Goal: Task Accomplishment & Management: Manage account settings

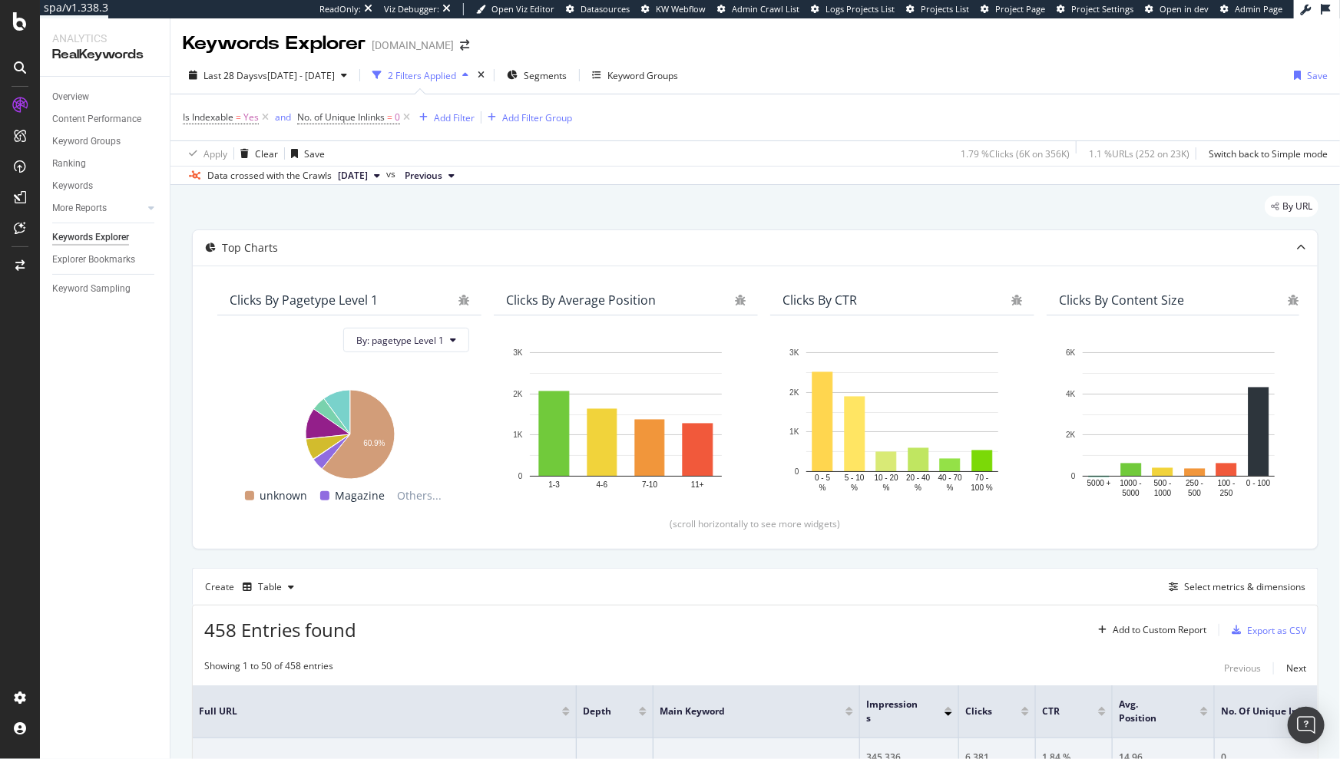
scroll to position [427, 0]
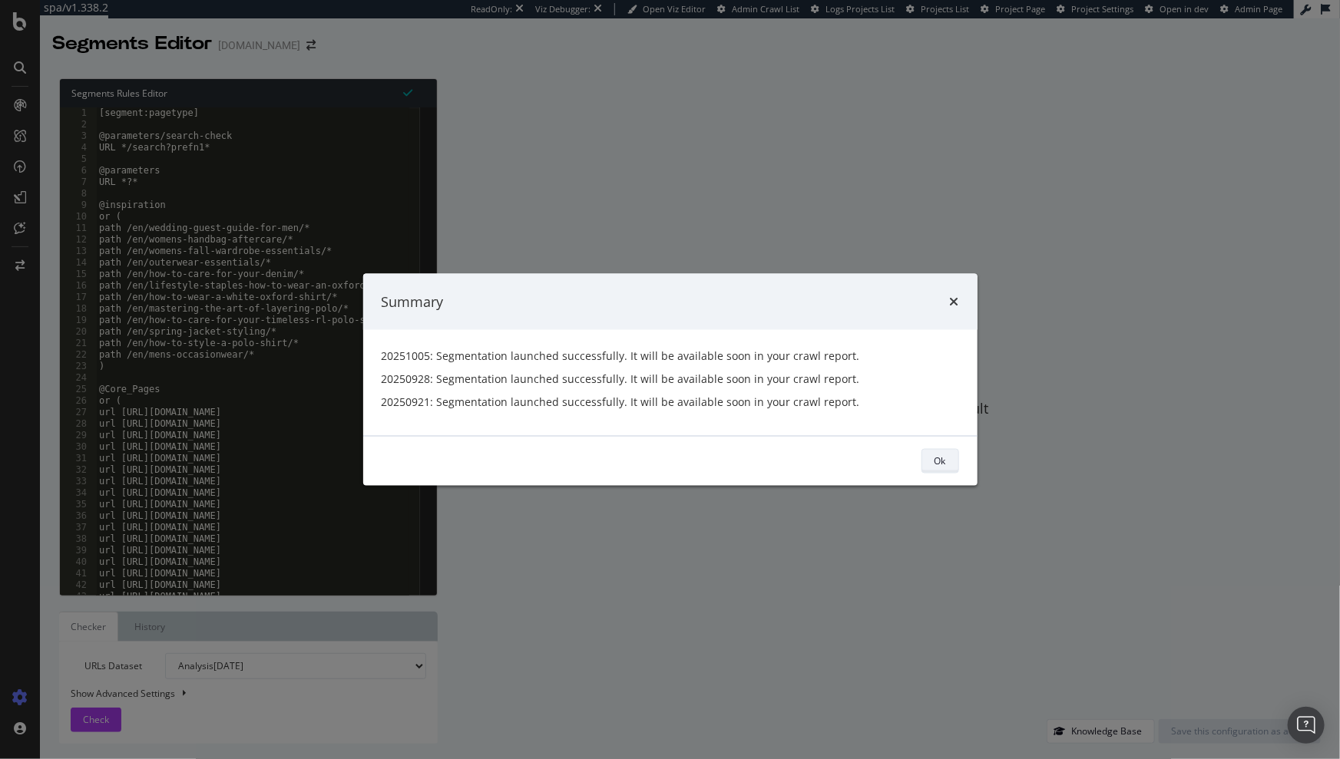
click at [935, 465] on div "Ok" at bounding box center [940, 461] width 12 height 13
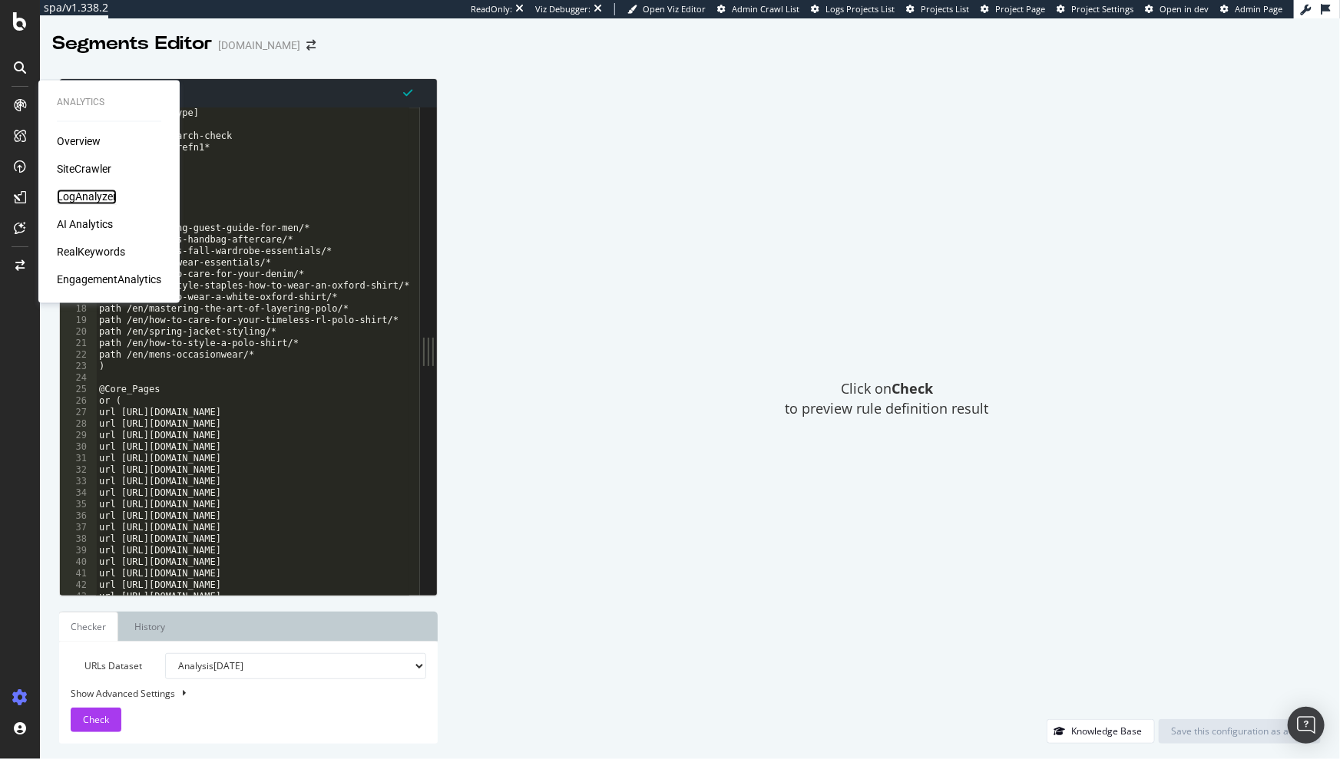
click at [84, 197] on div "LogAnalyzer" at bounding box center [87, 197] width 60 height 15
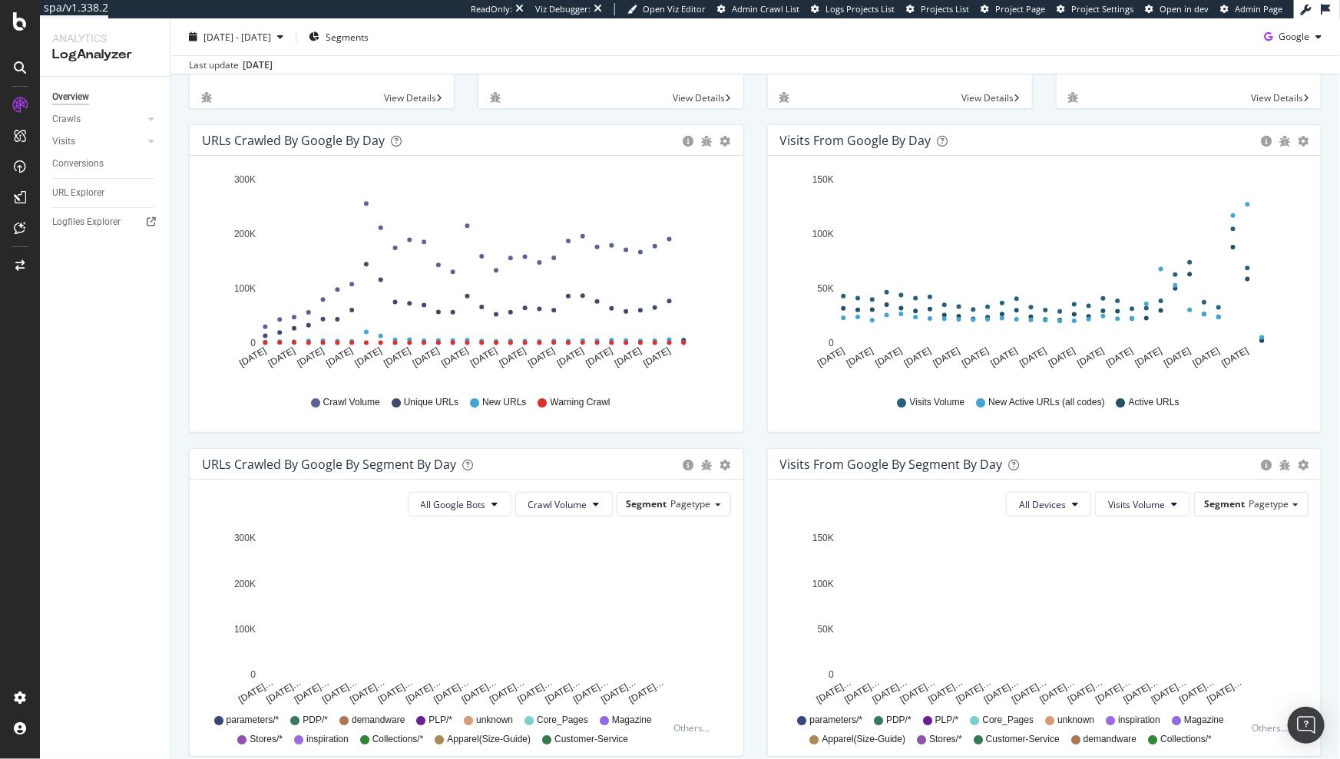
scroll to position [316, 0]
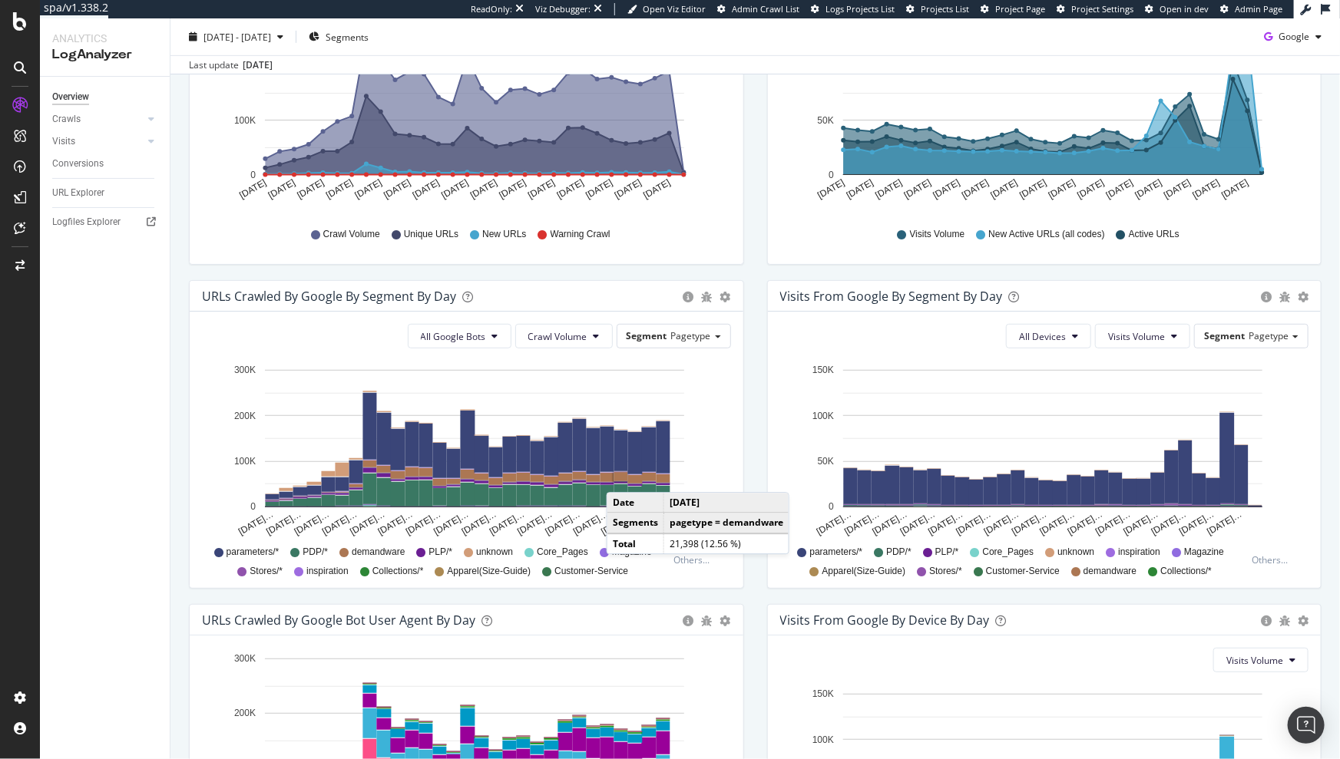
click at [622, 477] on rect "A chart." at bounding box center [621, 476] width 14 height 9
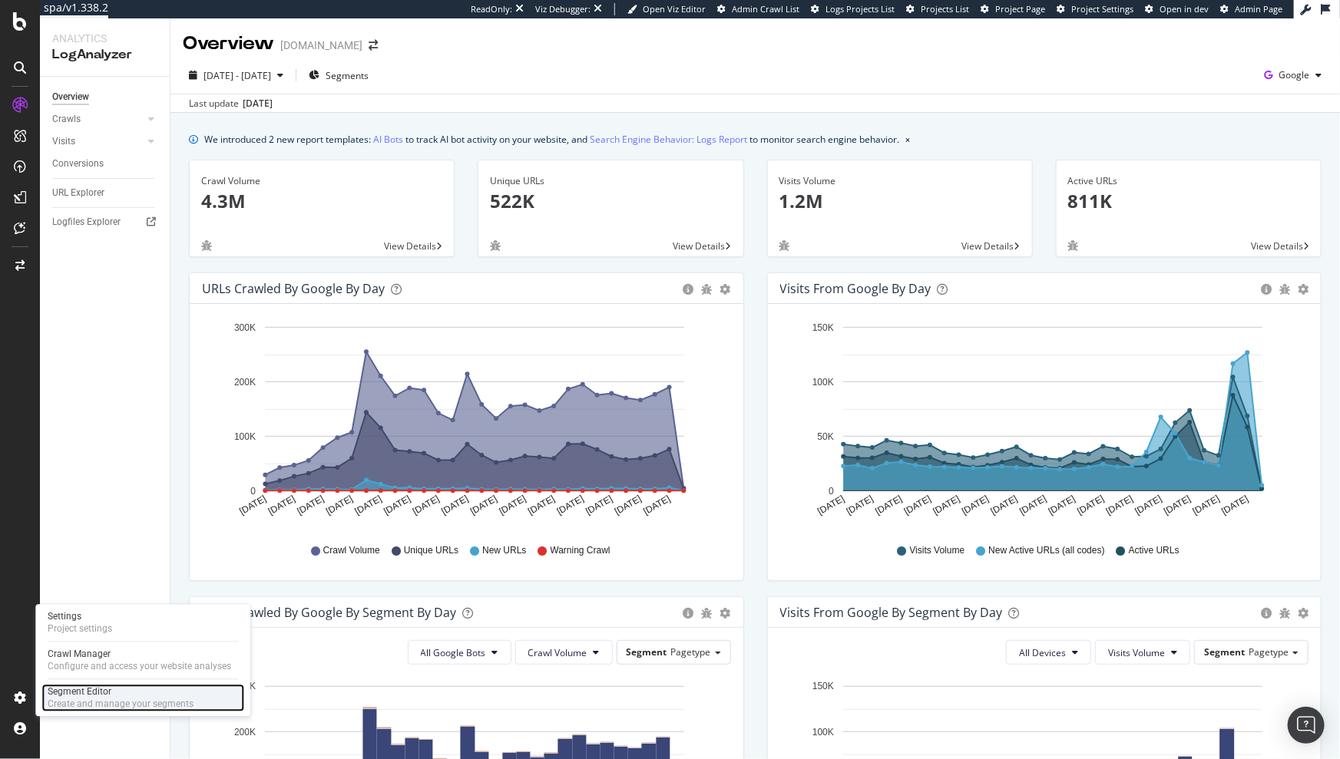
click at [94, 705] on div "Create and manage your segments" at bounding box center [121, 705] width 146 height 12
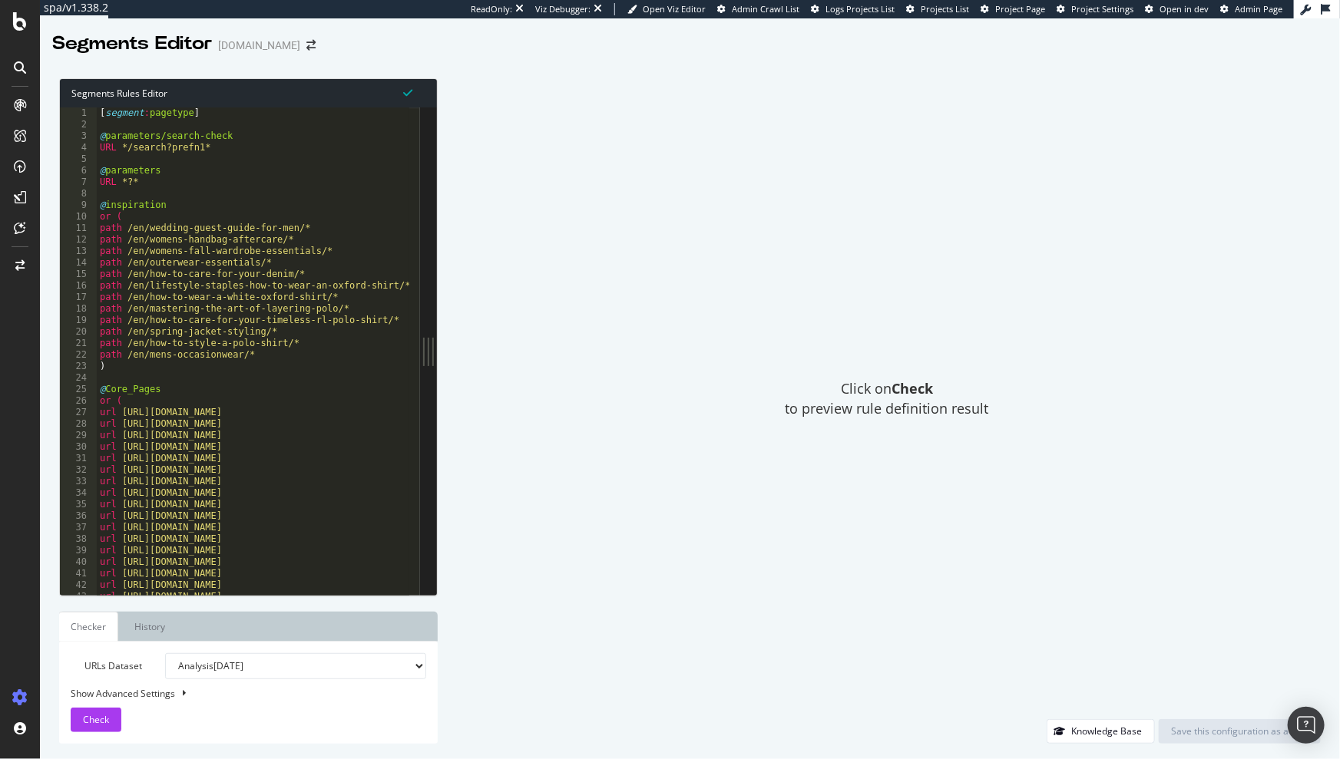
type textarea "@Core_Pages"
click at [305, 393] on div "[ segment : pagetype ] @ parameters/search-check URL */search?prefn1* @ paramet…" at bounding box center [399, 357] width 604 height 501
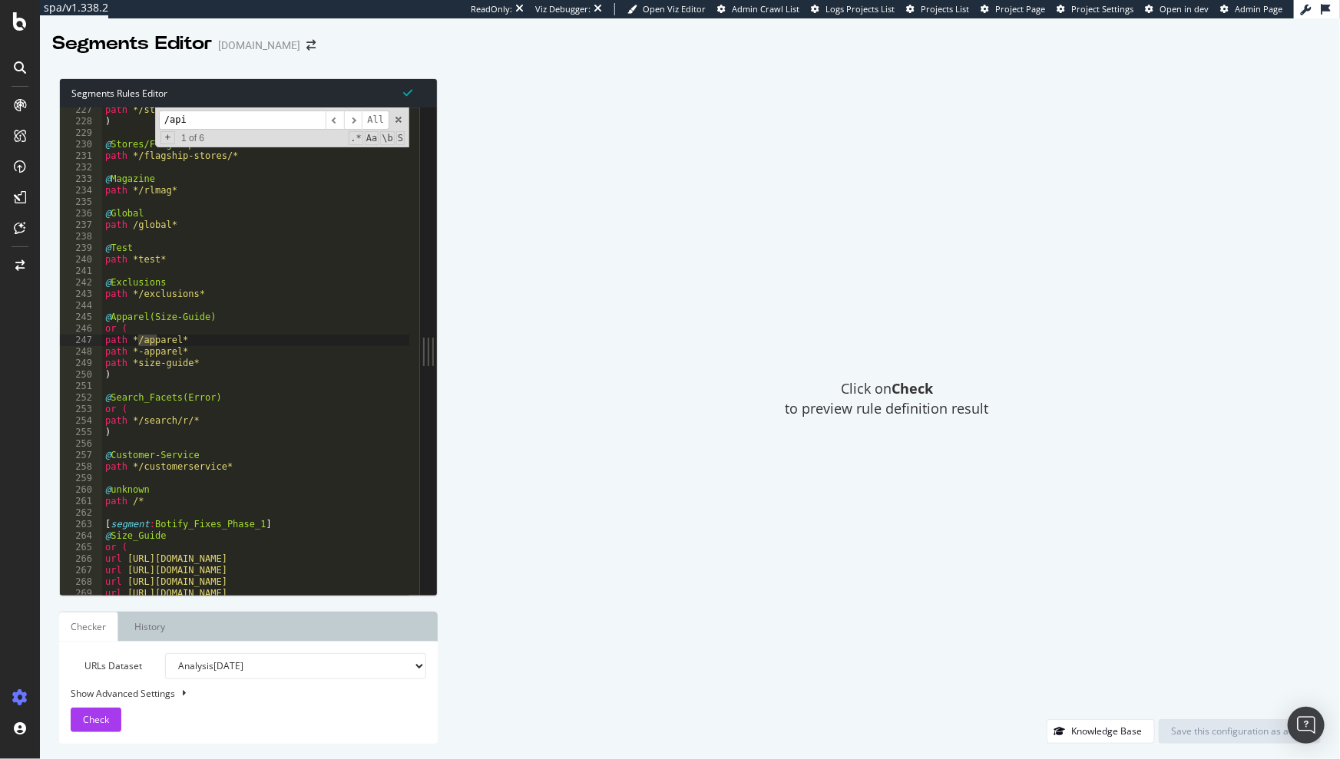
scroll to position [14261, 0]
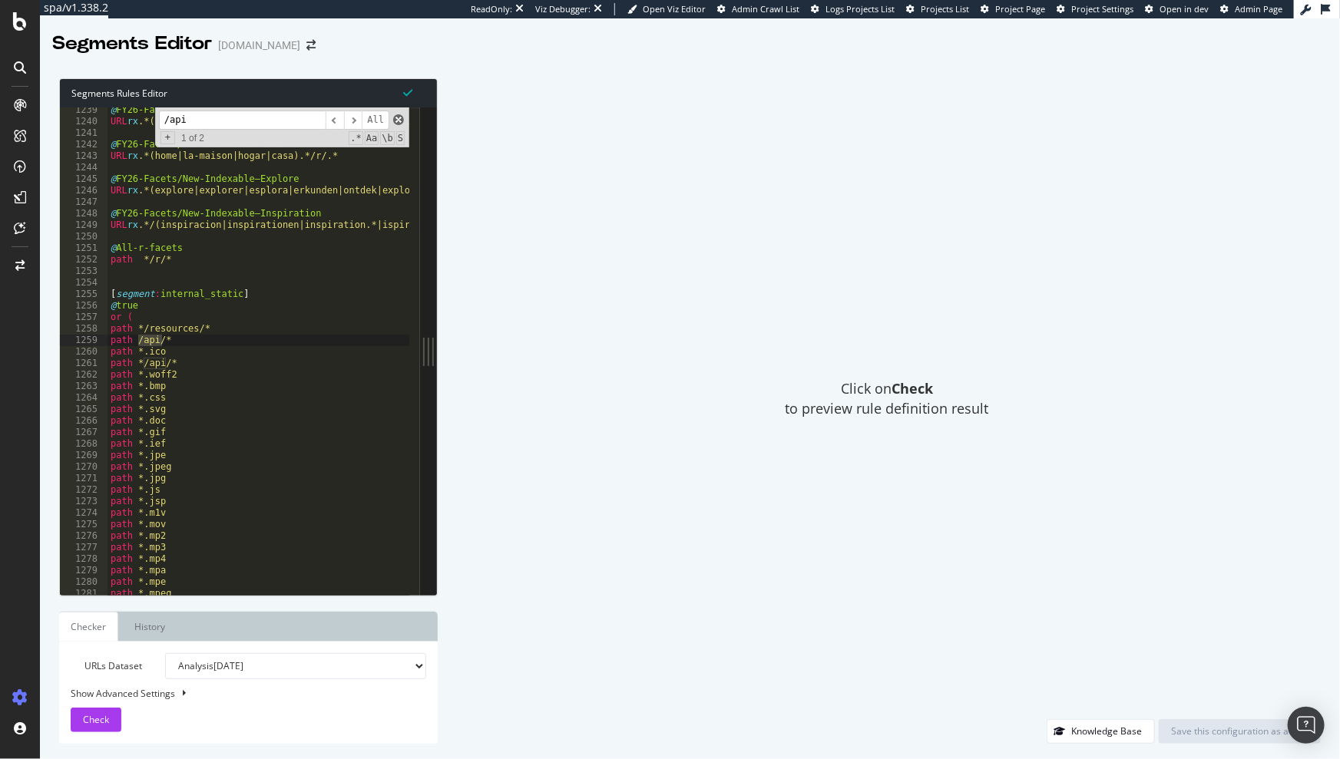
type input "/api"
click at [396, 120] on span at bounding box center [398, 119] width 11 height 11
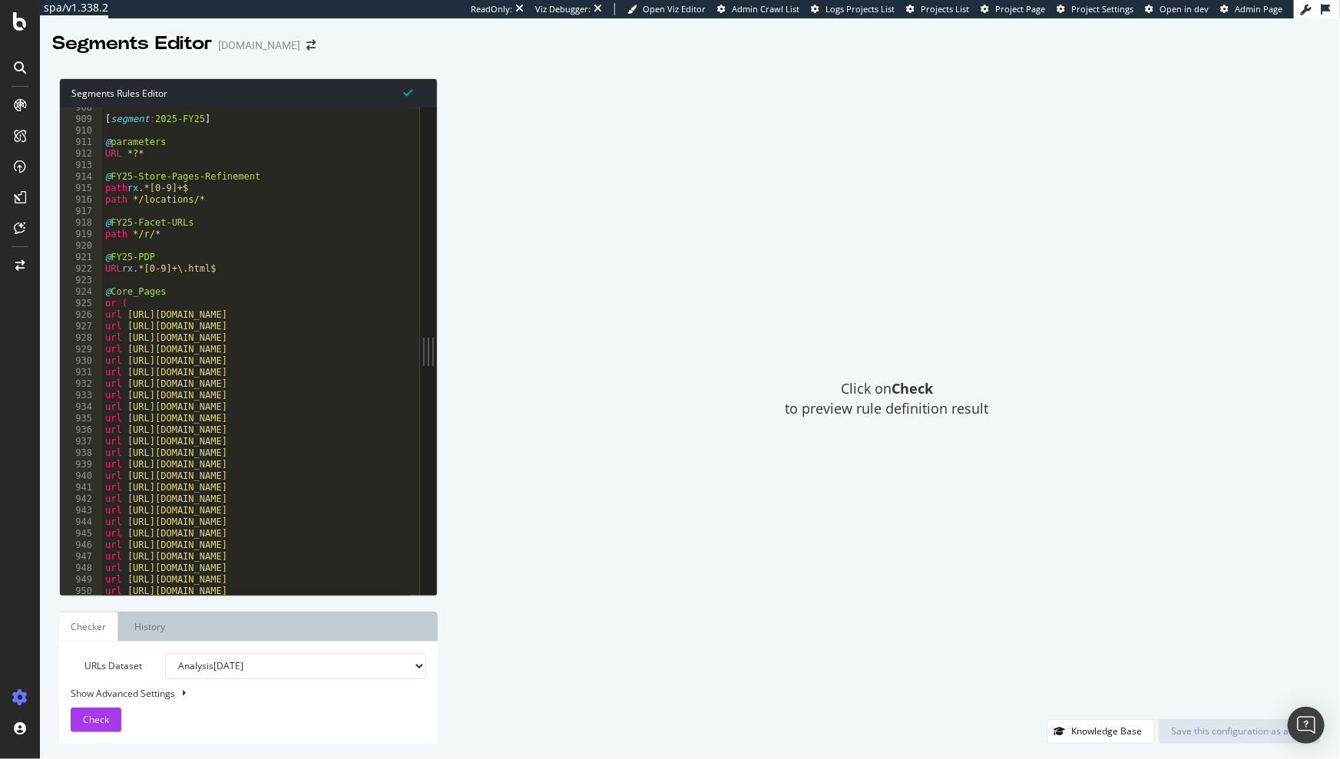
scroll to position [10310, 0]
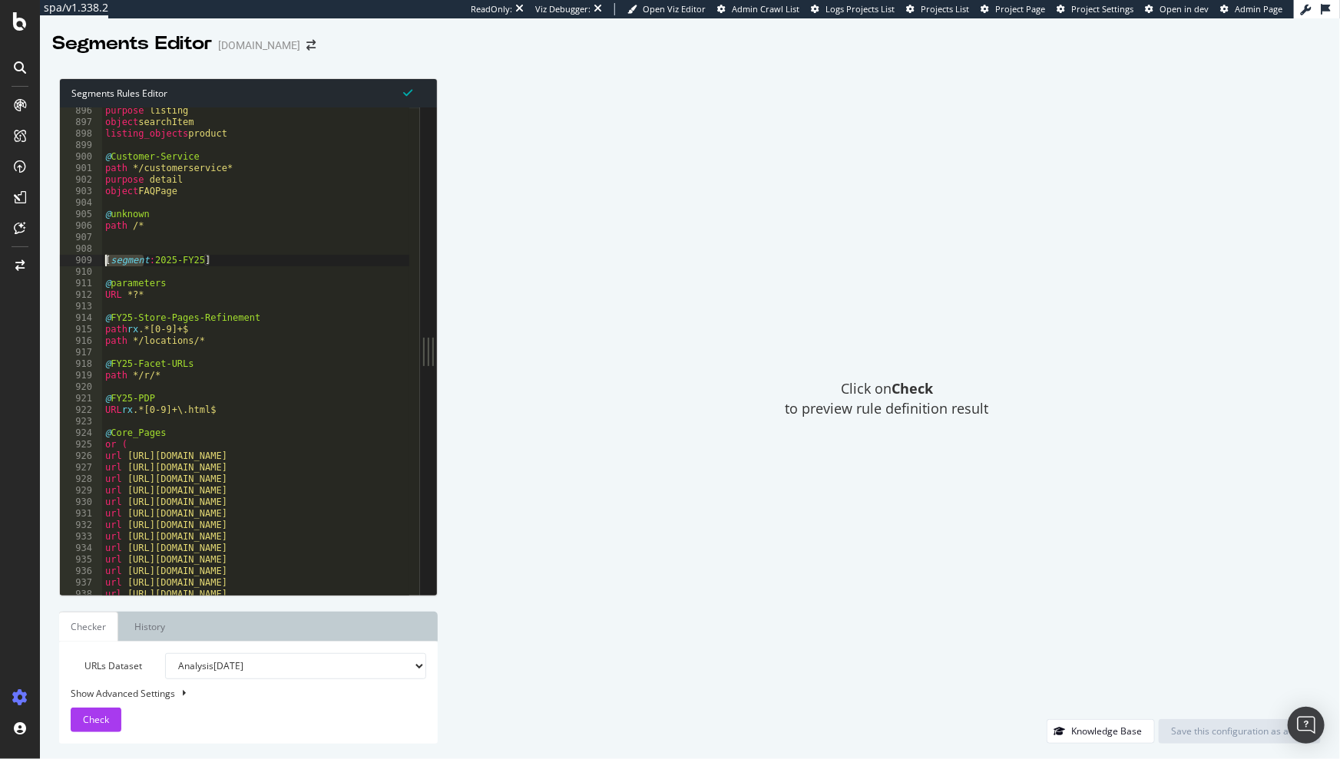
drag, startPoint x: 146, startPoint y: 260, endPoint x: 98, endPoint y: 259, distance: 47.6
click at [98, 259] on div "path /api/* 896 897 898 899 900 901 902 903 904 905 906 907 908 909 910 911 912…" at bounding box center [240, 351] width 360 height 488
type textarea "[segment:2025-FY25]"
type input "[segmen"
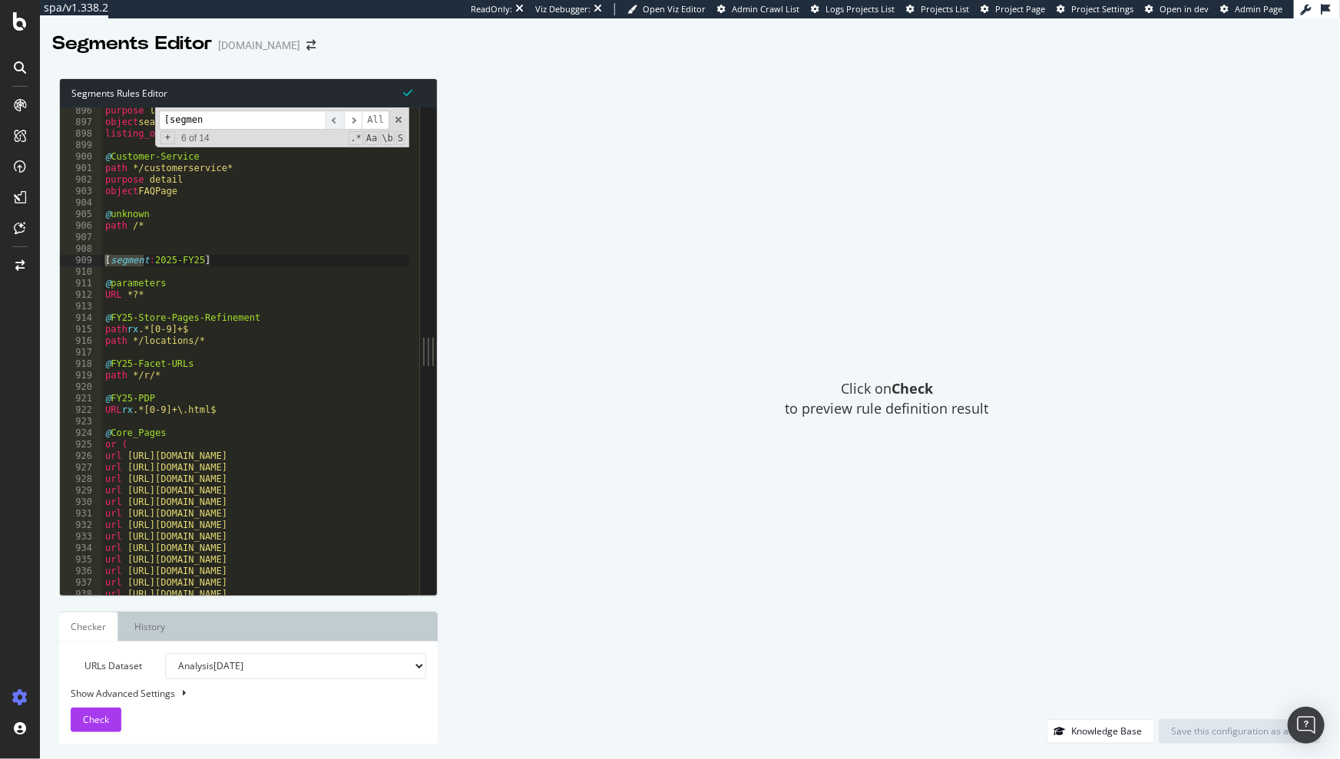
click at [339, 118] on span "​" at bounding box center [335, 120] width 18 height 19
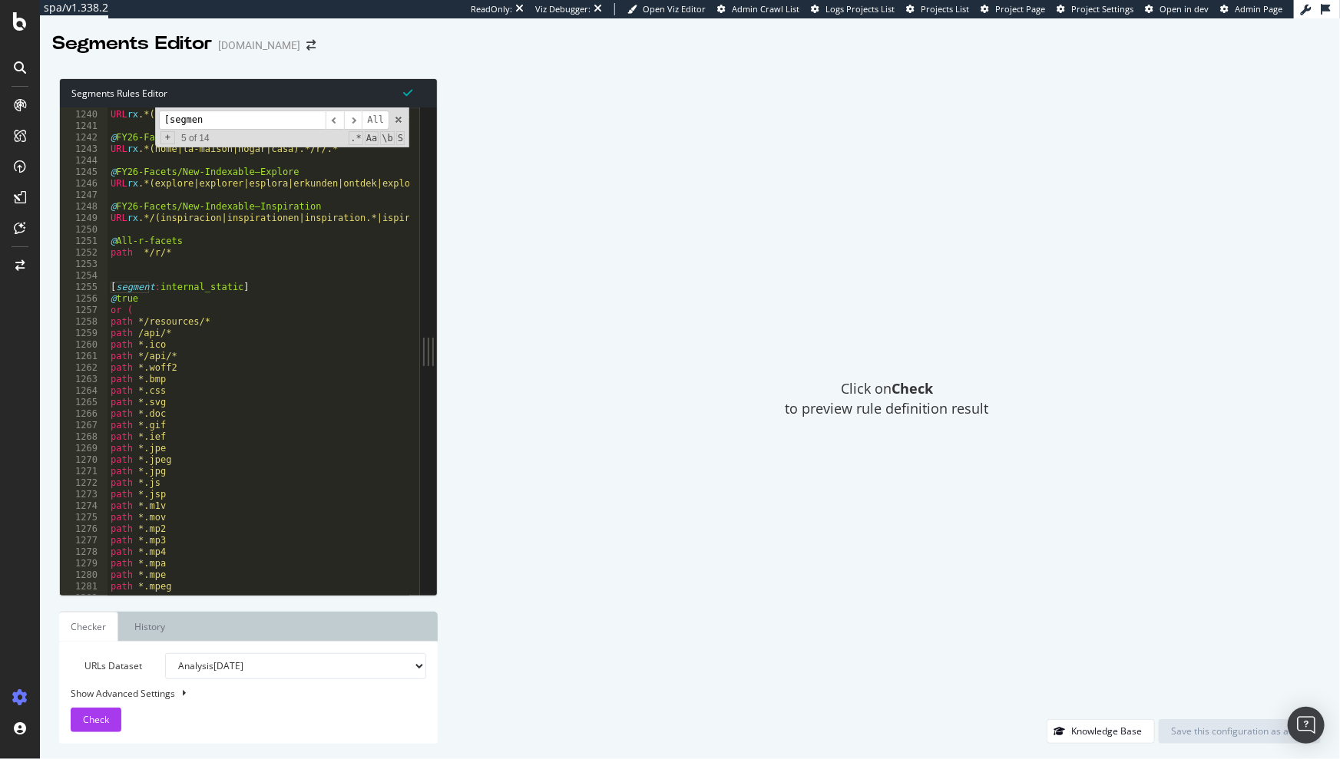
scroll to position [14268, 0]
type textarea "path /api/*"
drag, startPoint x: 190, startPoint y: 336, endPoint x: 101, endPoint y: 334, distance: 88.3
click at [101, 334] on div "path /api/* 1239 1240 1241 1242 1243 1244 1245 1246 1247 1248 1249 1250 1251 12…" at bounding box center [240, 351] width 360 height 488
click at [237, 375] on div "@ FY26-Facets/New-Indexable—Gifts URL rx .*(gift|geschenken|geschenke|cadeaux|r…" at bounding box center [409, 348] width 604 height 501
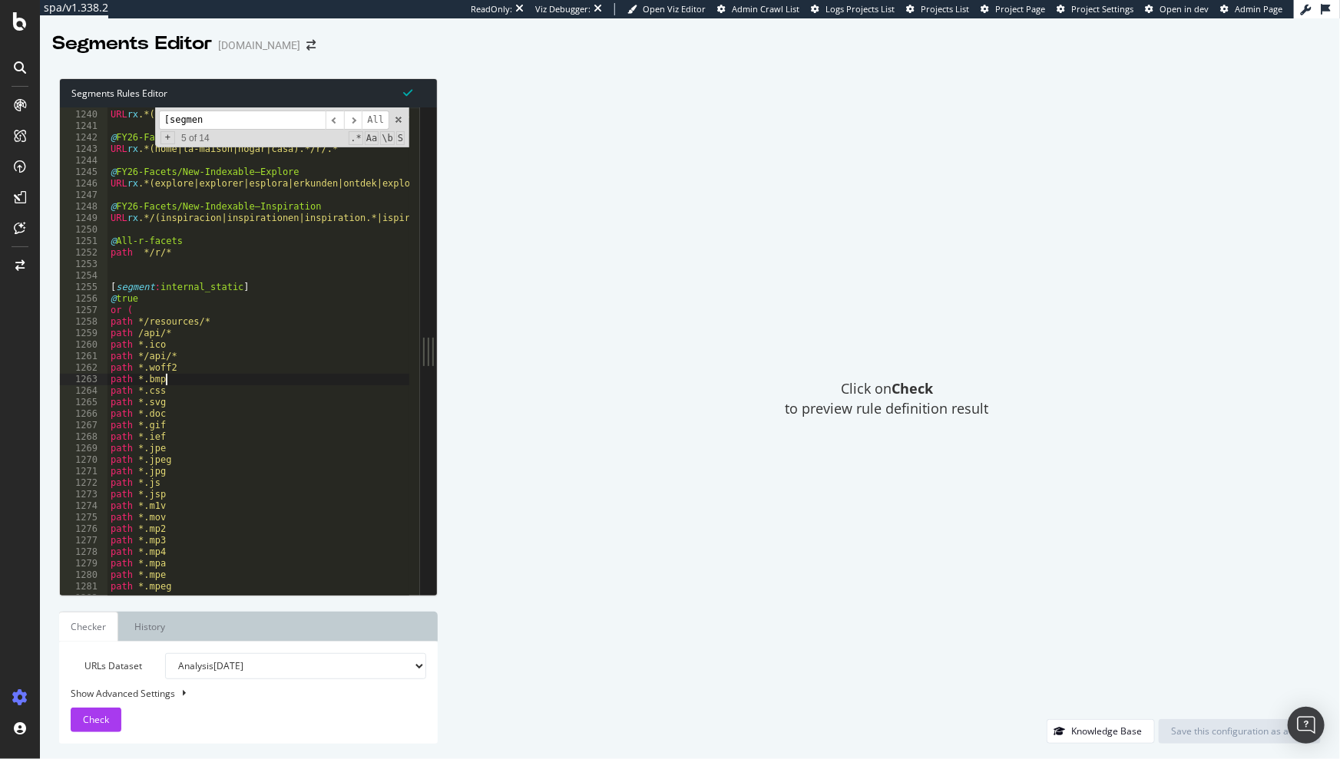
click at [138, 332] on div "@ FY26-Facets/New-Indexable—Gifts URL rx .*(gift|geschenken|geschenke|cadeaux|r…" at bounding box center [409, 348] width 604 height 501
type textarea "path */api/*"
click at [401, 123] on span at bounding box center [398, 119] width 11 height 11
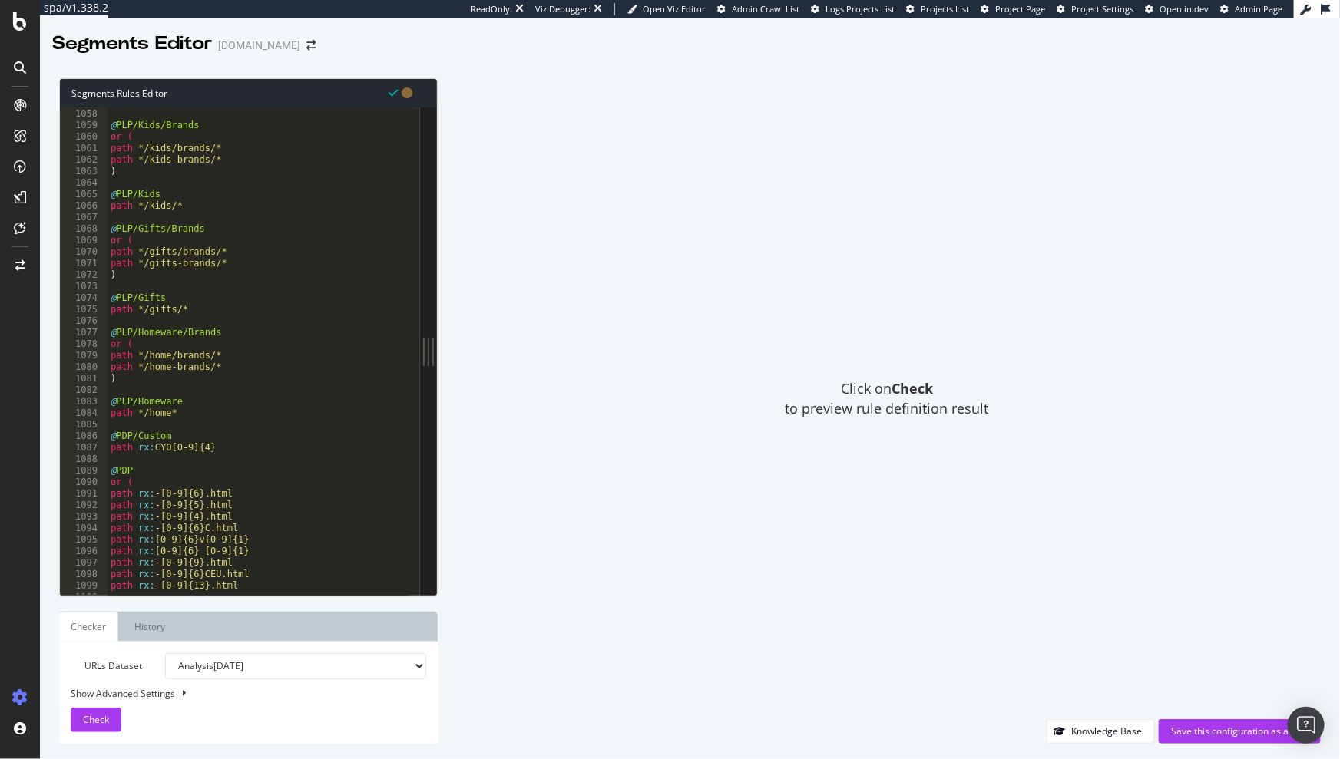
scroll to position [12172, 0]
click at [627, 108] on div "Click on Check to preview rule definition result" at bounding box center [887, 398] width 868 height 641
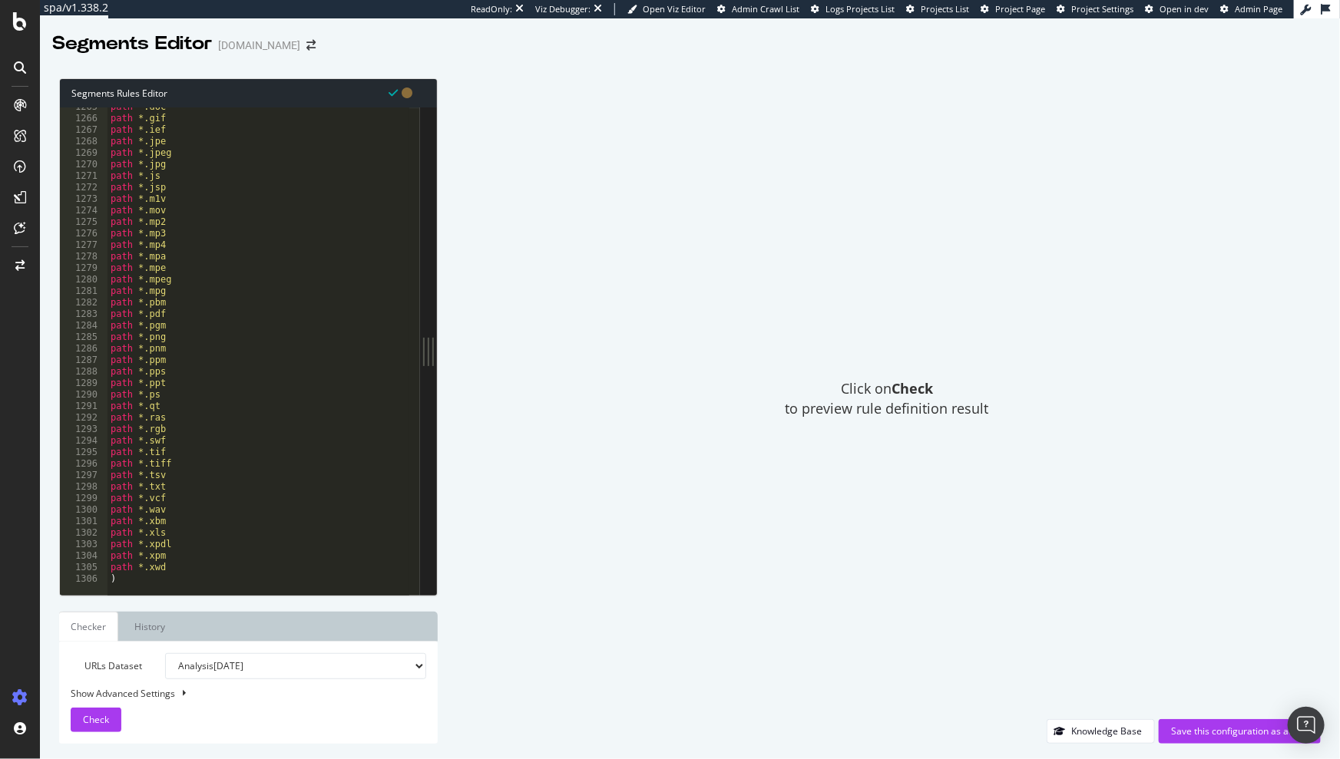
scroll to position [14564, 0]
type textarea "path *.pnm"
click at [213, 347] on div "path *.doc path *.gif path *.ief path *.jpe path *.jpeg path *.jpg path *.js pa…" at bounding box center [409, 351] width 604 height 501
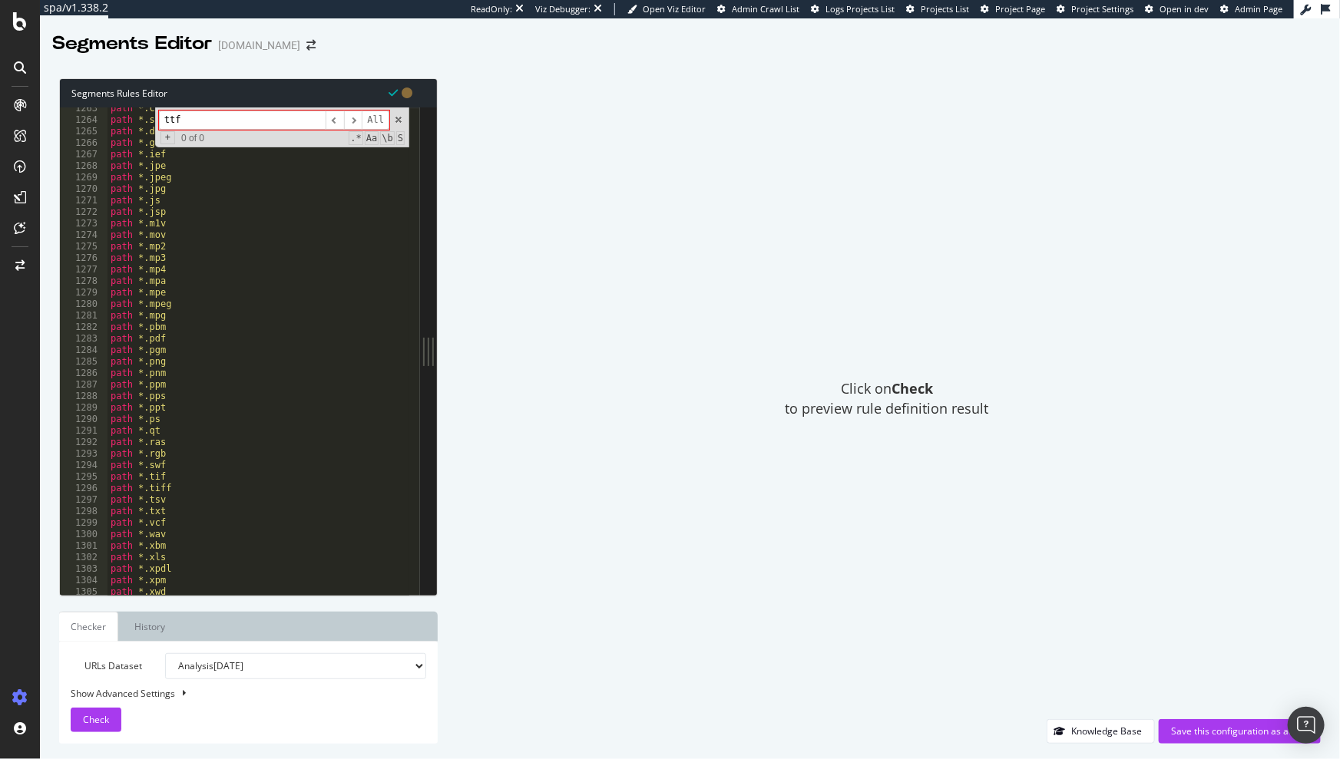
scroll to position [14395, 0]
type input "ttf"
type textarea "path *.ico"
click at [187, 219] on div "@ All-r-facets path */r/* [ segment : internal_static ] @ true or ( path */reso…" at bounding box center [409, 348] width 604 height 501
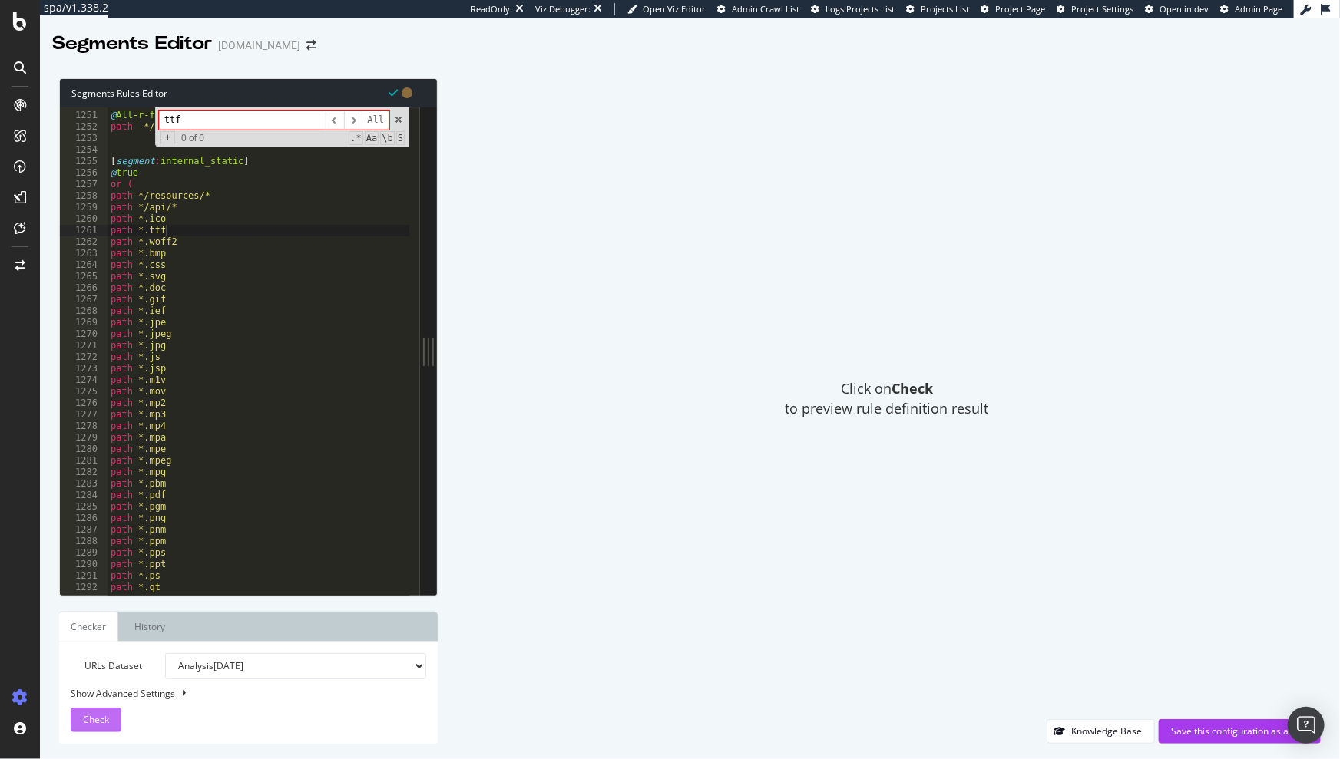
click at [104, 718] on span "Check" at bounding box center [96, 719] width 26 height 13
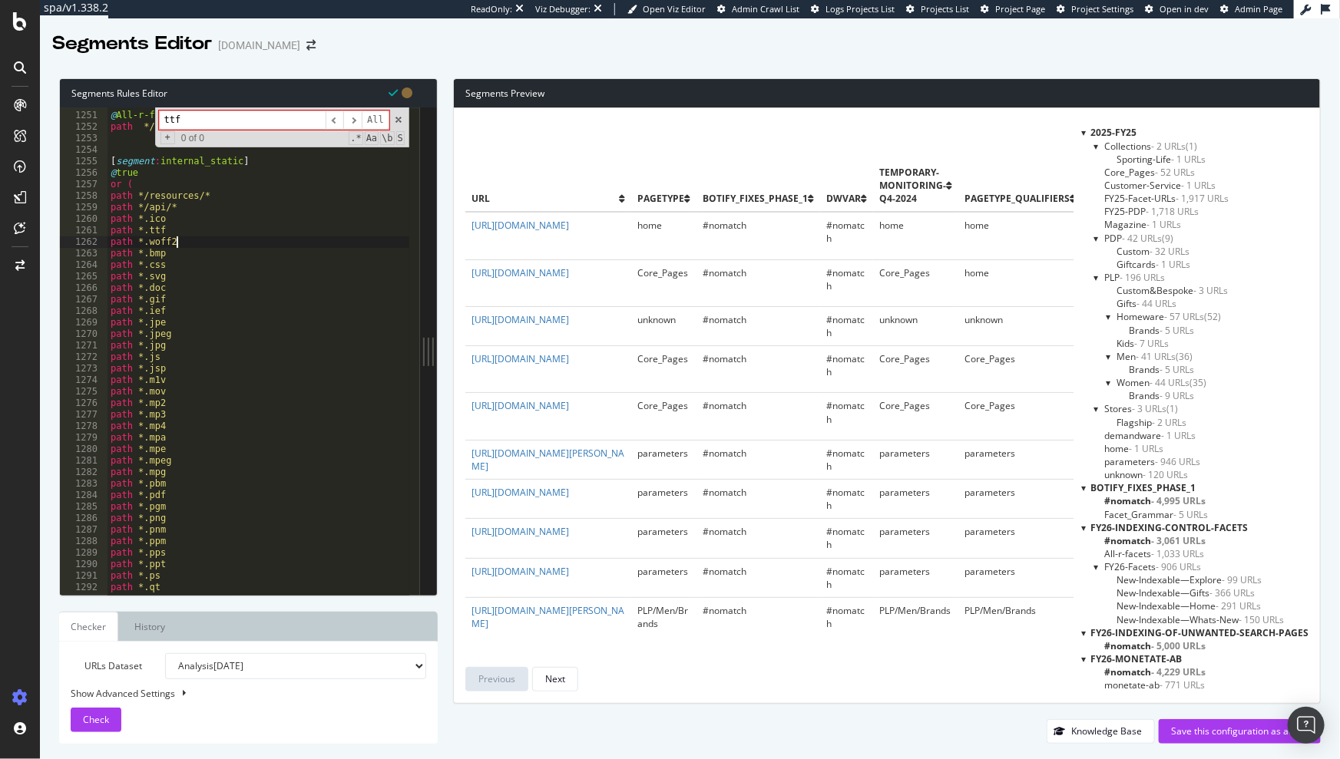
click at [184, 243] on div "@ All-r-facets path */r/* [ segment : internal_static ] @ true or ( path */reso…" at bounding box center [409, 348] width 604 height 501
type textarea "path *.ttf"
click at [342, 250] on div "@ All-r-facets path */r/* [ segment : internal_static ] @ true or ( path */reso…" at bounding box center [409, 348] width 604 height 501
type textarea "path *.woff2"
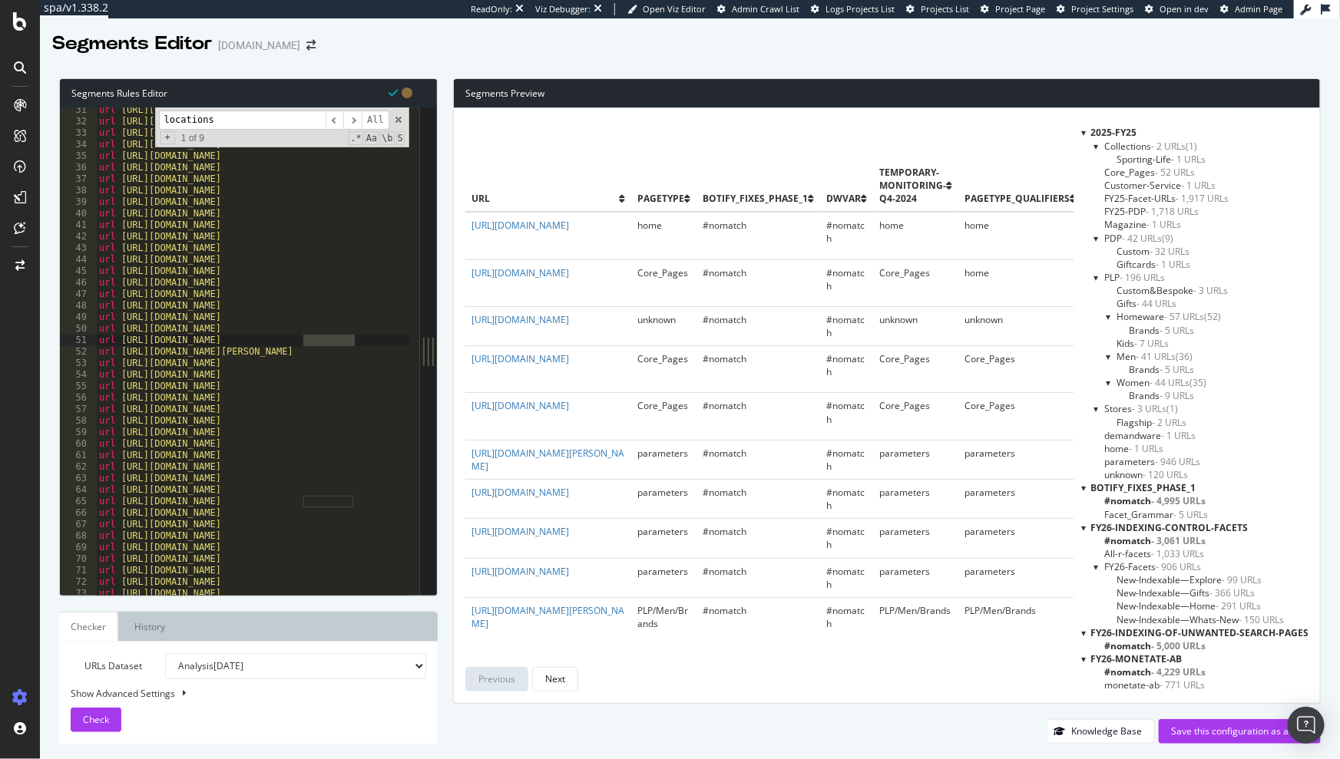
scroll to position [0, 0]
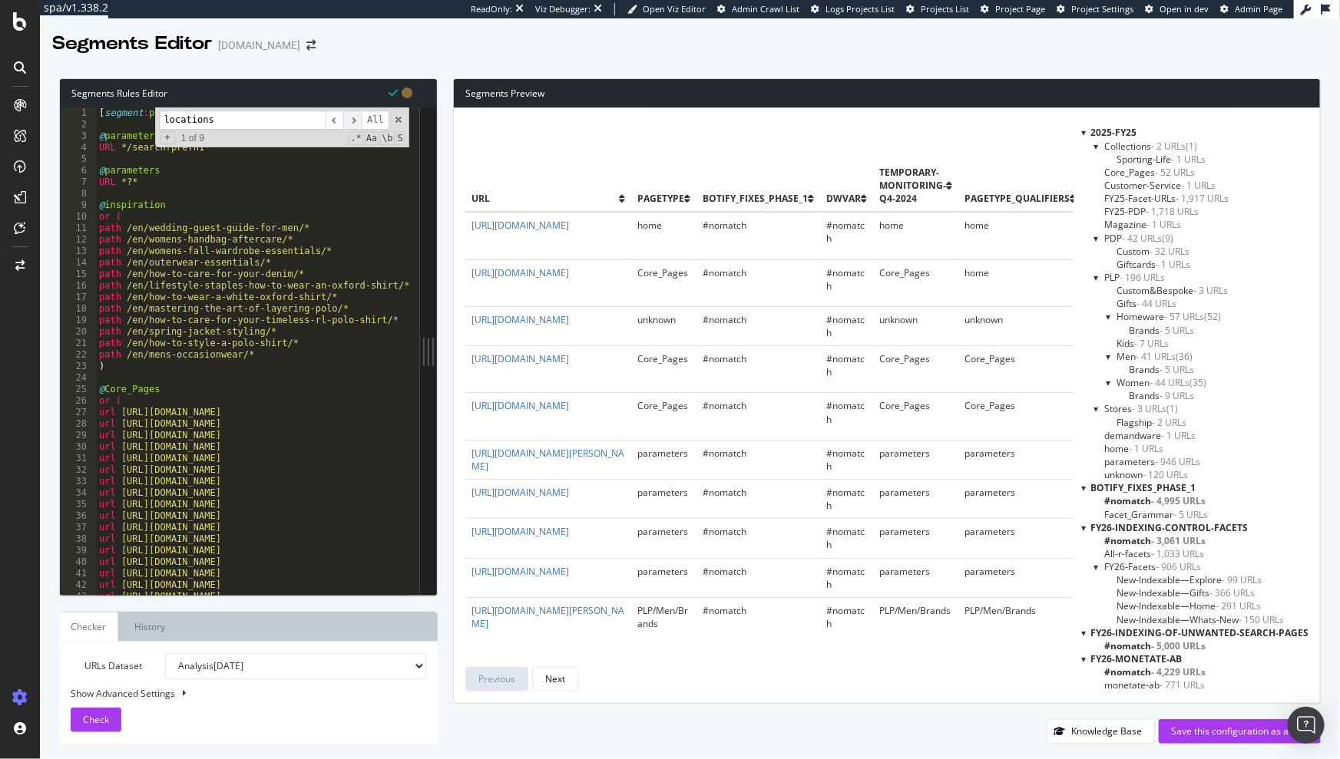
type input "locations"
click at [353, 121] on span "​" at bounding box center [352, 120] width 18 height 19
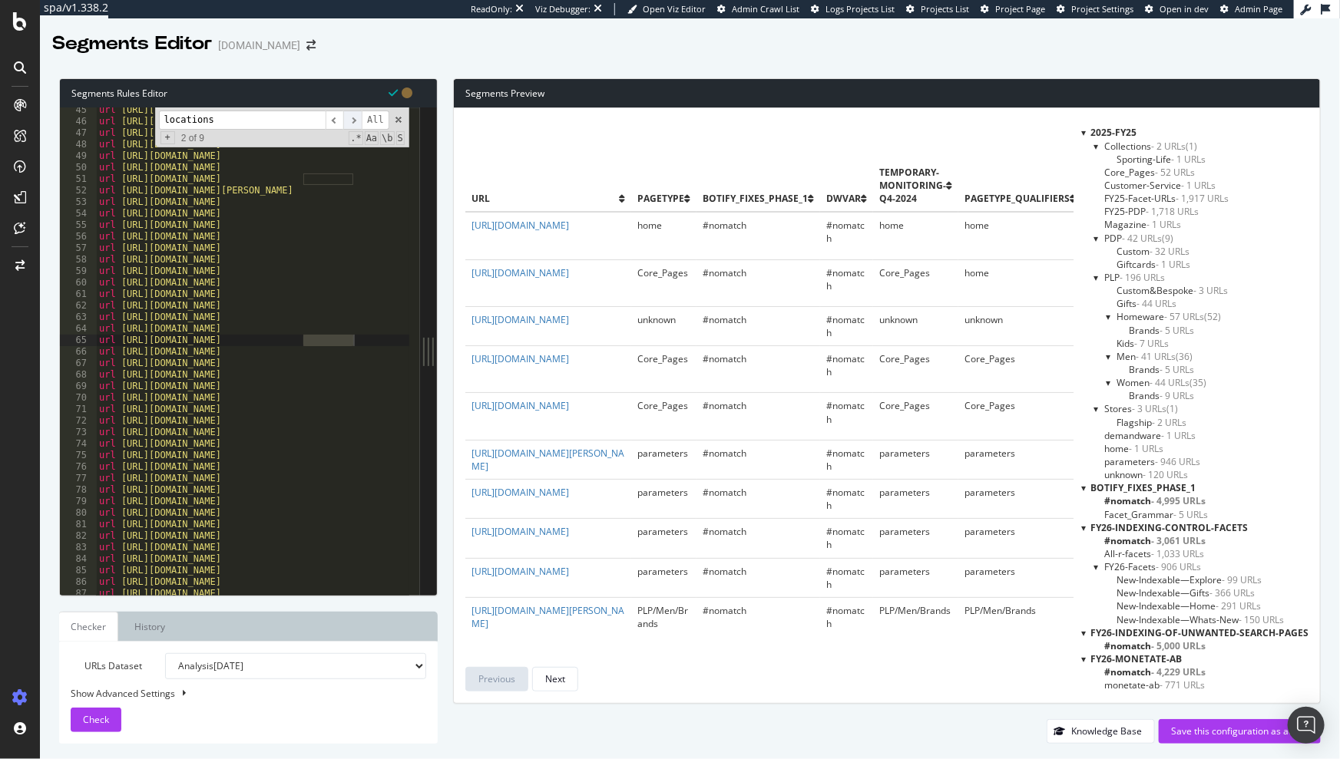
scroll to position [509, 0]
click at [353, 121] on span "​" at bounding box center [352, 120] width 18 height 19
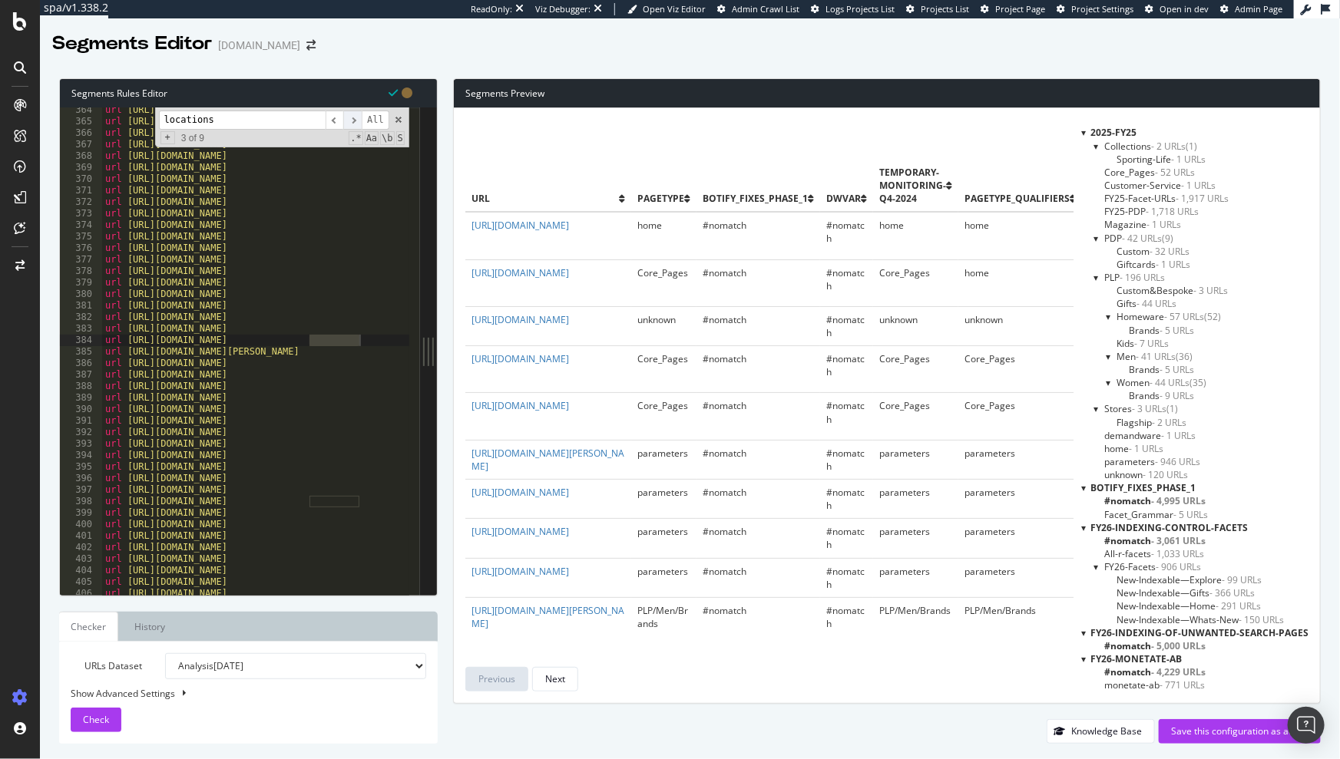
scroll to position [4184, 0]
click at [353, 121] on span "​" at bounding box center [352, 120] width 18 height 19
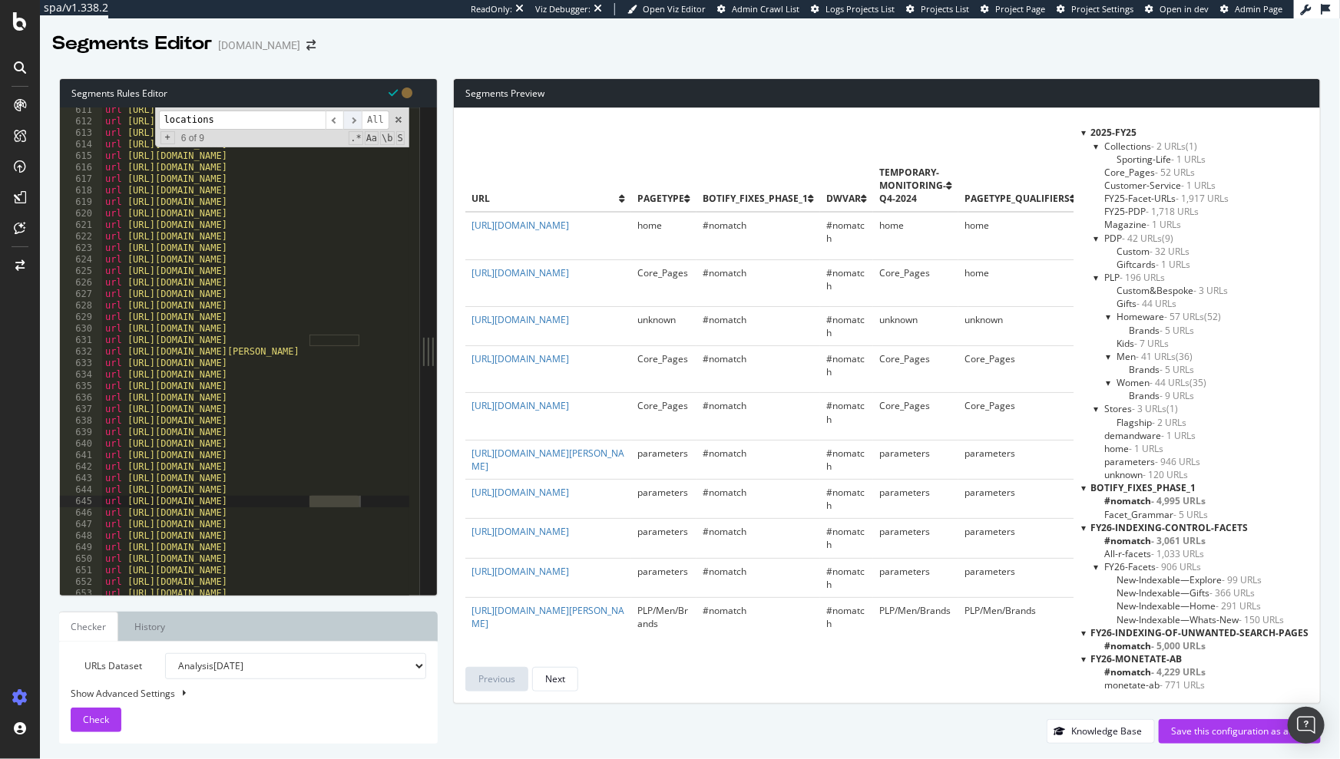
click at [353, 121] on span "​" at bounding box center [352, 120] width 18 height 19
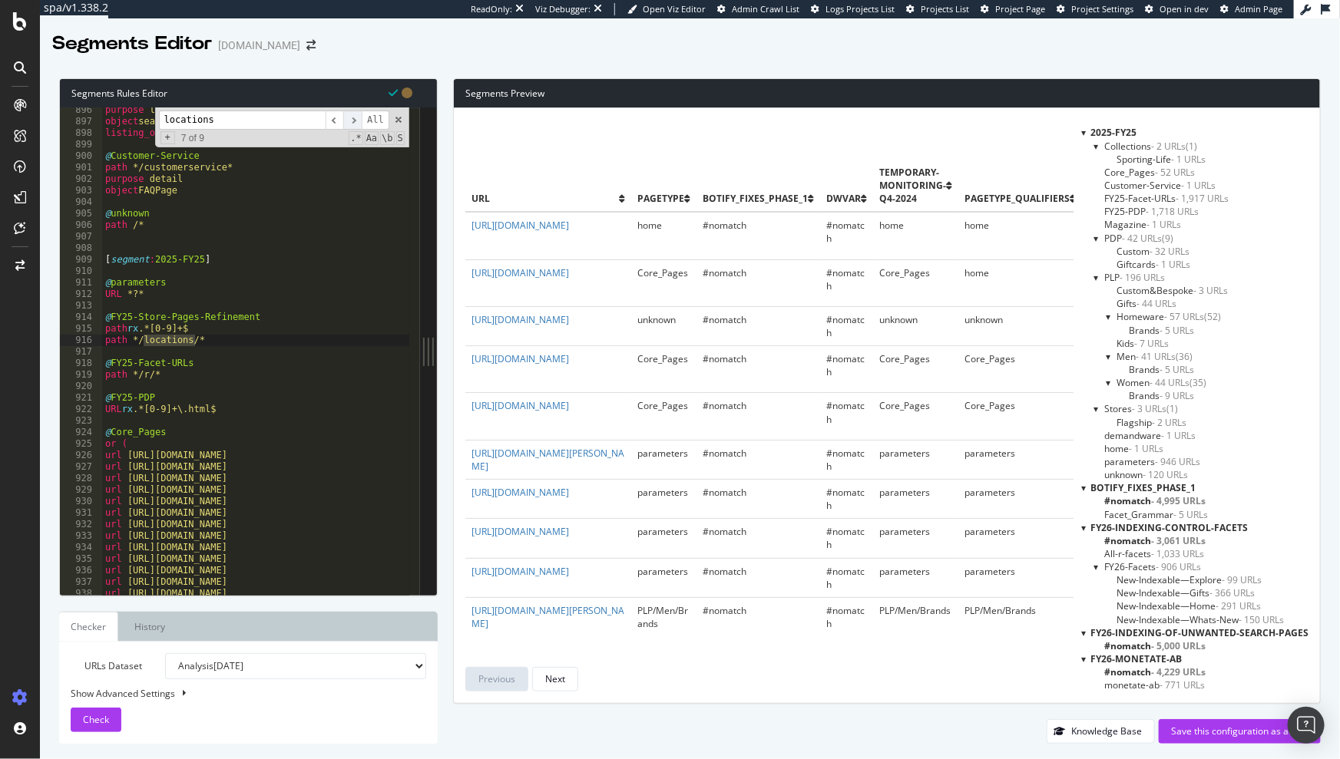
click at [353, 121] on span "​" at bounding box center [352, 120] width 18 height 19
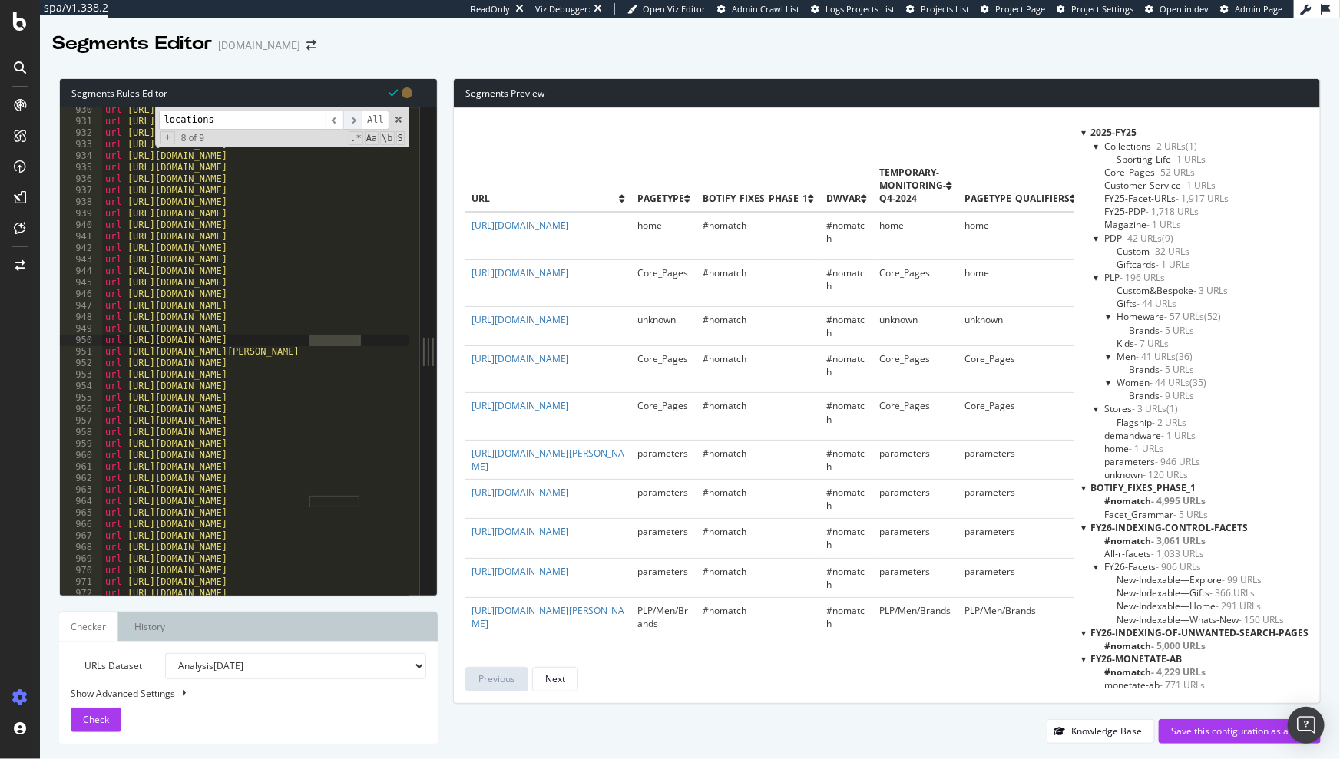
click at [353, 121] on span "​" at bounding box center [352, 120] width 18 height 19
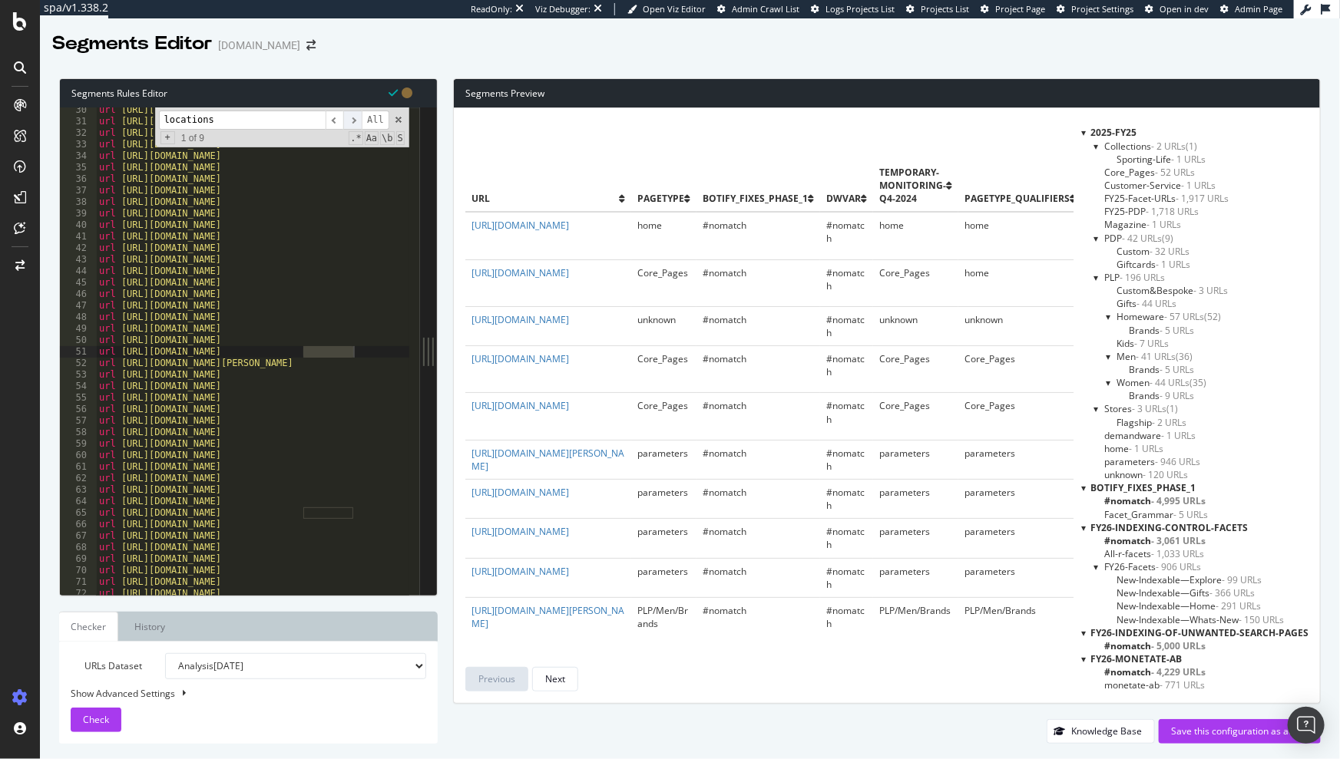
click at [353, 121] on span "​" at bounding box center [352, 120] width 18 height 19
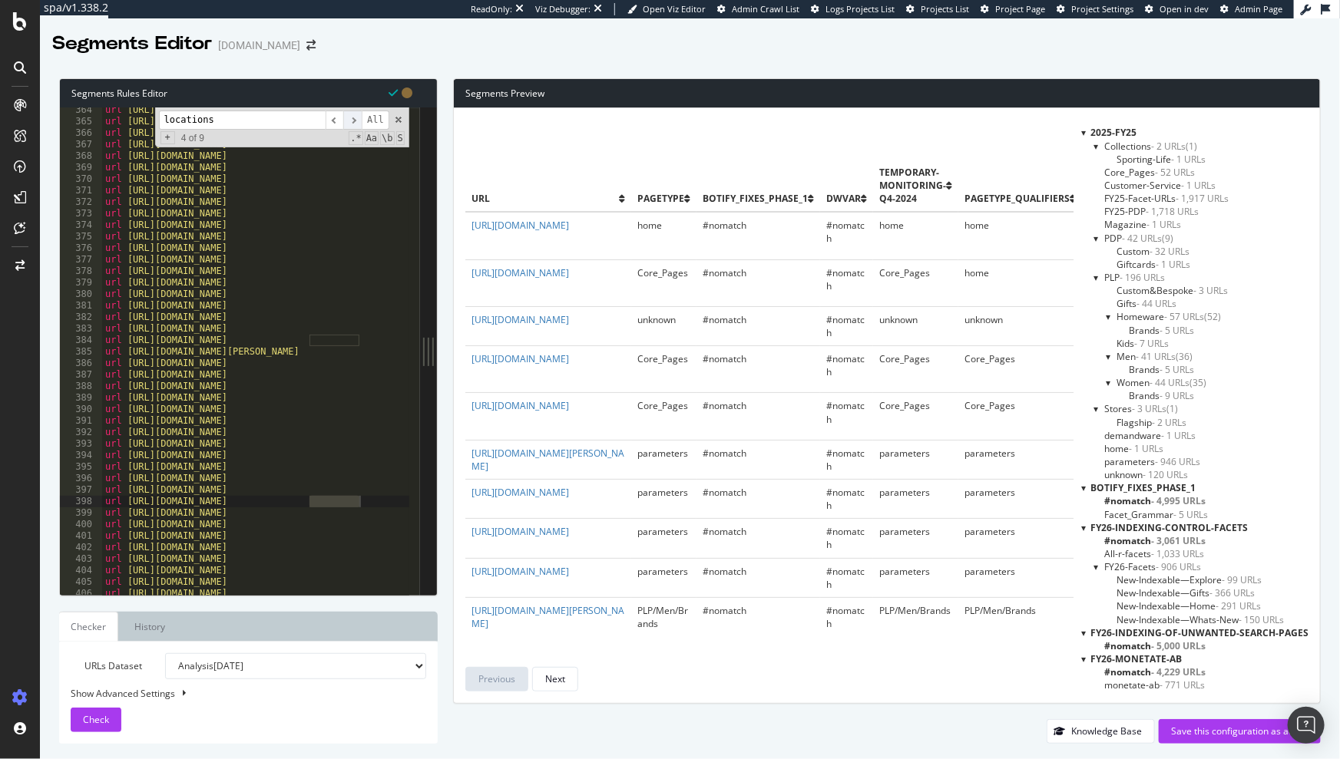
click at [353, 121] on span "​" at bounding box center [352, 120] width 18 height 19
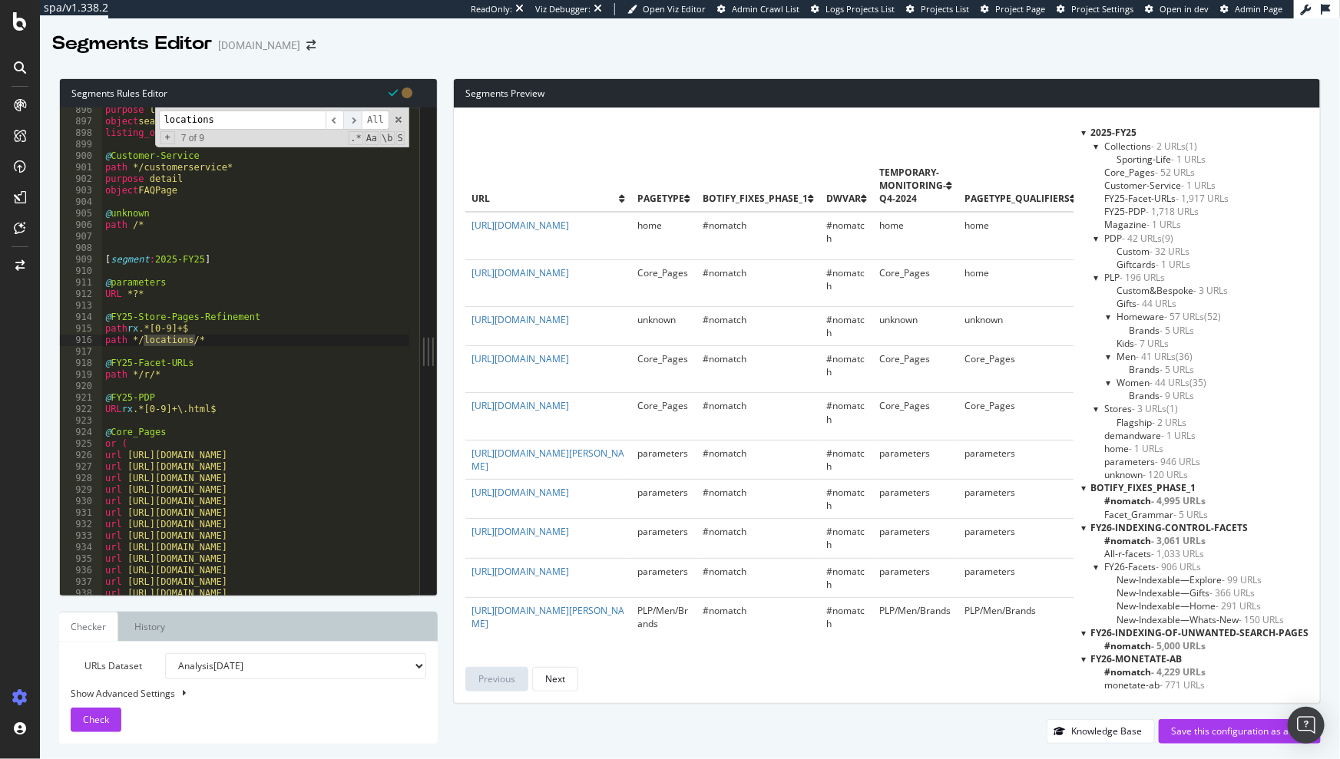
click at [353, 121] on span "​" at bounding box center [352, 120] width 18 height 19
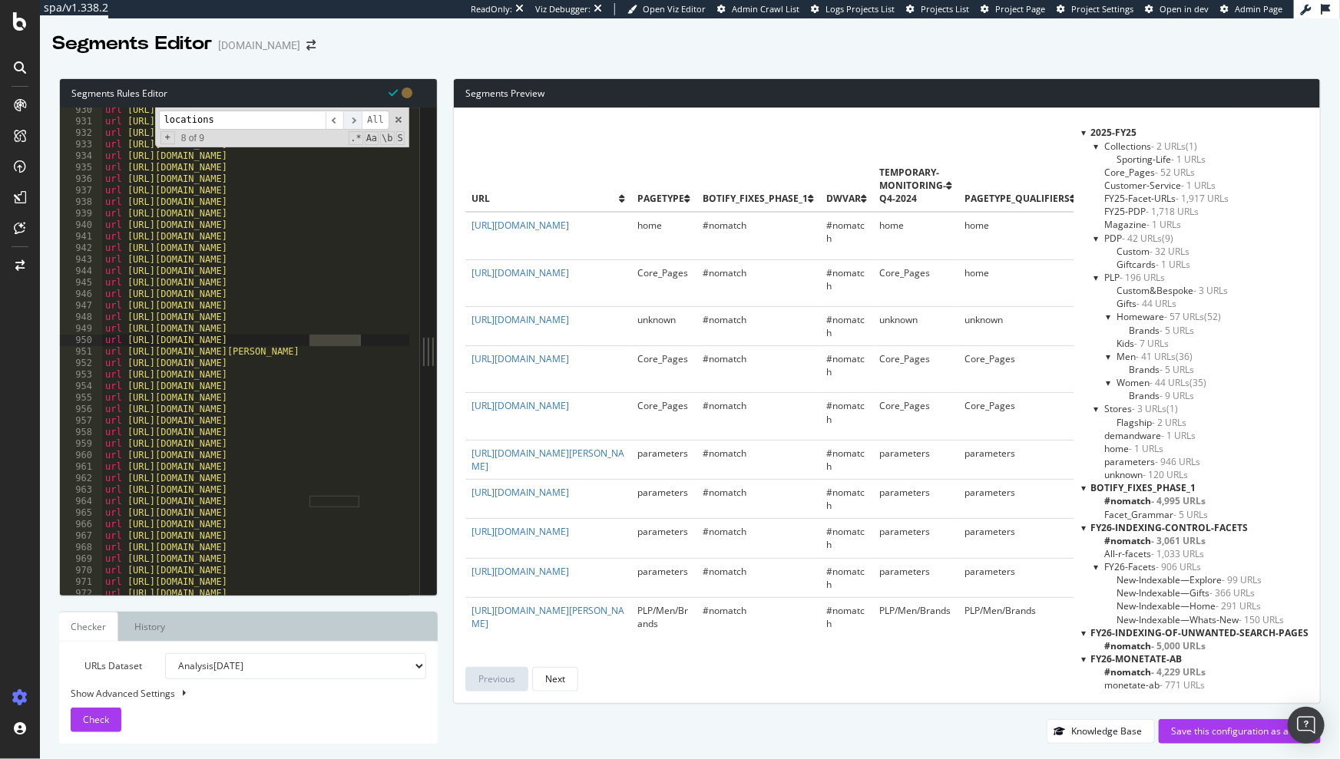
click at [353, 121] on span "​" at bounding box center [352, 120] width 18 height 19
click at [395, 120] on span at bounding box center [398, 119] width 11 height 11
type textarea "url https://www.ralphlauren.co.uk/en/locations/GB/Cheshire/915"
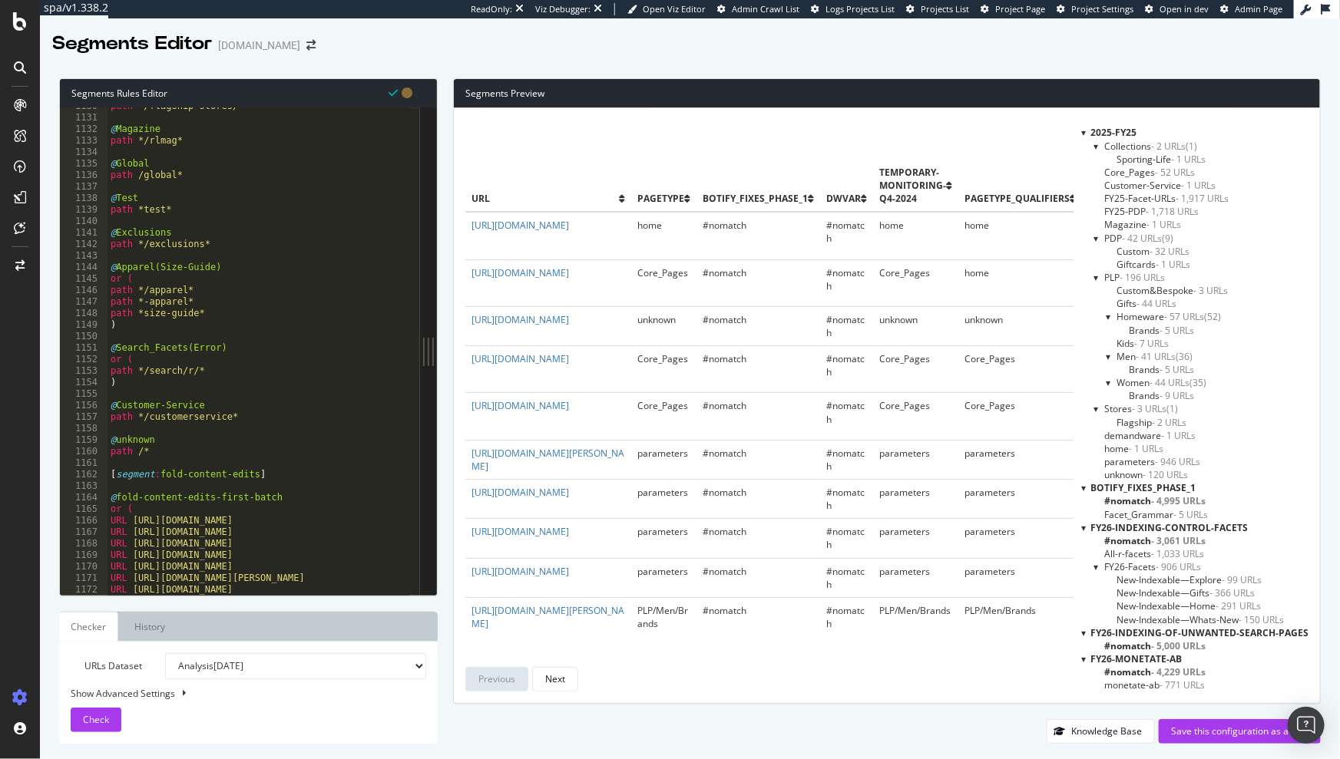
scroll to position [13009, 0]
click at [197, 431] on div "path */flagship-stores/* @ Magazine path */rlmag* @ Global path /global* @ Test…" at bounding box center [409, 351] width 604 height 501
type textarea "@unknown"
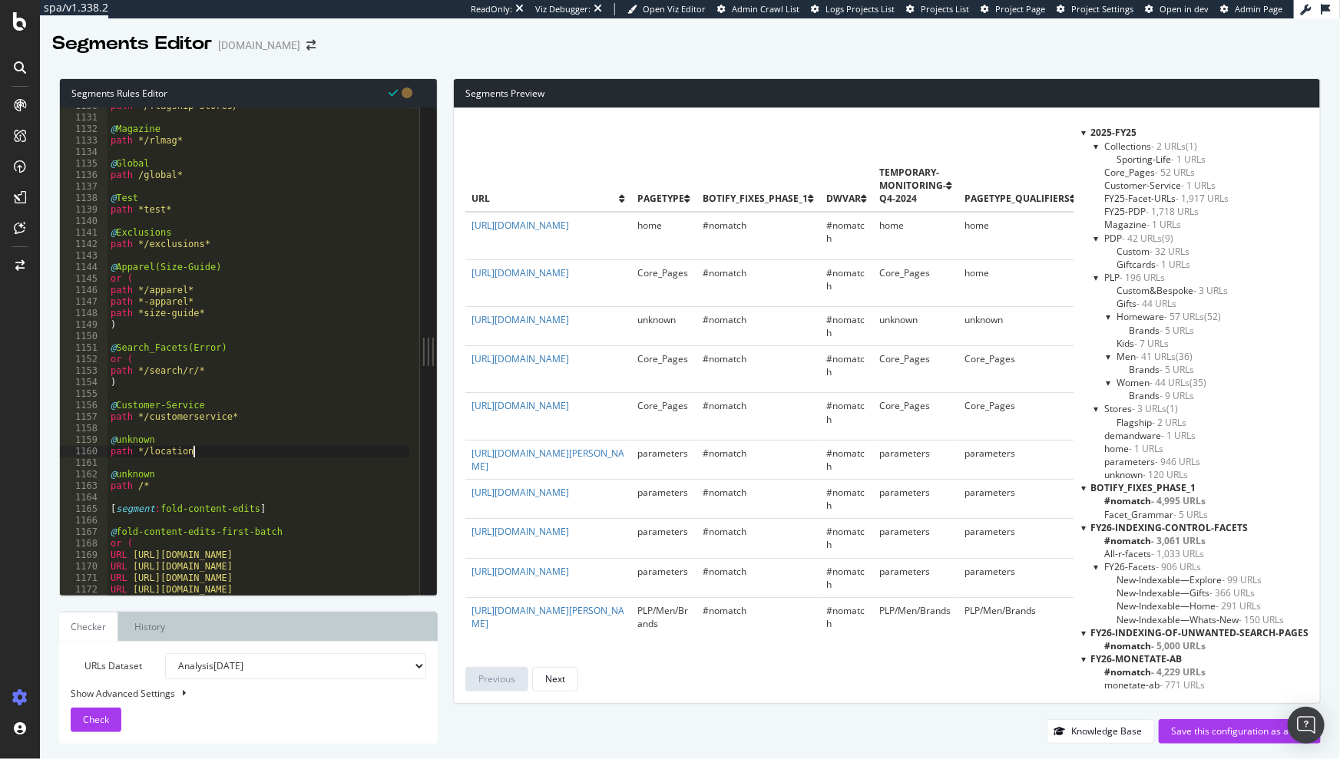
type textarea "path */location*"
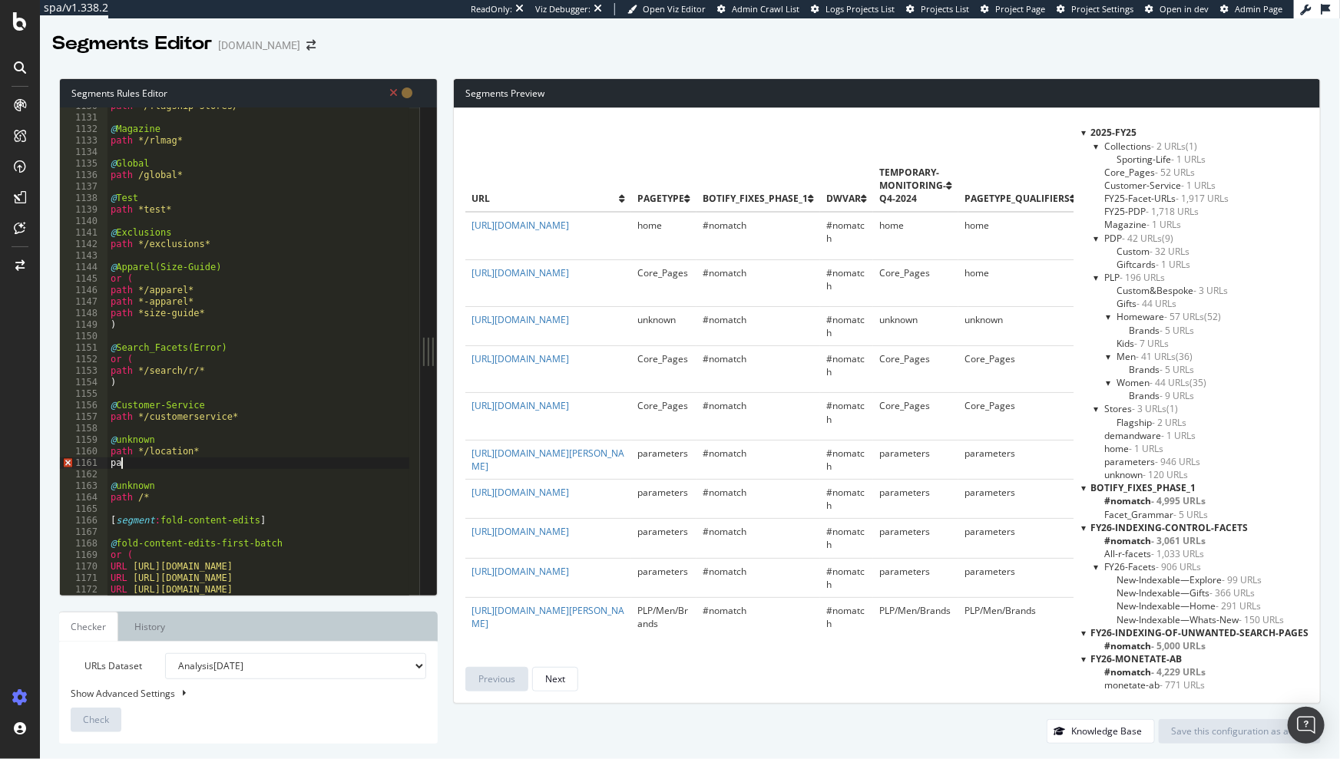
scroll to position [0, 1]
click at [191, 454] on div "path */flagship-stores/* @ Magazine path */rlmag* @ Global path /global* @ Test…" at bounding box center [409, 351] width 604 height 501
click at [167, 440] on div "path */flagship-stores/* @ Magazine path */rlmag* @ Global path /global* @ Test…" at bounding box center [409, 351] width 604 height 501
type textarea "path *"
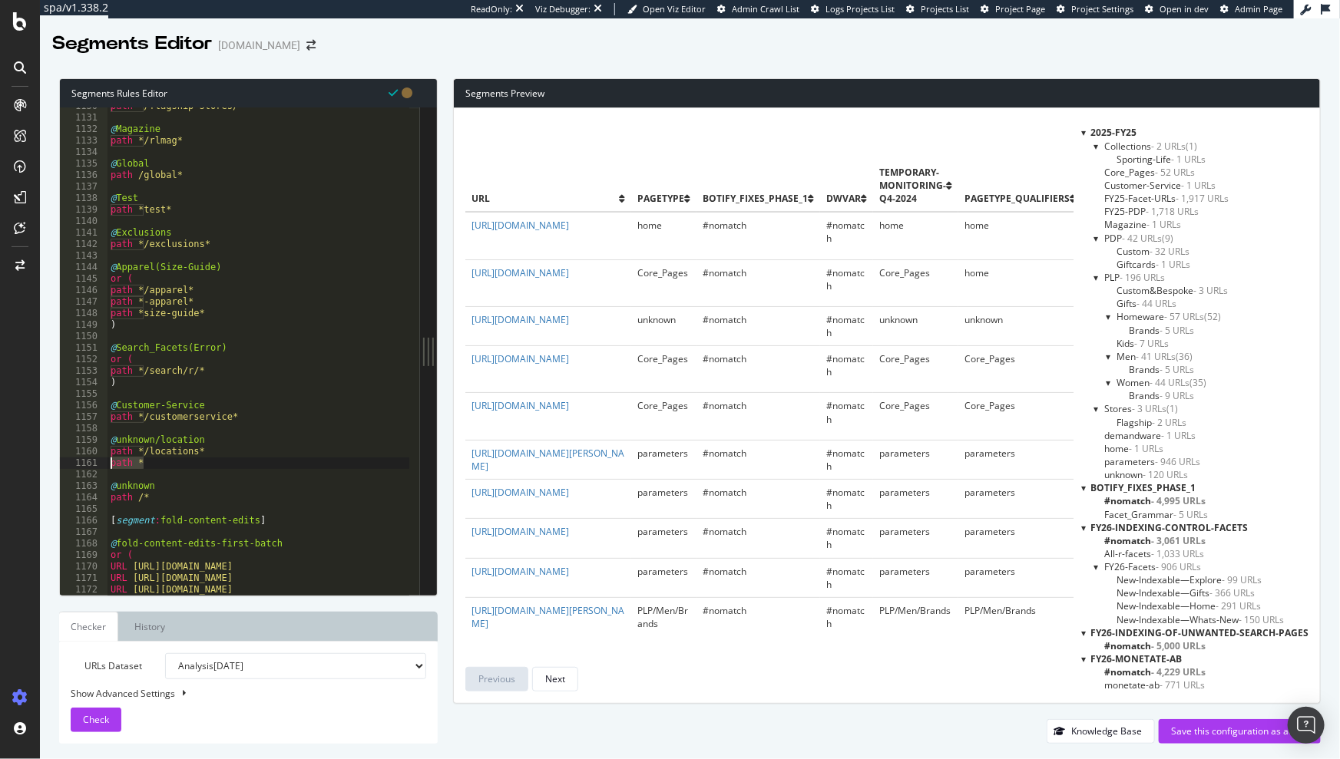
scroll to position [0, 0]
type textarea "@unknown/location"
type textarea "@unknown/r"
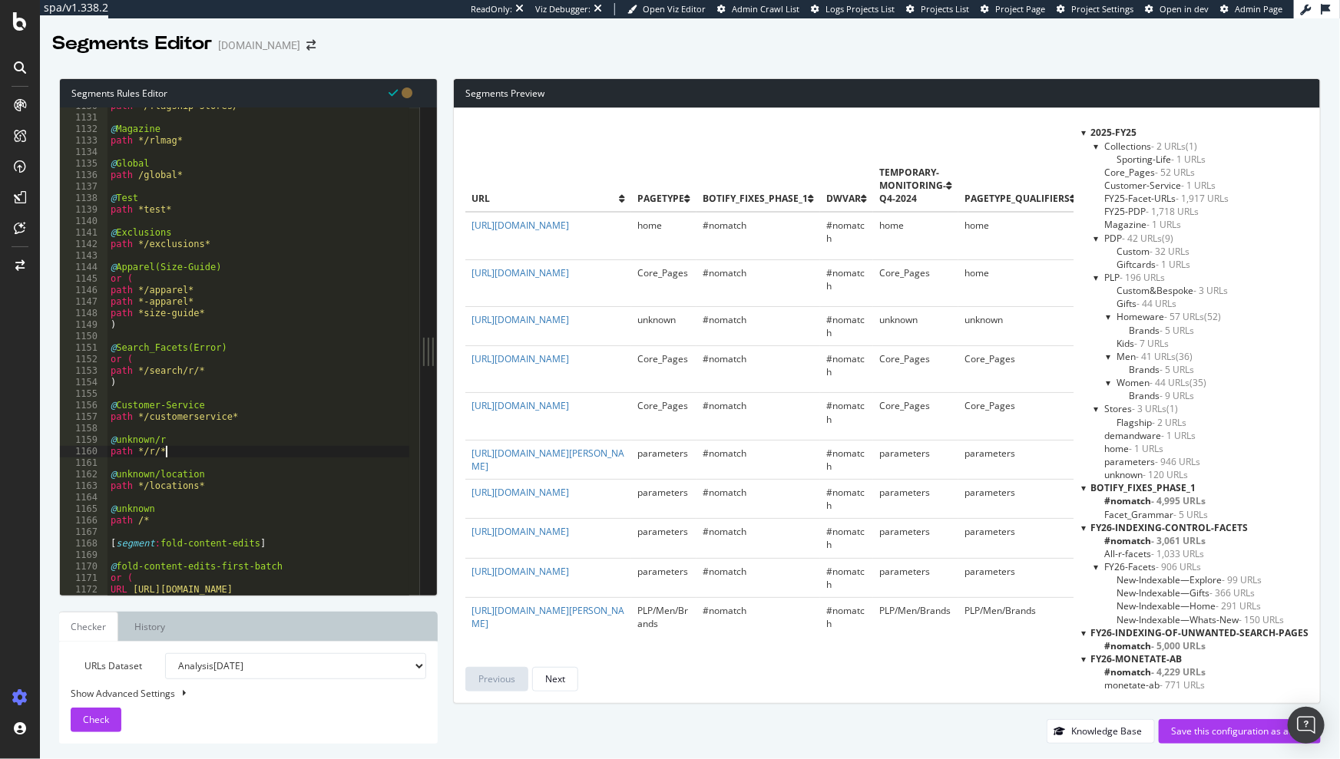
type textarea "path */r/*"
click at [194, 448] on div "path */flagship-stores/* @ Magazine path */rlmag* @ Global path /global* @ Test…" at bounding box center [409, 351] width 604 height 501
click at [160, 427] on div "path */flagship-stores/* @ Magazine path */rlmag* @ Global path /global* @ Test…" at bounding box center [409, 351] width 604 height 501
type textarea "path */r/*"
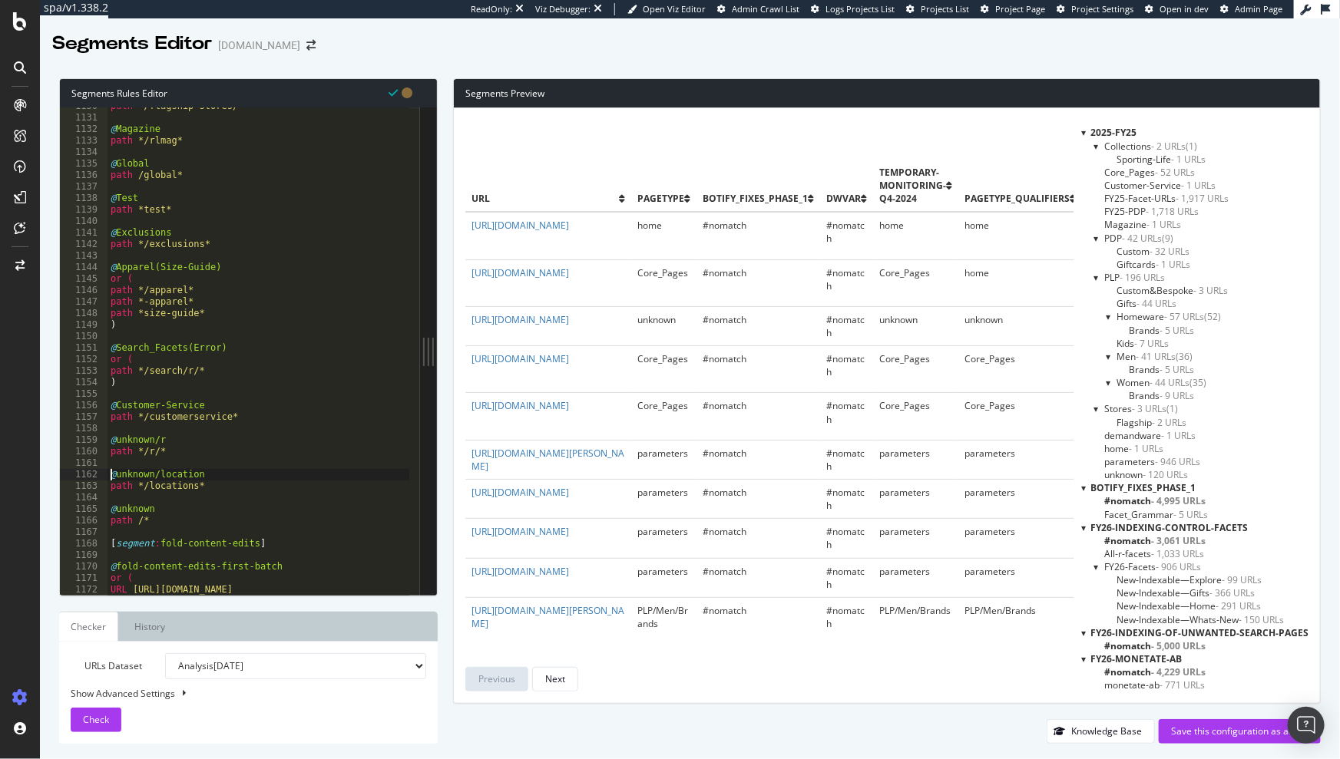
type textarea "path */locations*"
type textarea "@unknown/kids-baby"
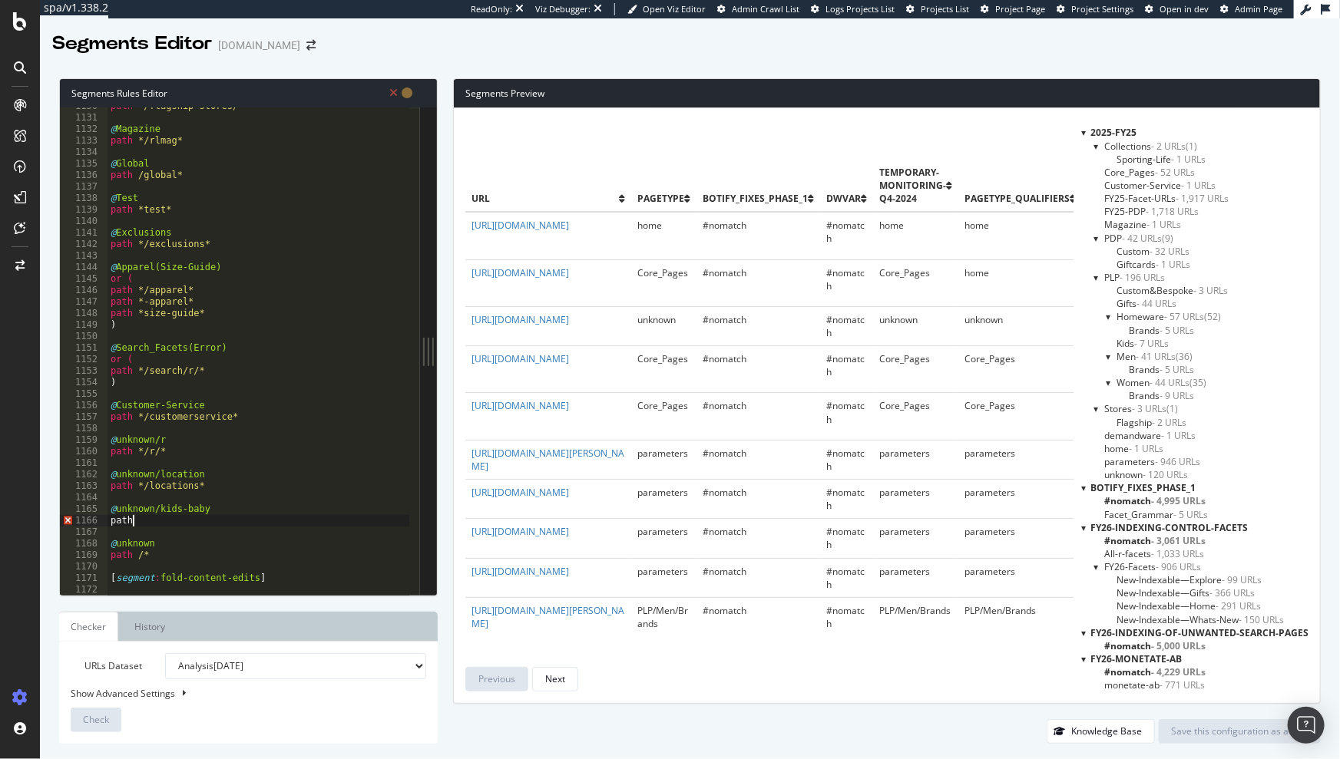
scroll to position [0, 1]
paste textarea "kids-baby/"
click at [137, 524] on div "path */flagship-stores/* @ Magazine path */rlmag* @ Global path /global* @ Test…" at bounding box center [409, 351] width 604 height 501
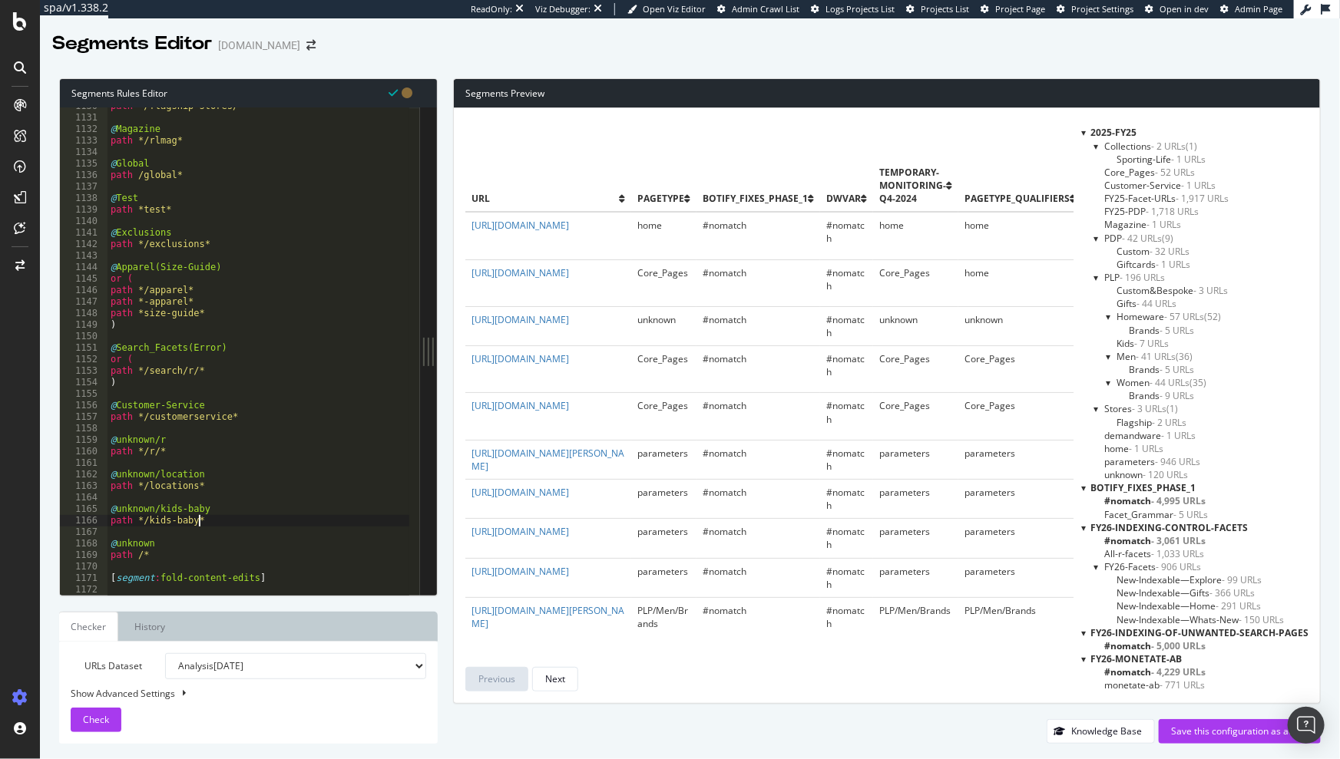
type textarea "path */kids-baby*"
type textarea "@unknown/men"
type textarea "path */men*"
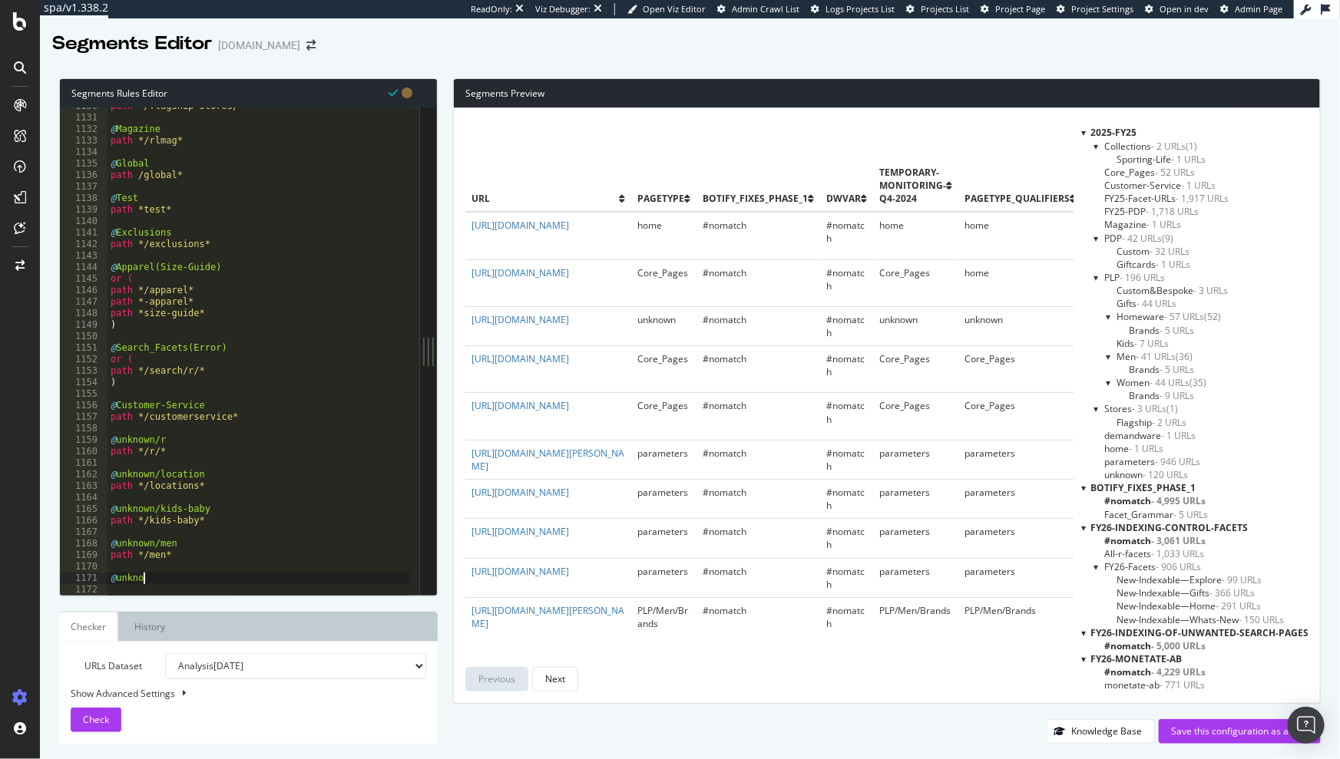
scroll to position [0, 2]
type textarea "@unknown/women"
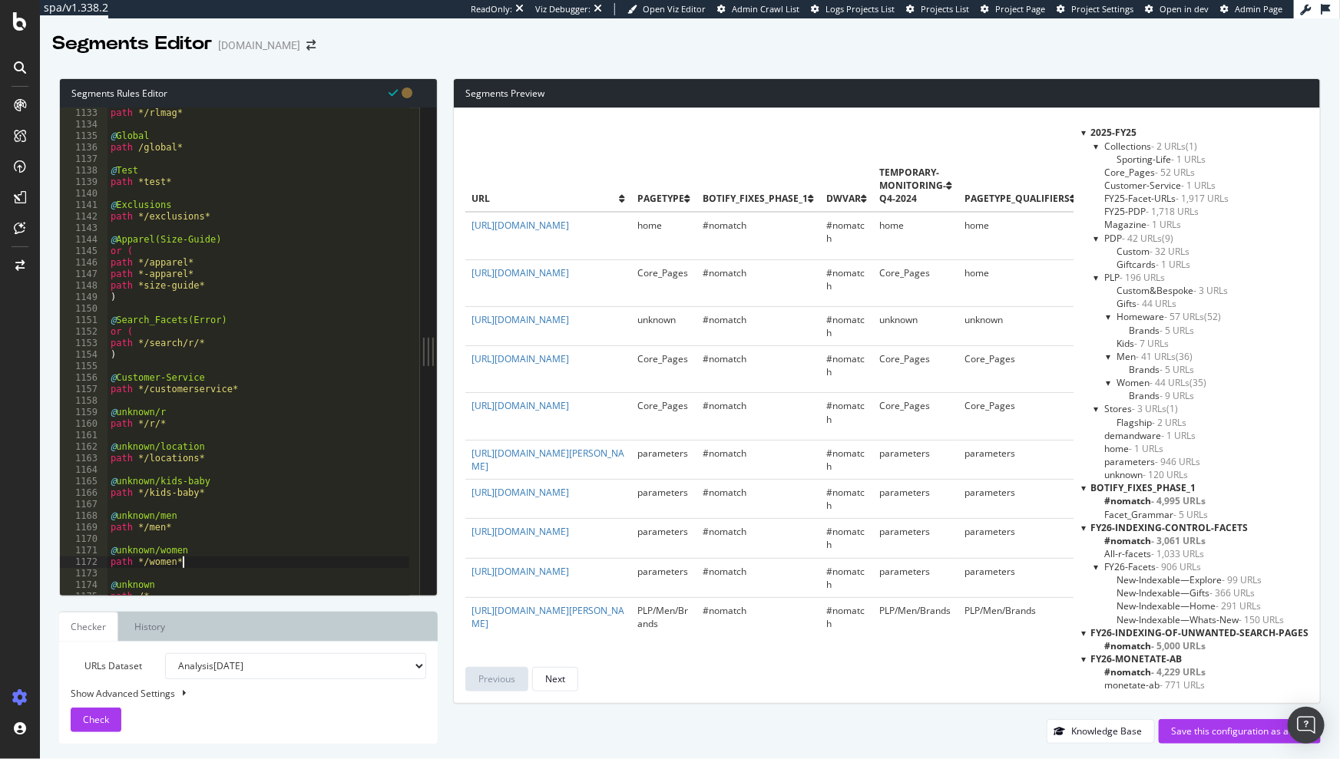
scroll to position [13341, 0]
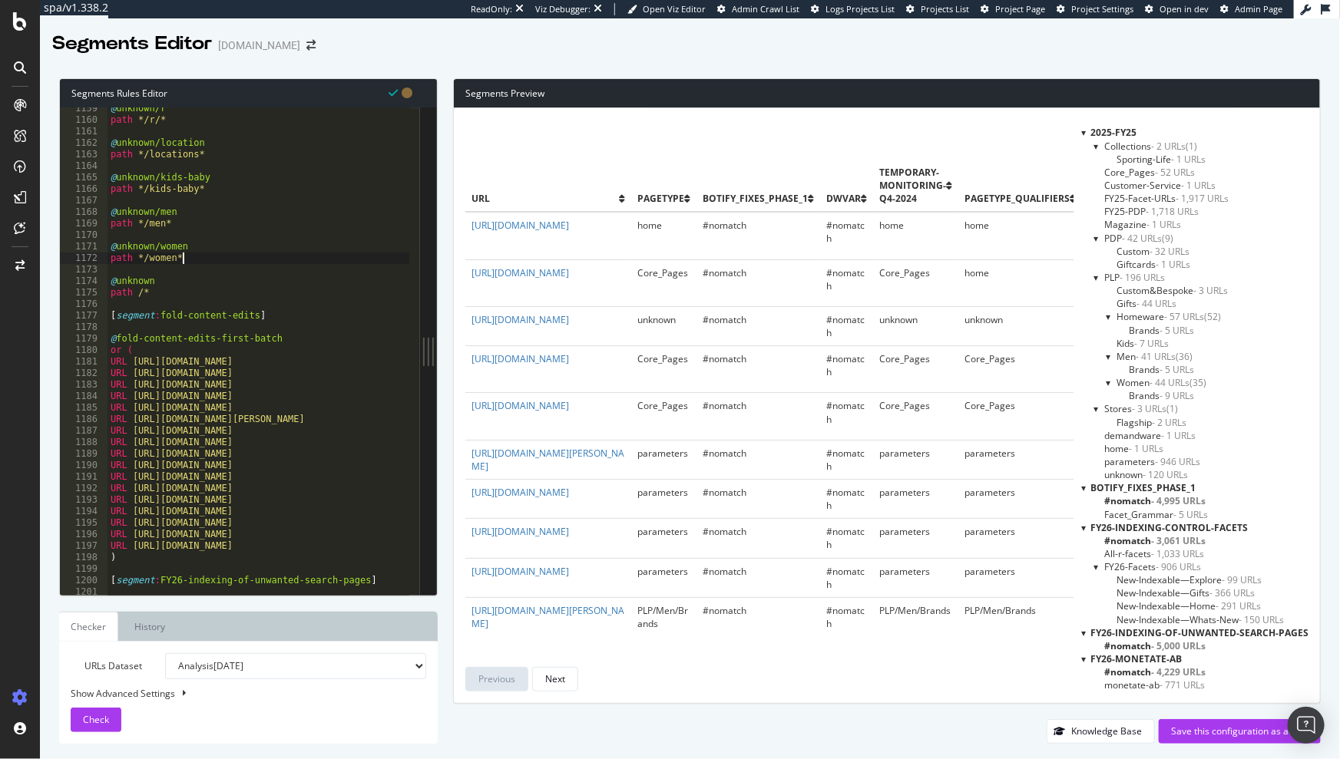
type textarea "path */women*"
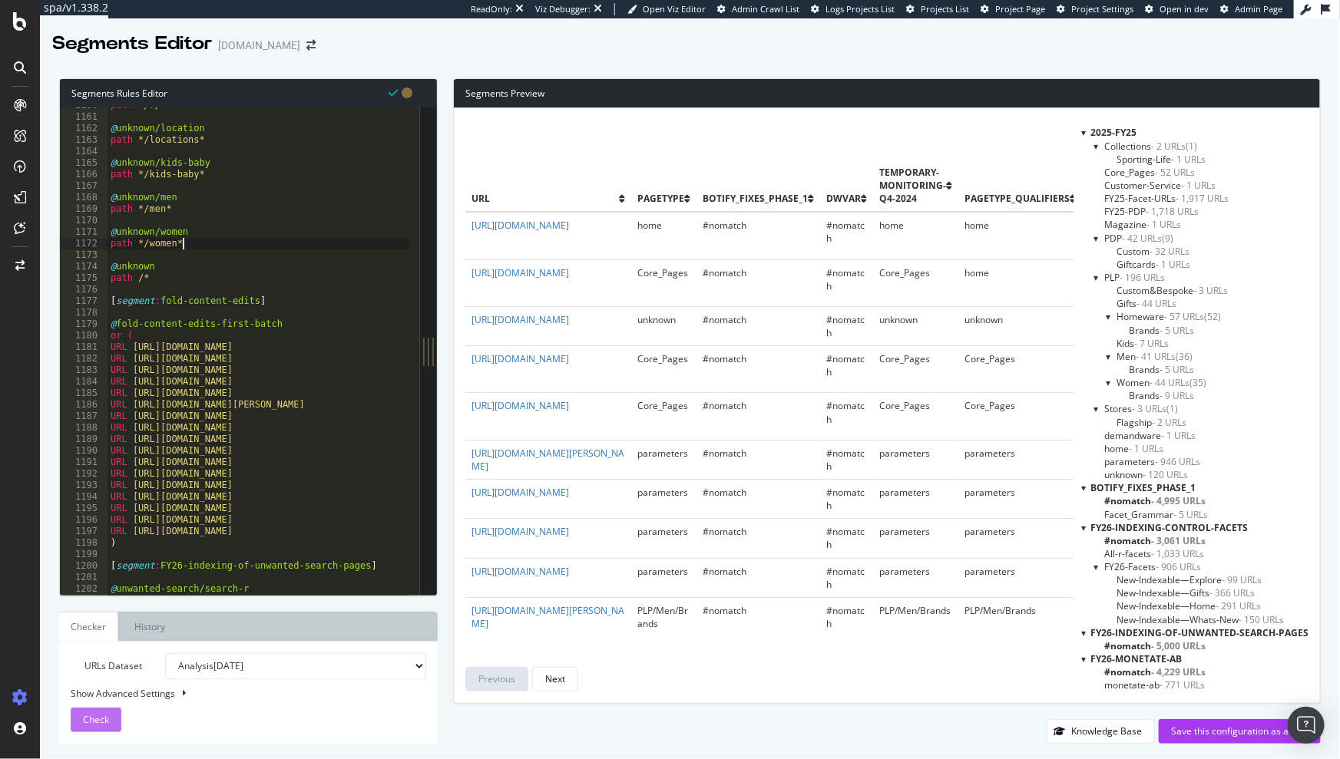
click at [105, 720] on span "Check" at bounding box center [96, 719] width 26 height 13
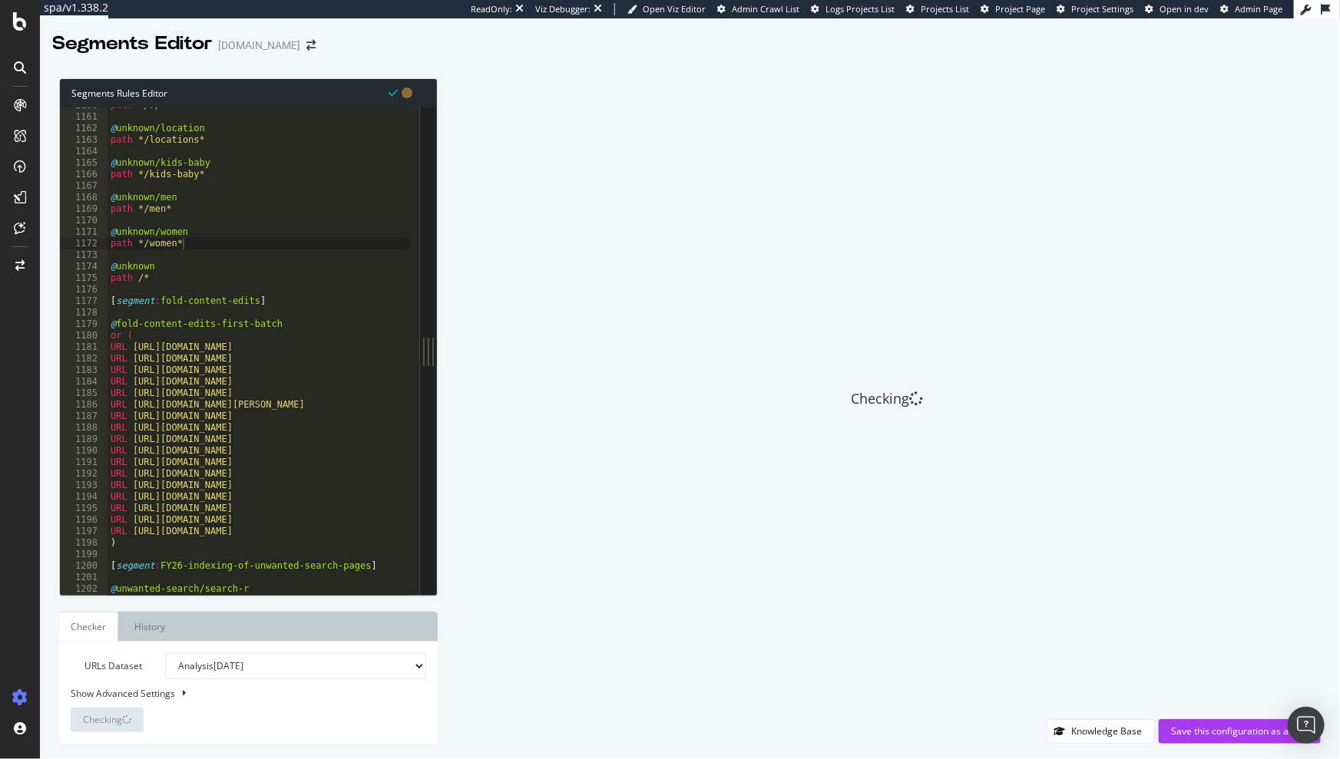
click at [259, 665] on select "Analysis 2025 Oct. 5th Analysis 2025 Sep. 28th Analysis 2025 Sep. 21st Analysis…" at bounding box center [295, 666] width 261 height 26
select select "urlList"
click at [165, 653] on select "Analysis 2025 Oct. 5th Analysis 2025 Sep. 28th Analysis 2025 Sep. 21st Analysis…" at bounding box center [295, 666] width 261 height 26
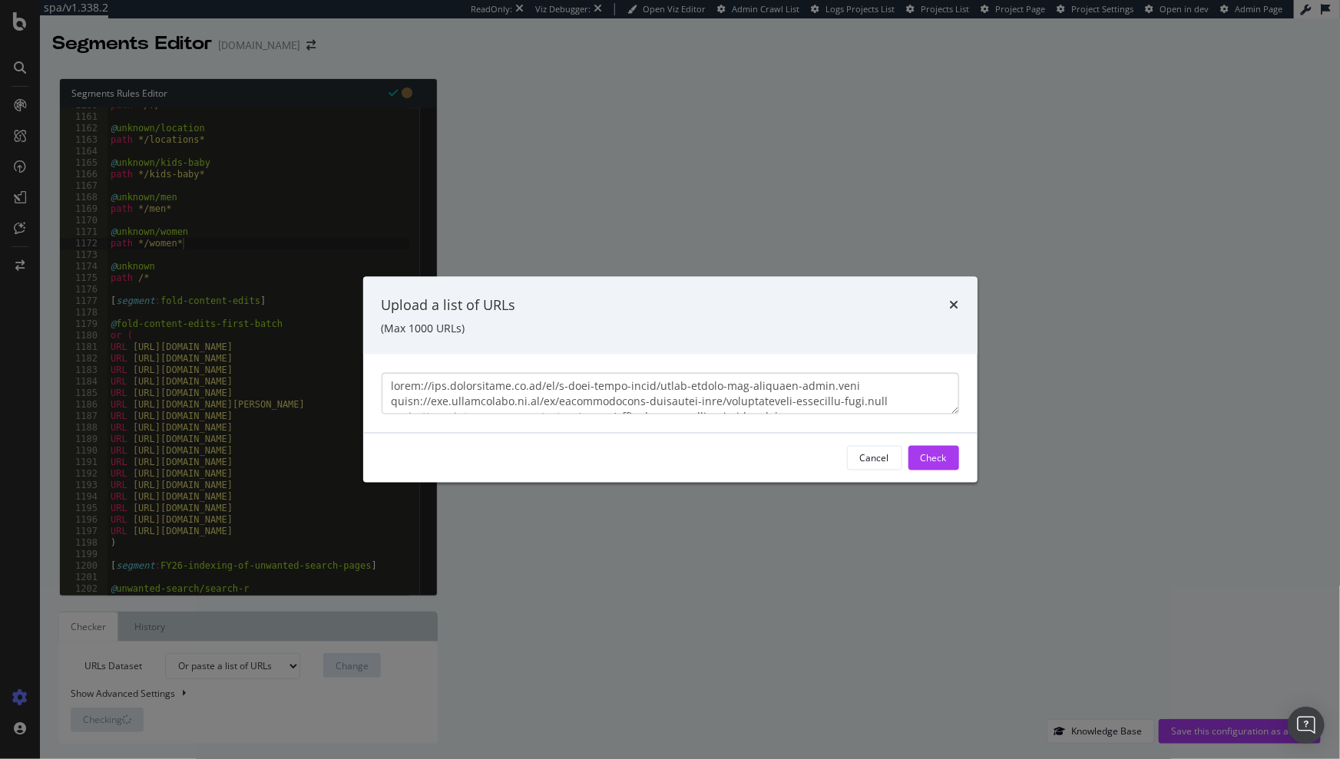
scroll to position [532, 0]
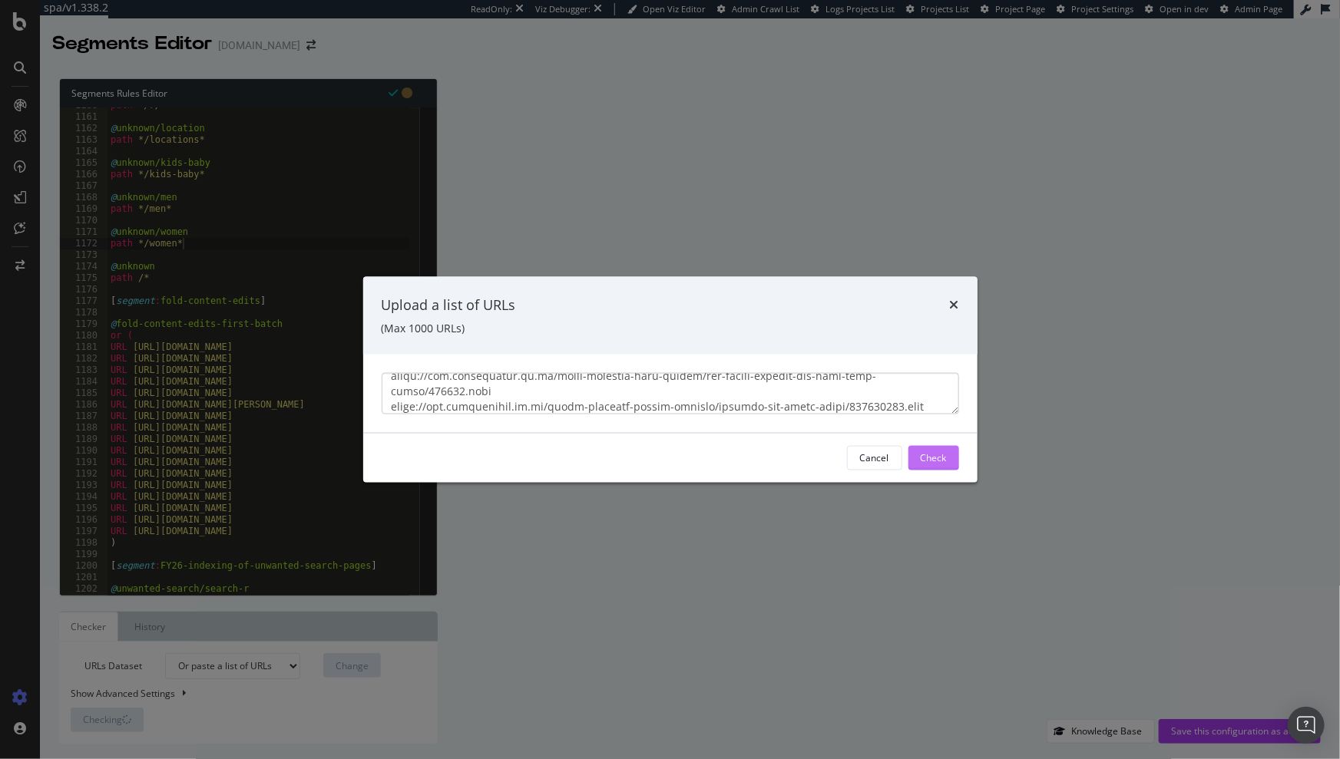
type textarea "https://www.ralphlauren.co.uk/en/a-very-shirt-story/ralph-lauren-the-nautical-s…"
click at [939, 458] on div "Check" at bounding box center [934, 457] width 26 height 13
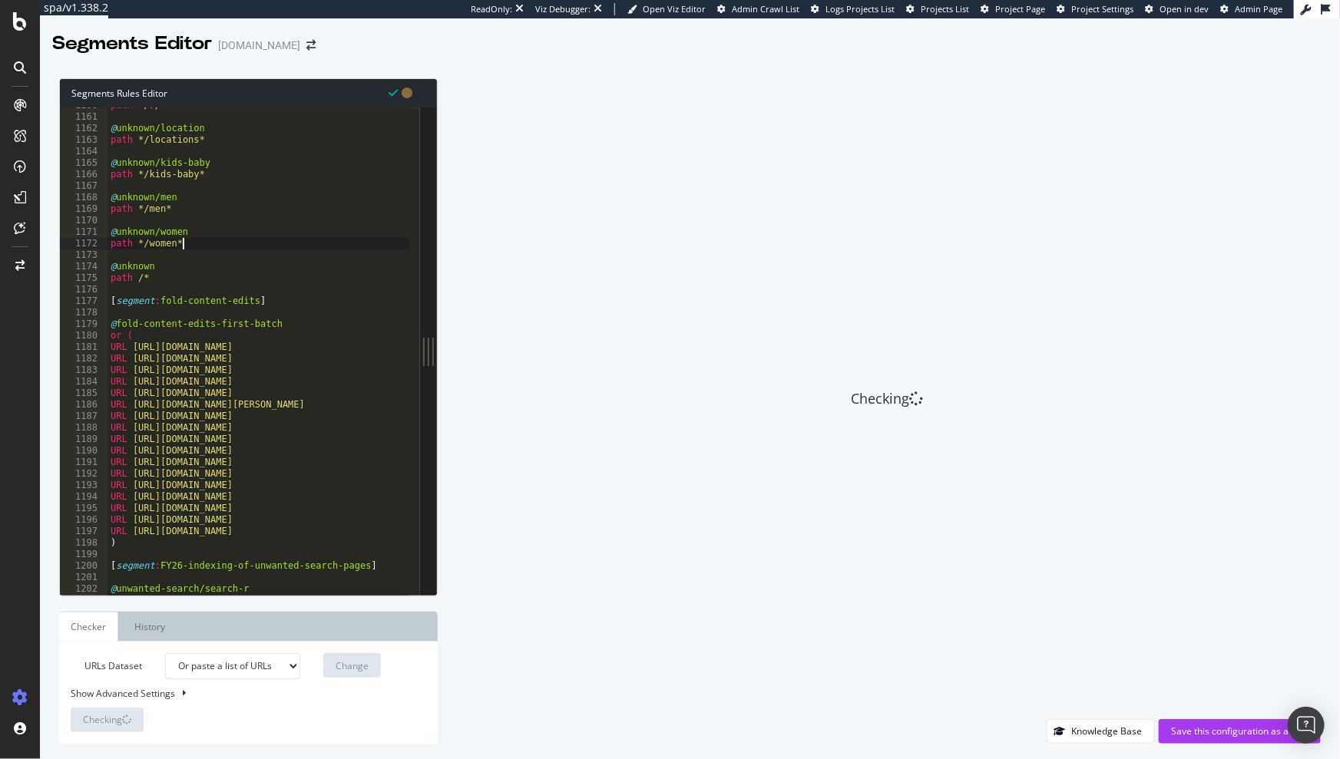
click at [225, 246] on div "path */r/* @ unknown/location path */locations* @ unknown/kids-baby path */kids…" at bounding box center [409, 350] width 604 height 501
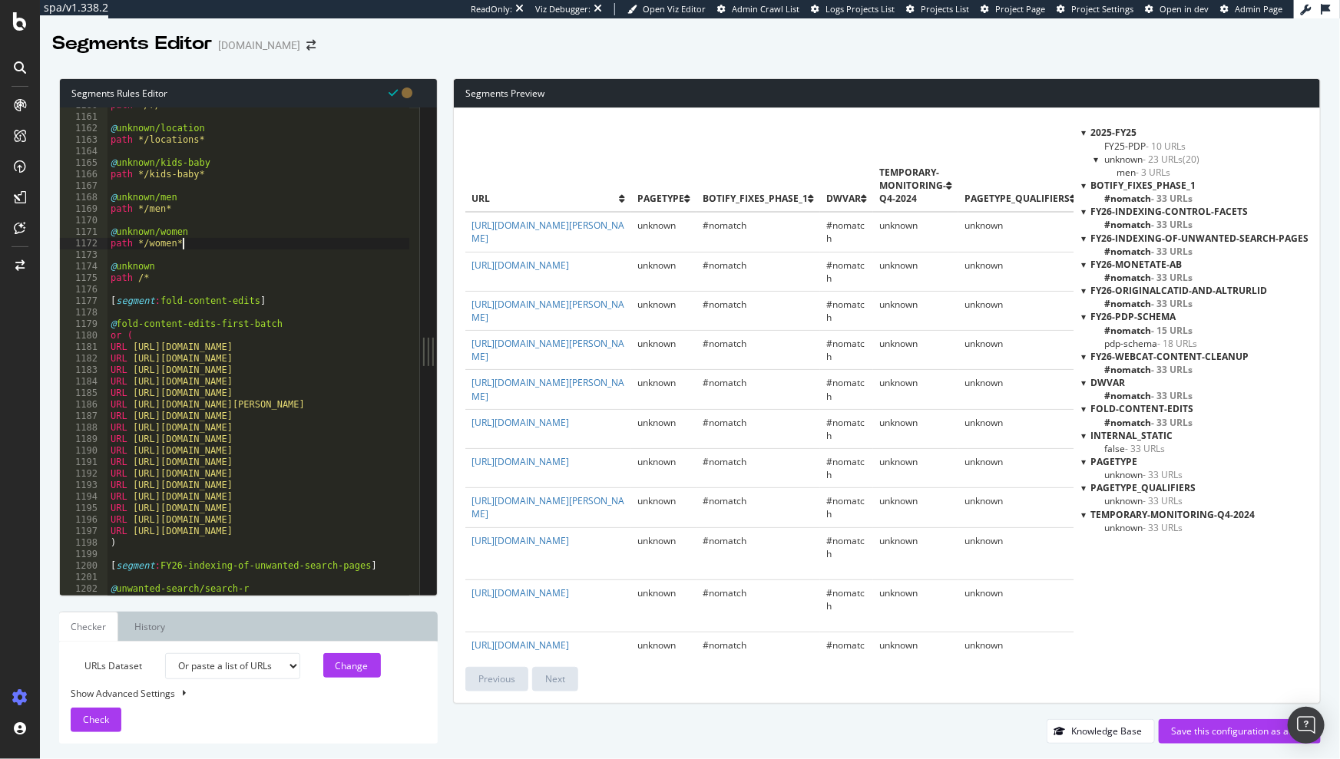
click at [207, 243] on div "path */r/* @ unknown/location path */locations* @ unknown/kids-baby path */kids…" at bounding box center [409, 350] width 604 height 501
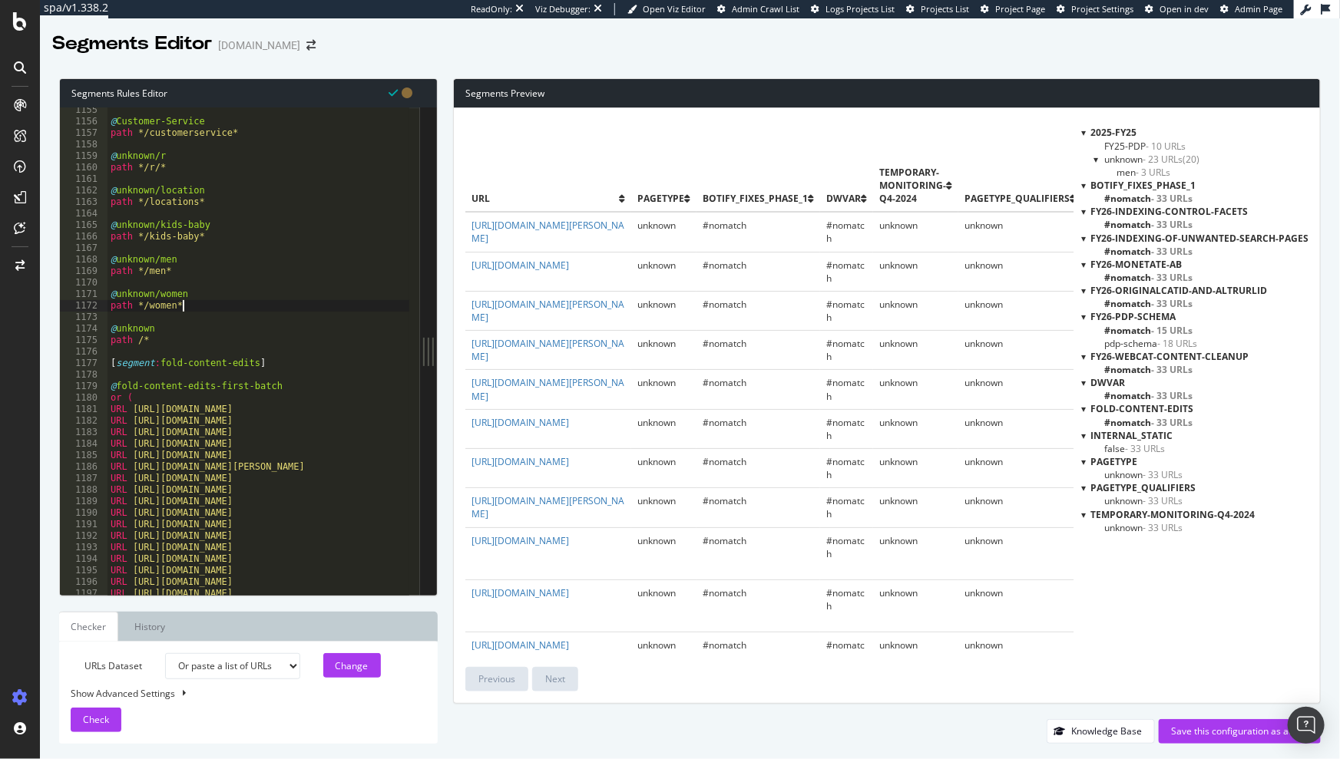
scroll to position [13294, 0]
drag, startPoint x: 233, startPoint y: 238, endPoint x: 108, endPoint y: 227, distance: 125.7
click at [108, 227] on div "@ Customer-Service path */customerservice* @ unknown/r path */r/* @ unknown/loc…" at bounding box center [409, 354] width 604 height 501
click at [213, 239] on div "@ Customer-Service path */customerservice* @ unknown/r path */r/* @ unknown/loc…" at bounding box center [409, 354] width 604 height 501
type textarea "path */kids-baby*"
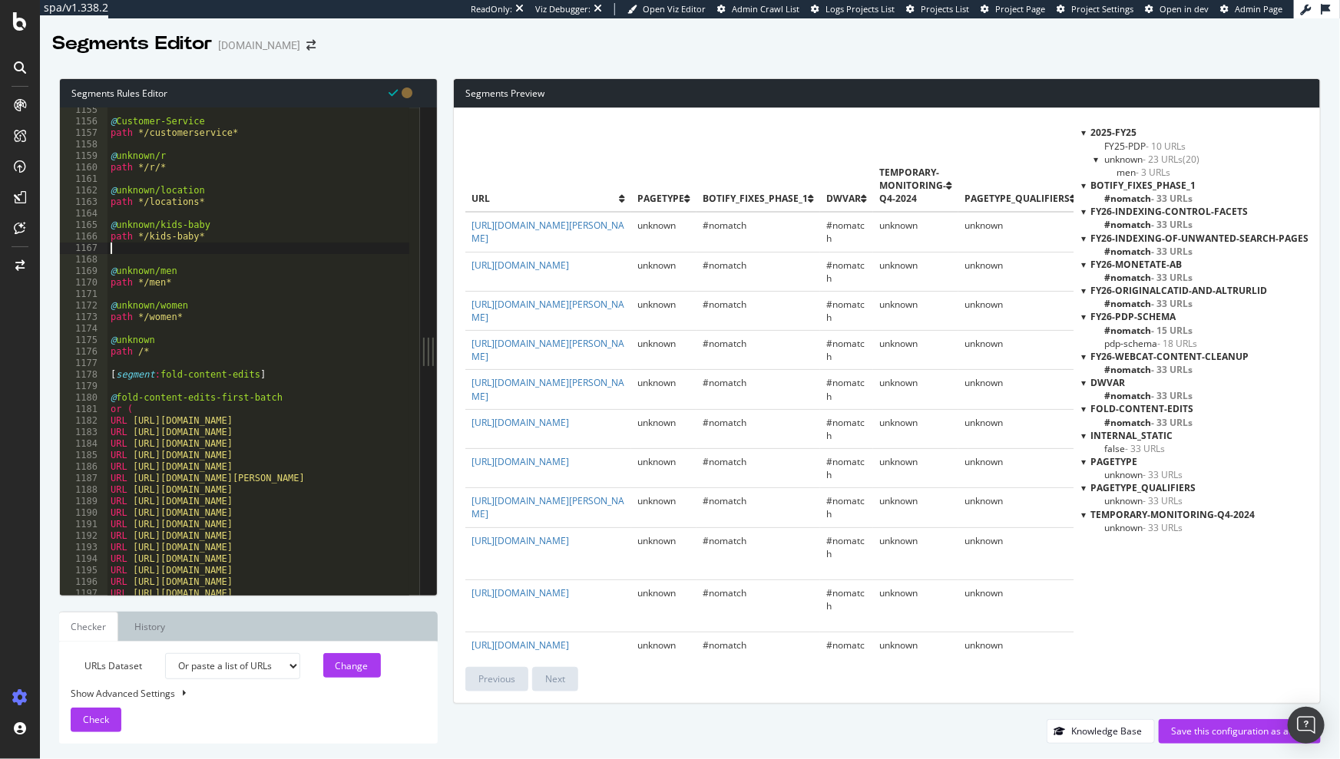
scroll to position [0, 0]
paste textarea "path */kids-baby*"
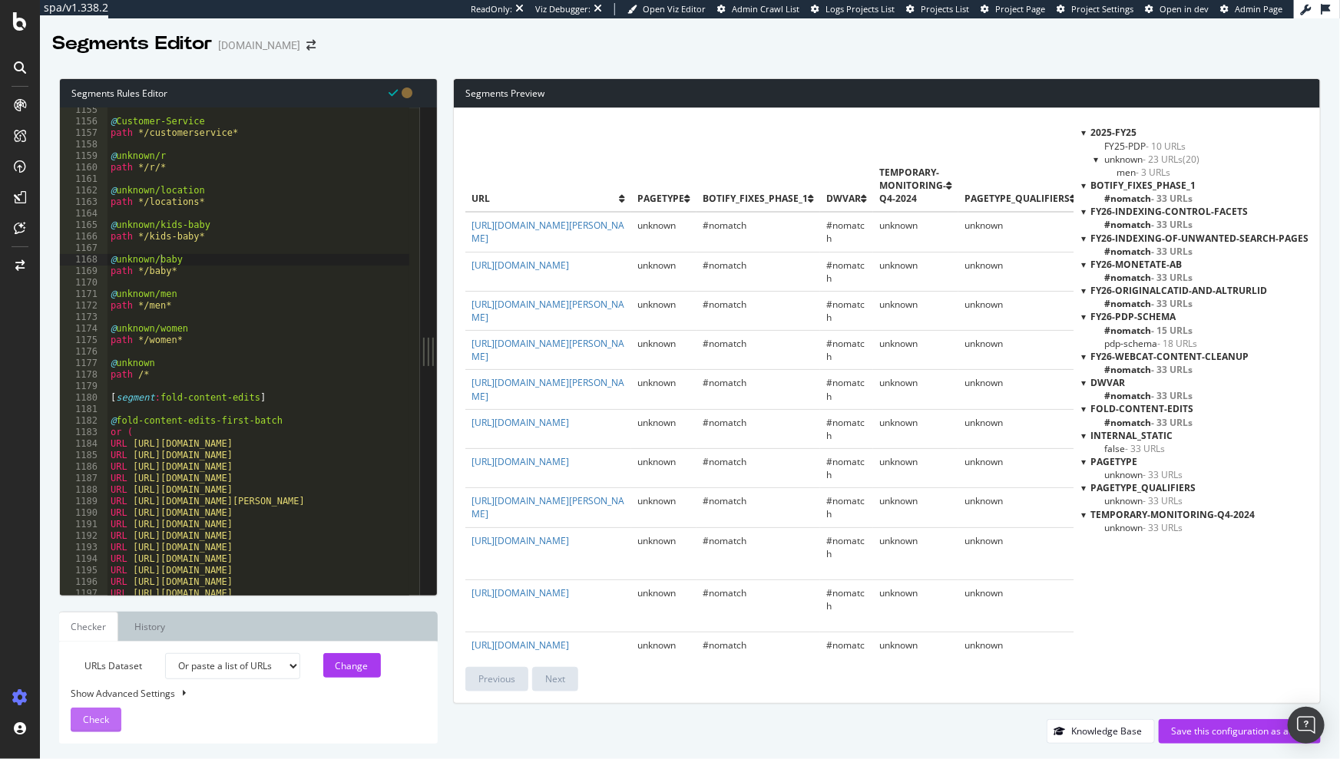
click at [103, 718] on span "Check" at bounding box center [96, 719] width 26 height 13
click at [198, 327] on div "@ Customer-Service path */customerservice* @ unknown/r path */r/* @ unknown/loc…" at bounding box center [409, 354] width 604 height 501
type textarea "path */women*"
paste textarea "path */kids-baby*"
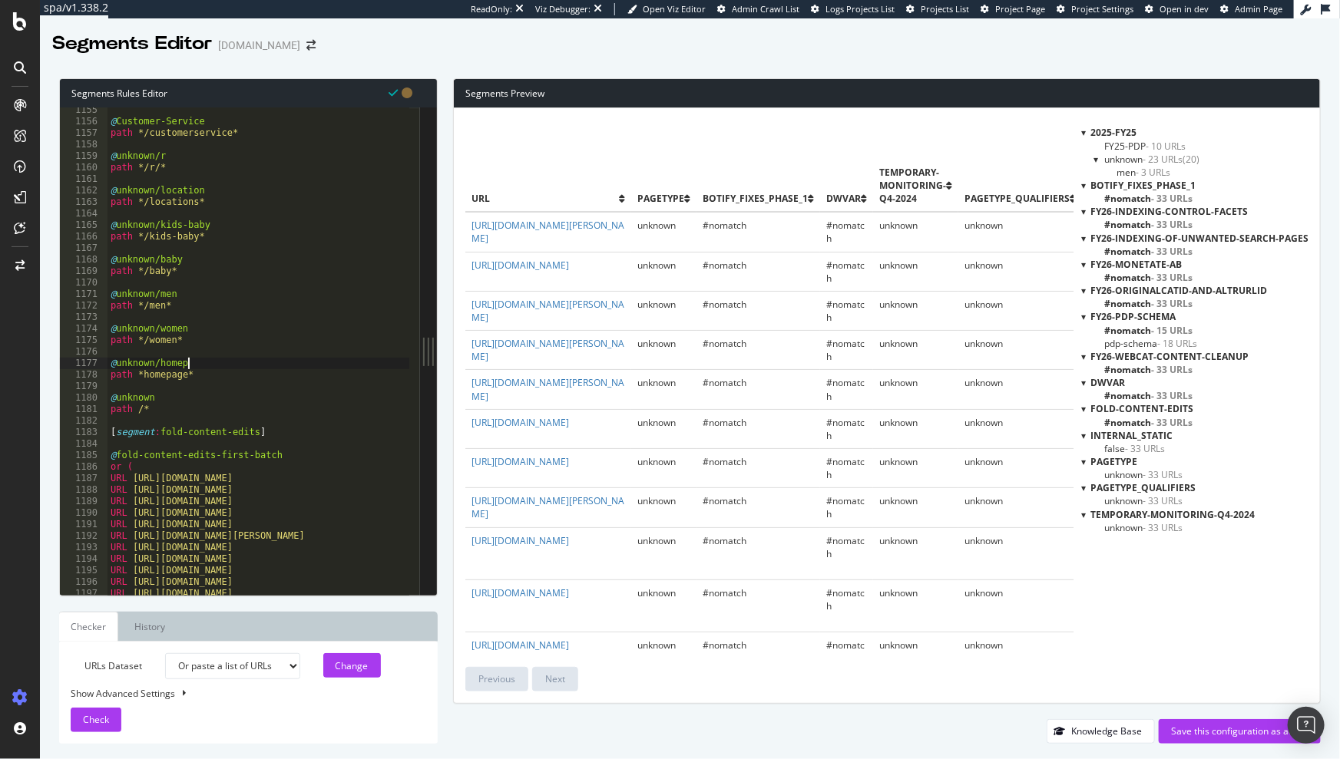
scroll to position [0, 7]
click at [1156, 157] on span "- 23 URLs" at bounding box center [1163, 159] width 40 height 13
click at [1156, 170] on span "- 3 URLs" at bounding box center [1155, 172] width 36 height 13
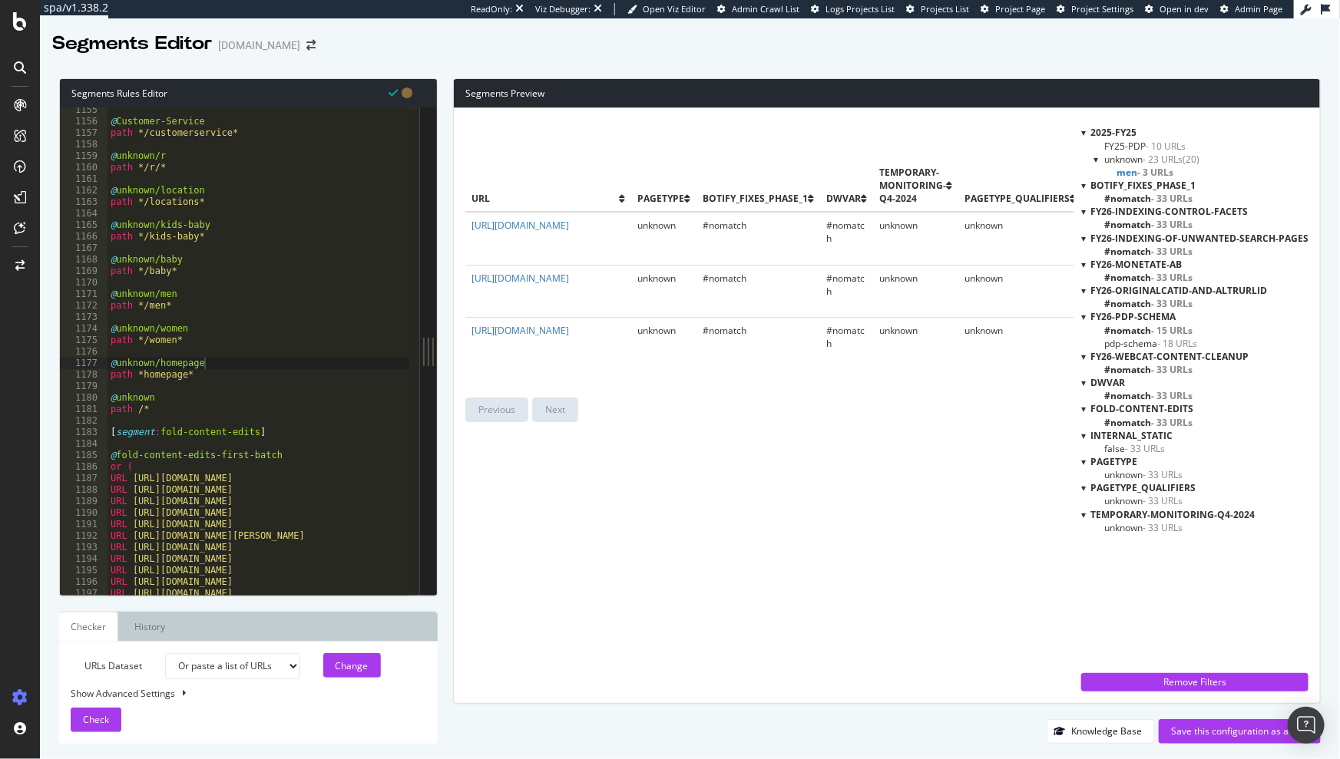
click at [1143, 158] on span "unknown - 23 URLs" at bounding box center [1143, 159] width 78 height 13
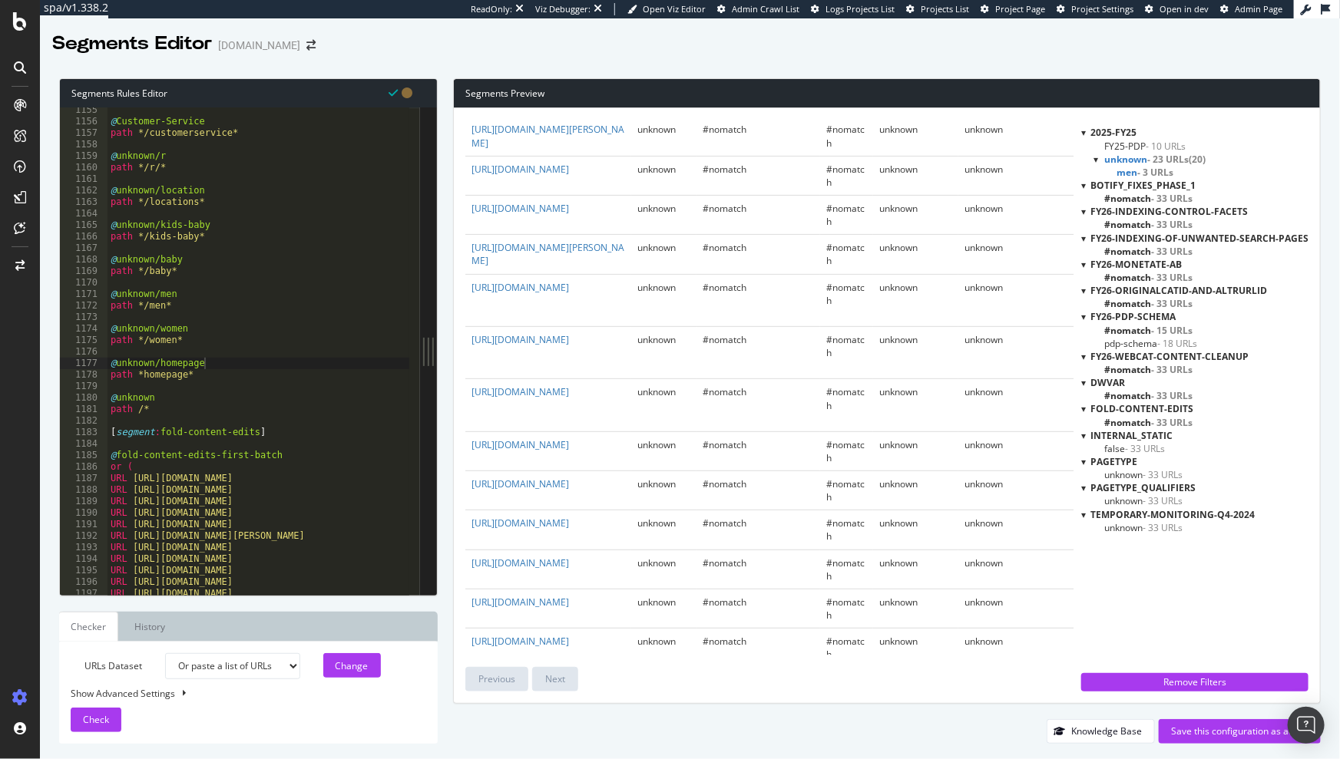
scroll to position [322, 0]
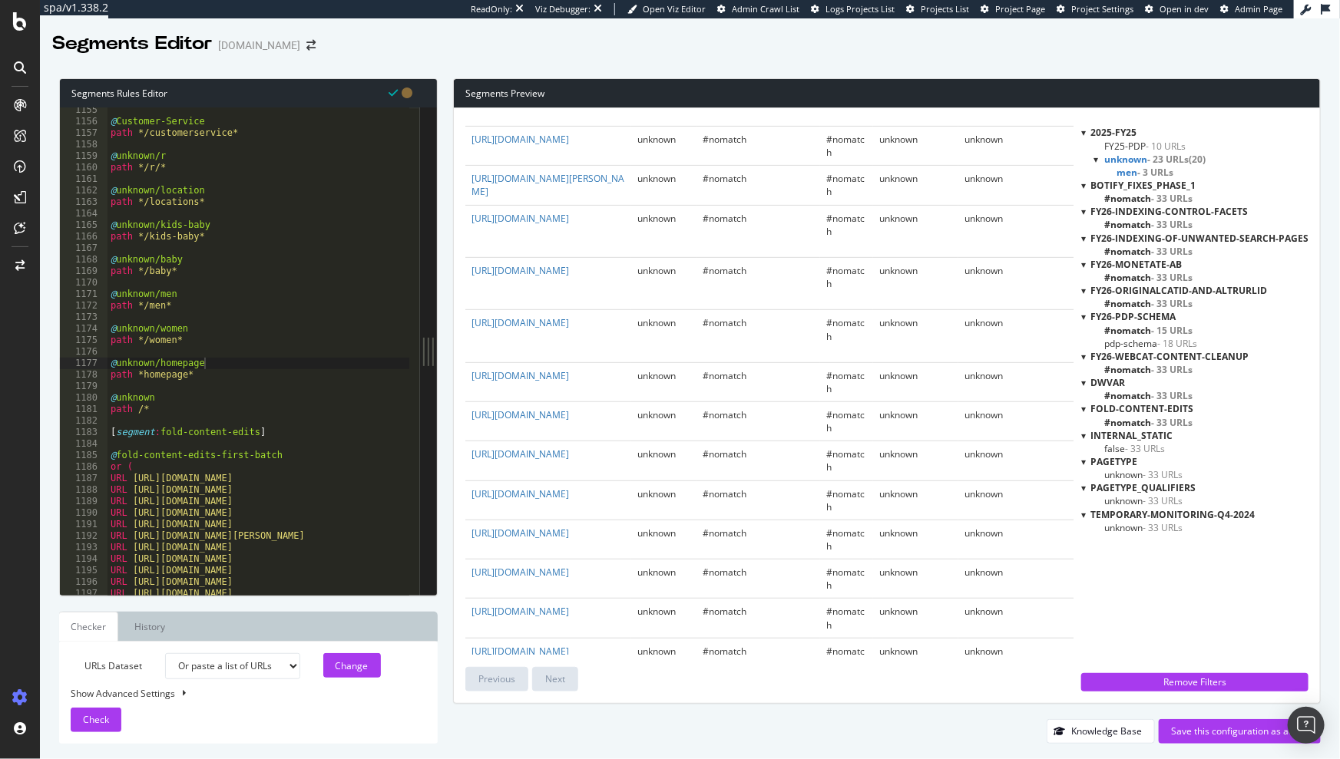
type textarea "path *homepage*"
click at [215, 374] on div "@ Customer-Service path */customerservice* @ unknown/r path */r/* @ unknown/loc…" at bounding box center [409, 354] width 604 height 501
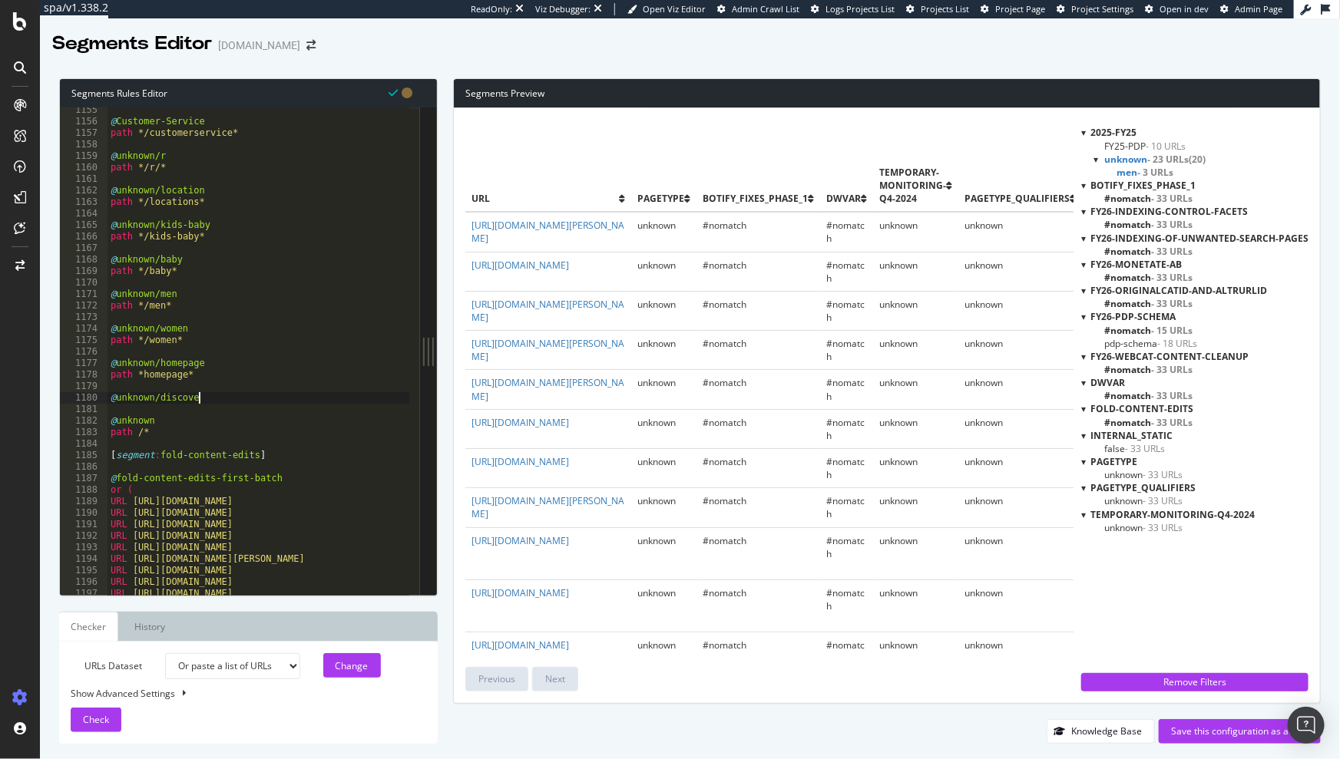
type textarea "@unknown/discover"
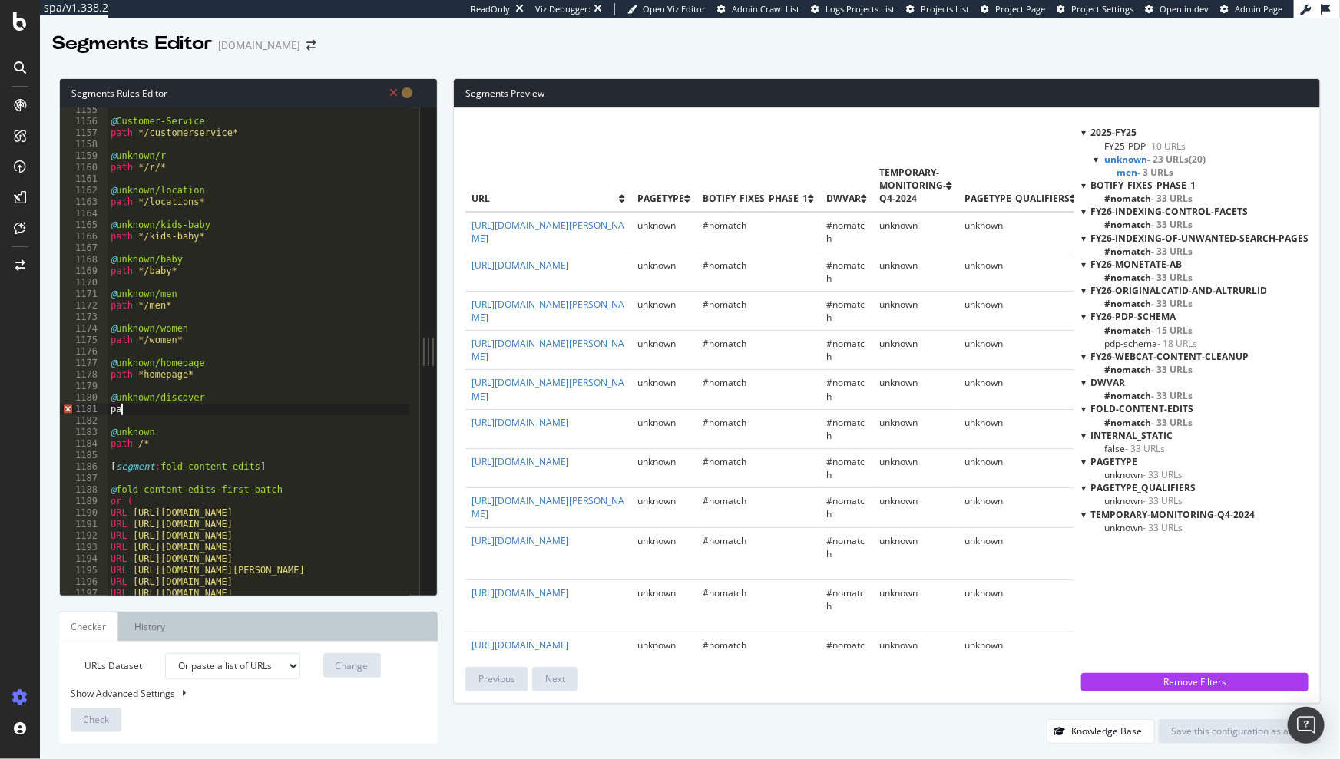
scroll to position [0, 1]
paste textarea "/discover/"
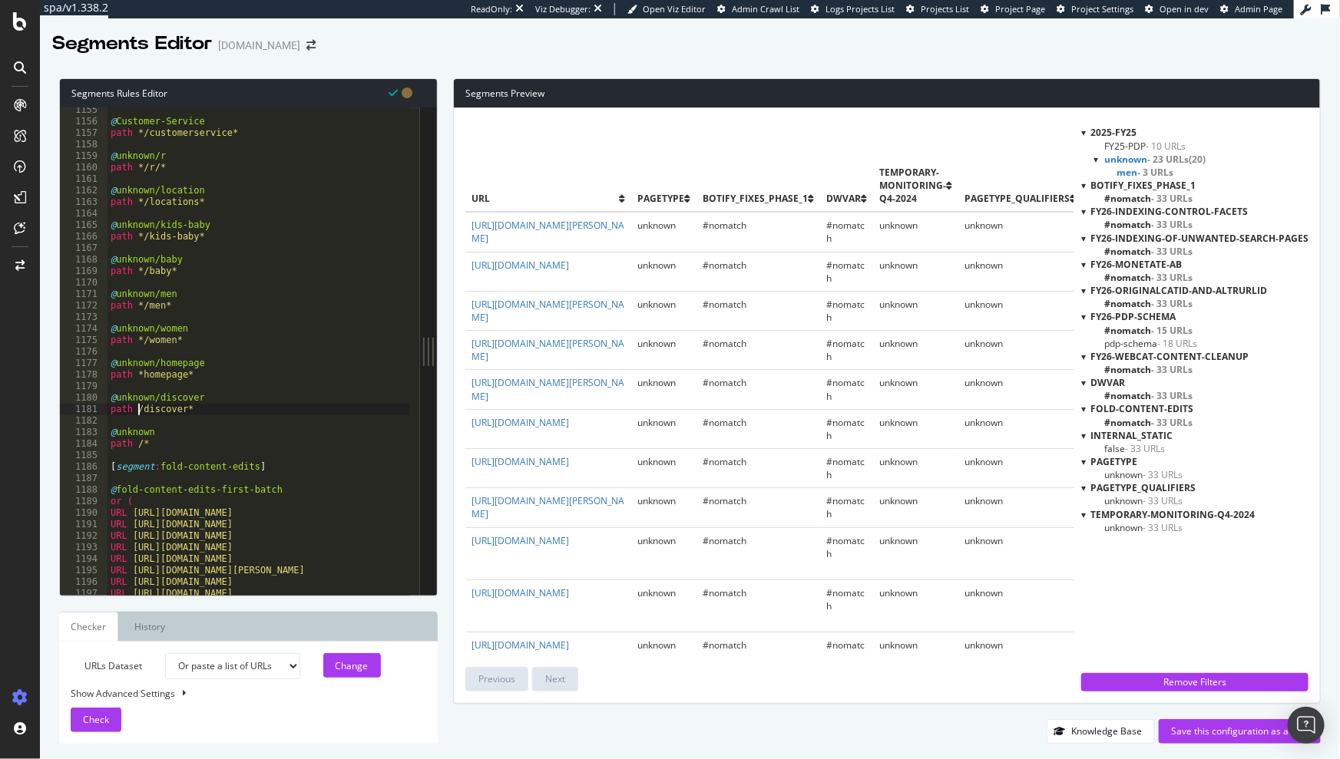
scroll to position [0, 2]
click at [83, 709] on div "Check" at bounding box center [96, 720] width 26 height 23
drag, startPoint x: 215, startPoint y: 408, endPoint x: 107, endPoint y: 393, distance: 109.3
click at [107, 393] on div "path */discover* 1155 1156 1157 1158 1159 1160 1161 1162 1163 1164 1165 1166 11…" at bounding box center [240, 351] width 360 height 488
click at [313, 408] on div "@ Customer-Service path */customerservice* @ unknown/r path */r/* @ unknown/loc…" at bounding box center [409, 354] width 604 height 501
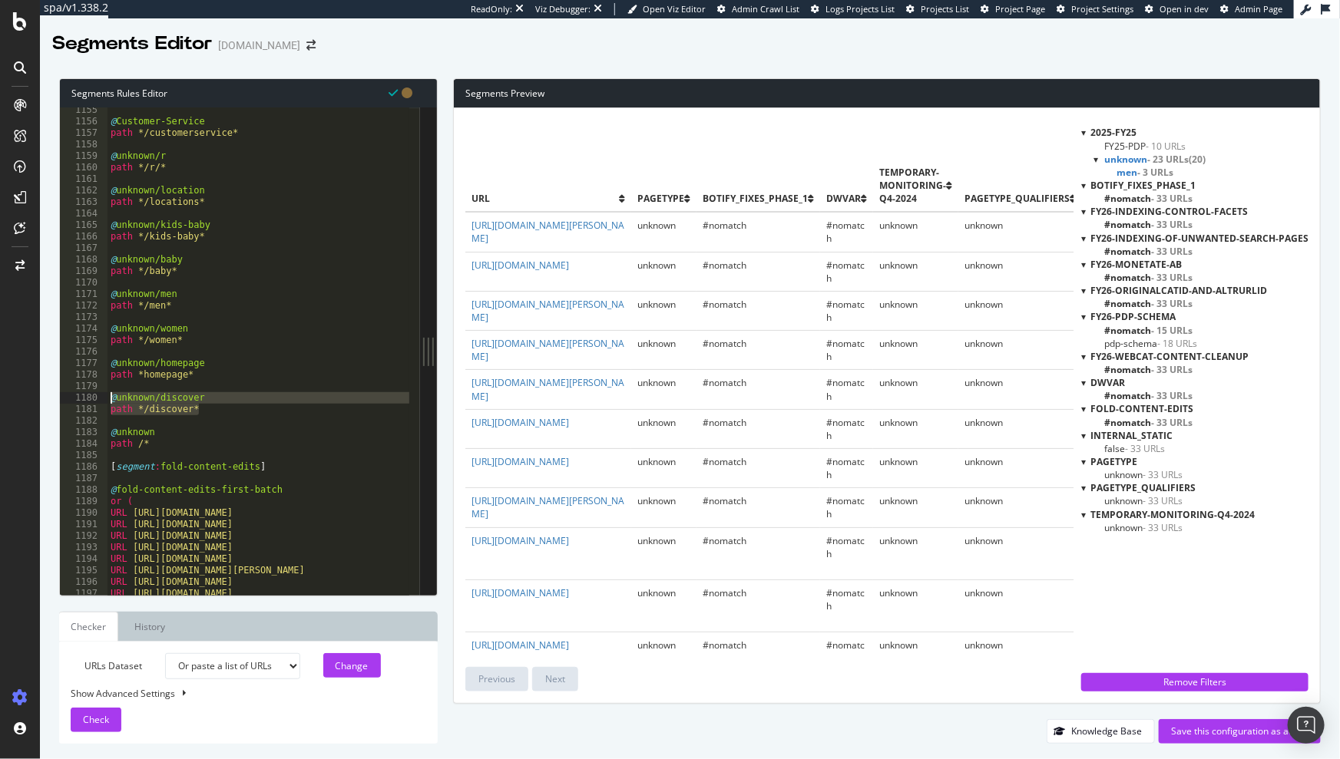
type textarea "path */discover*"
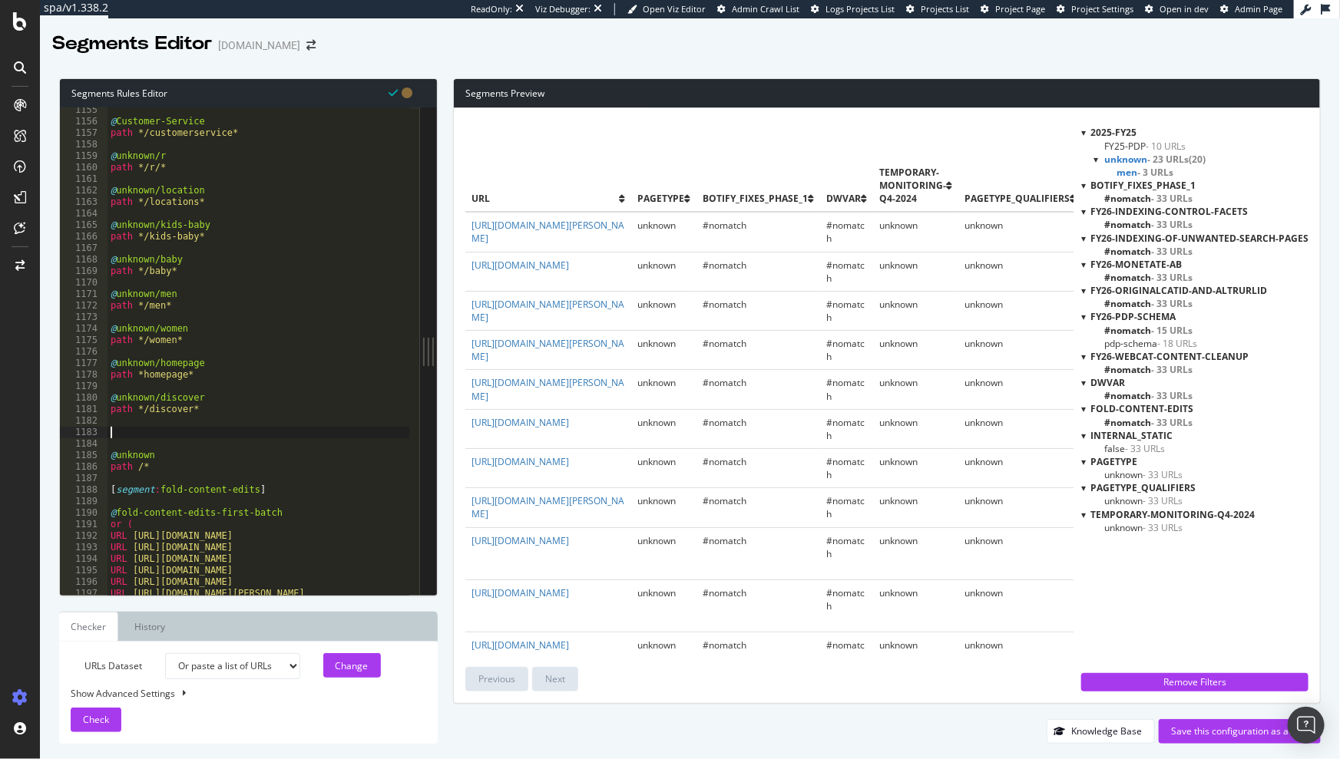
paste textarea "path */discover*"
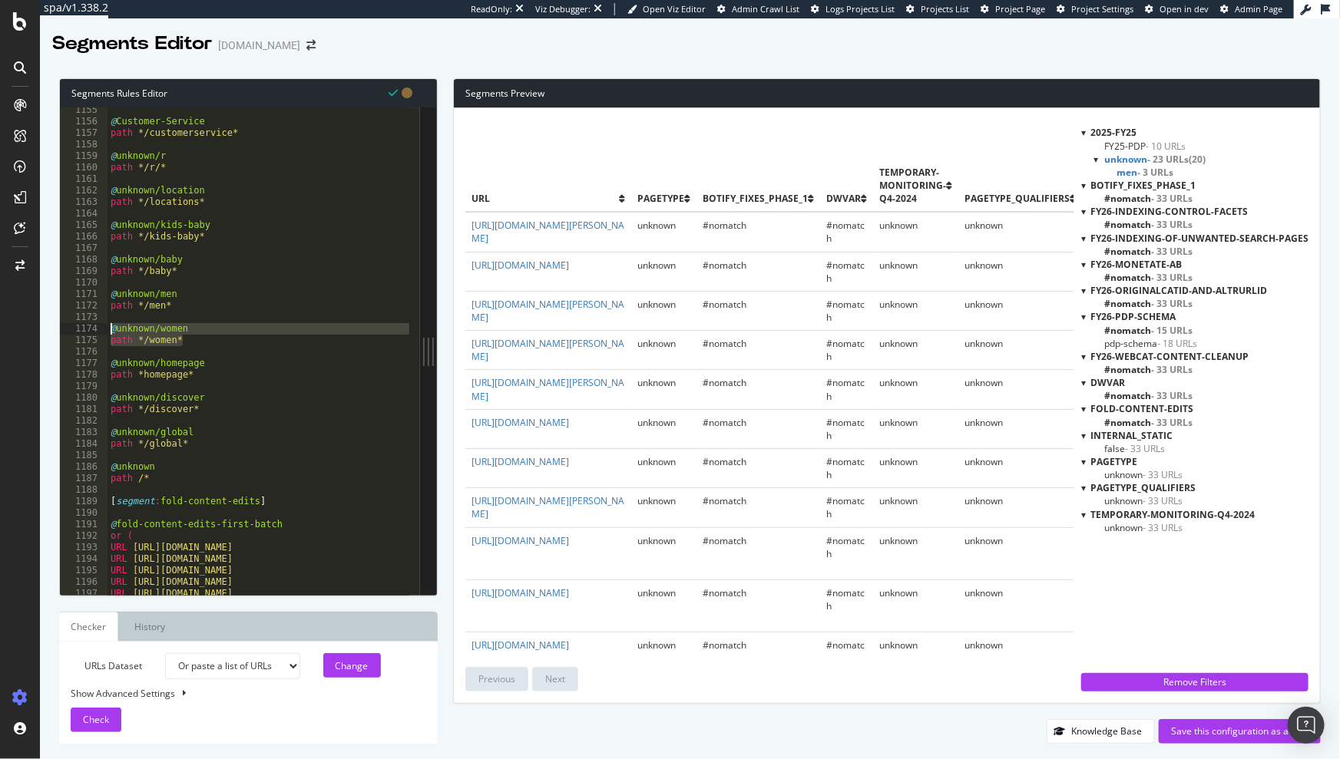
drag, startPoint x: 204, startPoint y: 341, endPoint x: 111, endPoint y: 329, distance: 94.4
click at [111, 329] on div "@ Customer-Service path */customerservice* @ unknown/r path */r/* @ unknown/loc…" at bounding box center [409, 354] width 604 height 501
drag, startPoint x: 175, startPoint y: 271, endPoint x: 107, endPoint y: 261, distance: 69.1
click at [107, 261] on div "@unknown/women path */women* 1155 1156 1157 1158 1159 1160 1161 1162 1163 1164 …" at bounding box center [240, 351] width 360 height 488
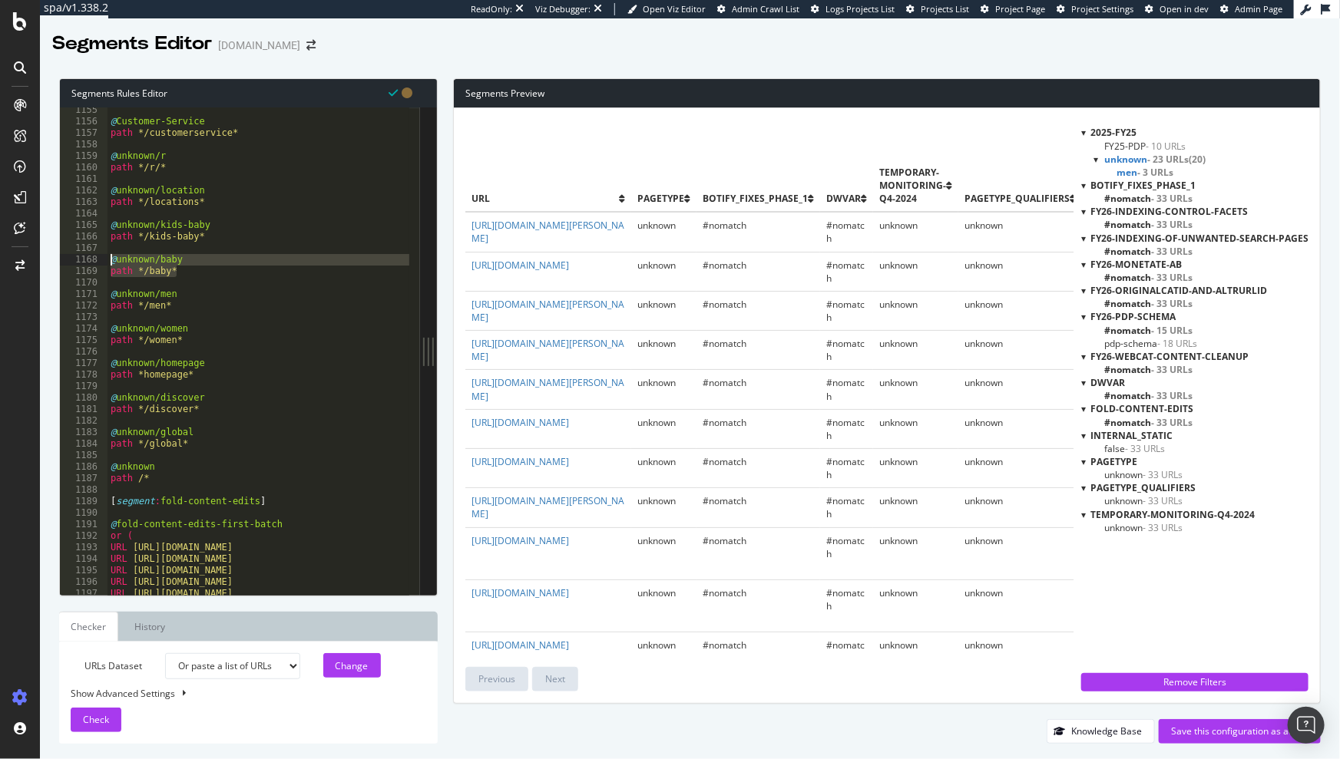
type textarea "@unknown/baby path */baby*"
click at [197, 278] on div "@ Customer-Service path */customerservice* @ unknown/r path */r/* @ unknown/loc…" at bounding box center [409, 354] width 604 height 501
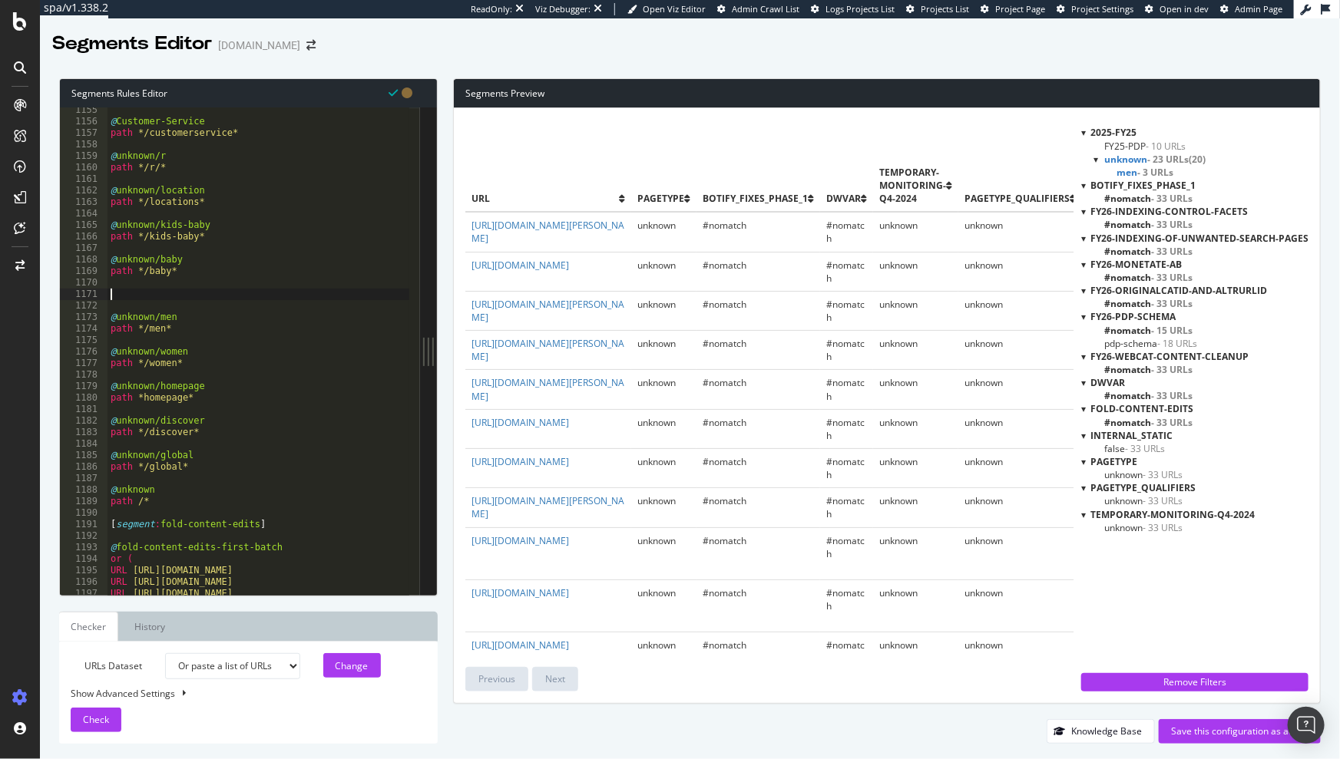
paste textarea "path */baby*"
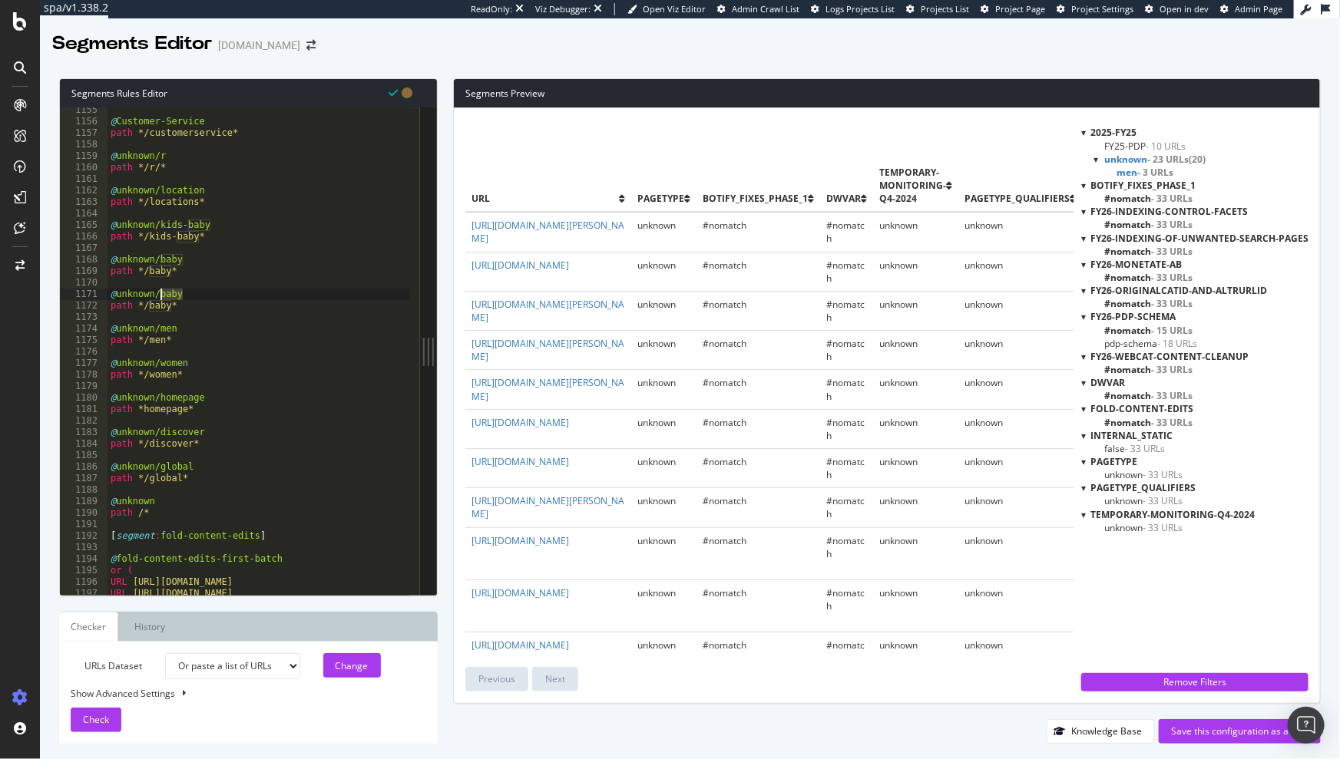
drag, startPoint x: 192, startPoint y: 296, endPoint x: 161, endPoint y: 291, distance: 31.1
click at [161, 291] on div "@ Customer-Service path */customerservice* @ unknown/r path */r/* @ unknown/loc…" at bounding box center [409, 354] width 604 height 501
type textarea "path */girl*"
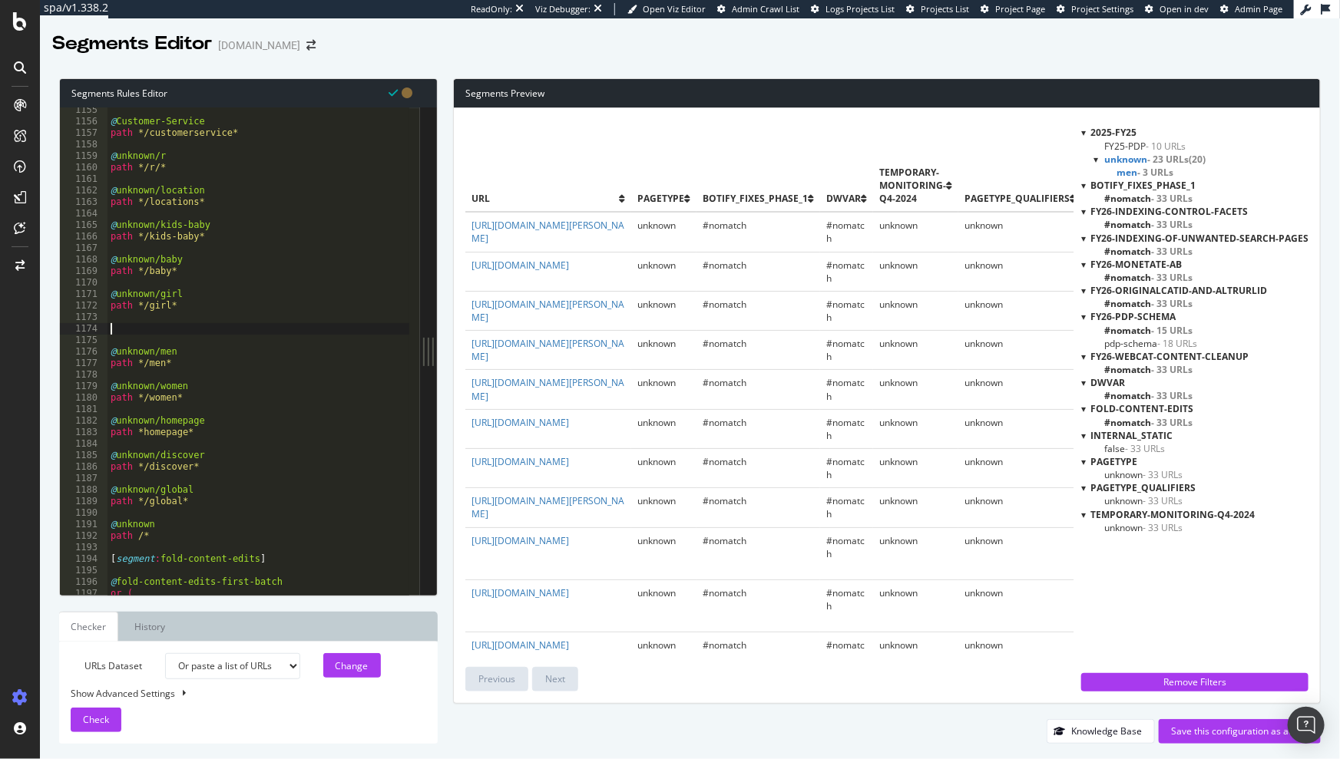
paste textarea "path */baby*"
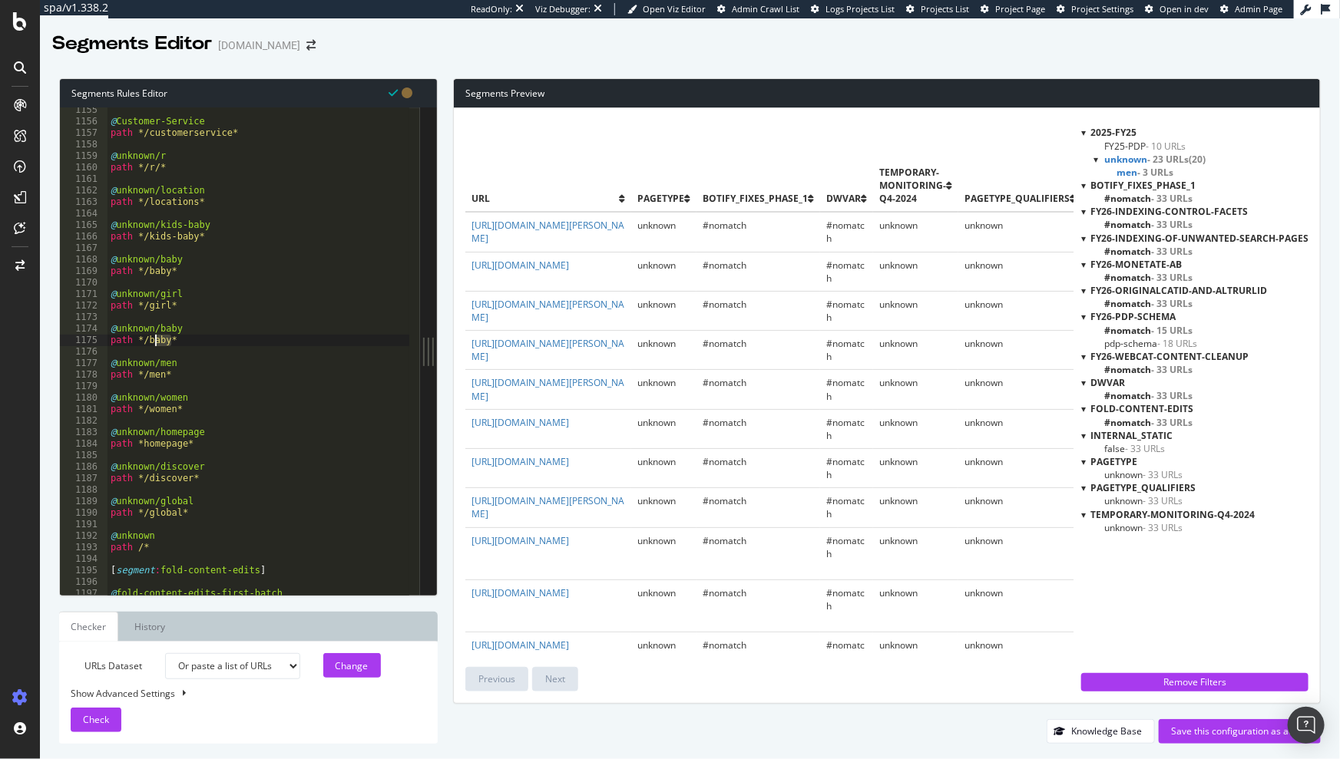
drag, startPoint x: 169, startPoint y: 342, endPoint x: 154, endPoint y: 342, distance: 14.6
click at [154, 342] on div "@ Customer-Service path */customerservice* @ unknown/r path */r/* @ unknown/loc…" at bounding box center [409, 354] width 604 height 501
click at [206, 340] on div "@ Customer-Service path */customerservice* @ unknown/r path */r/* @ unknown/loc…" at bounding box center [409, 354] width 604 height 501
type textarea "path */boy*"
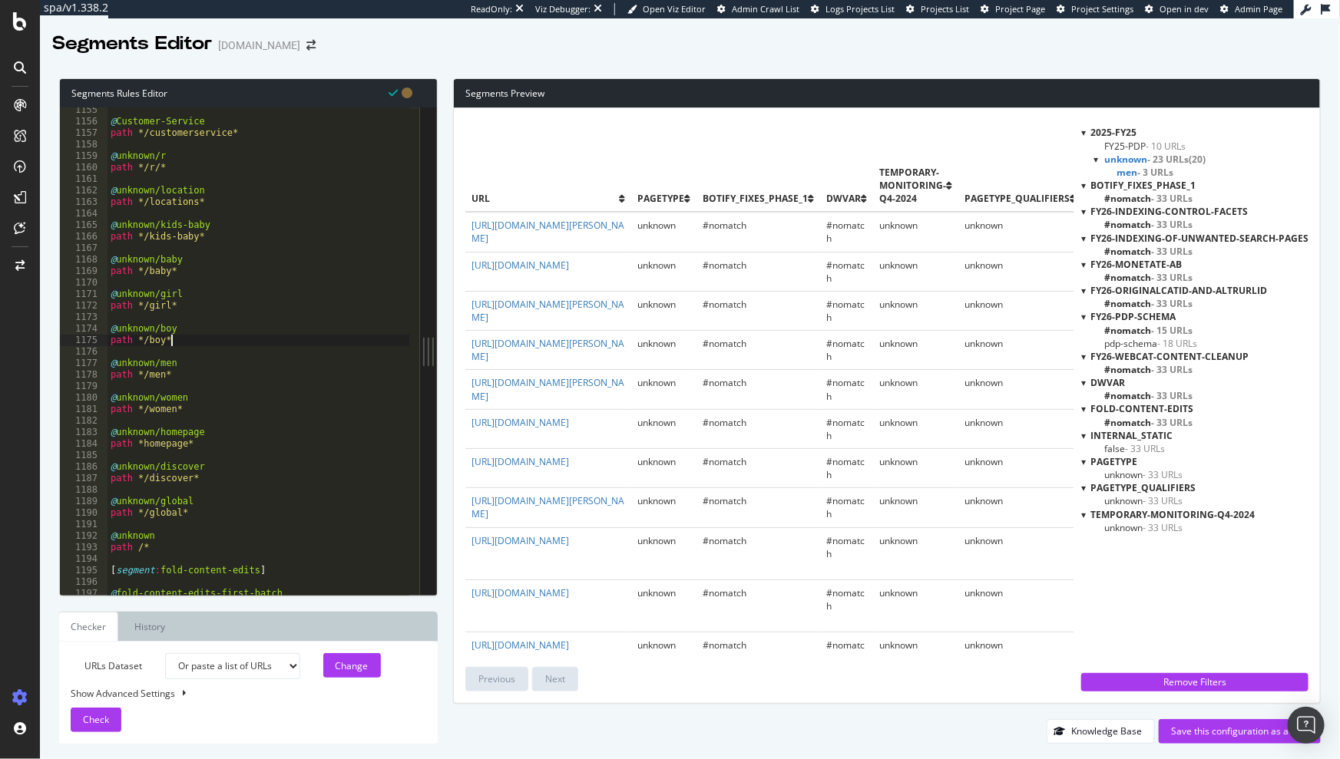
scroll to position [0, 0]
type textarea "@unkown/for"
type textarea "path */for-*"
click at [243, 372] on div "@ Customer-Service path */customerservice* @ unknown/r path */r/* @ unknown/loc…" at bounding box center [409, 354] width 604 height 501
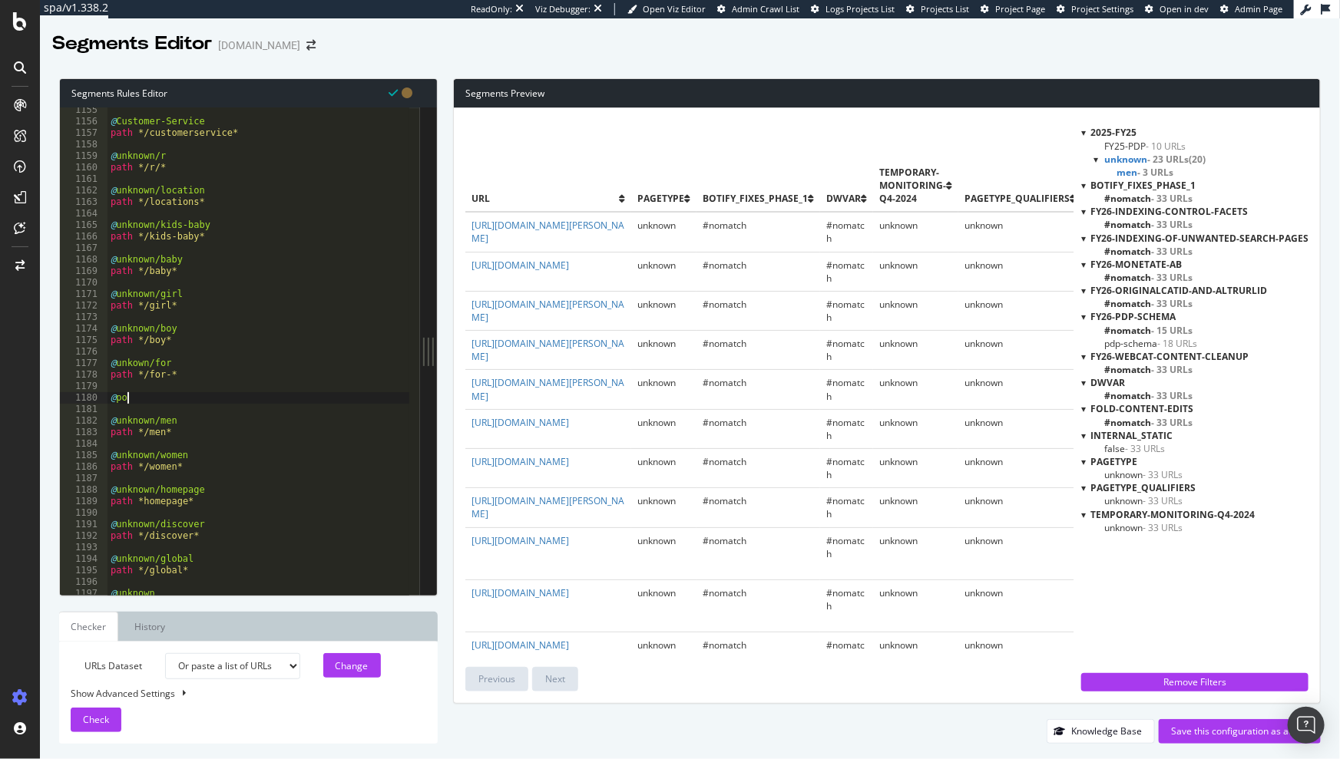
scroll to position [0, 0]
type textarea "@unkown/polo"
type textarea "path */polo-*"
click at [192, 408] on div "@ Customer-Service path */customerservice* @ unknown/r path */r/* @ unknown/loc…" at bounding box center [409, 354] width 604 height 501
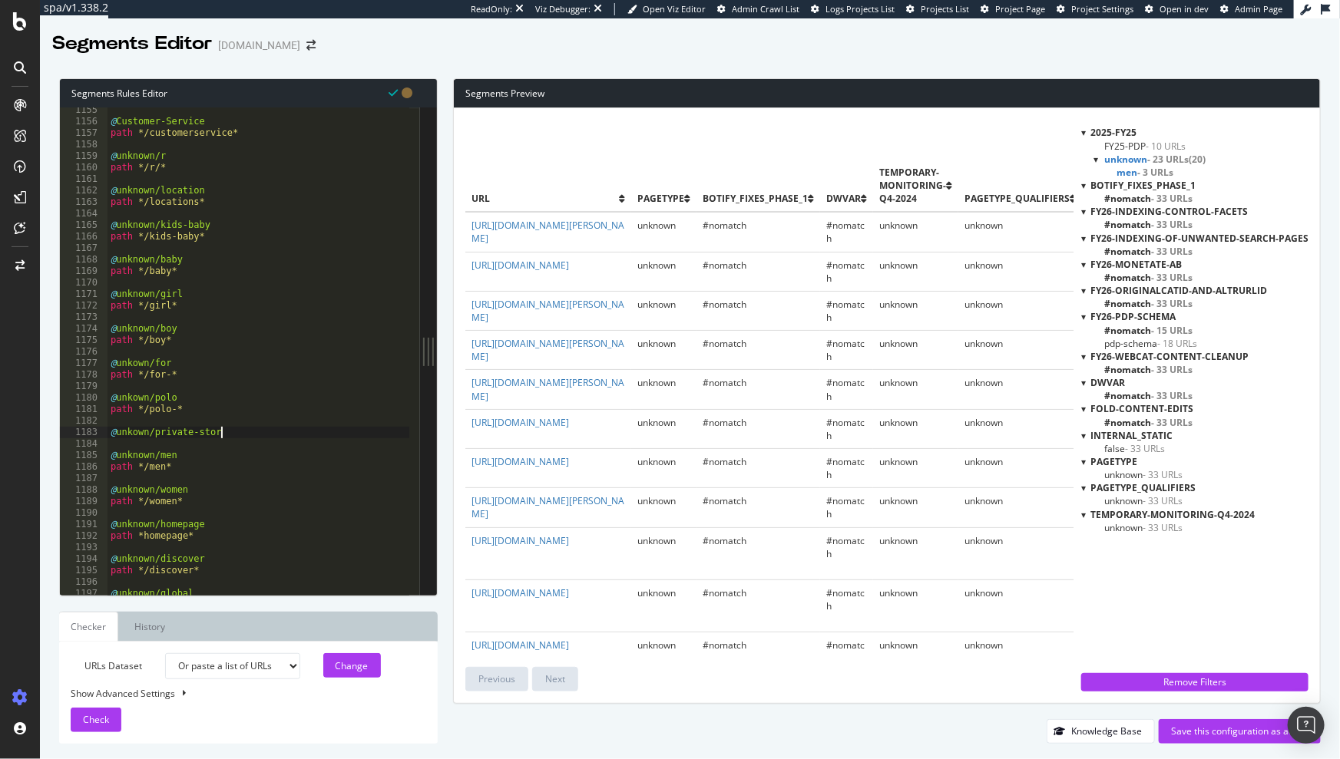
scroll to position [0, 8]
type textarea "@unkown/private-store"
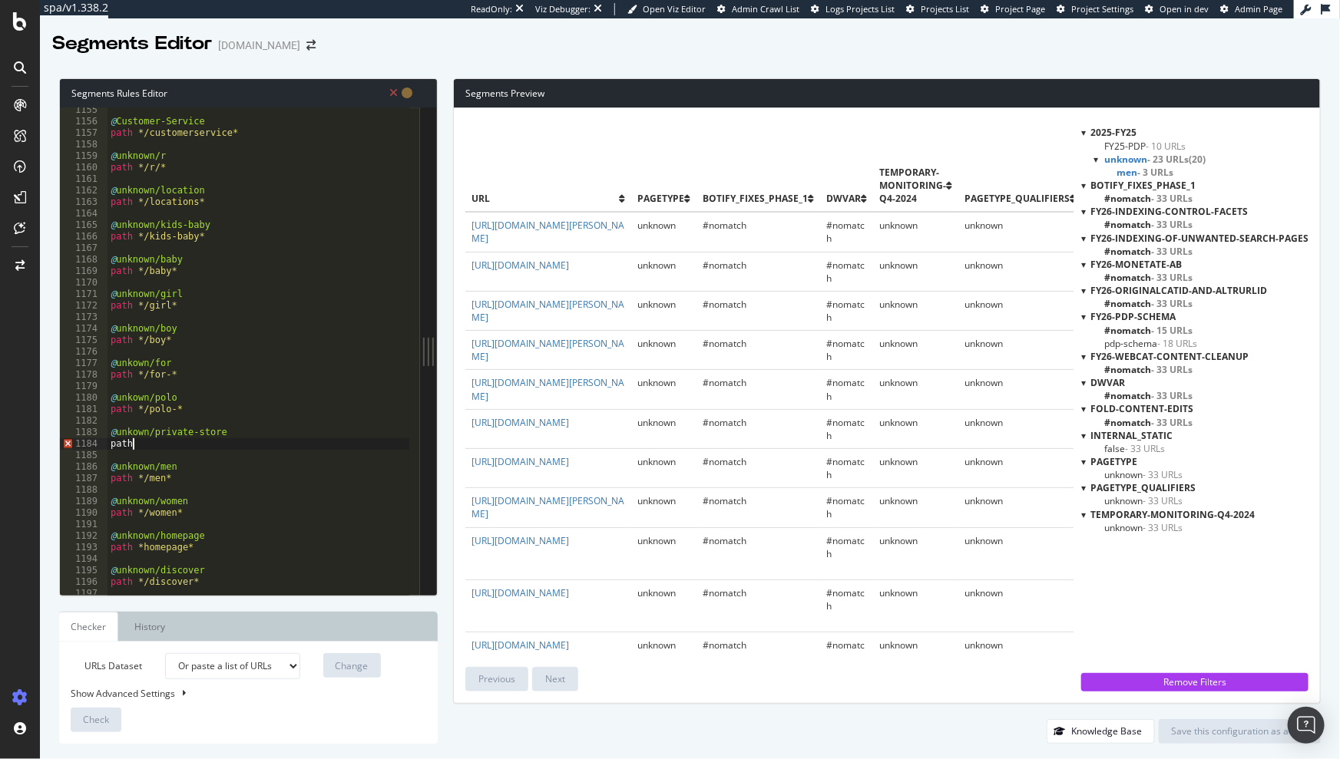
scroll to position [0, 1]
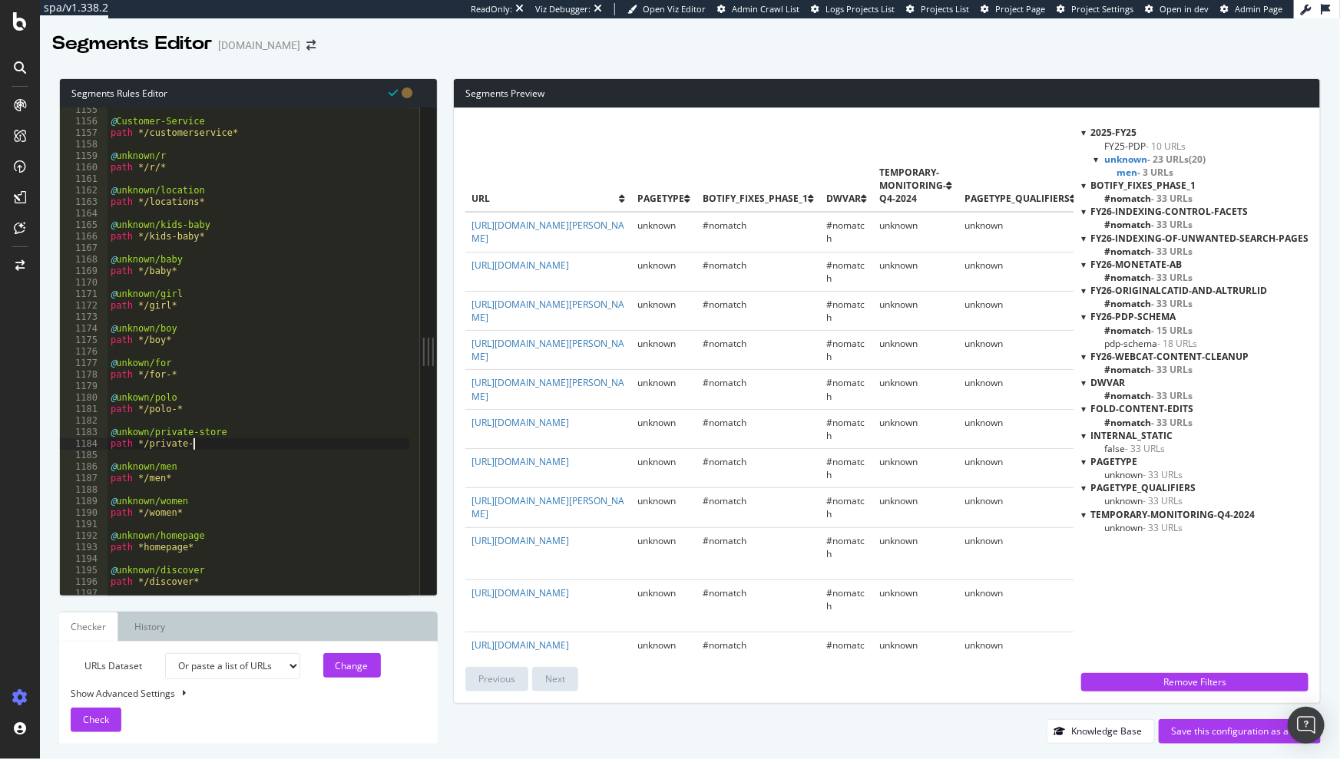
type textarea "path */private-*"
click at [223, 452] on div "@ Customer-Service path */customerservice* @ unknown/r path */r/* @ unknown/loc…" at bounding box center [409, 354] width 604 height 501
click at [223, 445] on div "@ Customer-Service path */customerservice* @ unknown/r path */r/* @ unknown/loc…" at bounding box center [409, 354] width 604 height 501
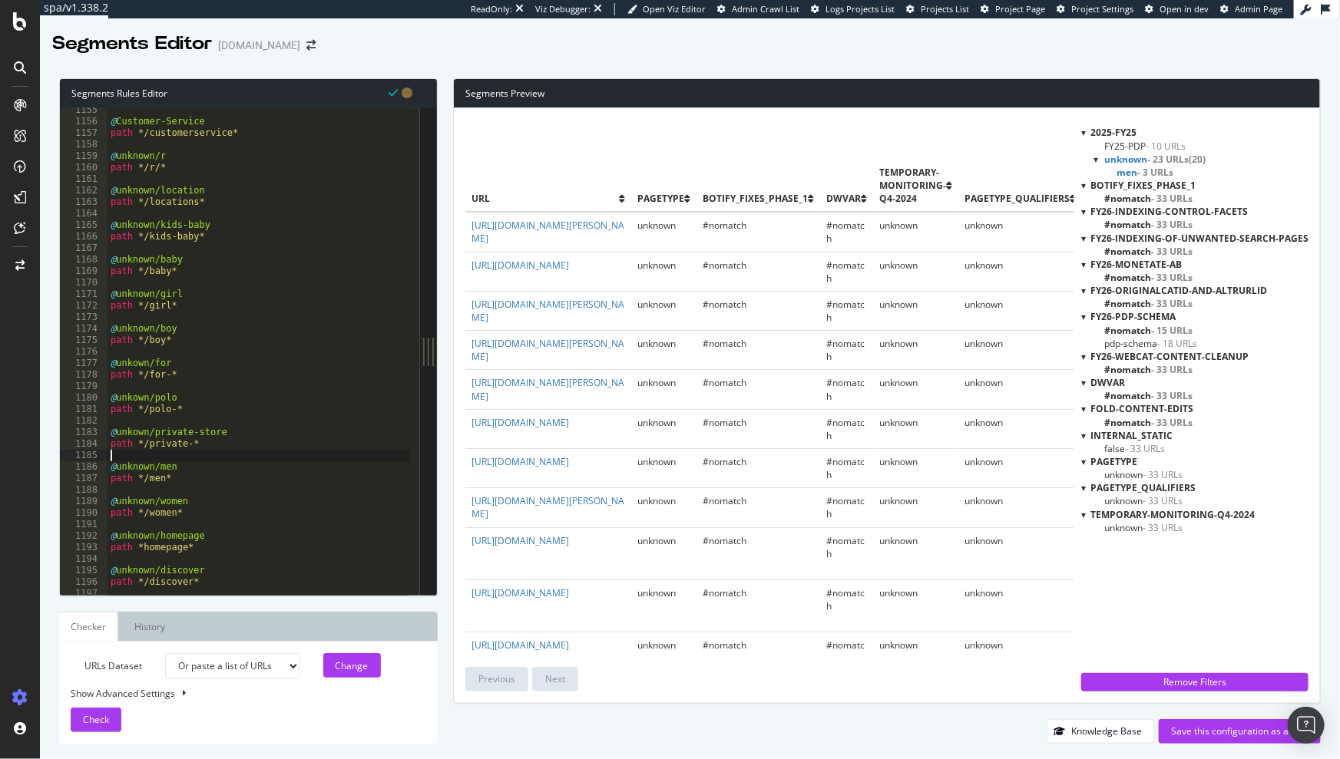
type textarea "path */private-*"
type textarea "@unkown/sale"
click at [197, 478] on div "@ Customer-Service path */customerservice* @ unknown/r path */r/* @ unknown/loc…" at bounding box center [409, 354] width 604 height 501
drag, startPoint x: 201, startPoint y: 476, endPoint x: 110, endPoint y: 466, distance: 91.9
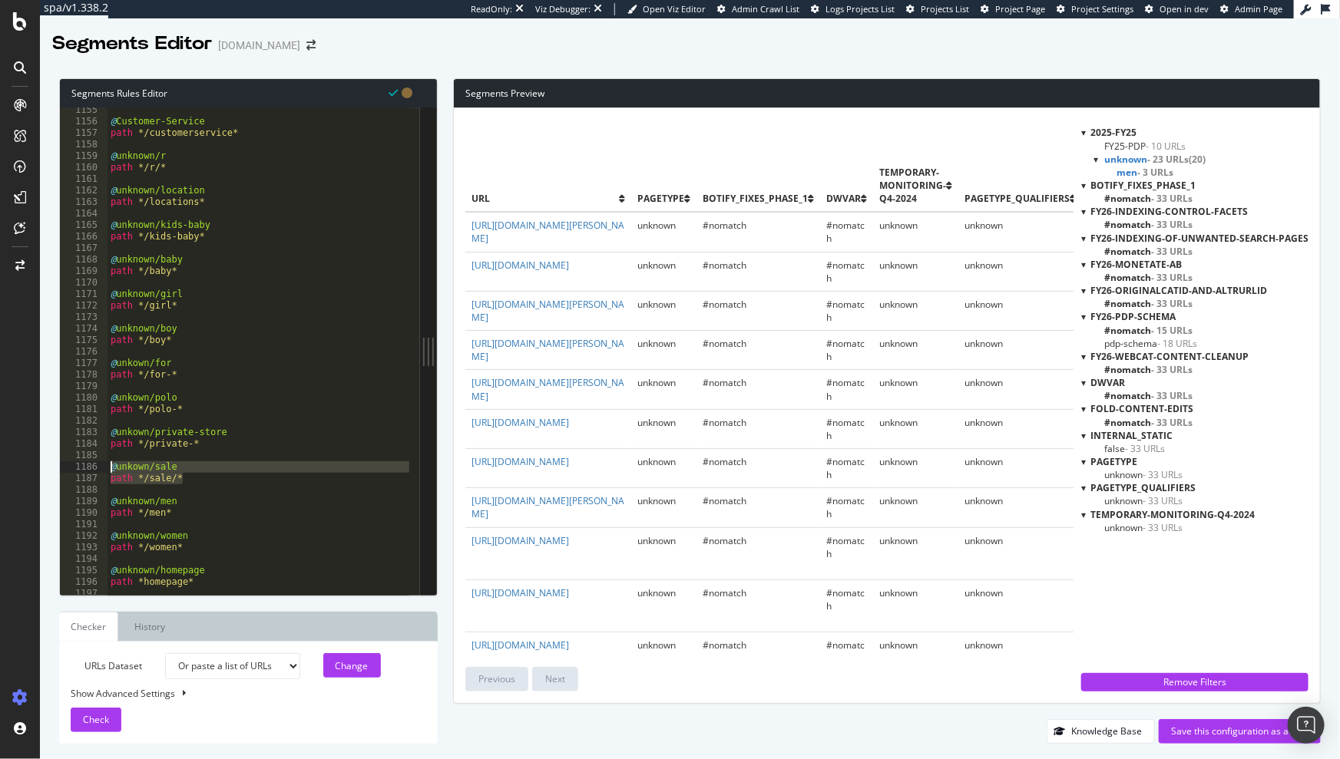
click at [110, 466] on div "@ Customer-Service path */customerservice* @ unknown/r path */r/* @ unknown/loc…" at bounding box center [409, 354] width 604 height 501
type textarea "@unkown/sale path */sale/*"
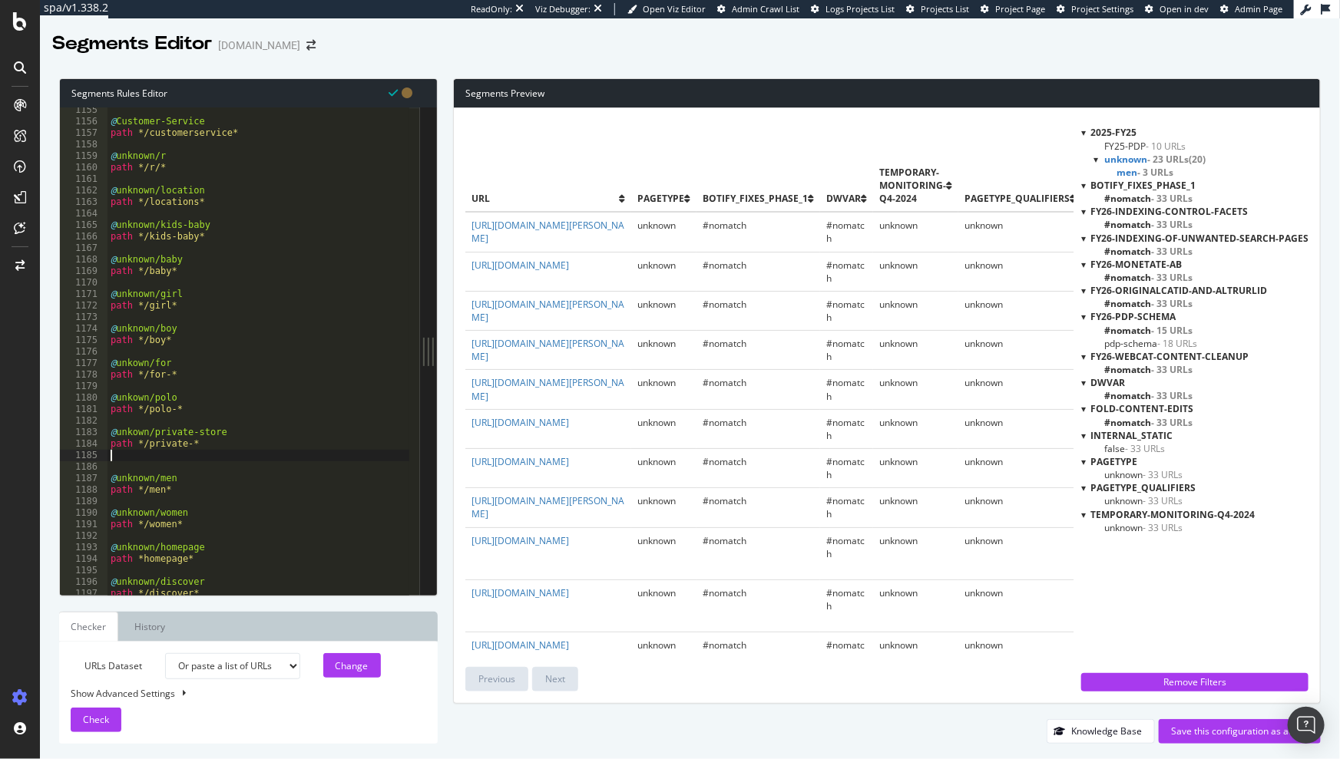
type textarea "path */private-*"
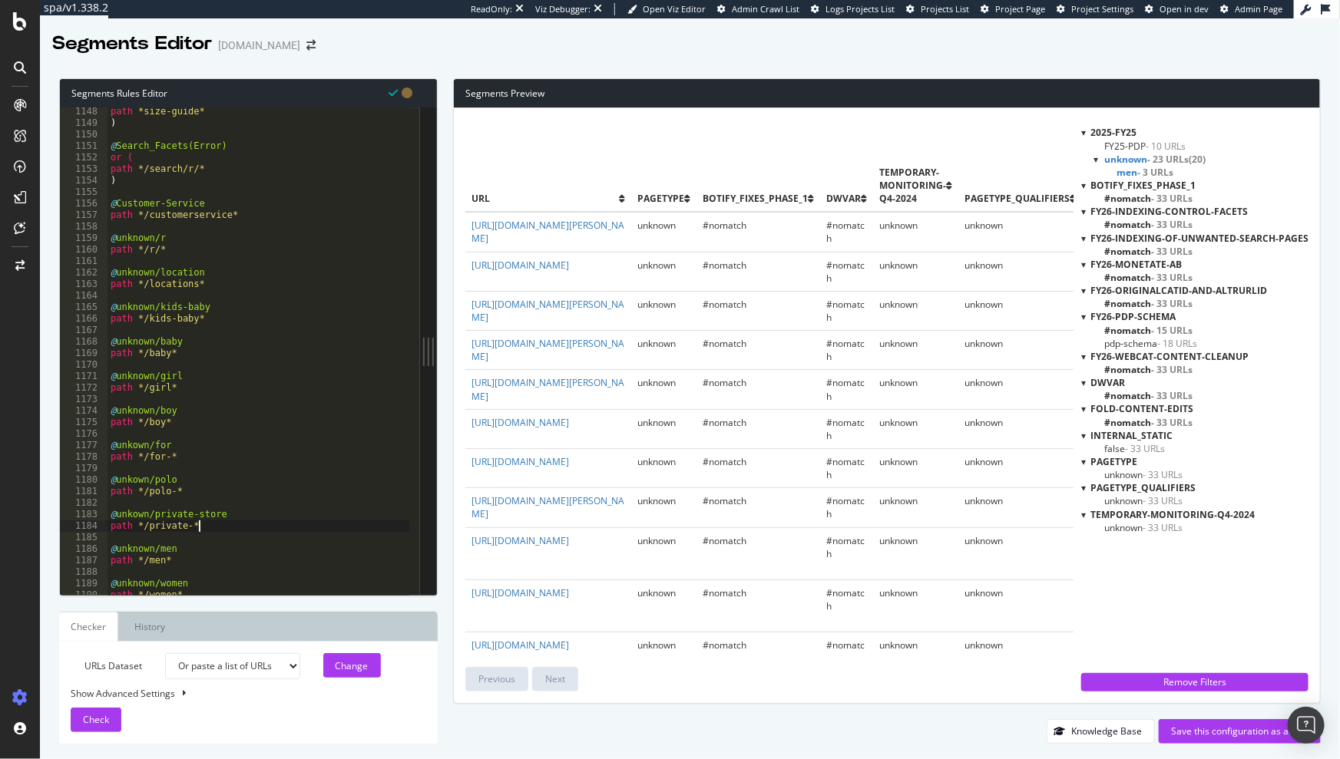
scroll to position [13137, 0]
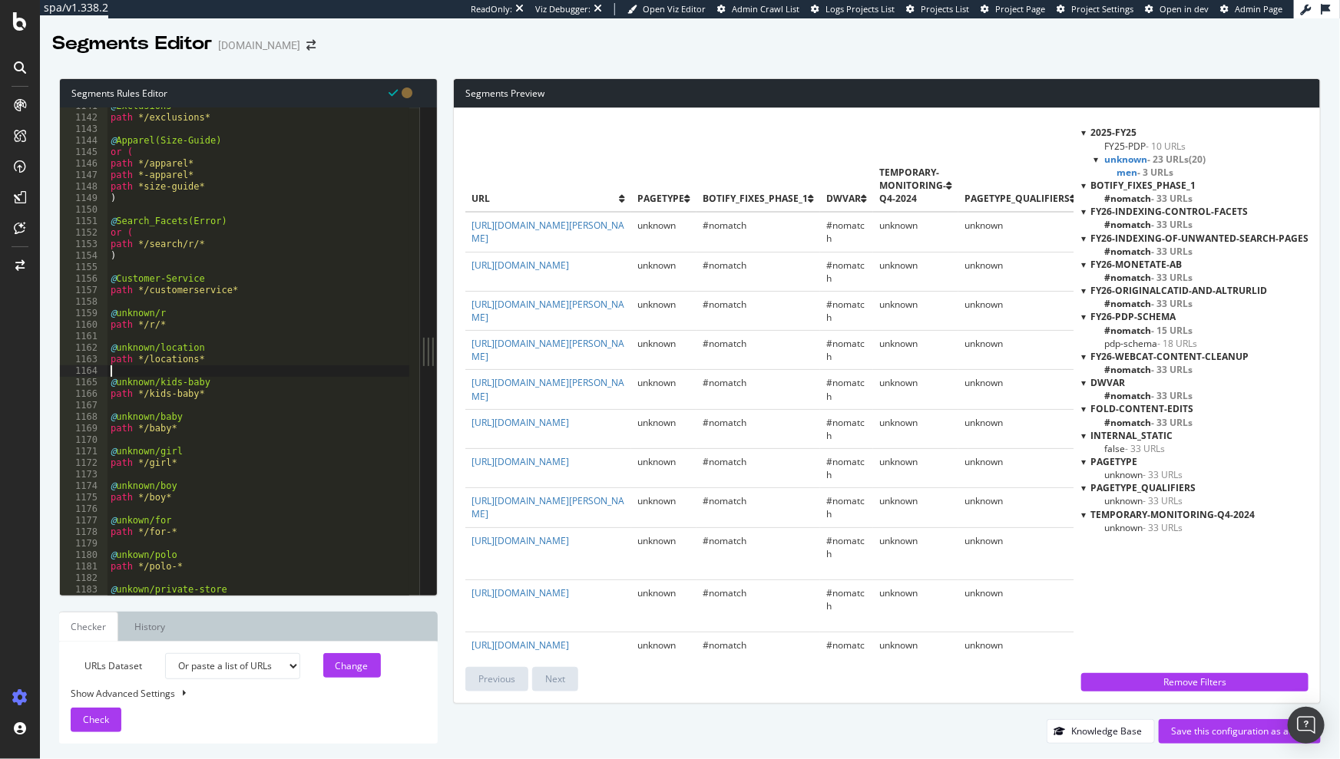
click at [120, 369] on div "@ Exclusions path */exclusions* @ Apparel(Size-Guide) or ( path */apparel* path…" at bounding box center [409, 351] width 604 height 501
paste textarea "path */sale/*"
drag, startPoint x: 190, startPoint y: 391, endPoint x: 108, endPoint y: 379, distance: 82.2
click at [108, 379] on div "@ Exclusions path */exclusions* @ Apparel(Size-Guide) or ( path */apparel* path…" at bounding box center [409, 351] width 604 height 501
click at [223, 389] on div "@ Exclusions path */exclusions* @ Apparel(Size-Guide) or ( path */apparel* path…" at bounding box center [409, 351] width 604 height 501
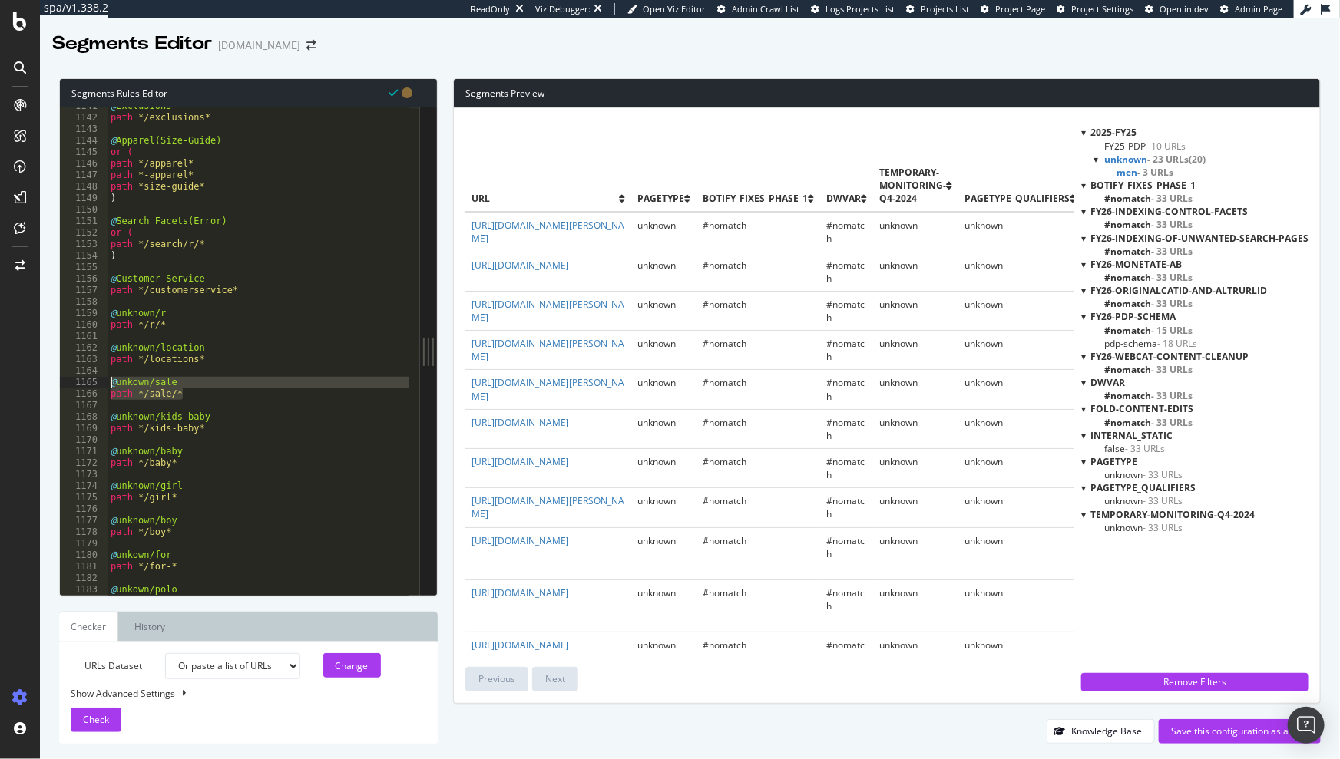
type textarea "path */sale/*"
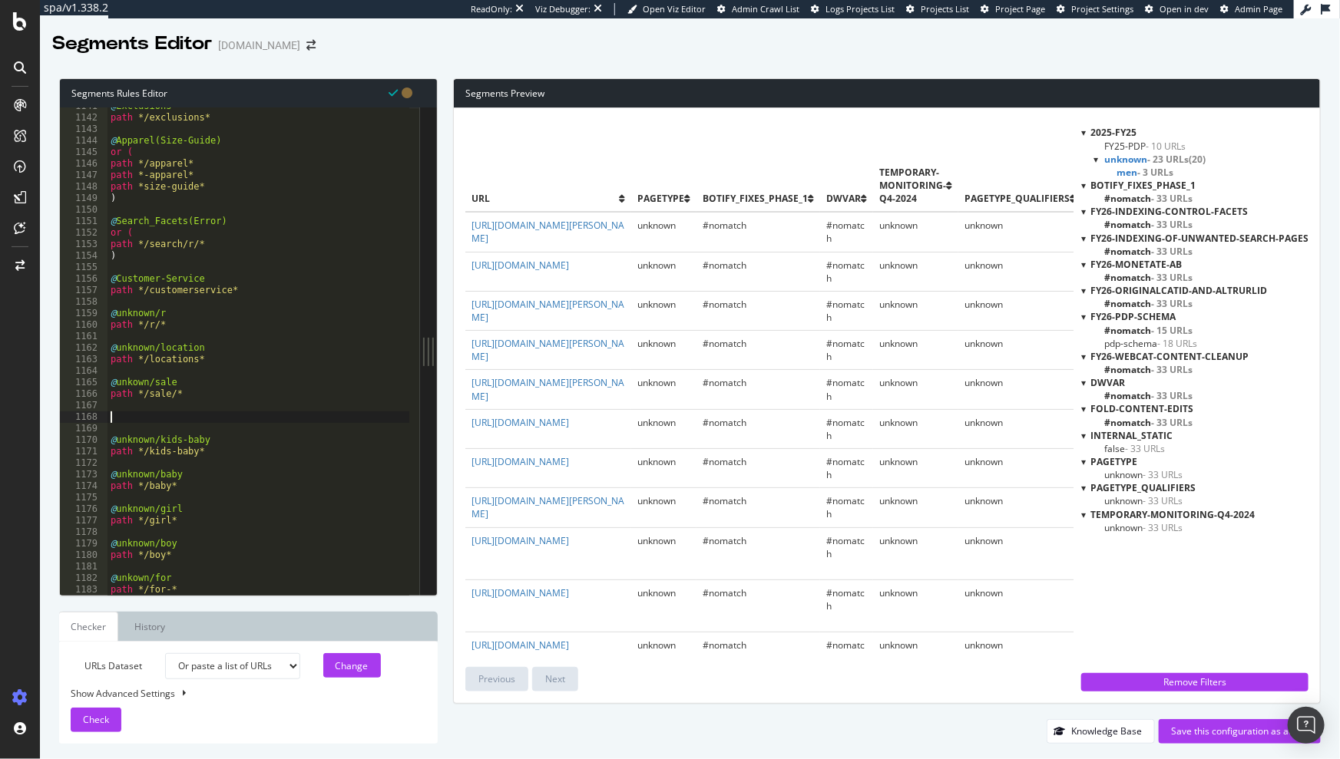
paste textarea "path */sale/*"
type textarea "path */shoes-*"
paste textarea "path */sale/*"
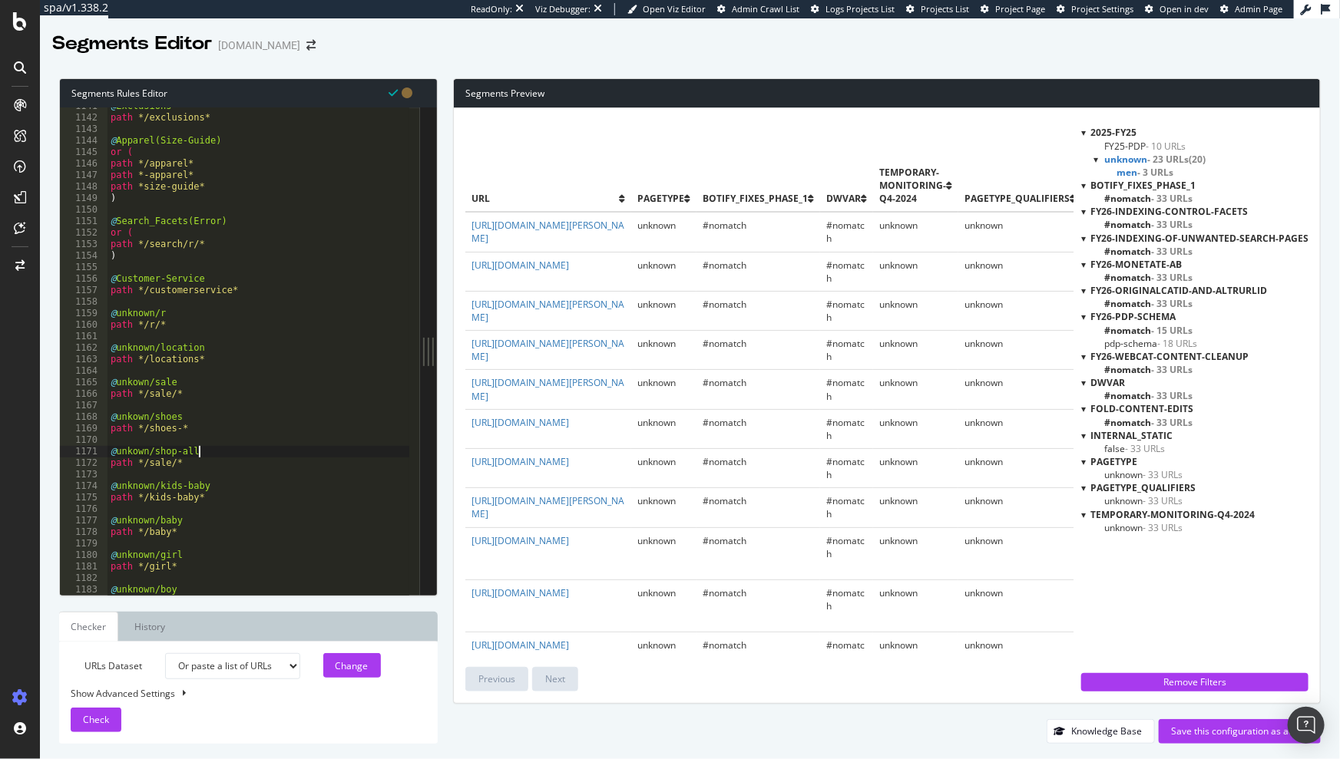
scroll to position [0, 5]
type textarea "path */shop-all/*"
paste textarea "path */sale/*"
click at [154, 494] on div "@ Exclusions path */exclusions* @ Apparel(Size-Guide) or ( path */apparel* path…" at bounding box center [409, 351] width 604 height 501
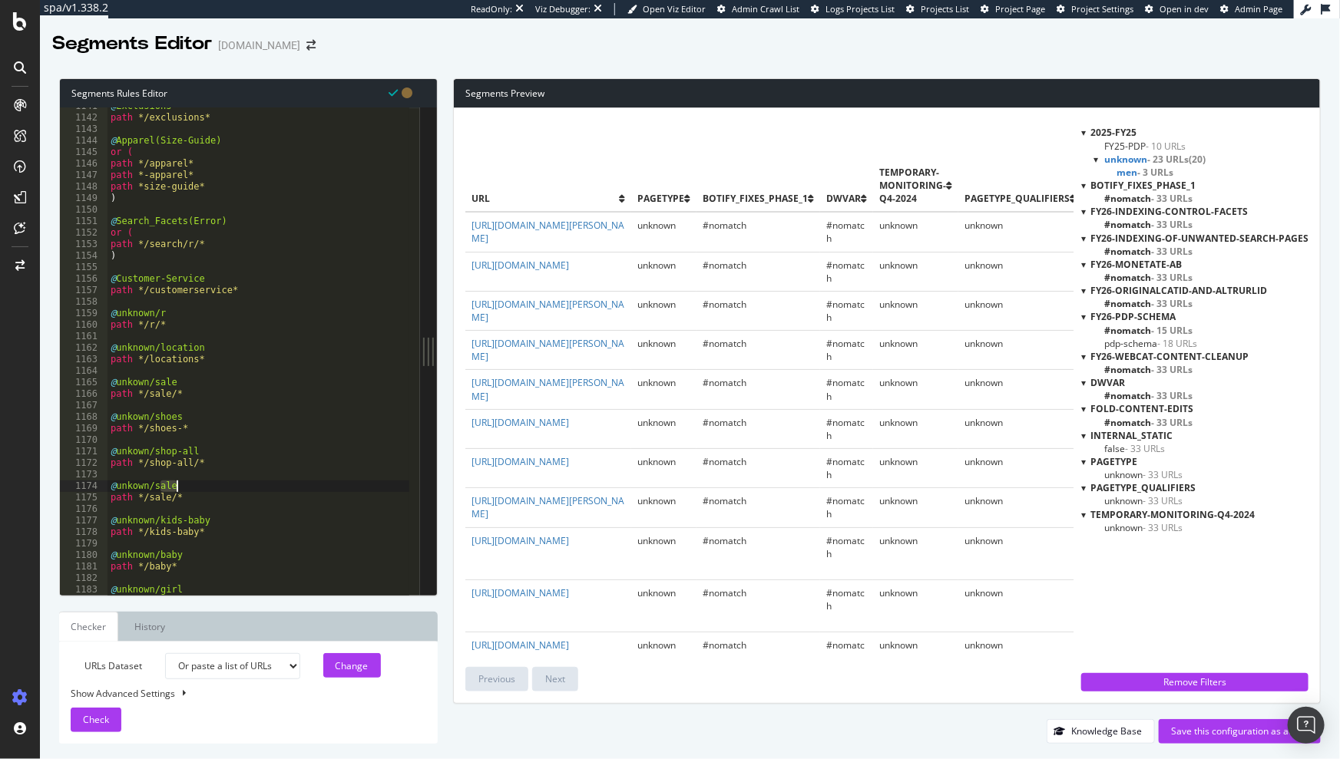
drag, startPoint x: 157, startPoint y: 484, endPoint x: 178, endPoint y: 487, distance: 21.0
click at [177, 486] on div "@ Exclusions path */exclusions* @ Apparel(Size-Guide) or ( path */apparel* path…" at bounding box center [409, 351] width 604 height 501
type textarea "path */sitemap*"
click at [195, 504] on div "@ Exclusions path */exclusions* @ Apparel(Size-Guide) or ( path */apparel* path…" at bounding box center [409, 351] width 604 height 501
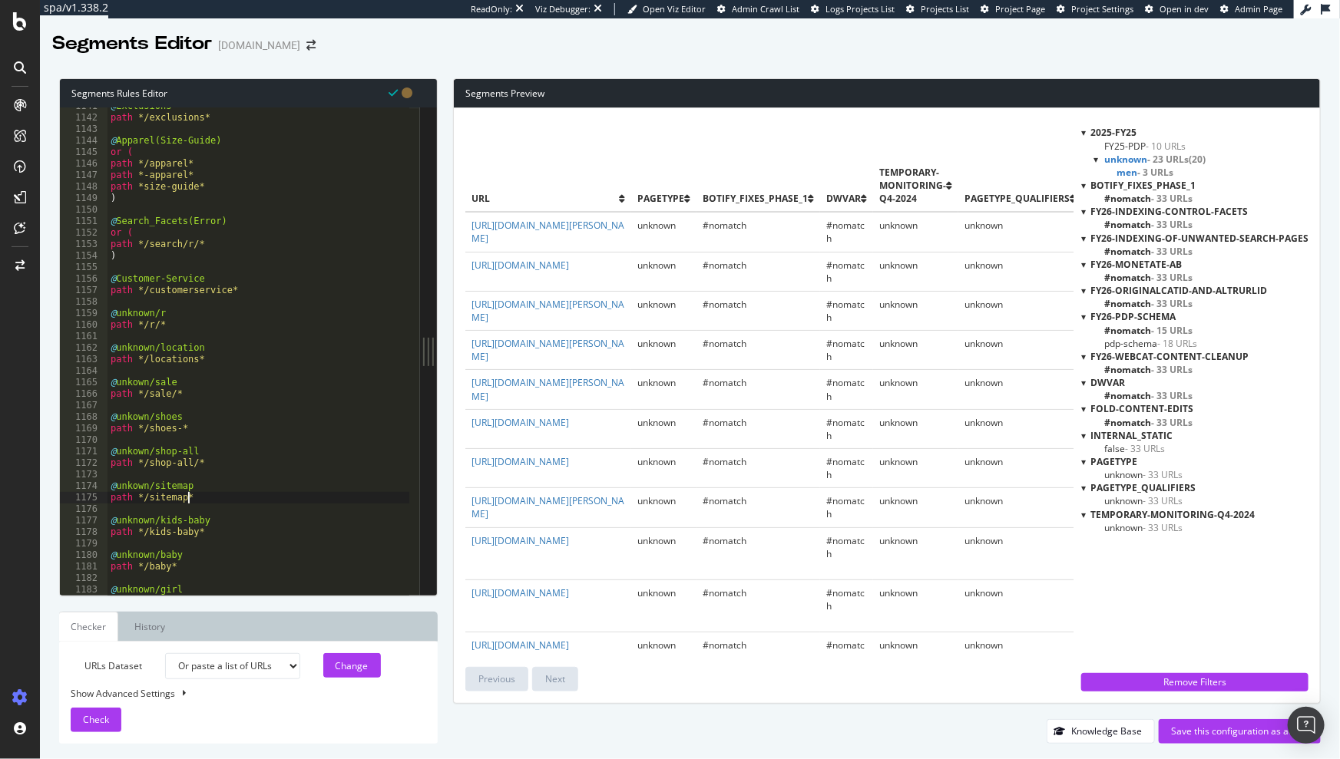
scroll to position [0, 0]
drag, startPoint x: 204, startPoint y: 498, endPoint x: 100, endPoint y: 488, distance: 104.8
click at [100, 488] on div "1141 1142 1143 1144 1145 1146 1147 1148 1149 1150 1151 1152 1153 1154 1155 1156…" at bounding box center [240, 351] width 360 height 488
click at [227, 498] on div "@ Exclusions path */exclusions* @ Apparel(Size-Guide) or ( path */apparel* path…" at bounding box center [409, 351] width 604 height 501
type textarea "path */sitemap*"
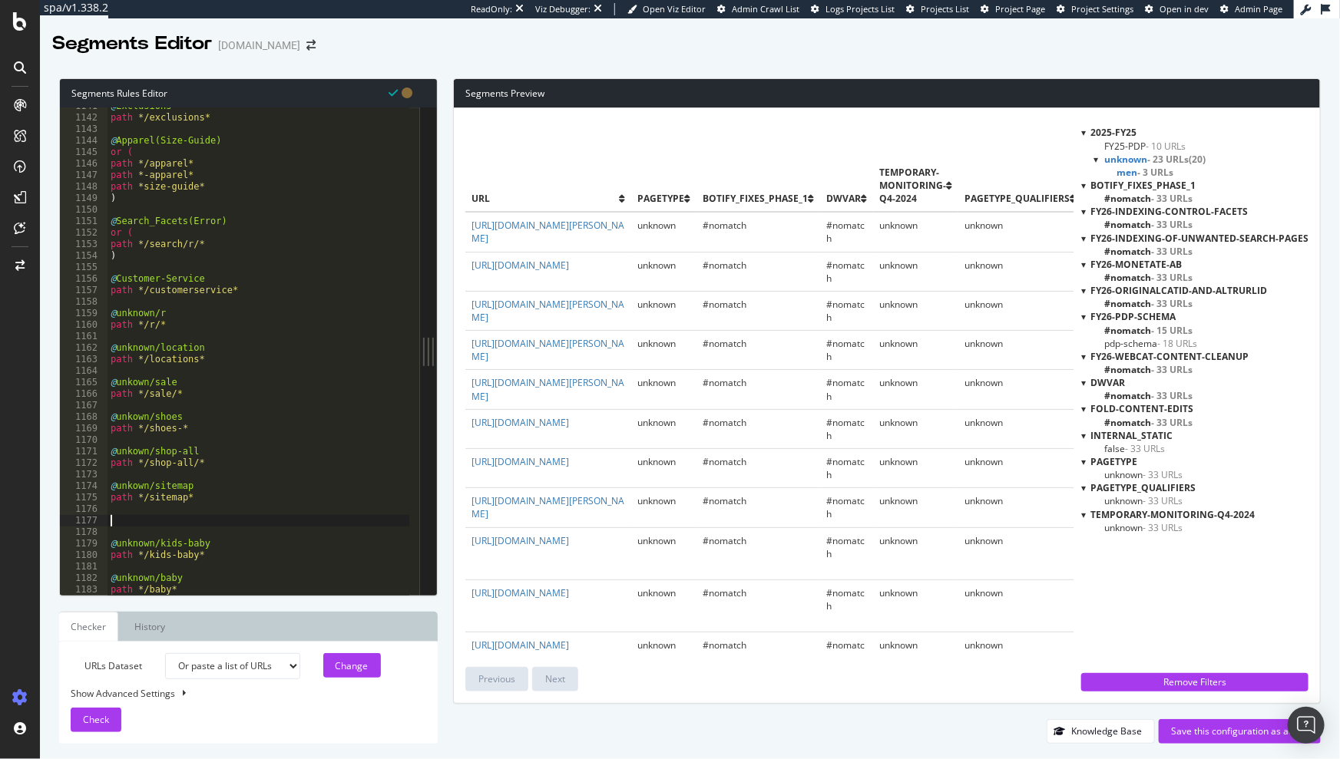
paste textarea "path */sitemap*"
drag, startPoint x: 194, startPoint y: 518, endPoint x: 154, endPoint y: 518, distance: 39.9
click at [154, 518] on div "@ Exclusions path */exclusions* @ Apparel(Size-Guide) or ( path */apparel* path…" at bounding box center [409, 351] width 604 height 501
type textarea "path */spring*"
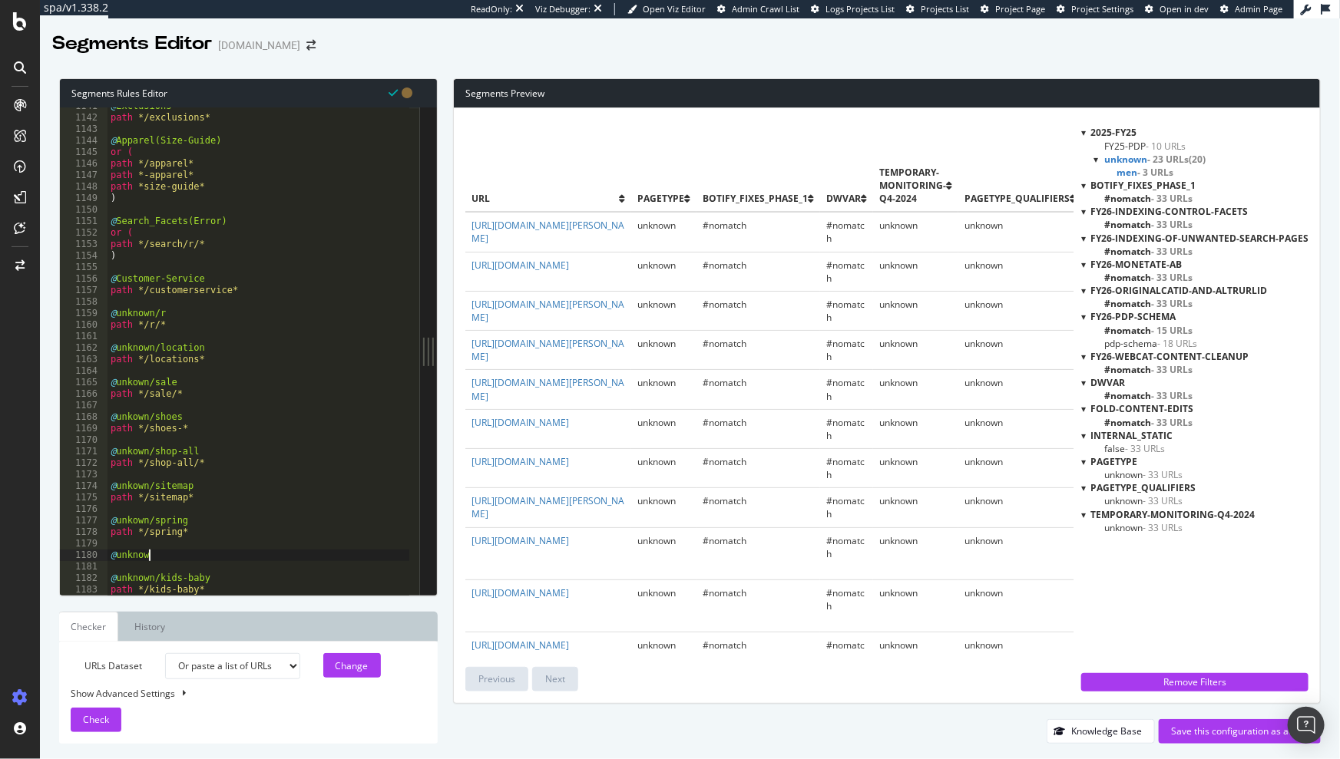
scroll to position [0, 2]
type textarea "@unknown/summer"
type textarea "path */summer*"
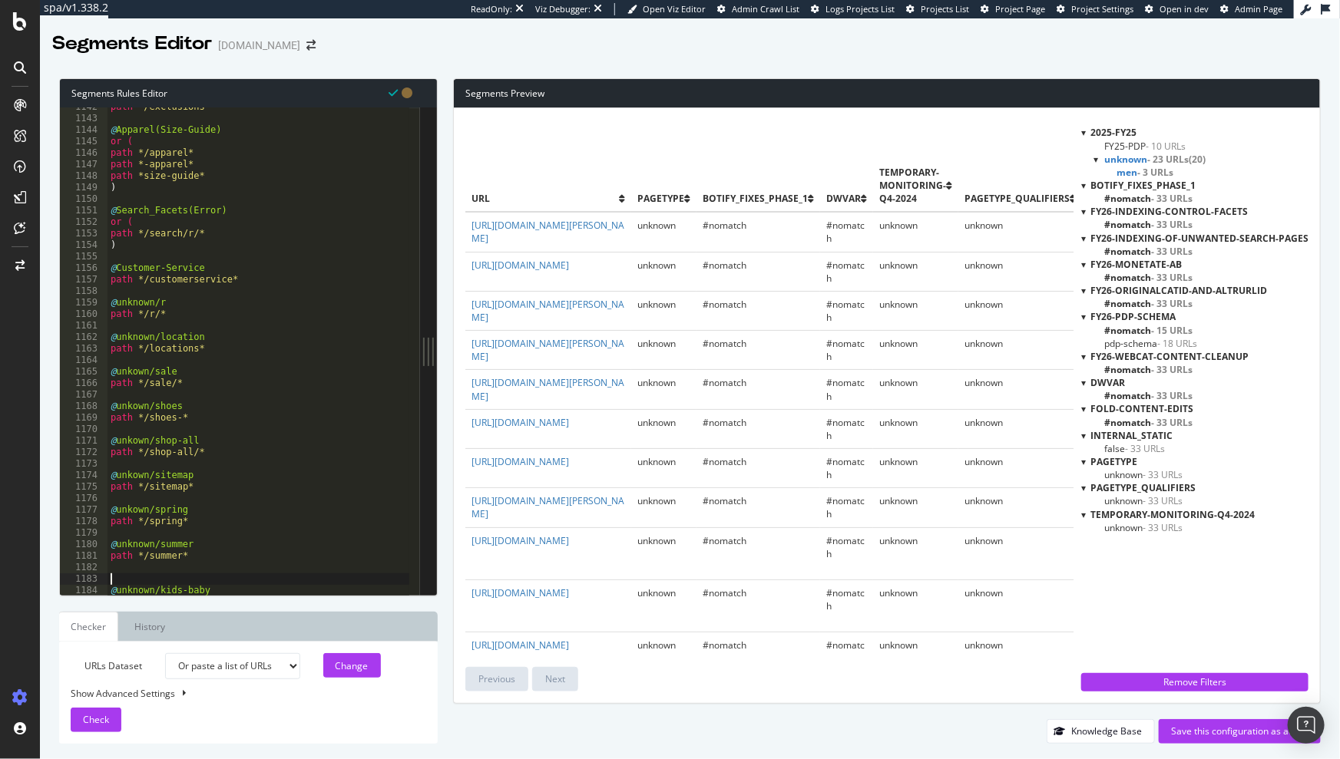
scroll to position [13280, 0]
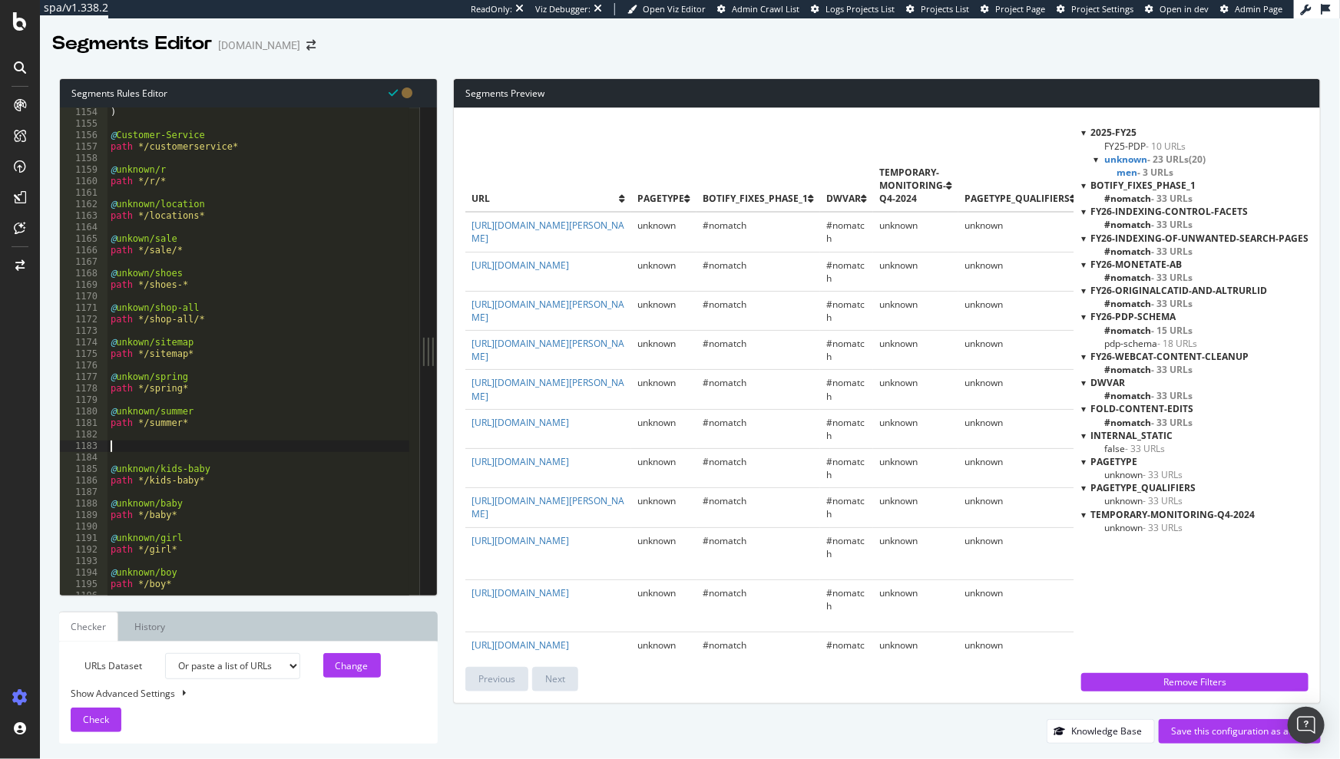
paste textarea "path */summer*"
drag, startPoint x: 194, startPoint y: 448, endPoint x: 158, endPoint y: 447, distance: 36.1
click at [158, 447] on div ") @ Customer-Service path */customerservice* @ unknown/r path */r/* @ unknown/l…" at bounding box center [409, 357] width 604 height 501
type textarea "path */winter*"
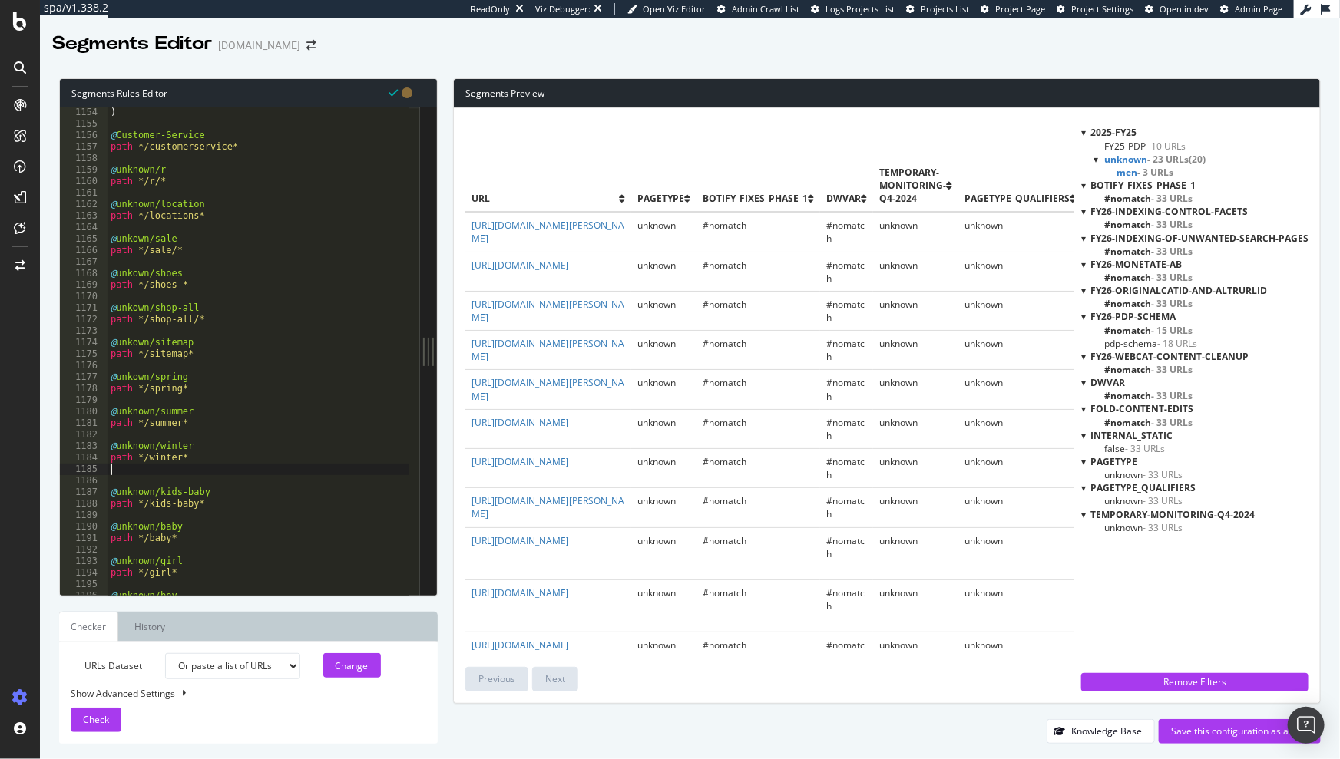
scroll to position [0, 0]
paste textarea "path */summer*"
drag, startPoint x: 199, startPoint y: 479, endPoint x: 162, endPoint y: 480, distance: 36.9
click at [160, 481] on div ") @ Customer-Service path */customerservice* @ unknown/r path */r/* @ unknown/l…" at bounding box center [409, 357] width 604 height 501
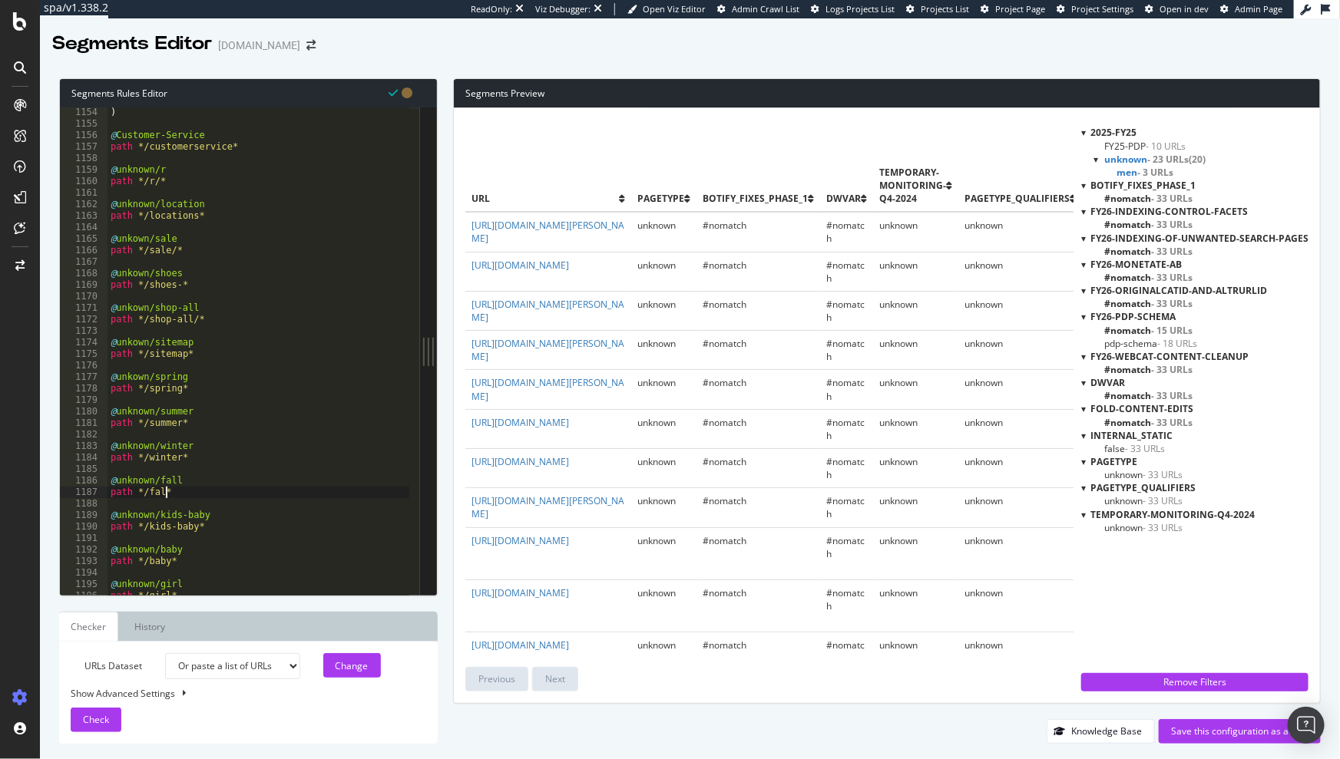
type textarea "path */fall*"
click at [178, 467] on div ") @ Customer-Service path */customerservice* @ unknown/r path */r/* @ unknown/l…" at bounding box center [409, 357] width 604 height 501
drag, startPoint x: 203, startPoint y: 354, endPoint x: 104, endPoint y: 347, distance: 98.5
click at [94, 346] on div "1154 1155 1156 1157 1158 1159 1160 1161 1162 1163 1164 1165 1166 1167 1168 1169…" at bounding box center [240, 351] width 360 height 488
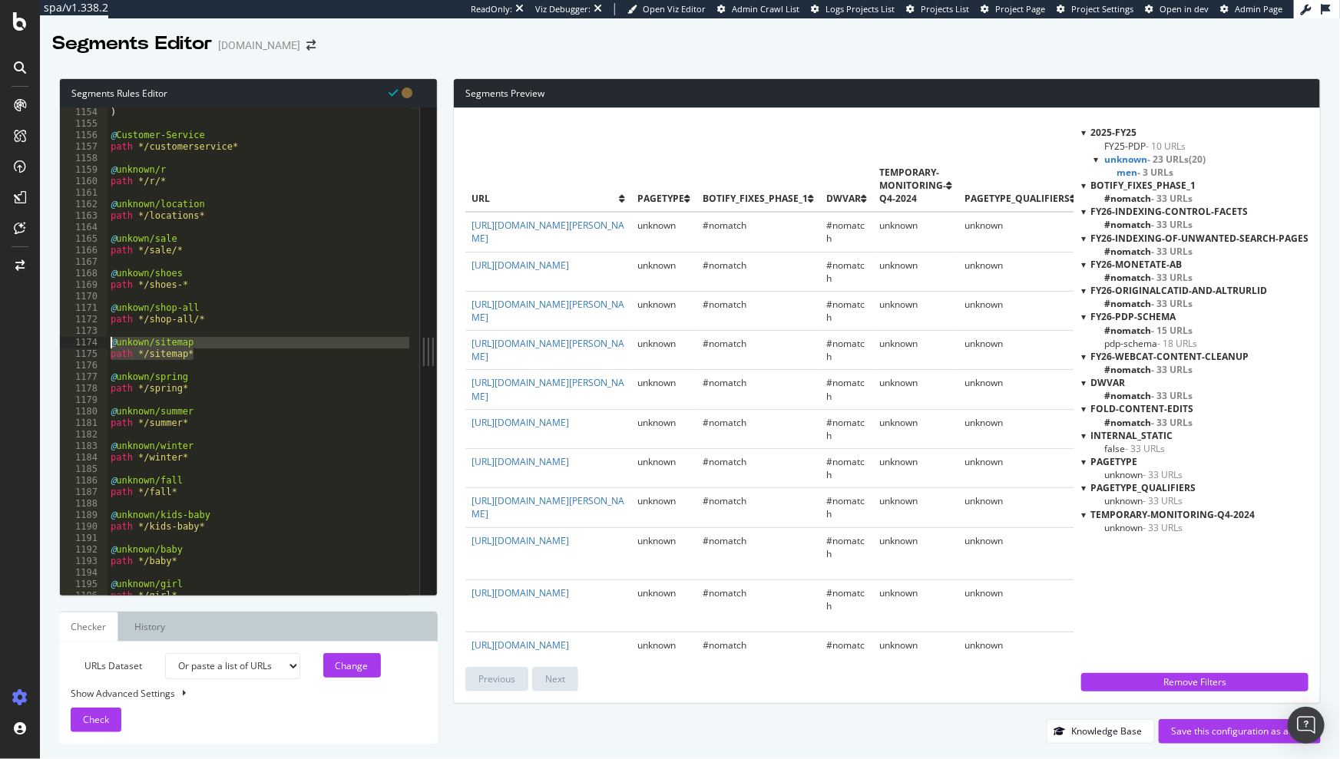
click at [201, 359] on div ") @ Customer-Service path */customerservice* @ unknown/r path */r/* @ unknown/l…" at bounding box center [409, 357] width 604 height 501
type textarea "path */sitemap*"
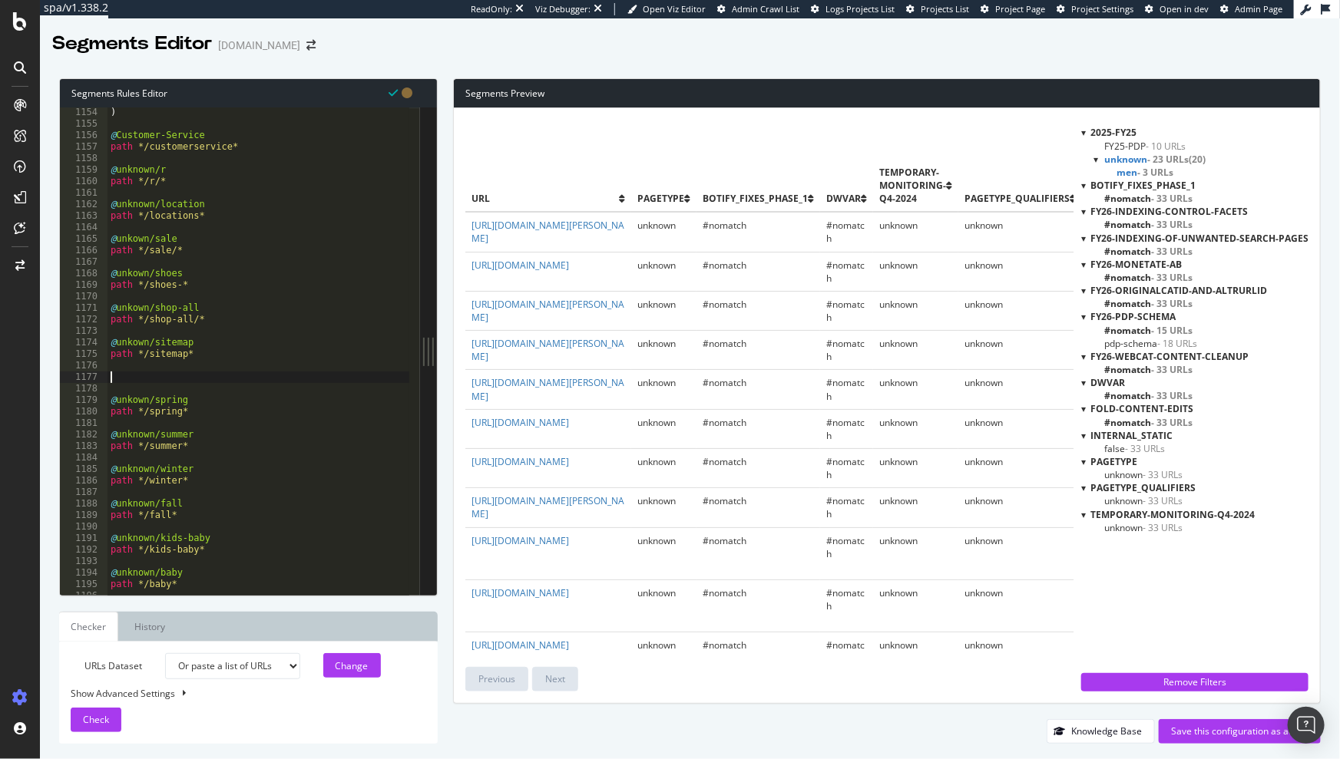
paste textarea "path */sitemap*"
type textarea "URL *robots.txt*"
click at [741, 132] on th "Botify_Fixes_Phase_1" at bounding box center [758, 166] width 124 height 92
drag, startPoint x: 1204, startPoint y: 723, endPoint x: 800, endPoint y: 722, distance: 403.9
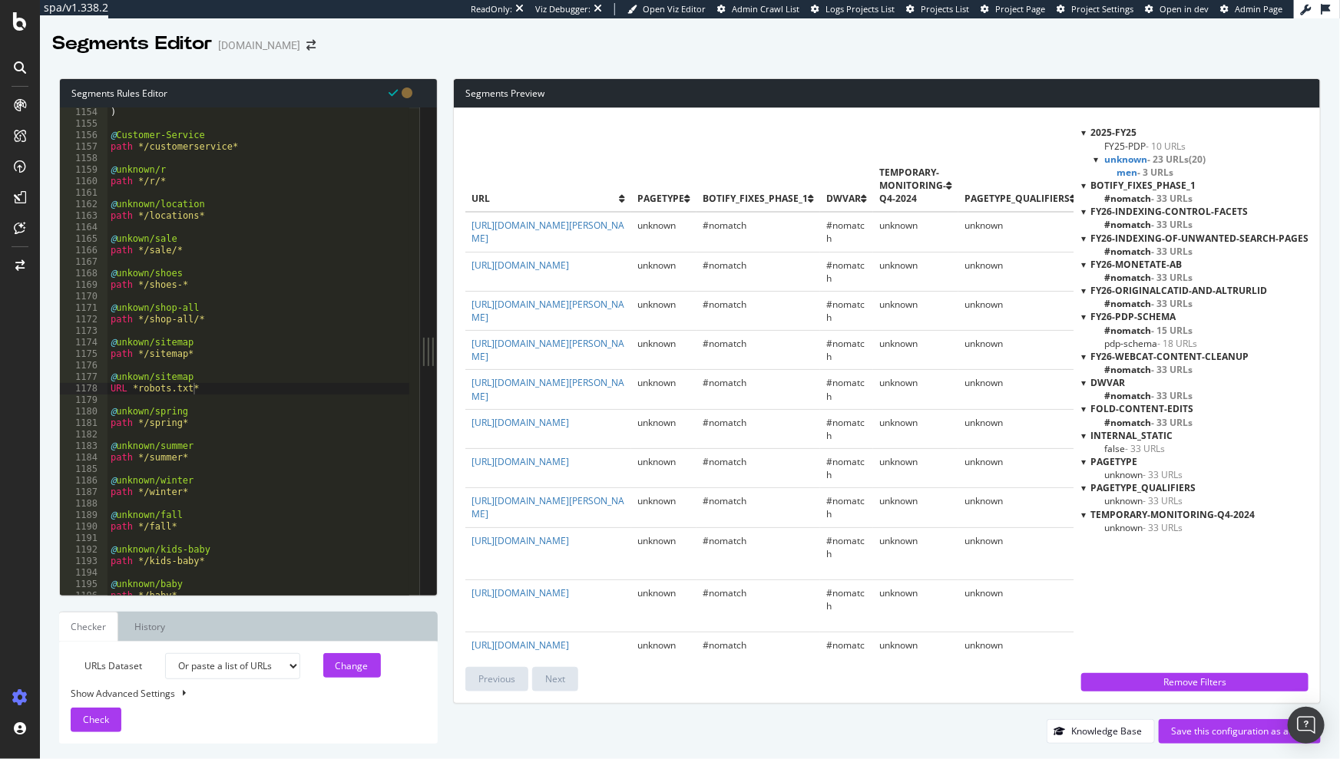
click at [828, 721] on div "Knowledge Base Save this configuration as active" at bounding box center [887, 731] width 868 height 25
click at [84, 719] on span "Check" at bounding box center [96, 719] width 26 height 13
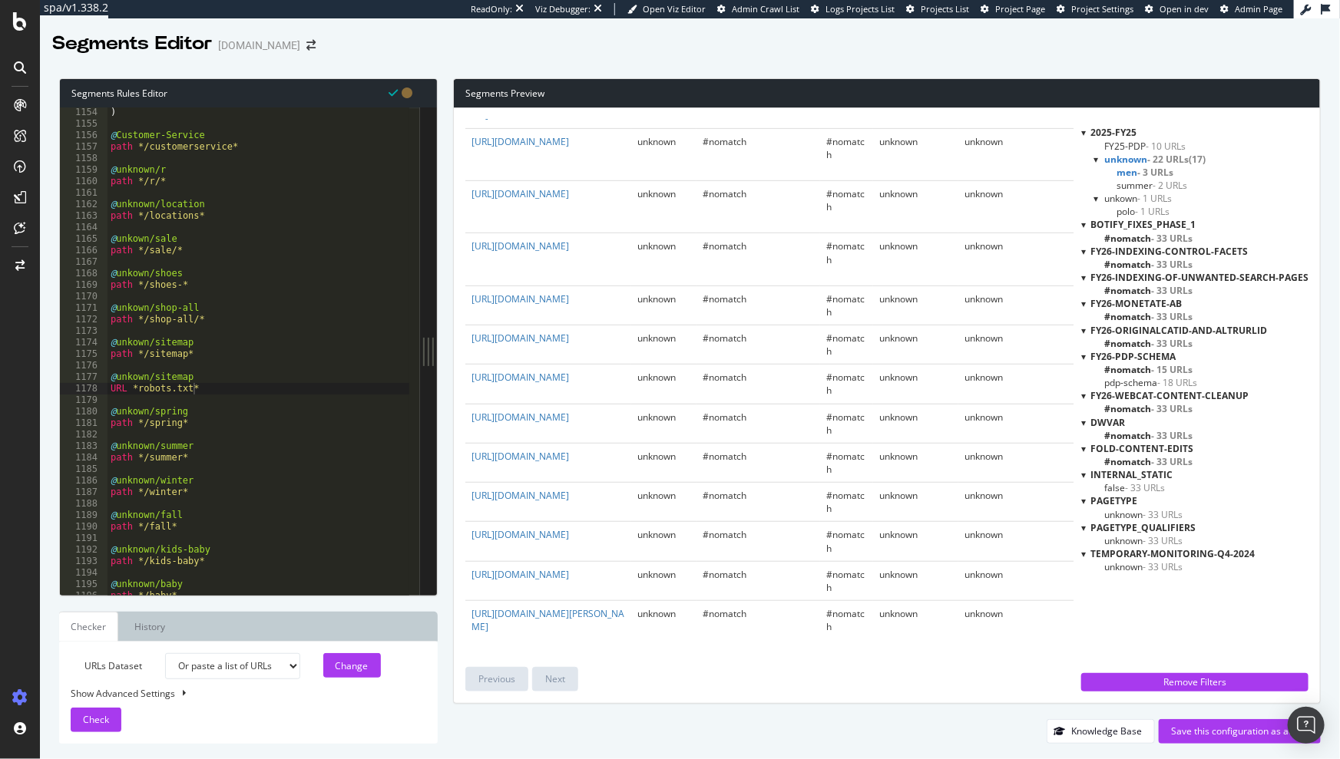
scroll to position [618, 0]
click at [1152, 184] on span "summer - 2 URLs" at bounding box center [1151, 185] width 71 height 13
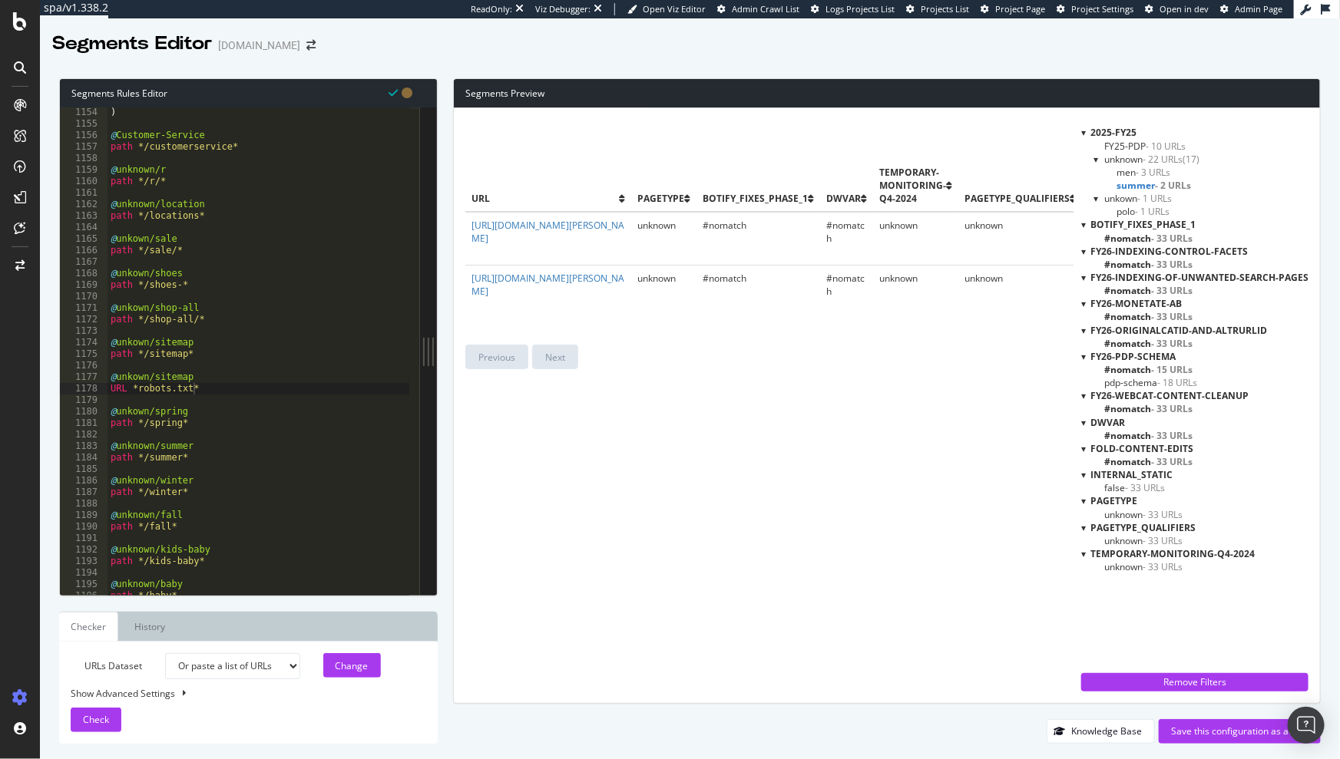
click at [1153, 170] on span "- 3 URLs" at bounding box center [1153, 172] width 35 height 13
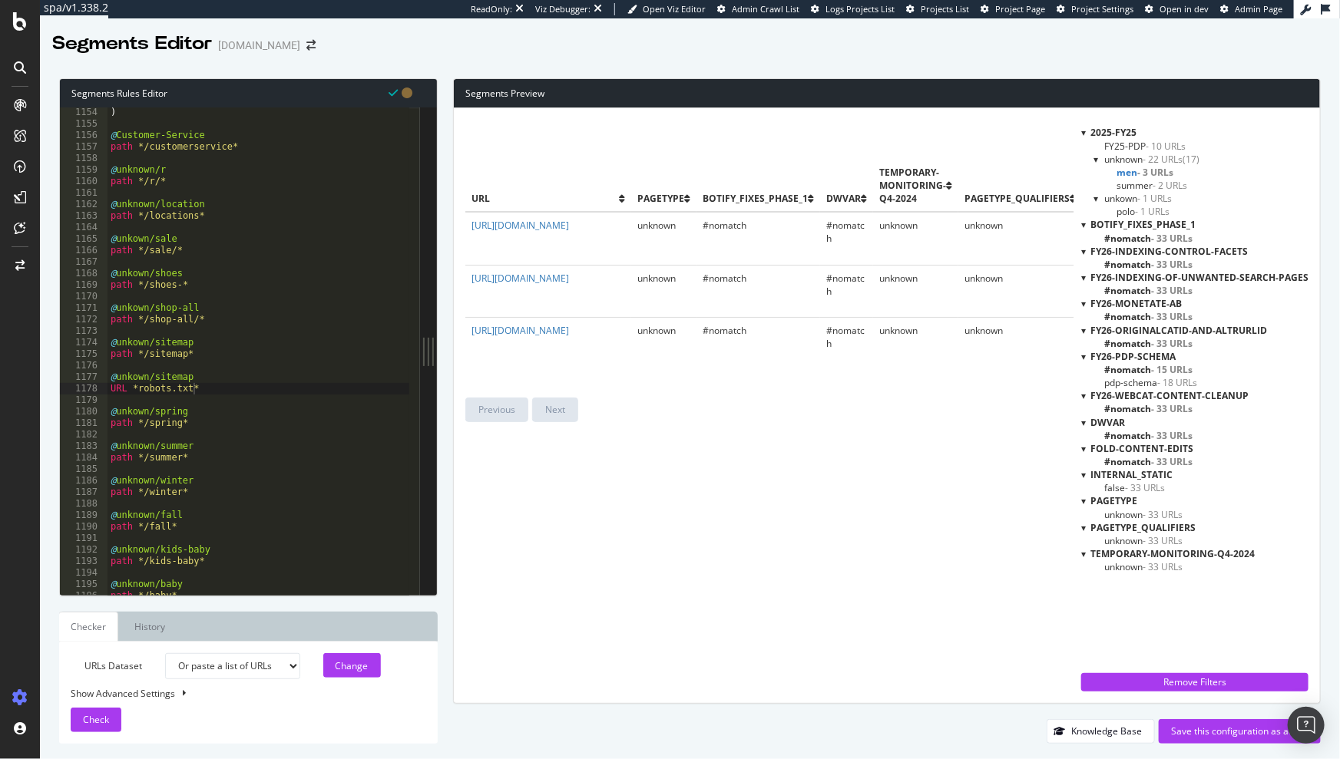
click at [1151, 156] on span "- 22 URLs" at bounding box center [1163, 159] width 40 height 13
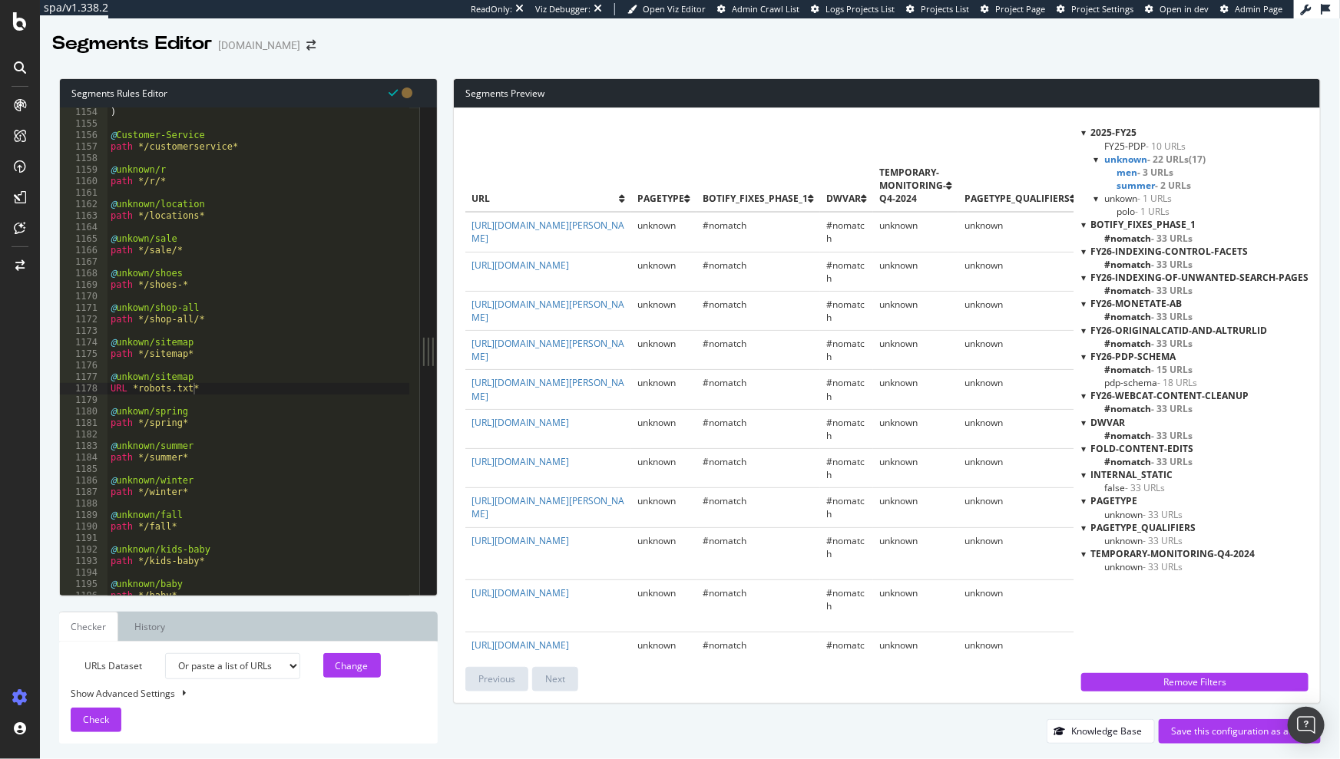
click at [597, 64] on div "Segments Rules Editor URL *robots.txt* 1154 1155 1156 1157 1158 1159 1160 1161 …" at bounding box center [690, 411] width 1300 height 696
click at [1203, 725] on div "Save this configuration as active" at bounding box center [1239, 731] width 137 height 13
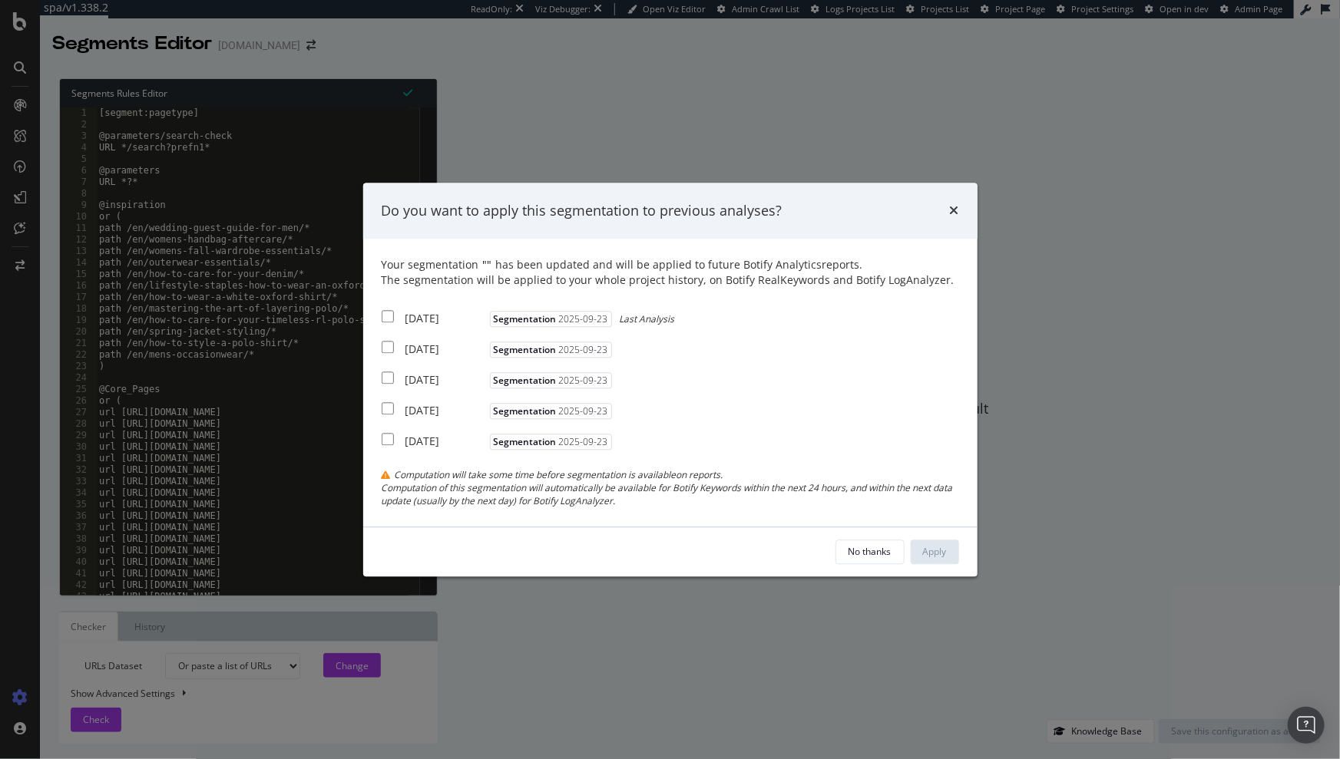
click at [445, 320] on div "2025 Oct. 5th" at bounding box center [445, 319] width 81 height 15
checkbox input "true"
click at [440, 346] on div "2025 Sep. 28th" at bounding box center [445, 349] width 81 height 15
checkbox input "true"
click at [437, 378] on div "2025 Sep. 21st" at bounding box center [445, 380] width 81 height 15
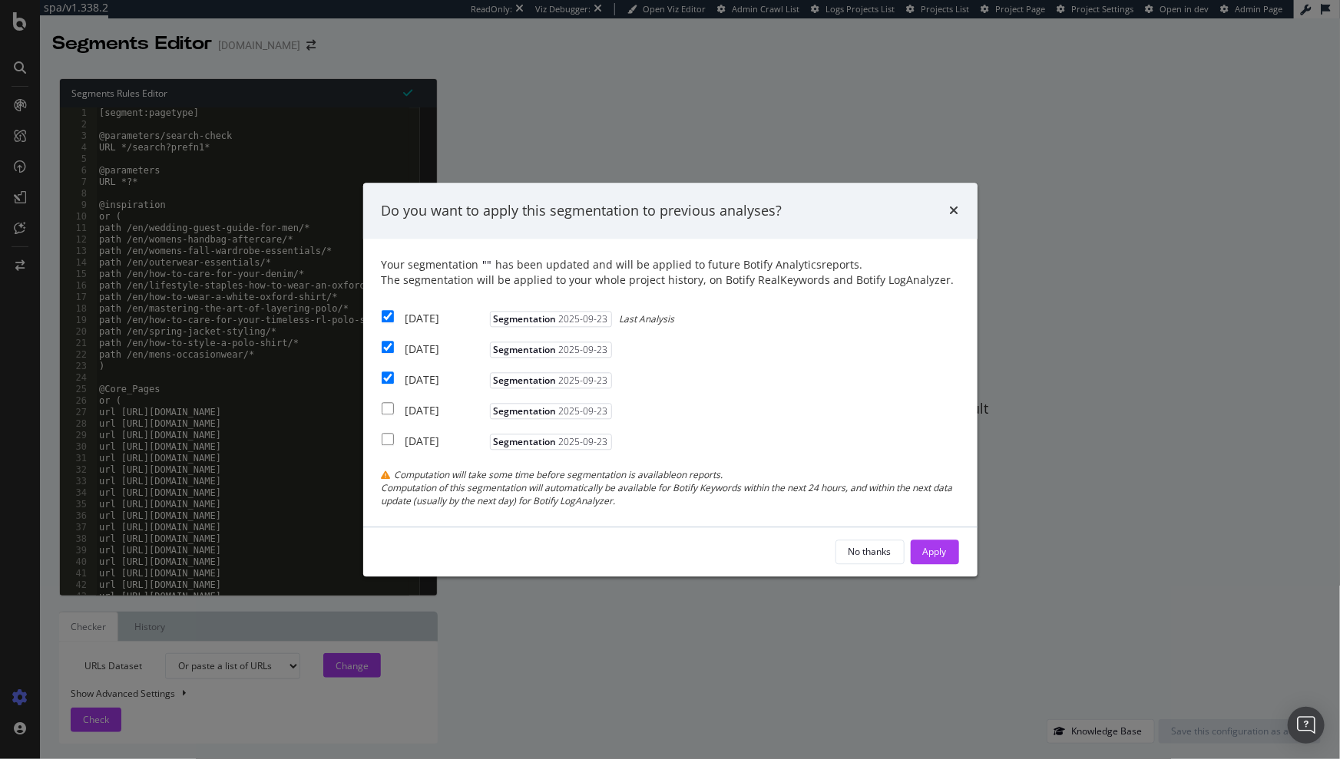
checkbox input "true"
click at [934, 554] on div "Apply" at bounding box center [935, 551] width 24 height 13
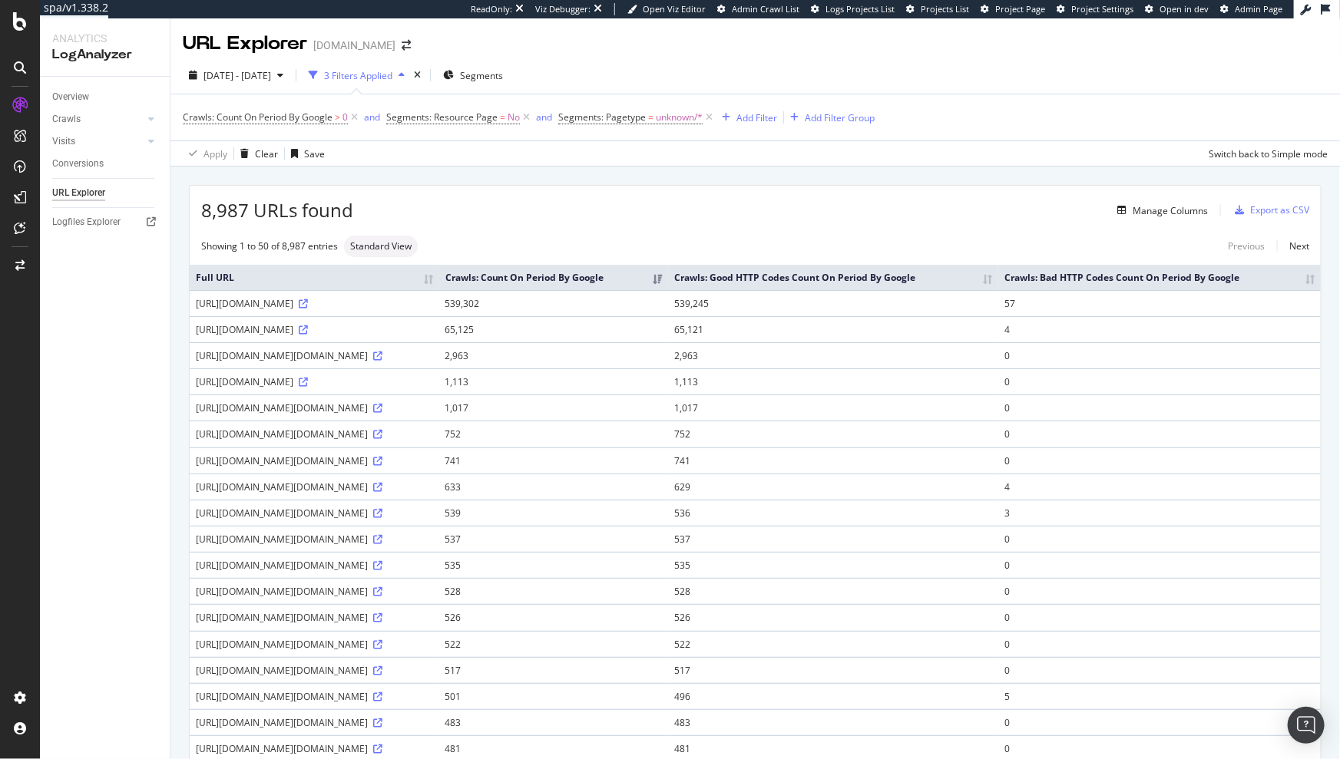
scroll to position [20, 0]
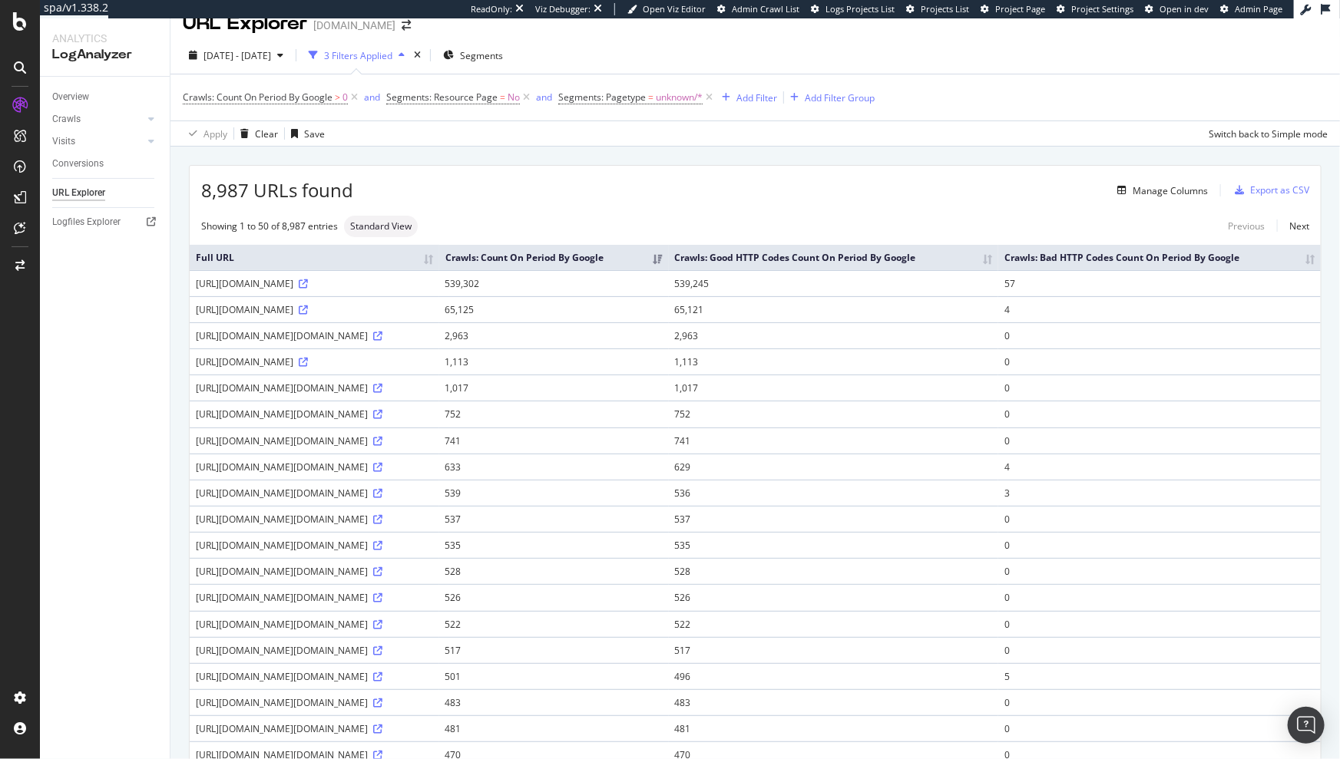
click at [532, 131] on div "Apply Clear Save Switch back to Simple mode" at bounding box center [754, 133] width 1169 height 25
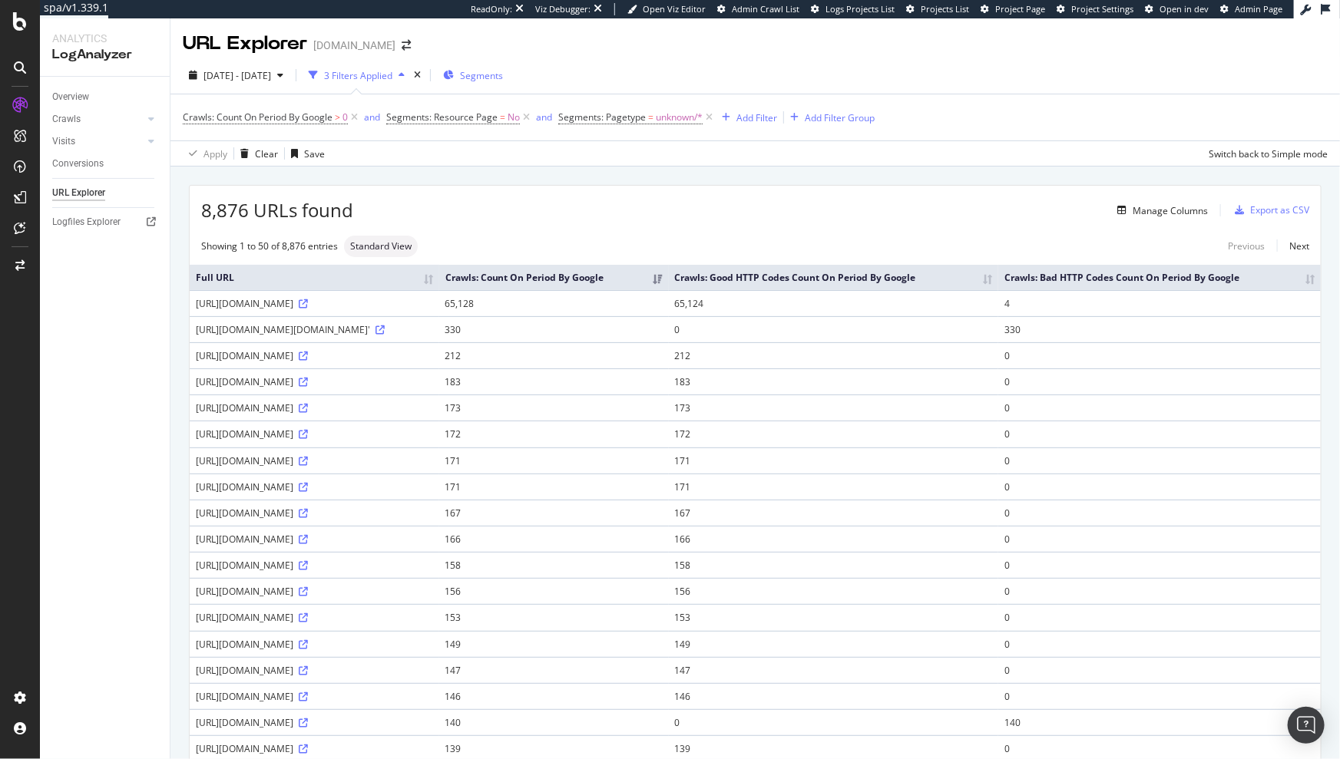
click at [501, 74] on span "Segments" at bounding box center [481, 75] width 43 height 13
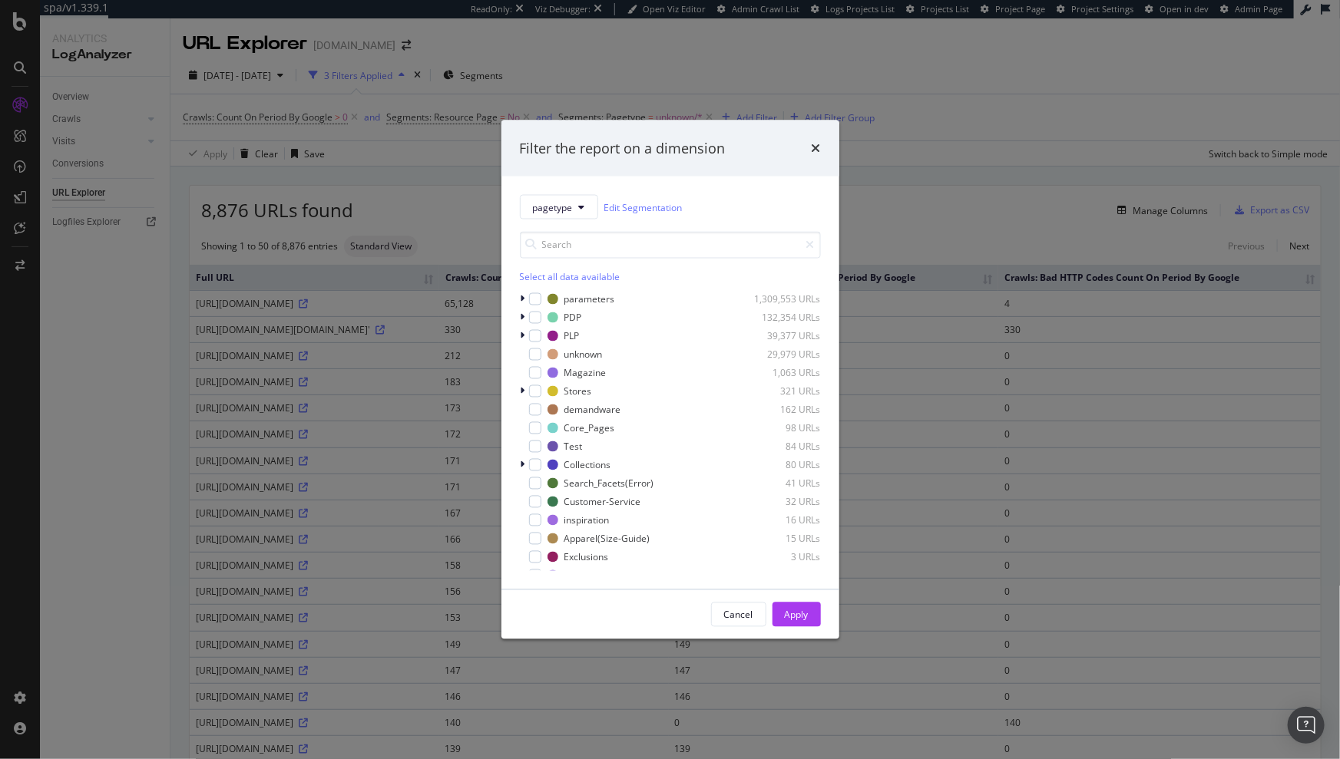
click at [627, 64] on div "Filter the report on a dimension pagetype Edit Segmentation Select all data ava…" at bounding box center [670, 379] width 1340 height 759
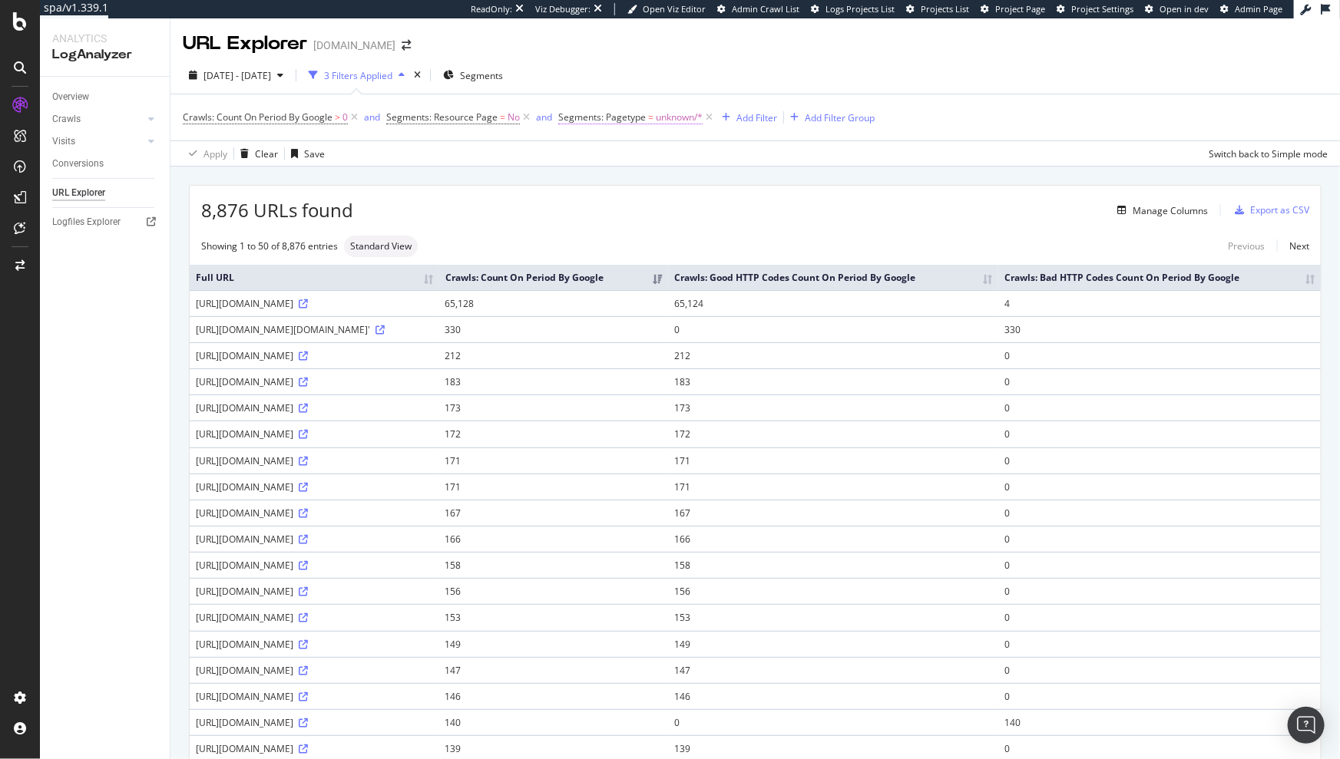
click at [680, 117] on span "unknown/*" at bounding box center [679, 117] width 47 height 21
click at [598, 182] on div at bounding box center [655, 182] width 167 height 25
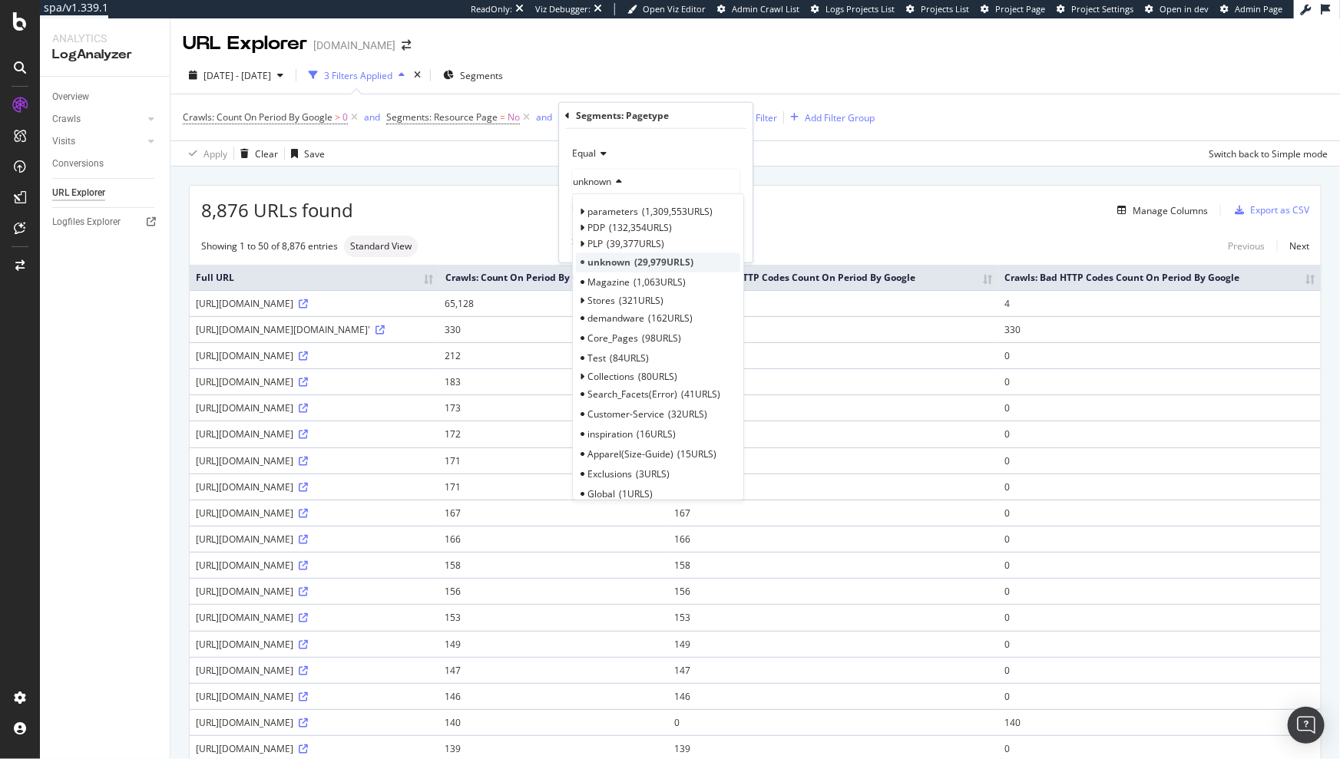
click at [641, 260] on span "29,979 URLS" at bounding box center [663, 262] width 59 height 13
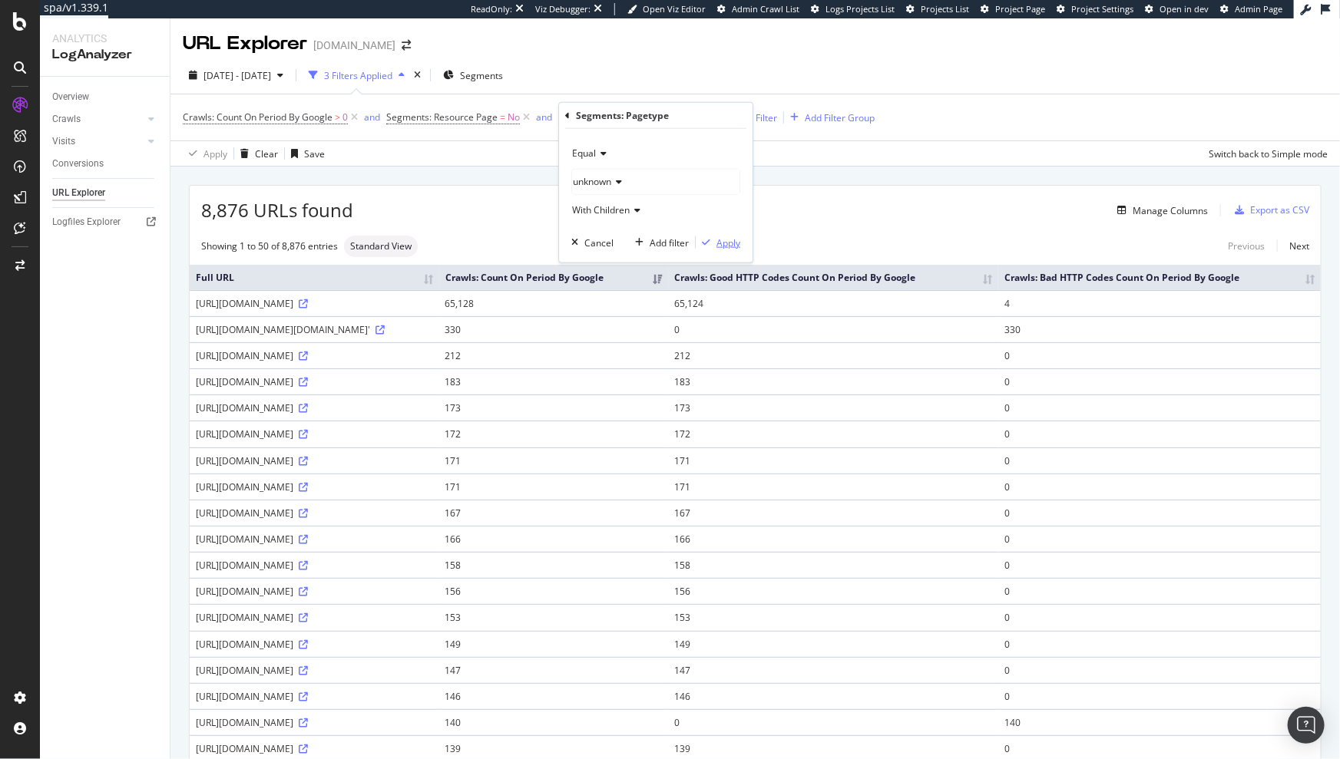
click at [723, 243] on div "Apply" at bounding box center [728, 242] width 24 height 13
click at [635, 207] on div "Manage Columns" at bounding box center [780, 210] width 855 height 18
click at [433, 310] on div "https://www.ralphlauren.co.uk/hBU9onSl/xhr/b/s" at bounding box center [314, 303] width 237 height 13
drag, startPoint x: 719, startPoint y: 341, endPoint x: 650, endPoint y: 342, distance: 69.9
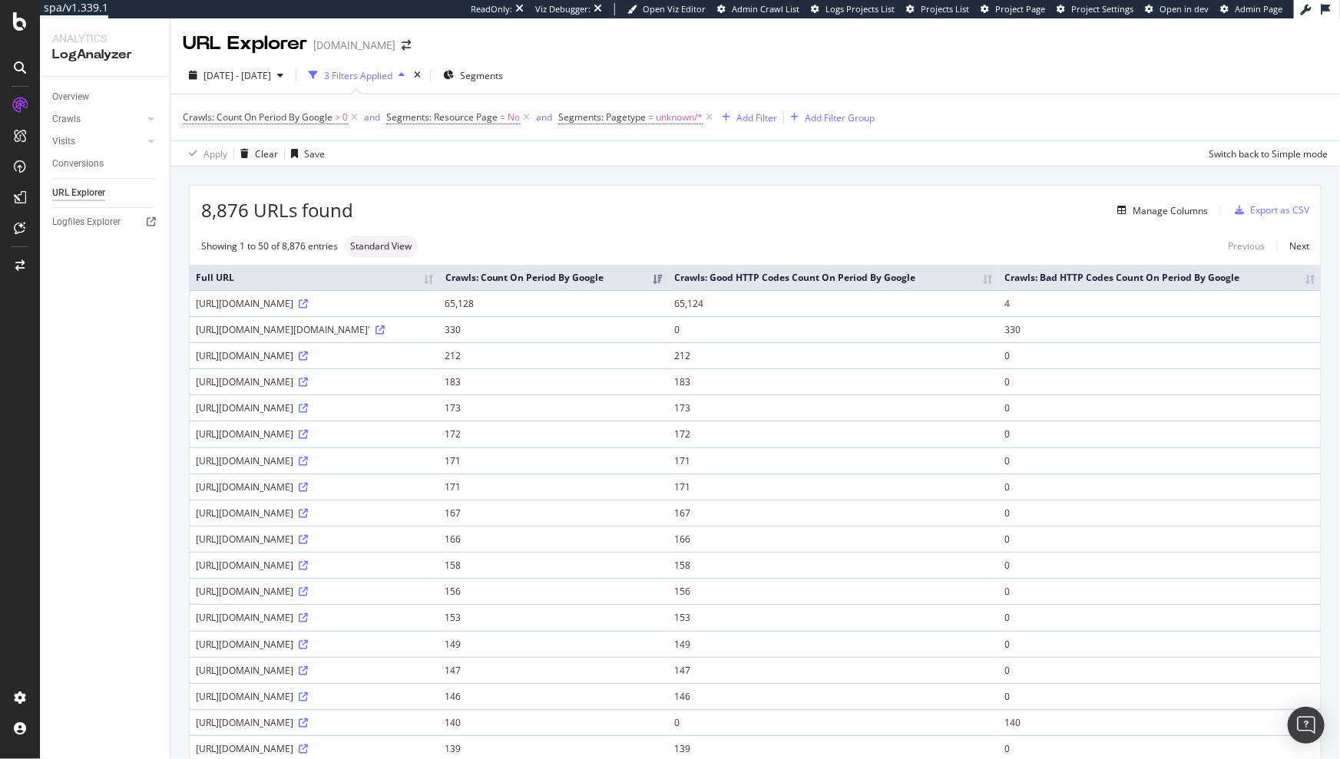
click at [433, 336] on div "https://www.ralphlauren.co.uk/on/demandware.static/Sites-RalphLauren_GB-Site/-/…" at bounding box center [314, 329] width 237 height 13
drag, startPoint x: 717, startPoint y: 343, endPoint x: 690, endPoint y: 344, distance: 27.7
click at [433, 336] on div "https://www.ralphlauren.co.uk/on/demandware.static/Sites-RalphLauren_GB-Site/-/…" at bounding box center [314, 329] width 237 height 13
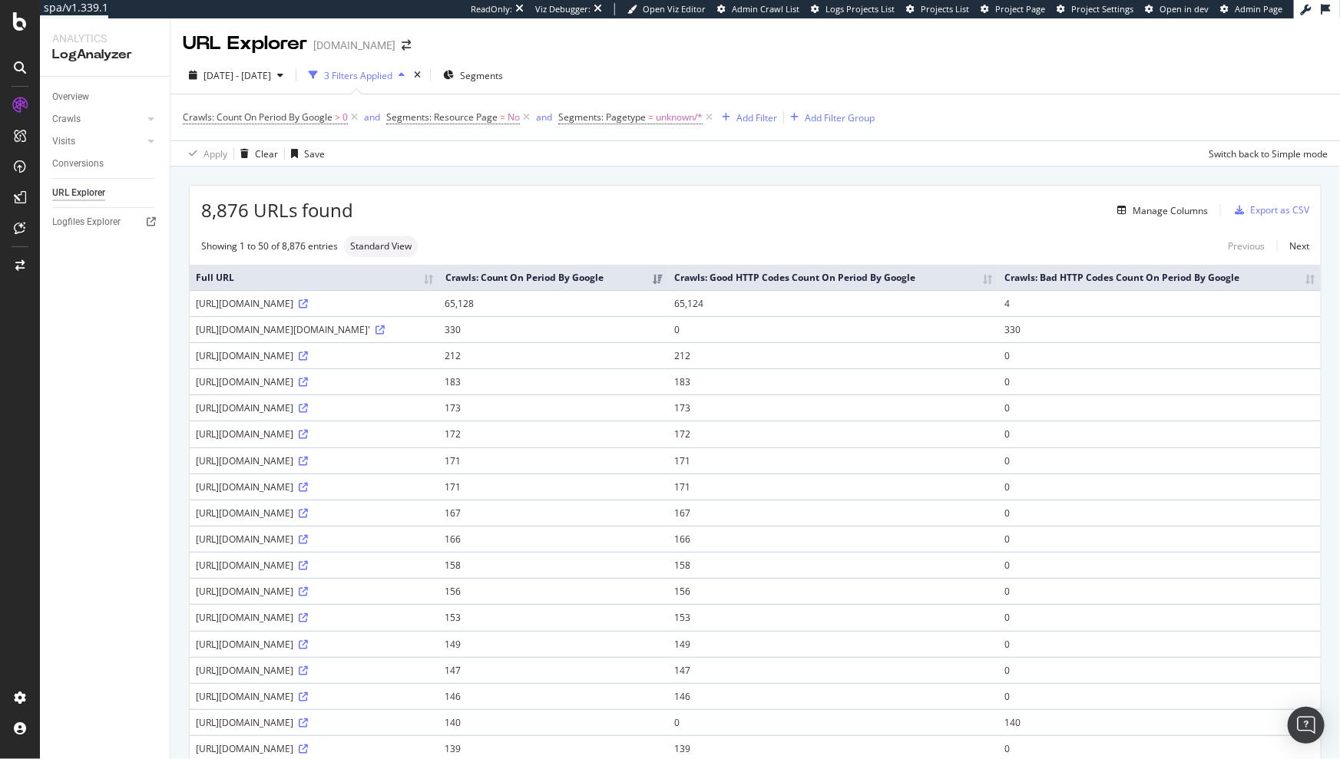
drag, startPoint x: 641, startPoint y: 344, endPoint x: 719, endPoint y: 345, distance: 77.6
click at [433, 336] on div "https://www.ralphlauren.co.uk/on/demandware.static/Sites-RalphLauren_GB-Site/-/…" at bounding box center [314, 329] width 237 height 13
click at [439, 278] on th "Full URL" at bounding box center [315, 277] width 250 height 25
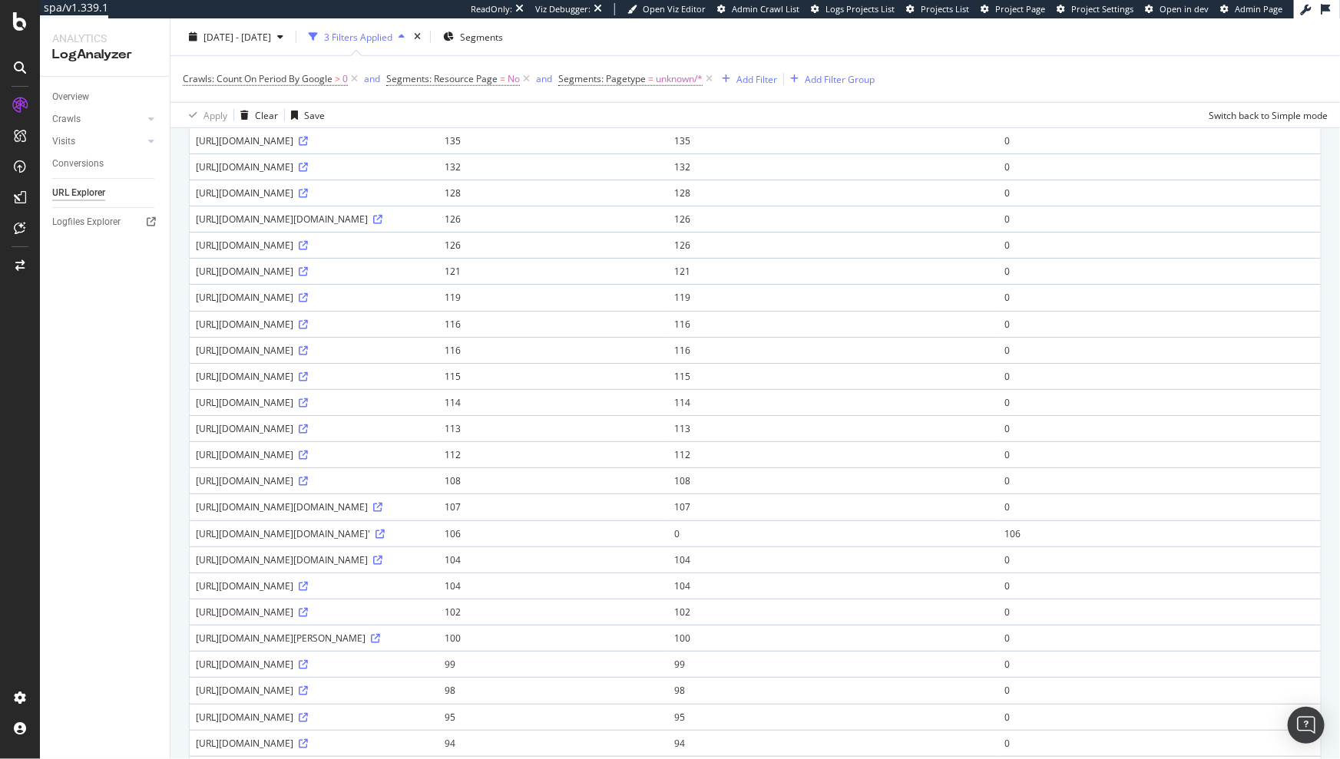
scroll to position [710, 0]
click at [373, 489] on icon at bounding box center [377, 484] width 9 height 9
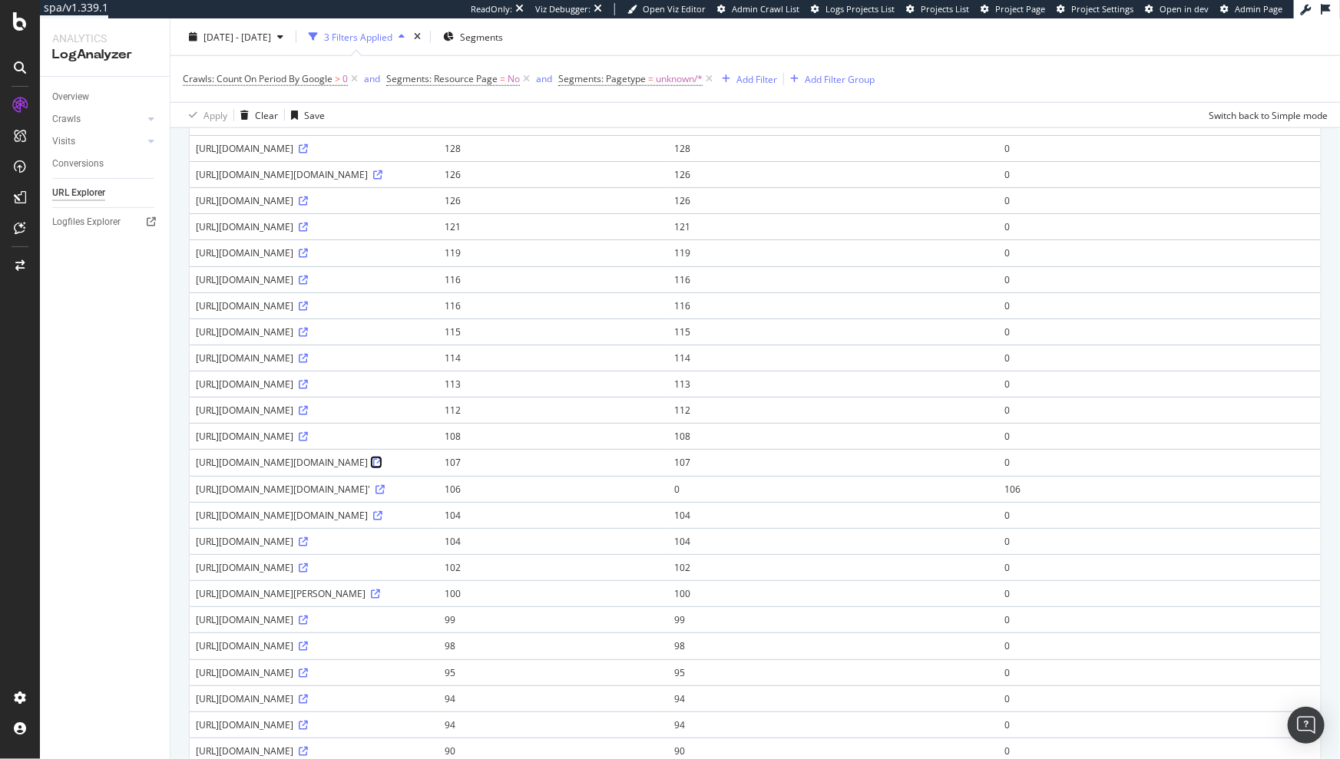
scroll to position [973, 0]
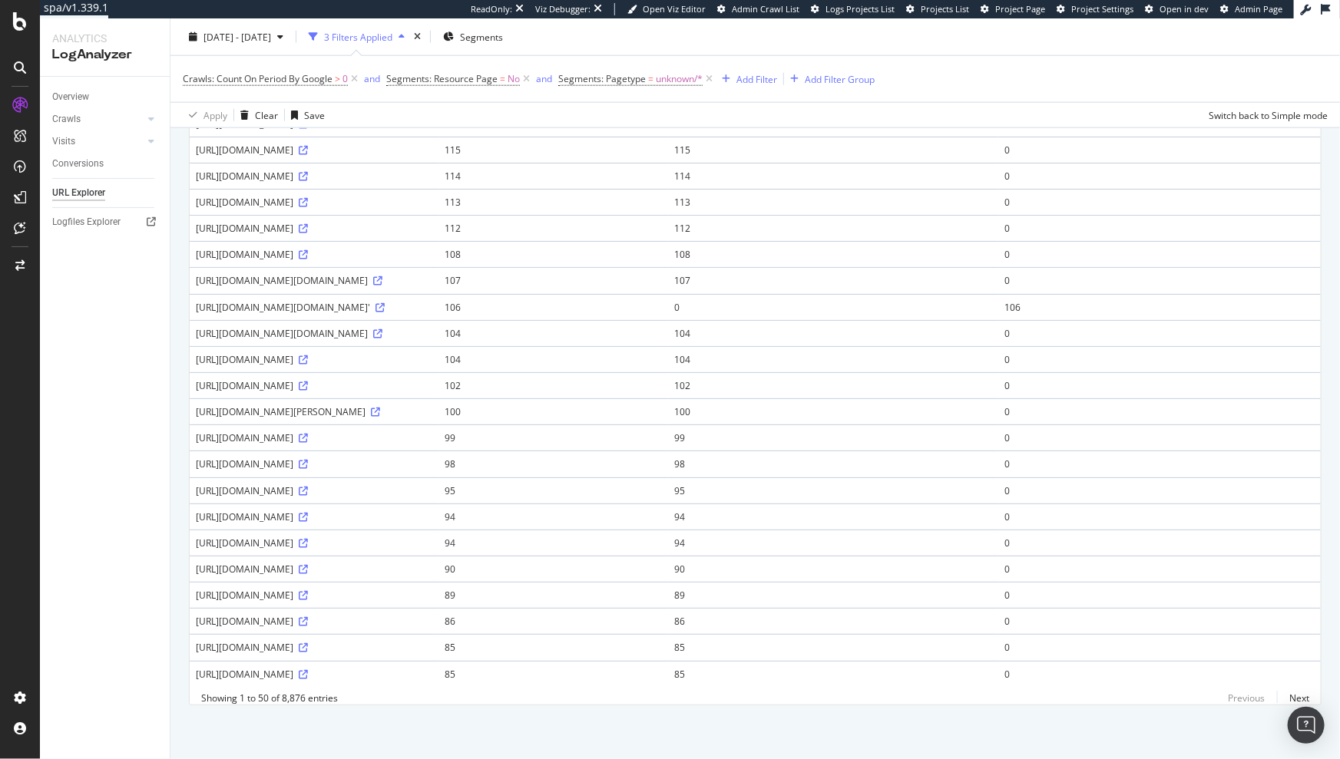
click at [647, 719] on div "8,876 URLs found Manage Columns Export as CSV Showing 1 to 50 of 8,876 entries …" at bounding box center [754, 6] width 1169 height 1506
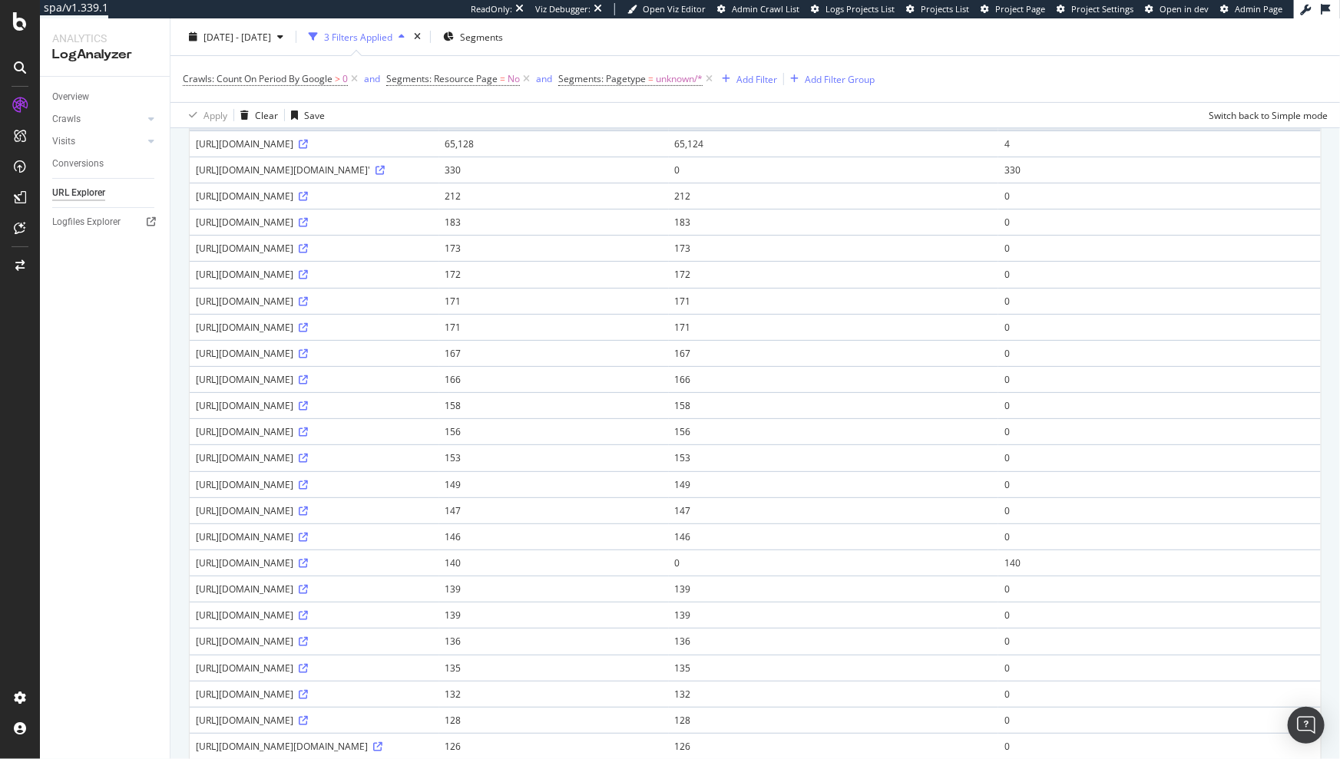
scroll to position [0, 0]
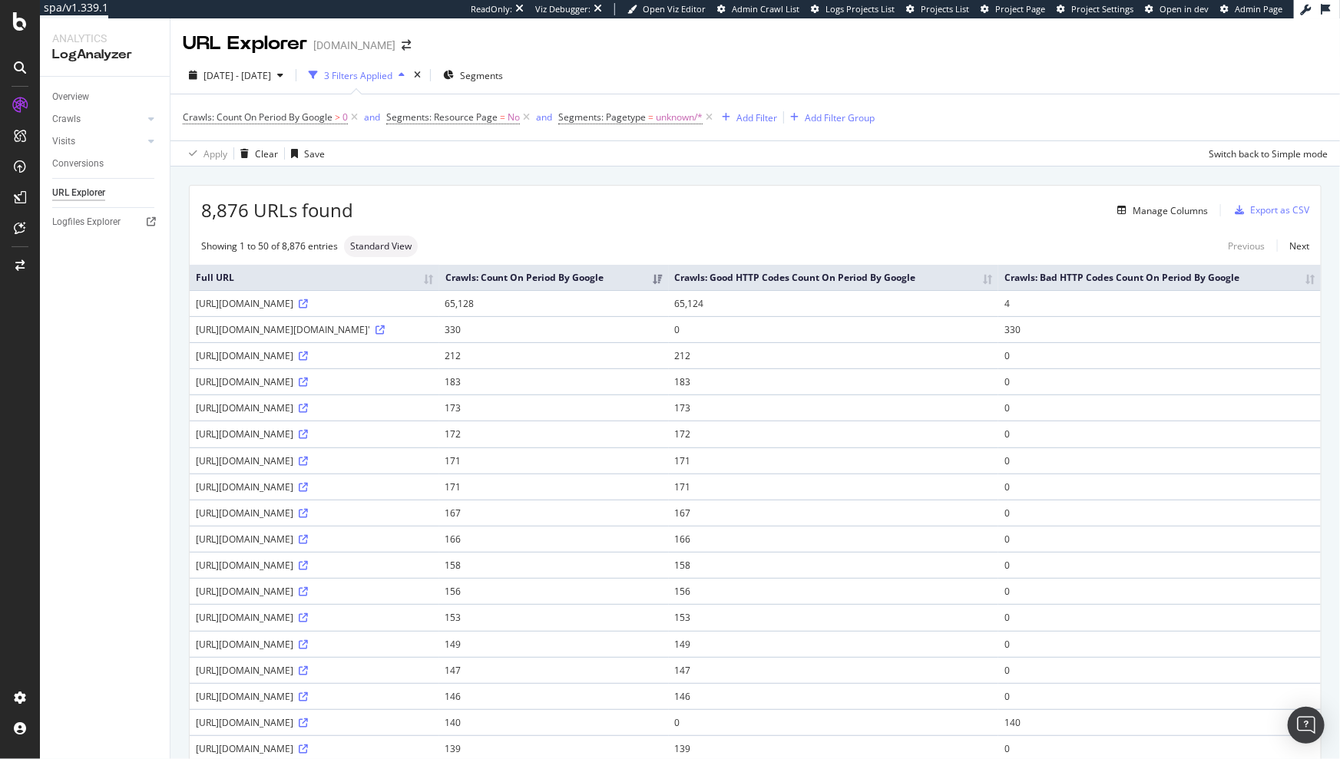
click at [614, 195] on div "8,876 URLs found Manage Columns Export as CSV" at bounding box center [755, 205] width 1131 height 38
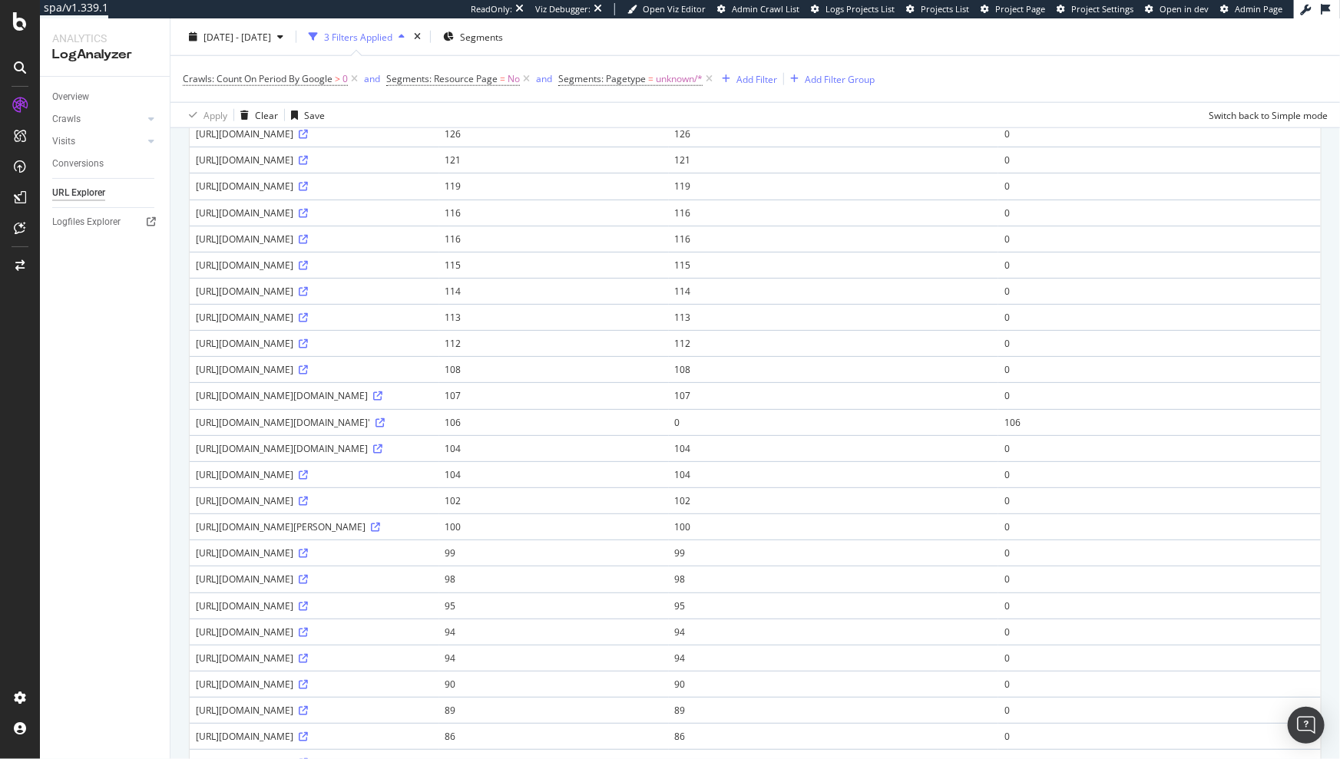
scroll to position [973, 0]
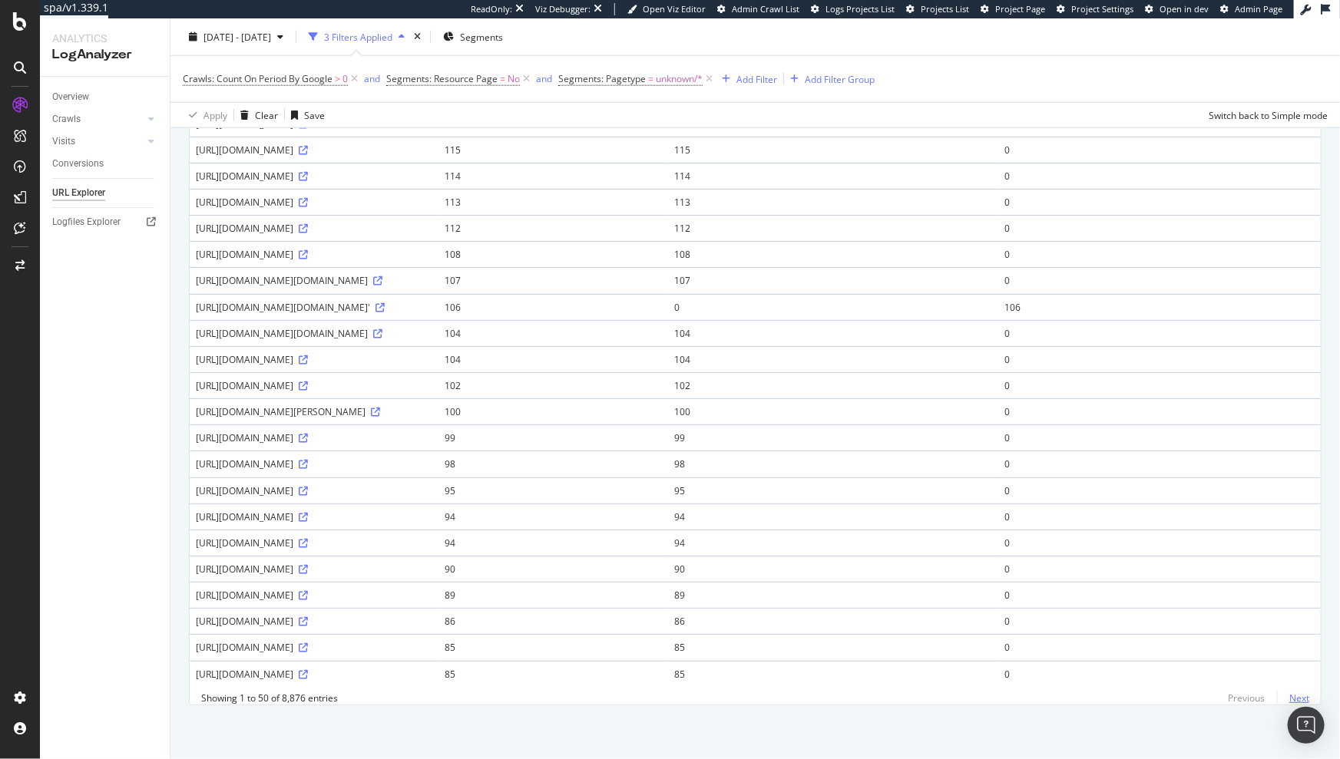
click at [1281, 700] on link "Next" at bounding box center [1293, 698] width 32 height 22
click at [1277, 702] on link "Next" at bounding box center [1293, 698] width 32 height 22
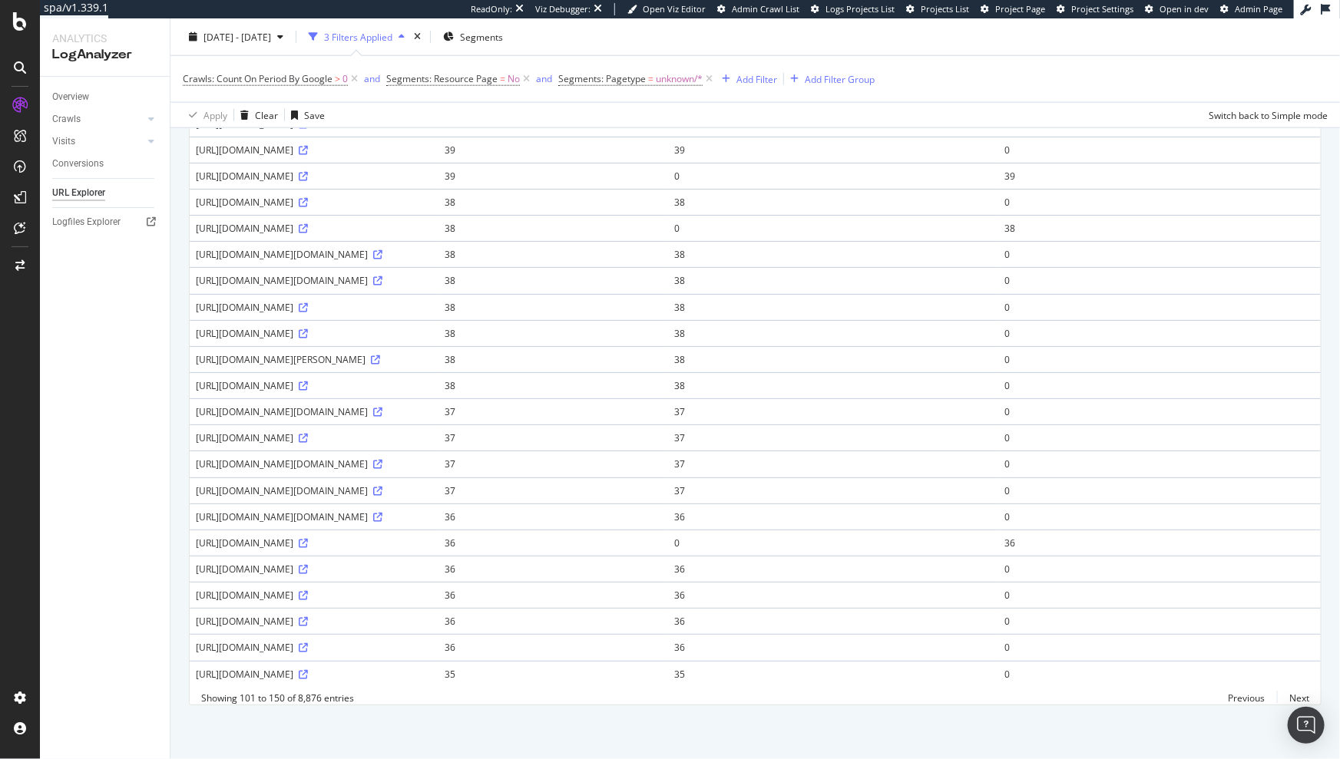
scroll to position [1026, 0]
click at [1281, 701] on link "Next" at bounding box center [1293, 698] width 32 height 22
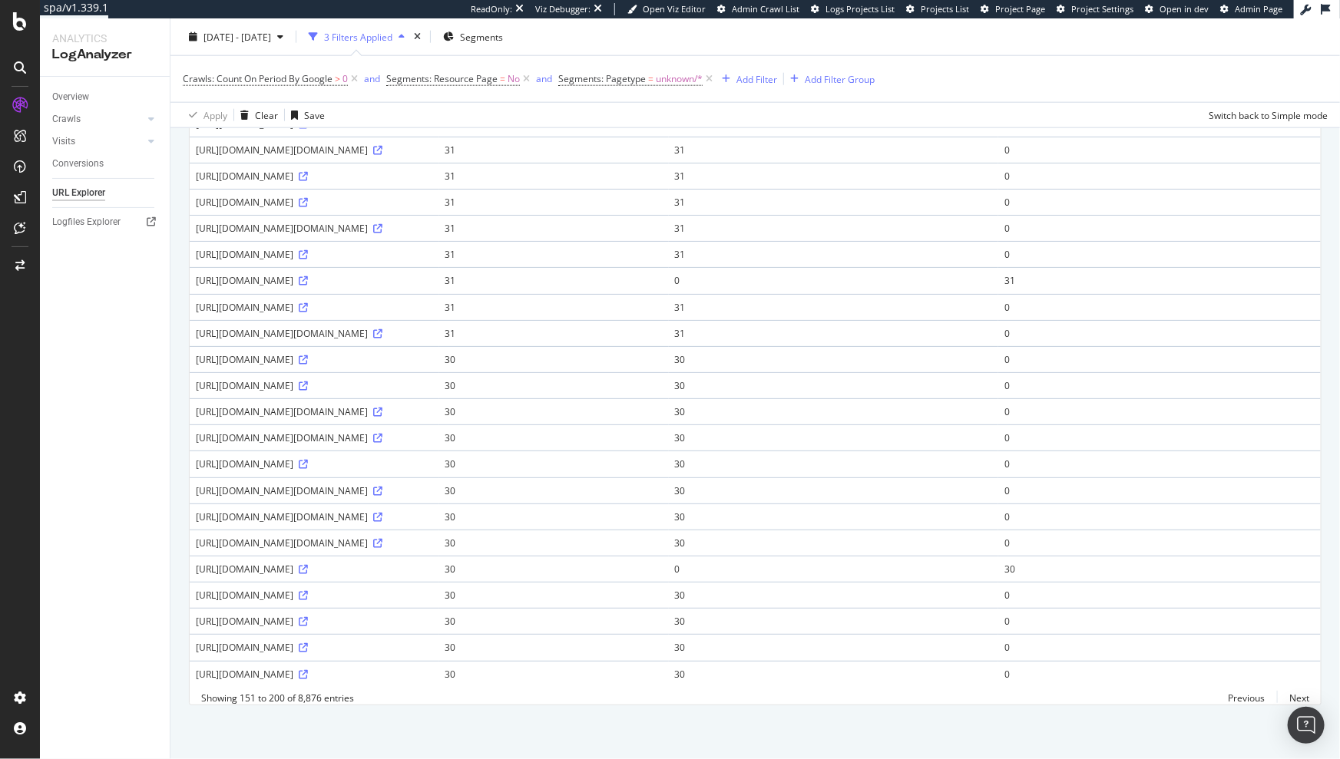
scroll to position [1144, 0]
click at [1279, 698] on link "Next" at bounding box center [1293, 698] width 32 height 22
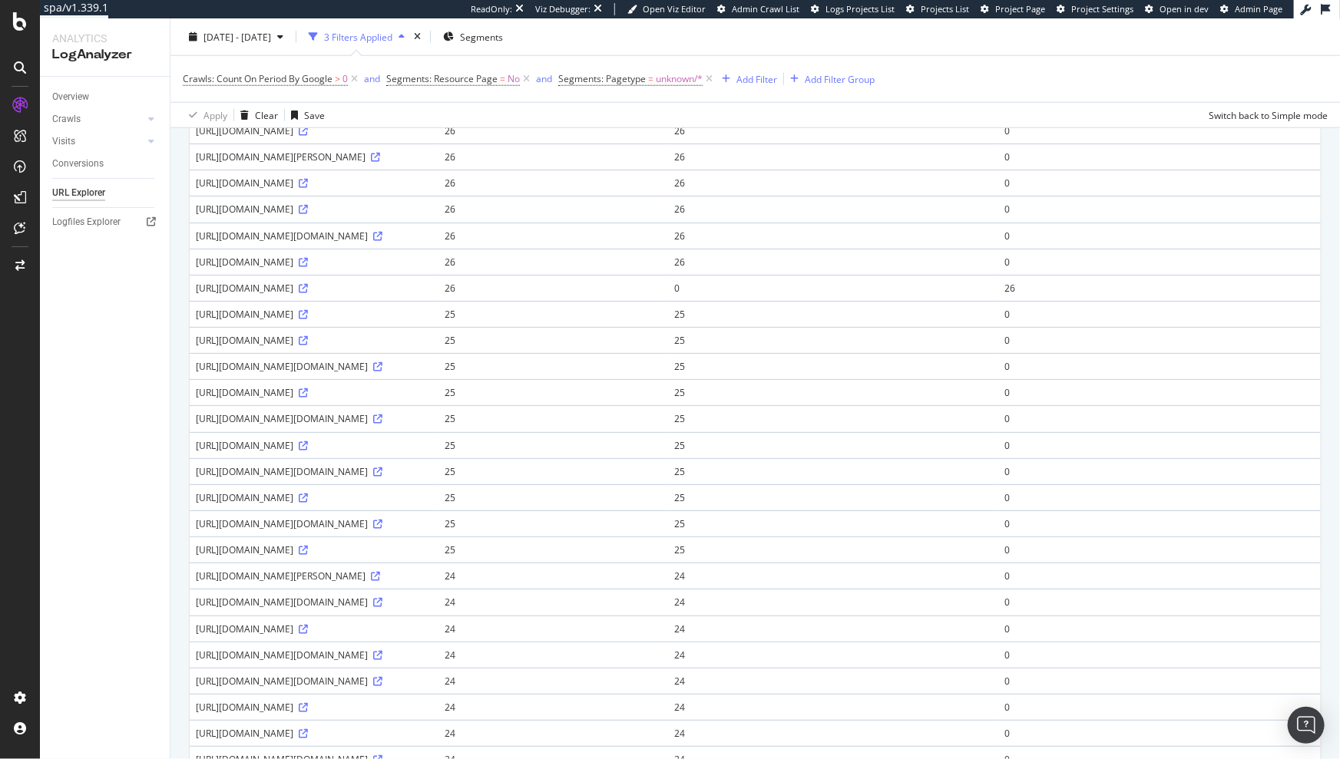
scroll to position [1157, 0]
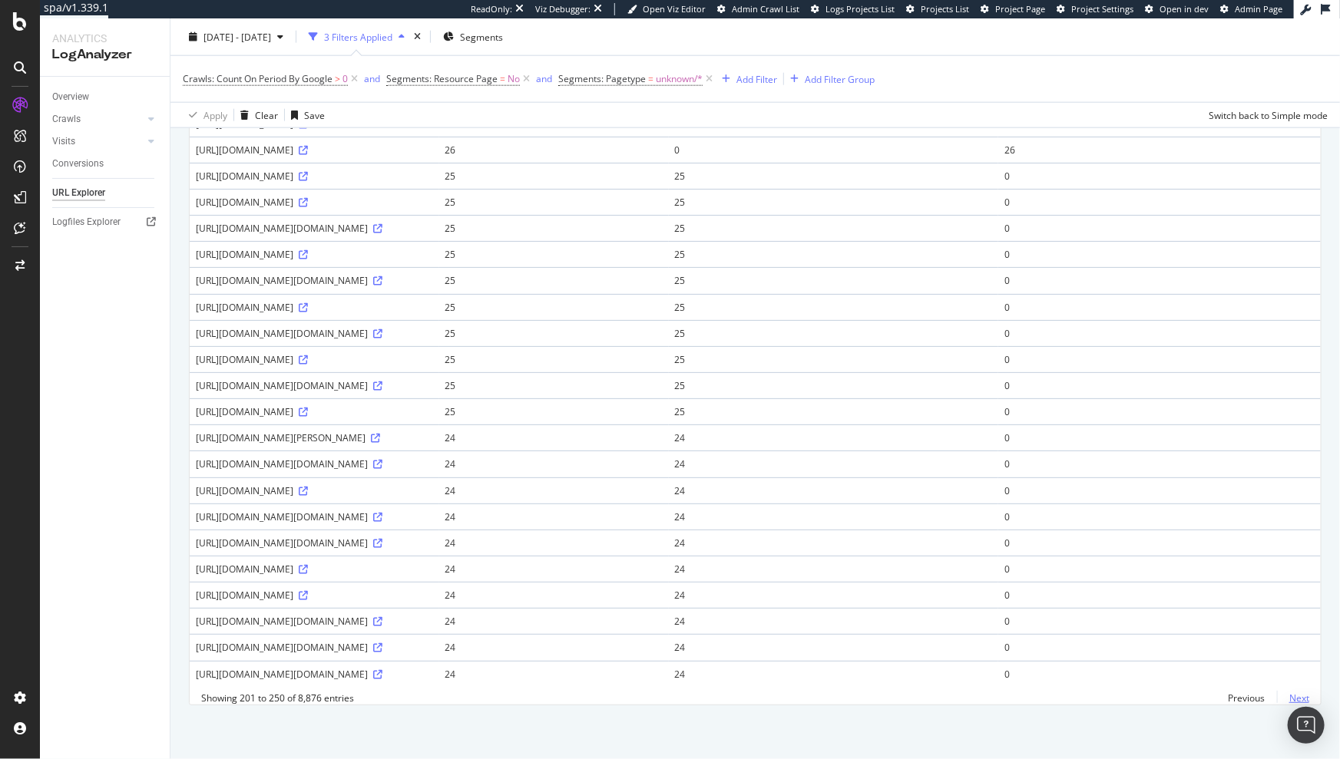
click at [1290, 698] on link "Next" at bounding box center [1293, 698] width 32 height 22
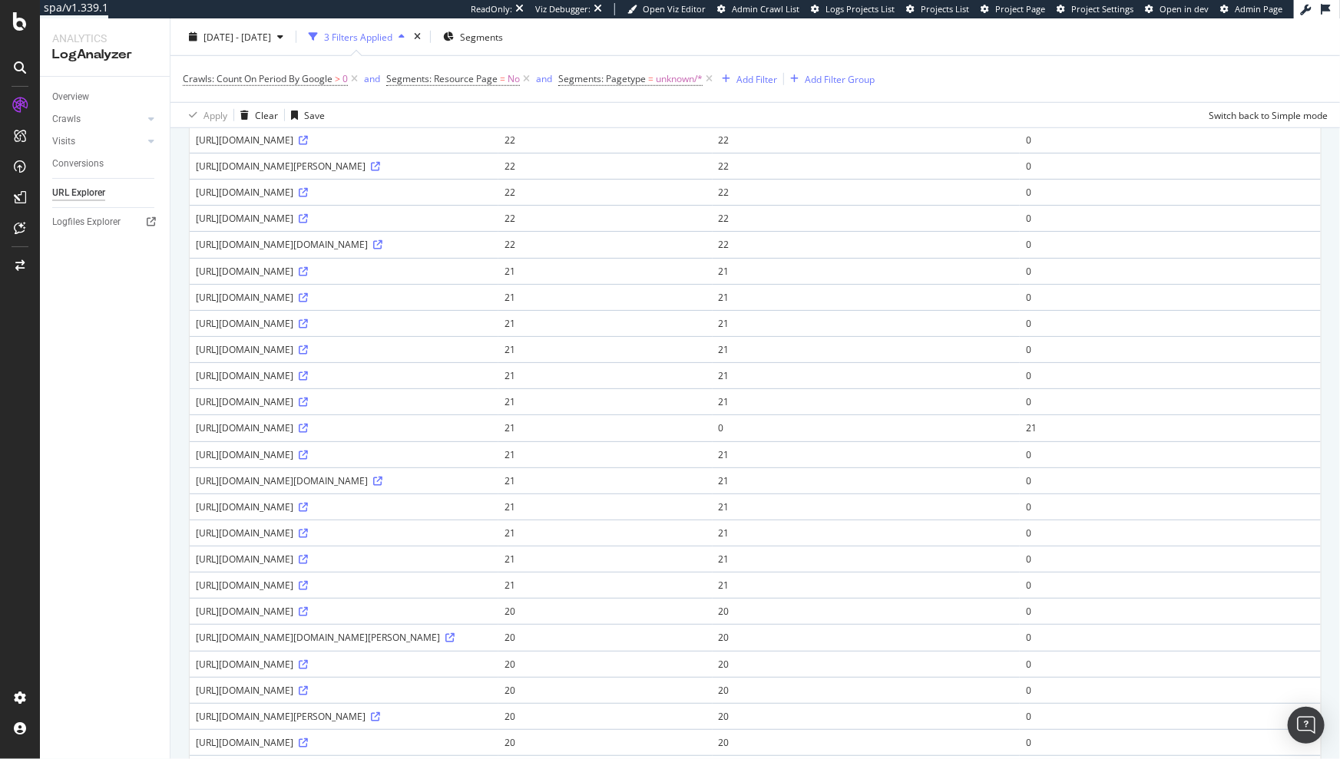
scroll to position [1038, 0]
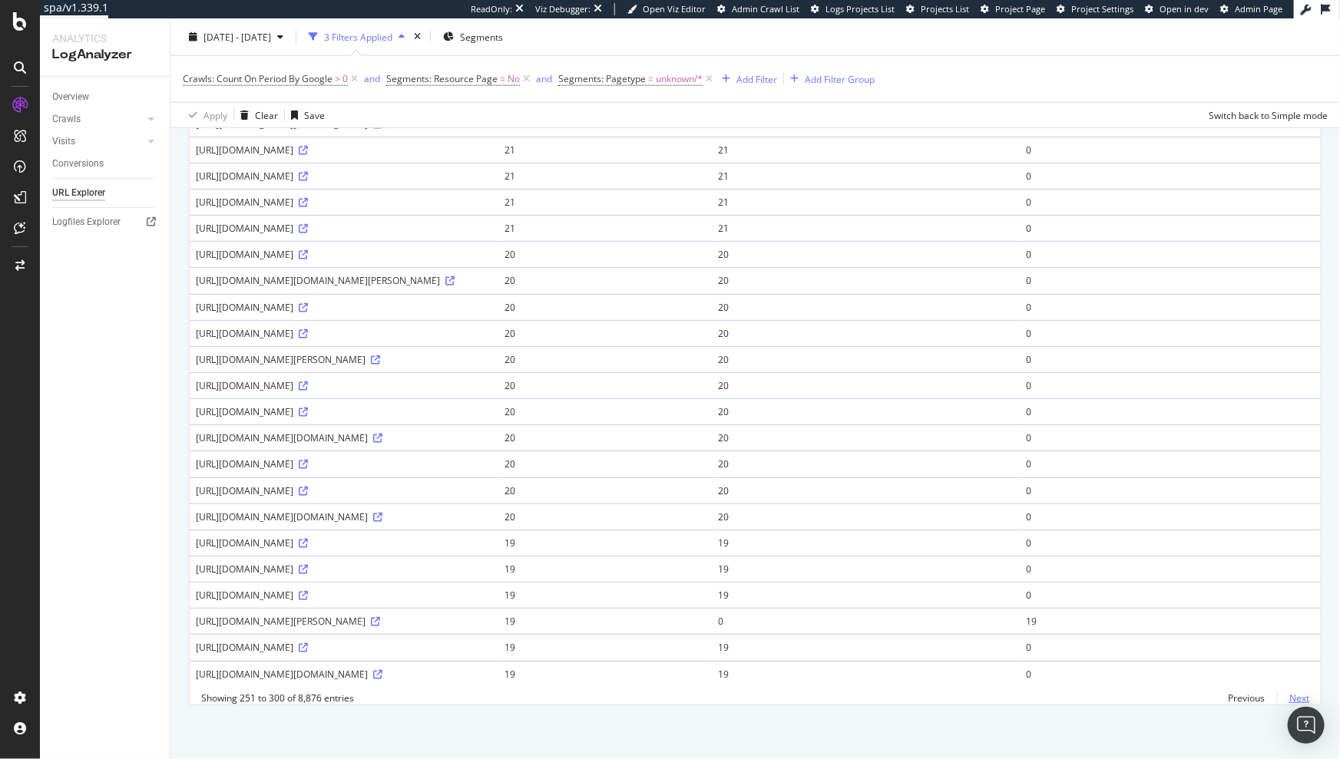
click at [1294, 698] on link "Next" at bounding box center [1293, 698] width 32 height 22
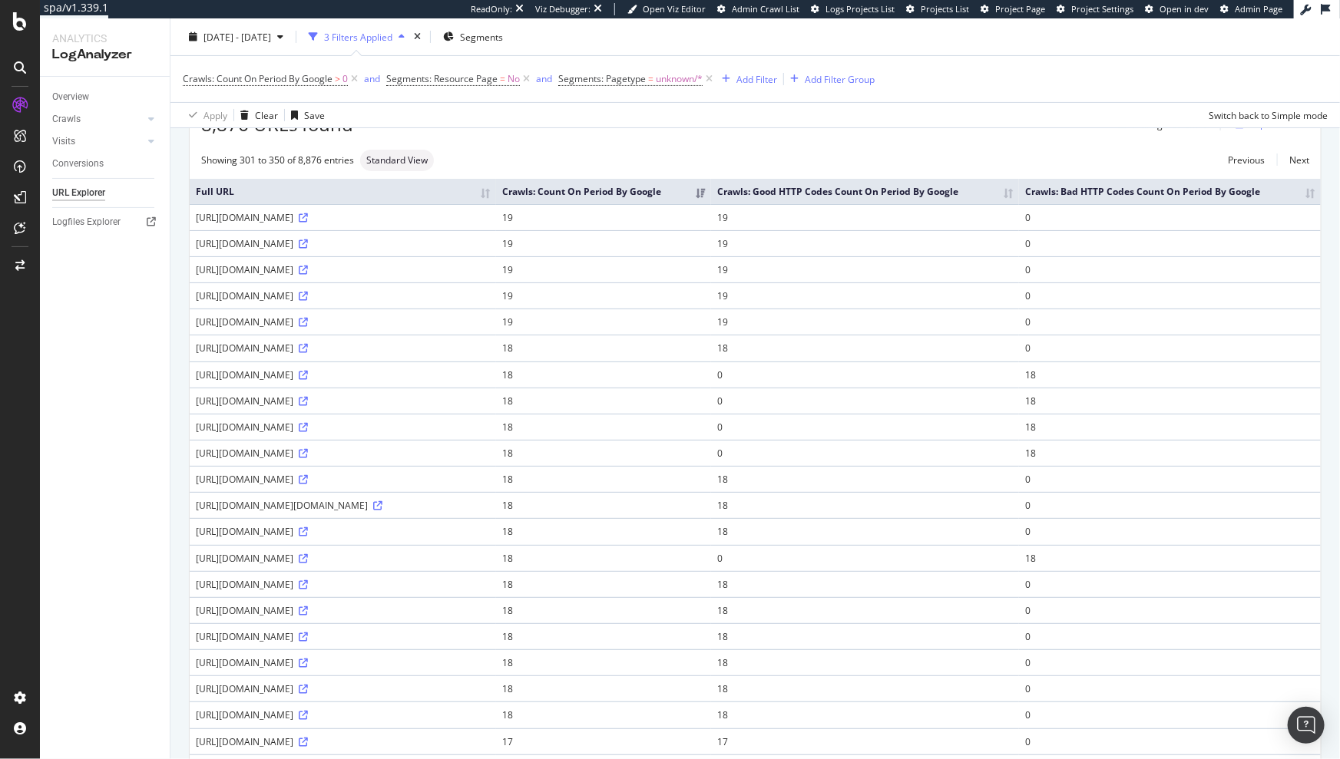
scroll to position [123, 0]
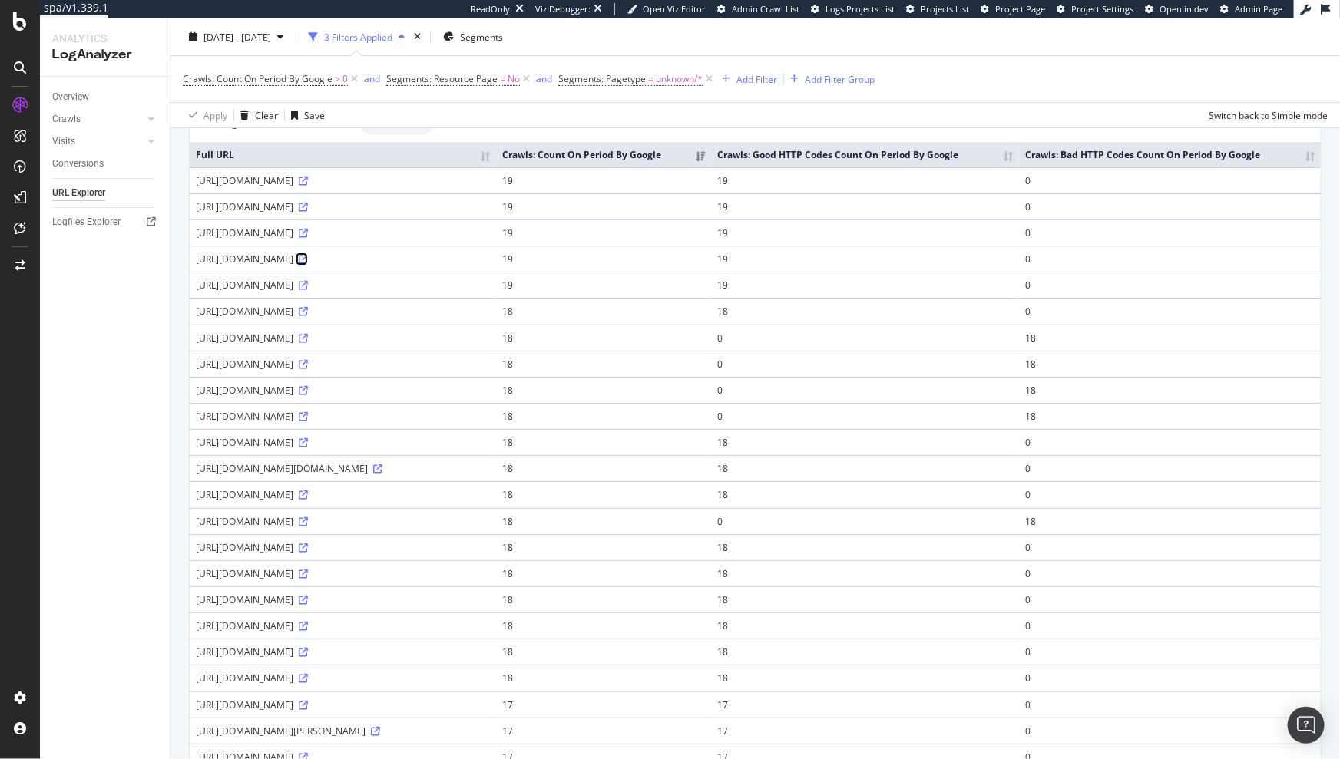
click at [308, 264] on icon at bounding box center [303, 259] width 9 height 9
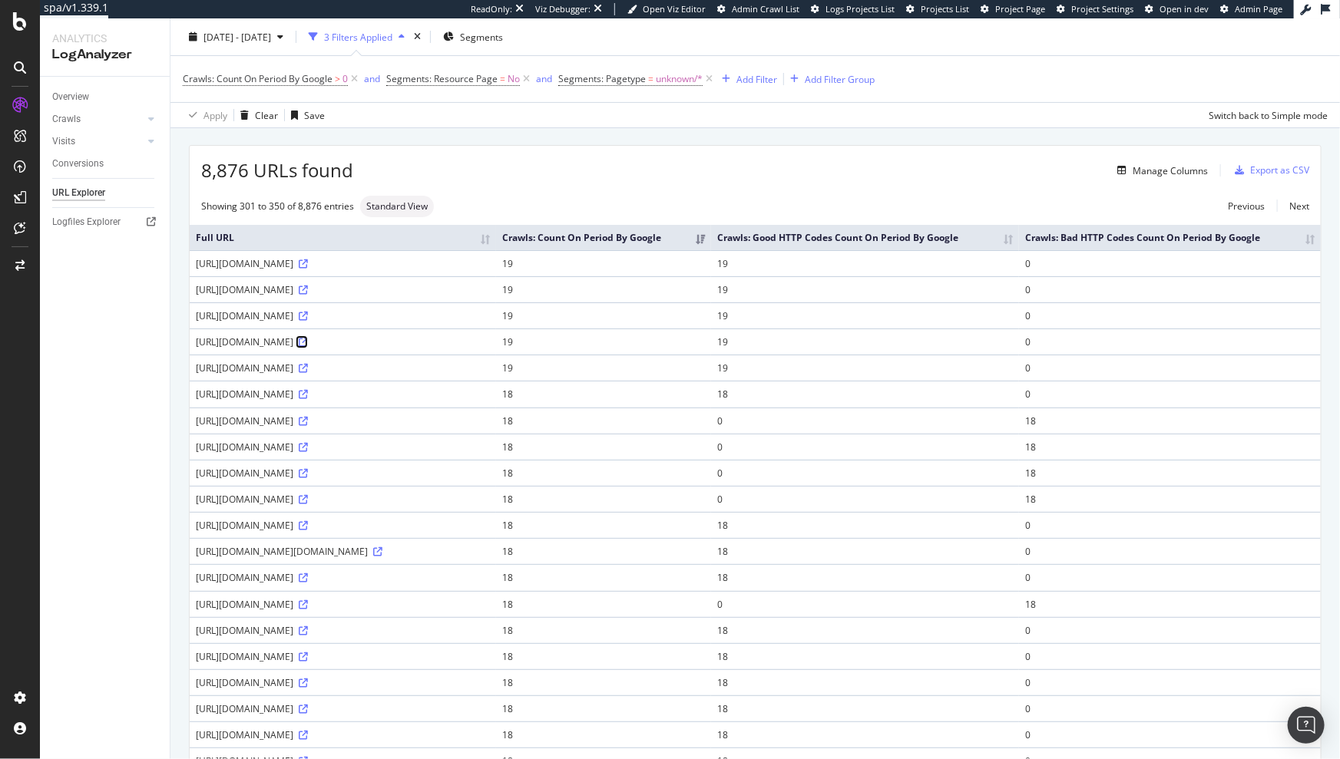
scroll to position [0, 0]
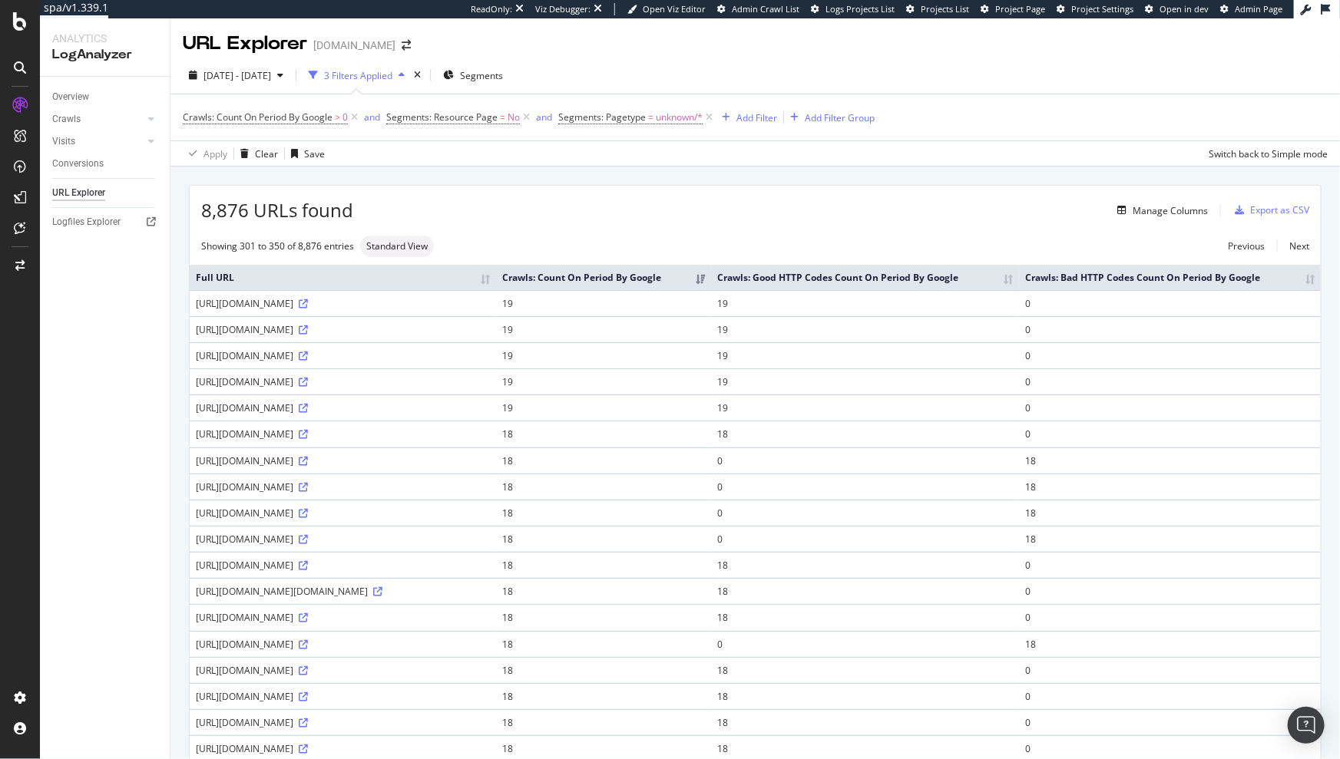
drag, startPoint x: 345, startPoint y: 317, endPoint x: 388, endPoint y: 318, distance: 43.0
click at [388, 310] on div "https://www.ralphlauren.co.uk/en/kids-baby/shop-by-age-range/305041/r/jumpers" at bounding box center [343, 303] width 294 height 13
copy div "kids-baby/"
click at [496, 342] on td "https://www.ralphlauren.co.uk/en/kids-baby/girls/t-shirts-sweatshirts/30704/r/t…" at bounding box center [343, 329] width 306 height 26
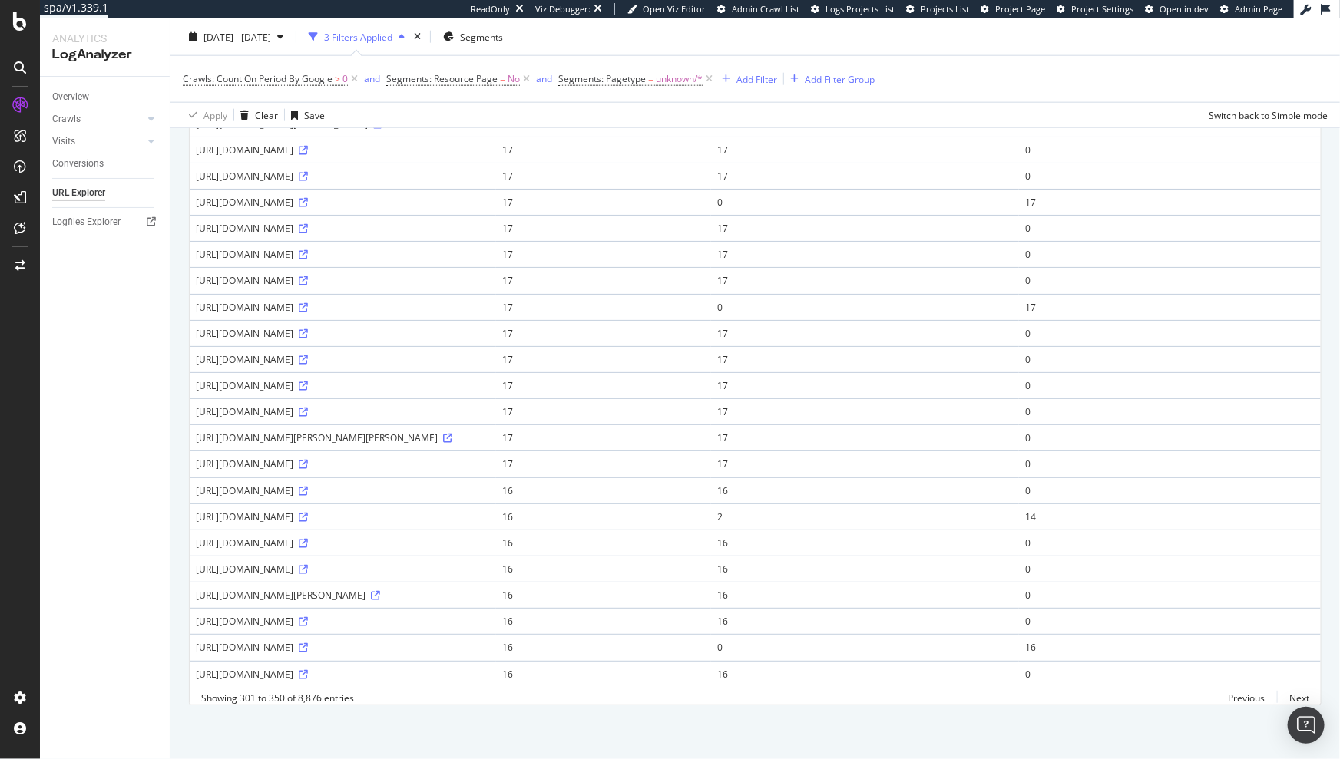
scroll to position [960, 0]
click at [1286, 698] on link "Next" at bounding box center [1293, 698] width 32 height 22
click at [1277, 696] on link "Next" at bounding box center [1293, 698] width 32 height 22
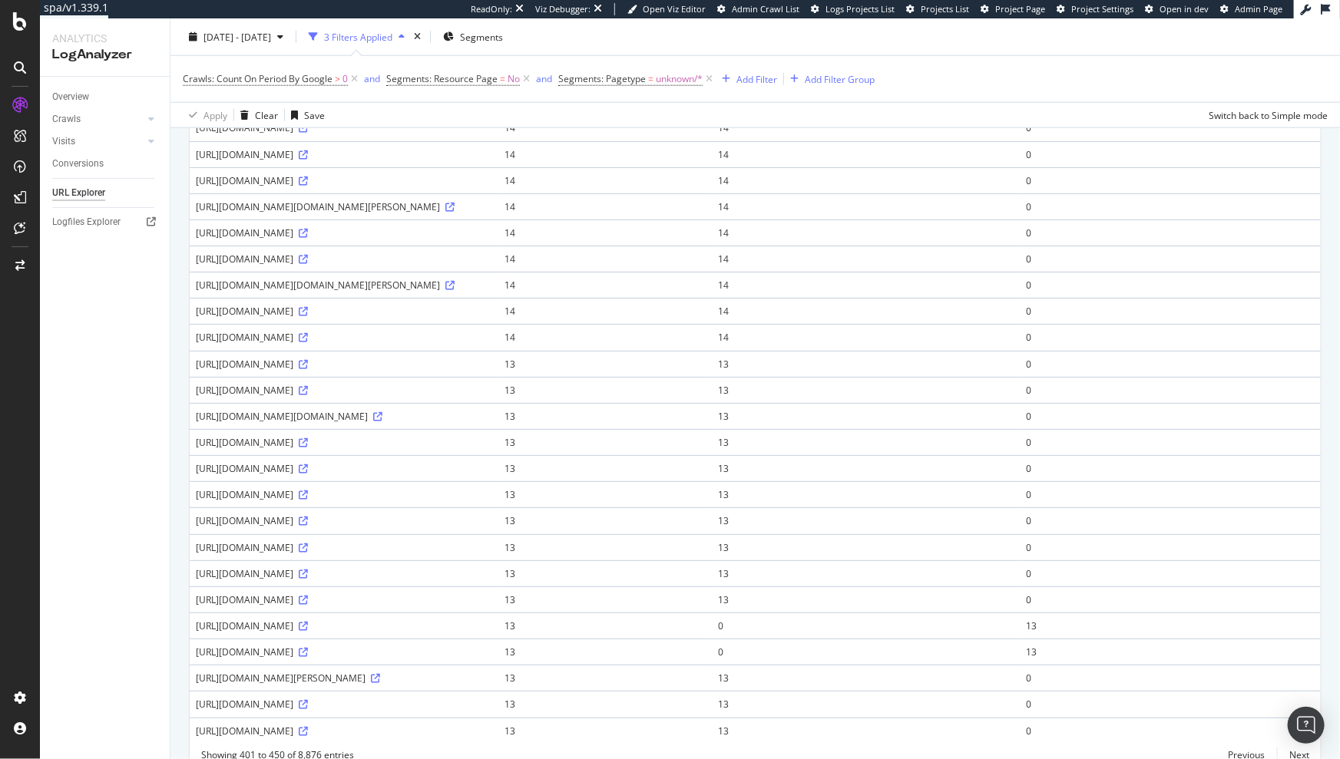
scroll to position [999, 0]
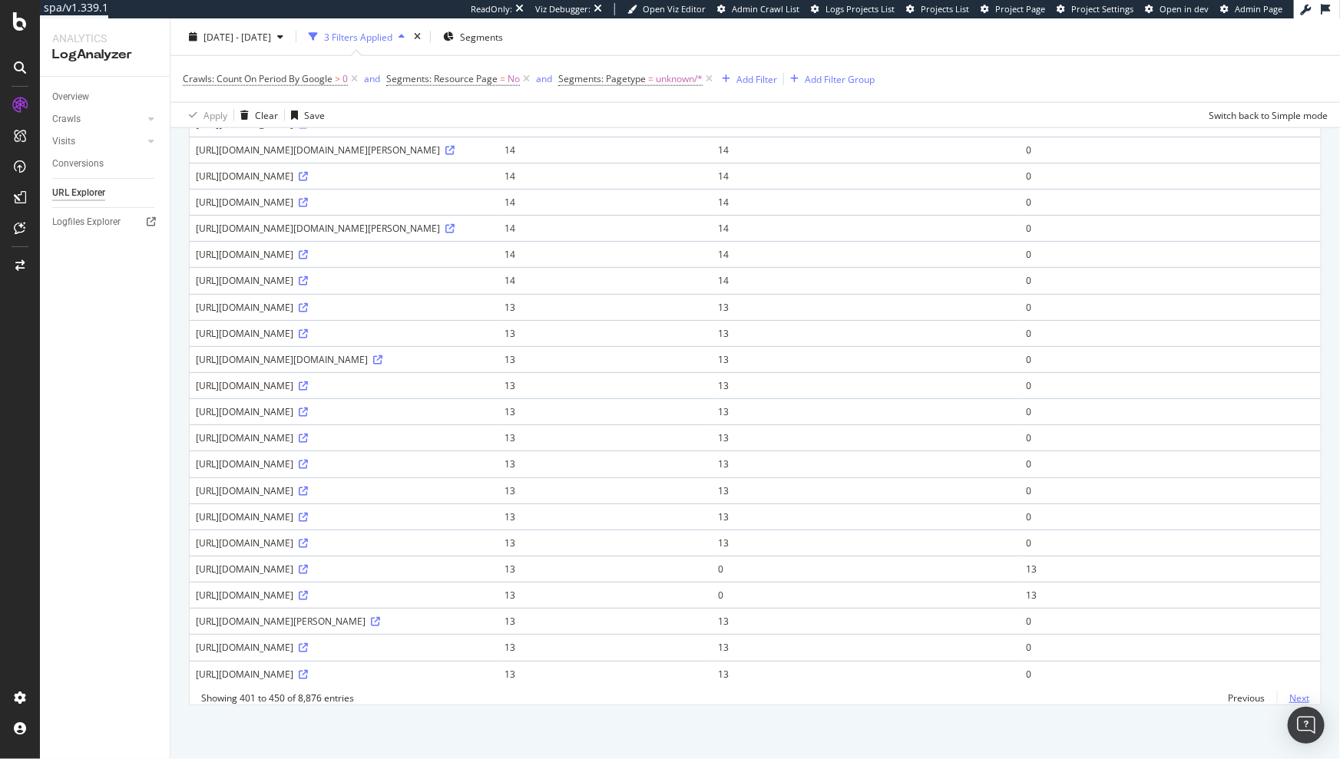
click at [1289, 696] on link "Next" at bounding box center [1293, 698] width 32 height 22
click at [1288, 693] on link "Next" at bounding box center [1293, 698] width 32 height 22
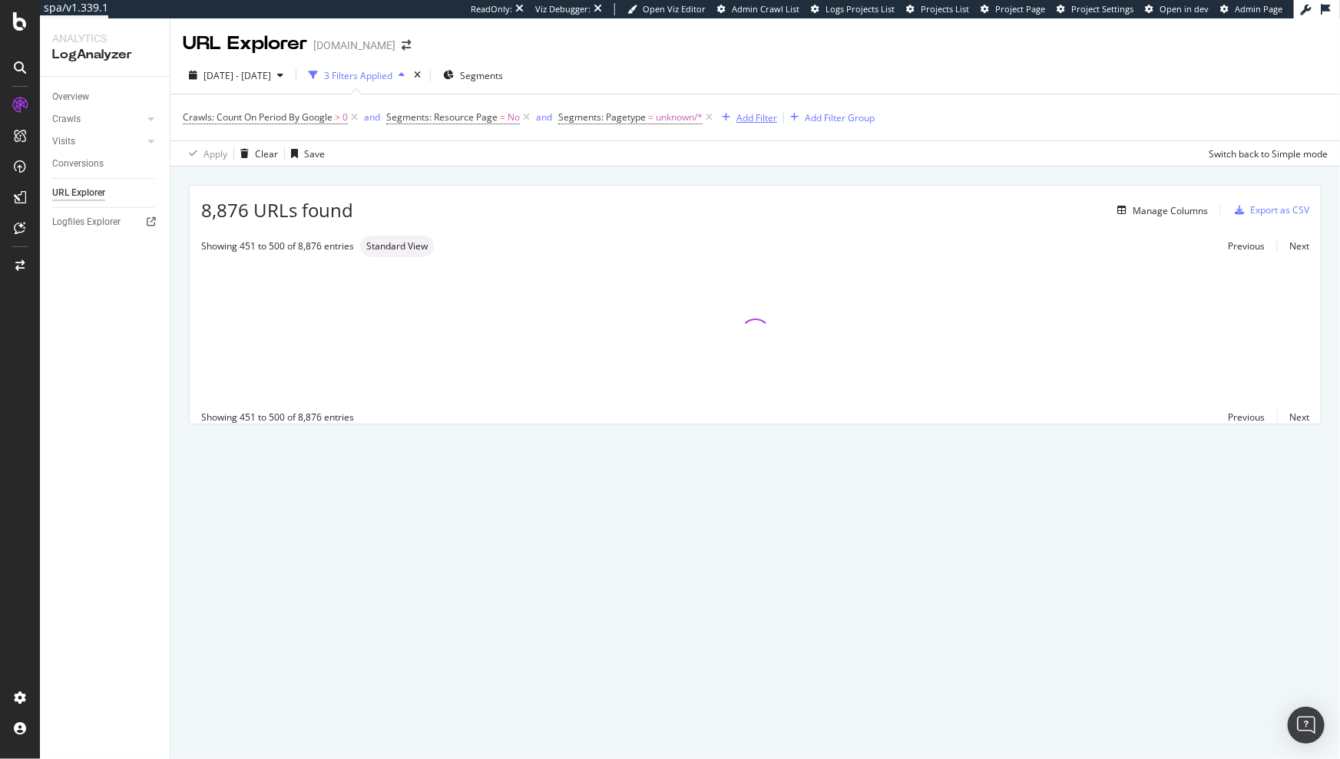
click at [765, 117] on div "Add Filter" at bounding box center [756, 117] width 41 height 13
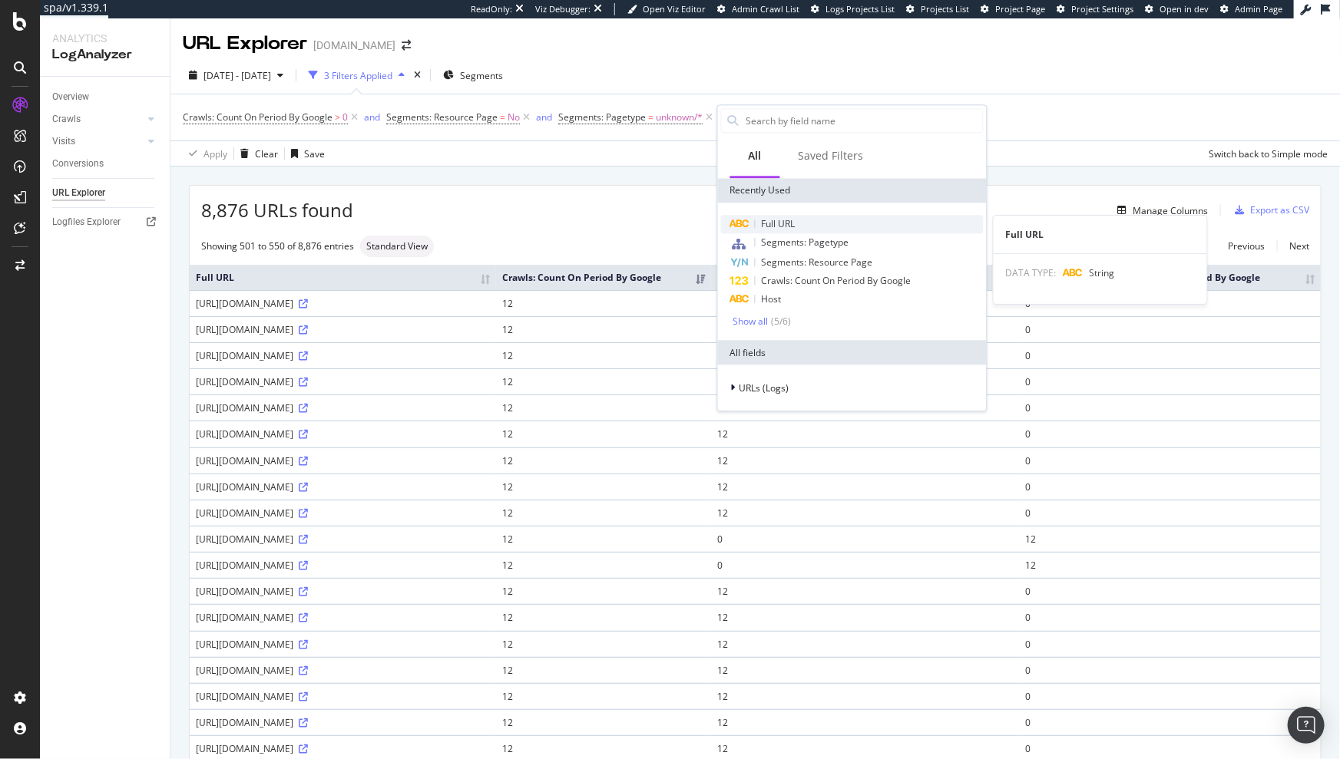
click at [782, 227] on span "Full URL" at bounding box center [779, 223] width 34 height 13
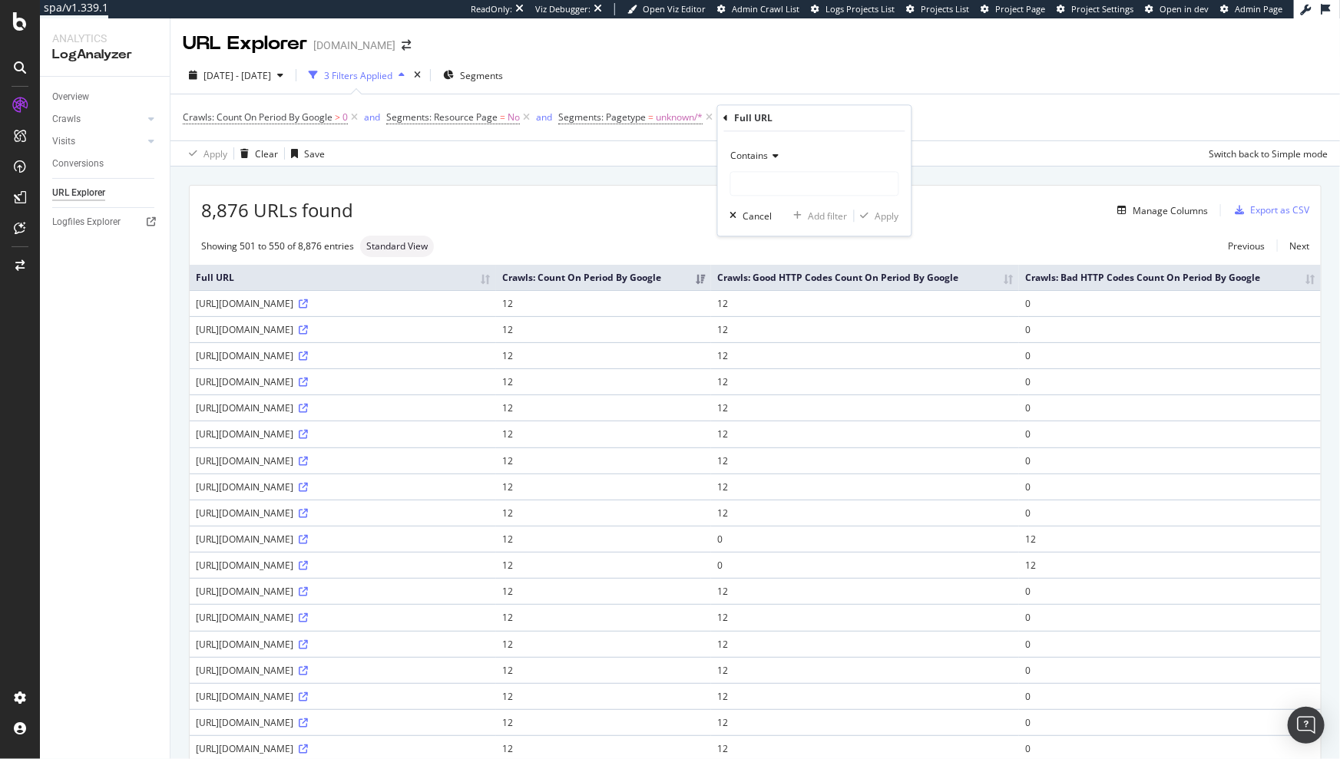
click at [768, 161] on span "Contains" at bounding box center [750, 156] width 38 height 13
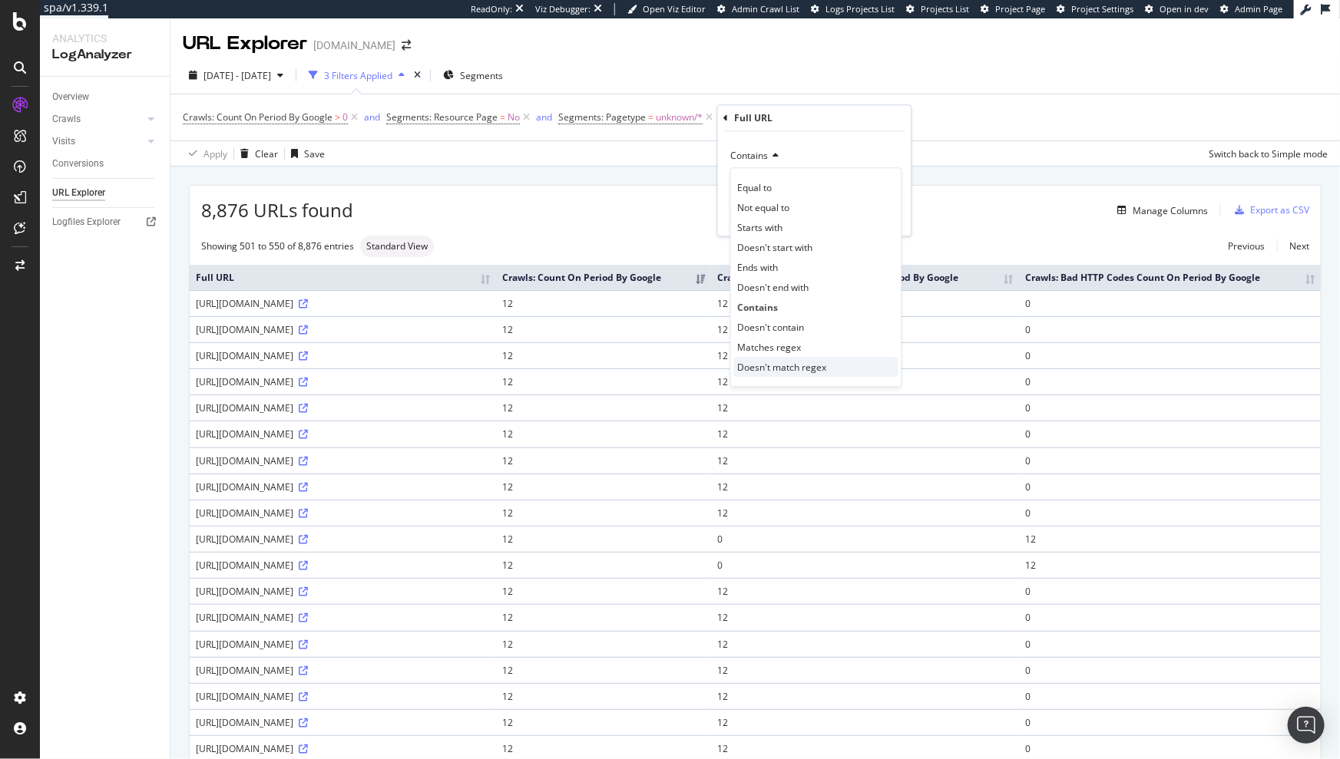
click at [785, 361] on span "Doesn't match regex" at bounding box center [782, 367] width 89 height 13
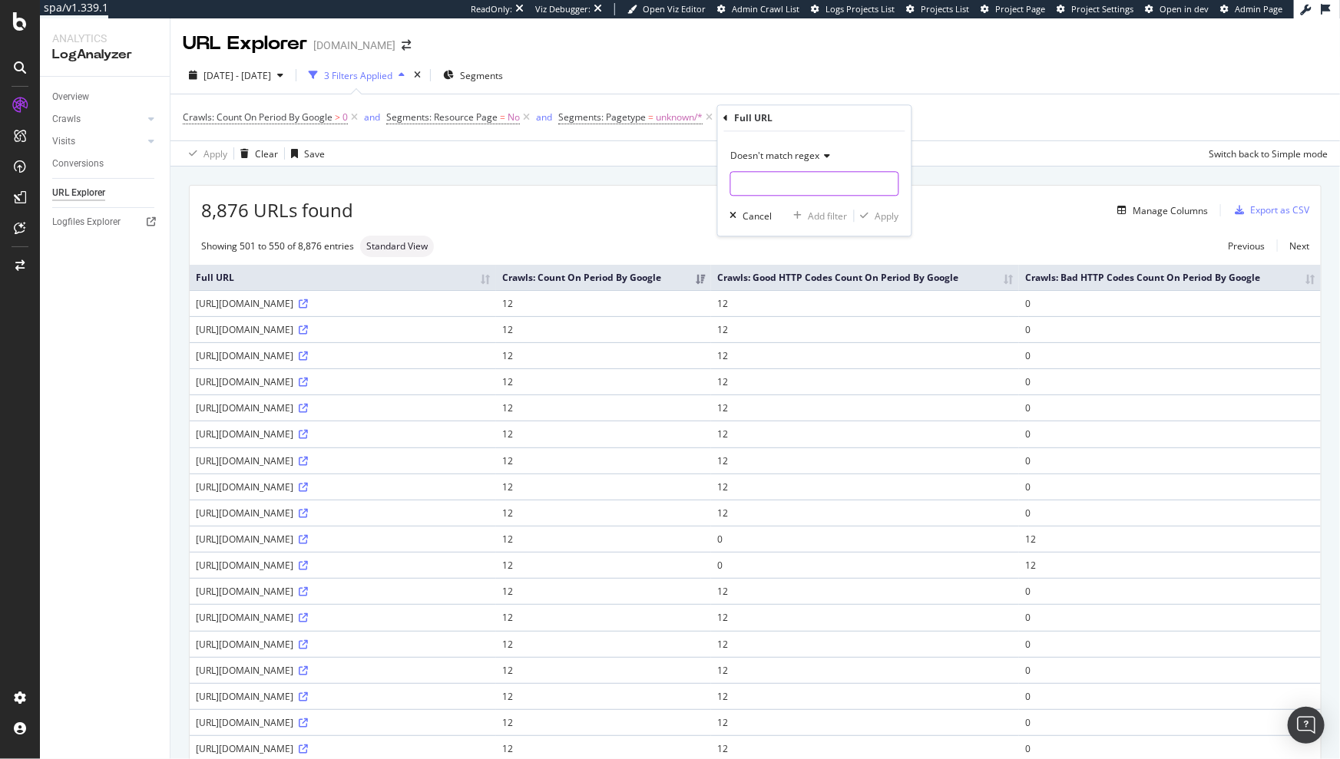
click at [778, 182] on input "text" at bounding box center [814, 184] width 167 height 25
type input "kids-baby|locations"
click at [885, 220] on div "Apply" at bounding box center [887, 216] width 24 height 13
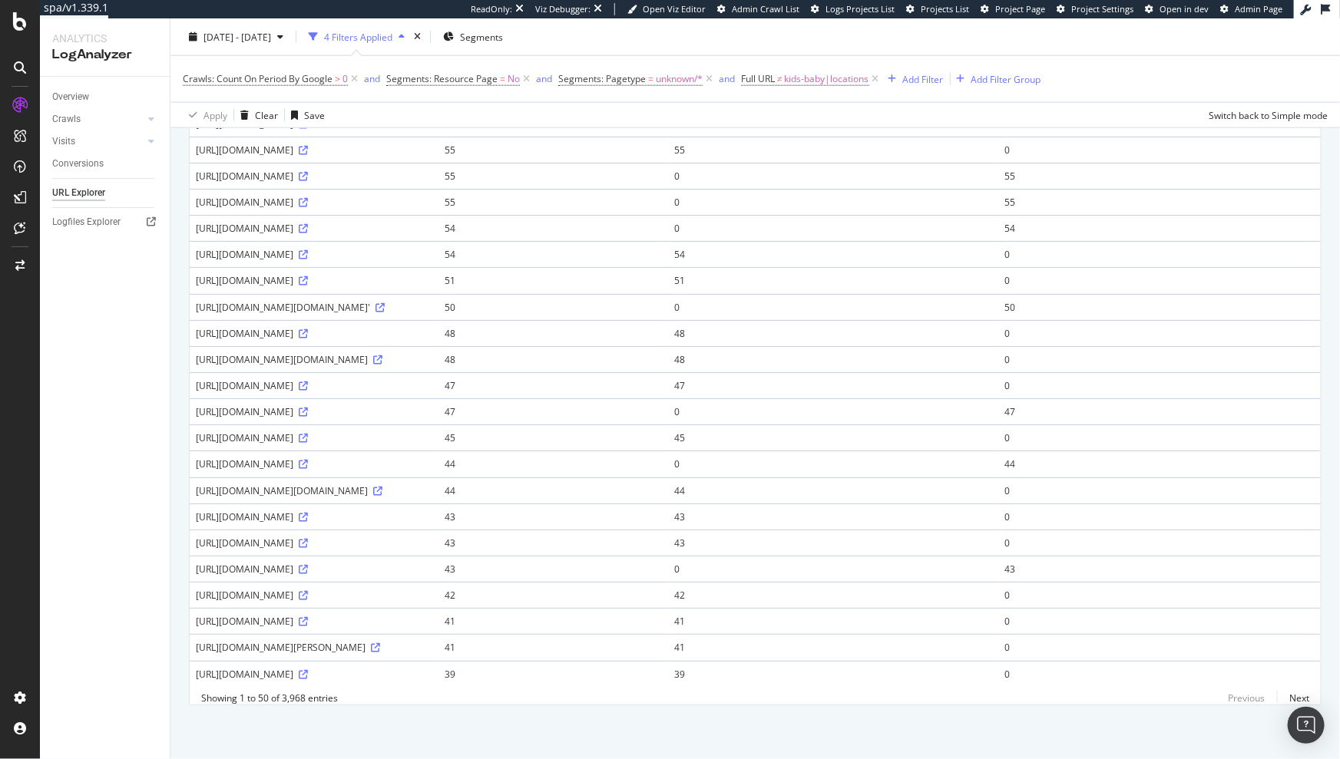
scroll to position [1026, 0]
click at [1287, 696] on link "Next" at bounding box center [1293, 698] width 32 height 22
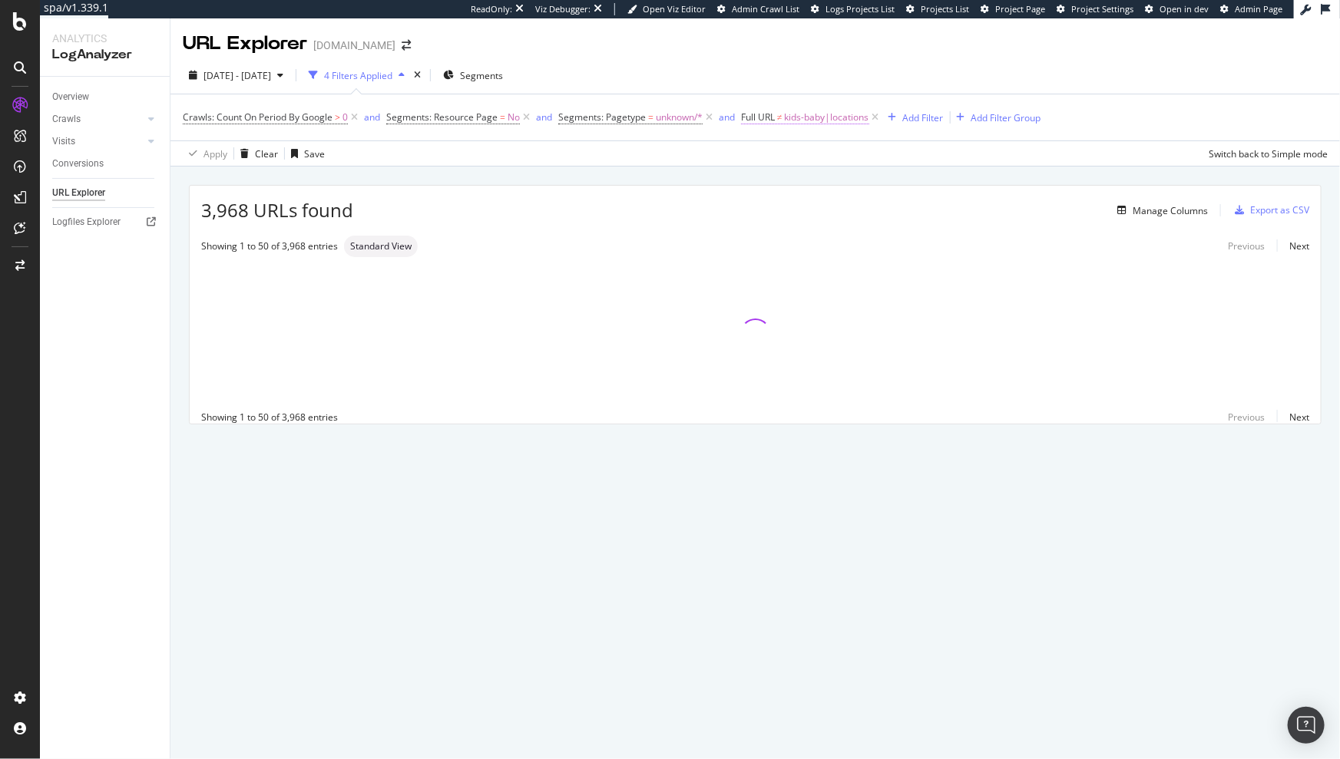
click at [841, 120] on span "kids-baby|locations" at bounding box center [827, 117] width 84 height 21
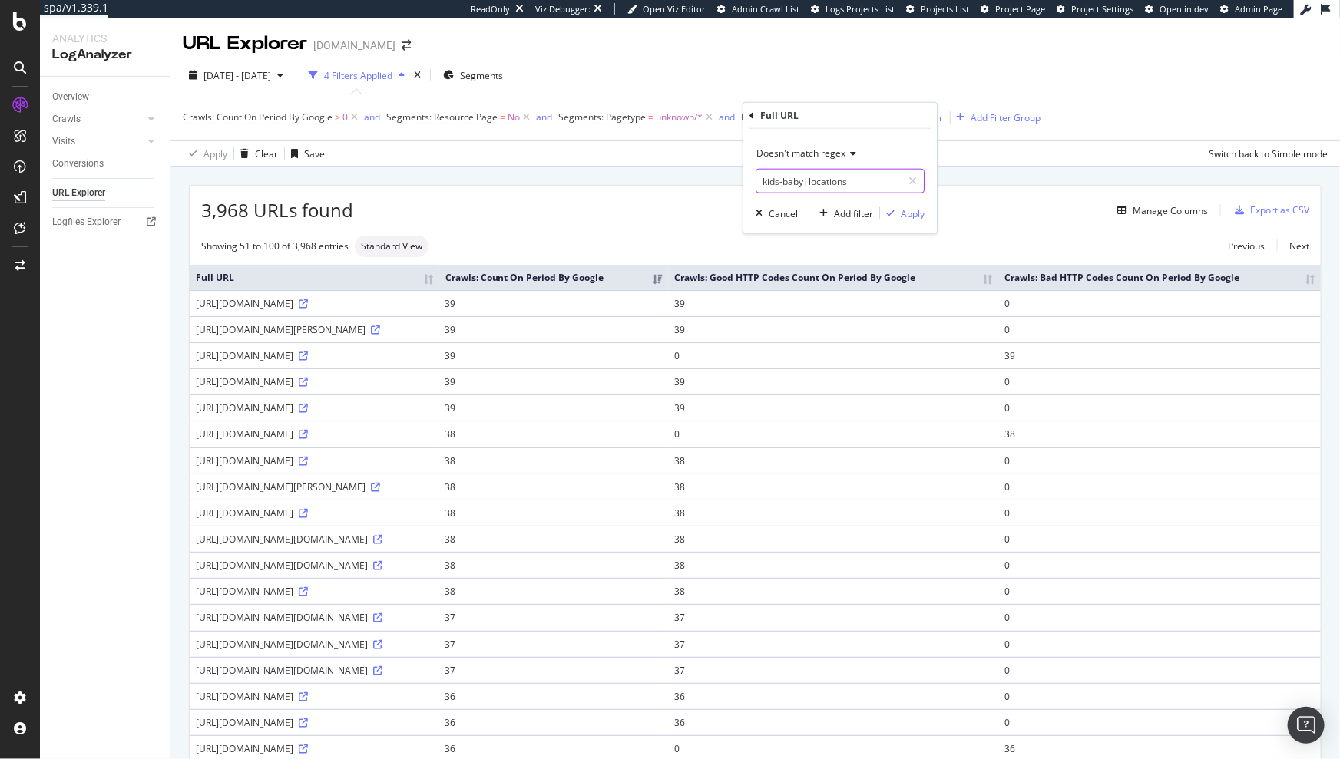
click at [866, 182] on input "kids-baby|locations" at bounding box center [828, 181] width 145 height 25
drag, startPoint x: 888, startPoint y: 184, endPoint x: 852, endPoint y: 183, distance: 36.1
click at [852, 183] on input "kids-baby|locations|/r/" at bounding box center [828, 181] width 145 height 25
type input "kids-baby|locations"
click at [773, 209] on div "Cancel" at bounding box center [783, 213] width 29 height 13
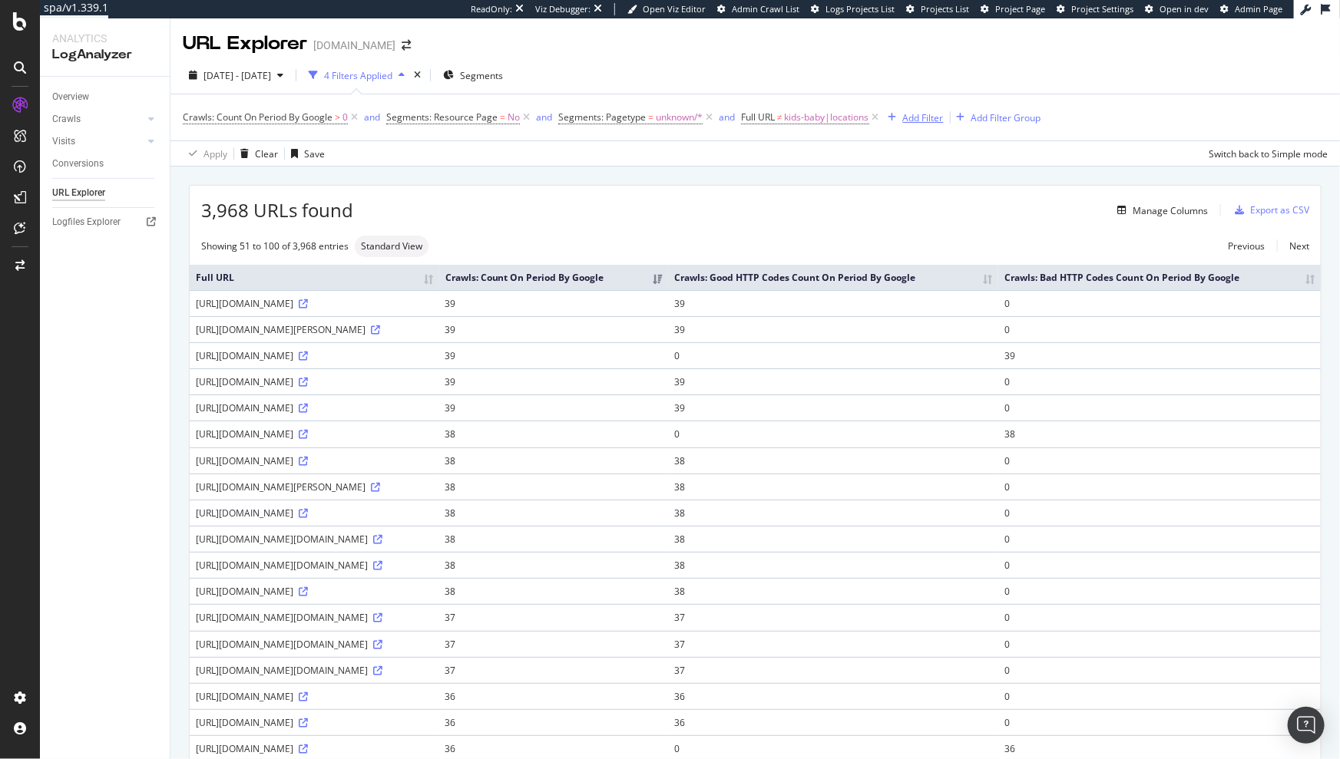
click at [918, 120] on div "Add Filter" at bounding box center [923, 117] width 41 height 13
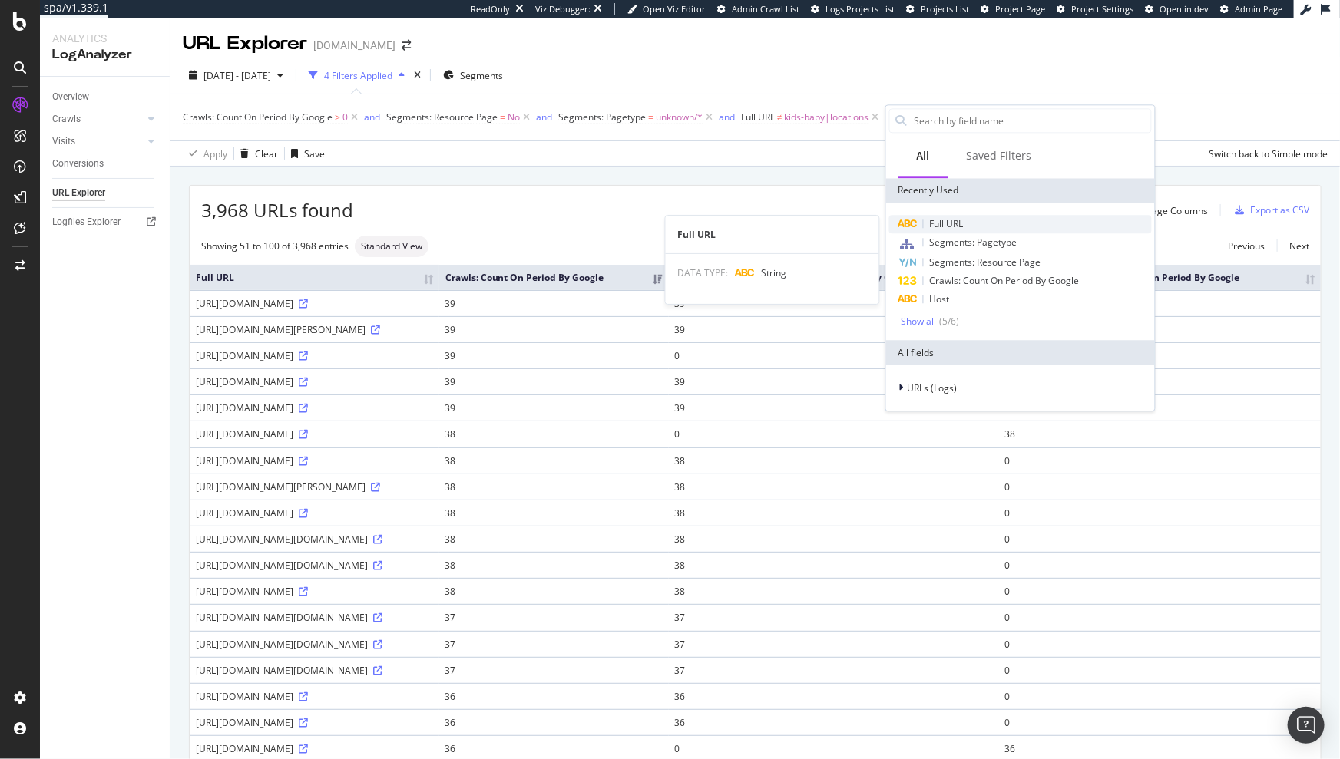
click at [944, 217] on span "Full URL" at bounding box center [947, 223] width 34 height 13
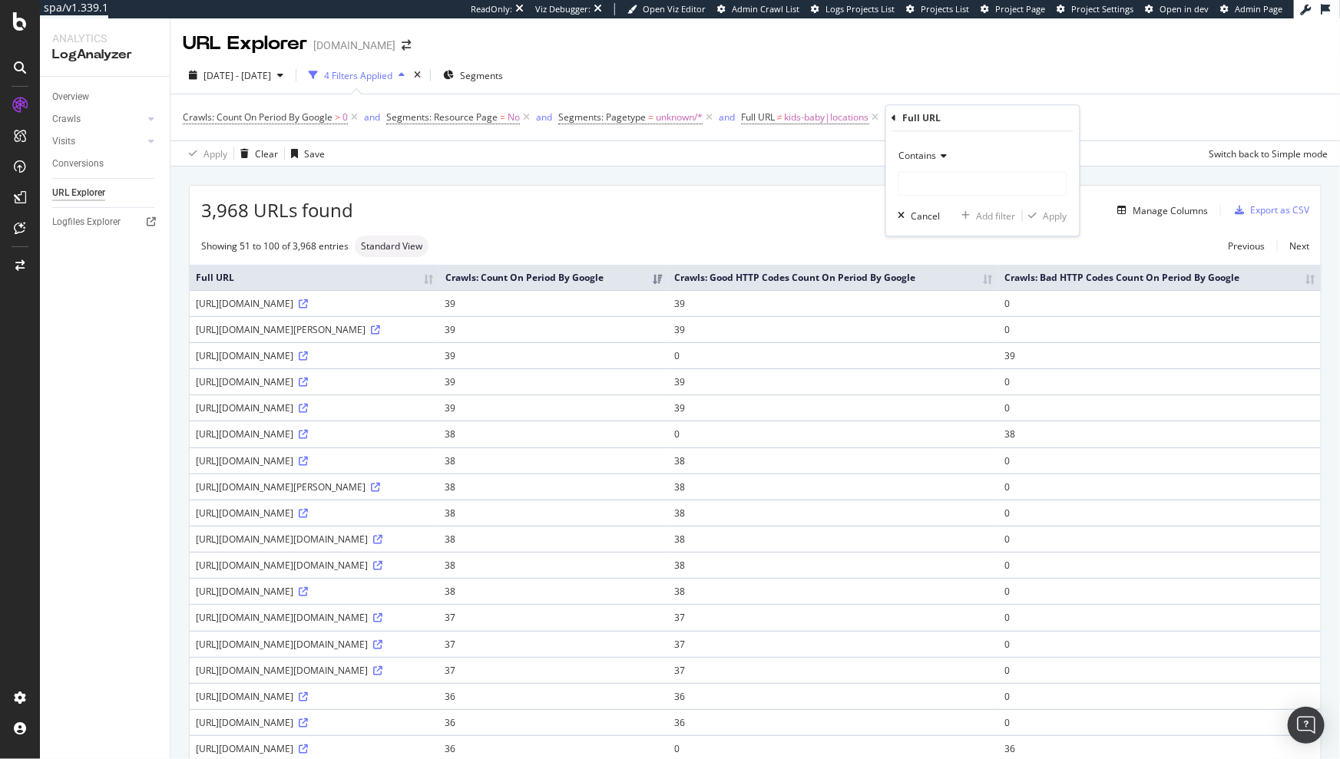
click at [930, 157] on span "Contains" at bounding box center [918, 156] width 38 height 13
click at [944, 332] on span "Doesn't contain" at bounding box center [939, 327] width 67 height 13
click at [927, 188] on input "text" at bounding box center [982, 184] width 167 height 25
type input "/r/"
click at [1050, 216] on div "Apply" at bounding box center [1055, 216] width 24 height 13
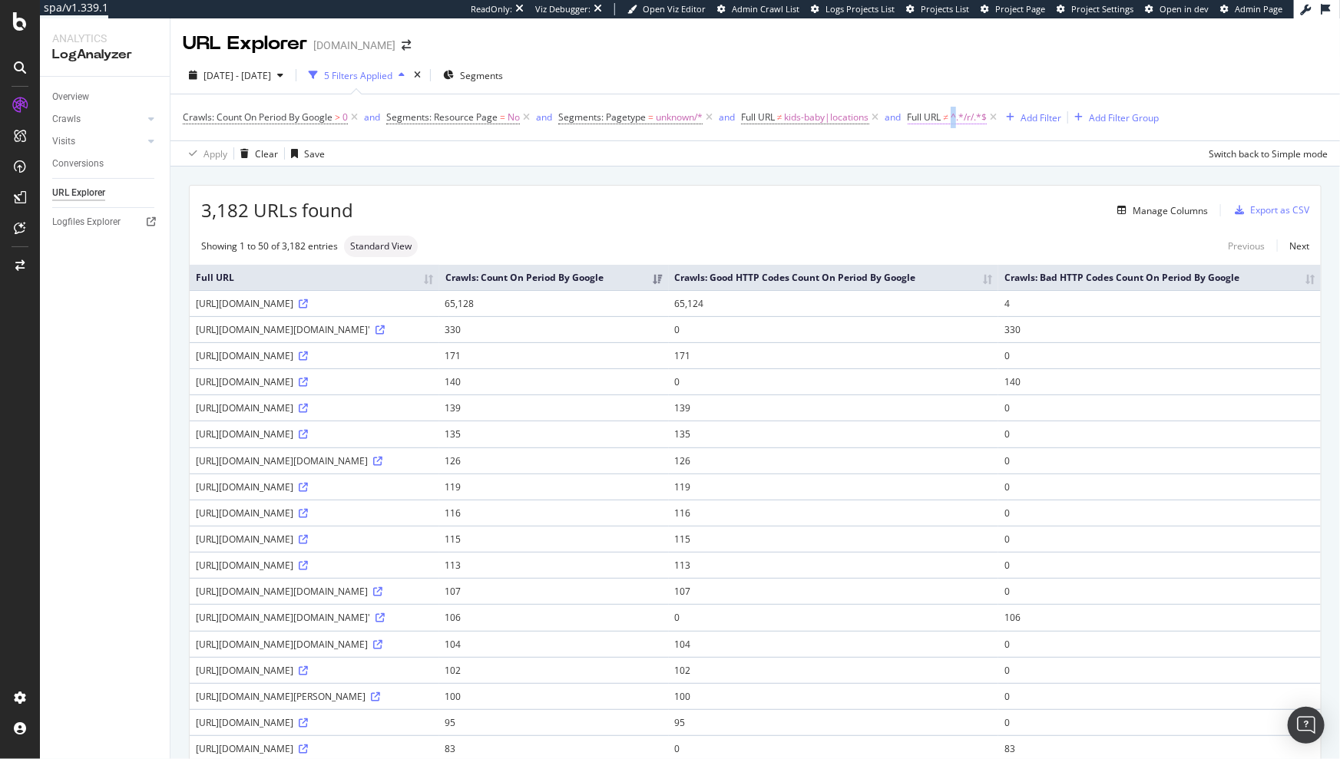
click at [958, 121] on span "^.*/r/.*$" at bounding box center [969, 117] width 36 height 21
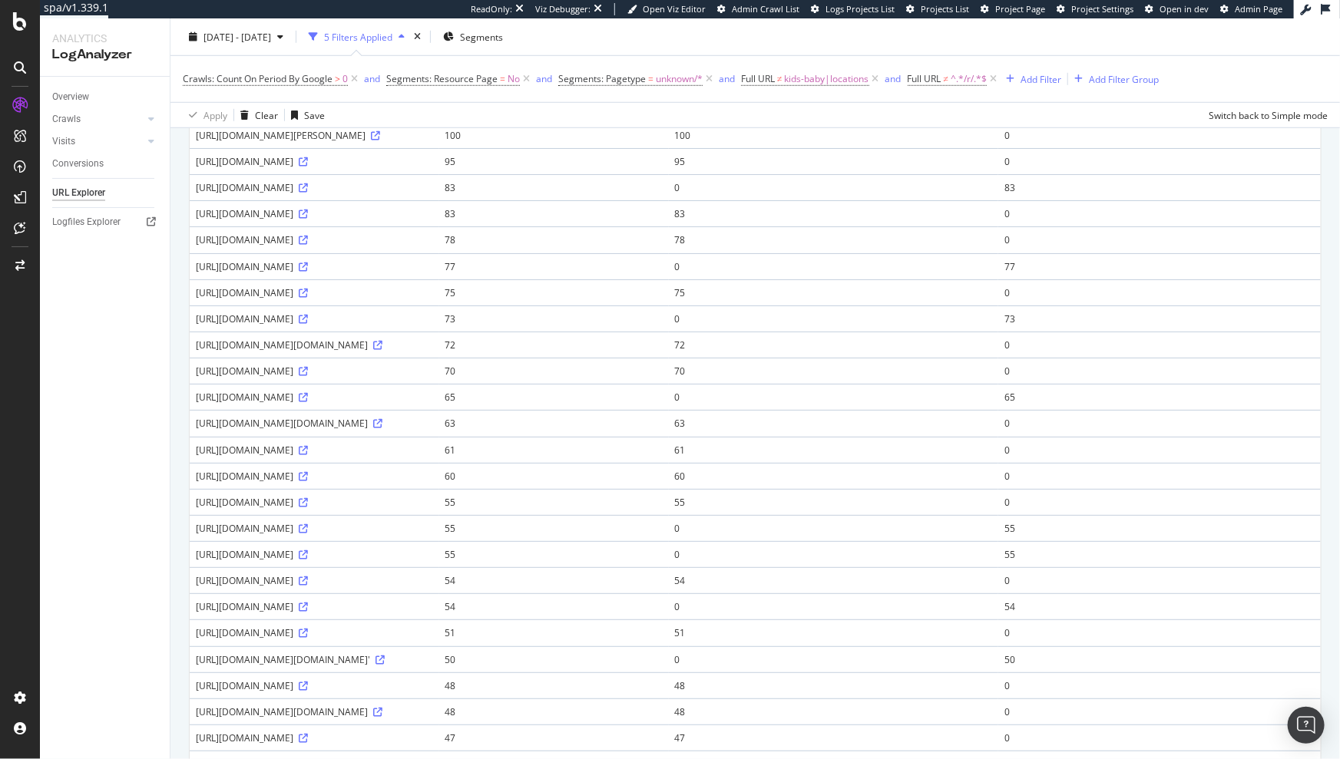
scroll to position [1026, 0]
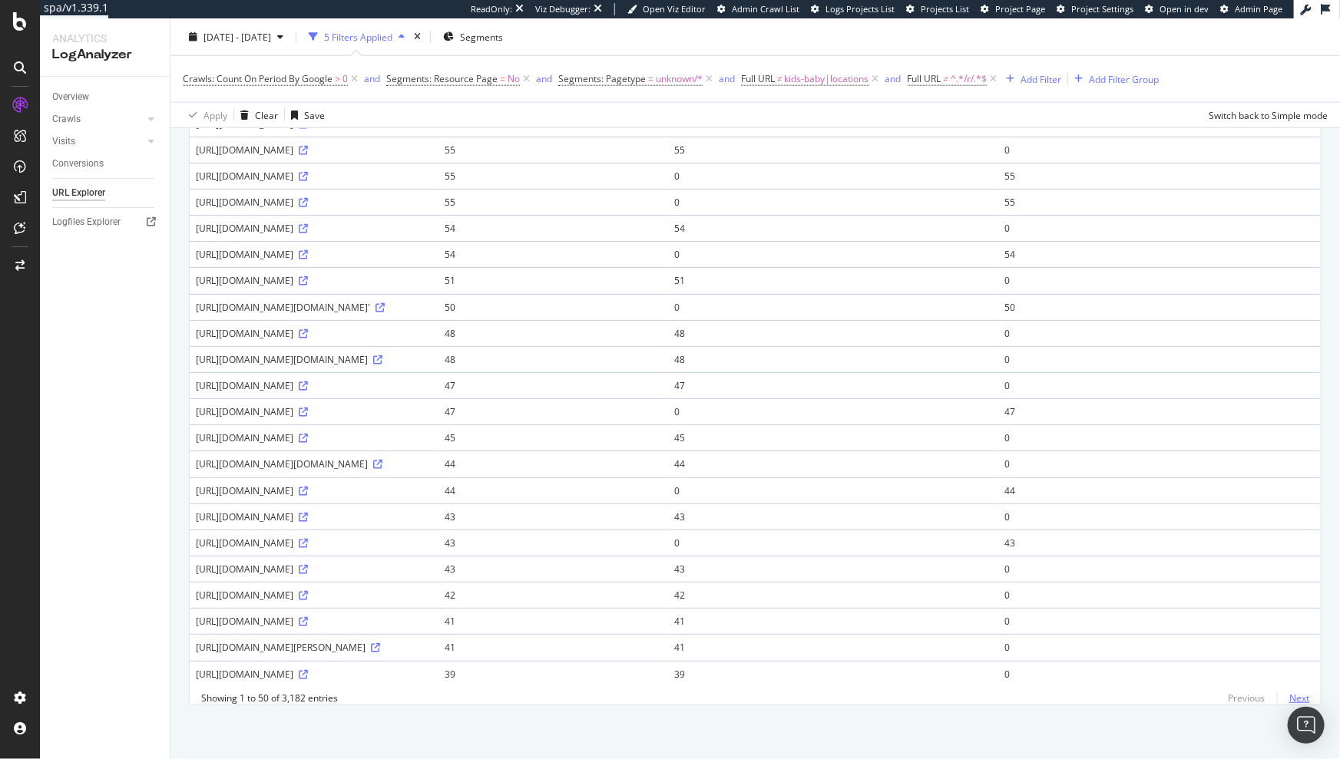
click at [1288, 693] on link "Next" at bounding box center [1293, 698] width 32 height 22
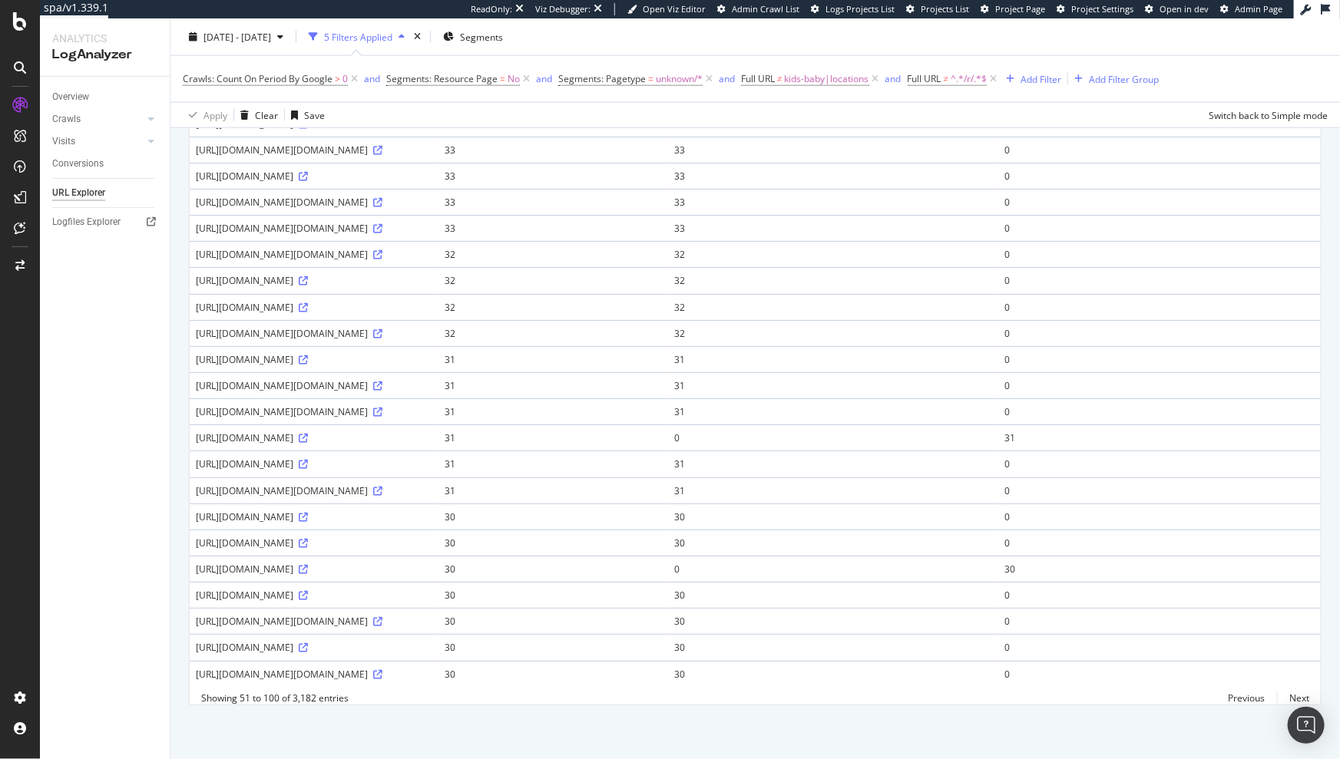
scroll to position [1183, 0]
click at [1041, 80] on div "Add Filter" at bounding box center [1040, 78] width 41 height 13
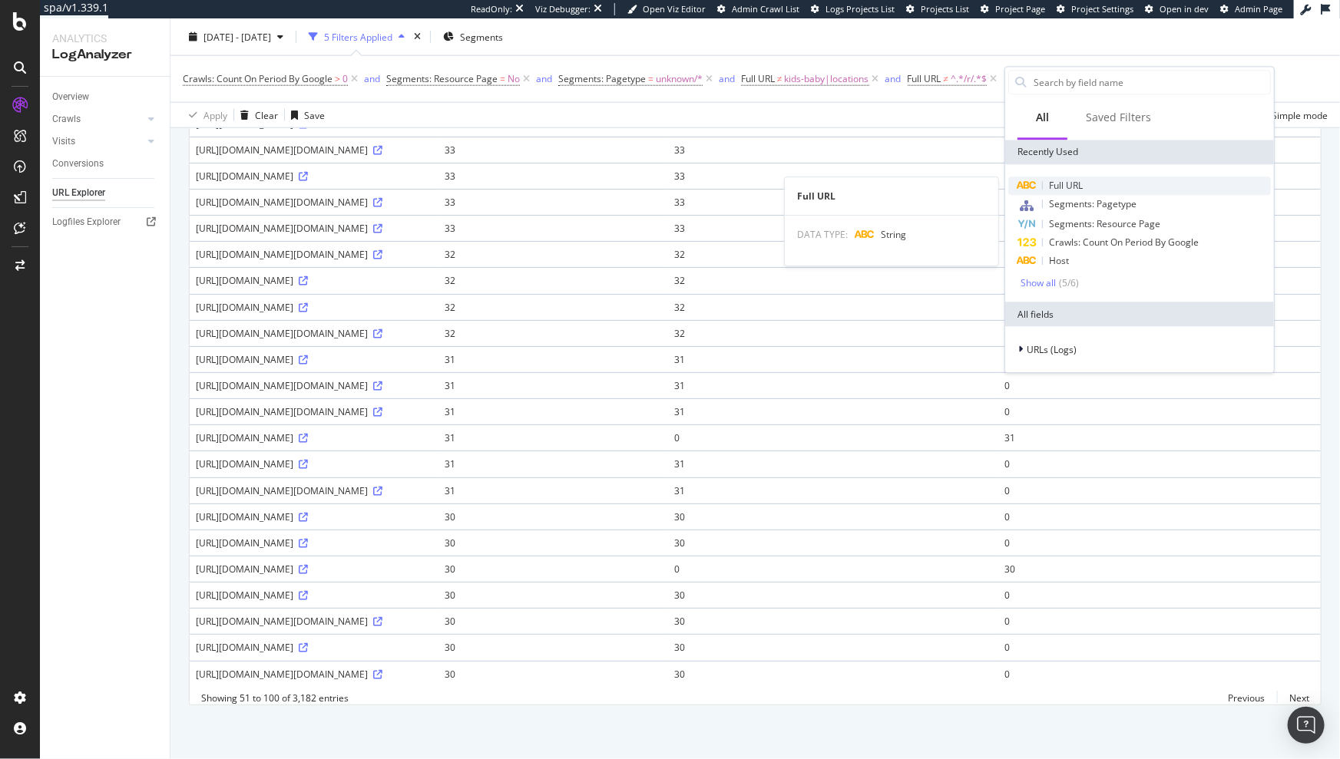
click at [1088, 190] on div "Full URL" at bounding box center [1139, 186] width 263 height 18
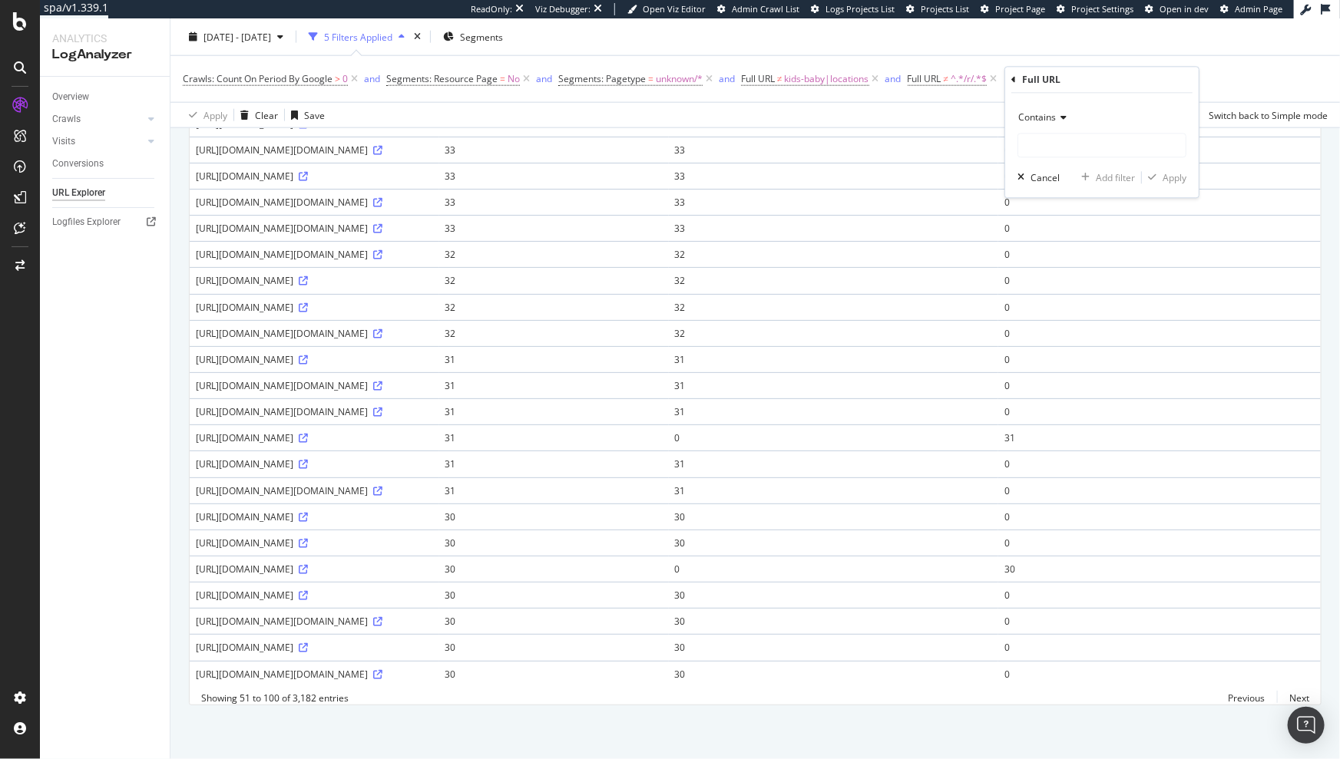
click at [1047, 113] on span "Contains" at bounding box center [1037, 117] width 38 height 13
click at [1073, 285] on span "Doesn't contain" at bounding box center [1058, 289] width 67 height 13
click at [1067, 147] on input "text" at bounding box center [1101, 146] width 167 height 25
type input "demandware"
click at [1177, 183] on div "Apply" at bounding box center [1175, 177] width 24 height 13
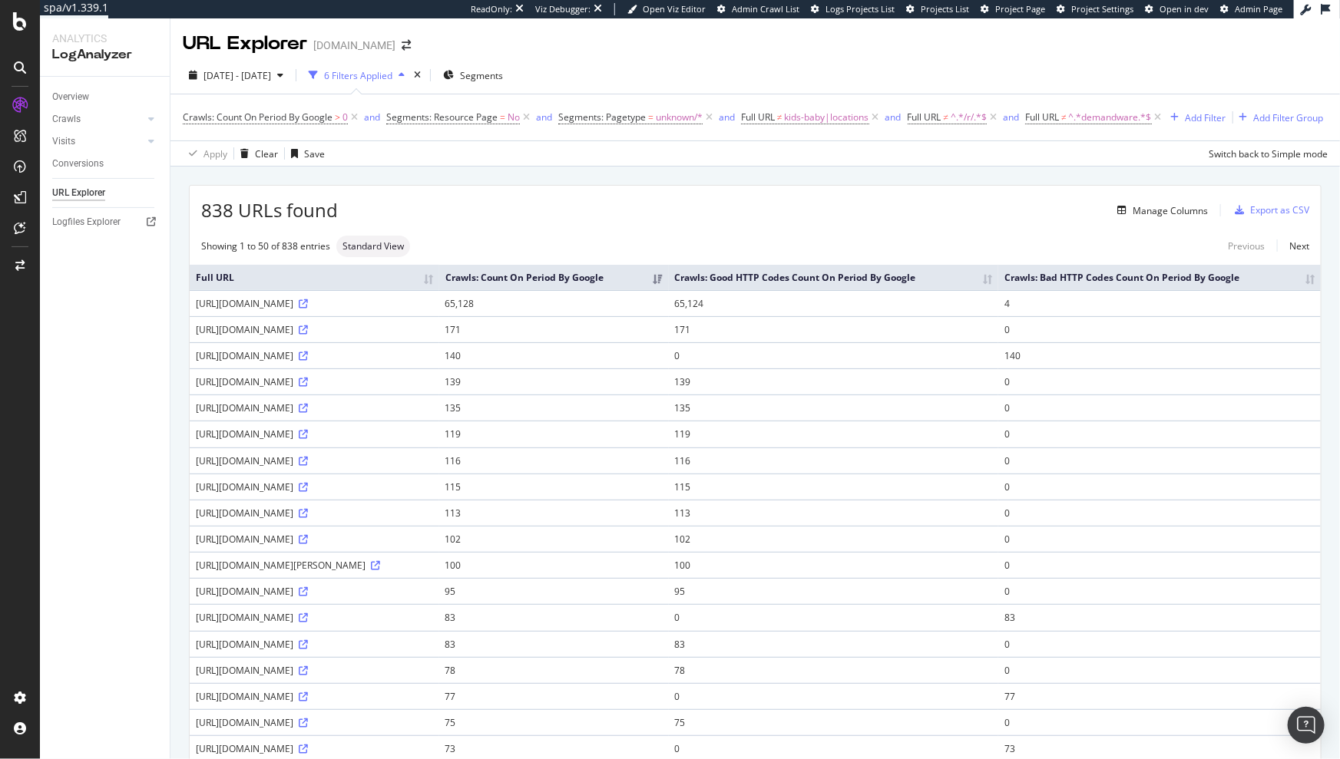
click at [439, 290] on th "Full URL" at bounding box center [315, 277] width 250 height 25
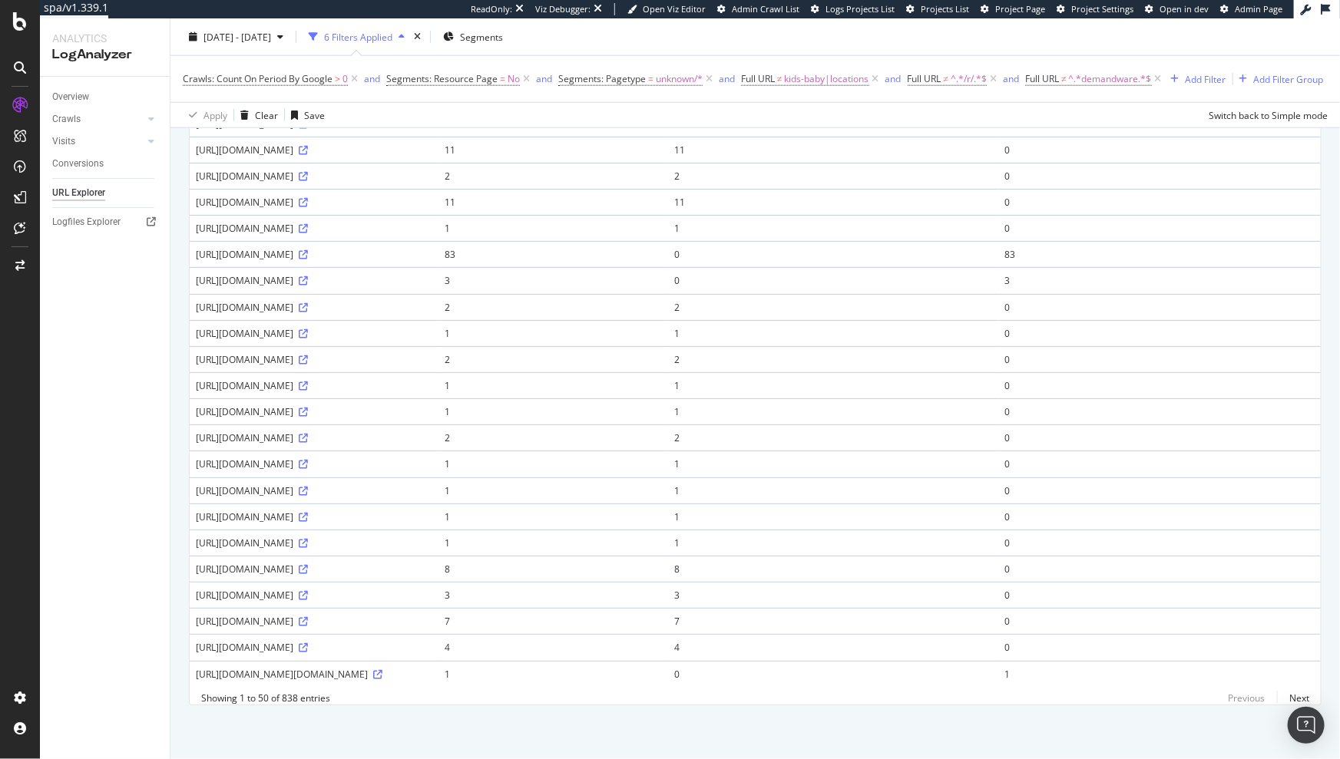
scroll to position [966, 0]
click at [1282, 699] on link "Next" at bounding box center [1293, 698] width 32 height 22
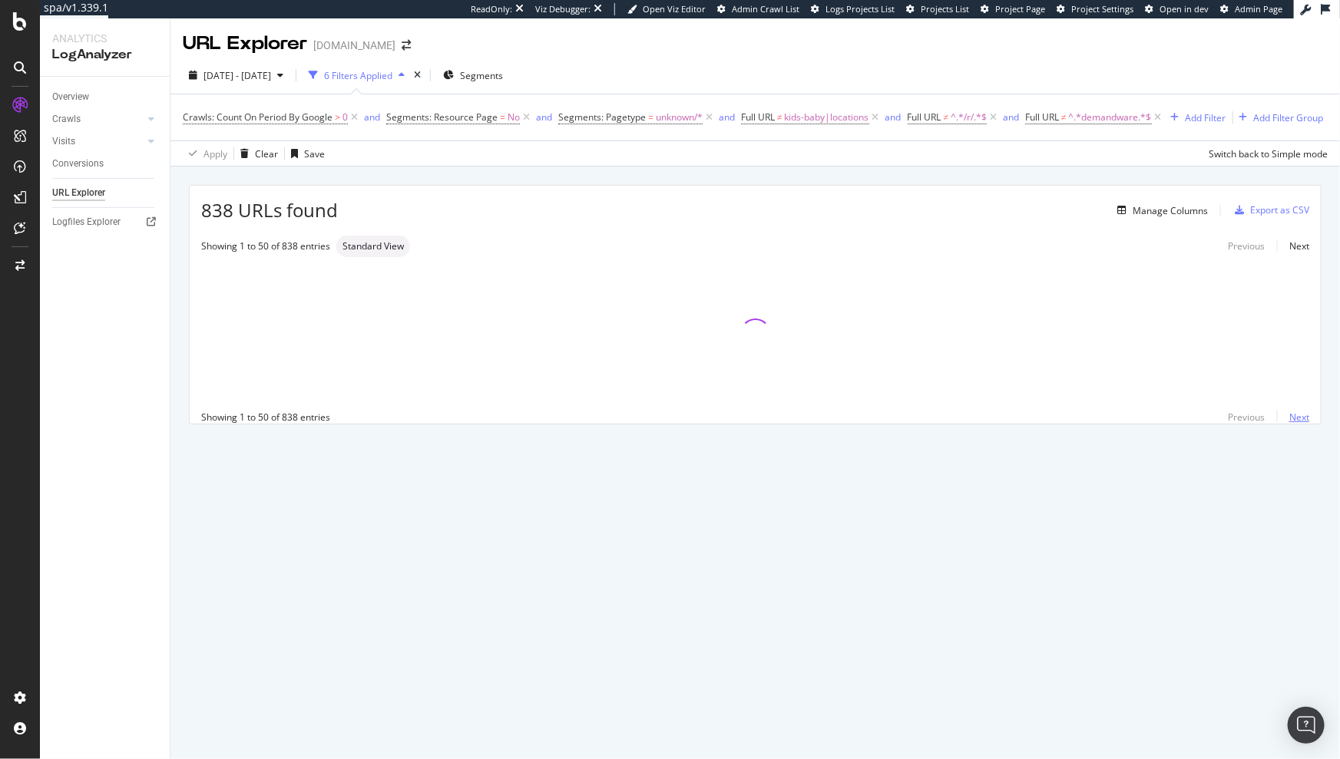
scroll to position [0, 0]
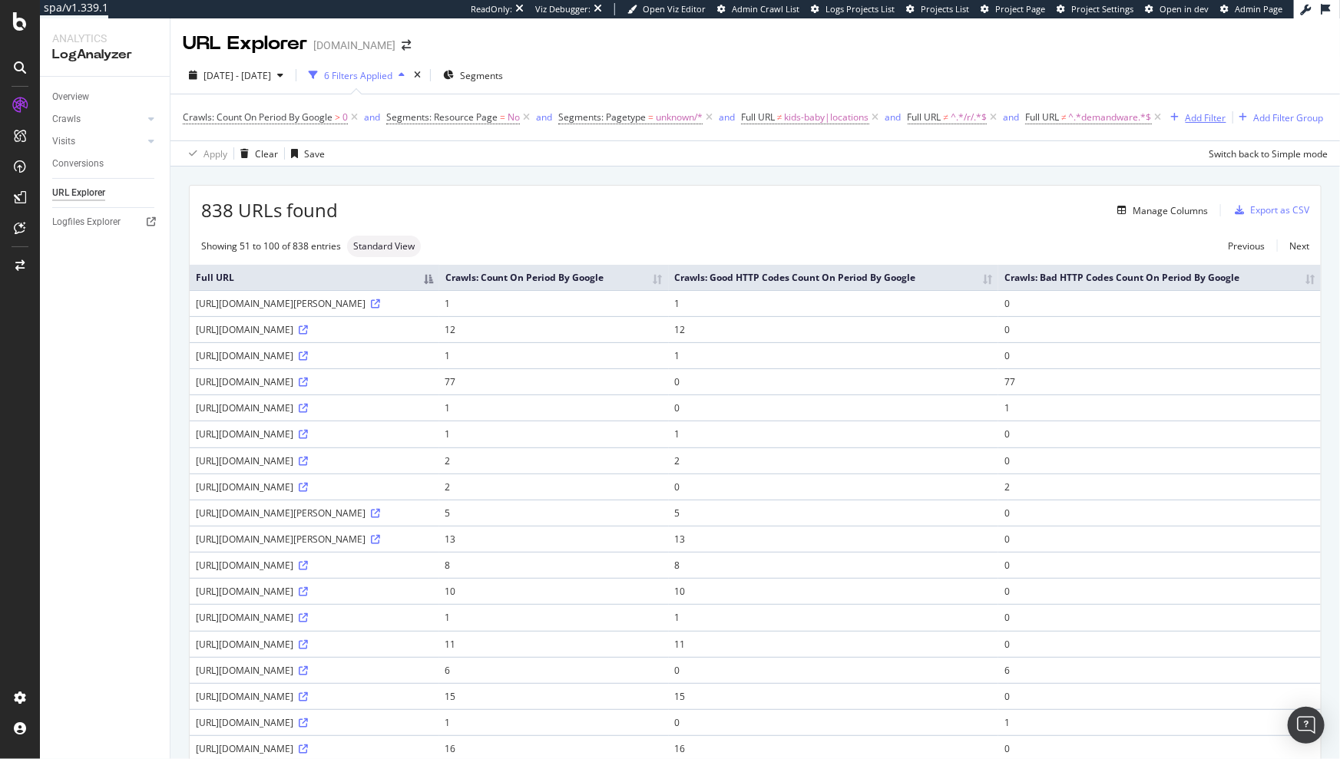
click at [1186, 124] on div "Add Filter" at bounding box center [1206, 117] width 41 height 13
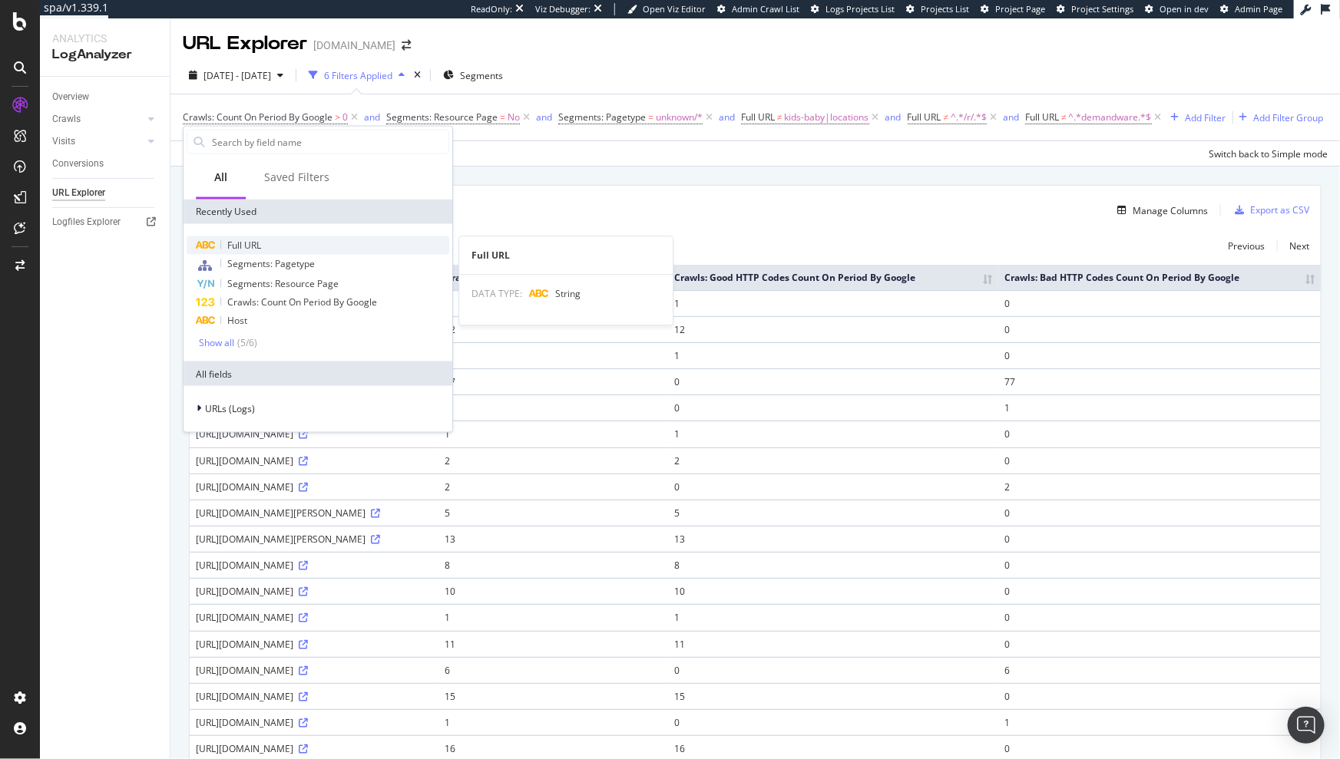
click at [263, 244] on div "Full URL" at bounding box center [318, 245] width 263 height 18
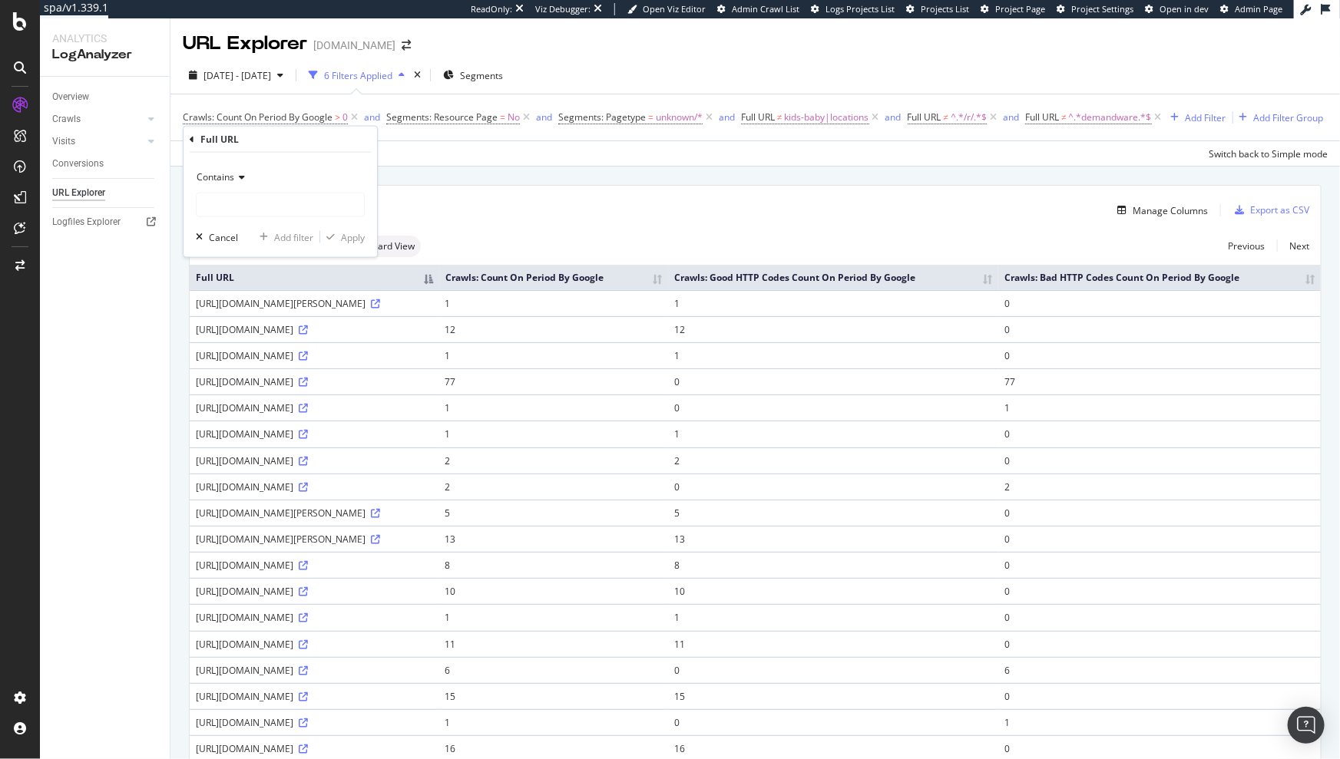
click at [595, 141] on div "Crawls: Count On Period By Google > 0 and Segments: Resource Page = No and Segm…" at bounding box center [755, 117] width 1145 height 46
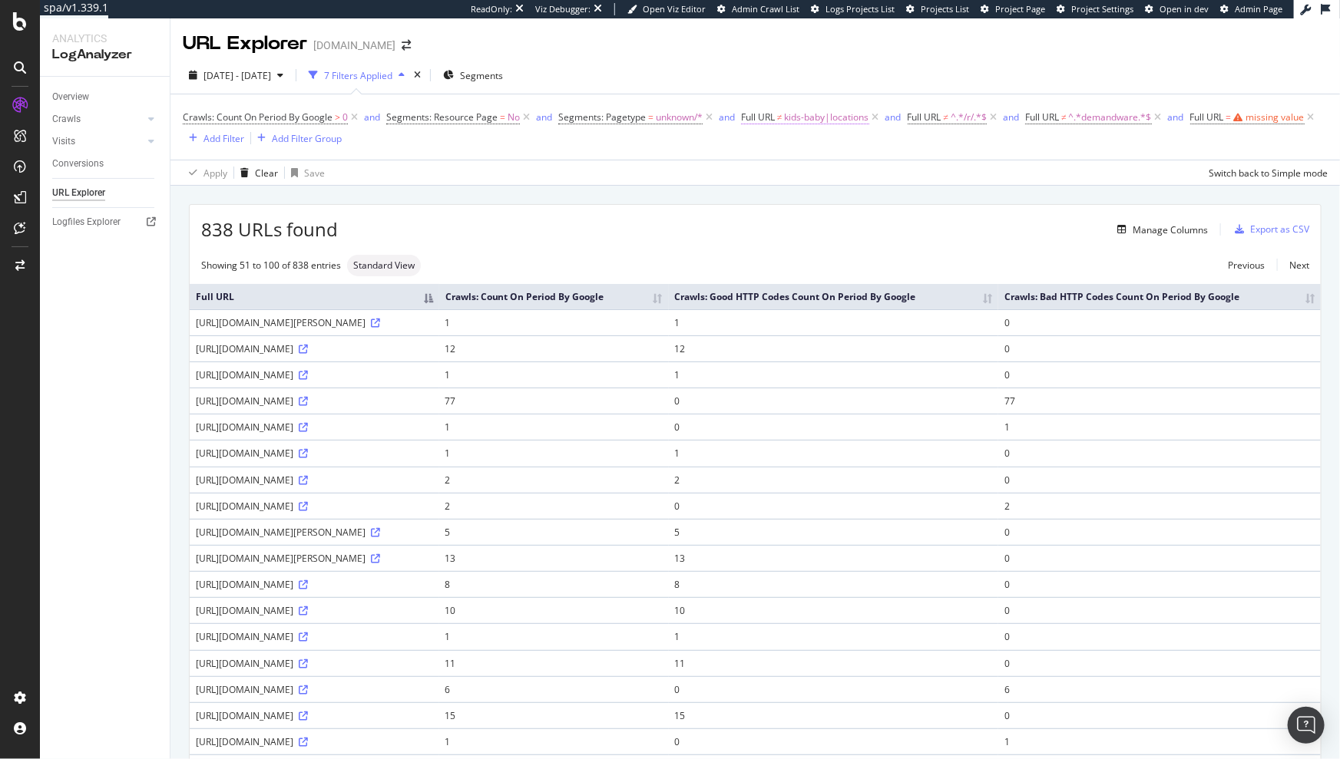
click at [844, 121] on span "kids-baby|locations" at bounding box center [827, 117] width 84 height 21
click at [884, 181] on input "kids-baby|locations" at bounding box center [828, 181] width 145 height 25
type input "kids-baby|locations|men|women"
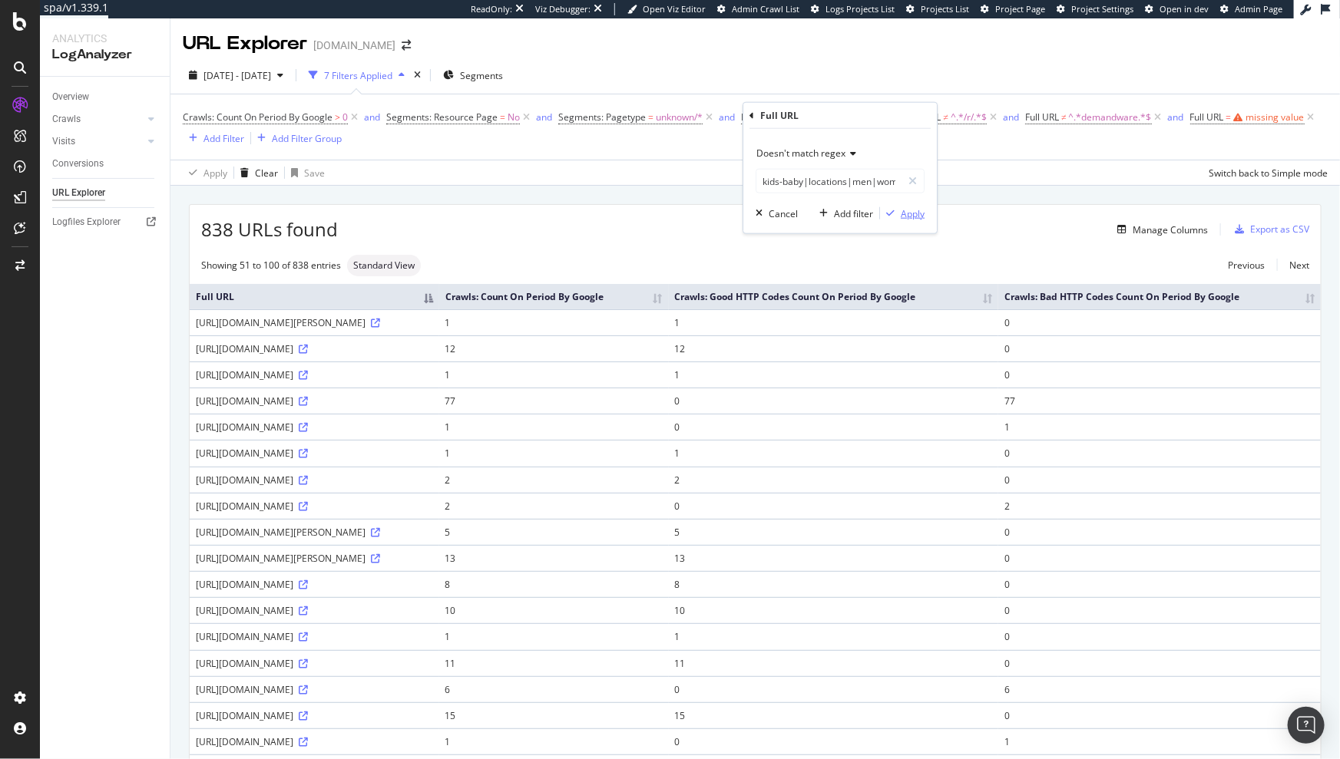
click at [907, 217] on div "Apply" at bounding box center [913, 213] width 24 height 13
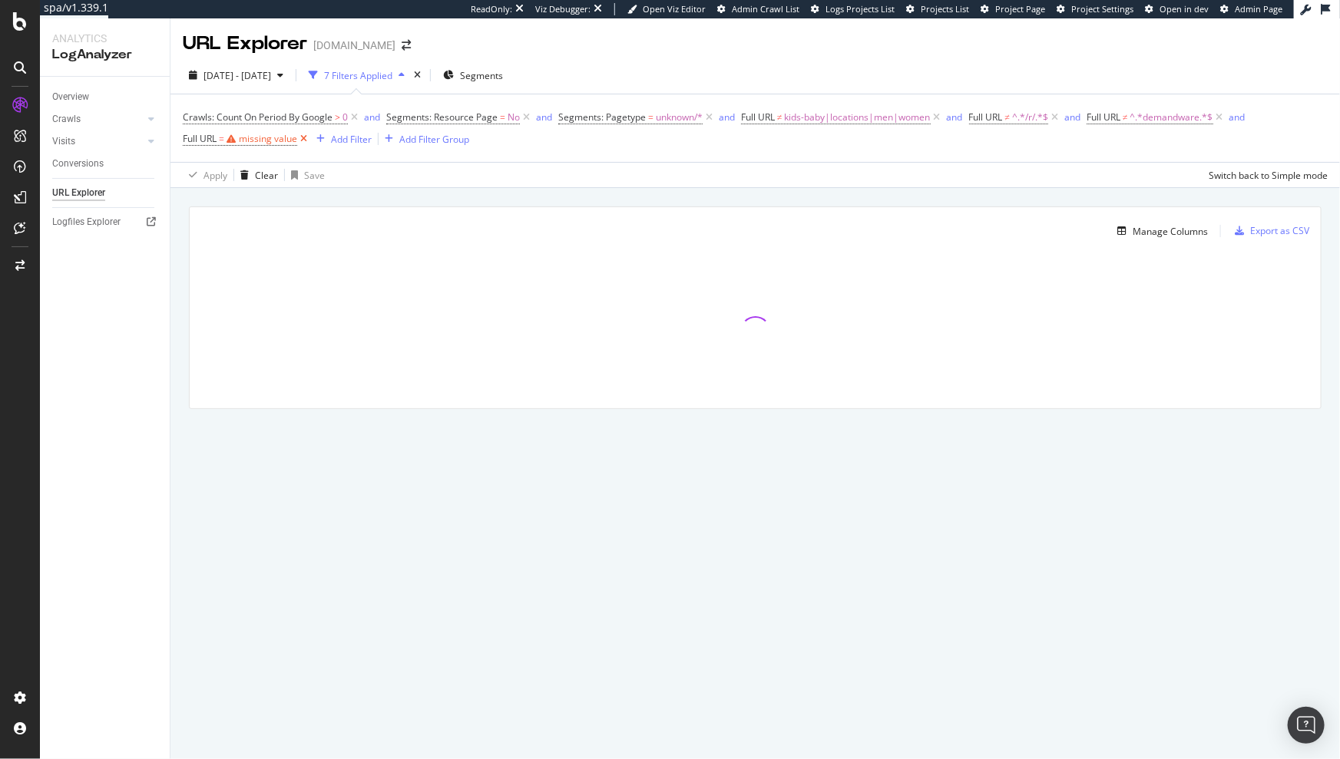
click at [301, 140] on icon at bounding box center [303, 138] width 13 height 15
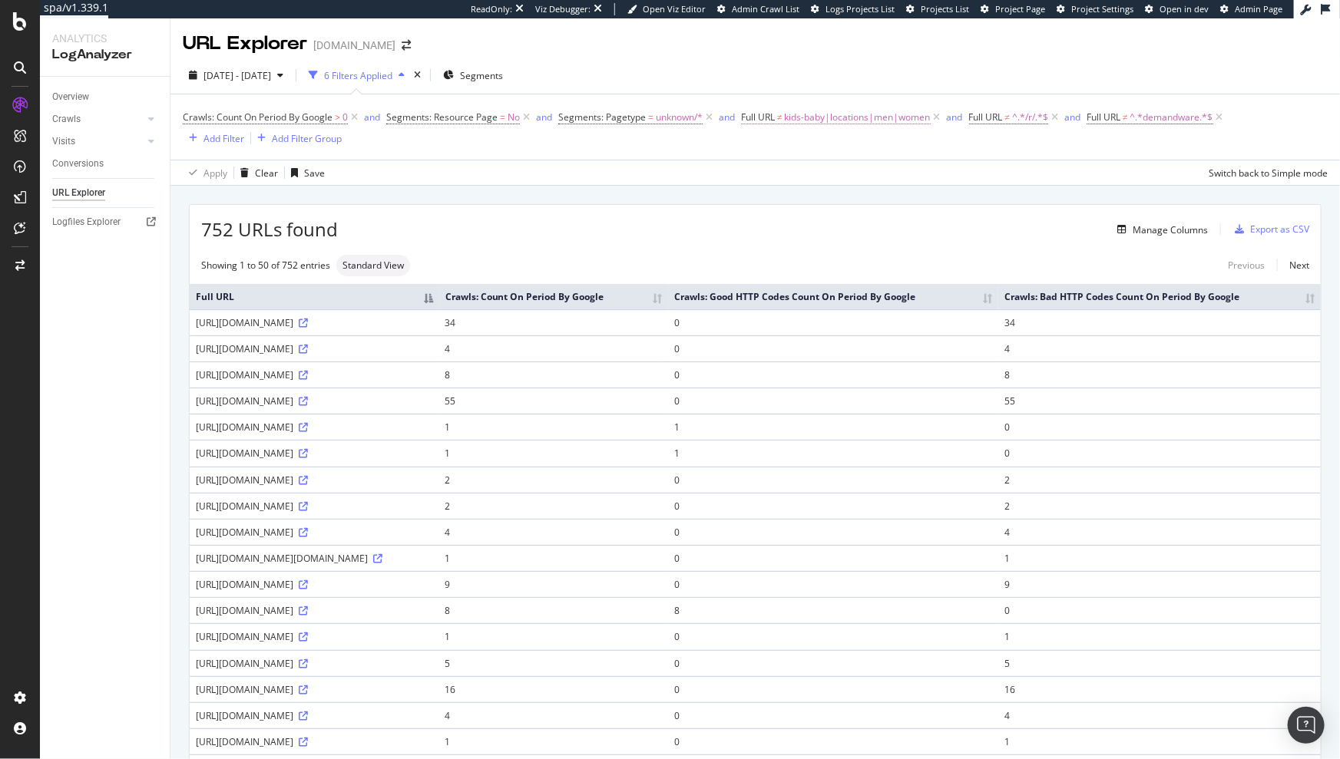
click at [830, 120] on span "kids-baby|locations|men|women" at bounding box center [858, 117] width 146 height 21
click at [896, 175] on input "kids-baby|locations|men|women" at bounding box center [828, 181] width 145 height 25
type input "kids-baby|locations|men|women|baby"
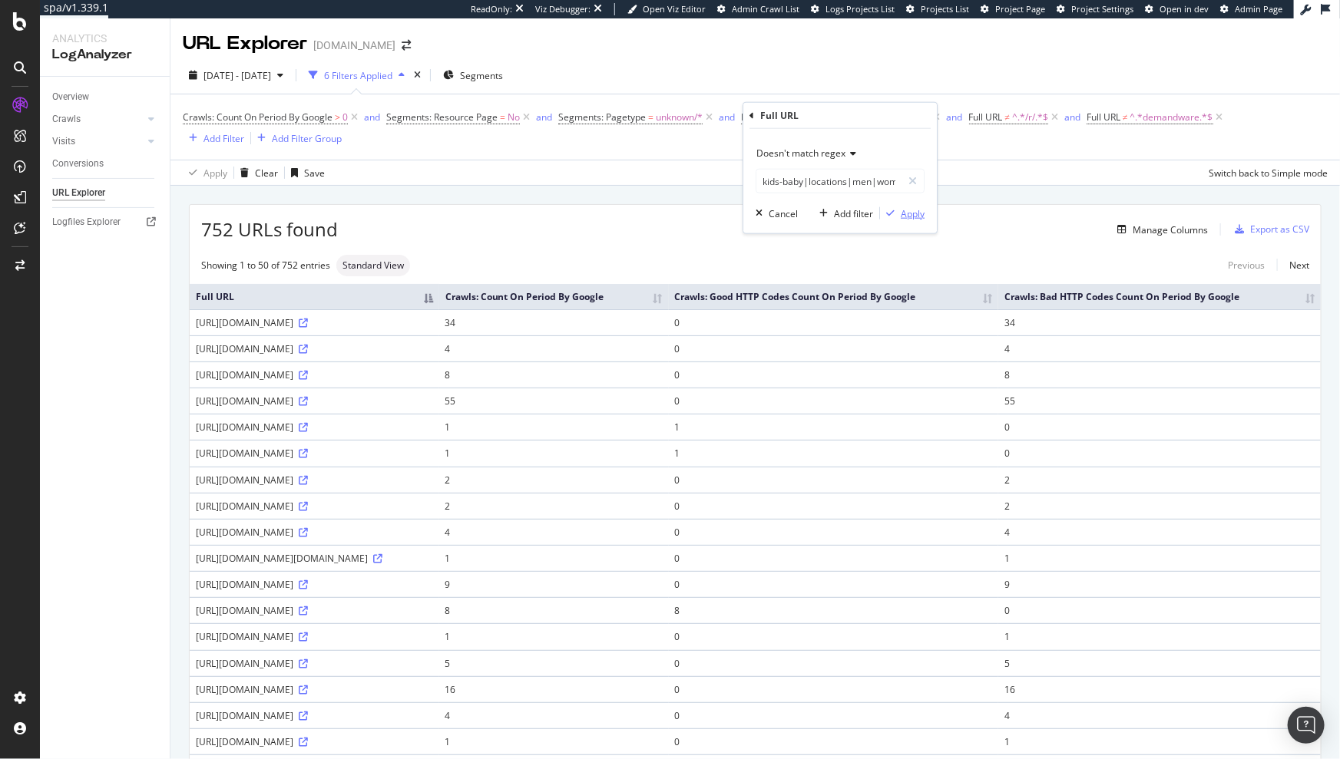
click at [911, 210] on div "Apply" at bounding box center [913, 213] width 24 height 13
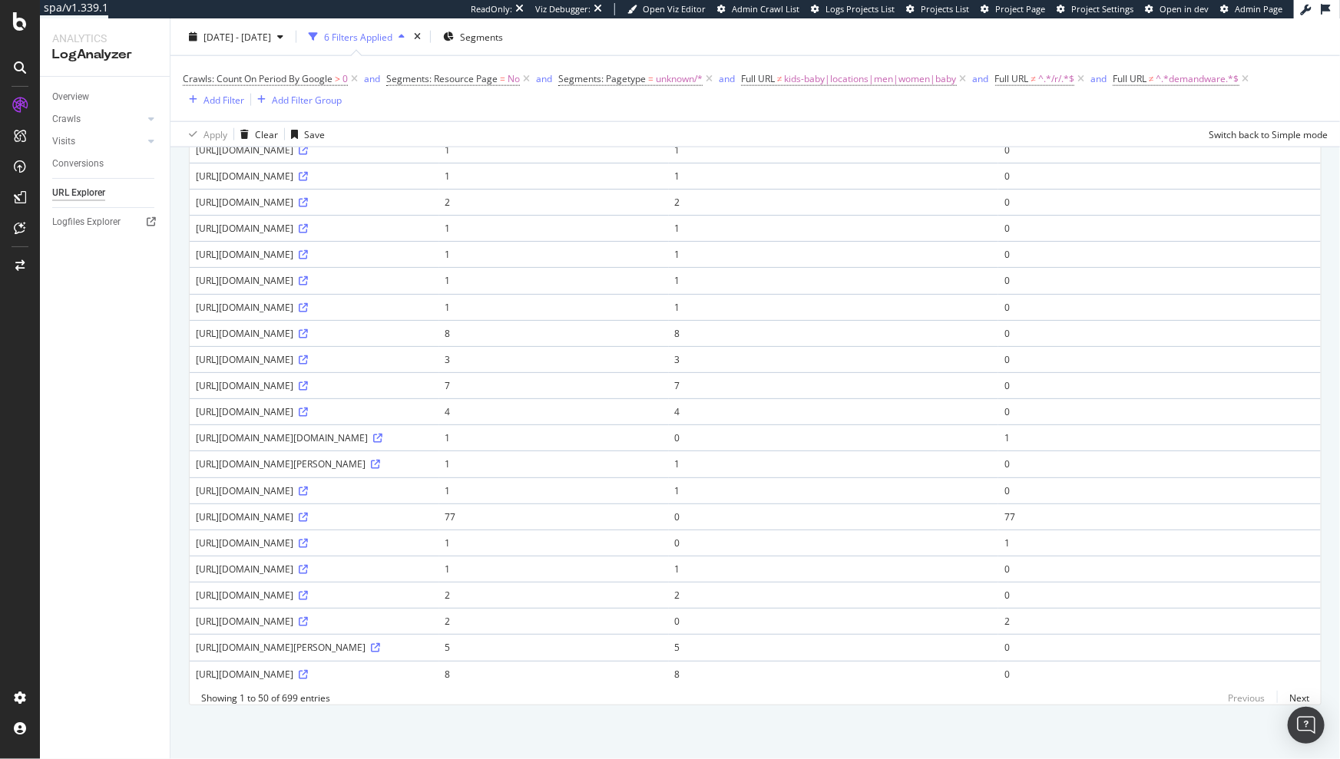
scroll to position [966, 0]
click at [1279, 696] on link "Next" at bounding box center [1293, 698] width 32 height 22
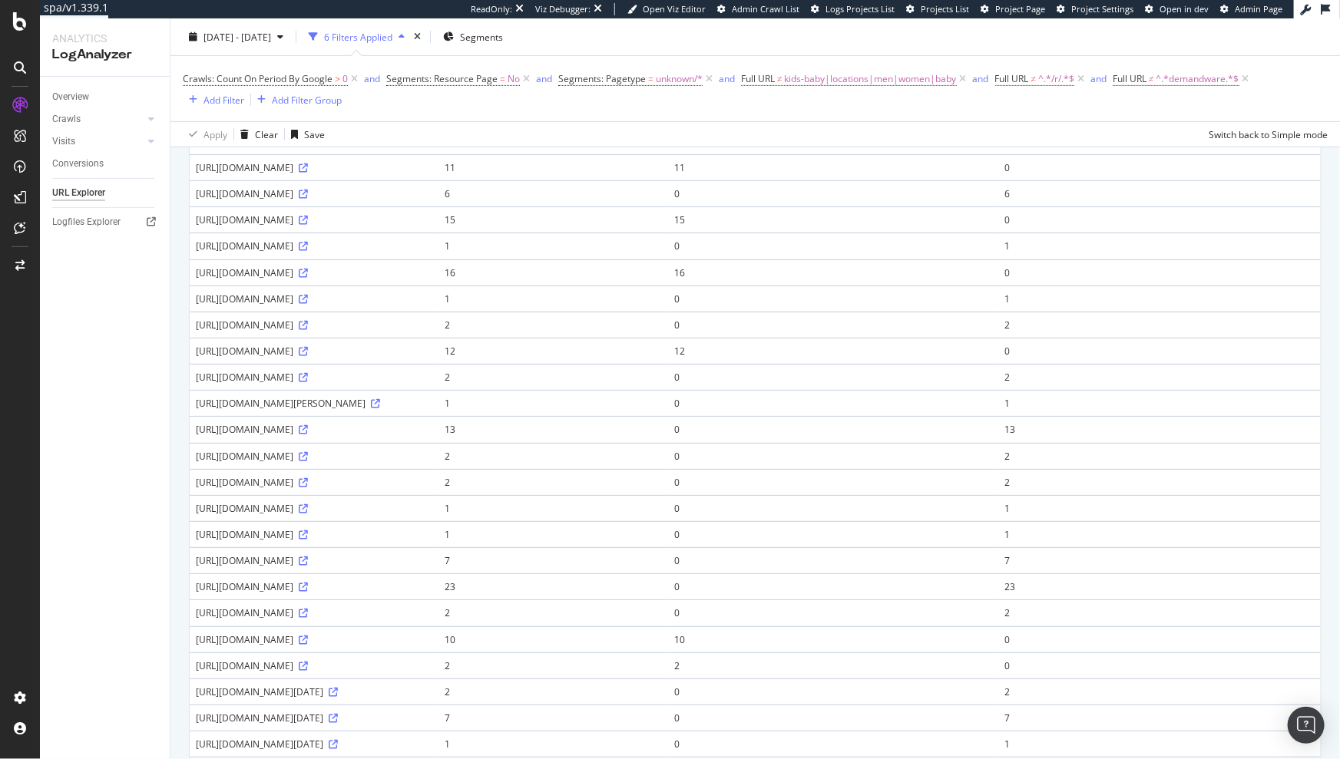
scroll to position [69, 0]
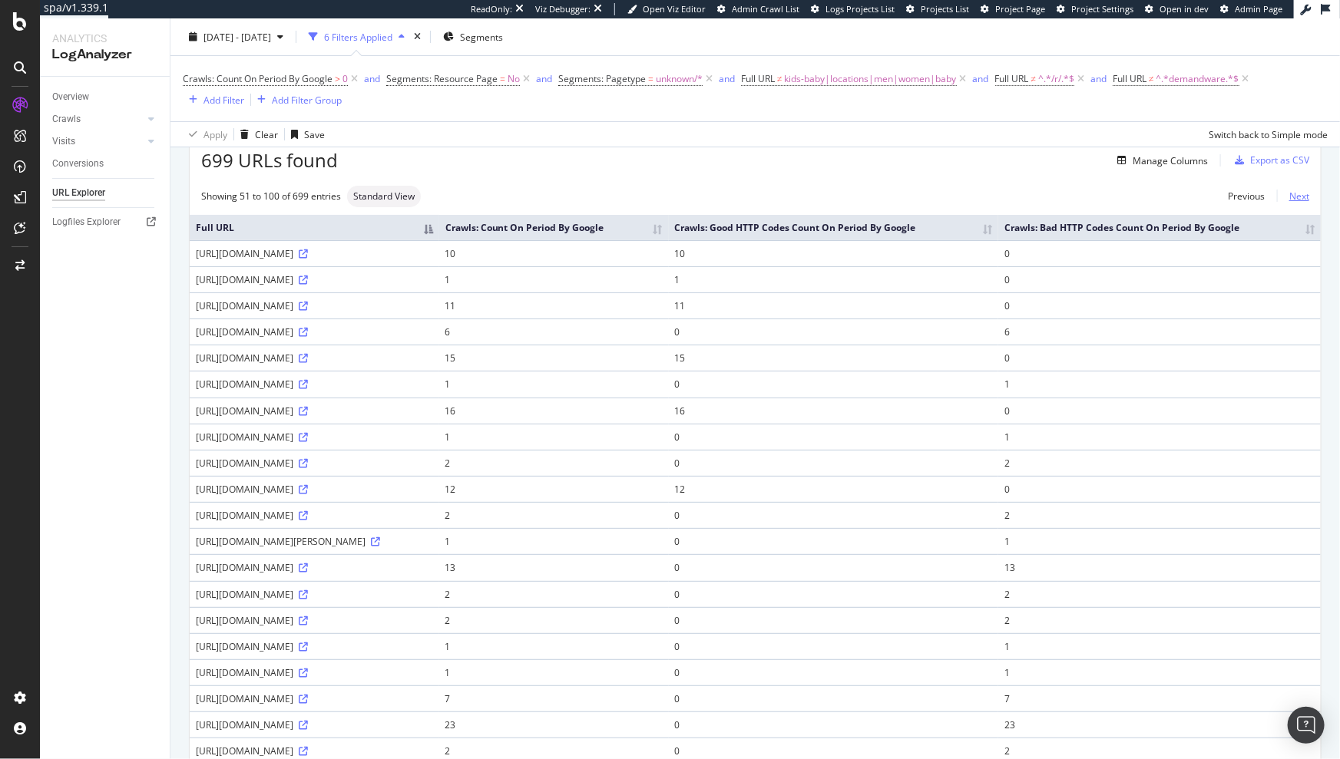
click at [1289, 194] on link "Next" at bounding box center [1293, 196] width 32 height 22
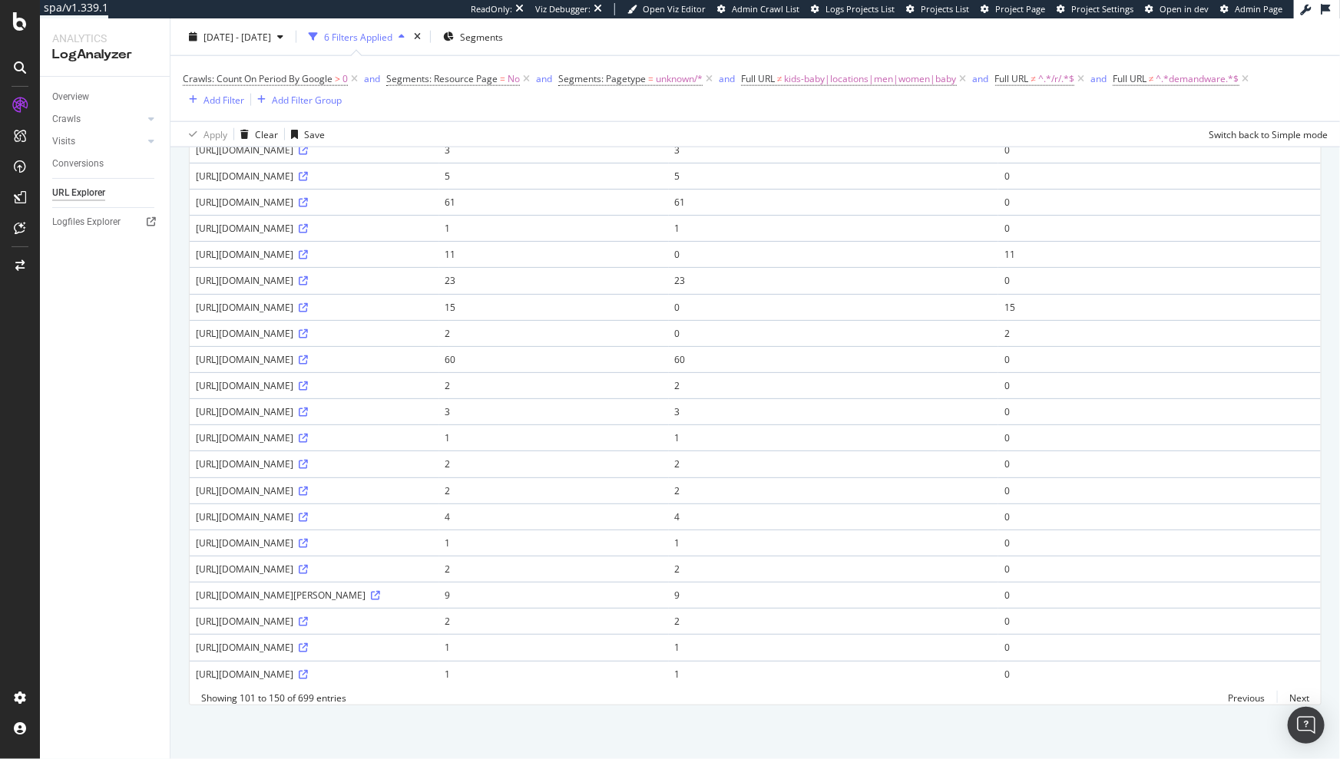
scroll to position [966, 0]
drag, startPoint x: 385, startPoint y: 350, endPoint x: 341, endPoint y: 350, distance: 43.8
click at [341, 353] on div "https://www.ralphlauren.co.uk/en/discover/70" at bounding box center [314, 359] width 237 height 13
copy div "/discover/"
click at [665, 99] on div "Crawls: Count On Period By Google > 0 and Segments: Resource Page = No and Segm…" at bounding box center [755, 88] width 1145 height 41
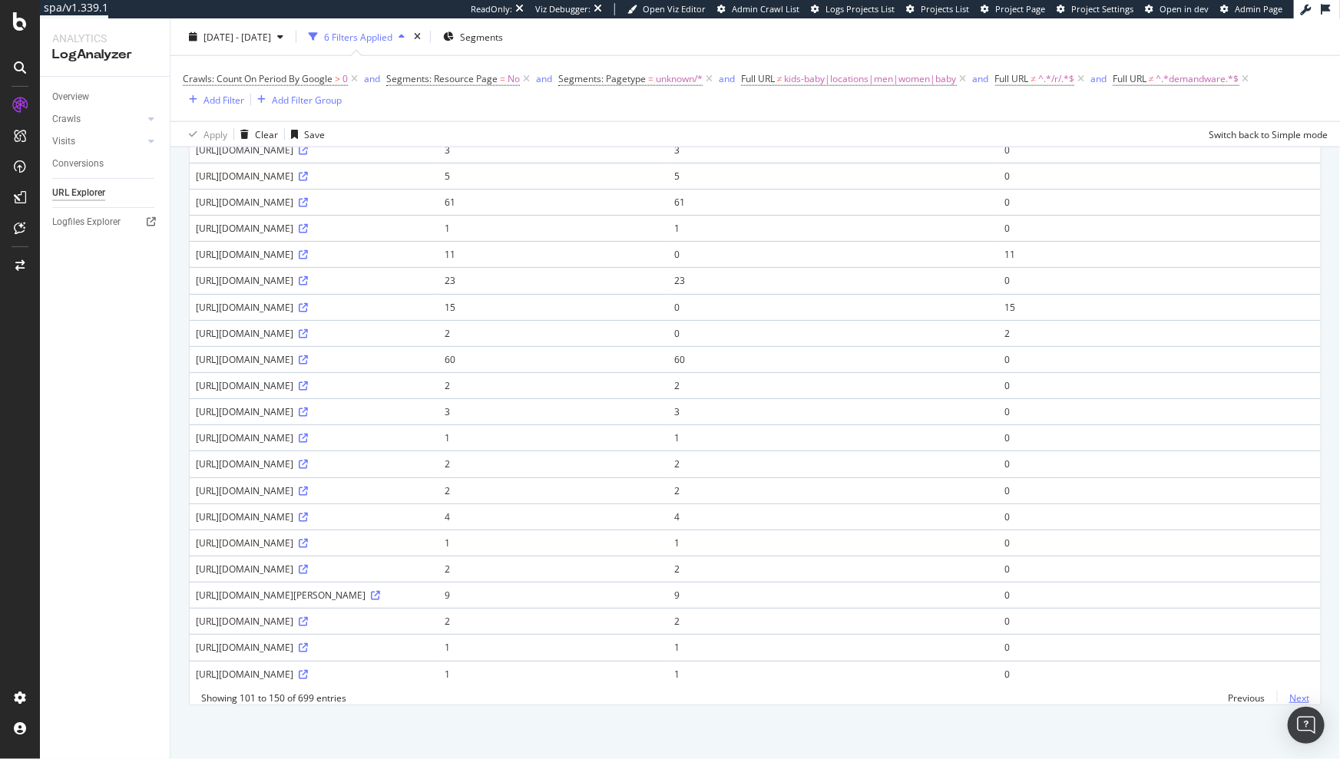
click at [1289, 696] on link "Next" at bounding box center [1293, 698] width 32 height 22
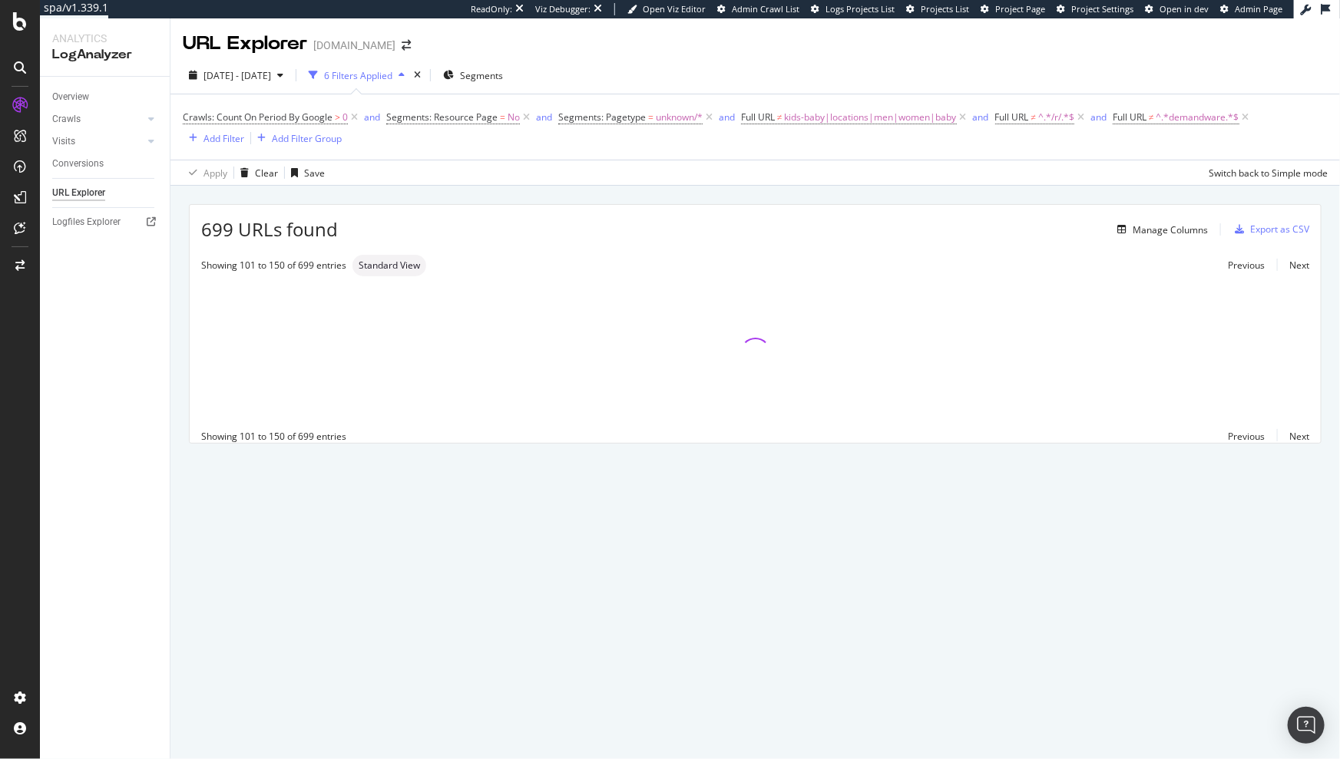
scroll to position [0, 0]
click at [865, 116] on span "kids-baby|locations|men|women|baby" at bounding box center [871, 117] width 172 height 21
click at [880, 186] on input "kids-baby|locations|men|women|baby" at bounding box center [828, 181] width 145 height 25
type input "kids-baby|locations|men|women|baby|discover"
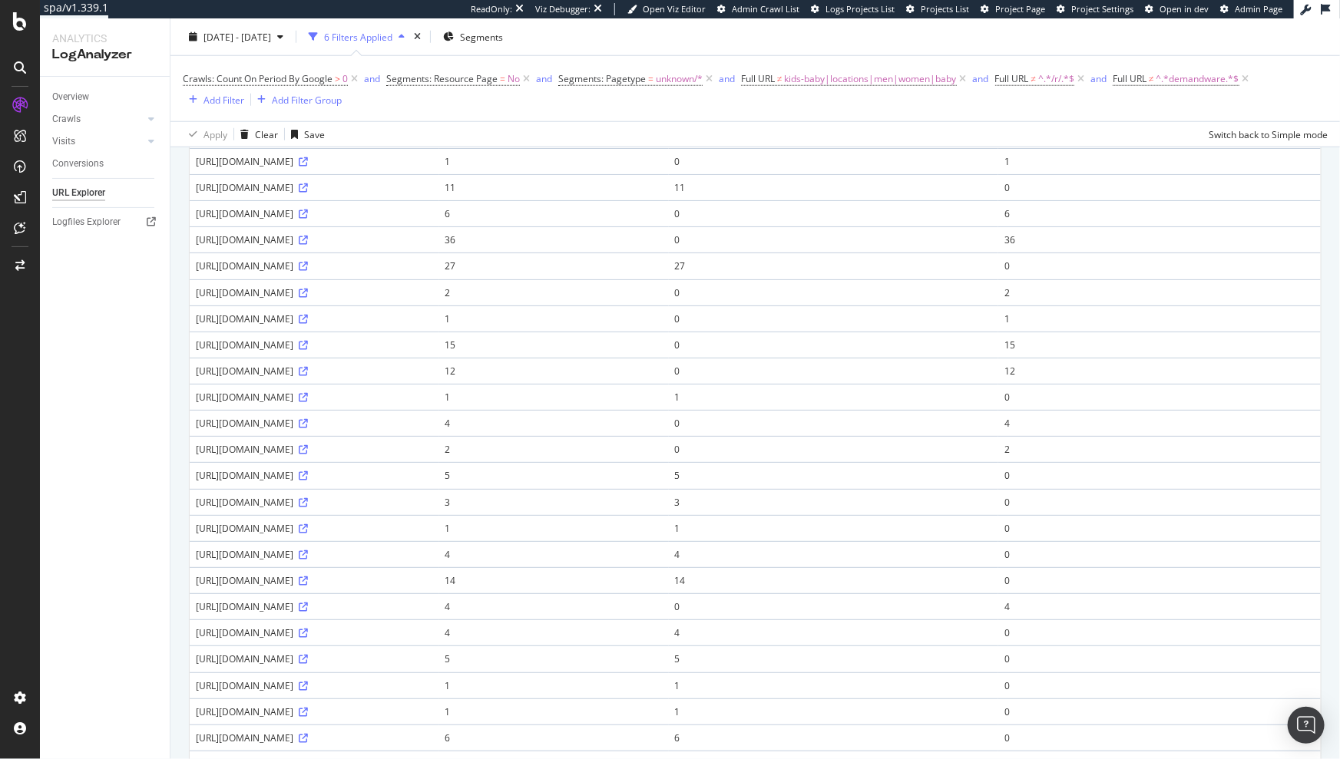
scroll to position [966, 0]
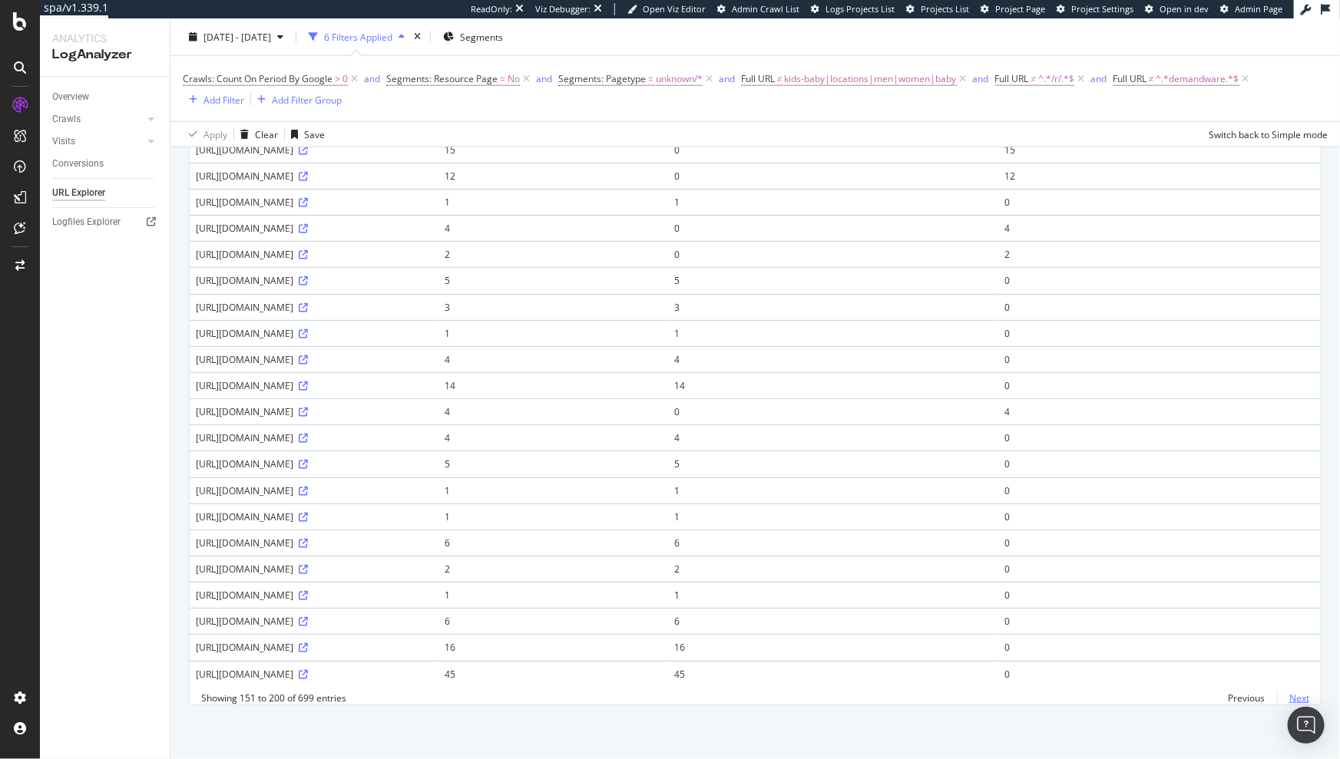
click at [1285, 692] on link "Next" at bounding box center [1293, 698] width 32 height 22
click at [1282, 702] on link "Next" at bounding box center [1293, 698] width 32 height 22
click at [1292, 700] on link "Next" at bounding box center [1293, 698] width 32 height 22
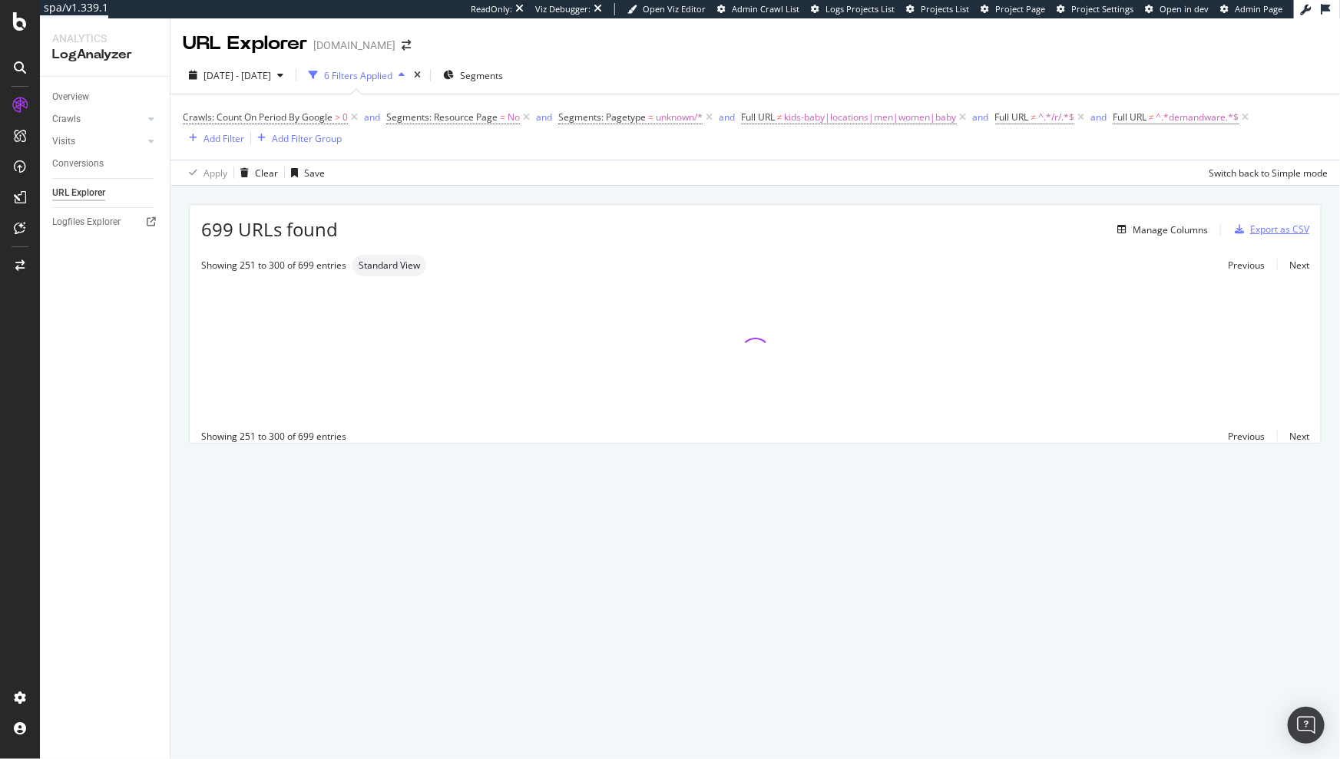
click at [1262, 233] on div "Export as CSV" at bounding box center [1279, 229] width 59 height 13
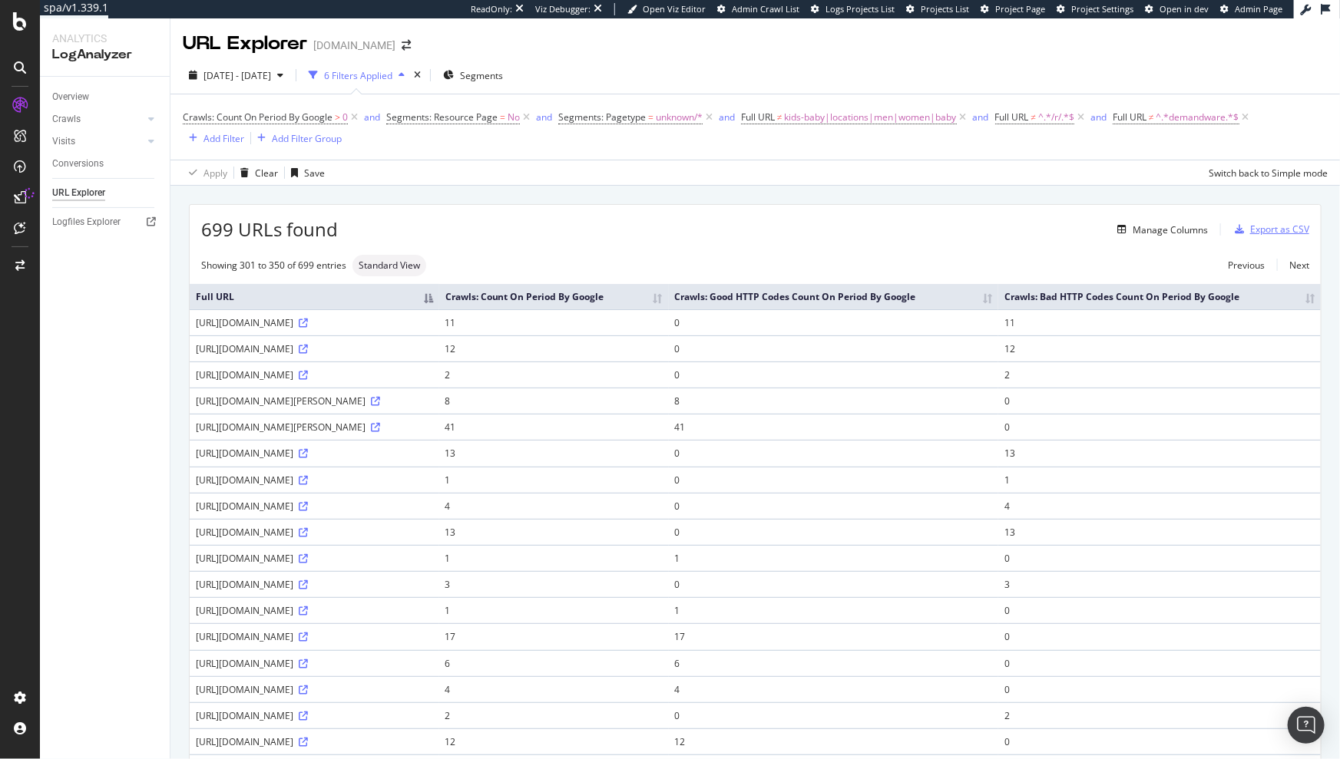
click at [1272, 233] on div "Export as CSV" at bounding box center [1279, 229] width 59 height 13
click at [1268, 227] on div "Export as CSV" at bounding box center [1279, 229] width 59 height 13
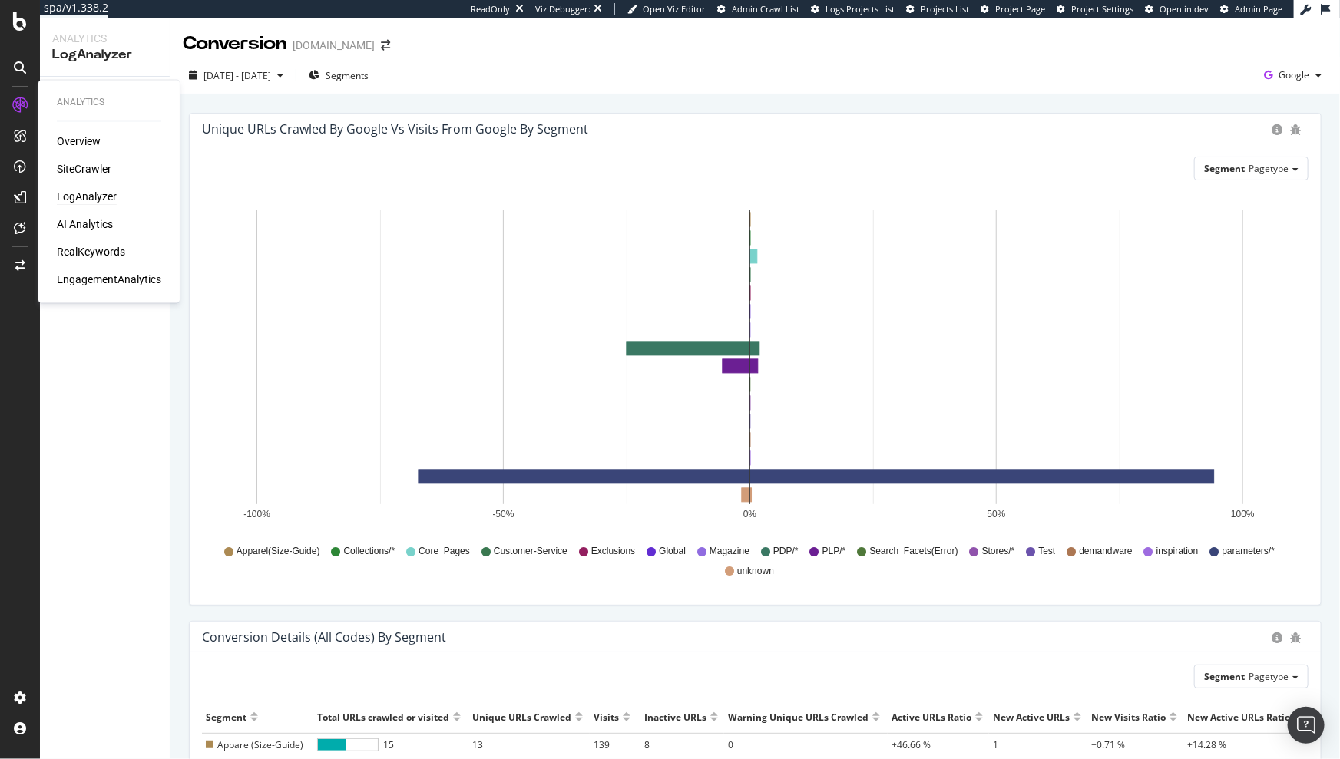
click at [82, 157] on div "Overview SiteCrawler LogAnalyzer AI Analytics RealKeywords EngagementAnalytics" at bounding box center [109, 211] width 104 height 154
click at [82, 168] on div "SiteCrawler" at bounding box center [84, 169] width 55 height 15
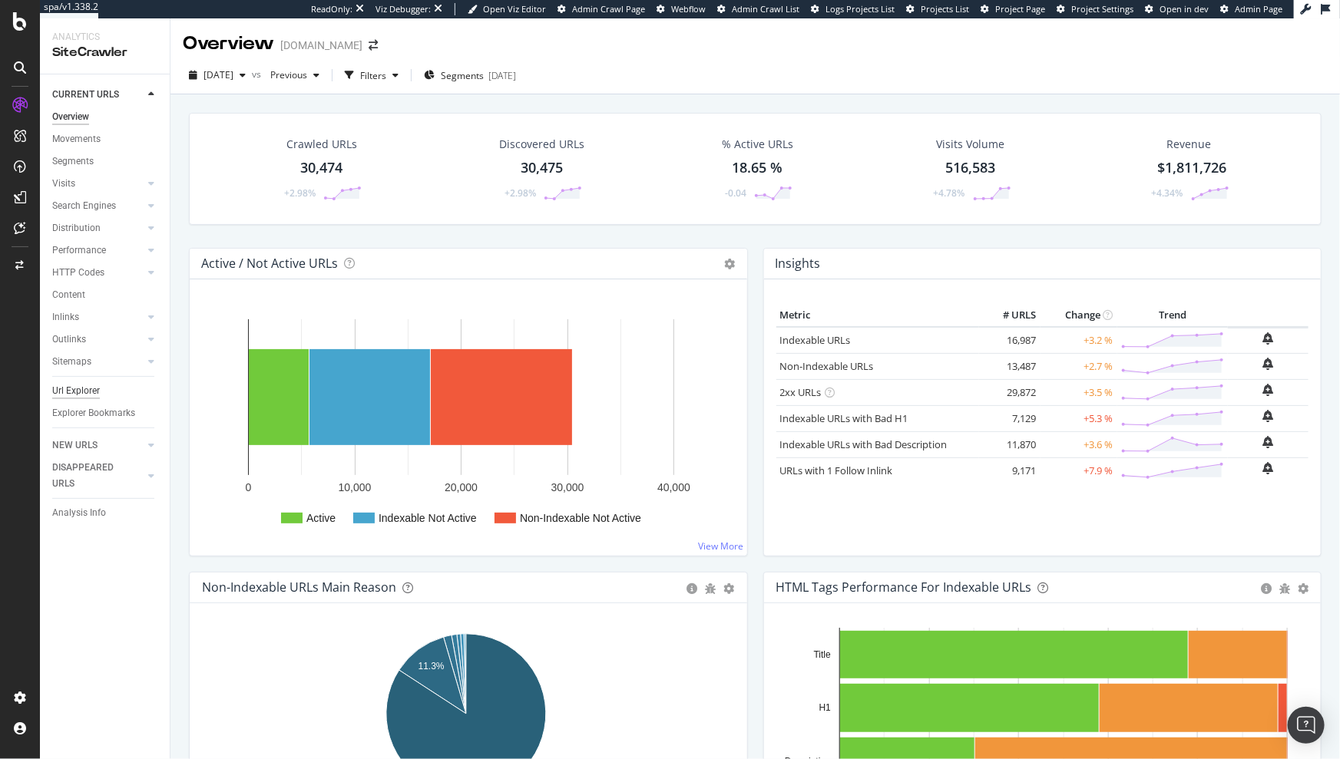
click at [86, 389] on div "Url Explorer" at bounding box center [76, 391] width 48 height 16
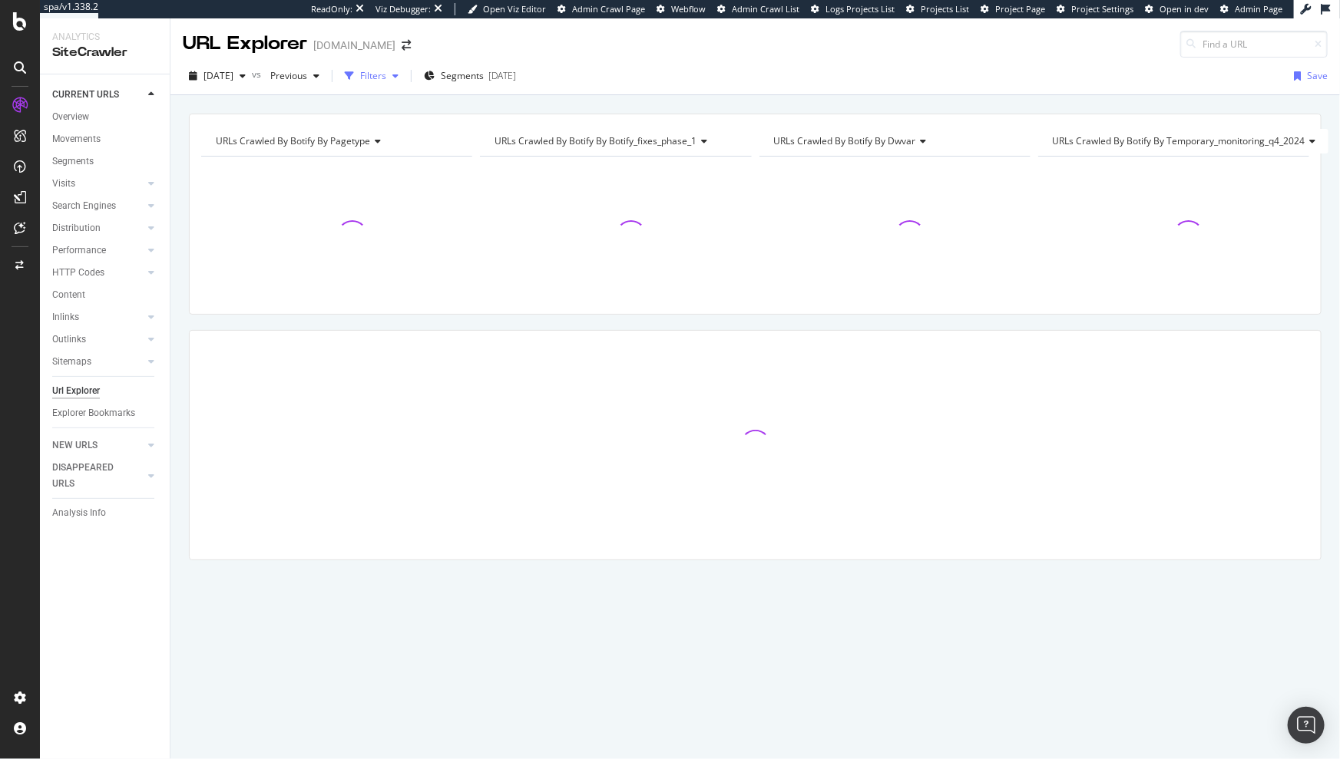
click at [386, 76] on div "Filters" at bounding box center [373, 75] width 26 height 13
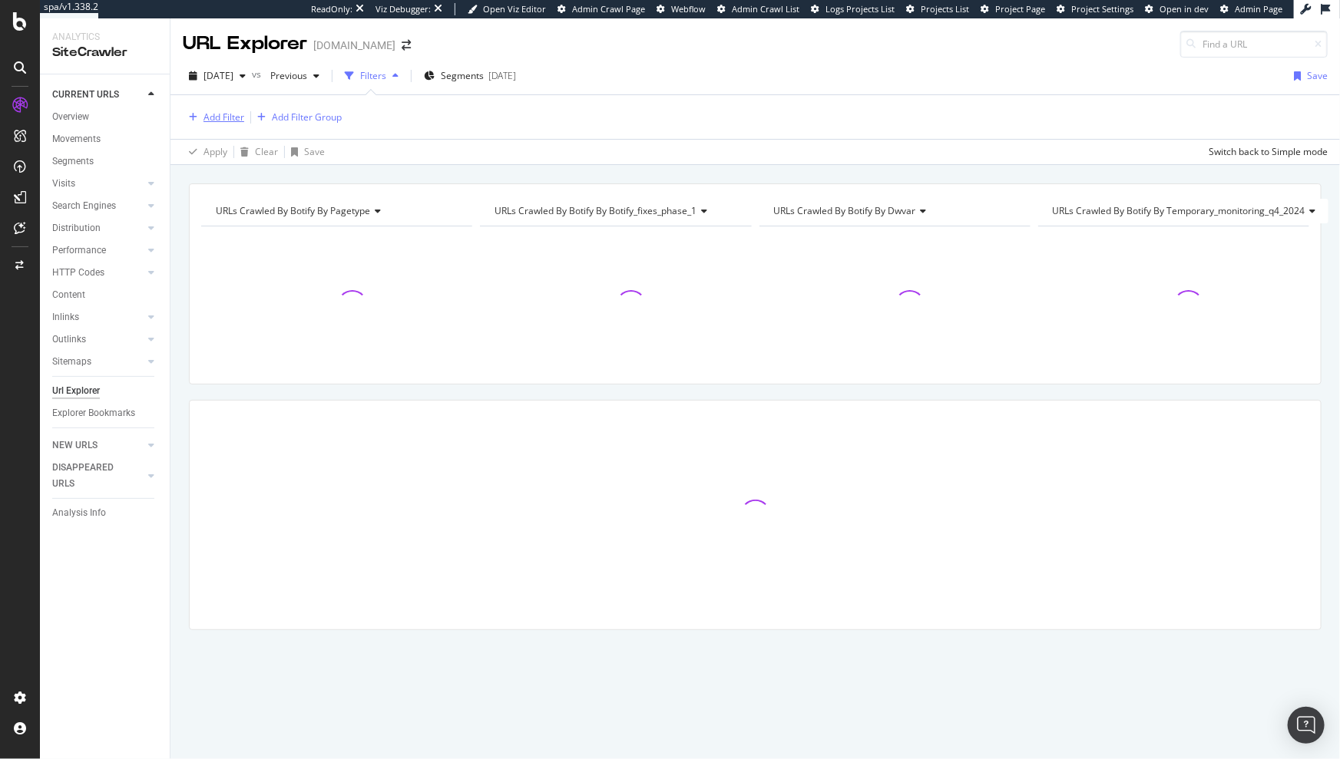
click at [223, 114] on div "Add Filter" at bounding box center [223, 117] width 41 height 13
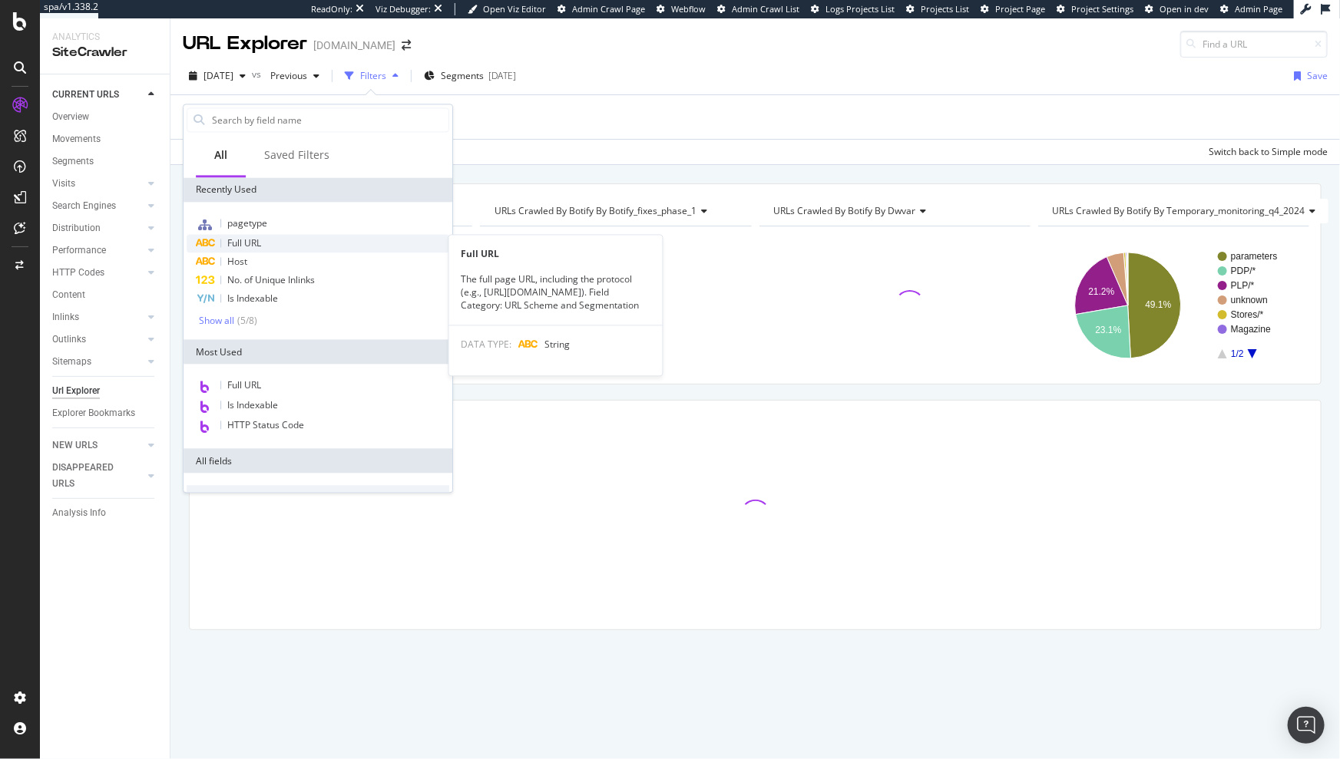
click at [256, 243] on span "Full URL" at bounding box center [244, 242] width 34 height 13
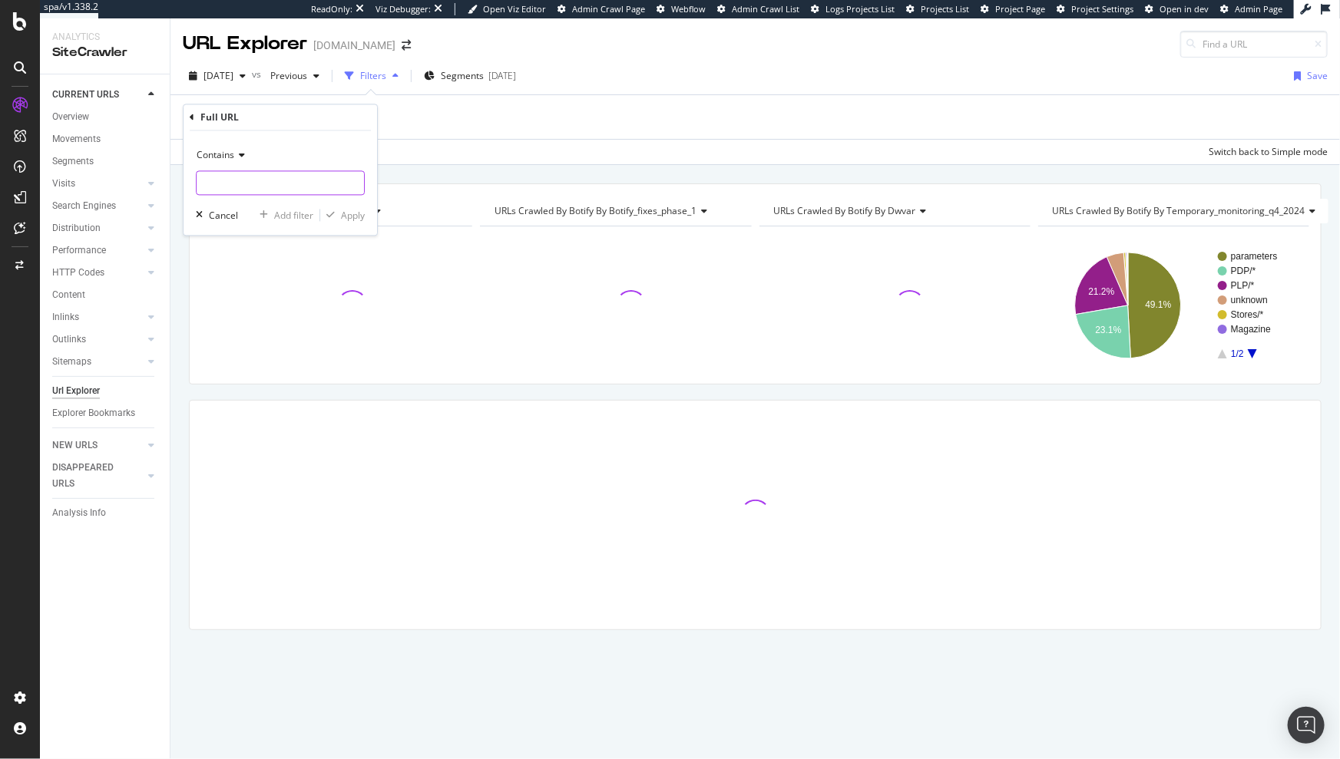
click at [250, 180] on input "text" at bounding box center [280, 183] width 167 height 25
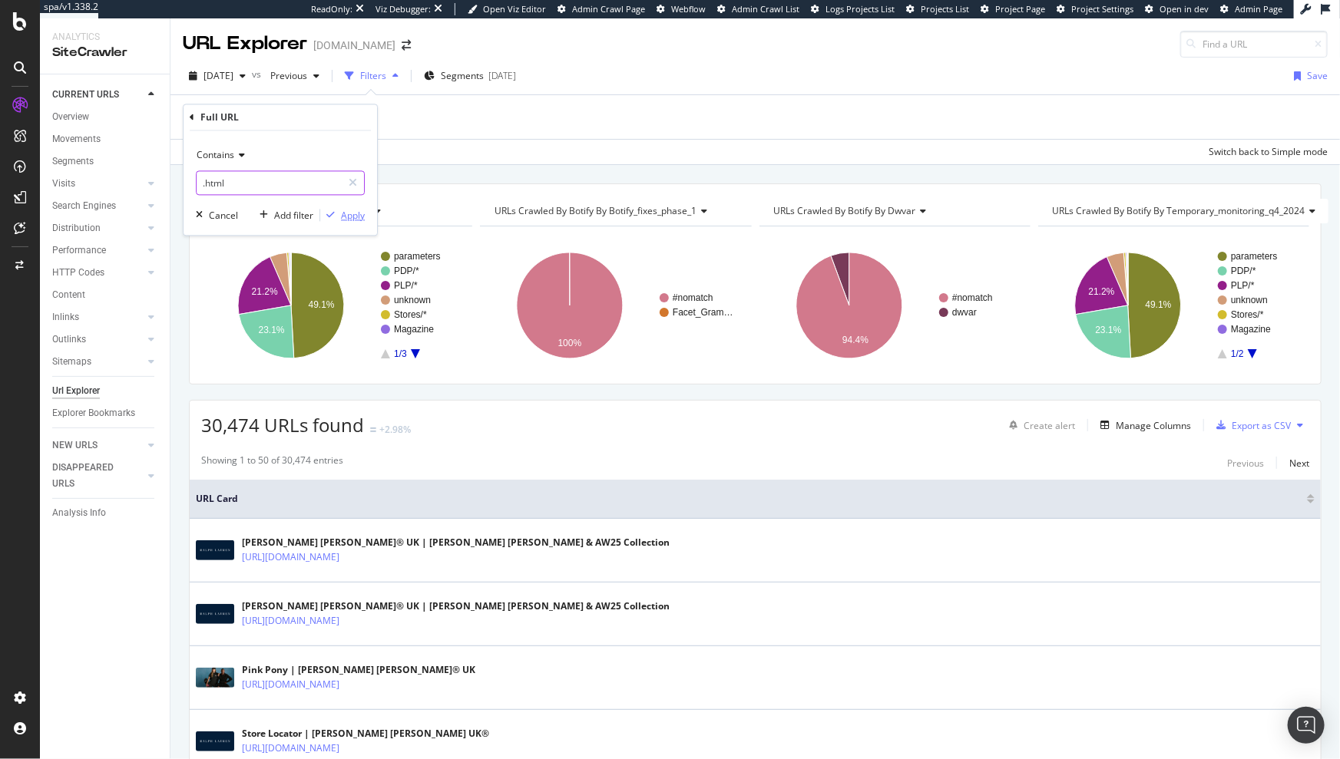
type input ".html"
click at [353, 212] on div "Apply" at bounding box center [353, 215] width 24 height 13
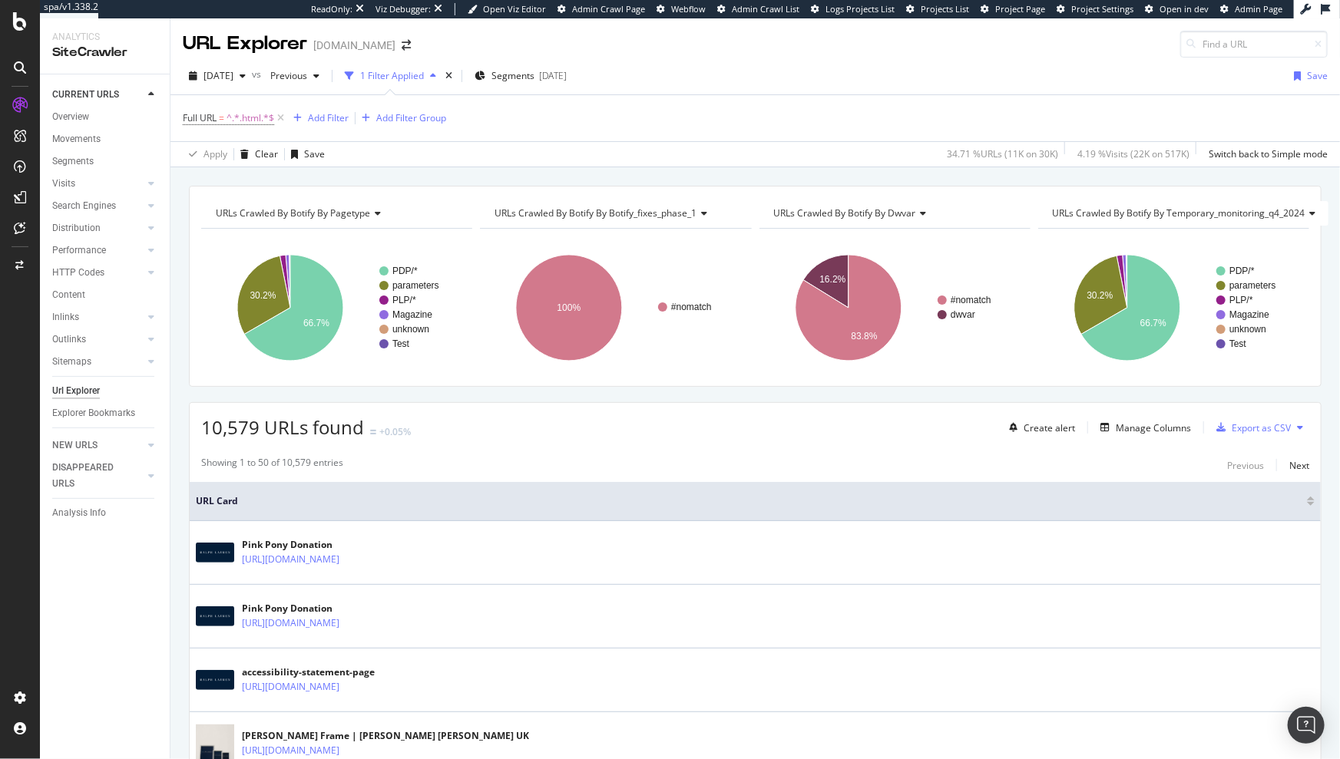
click at [828, 215] on span "URLs Crawled By Botify By dwvar" at bounding box center [845, 213] width 142 height 13
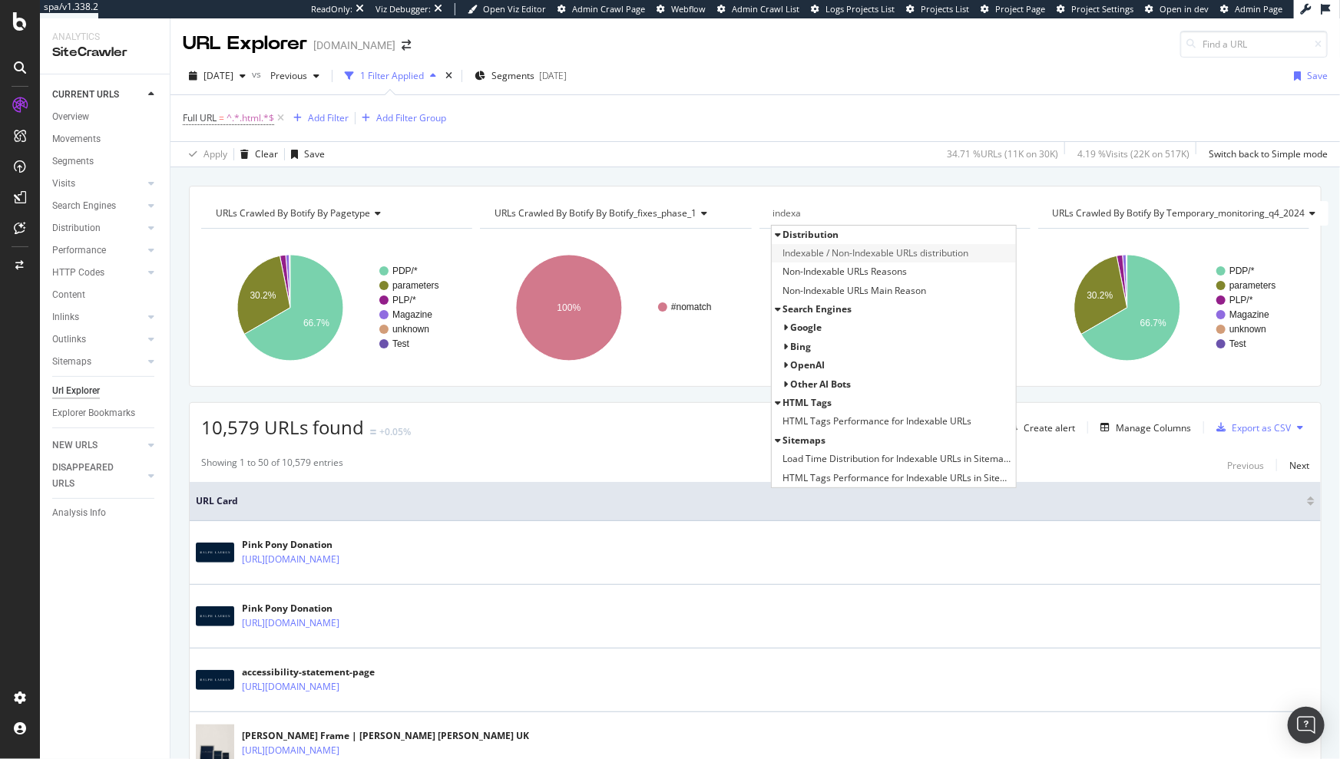
type input "indexa"
click at [841, 256] on span "Indexable / Non-Indexable URLs distribution" at bounding box center [876, 253] width 186 height 15
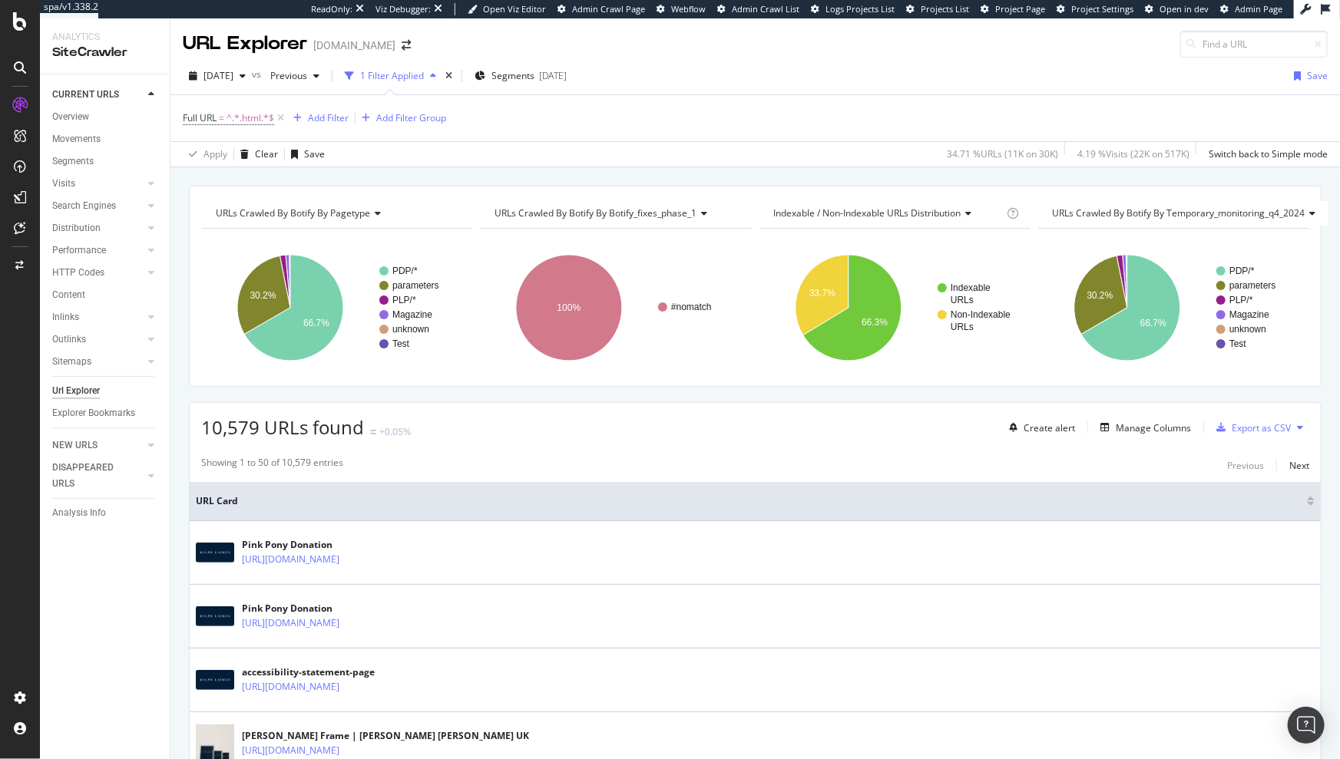
click at [719, 150] on div "Apply Clear Save 34.71 % URLs ( 11K on 30K ) 4.19 % Visits ( 22K on 517K ) Swit…" at bounding box center [754, 153] width 1169 height 25
click at [1237, 329] on text "unknown" at bounding box center [1247, 329] width 37 height 11
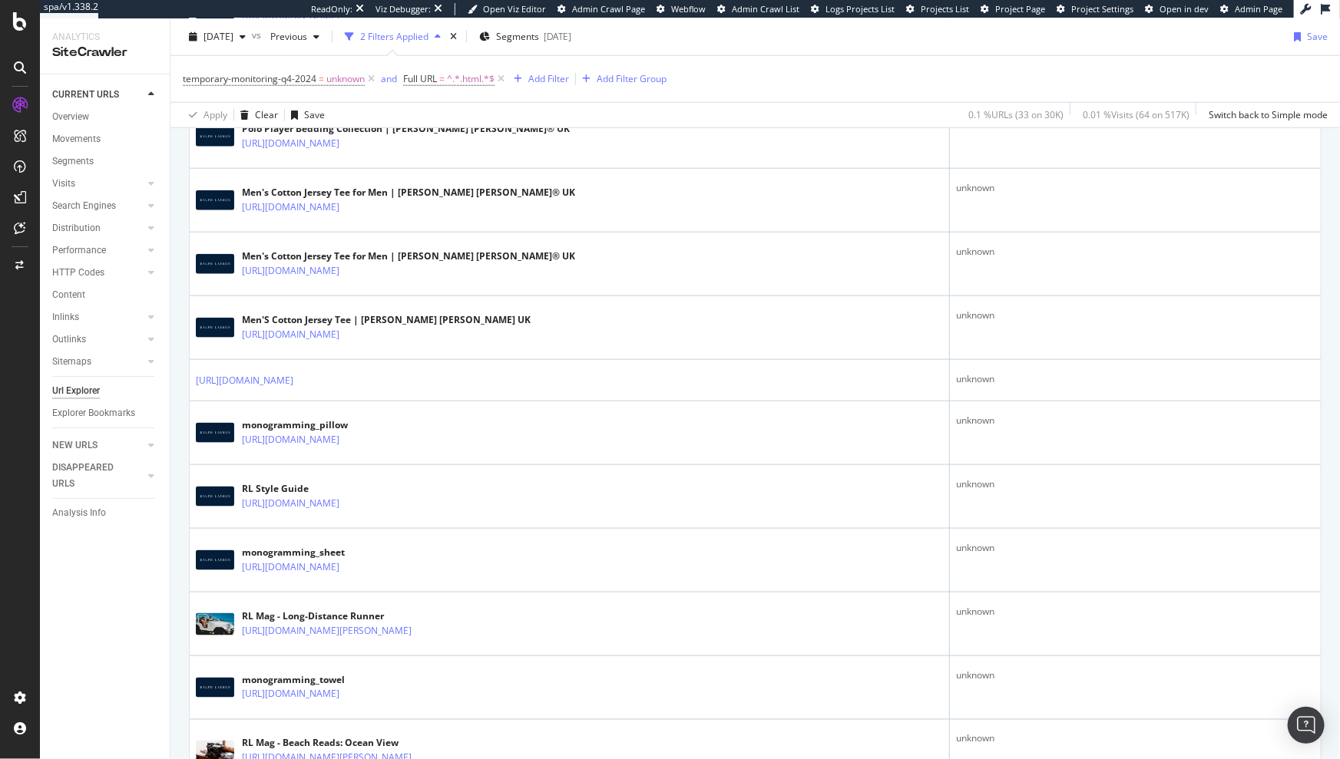
scroll to position [1707, 0]
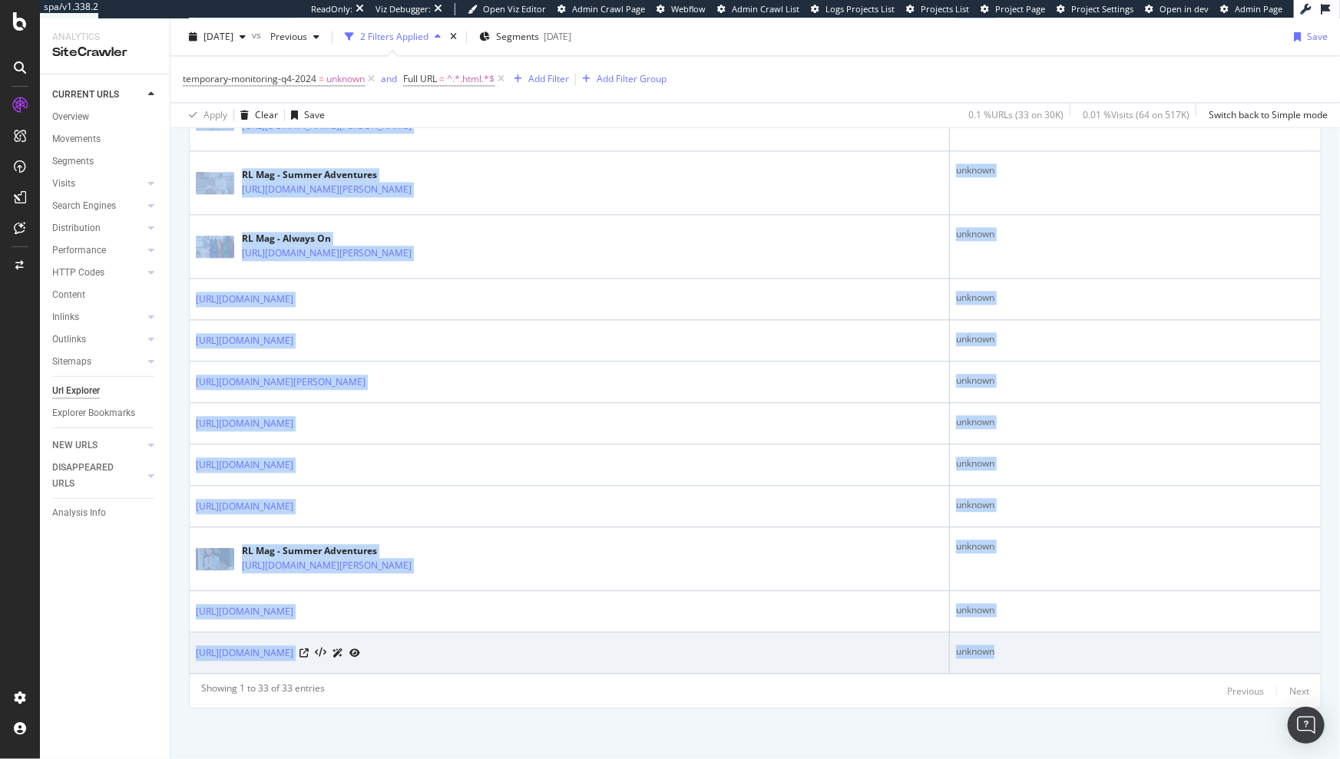
drag, startPoint x: 197, startPoint y: 438, endPoint x: 1055, endPoint y: 652, distance: 884.6
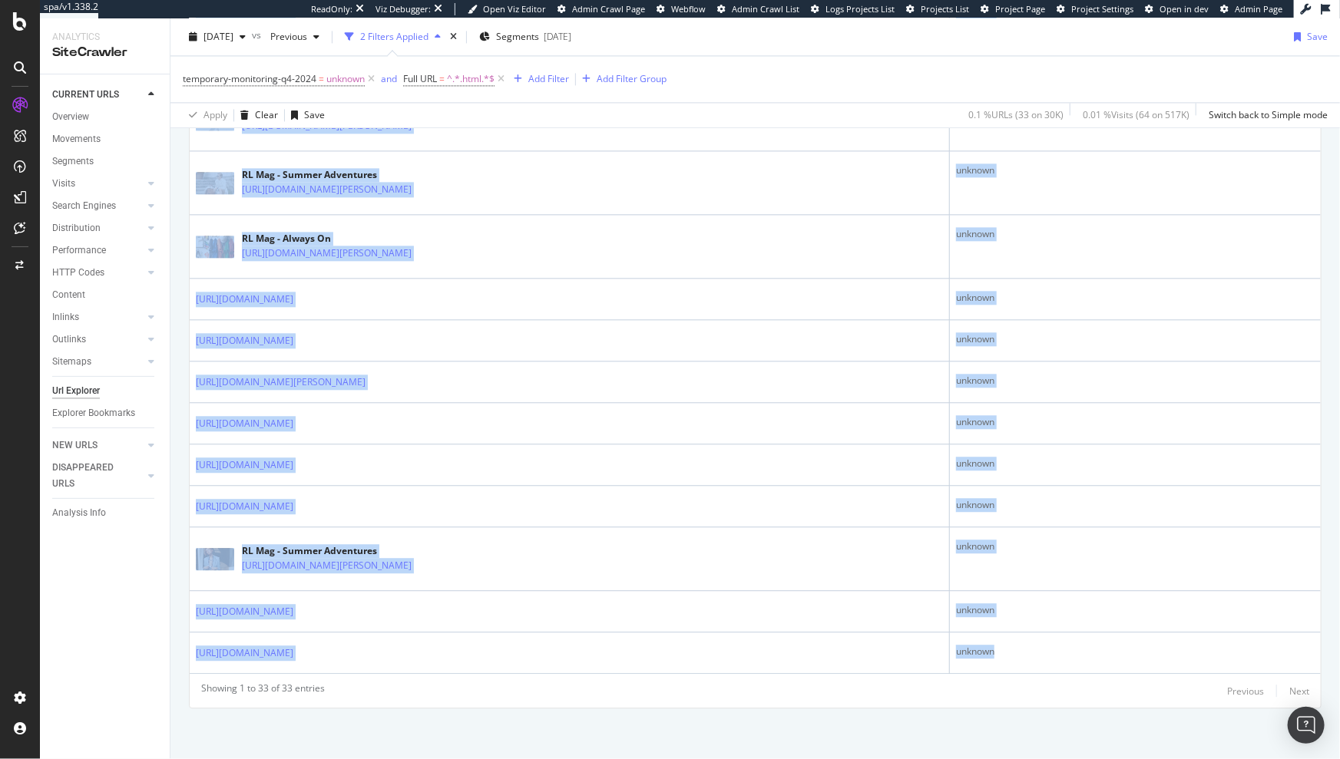
copy table "URL Card temporary-monitoring-q4-2024 Pink Pony Donation https://www.ralphlaure…"
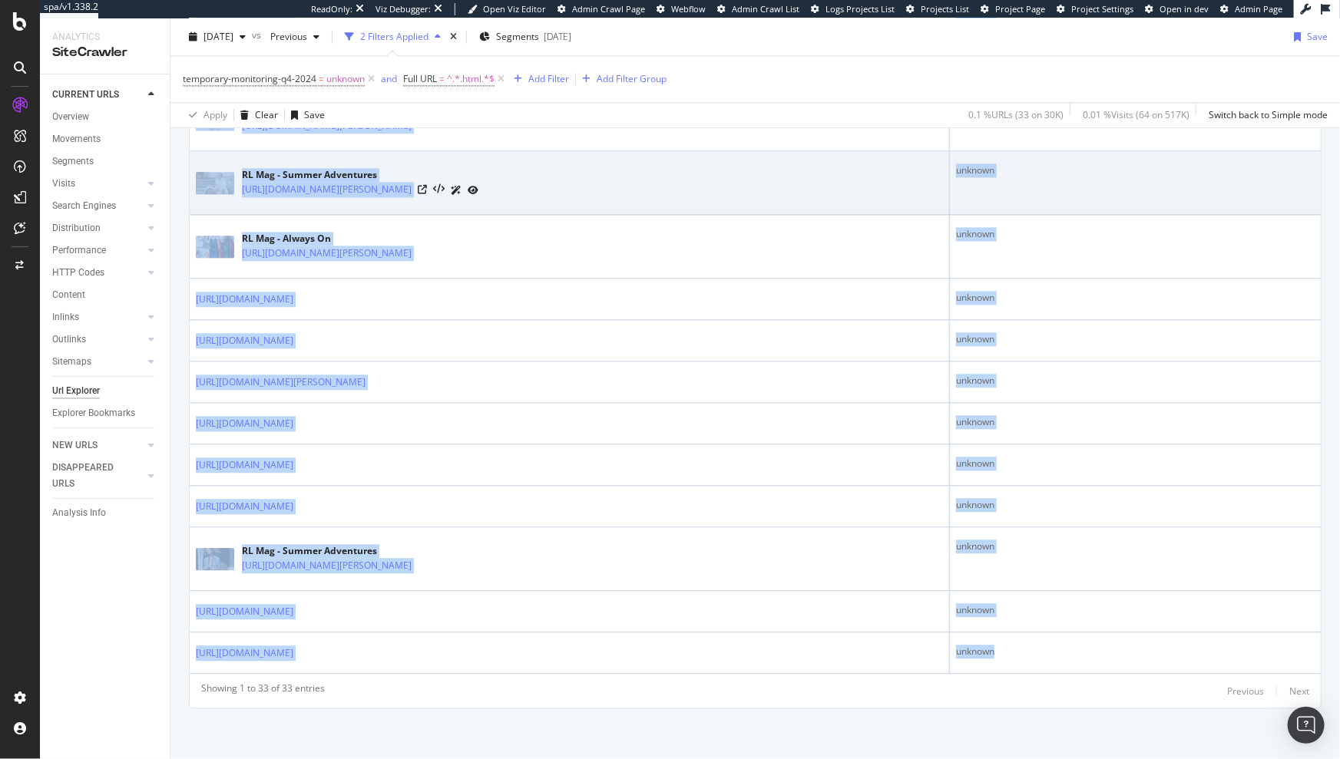
click at [519, 152] on td "RL Mag - Summer Adventures https://www.ralphlauren.co.uk/en/summer-adventures/r…" at bounding box center [570, 183] width 760 height 64
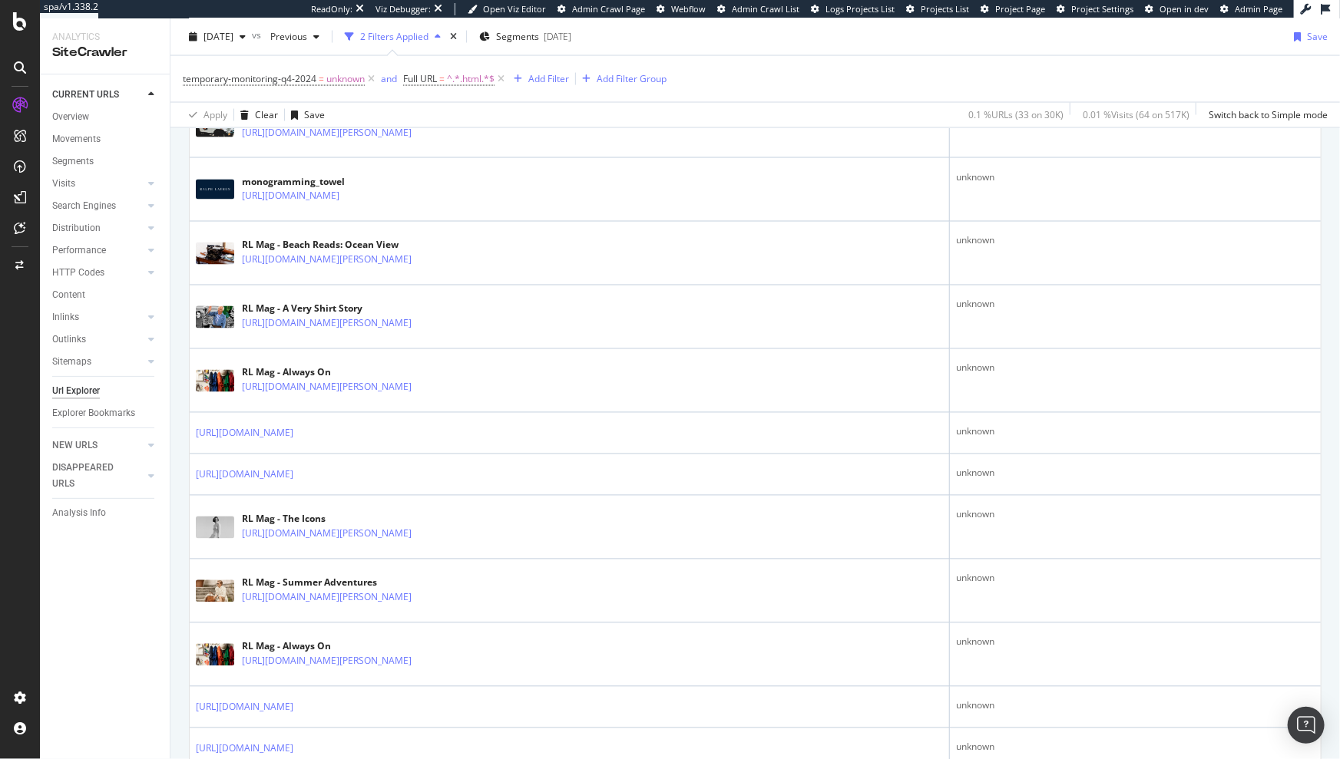
scroll to position [806, 0]
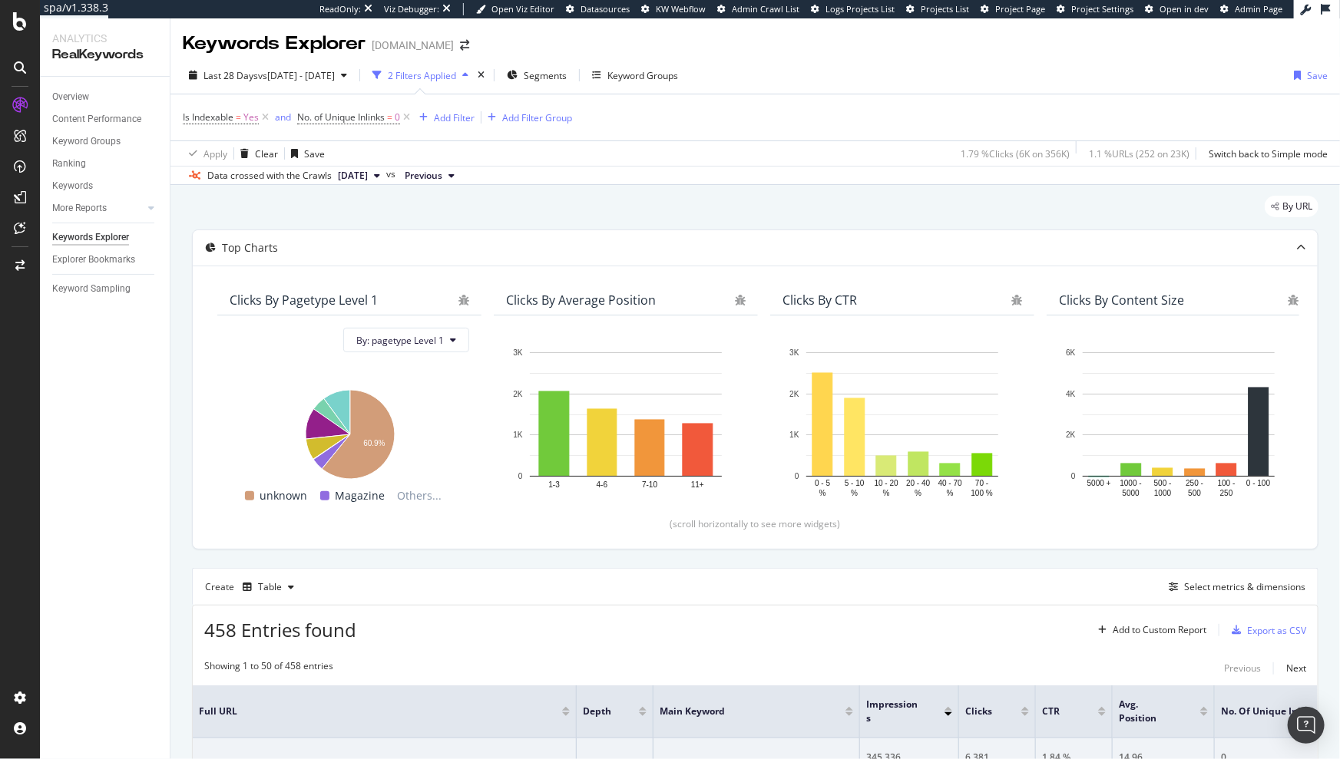
scroll to position [427, 0]
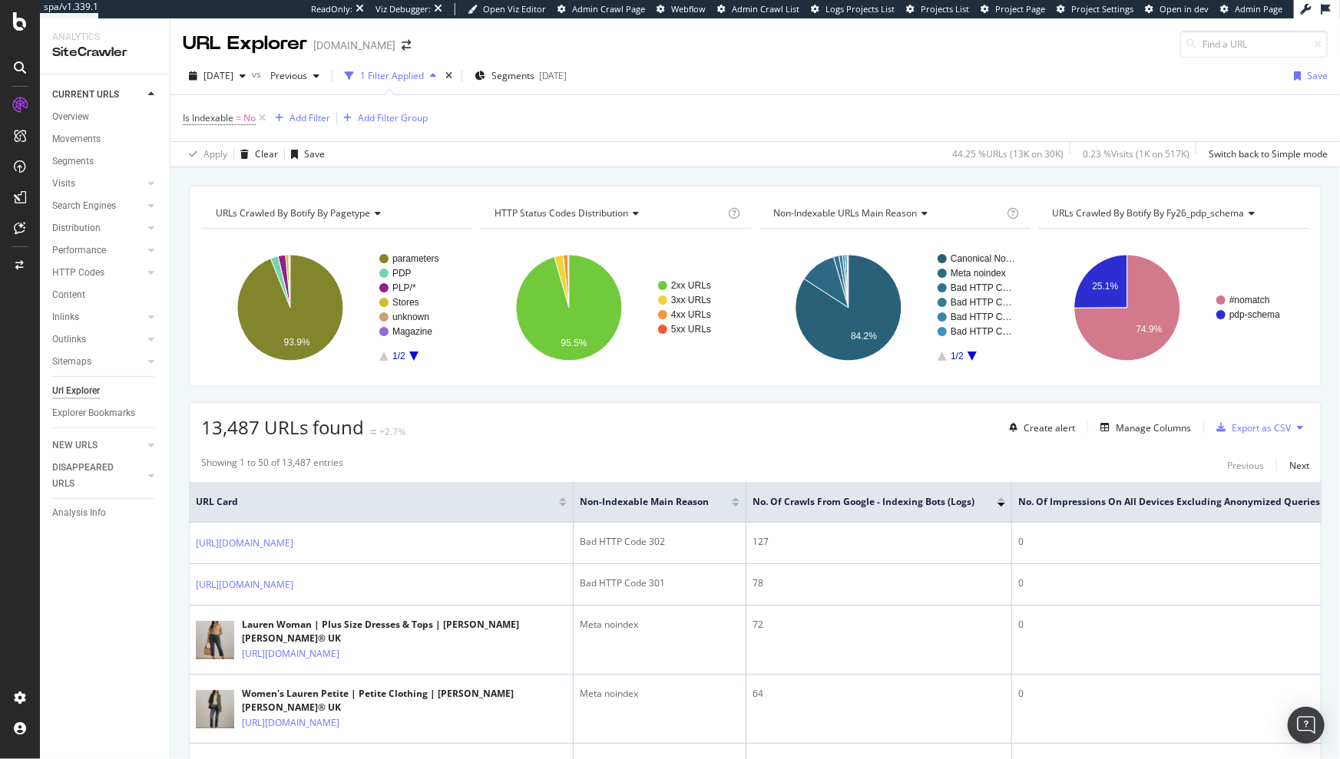
click at [581, 113] on div "Is Indexable = No Add Filter Add Filter Group" at bounding box center [755, 118] width 1145 height 46
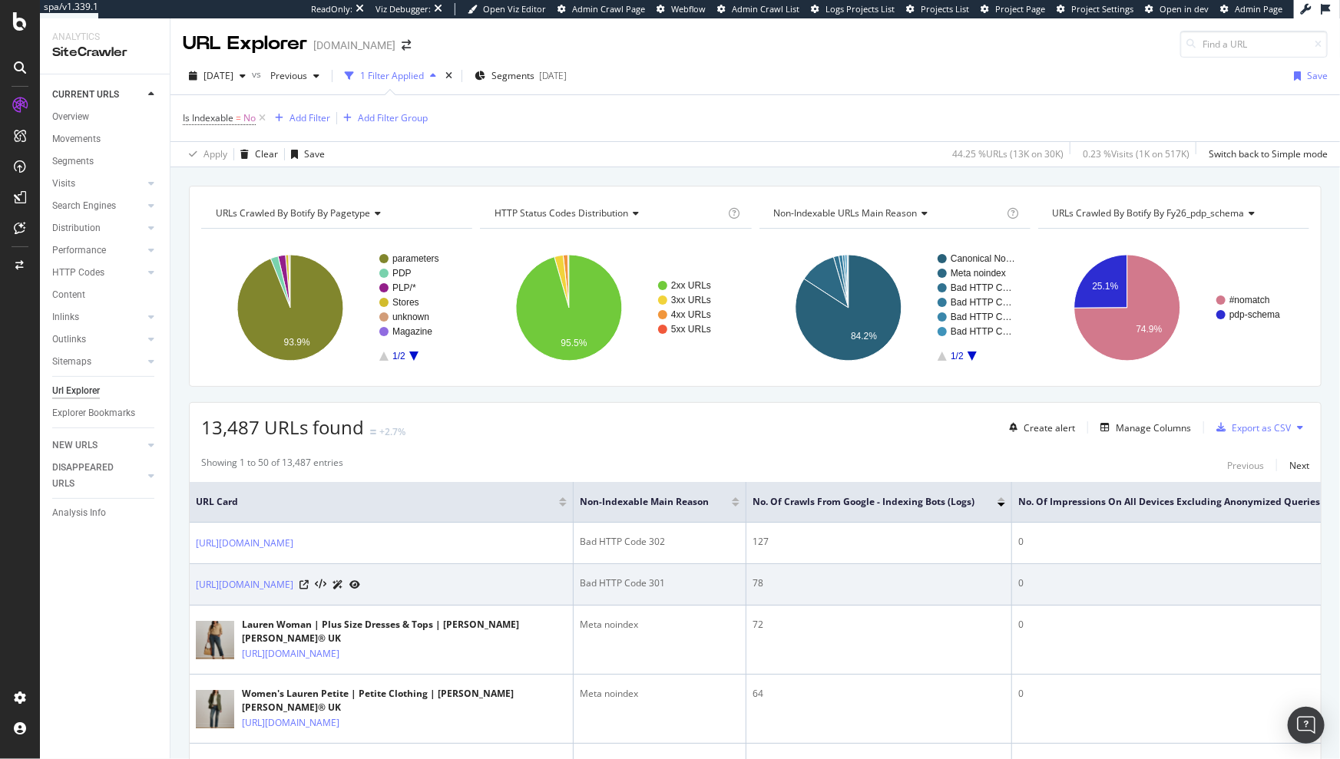
click at [925, 577] on div "78" at bounding box center [878, 584] width 253 height 14
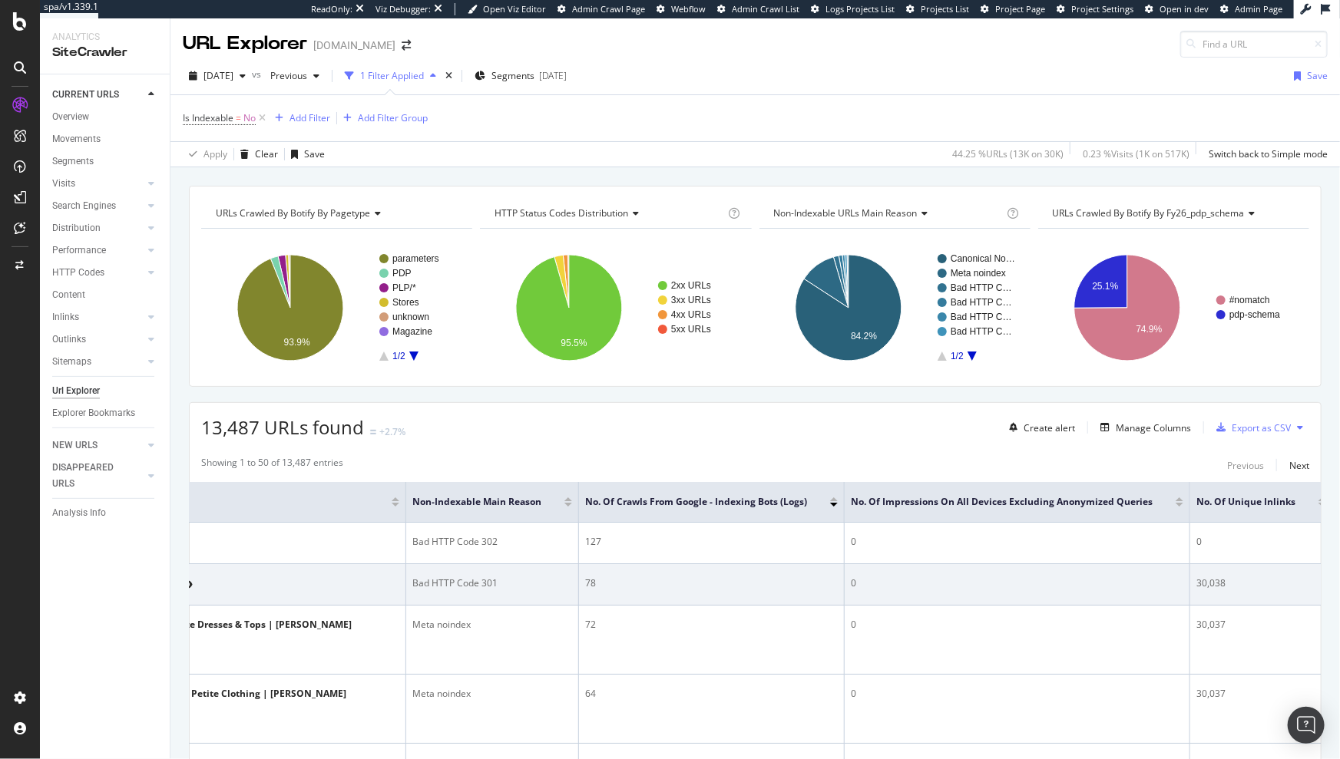
scroll to position [0, 182]
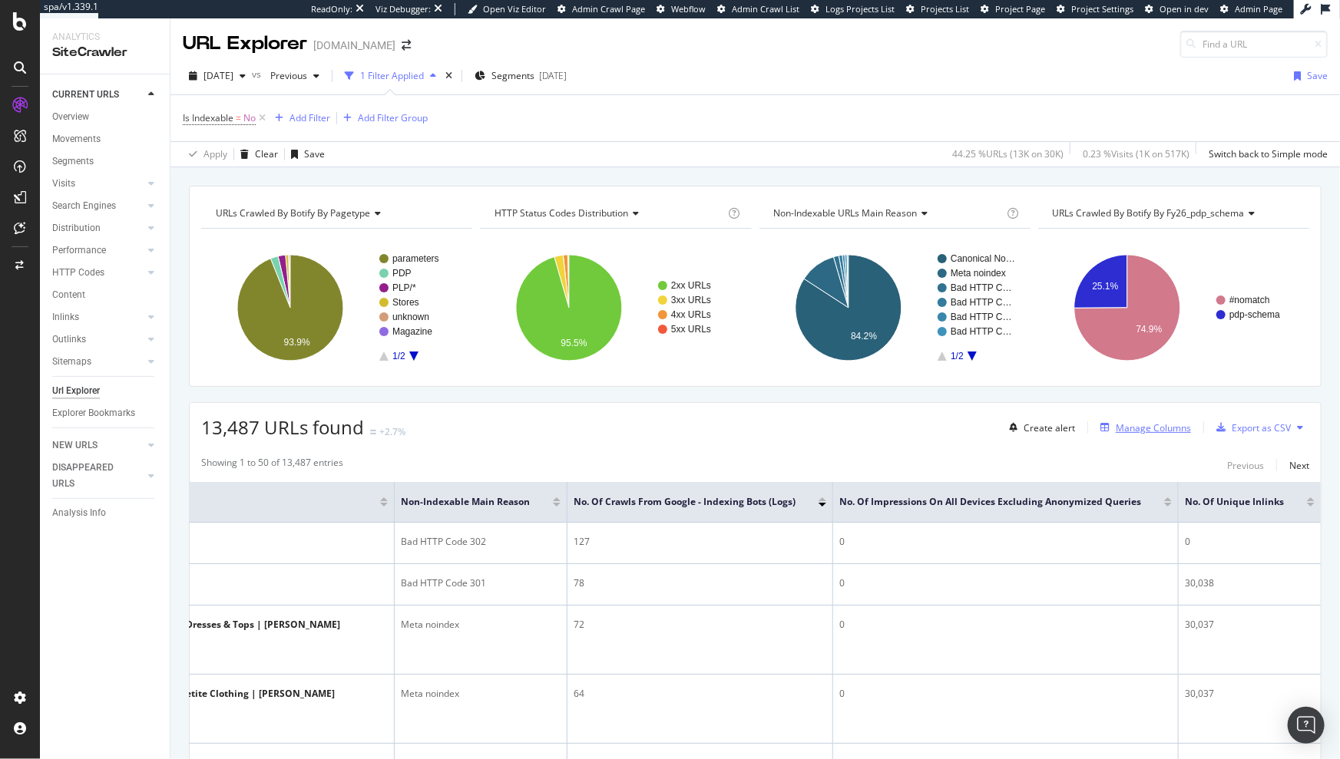
click at [1157, 423] on div "Manage Columns" at bounding box center [1153, 428] width 75 height 13
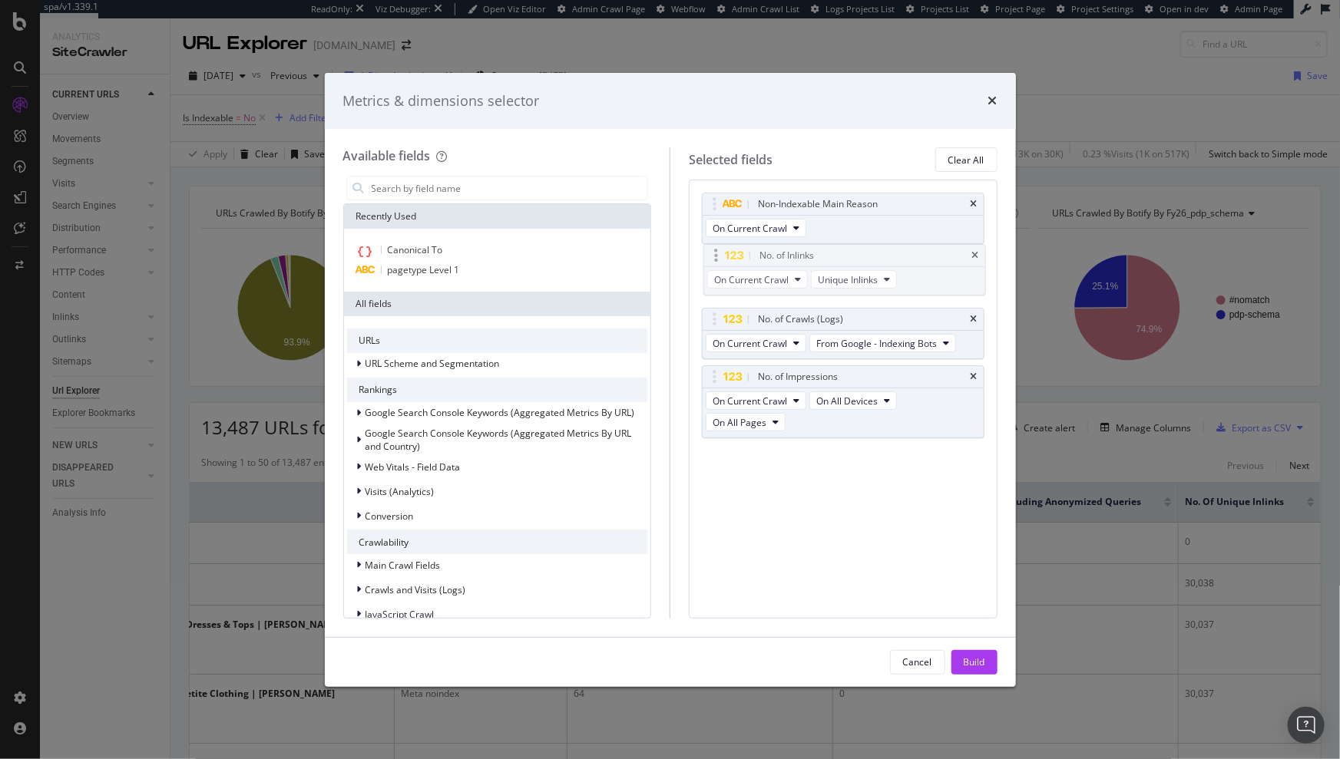
drag, startPoint x: 713, startPoint y: 394, endPoint x: 715, endPoint y: 253, distance: 141.3
click at [715, 253] on body "spa/v1.339.1 ReadOnly: Viz Debugger: Open Viz Editor Admin Crawl Page Webflow A…" at bounding box center [670, 379] width 1340 height 759
click at [966, 656] on div "Build" at bounding box center [974, 662] width 21 height 13
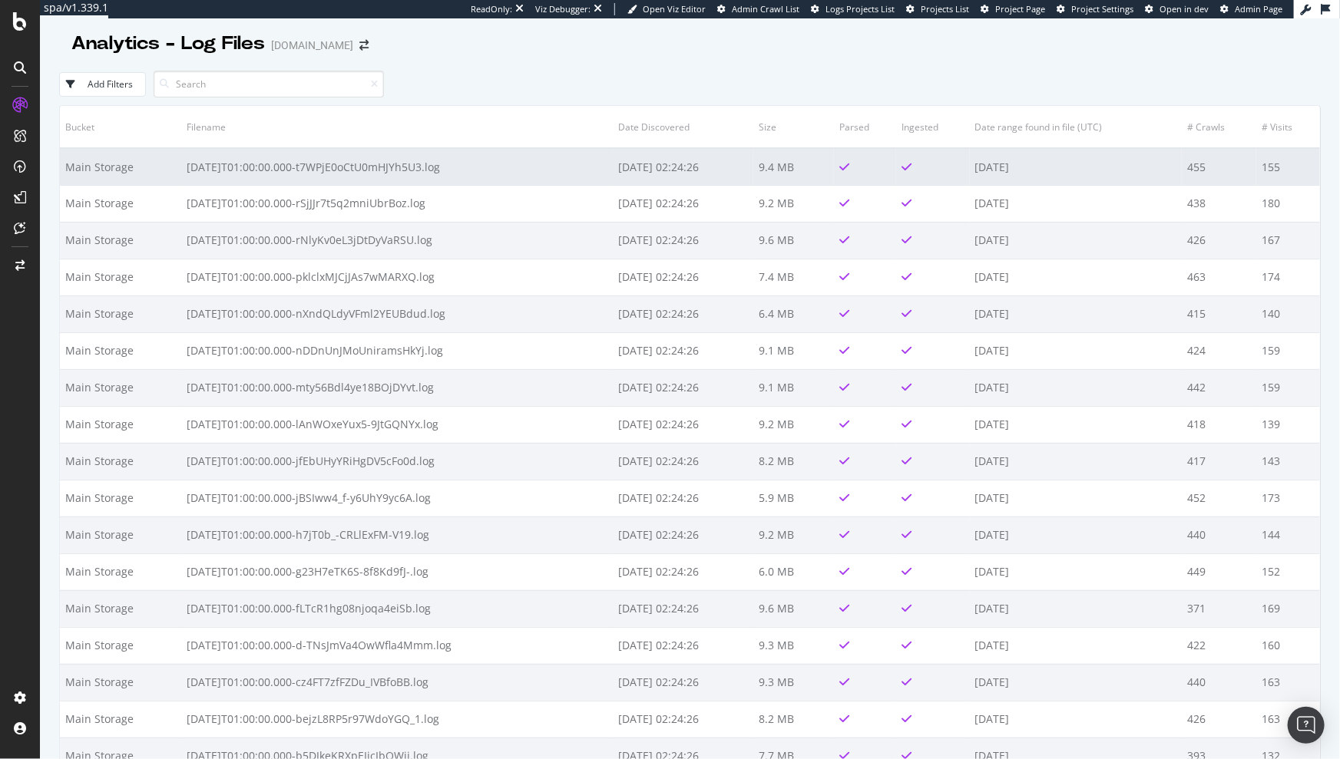
click at [984, 167] on td "[DATE]" at bounding box center [1076, 166] width 213 height 37
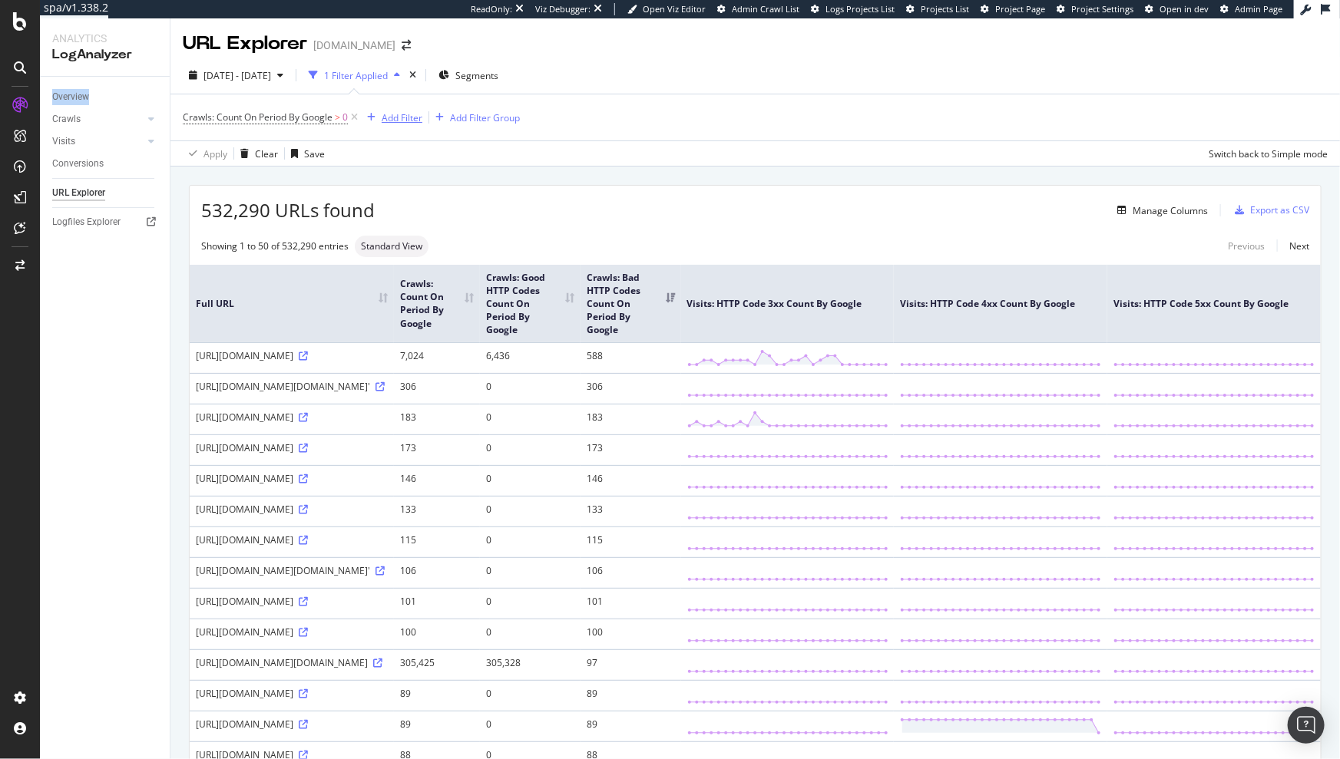
click at [409, 119] on div "Add Filter" at bounding box center [402, 117] width 41 height 13
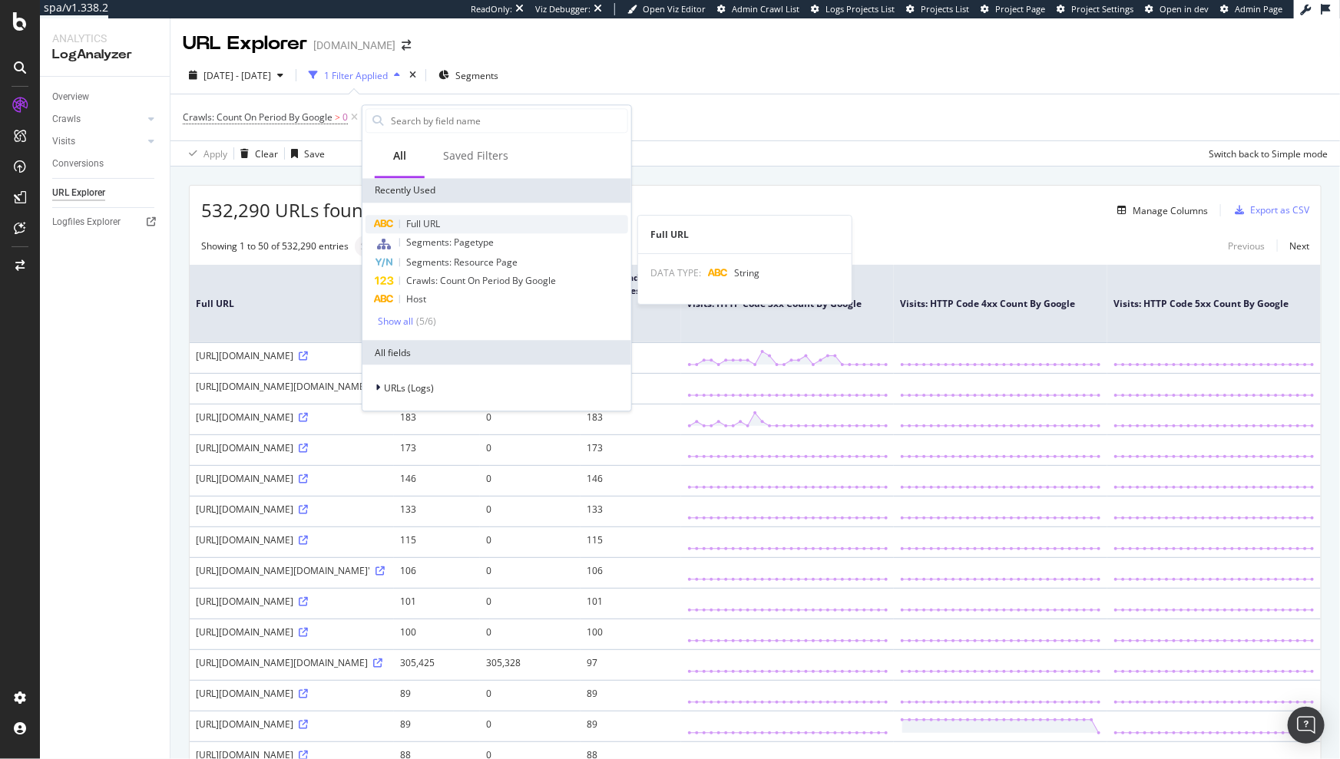
click at [456, 220] on div "Full URL" at bounding box center [496, 224] width 263 height 18
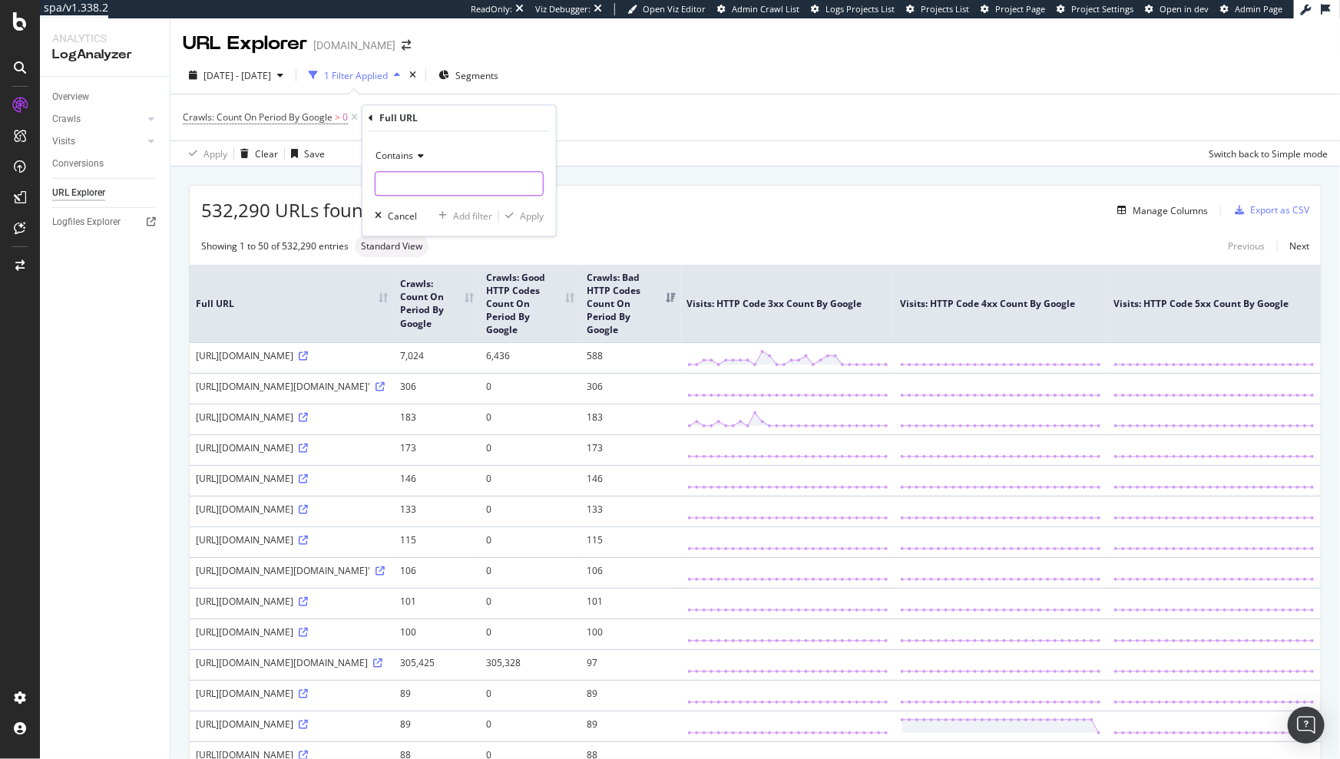
click at [448, 180] on input "text" at bounding box center [458, 184] width 167 height 25
type input "robots.txt"
click at [533, 213] on div "Apply" at bounding box center [532, 216] width 24 height 13
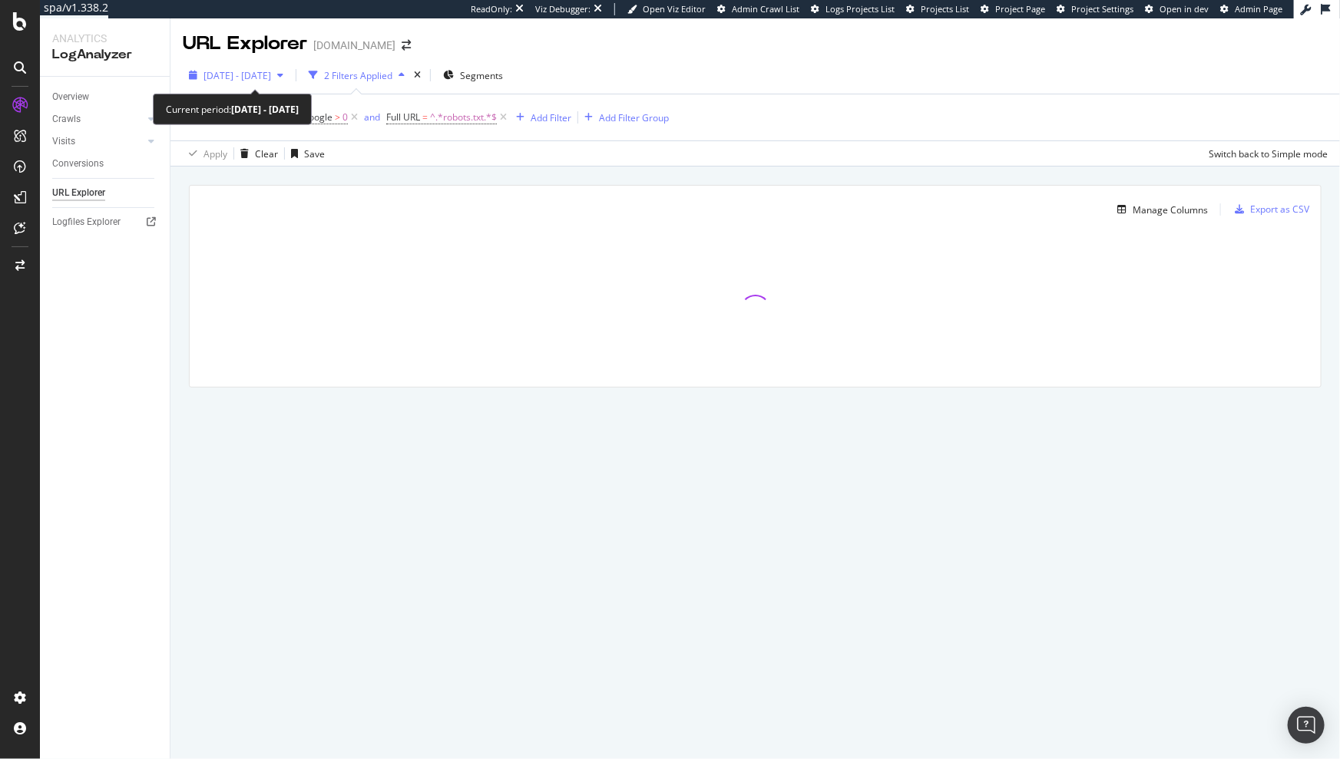
click at [207, 74] on span "2025 Sep. 11th - Oct. 8th" at bounding box center [237, 75] width 68 height 13
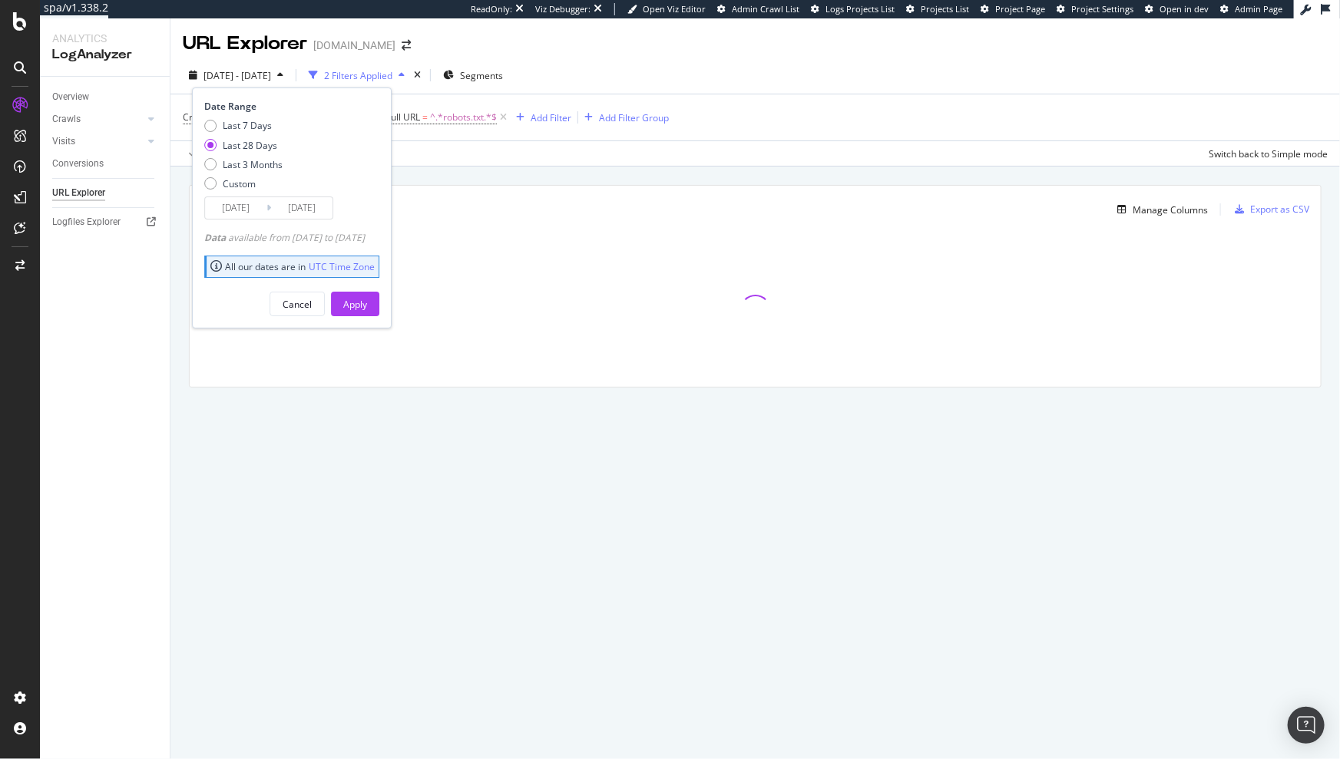
click at [713, 84] on div "2025 Sep. 11th - Oct. 8th 2 Filters Applied Segments Date Range Last 7 Days Las…" at bounding box center [754, 78] width 1169 height 31
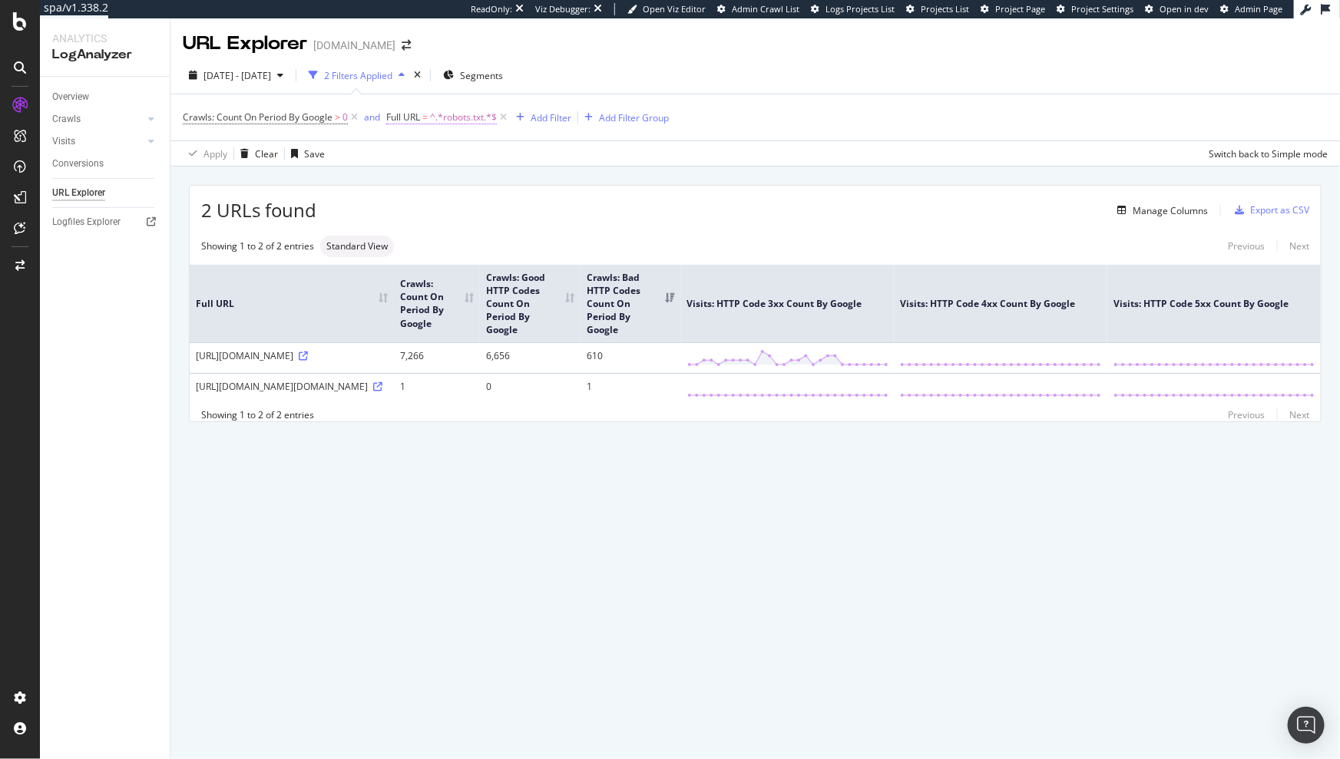
click at [463, 124] on span "^.*robots.txt.*$" at bounding box center [463, 117] width 67 height 21
click at [428, 150] on span "Contains" at bounding box center [421, 153] width 38 height 13
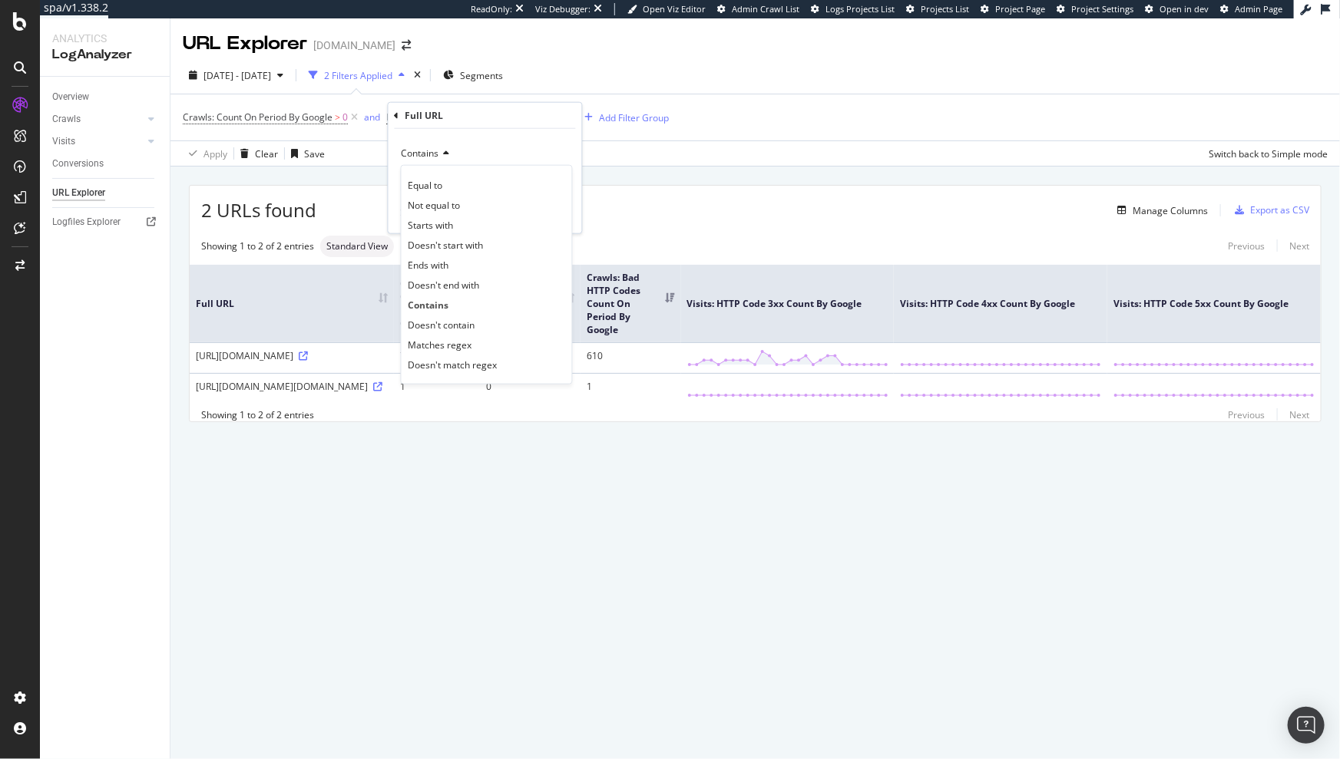
click at [653, 217] on div "Manage Columns" at bounding box center [761, 210] width 891 height 18
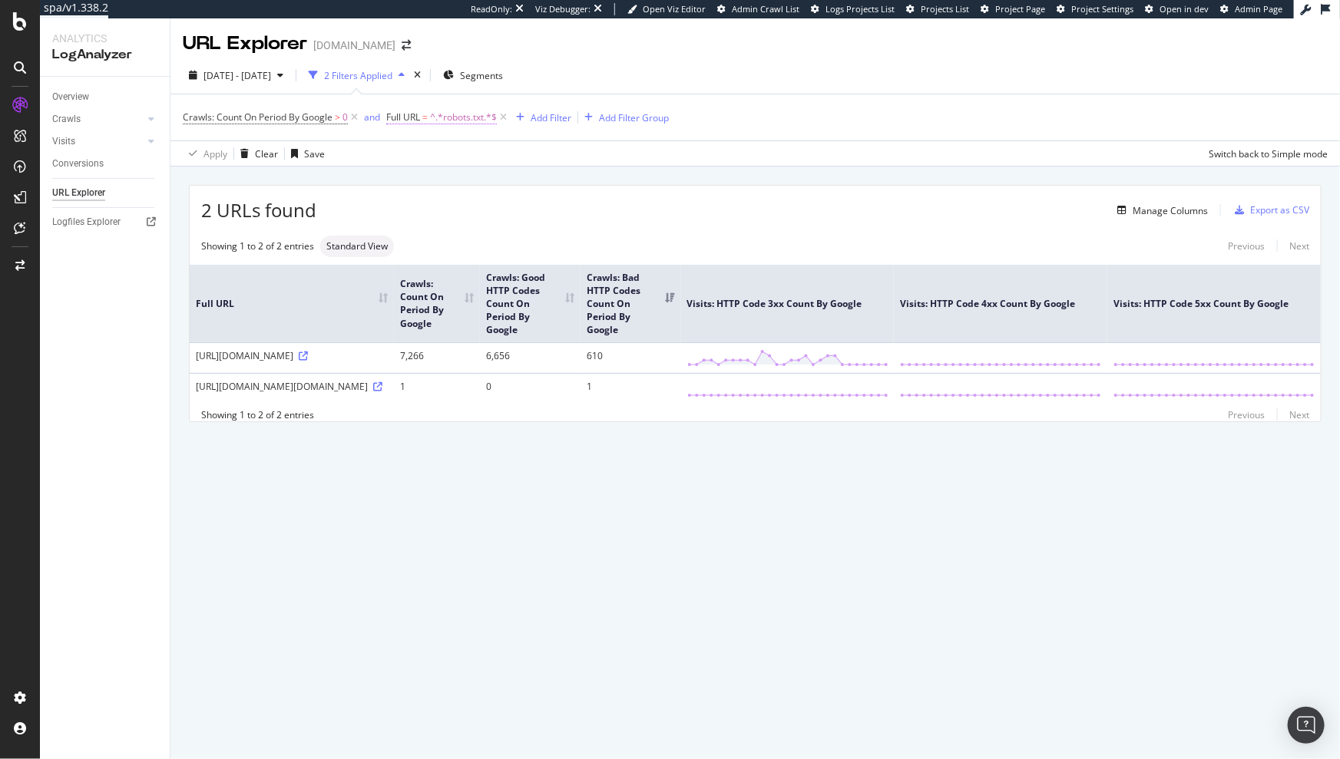
click at [452, 114] on span "^.*robots.txt.*$" at bounding box center [463, 117] width 67 height 21
click at [443, 154] on icon at bounding box center [444, 153] width 11 height 9
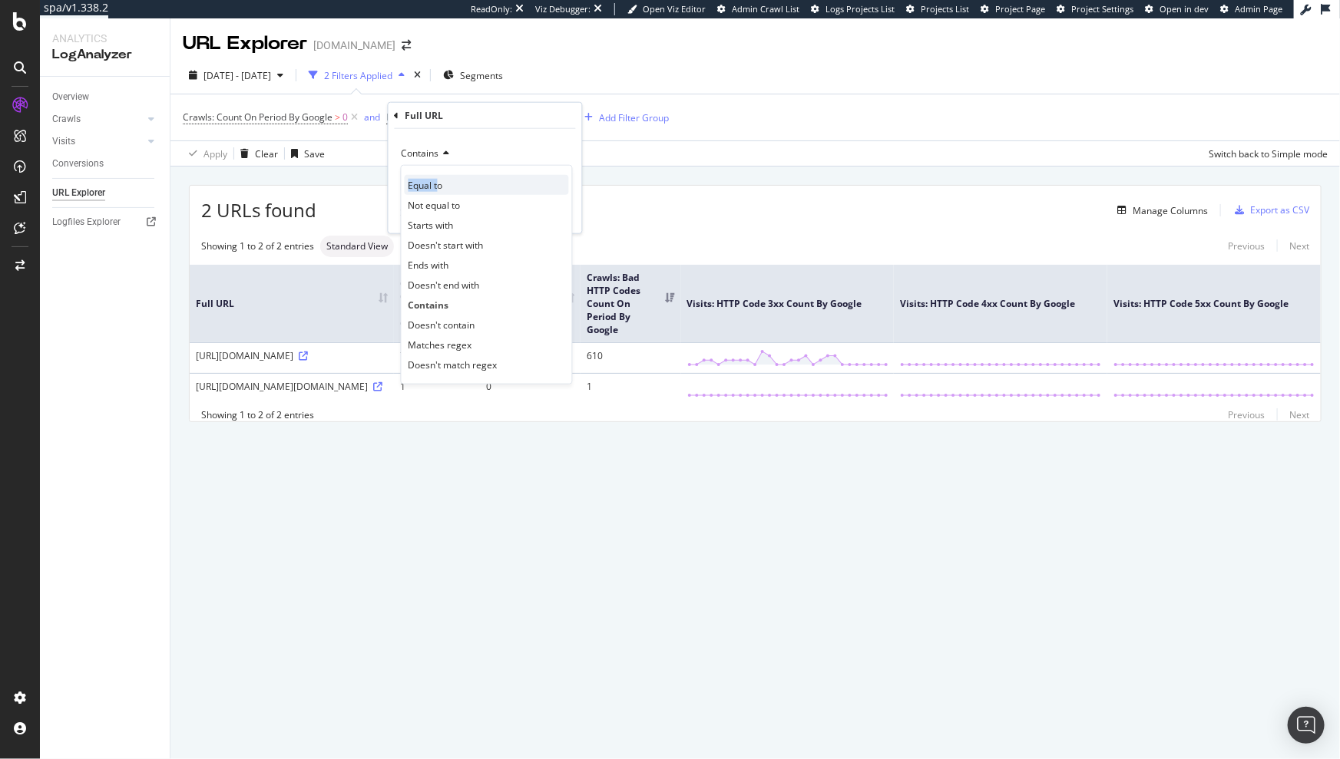
click at [440, 178] on span "Equal to" at bounding box center [425, 184] width 35 height 13
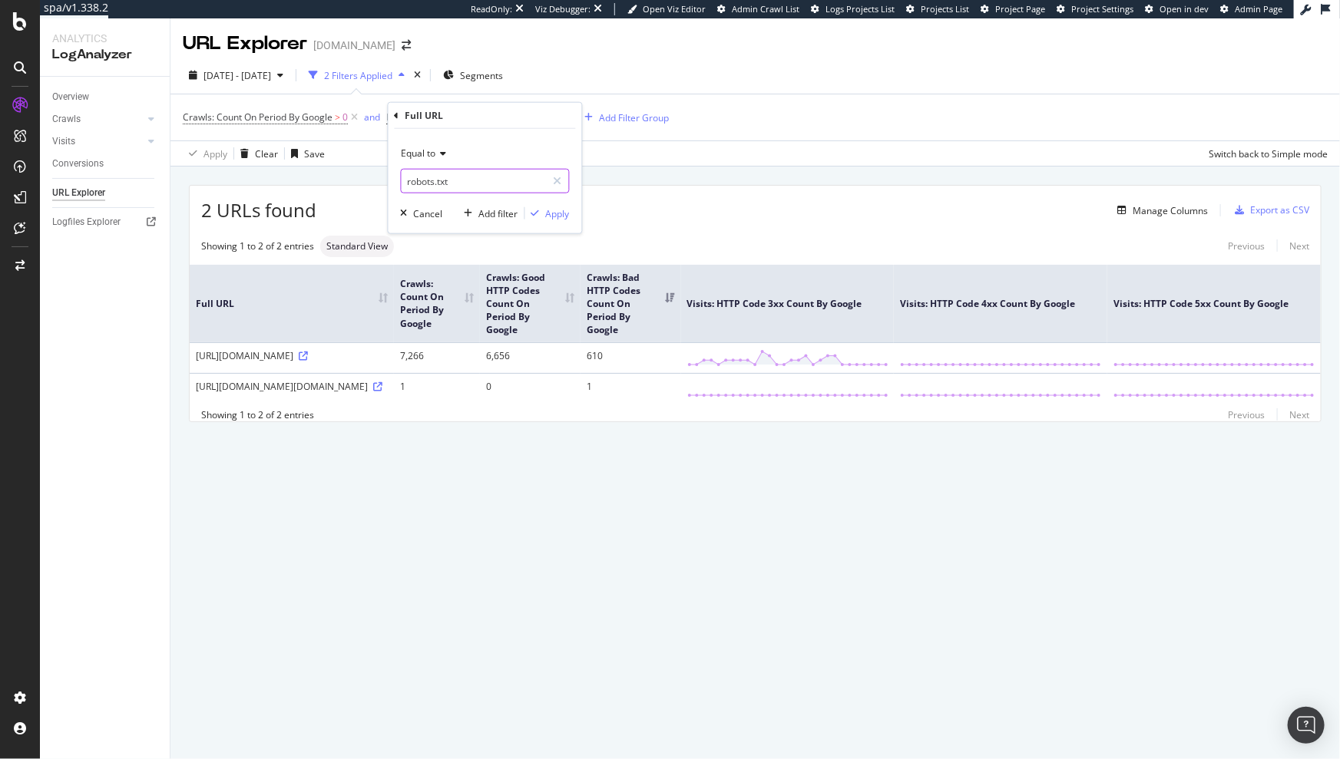
click at [440, 186] on input "robots.txt" at bounding box center [474, 181] width 145 height 25
click at [443, 184] on input "robots.txt" at bounding box center [474, 181] width 145 height 25
drag, startPoint x: 474, startPoint y: 180, endPoint x: 385, endPoint y: 180, distance: 88.3
click at [385, 180] on body "spa/v1.338.2 ReadOnly: Viz Debugger: Open Viz Editor Admin Crawl List Logs Proj…" at bounding box center [670, 379] width 1340 height 759
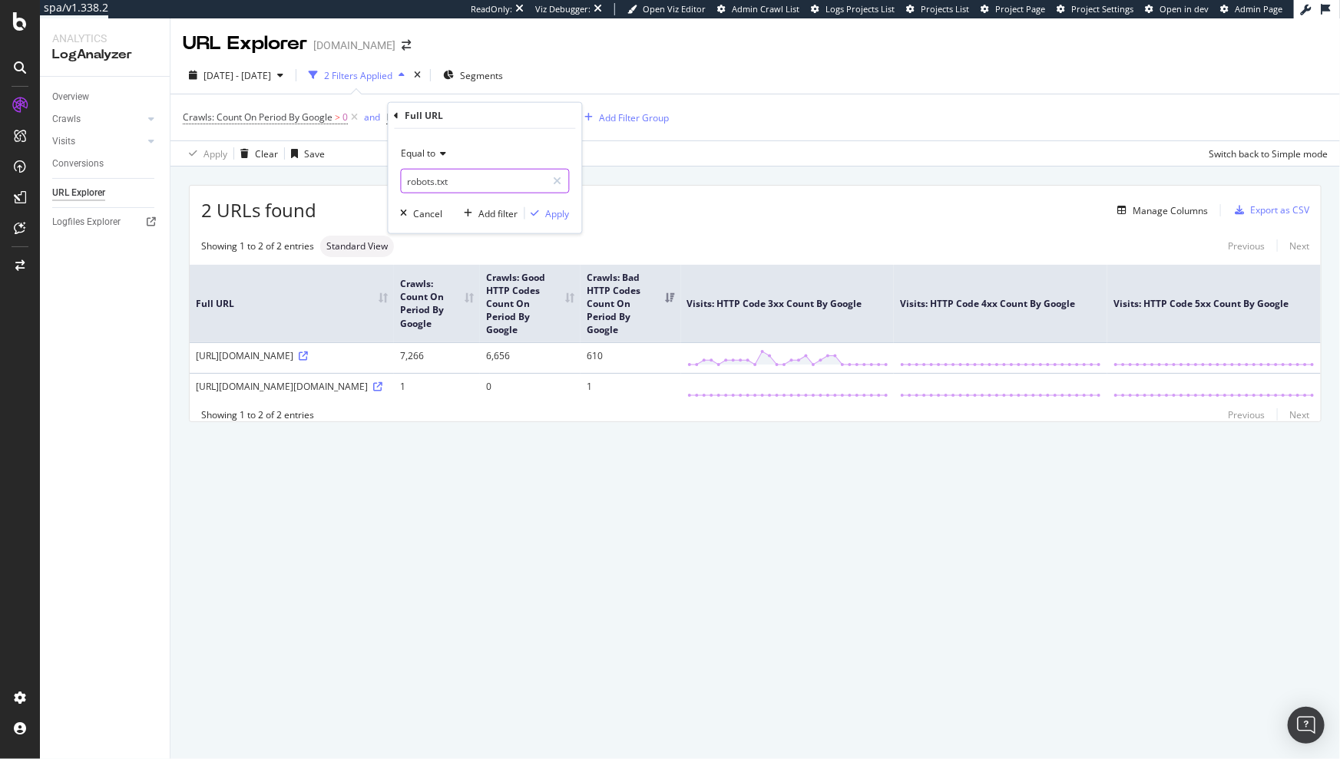
paste input "https://www.ralphlauren.co.uk/robots.txt"
click at [492, 184] on input "robots.txthttps://www.ralphlauren.co.uk/robots.txt" at bounding box center [474, 181] width 145 height 25
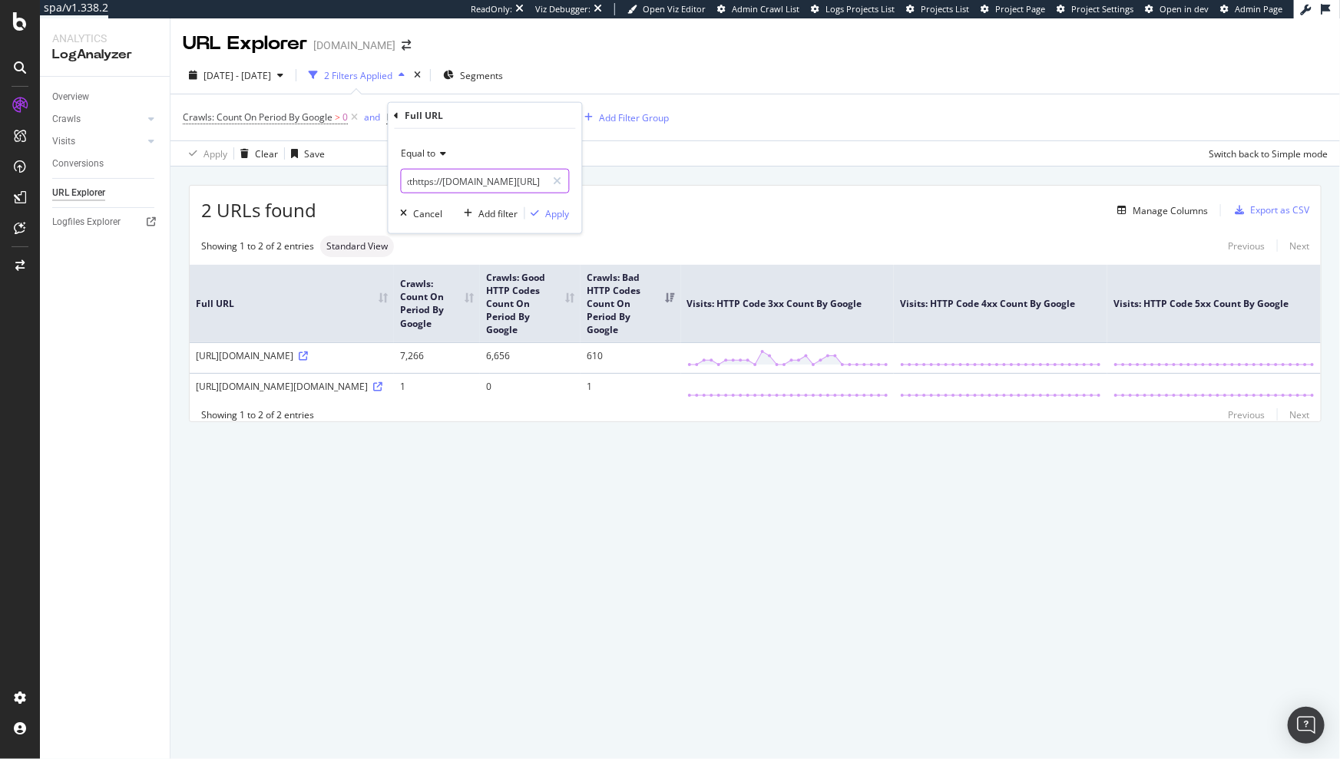
paste input "text"
type input "https://www.ralphlauren.co.uk/robots.txt"
click at [551, 206] on button "Apply" at bounding box center [547, 213] width 45 height 15
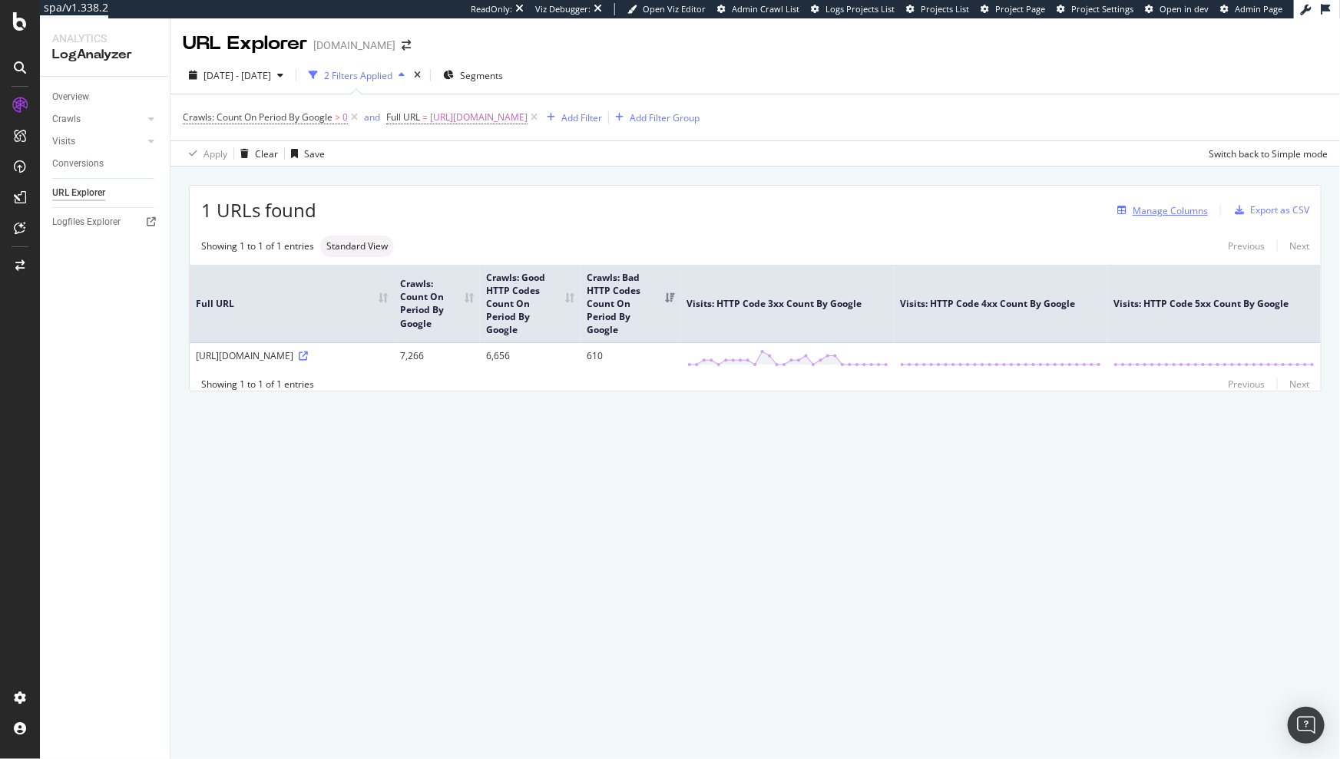
click at [1186, 210] on div "Manage Columns" at bounding box center [1170, 210] width 75 height 13
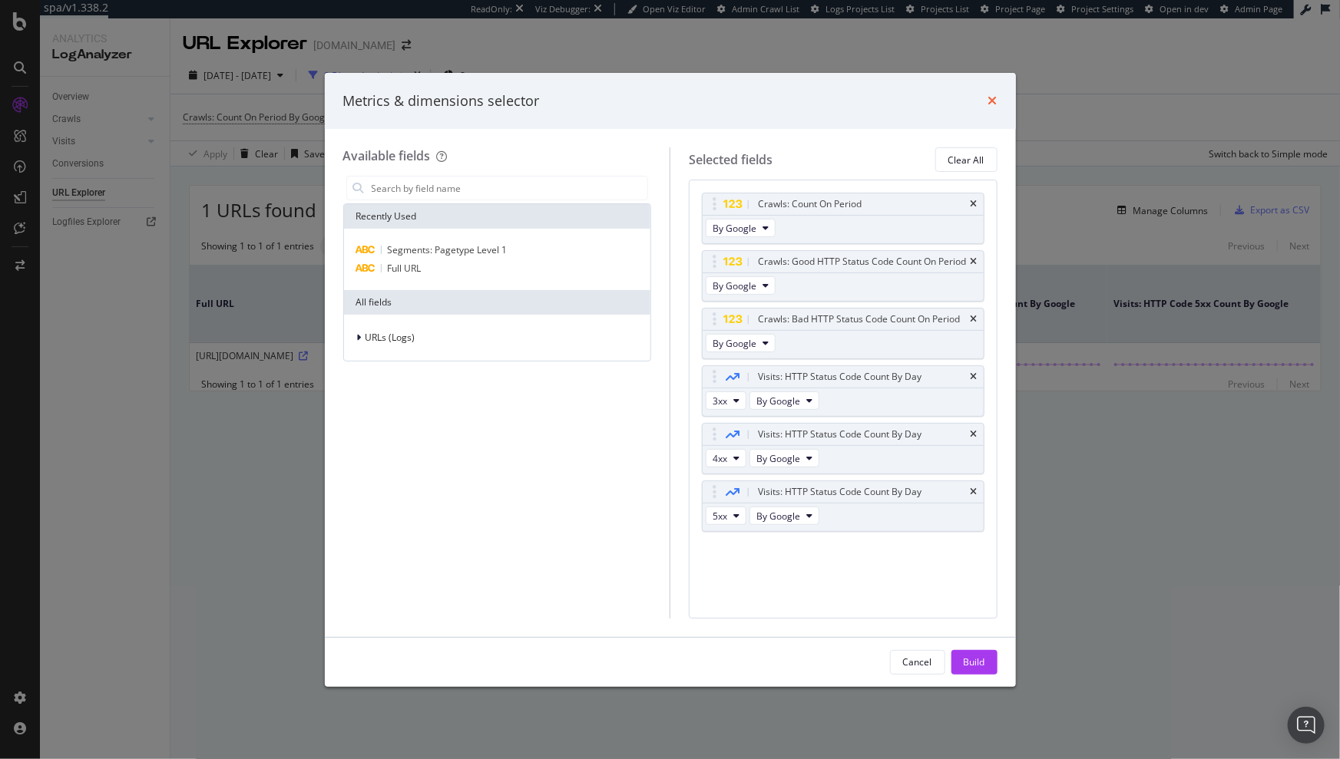
click at [989, 105] on icon "times" at bounding box center [992, 100] width 9 height 12
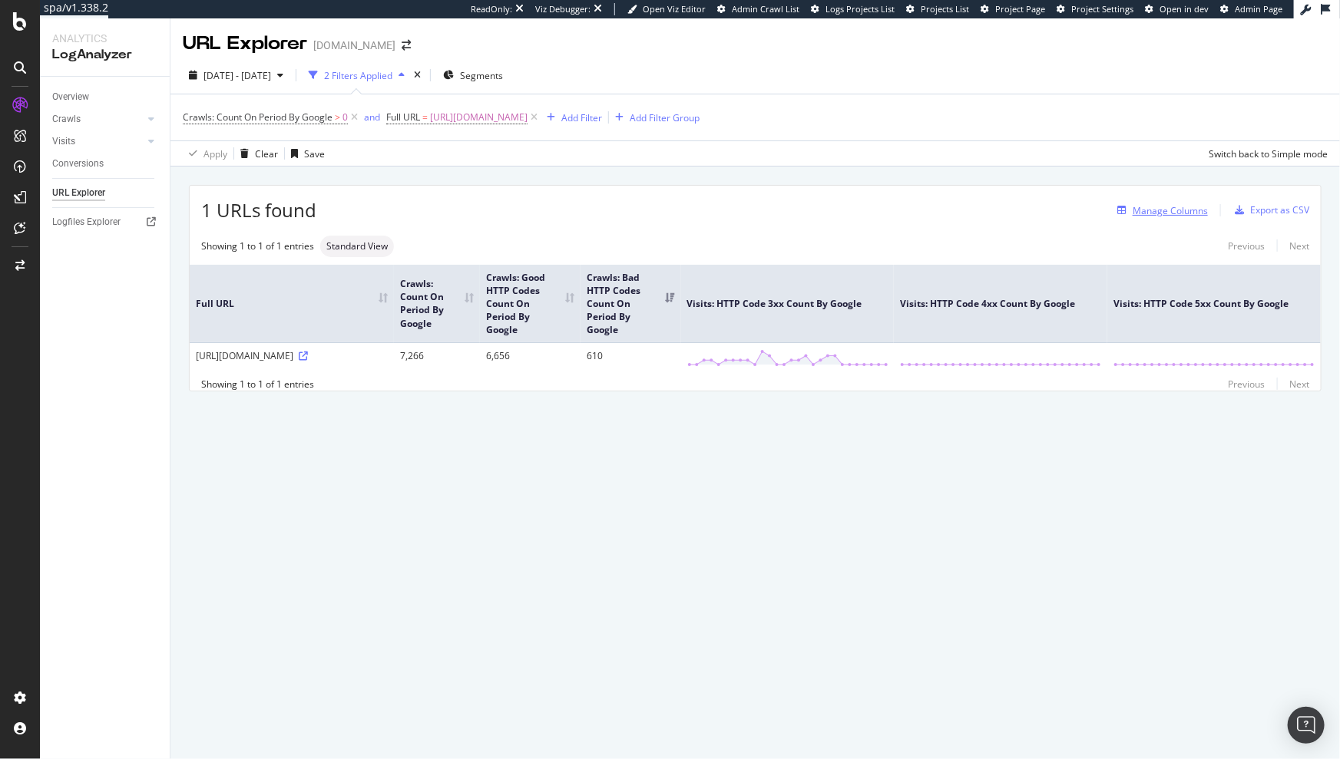
click at [1159, 209] on div "Manage Columns" at bounding box center [1170, 210] width 75 height 13
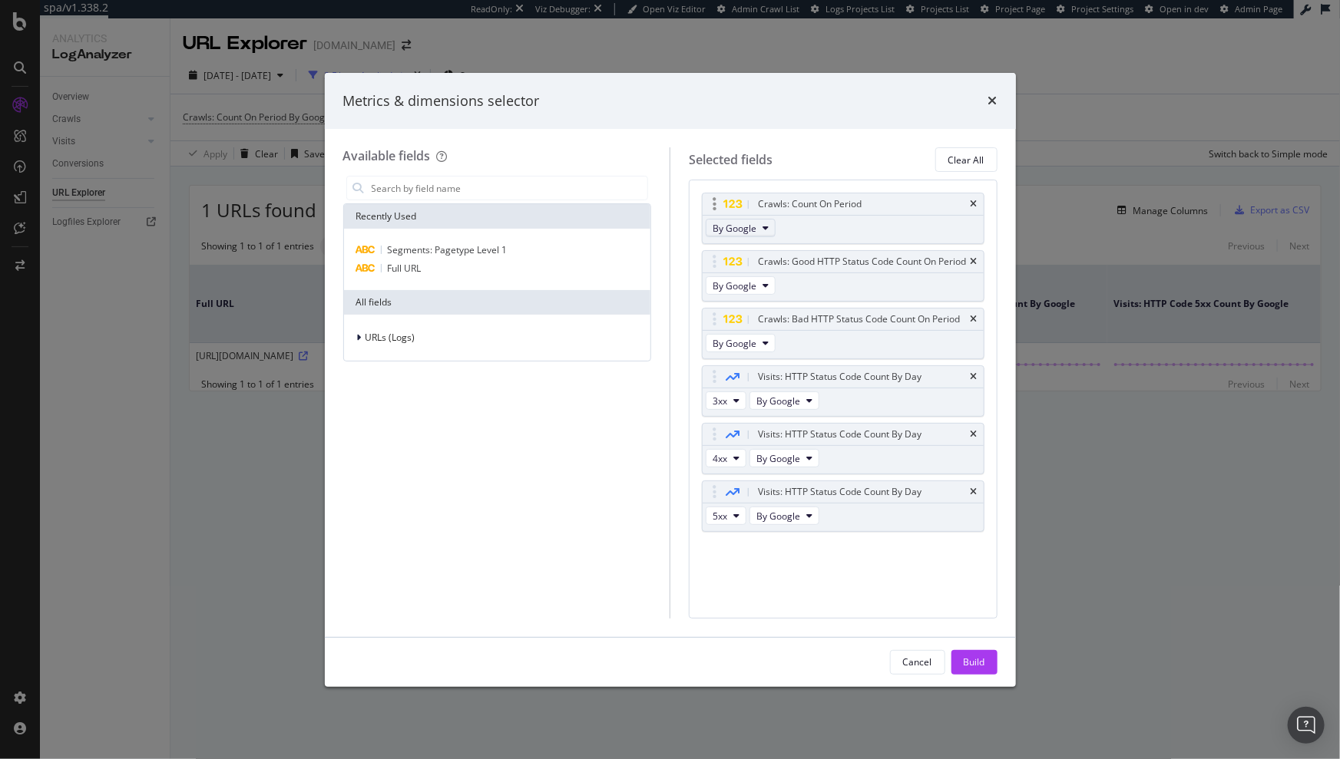
click at [753, 233] on span "By Google" at bounding box center [735, 228] width 44 height 13
click at [818, 168] on div "Selected fields Clear All" at bounding box center [843, 159] width 309 height 25
click at [977, 375] on div "Visits: HTTP Status Code Count By Day" at bounding box center [843, 376] width 281 height 21
click at [974, 376] on icon "times" at bounding box center [974, 376] width 7 height 9
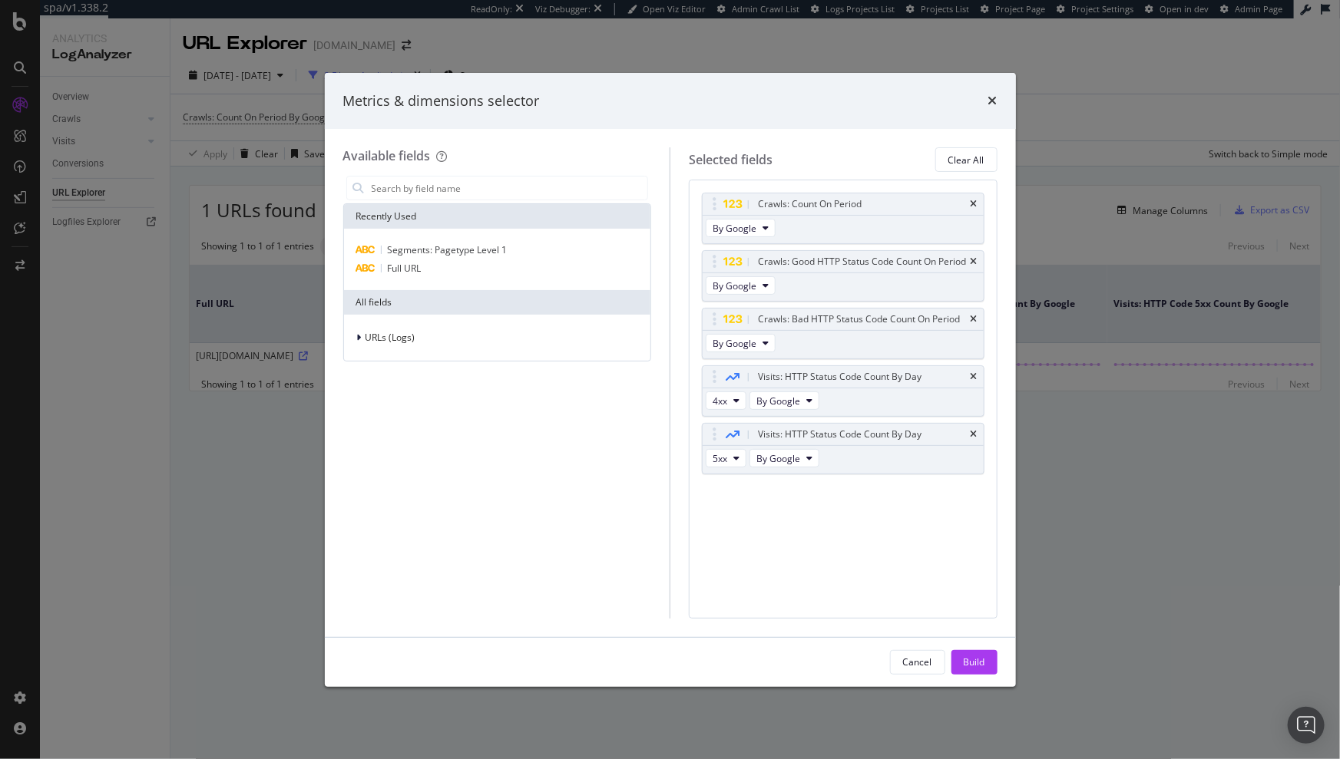
click at [974, 376] on icon "times" at bounding box center [974, 376] width 7 height 9
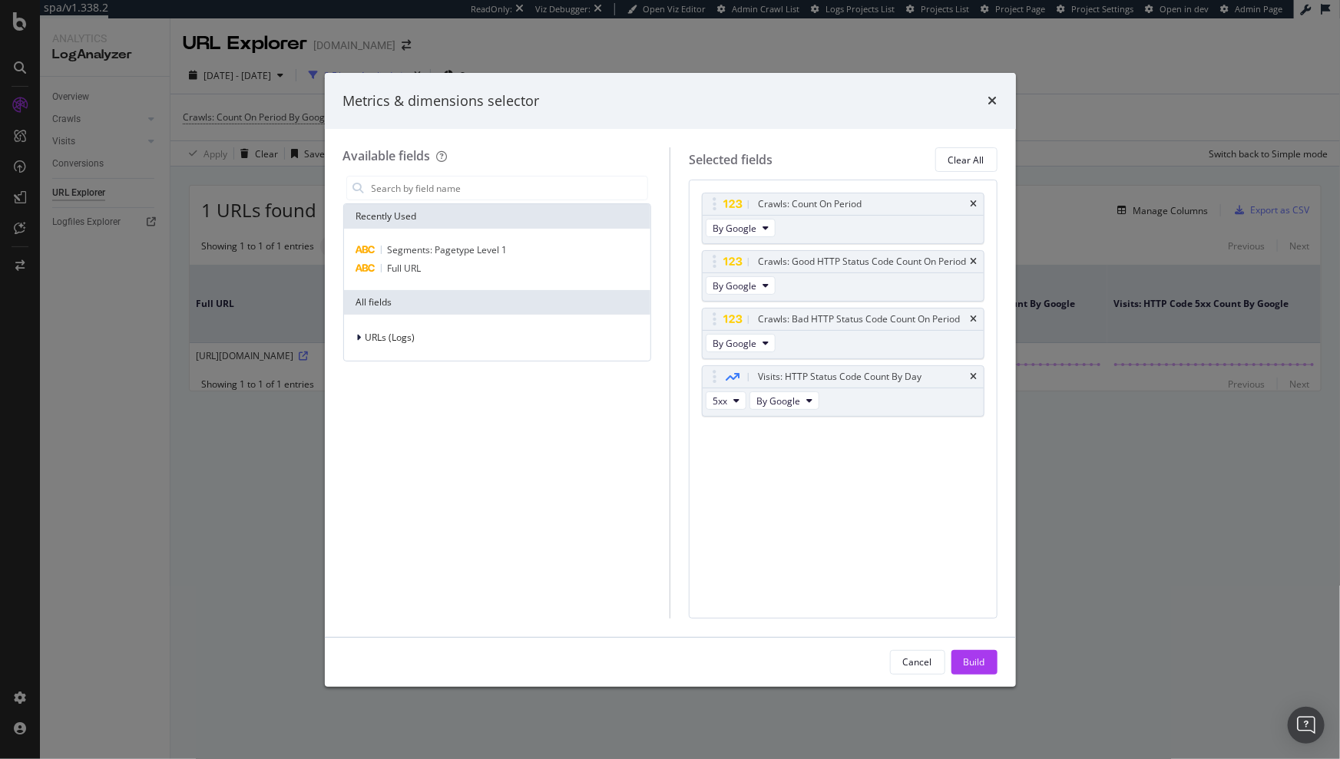
click at [974, 376] on icon "times" at bounding box center [974, 376] width 7 height 9
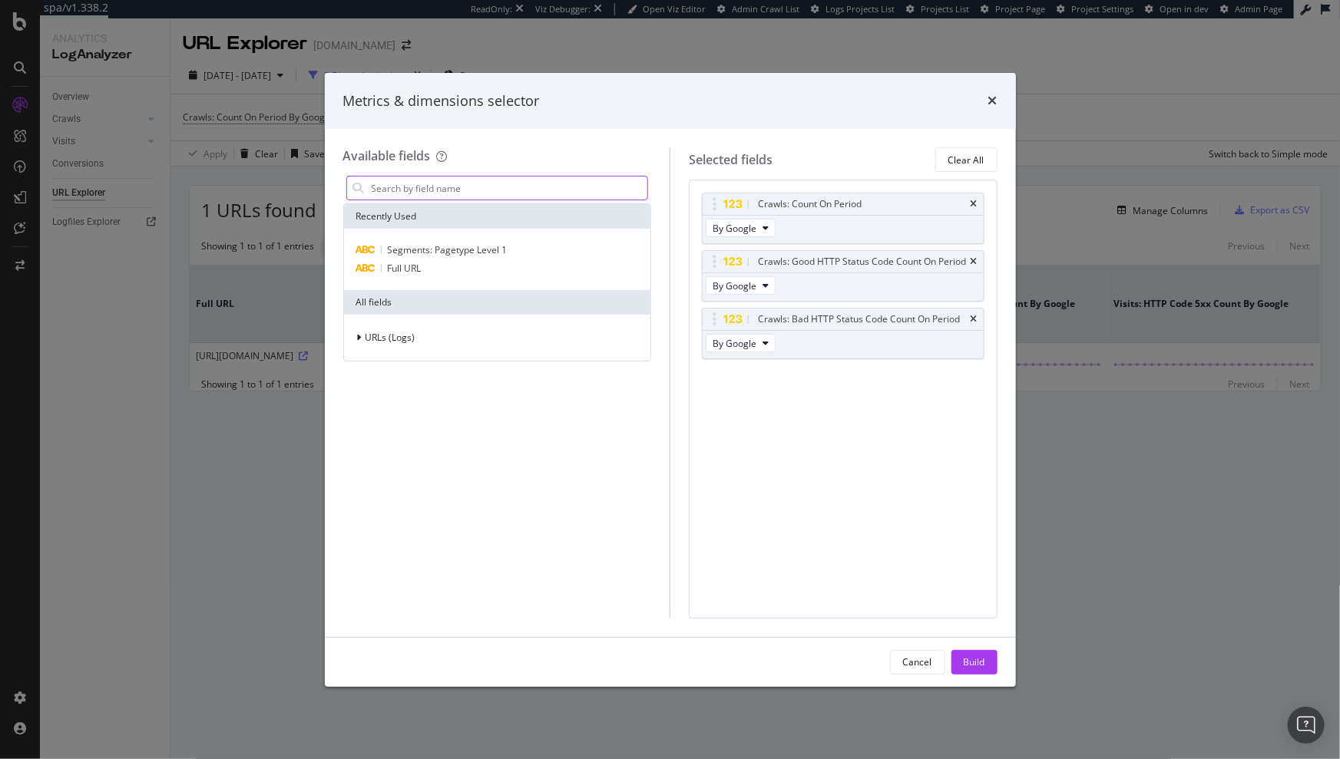
click at [413, 184] on input "modal" at bounding box center [509, 188] width 278 height 23
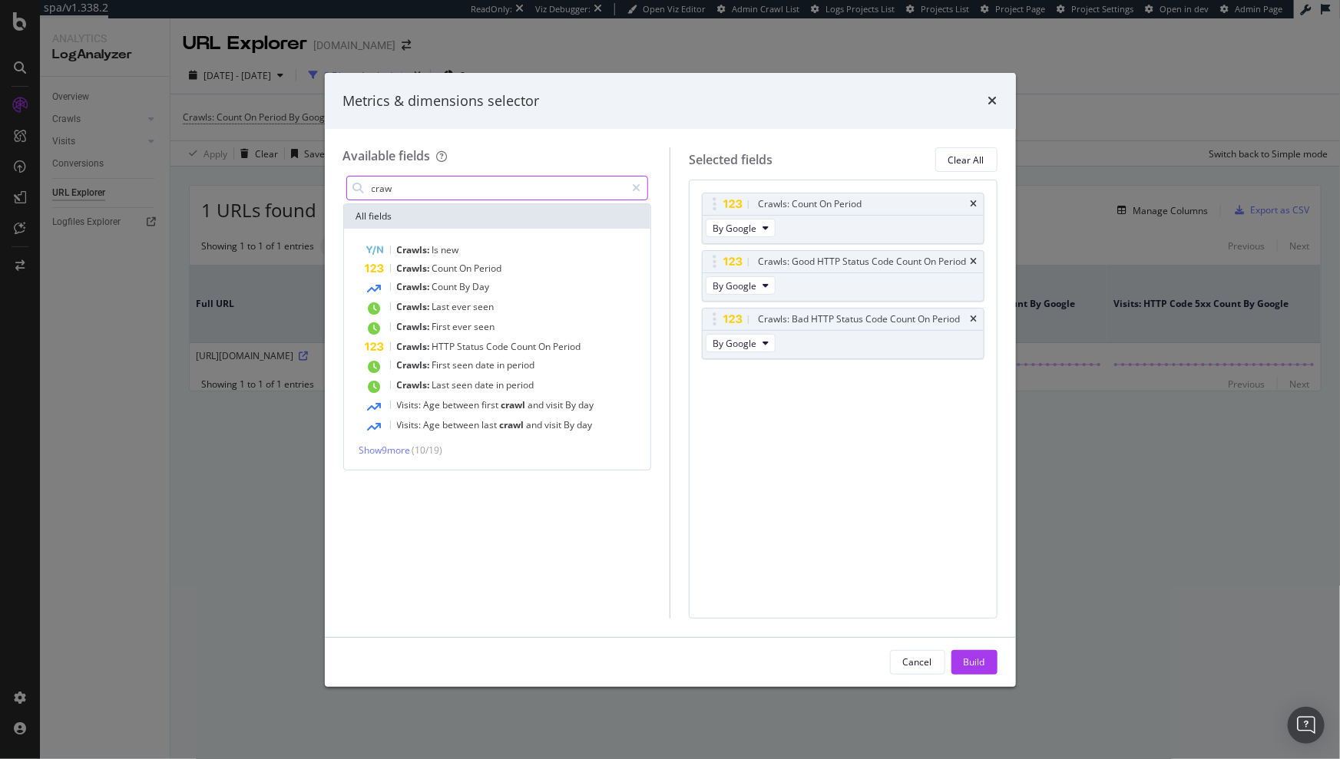
type input "craw"
click at [815, 376] on div "Crawls: Count On Period By Google Crawls: Good HTTP Status Code Count On Period…" at bounding box center [843, 293] width 283 height 200
click at [638, 186] on icon "modal" at bounding box center [636, 188] width 8 height 11
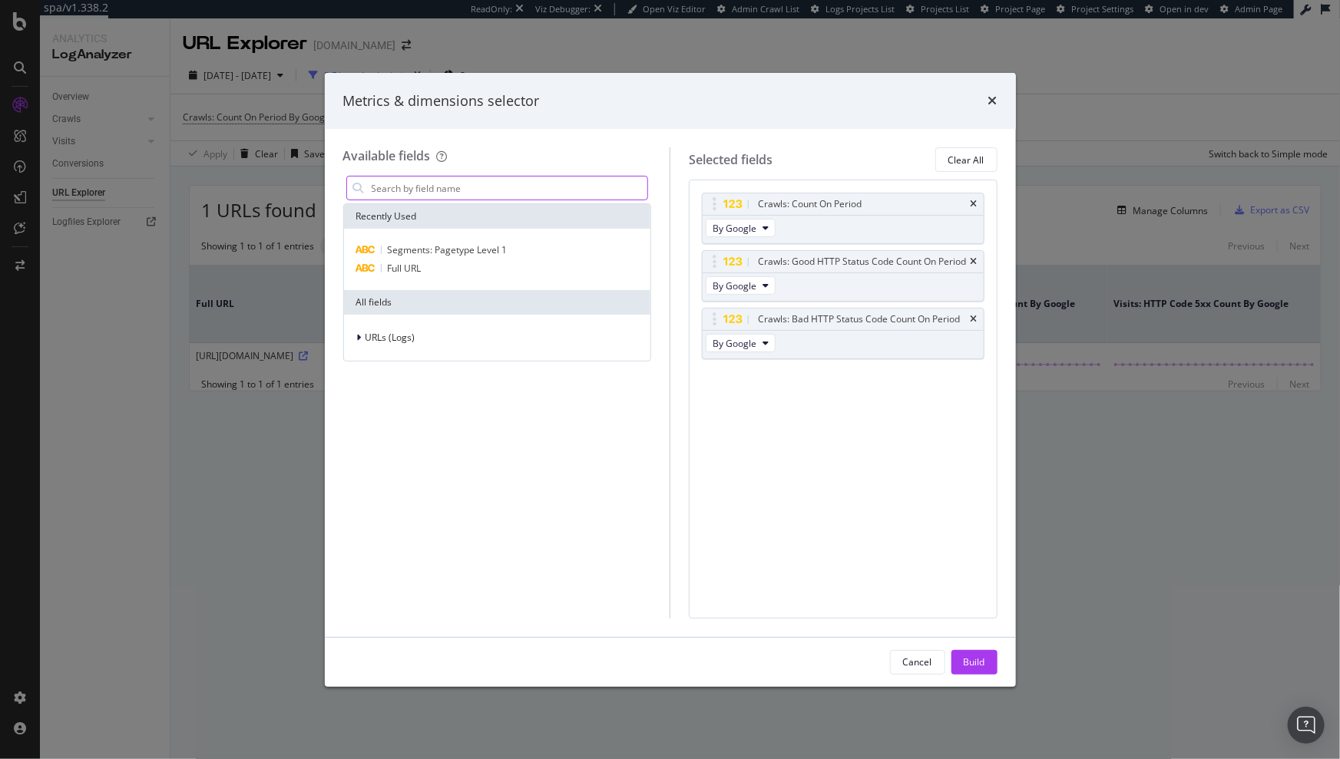
click at [516, 182] on input "modal" at bounding box center [509, 188] width 278 height 23
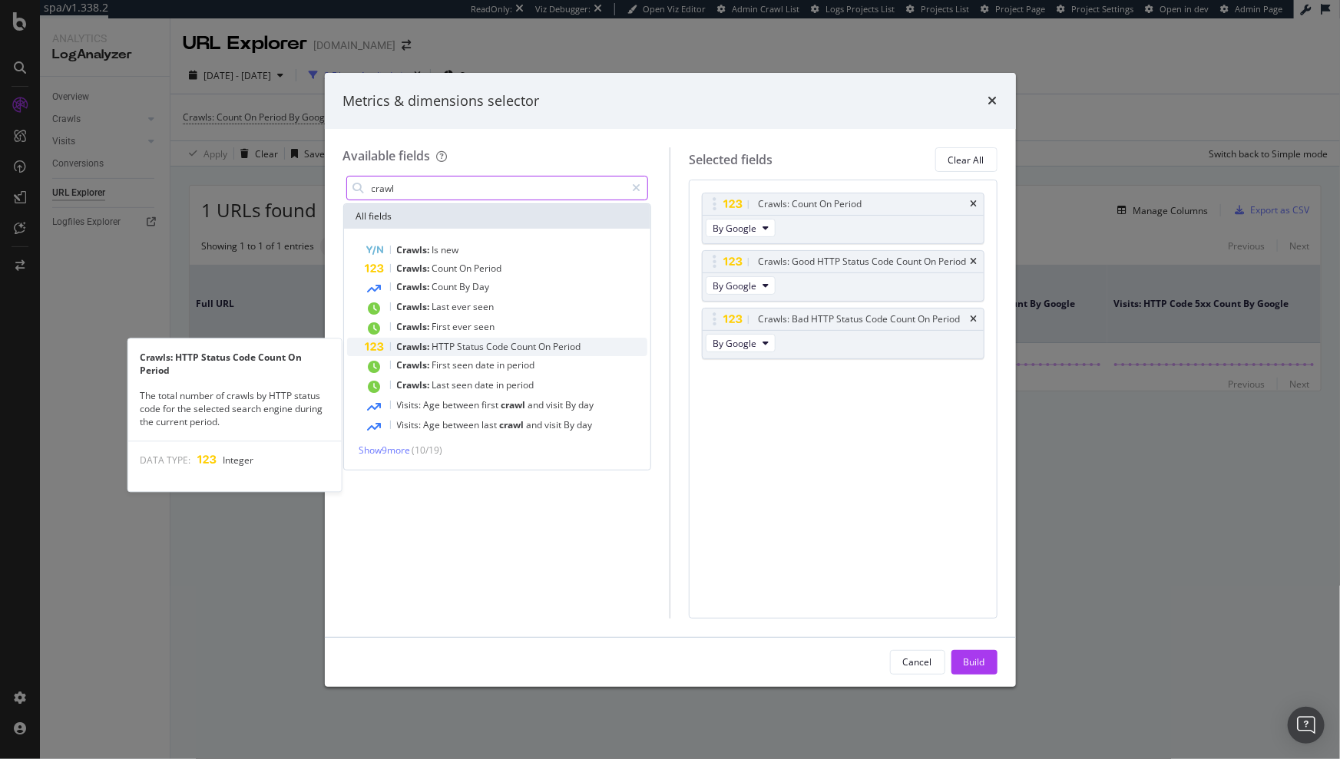
type input "crawl"
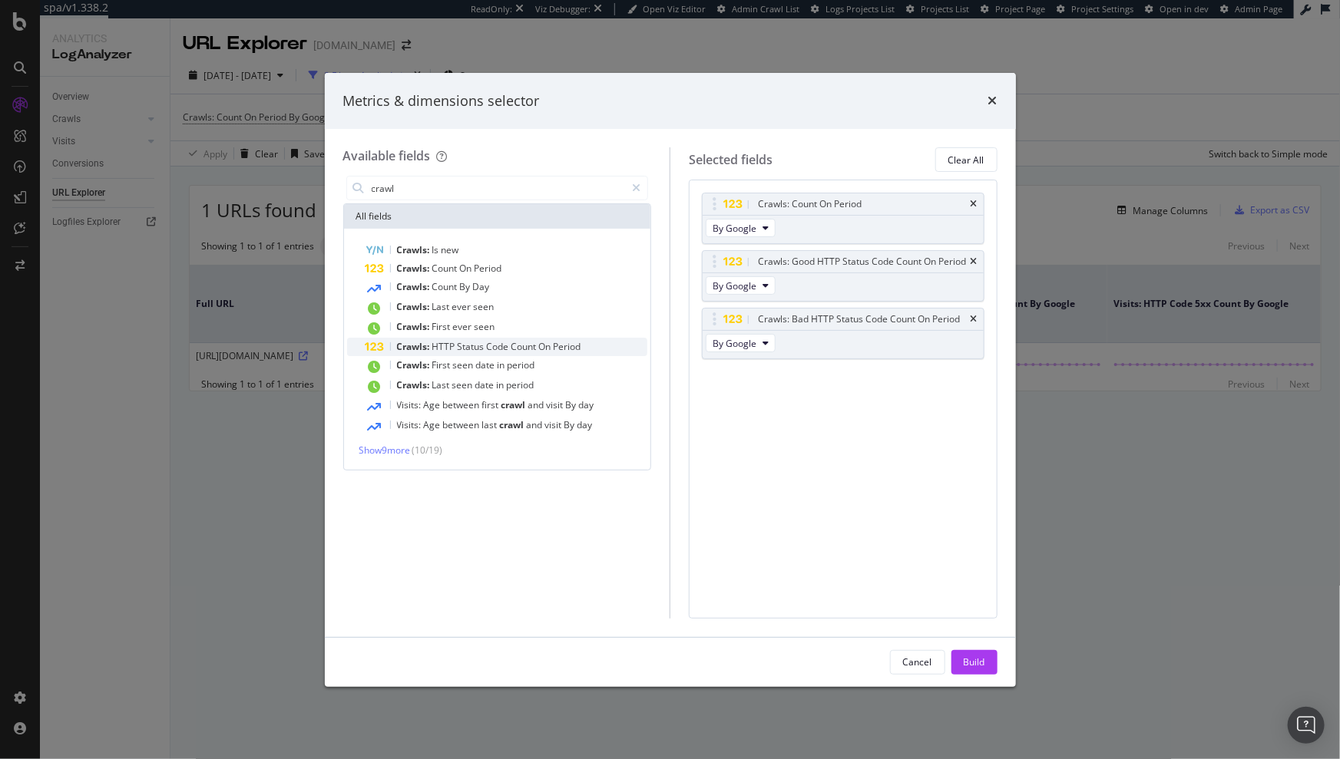
click at [460, 345] on span "Status" at bounding box center [472, 346] width 29 height 13
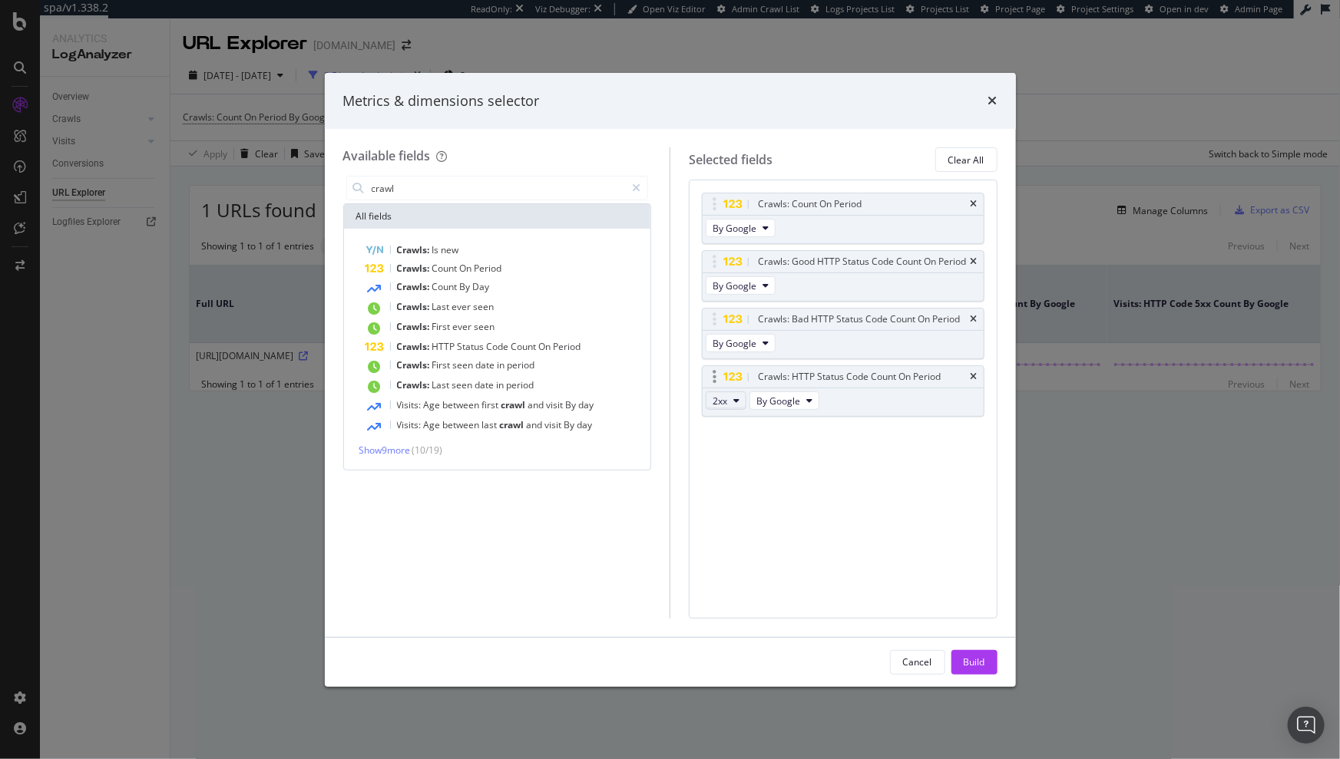
click at [729, 399] on button "2xx" at bounding box center [726, 401] width 41 height 18
click at [746, 481] on div "301" at bounding box center [739, 489] width 66 height 22
click at [988, 663] on button "Build" at bounding box center [974, 662] width 46 height 25
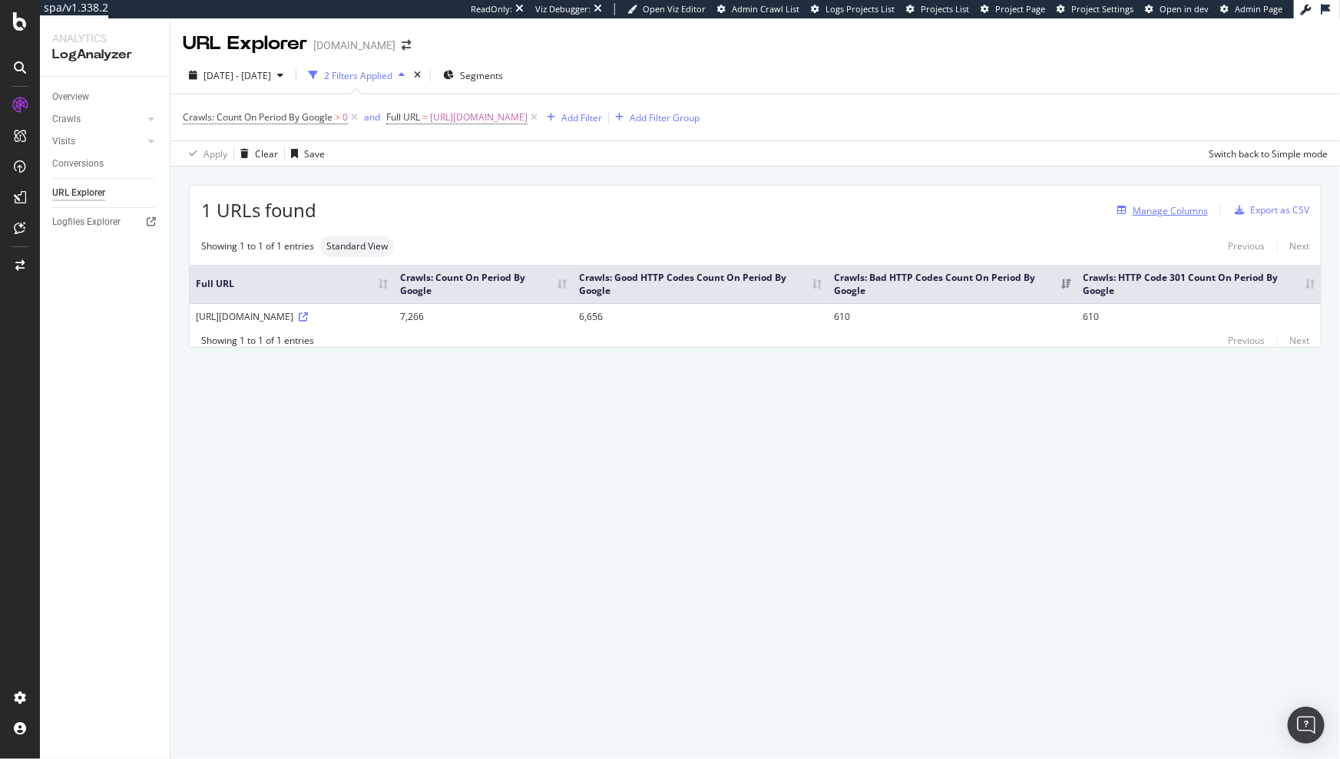
click at [1172, 213] on div "Manage Columns" at bounding box center [1170, 210] width 75 height 13
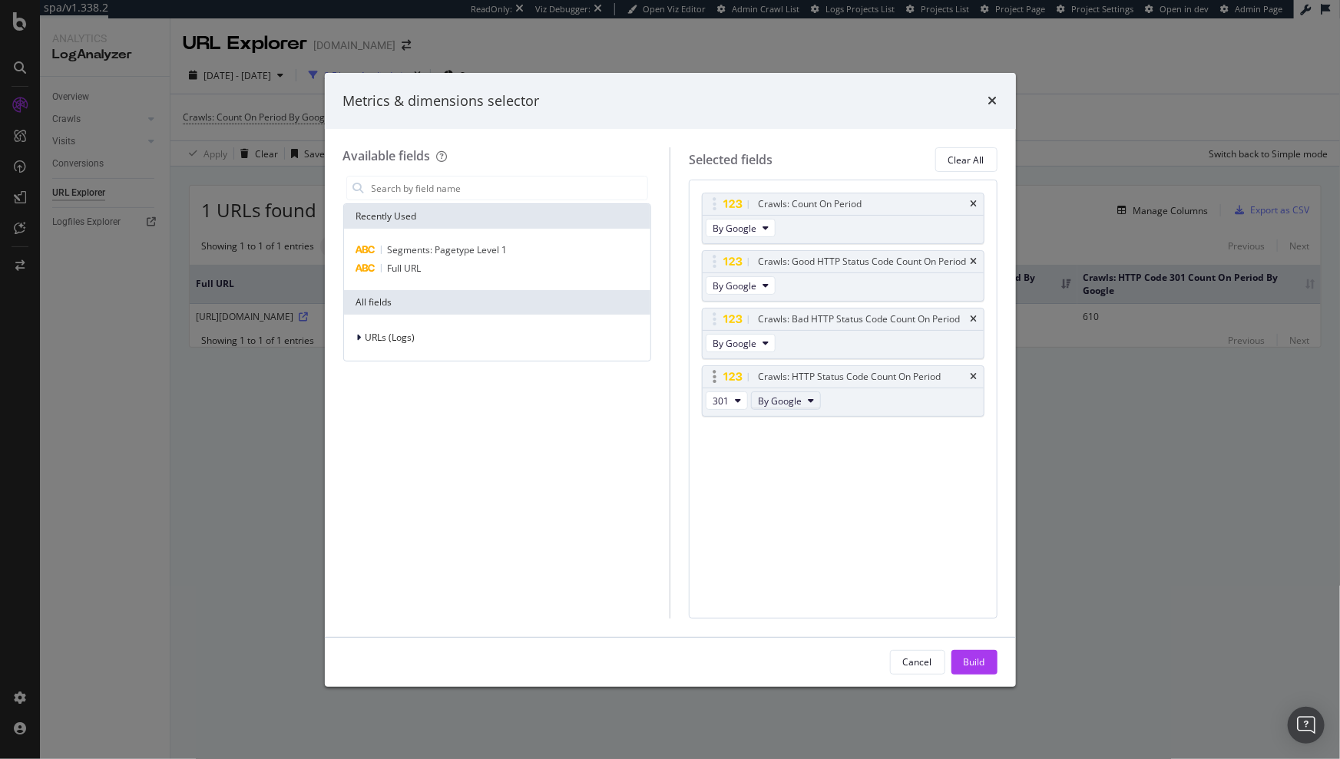
click at [797, 404] on span "By Google" at bounding box center [780, 401] width 44 height 13
click at [805, 451] on span "By Google Desktop" at bounding box center [823, 456] width 121 height 14
click at [832, 401] on span "By Google Desktop" at bounding box center [798, 401] width 81 height 13
click at [795, 417] on div "By Google" at bounding box center [824, 428] width 146 height 22
click at [804, 408] on button "By Google" at bounding box center [786, 401] width 70 height 18
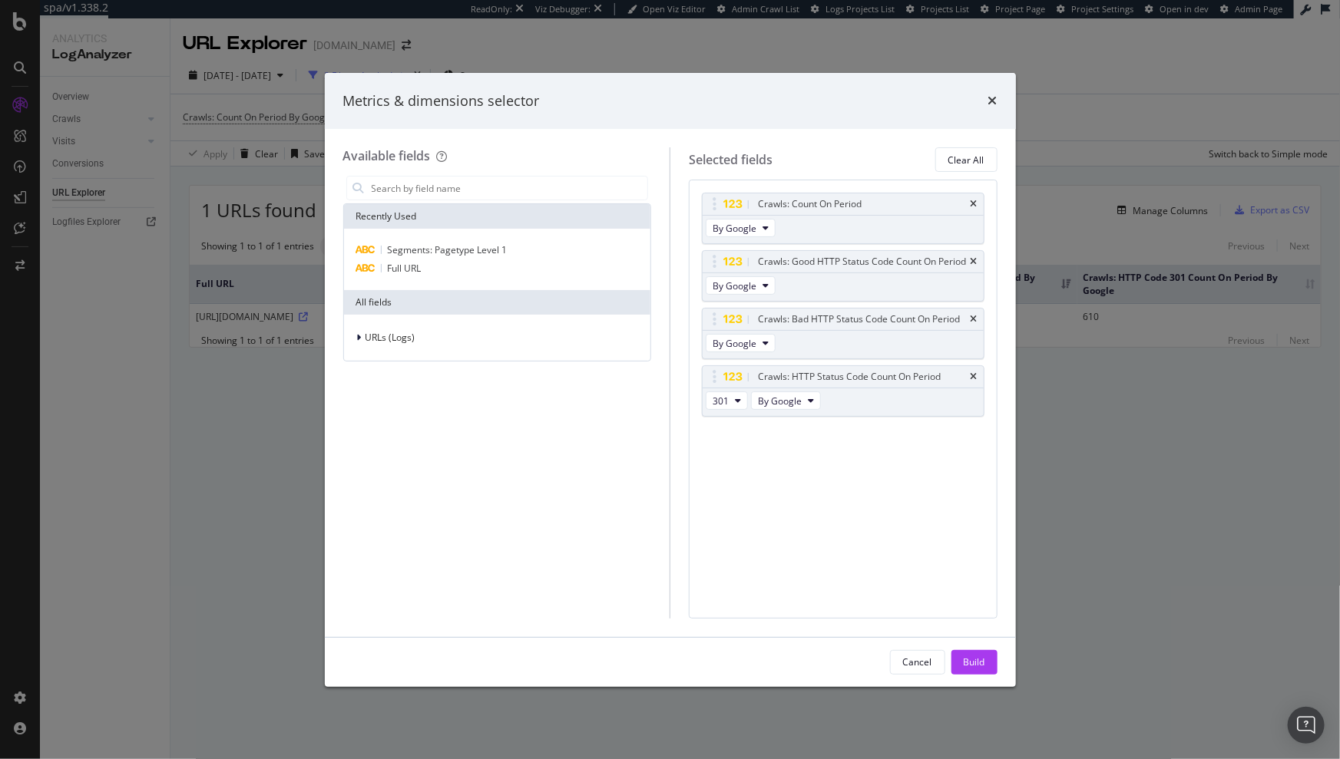
click at [706, 445] on div "Crawls: Count On Period By Google Crawls: Good HTTP Status Code Count On Period…" at bounding box center [843, 321] width 283 height 257
click at [458, 187] on input "modal" at bounding box center [509, 188] width 278 height 23
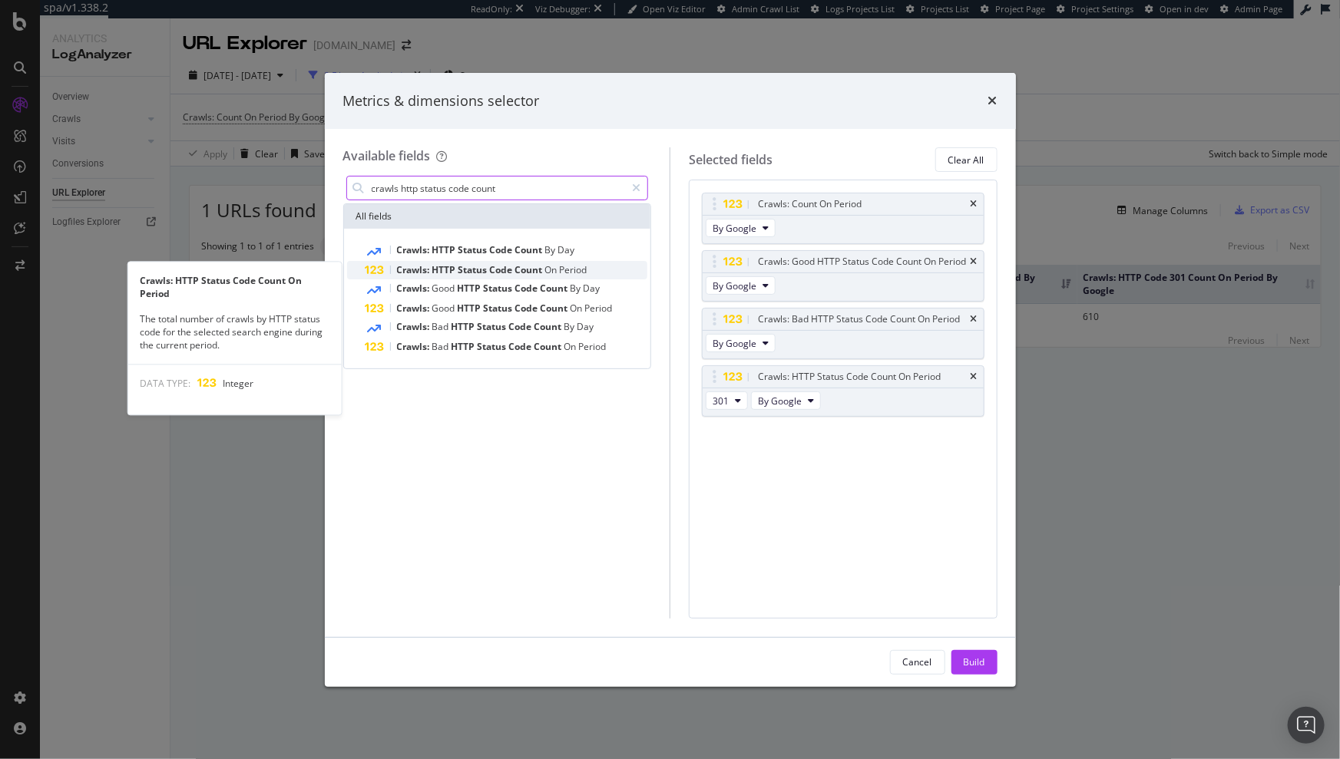
type input "crawls http status code count"
click at [503, 274] on span "Code" at bounding box center [502, 269] width 25 height 13
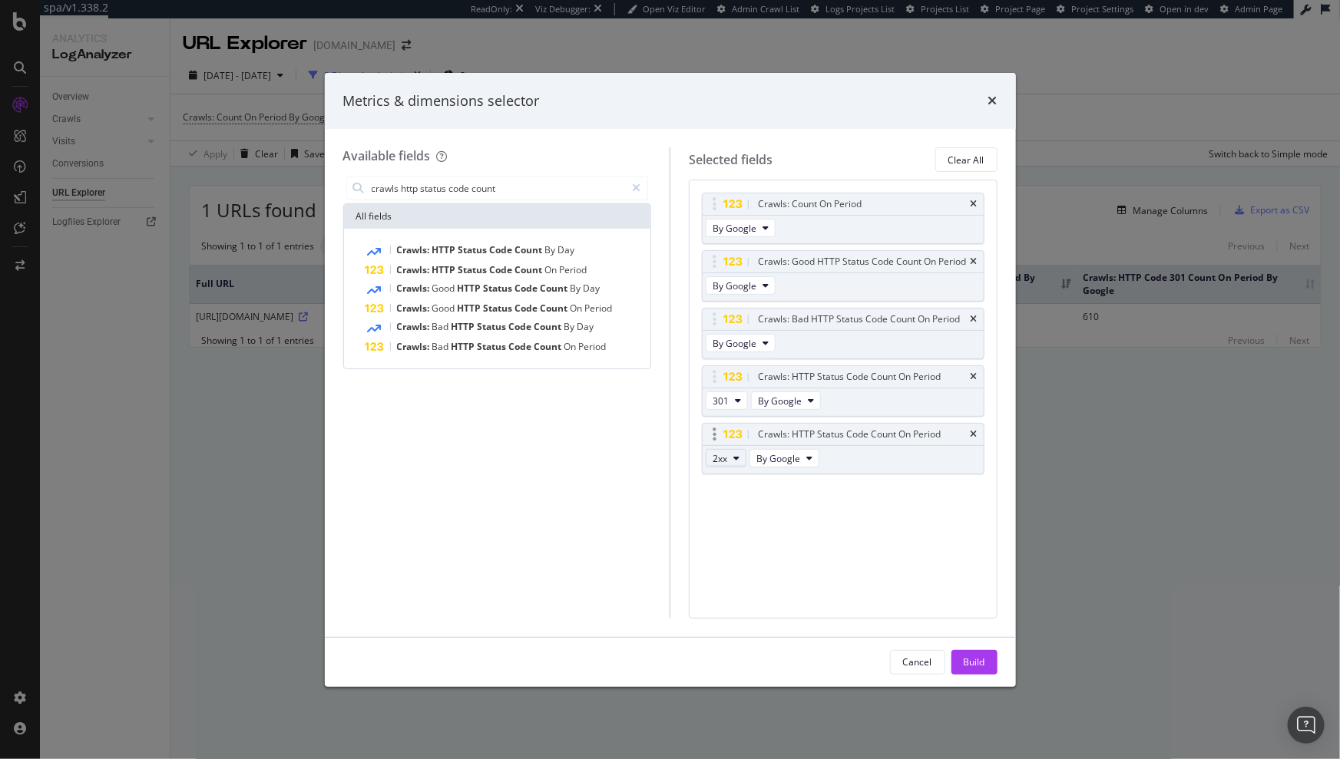
click at [739, 457] on button "2xx" at bounding box center [726, 458] width 41 height 18
click at [744, 511] on span "3xx" at bounding box center [739, 514] width 41 height 14
click at [802, 454] on button "By Google" at bounding box center [784, 458] width 70 height 18
click at [824, 514] on span "By Google Desktop" at bounding box center [822, 514] width 121 height 14
click at [483, 263] on span "Status" at bounding box center [473, 269] width 31 height 13
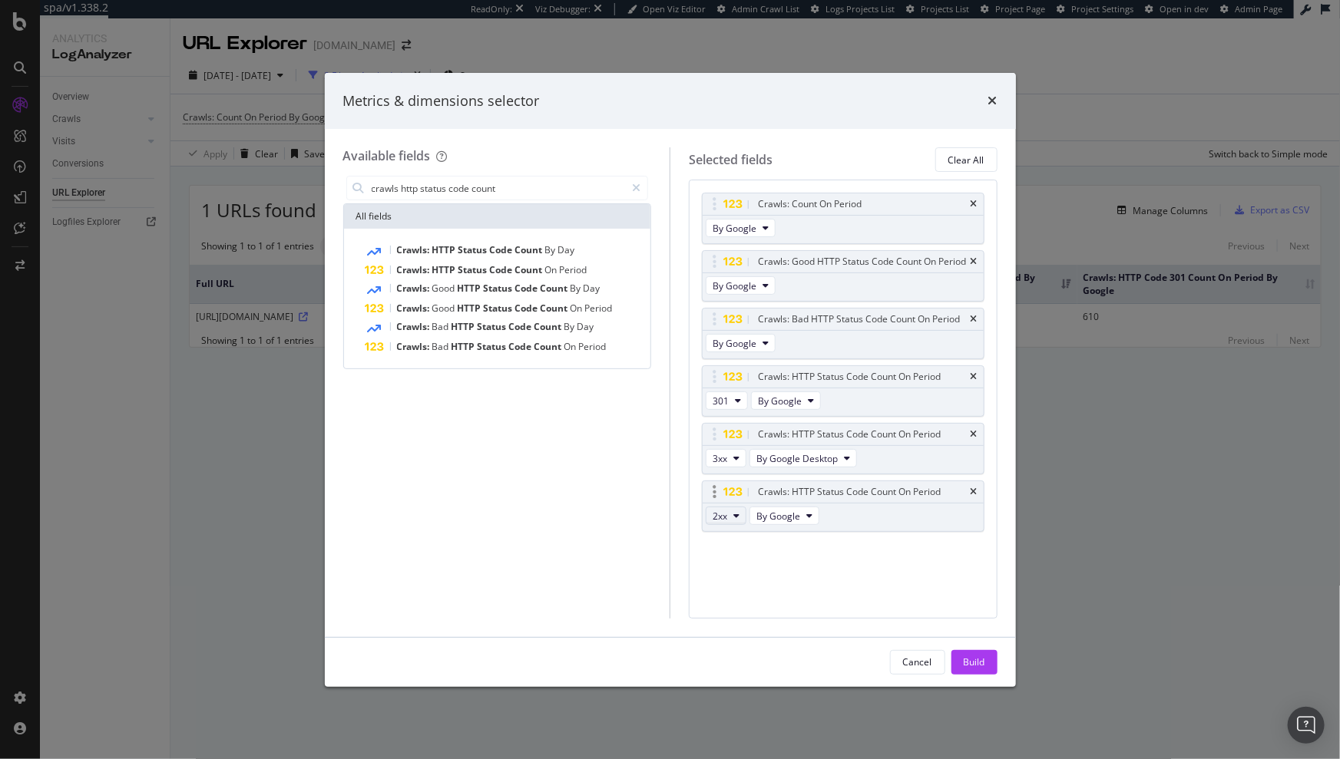
click at [738, 513] on icon "modal" at bounding box center [736, 515] width 6 height 9
click at [735, 571] on span "3xx" at bounding box center [739, 571] width 41 height 14
click at [799, 521] on button "By Google" at bounding box center [784, 516] width 70 height 18
click at [814, 606] on div "By Google Images" at bounding box center [822, 599] width 146 height 22
click at [502, 266] on span "Code" at bounding box center [502, 269] width 25 height 13
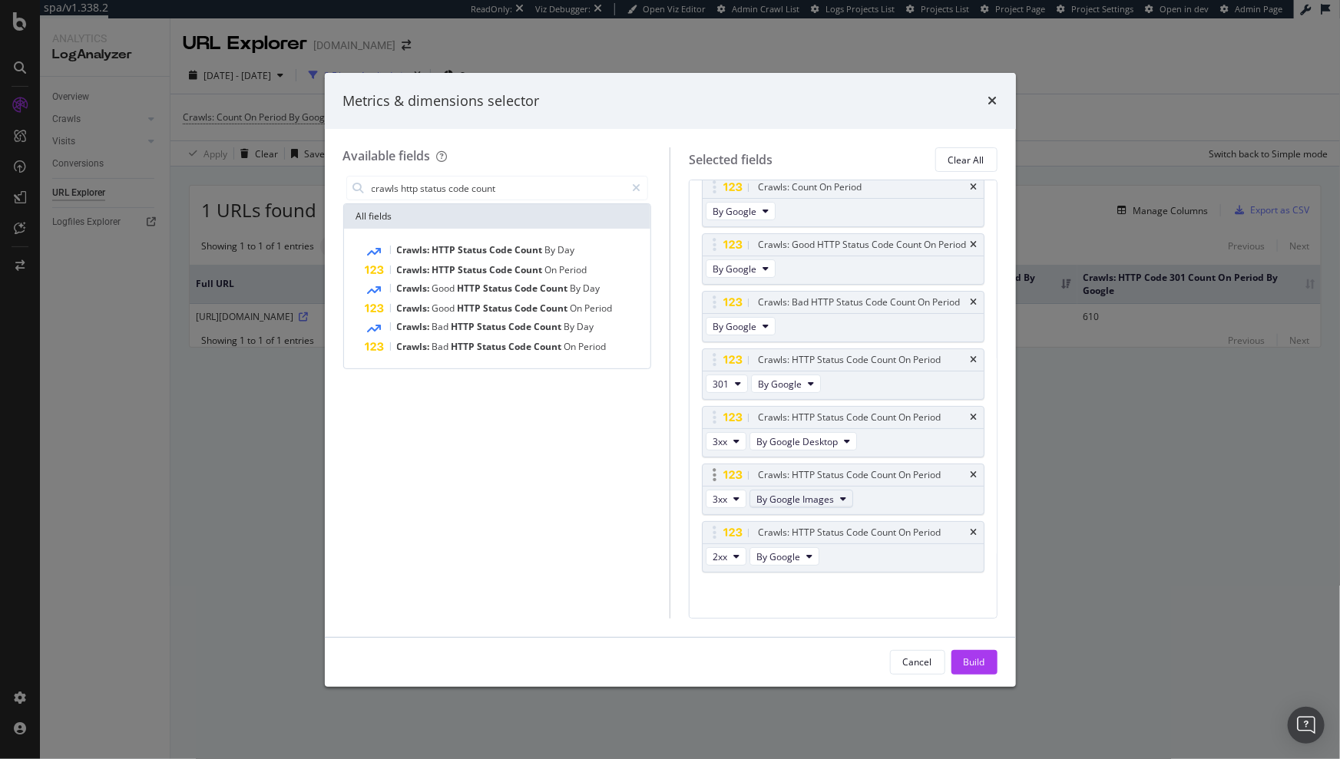
scroll to position [40, 0]
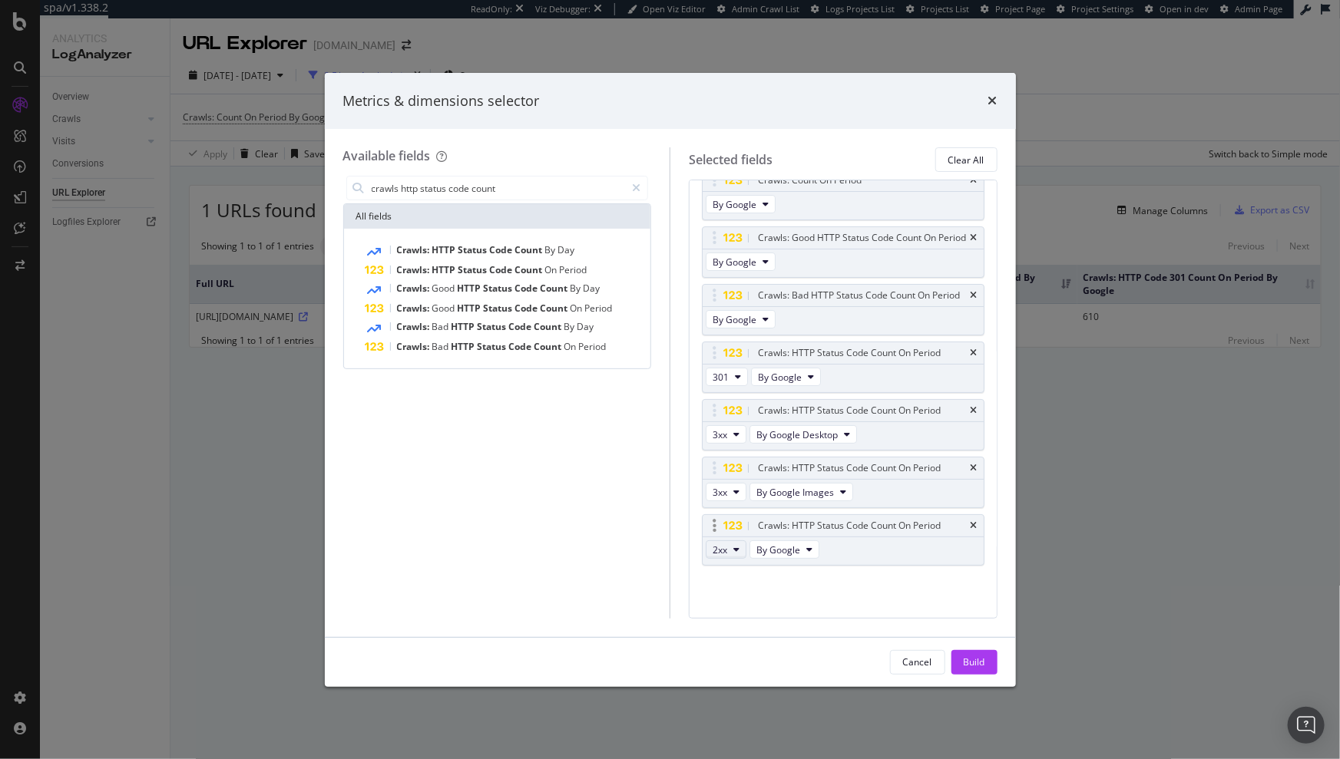
click at [734, 559] on button "2xx" at bounding box center [726, 550] width 41 height 18
click at [745, 625] on div "3xx" at bounding box center [739, 618] width 66 height 22
click at [801, 559] on button "By Google" at bounding box center [784, 550] width 70 height 18
click at [799, 611] on span "By Google Video" at bounding box center [822, 609] width 121 height 14
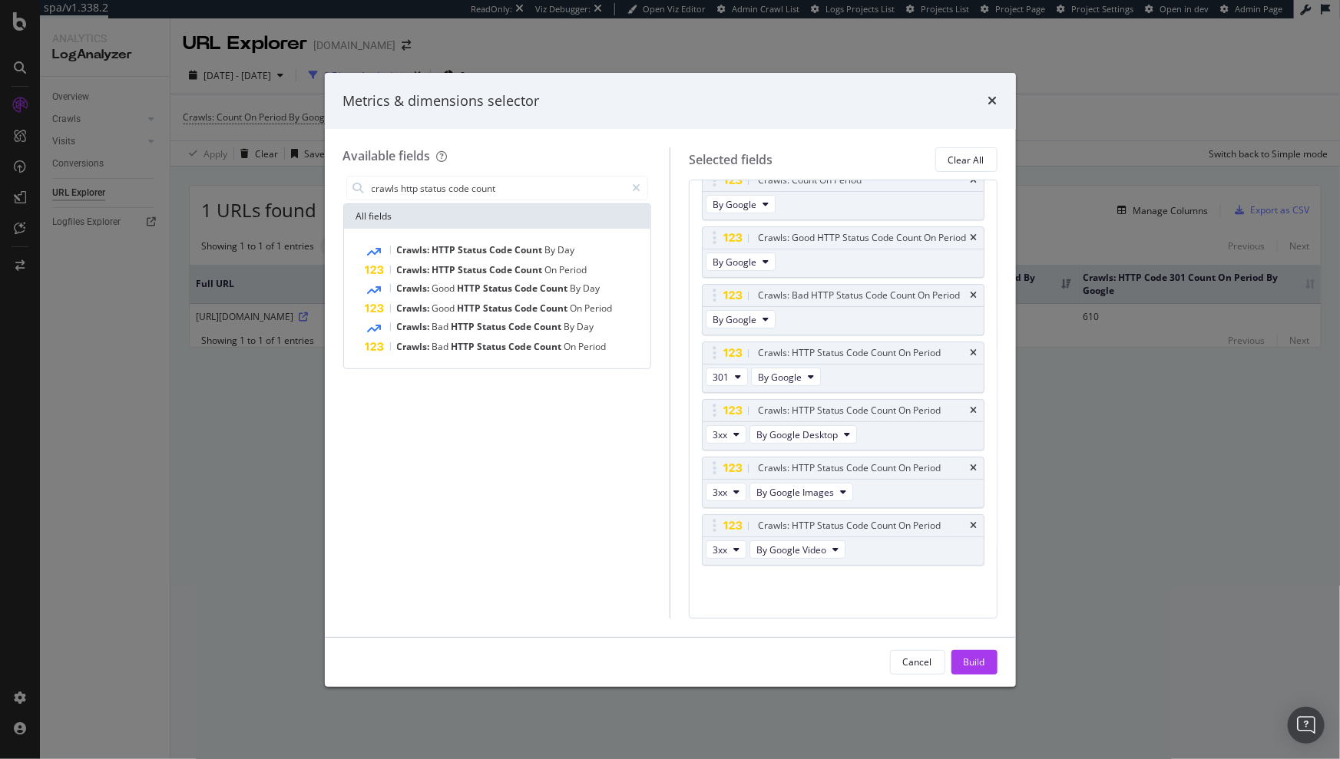
scroll to position [52, 0]
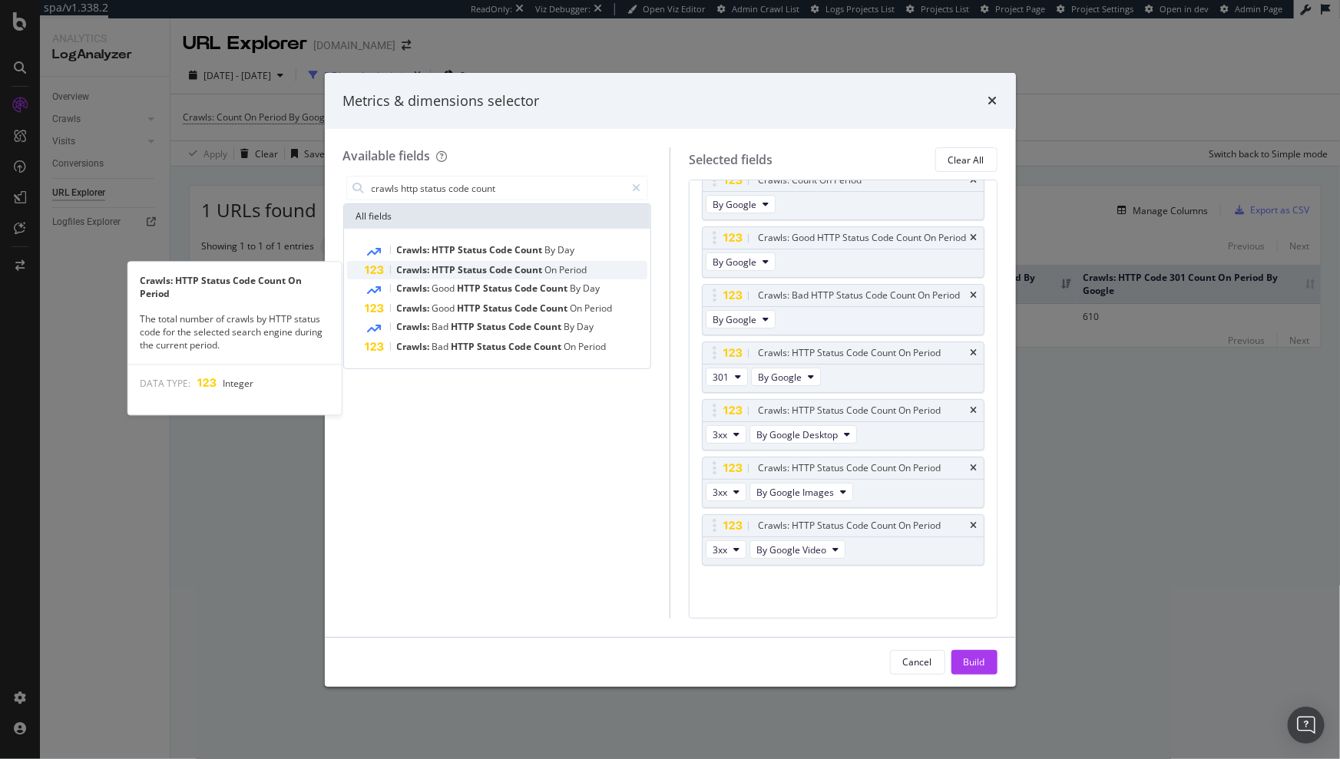
click at [484, 274] on span "Status" at bounding box center [473, 269] width 31 height 13
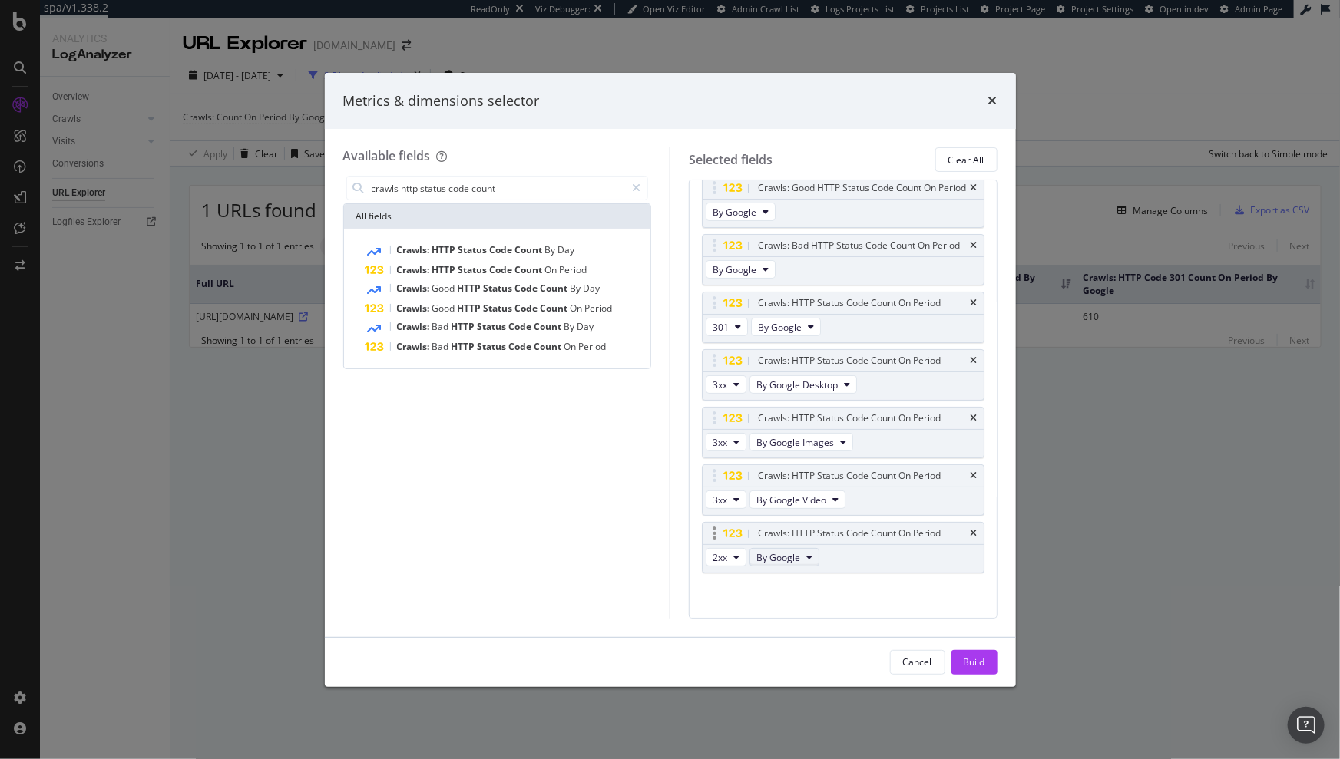
scroll to position [96, 0]
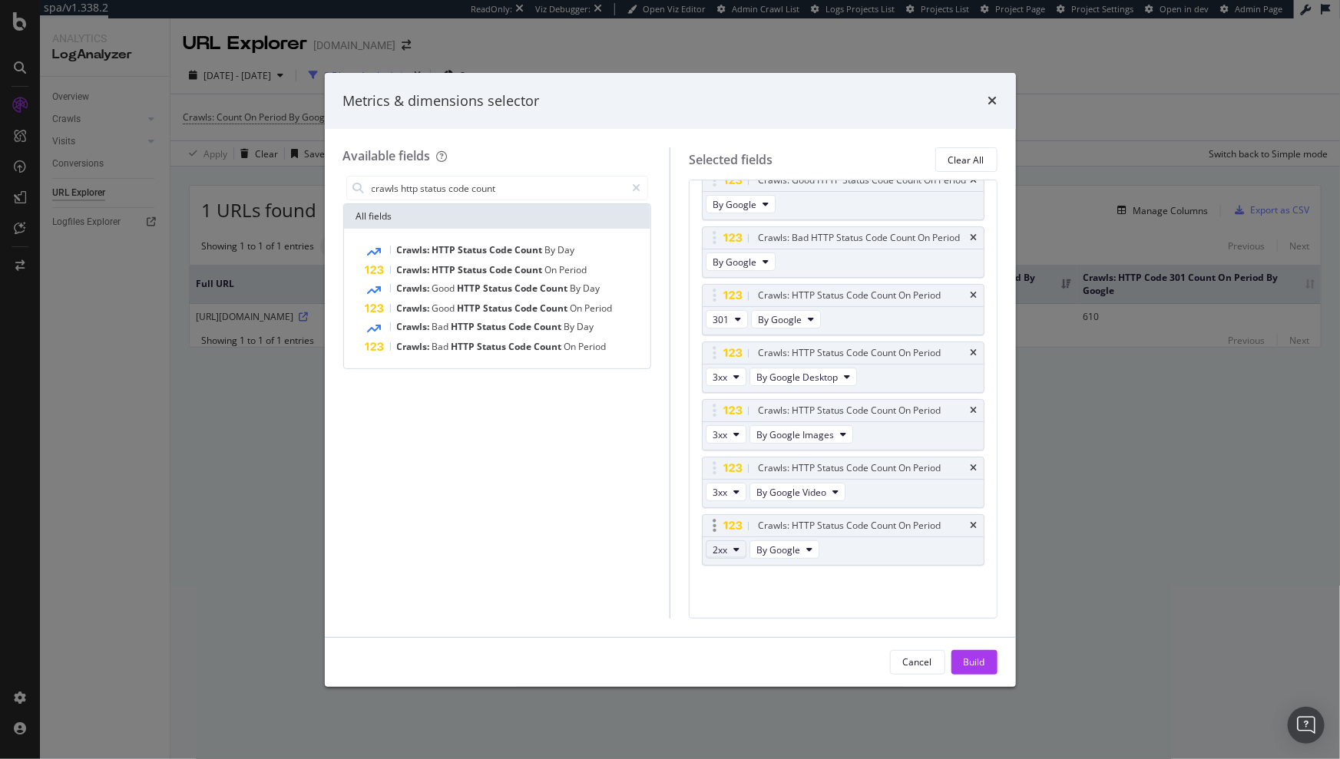
click at [738, 554] on icon "modal" at bounding box center [736, 549] width 6 height 9
click at [745, 587] on span "3xx" at bounding box center [739, 590] width 41 height 14
click at [802, 559] on button "By Google" at bounding box center [784, 550] width 70 height 18
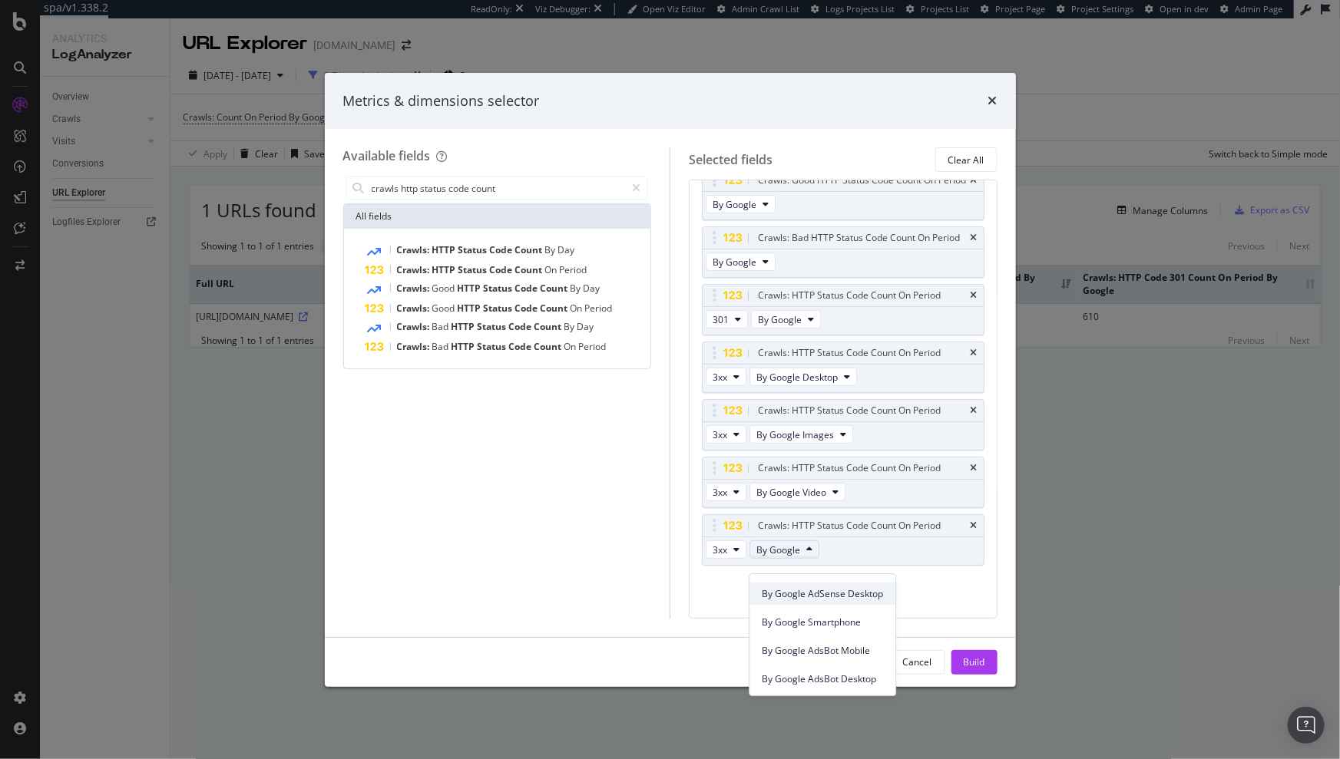
click at [815, 593] on span "By Google AdSense Desktop" at bounding box center [822, 594] width 121 height 14
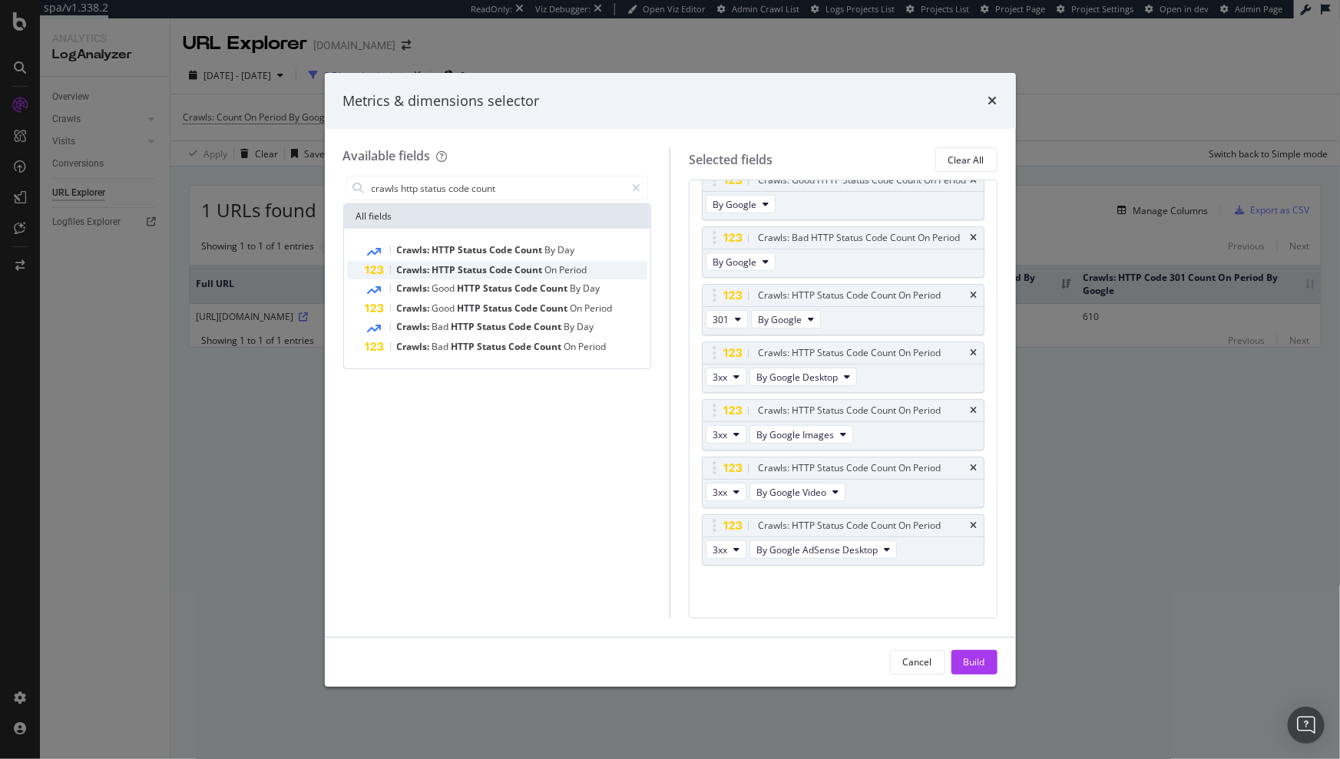
click at [514, 268] on span "Code" at bounding box center [502, 269] width 25 height 13
click at [739, 550] on button "2xx" at bounding box center [726, 550] width 41 height 18
click at [744, 602] on span "3xx" at bounding box center [739, 604] width 41 height 14
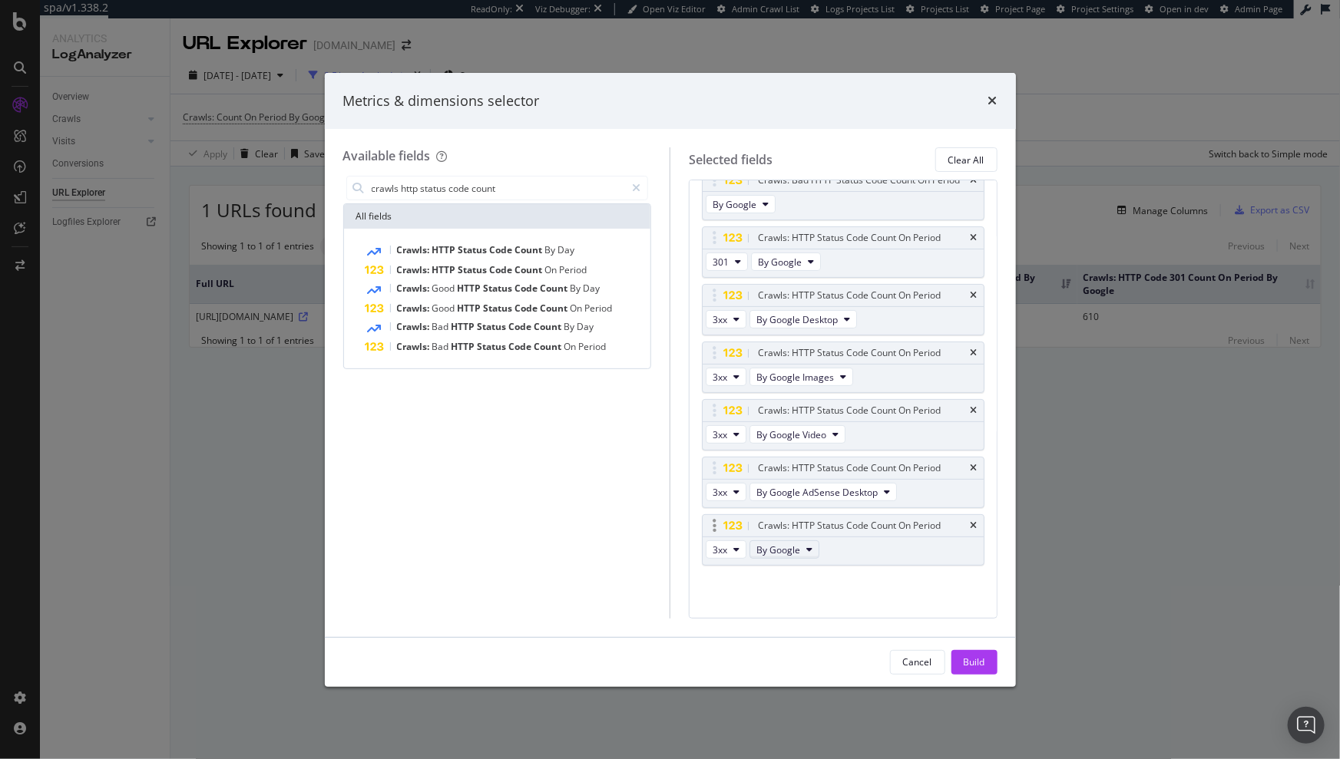
click at [792, 555] on span "By Google" at bounding box center [778, 550] width 44 height 13
drag, startPoint x: 832, startPoint y: 613, endPoint x: 876, endPoint y: 620, distance: 44.4
click at [832, 613] on span "By Google Smartphone" at bounding box center [822, 616] width 121 height 14
click at [967, 656] on div "Build" at bounding box center [974, 662] width 21 height 13
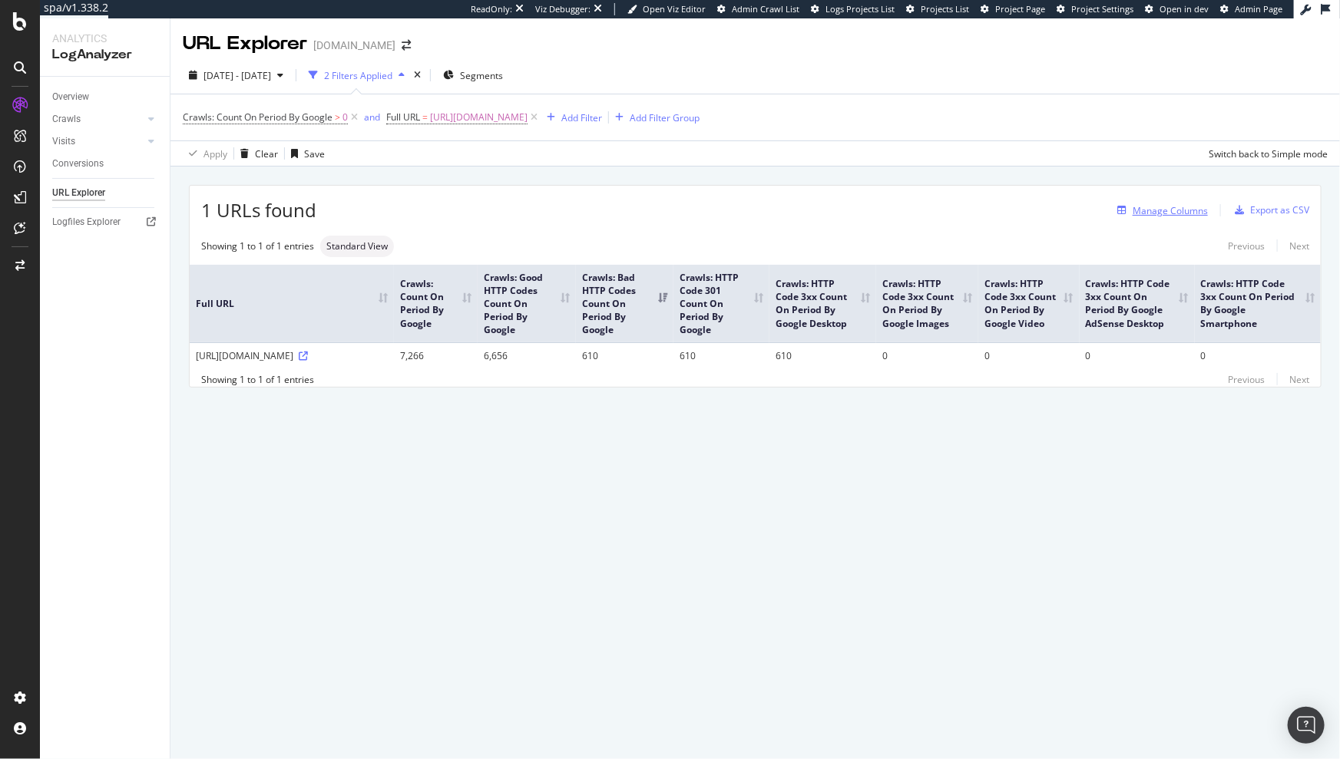
click at [1175, 216] on div "Manage Columns" at bounding box center [1170, 210] width 75 height 13
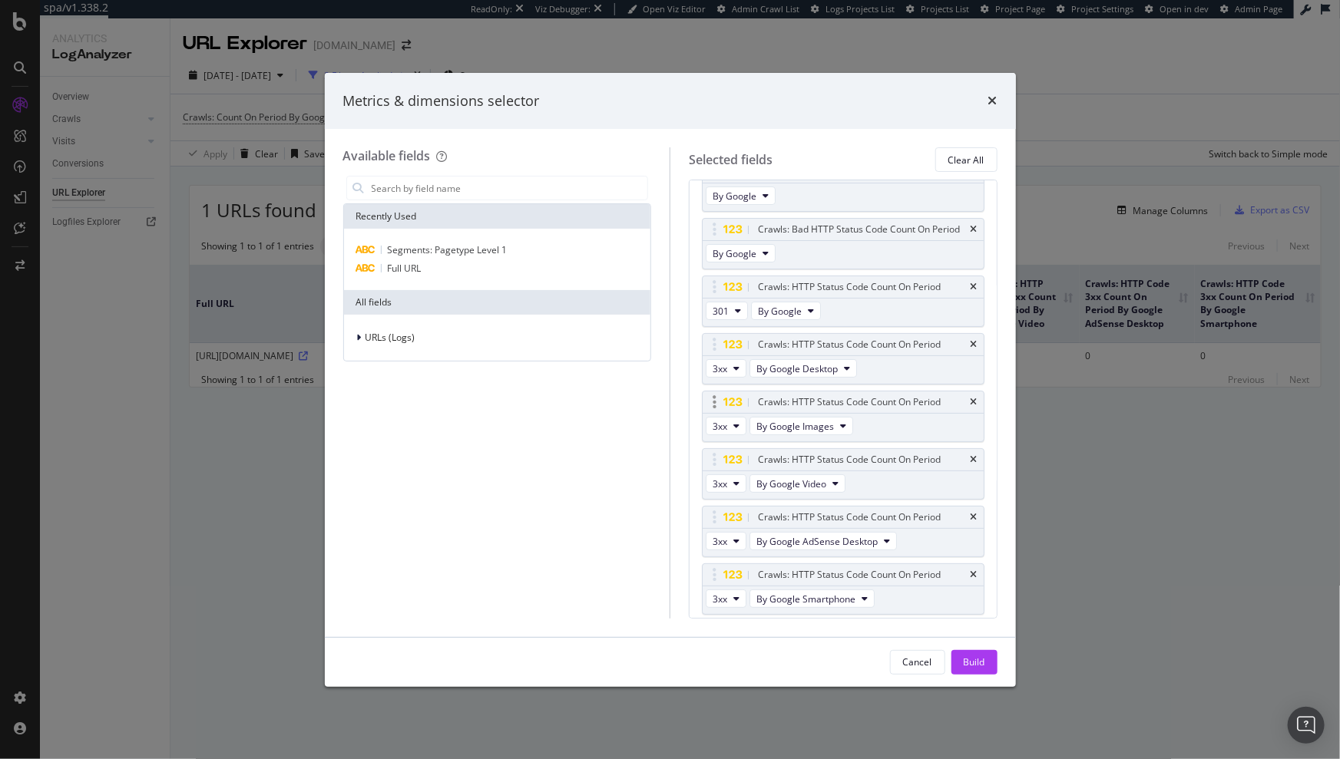
scroll to position [167, 0]
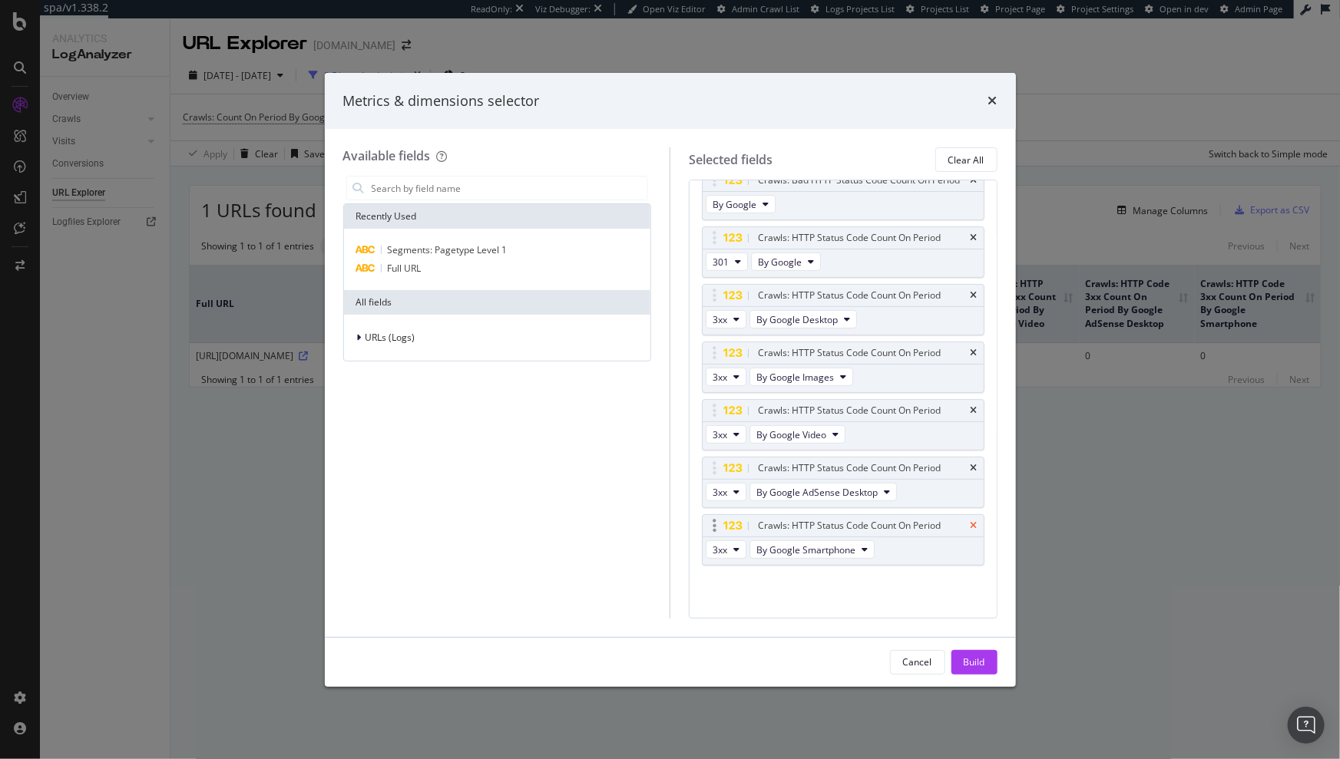
click at [971, 525] on icon "times" at bounding box center [974, 525] width 7 height 9
click at [971, 522] on icon "times" at bounding box center [974, 525] width 7 height 9
click at [971, 523] on icon "times" at bounding box center [974, 525] width 7 height 9
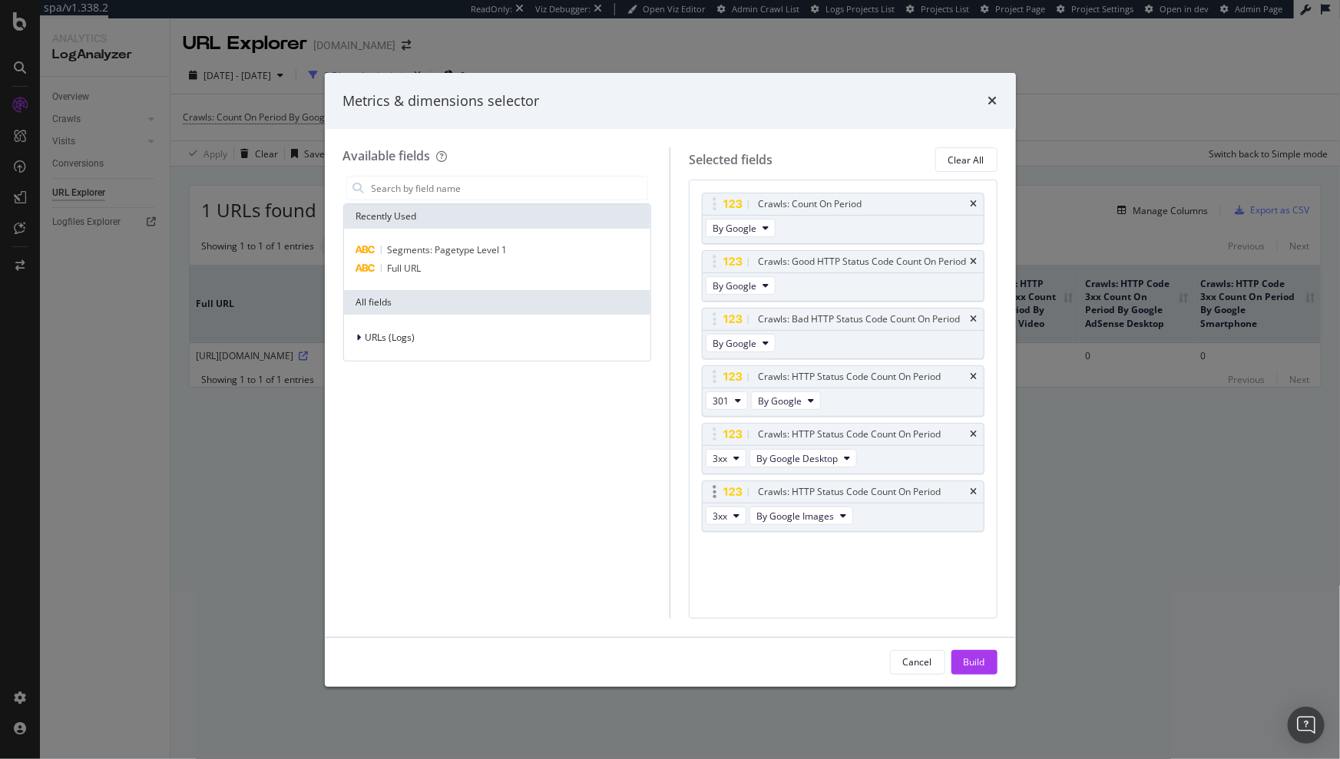
scroll to position [0, 0]
click at [971, 489] on icon "times" at bounding box center [974, 492] width 7 height 9
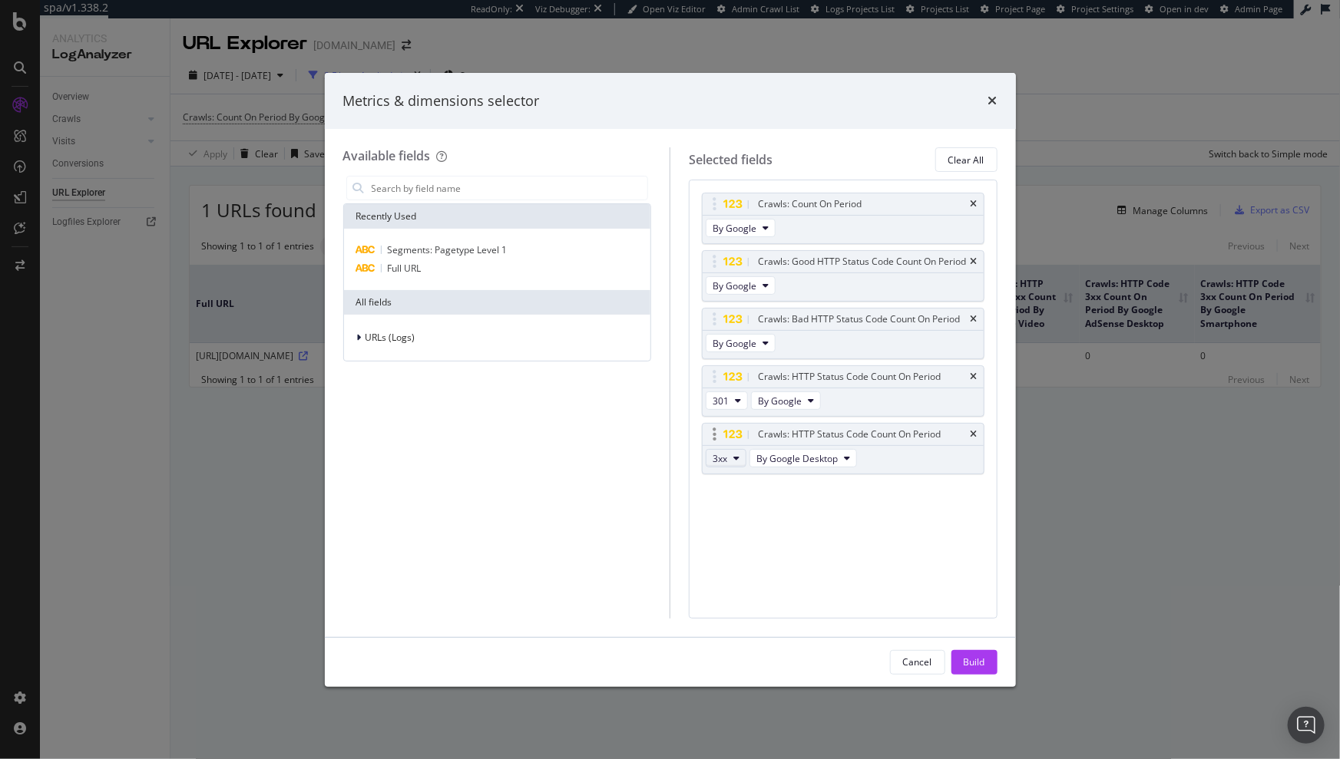
click at [735, 456] on icon "modal" at bounding box center [736, 458] width 6 height 9
click at [738, 567] on div "301" at bounding box center [739, 578] width 66 height 22
click at [882, 463] on div "Crawls: HTTP Status Code Count On Period 2xx By Google" at bounding box center [843, 448] width 283 height 51
click at [973, 656] on div "Build" at bounding box center [974, 662] width 21 height 13
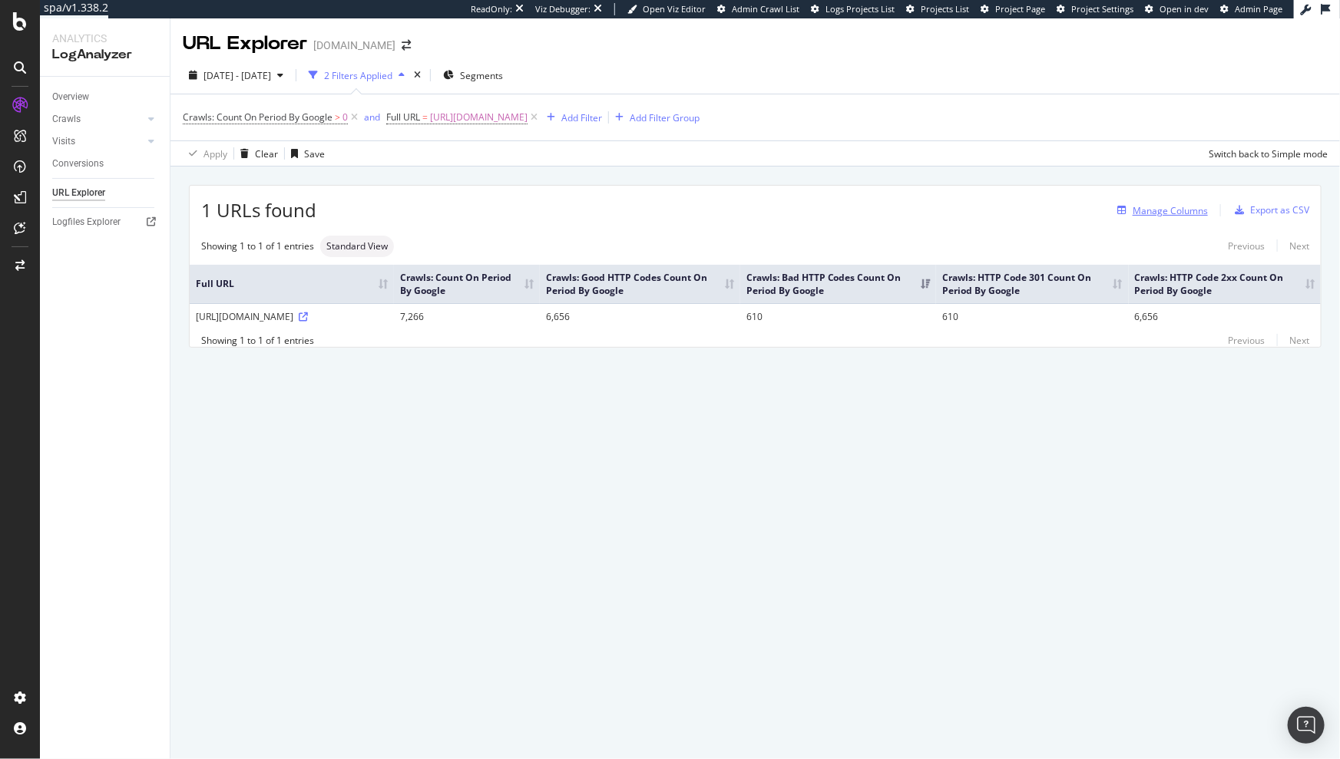
click at [1182, 213] on div "Manage Columns" at bounding box center [1170, 210] width 75 height 13
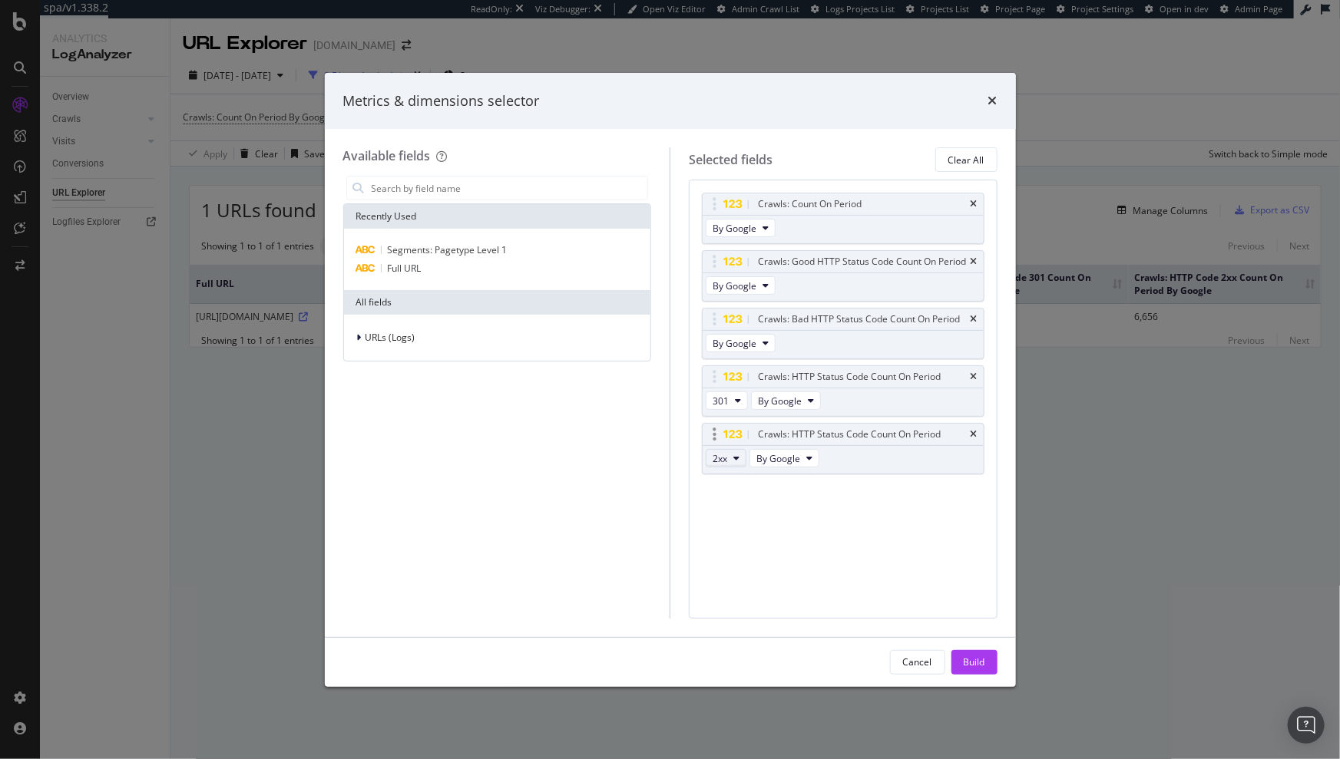
click at [731, 462] on button "2xx" at bounding box center [726, 458] width 41 height 18
click at [740, 558] on span "301" at bounding box center [739, 565] width 41 height 14
click at [974, 673] on div "Build" at bounding box center [974, 662] width 21 height 23
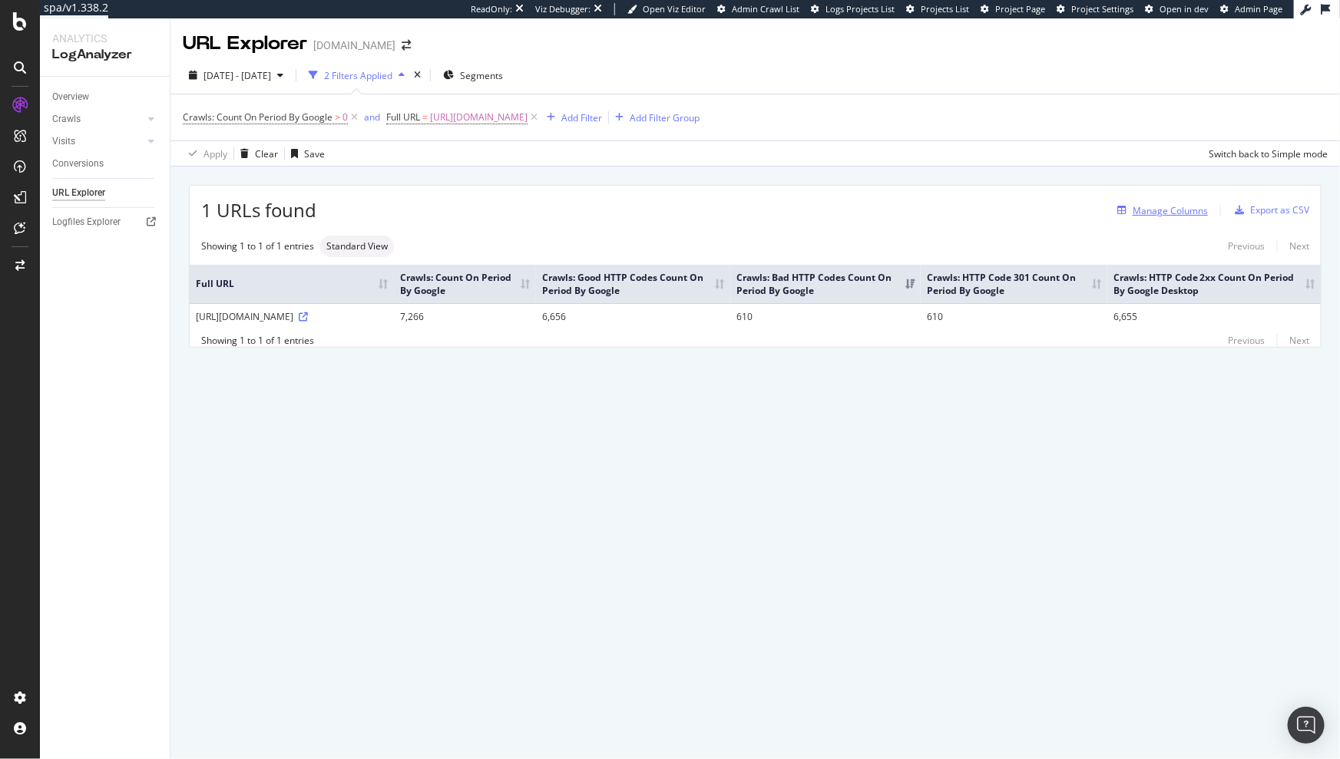
click at [1171, 210] on div "Manage Columns" at bounding box center [1170, 210] width 75 height 13
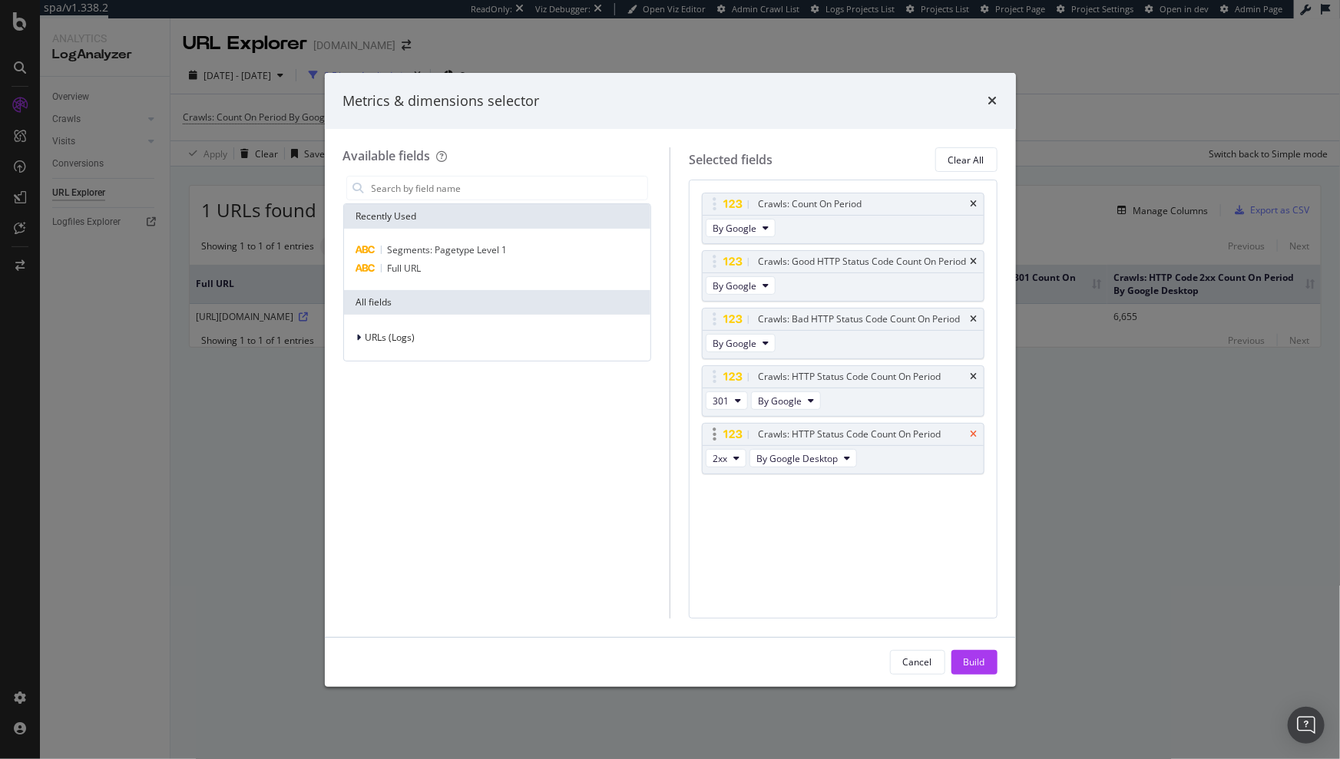
click at [972, 434] on icon "times" at bounding box center [974, 434] width 7 height 9
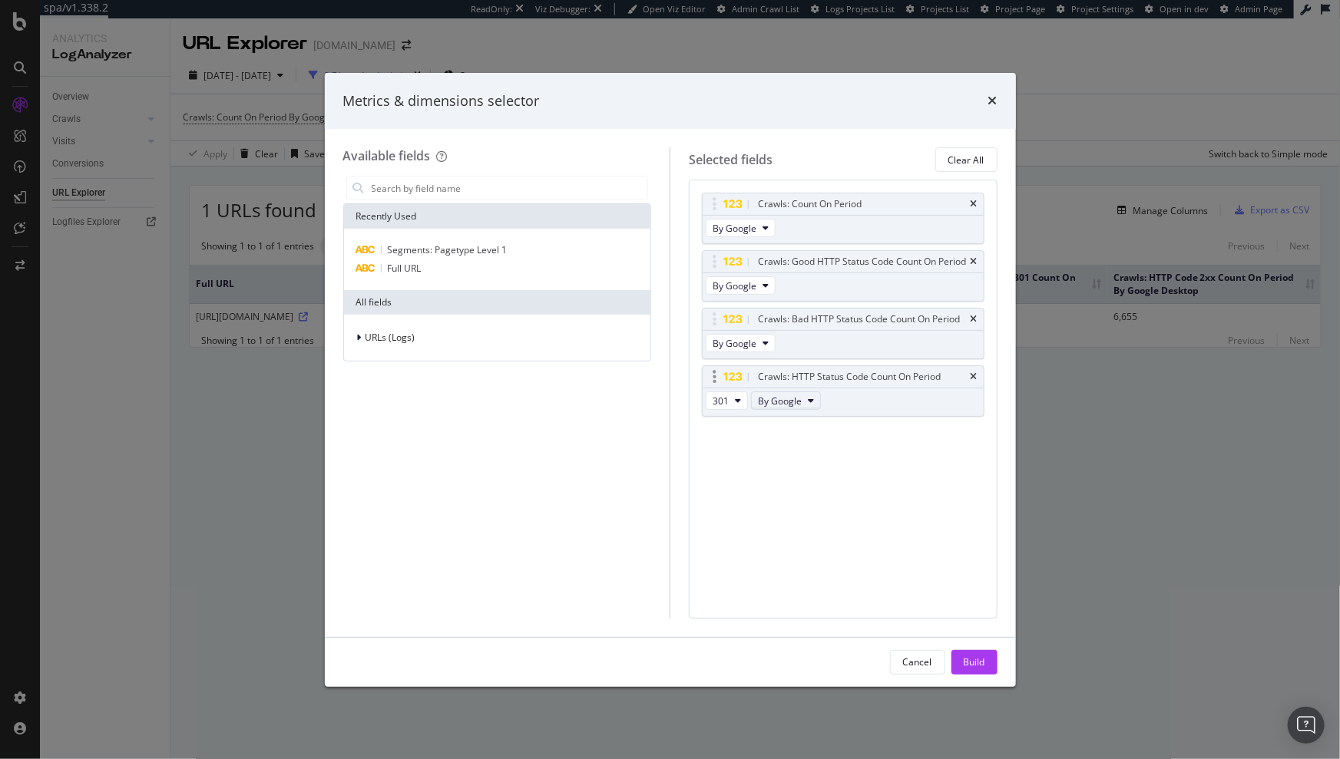
click at [776, 404] on span "By Google" at bounding box center [780, 401] width 44 height 13
click at [818, 461] on span "By Google Desktop" at bounding box center [823, 456] width 121 height 14
click at [968, 653] on div "Build" at bounding box center [974, 662] width 21 height 23
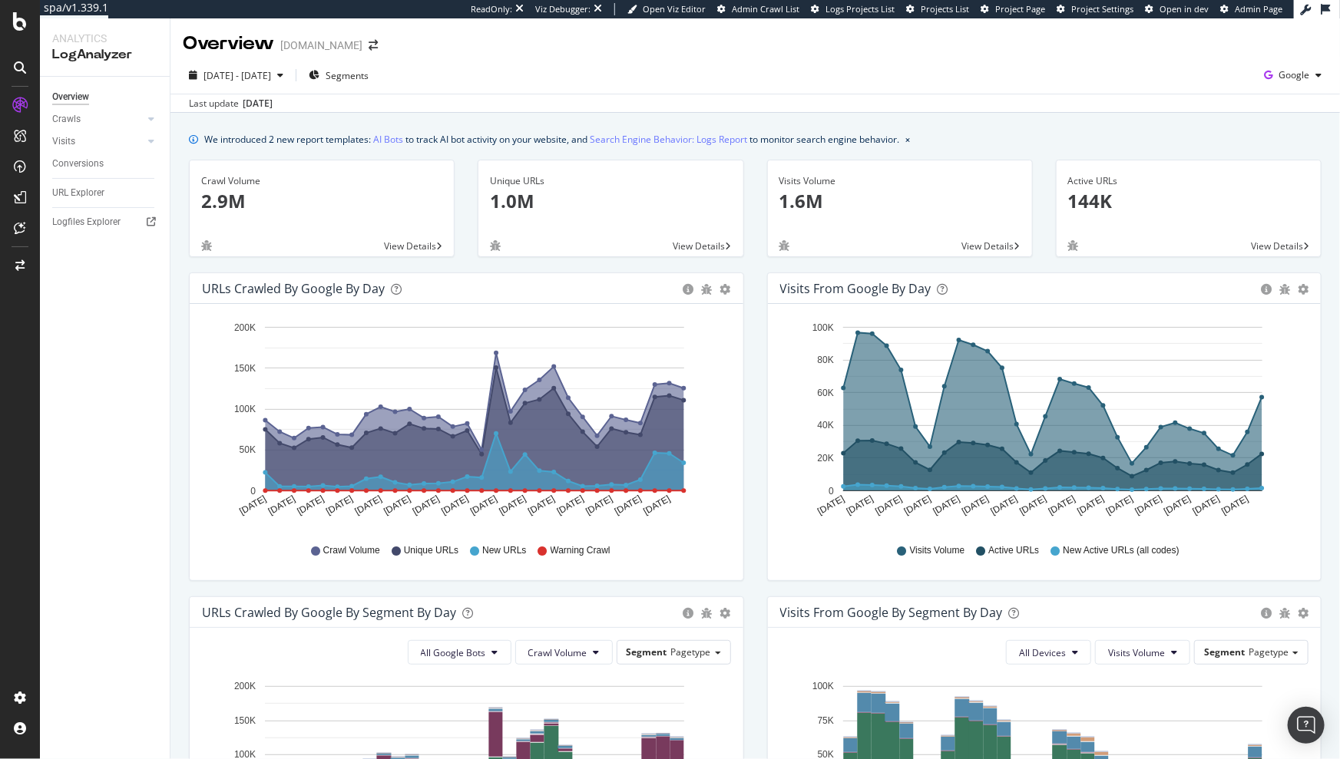
click at [600, 78] on div "[DATE] - [DATE] Segments Google" at bounding box center [754, 78] width 1169 height 31
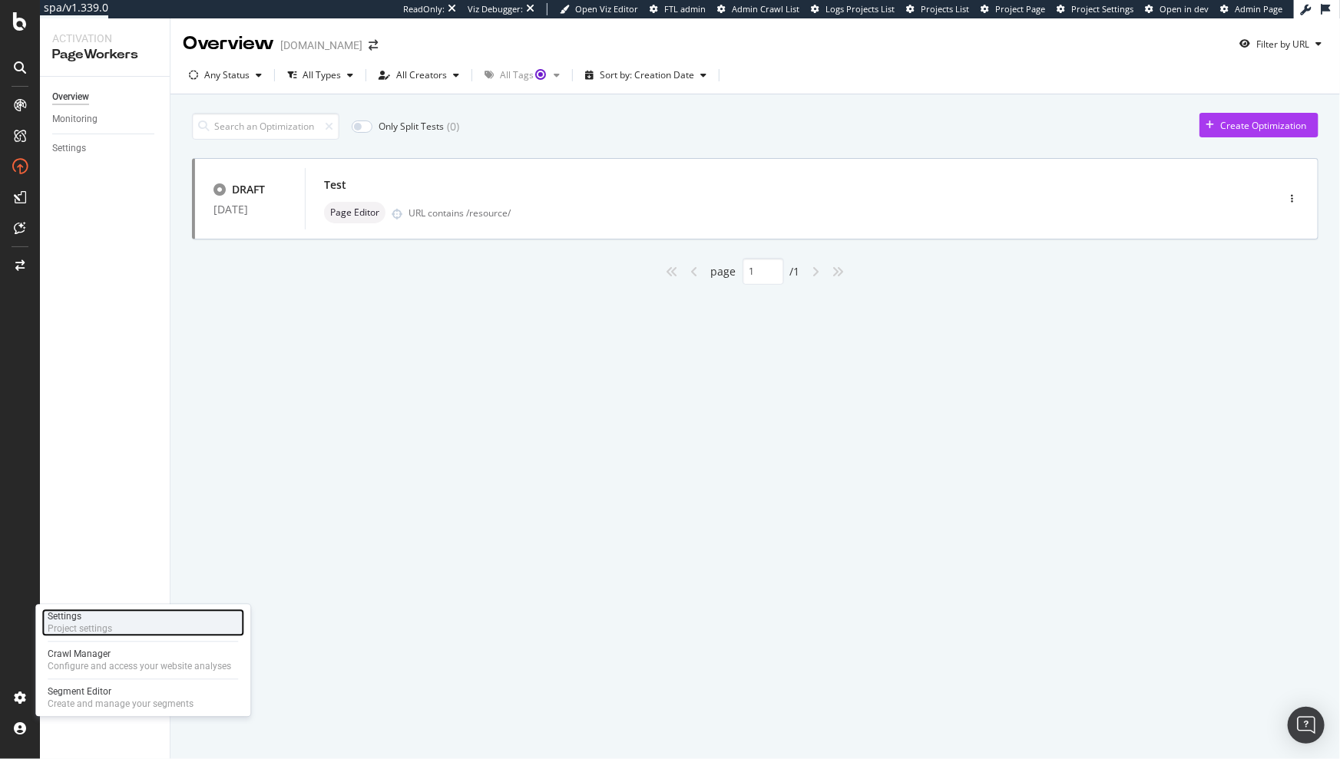
click at [104, 634] on div "Project settings" at bounding box center [80, 629] width 64 height 12
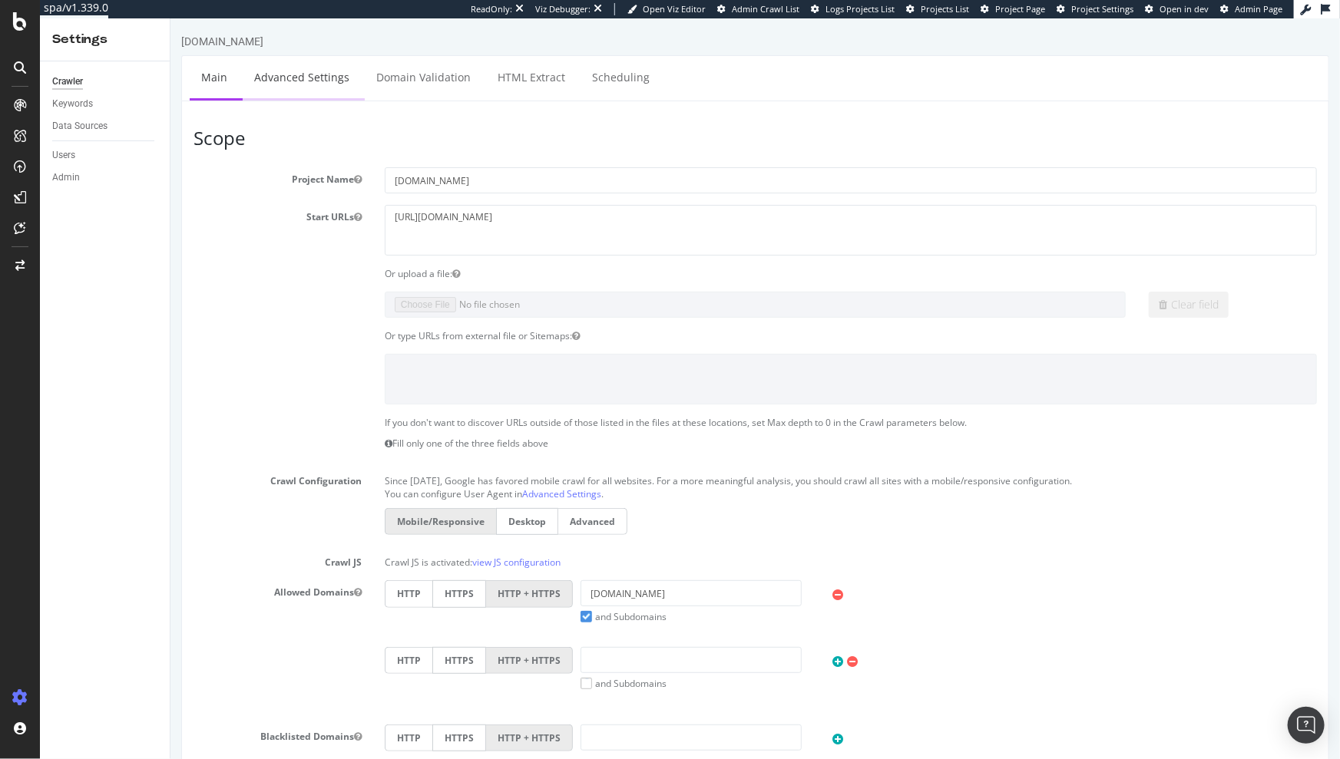
click at [314, 90] on link "Advanced Settings" at bounding box center [301, 77] width 118 height 42
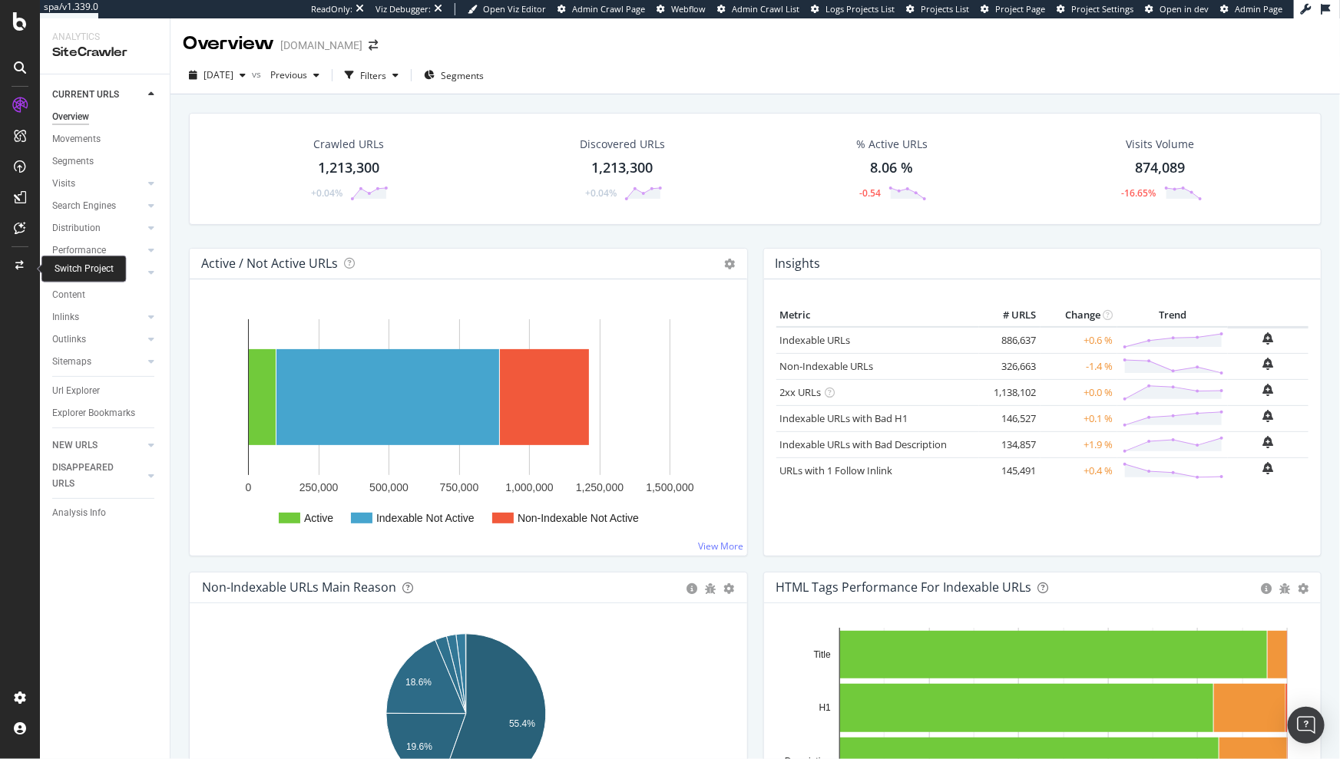
click at [20, 269] on icon at bounding box center [20, 265] width 8 height 9
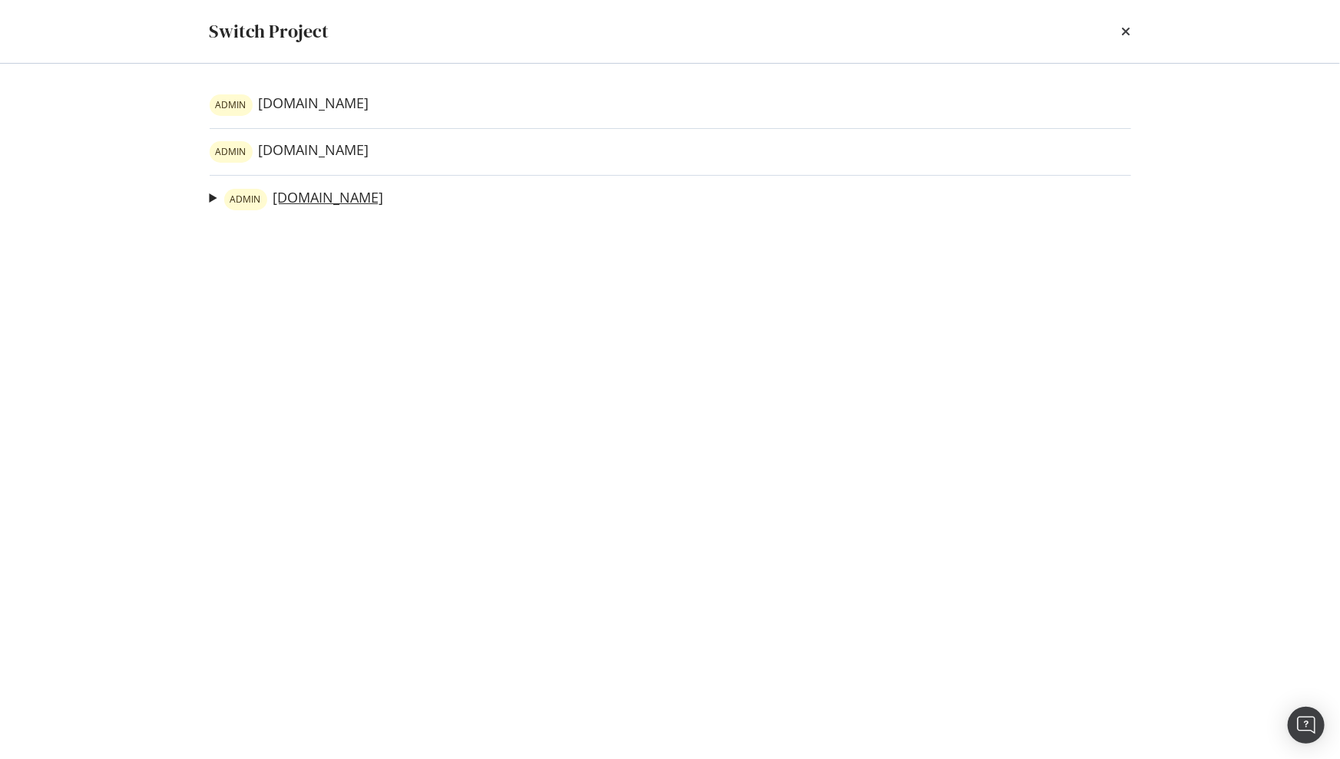
click at [297, 195] on link "ADMIN [DOMAIN_NAME]" at bounding box center [304, 199] width 160 height 21
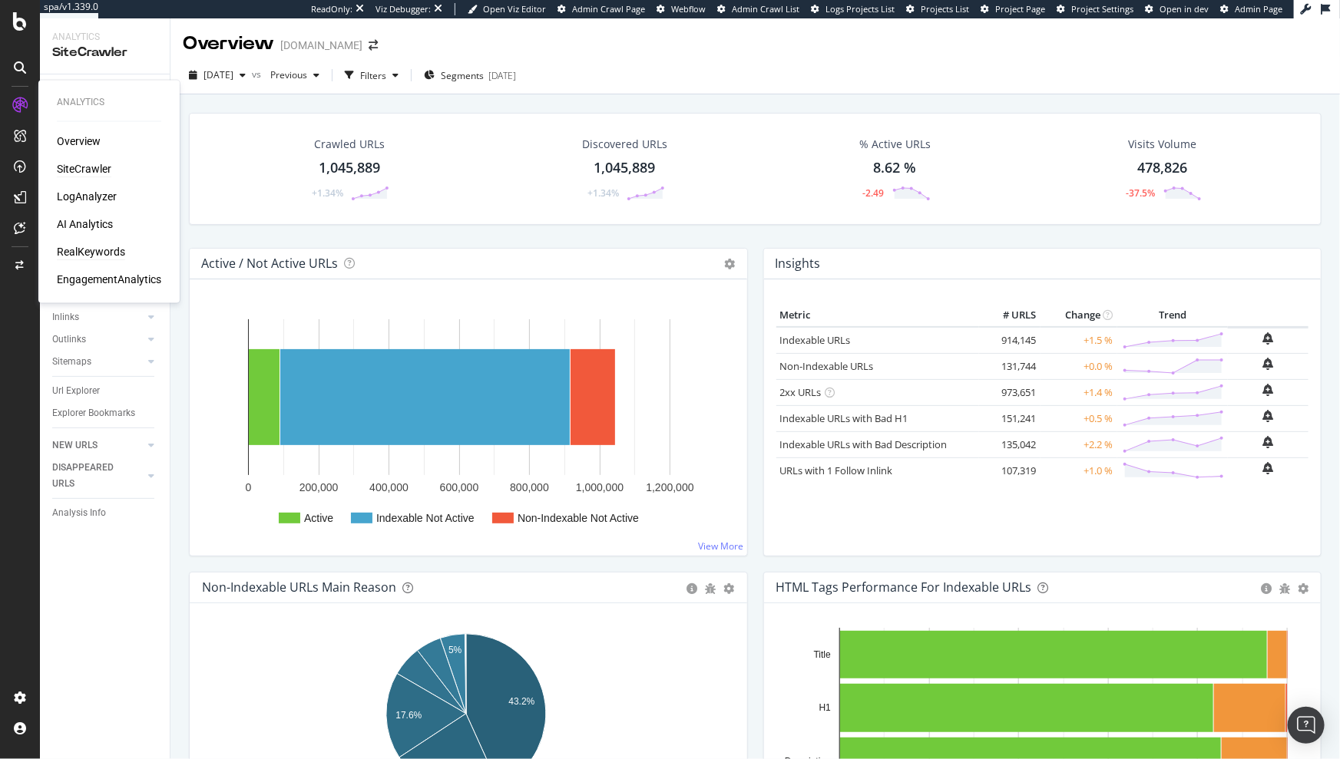
click at [90, 246] on div "RealKeywords" at bounding box center [91, 252] width 68 height 15
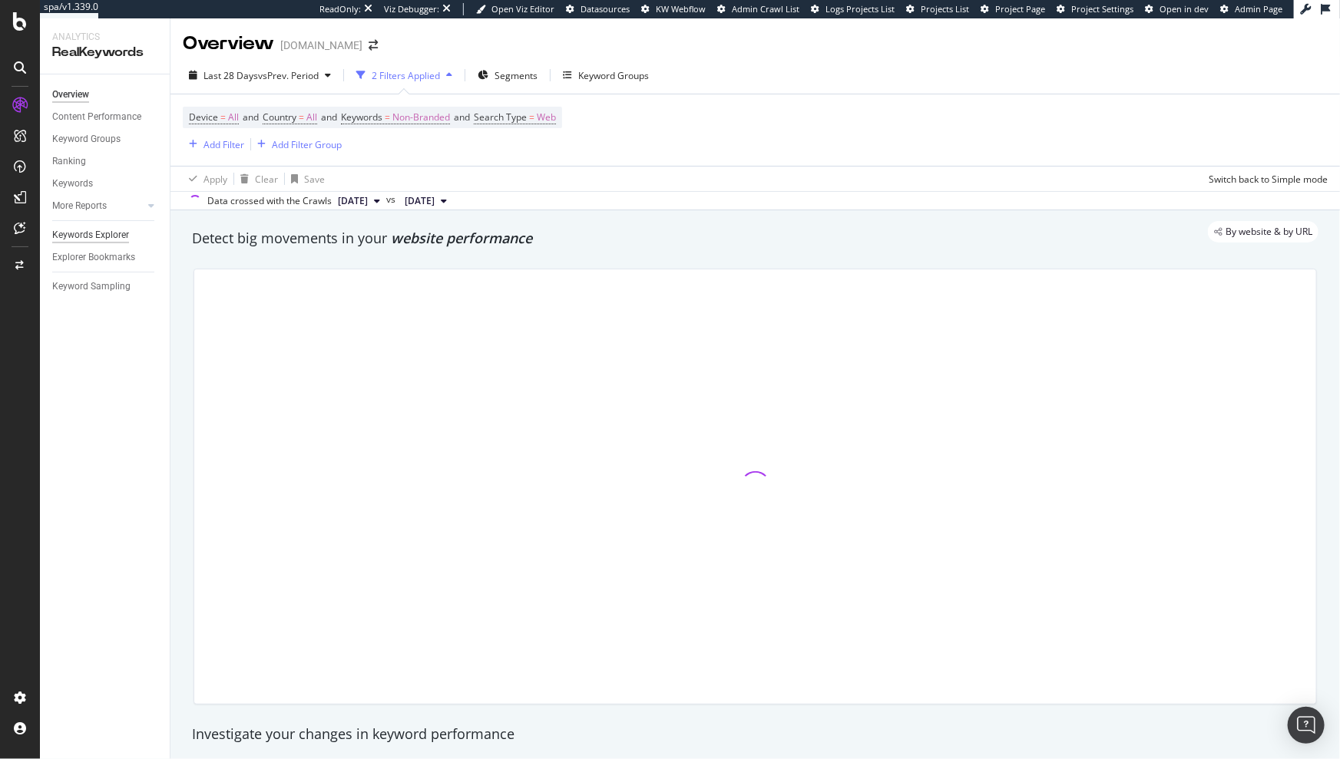
click at [97, 236] on div "Keywords Explorer" at bounding box center [90, 235] width 77 height 16
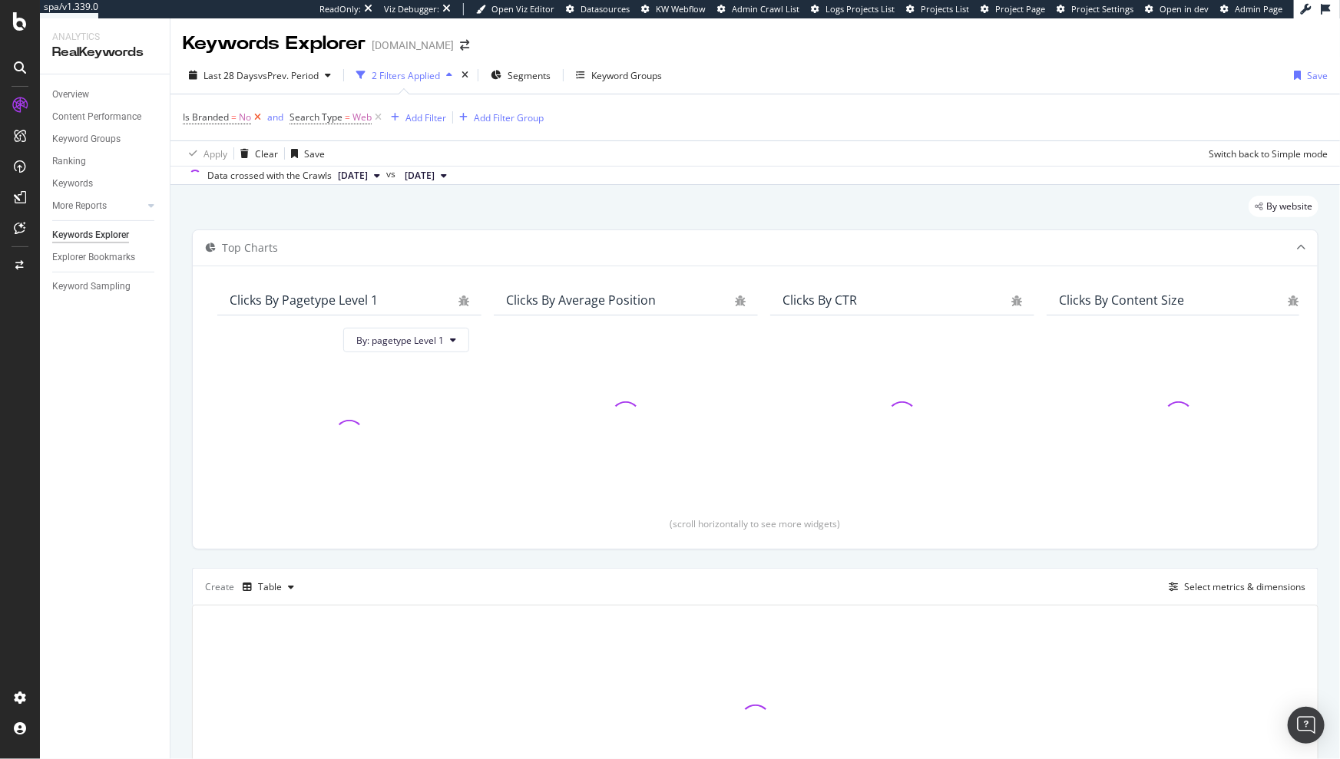
click at [256, 118] on icon at bounding box center [257, 117] width 13 height 15
click at [270, 118] on icon at bounding box center [271, 117] width 13 height 15
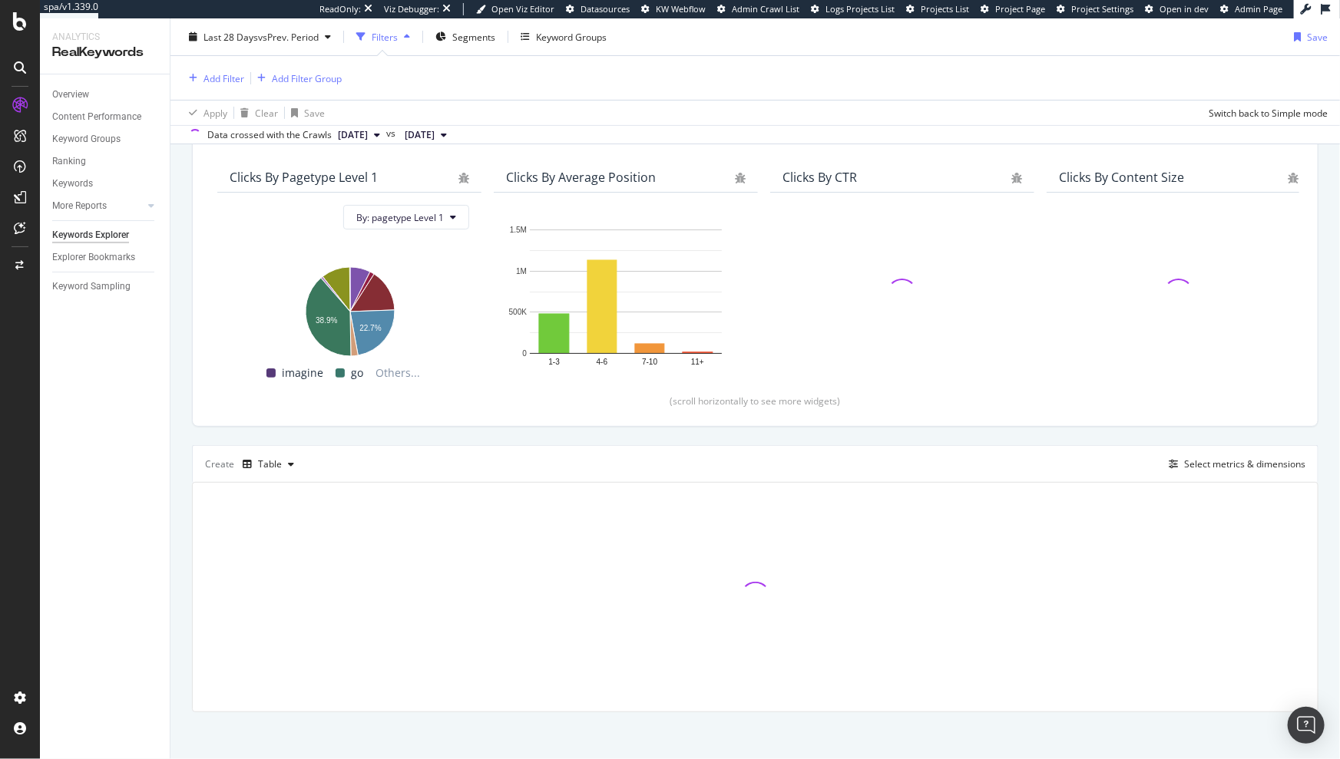
scroll to position [127, 0]
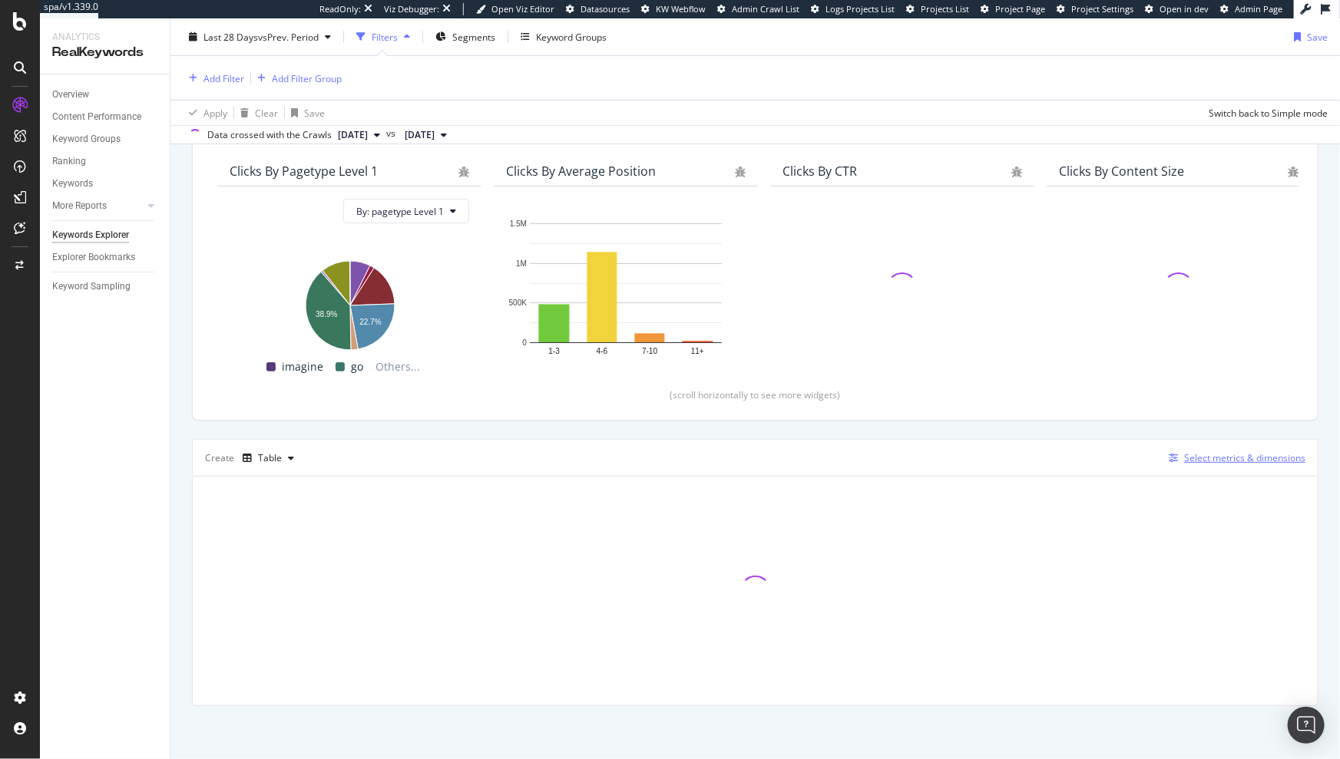
click at [1268, 455] on div "Select metrics & dimensions" at bounding box center [1244, 457] width 121 height 13
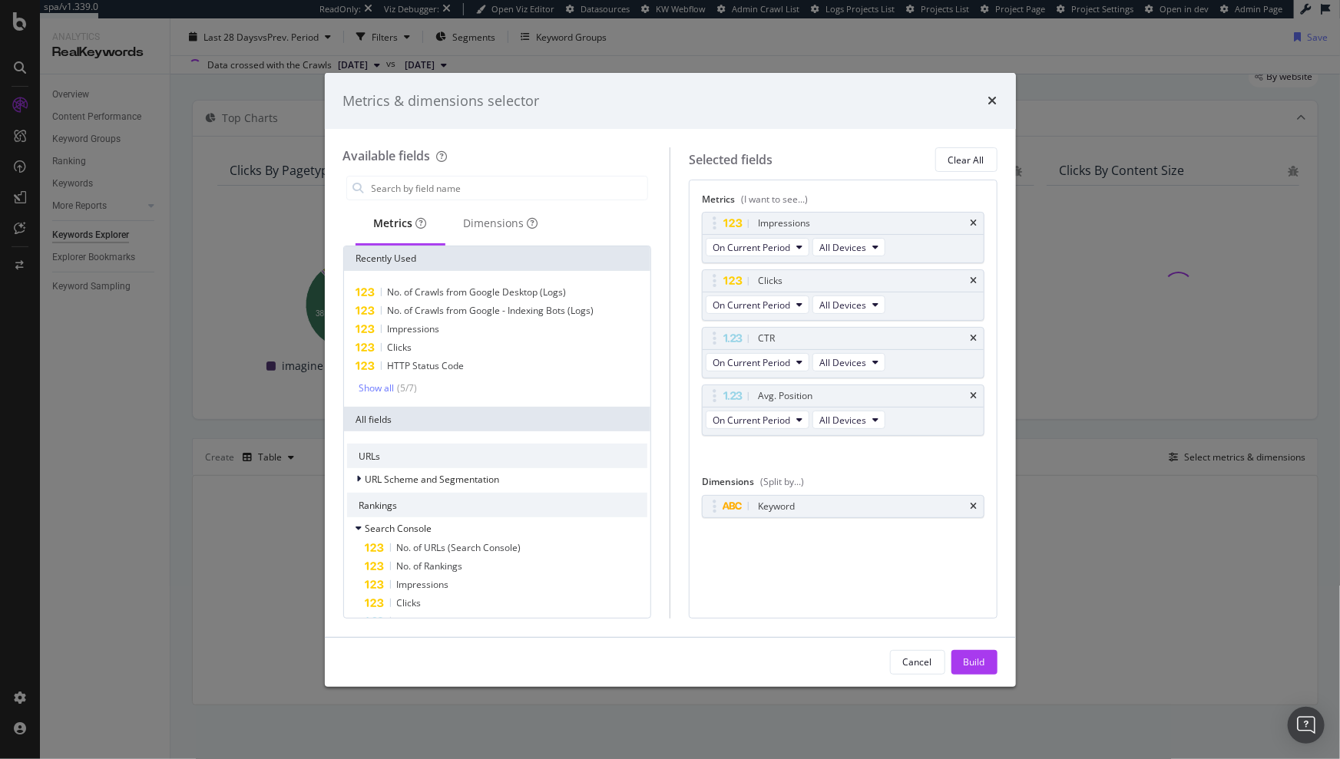
scroll to position [57, 0]
click at [976, 223] on icon "times" at bounding box center [974, 223] width 7 height 9
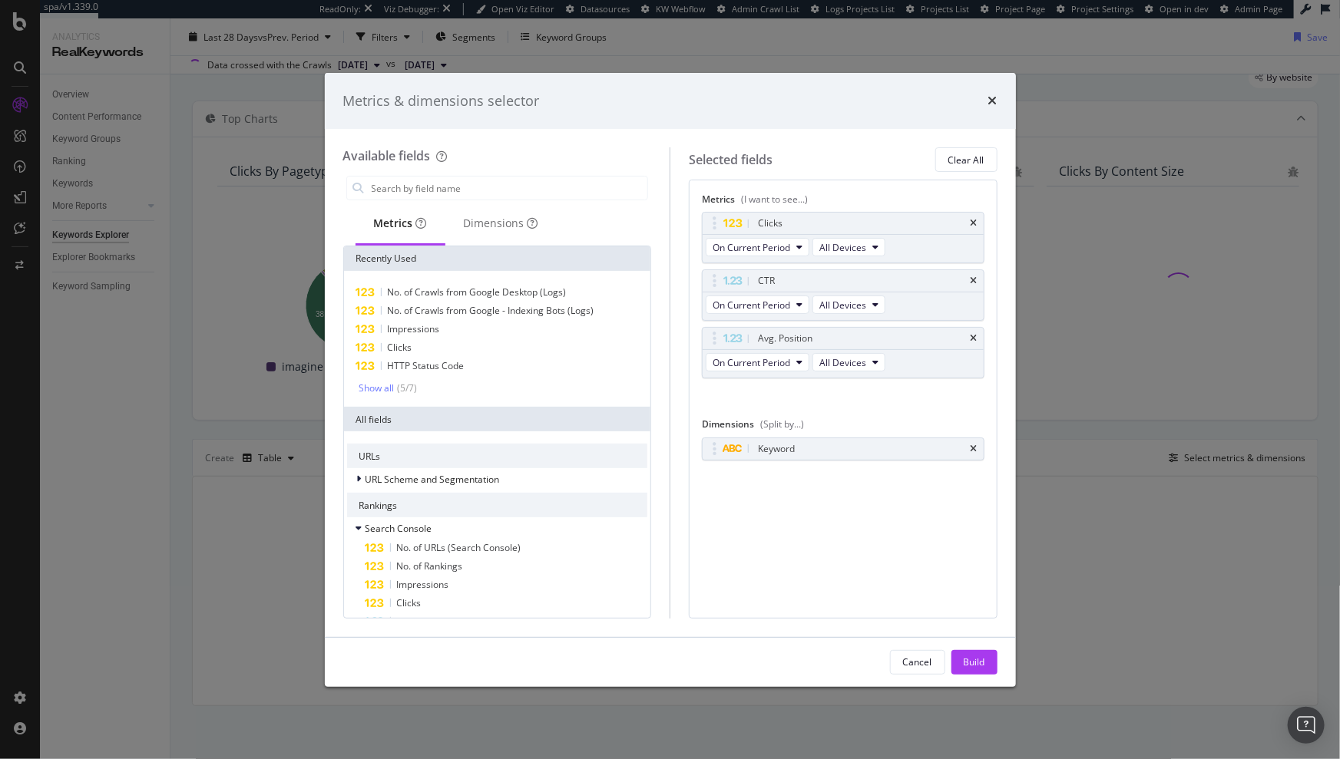
click at [976, 223] on icon "times" at bounding box center [974, 223] width 7 height 9
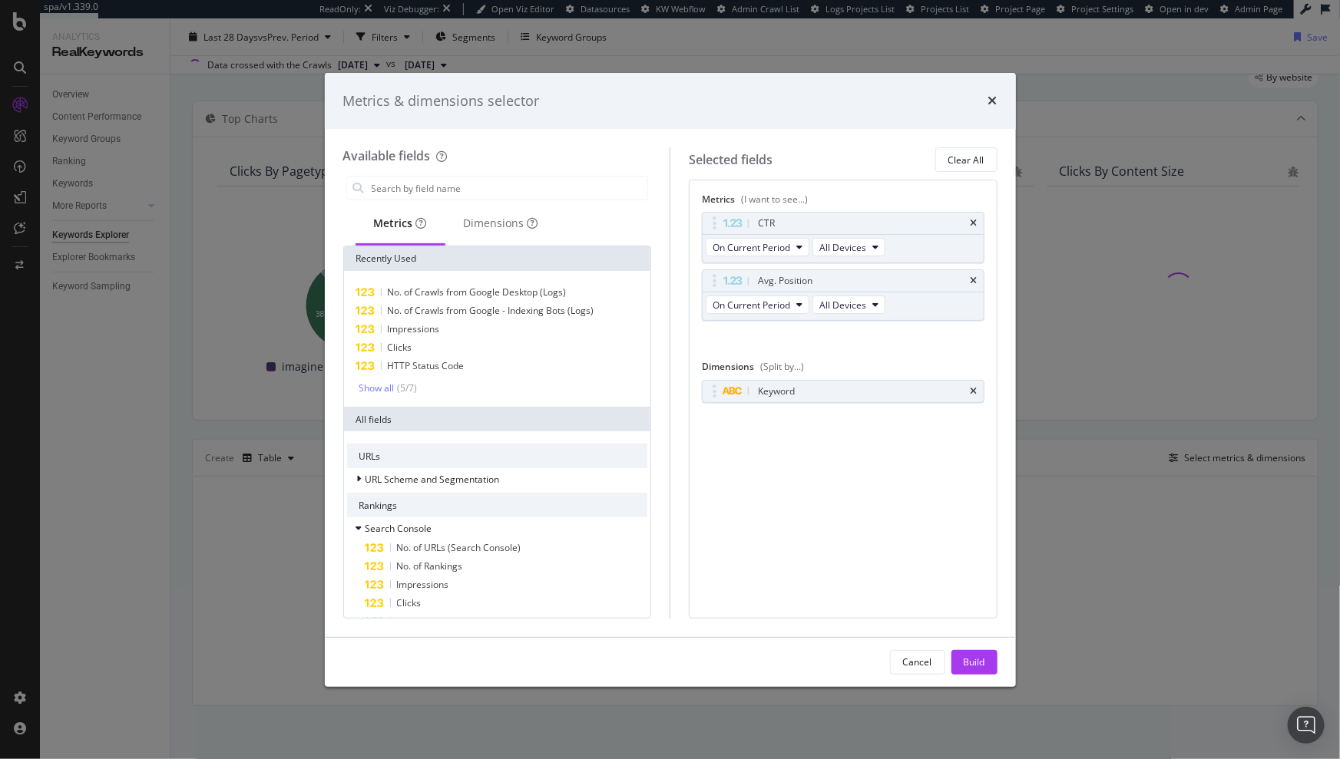
click at [976, 223] on icon "times" at bounding box center [974, 223] width 7 height 9
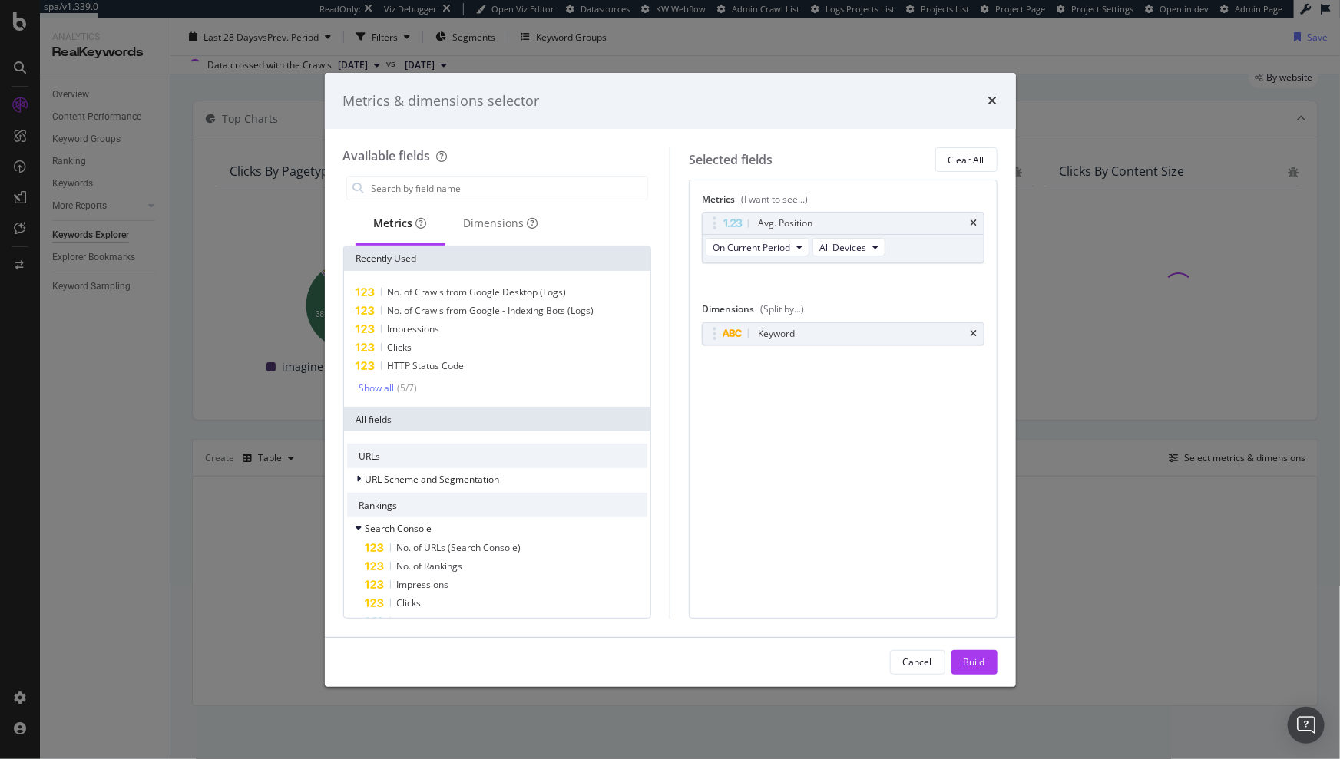
click at [976, 223] on icon "times" at bounding box center [974, 223] width 7 height 9
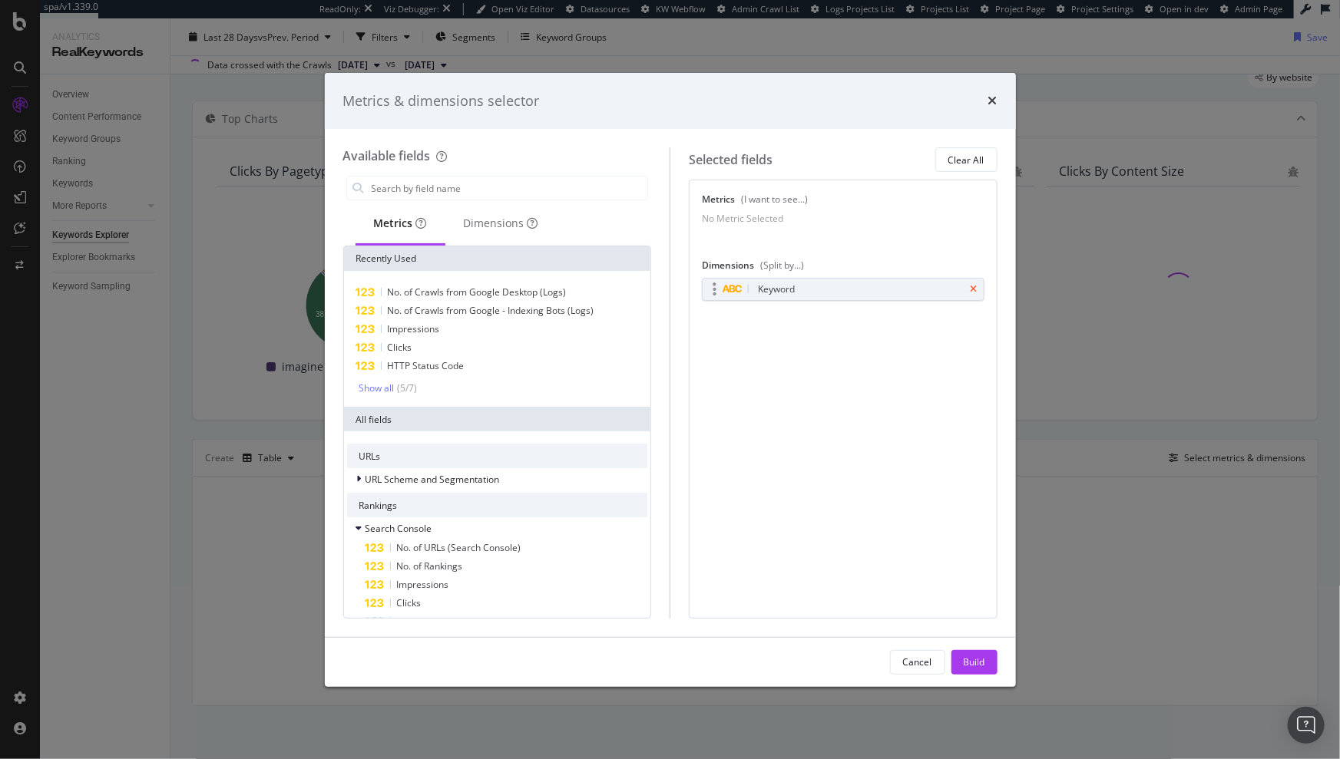
click at [976, 294] on icon "times" at bounding box center [974, 289] width 7 height 9
click at [478, 190] on input "modal" at bounding box center [509, 188] width 278 height 23
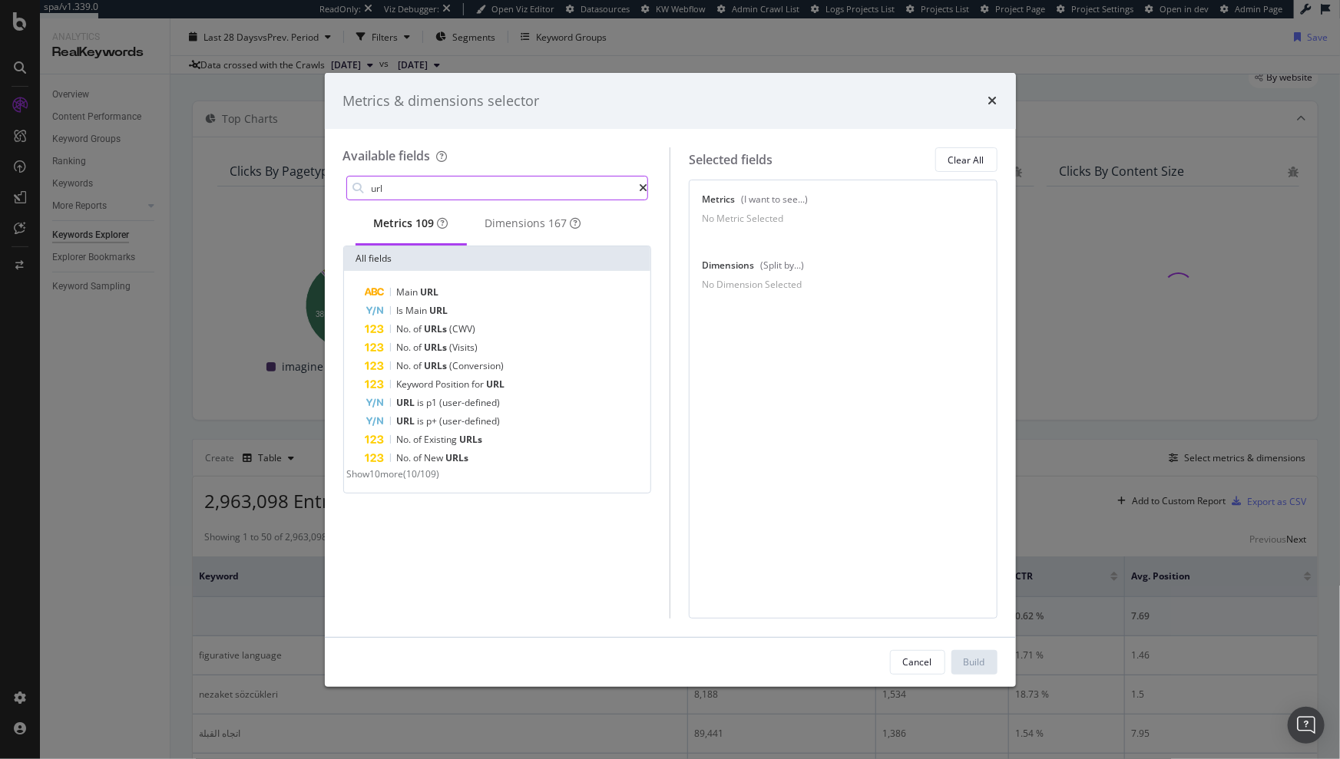
click at [423, 184] on input "url" at bounding box center [505, 188] width 270 height 23
type input "f"
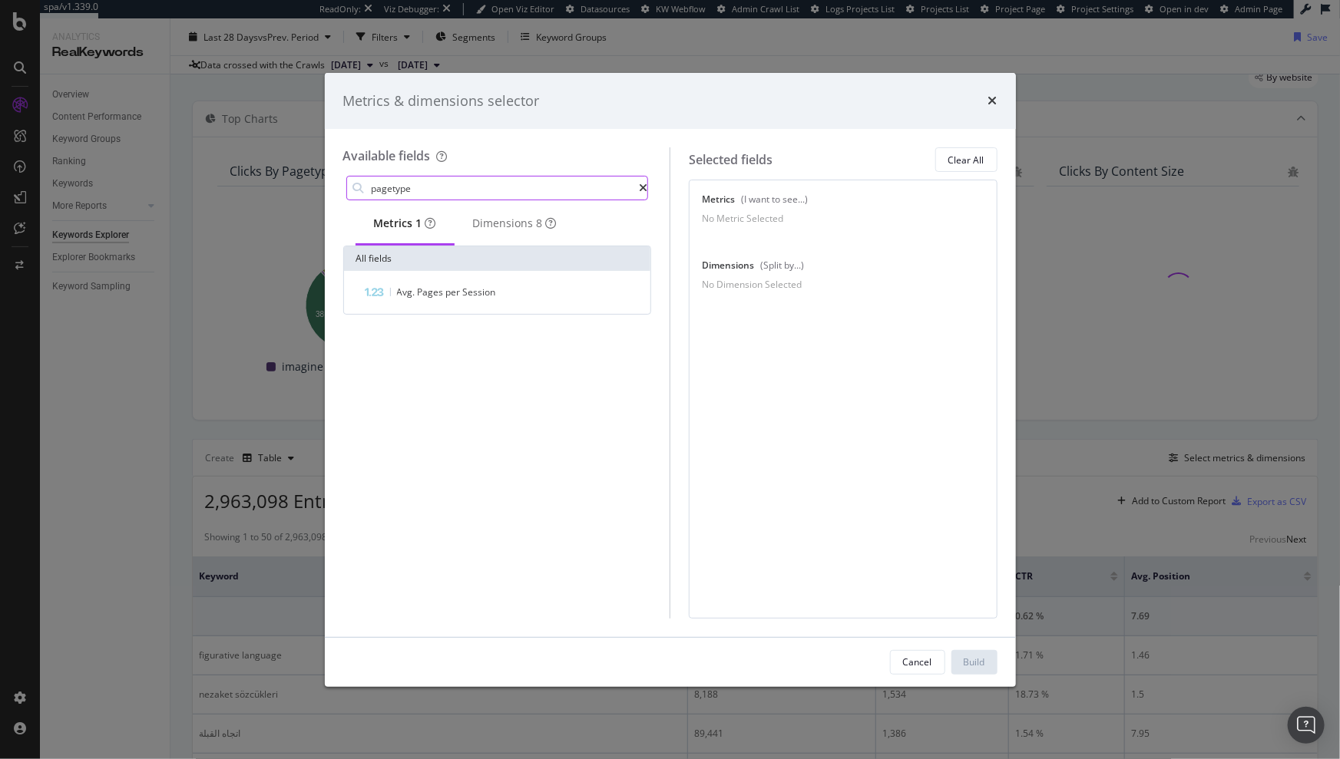
click at [534, 189] on input "pagetype" at bounding box center [505, 188] width 270 height 23
type input "pagetype"
click at [524, 227] on div "Dimensions 8" at bounding box center [515, 223] width 84 height 15
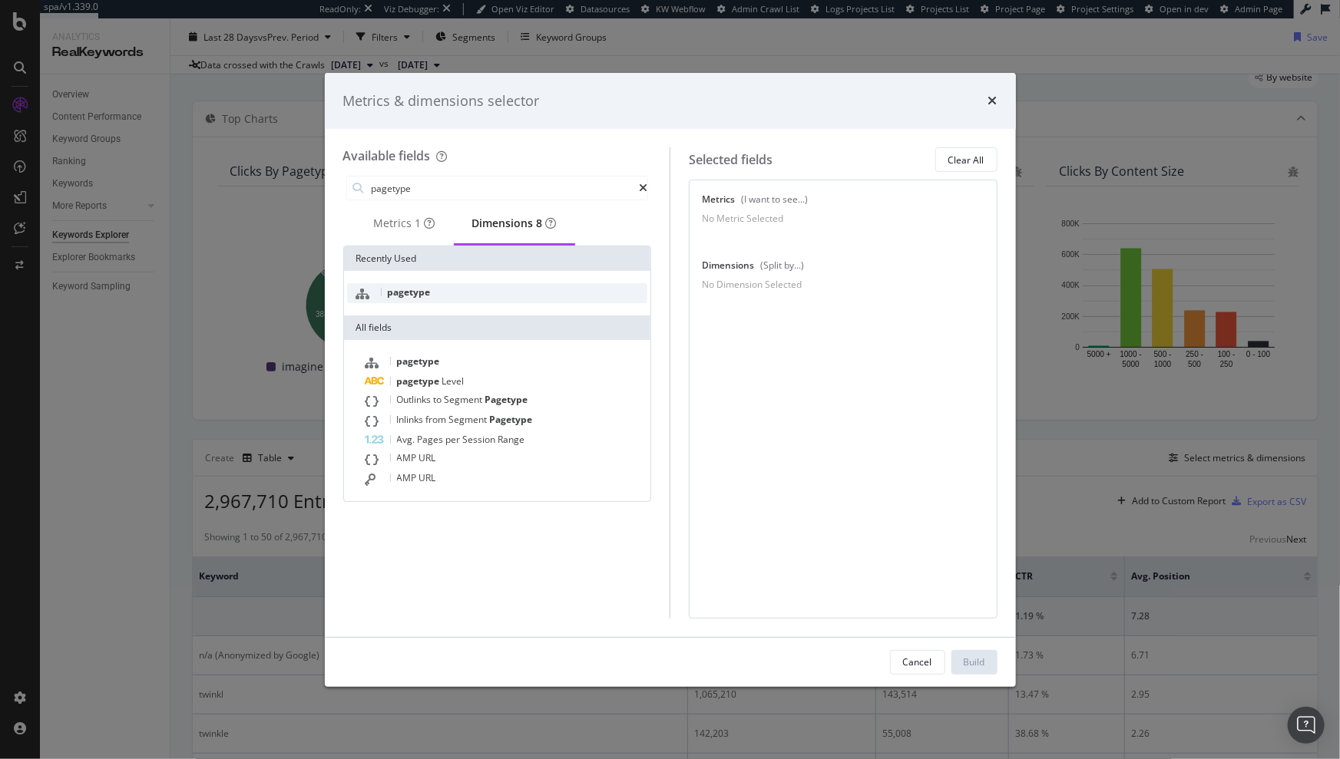
click at [418, 298] on span "pagetype" at bounding box center [409, 292] width 43 height 13
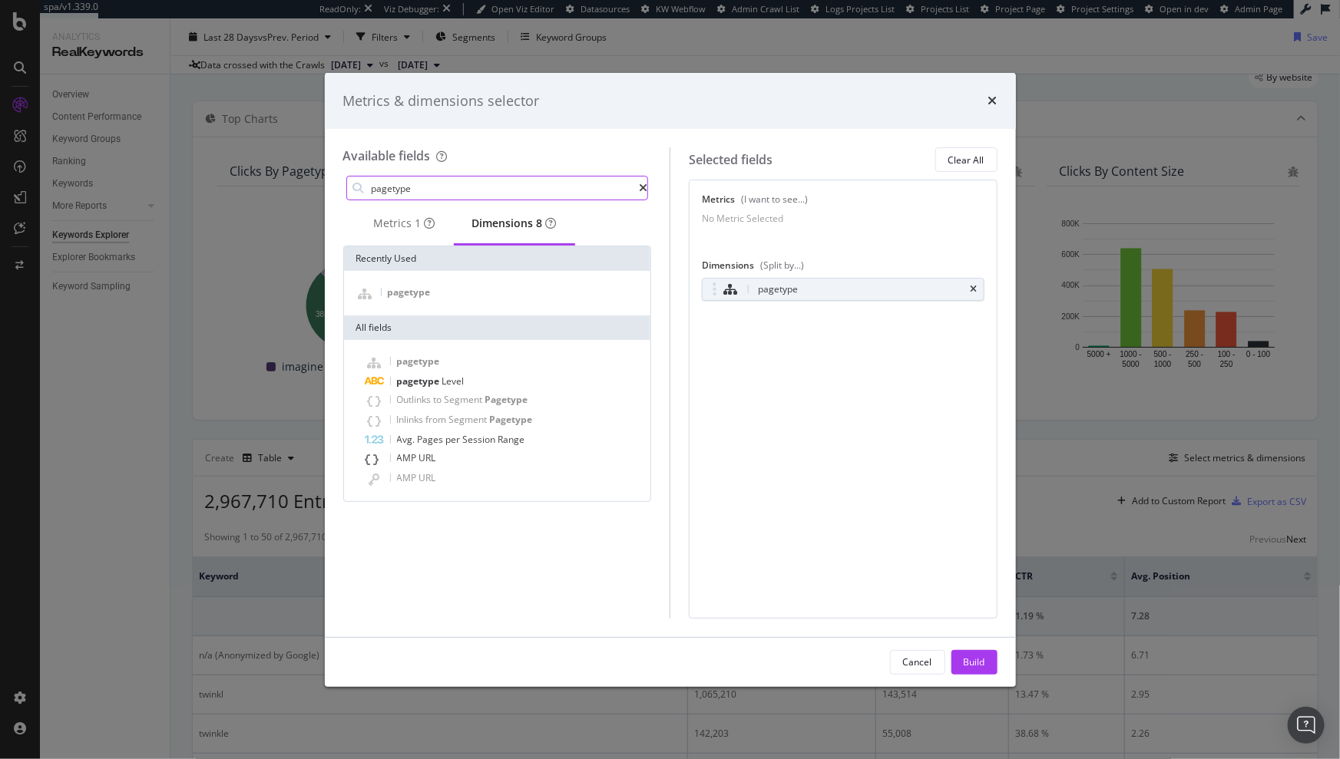
click at [425, 187] on input "pagetype" at bounding box center [505, 188] width 270 height 23
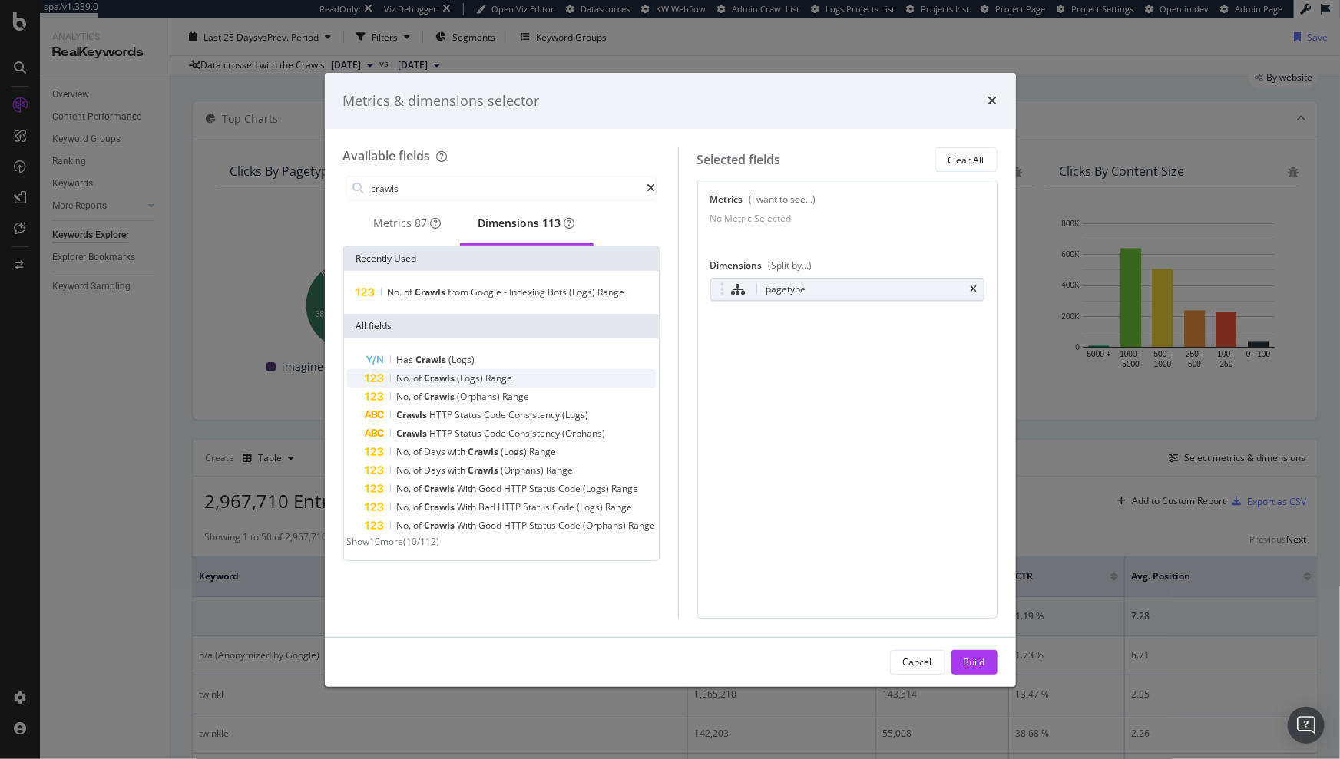
click at [458, 385] on span "(Logs)" at bounding box center [472, 378] width 28 height 13
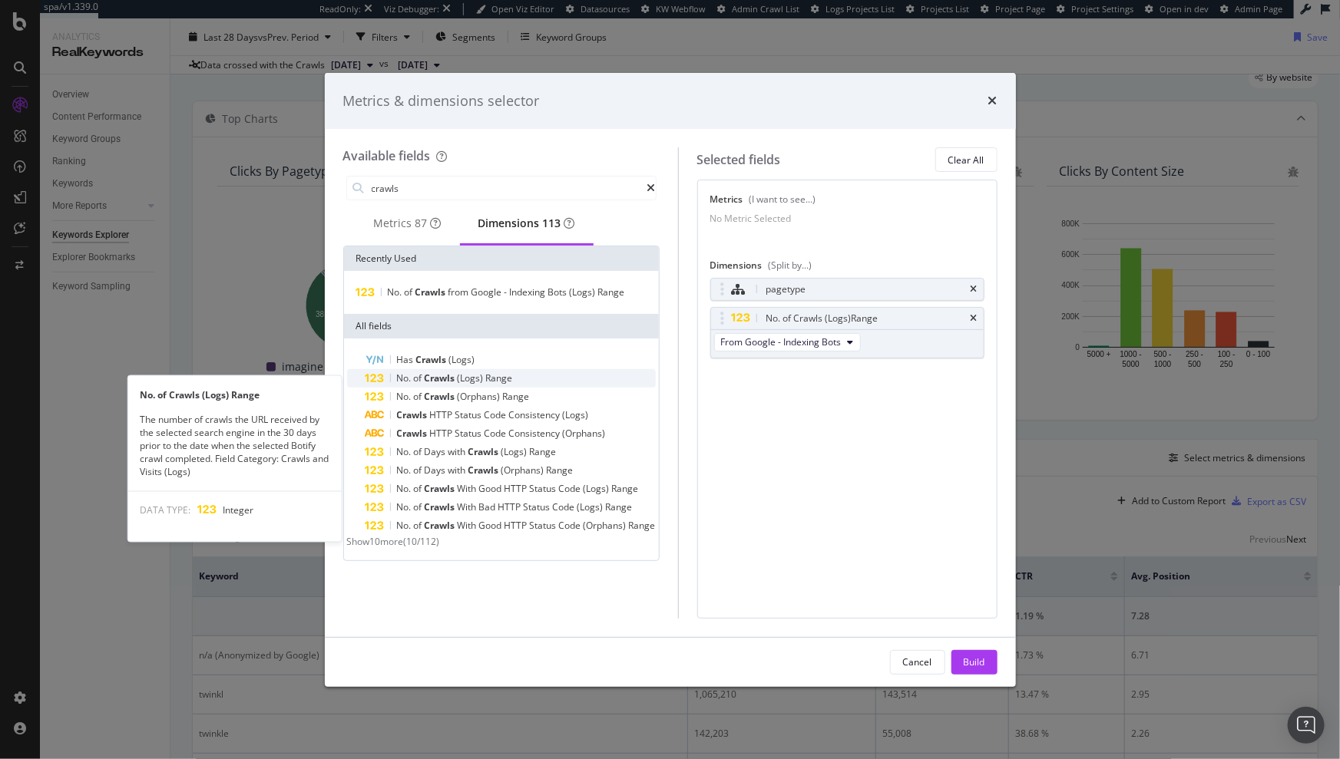
click at [457, 385] on span "Crawls" at bounding box center [441, 378] width 33 height 13
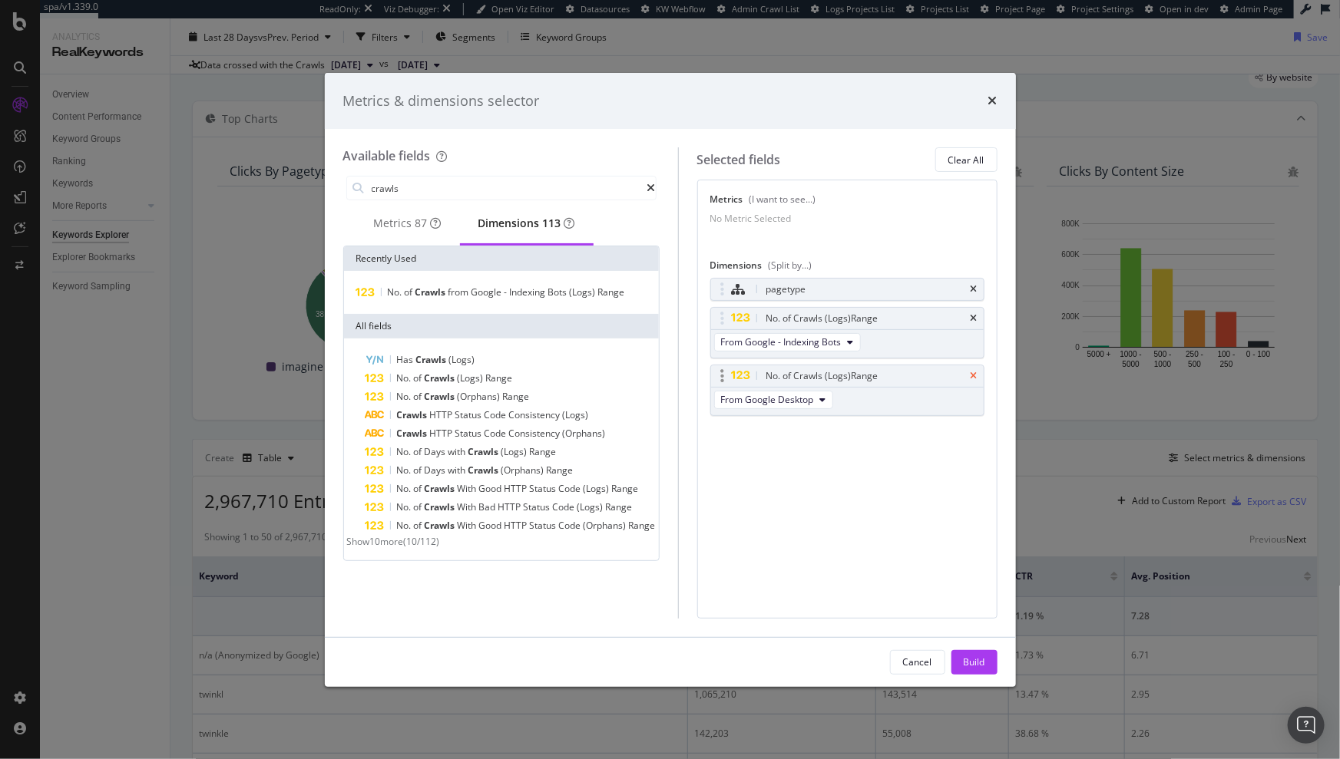
click at [971, 381] on icon "times" at bounding box center [974, 376] width 7 height 9
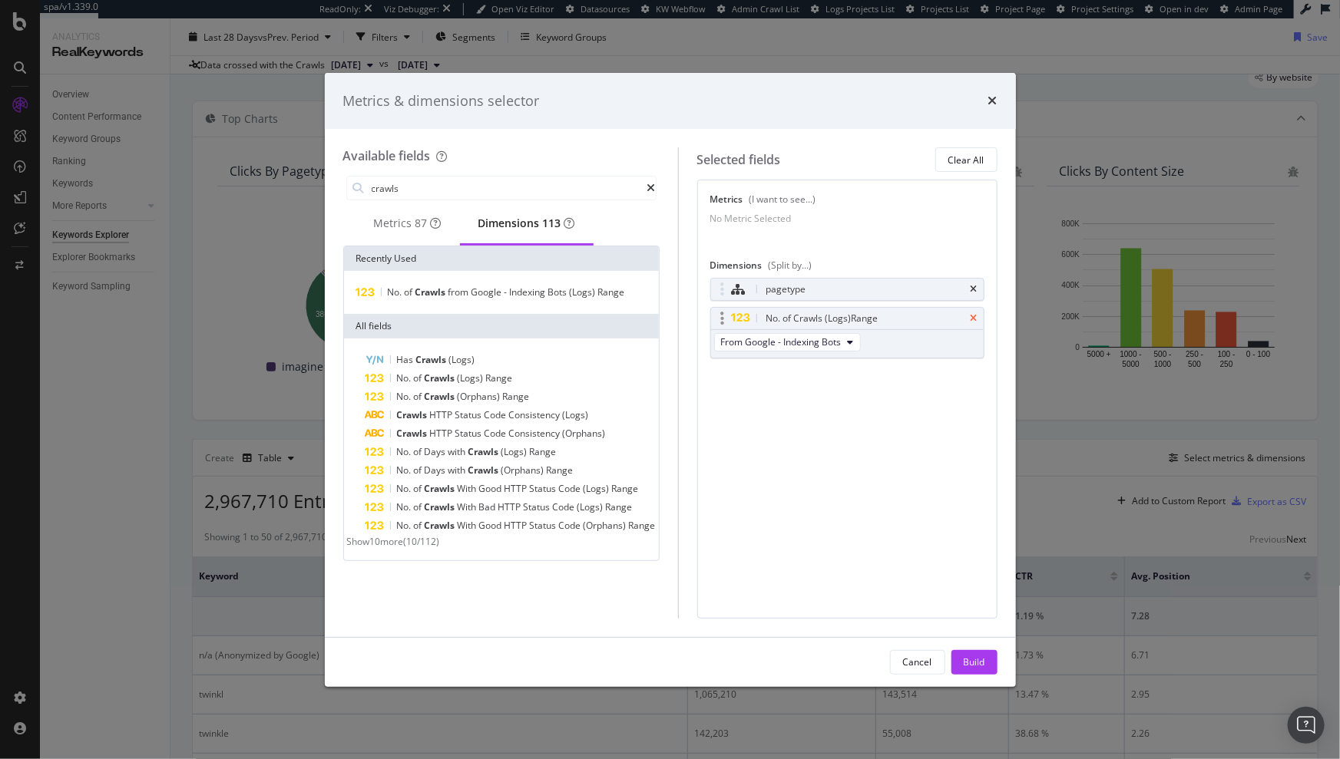
click at [974, 323] on icon "times" at bounding box center [974, 318] width 7 height 9
click at [404, 548] on span "Show 10 more" at bounding box center [375, 541] width 57 height 13
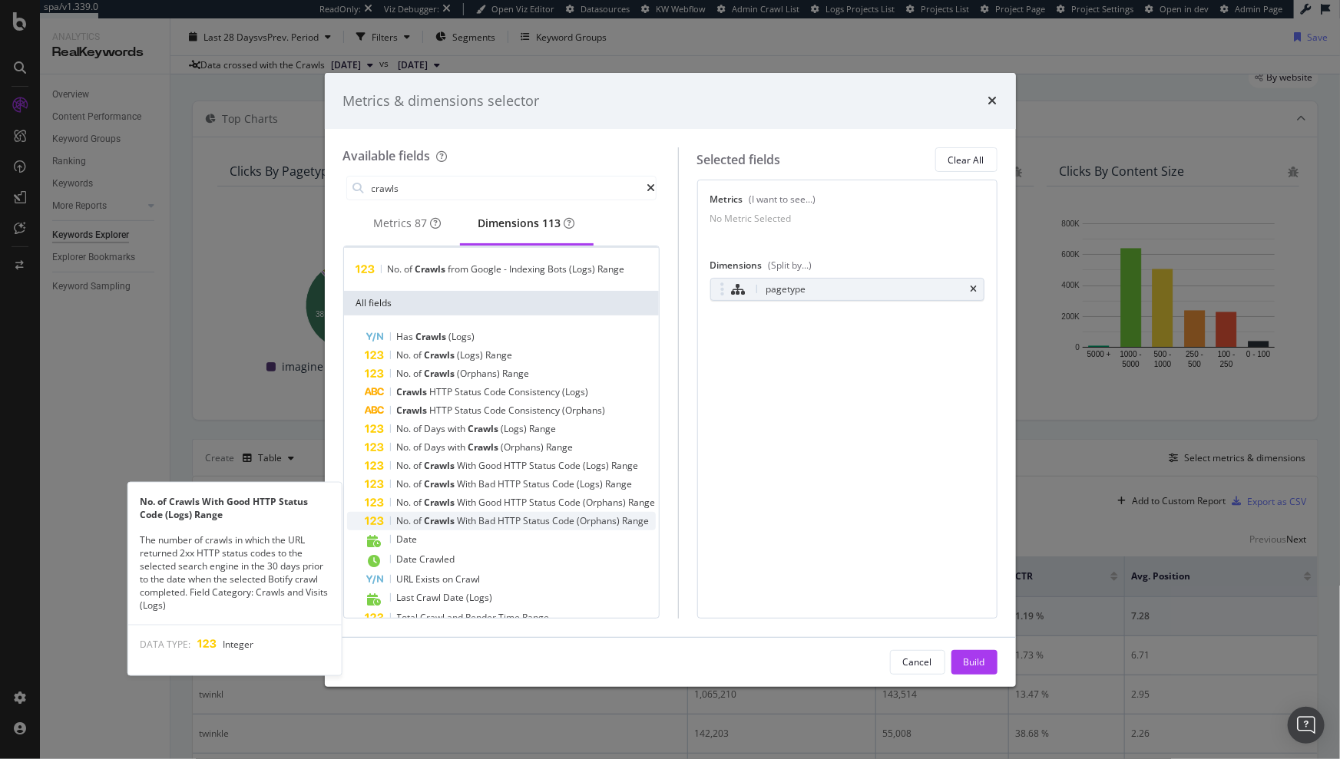
scroll to position [0, 0]
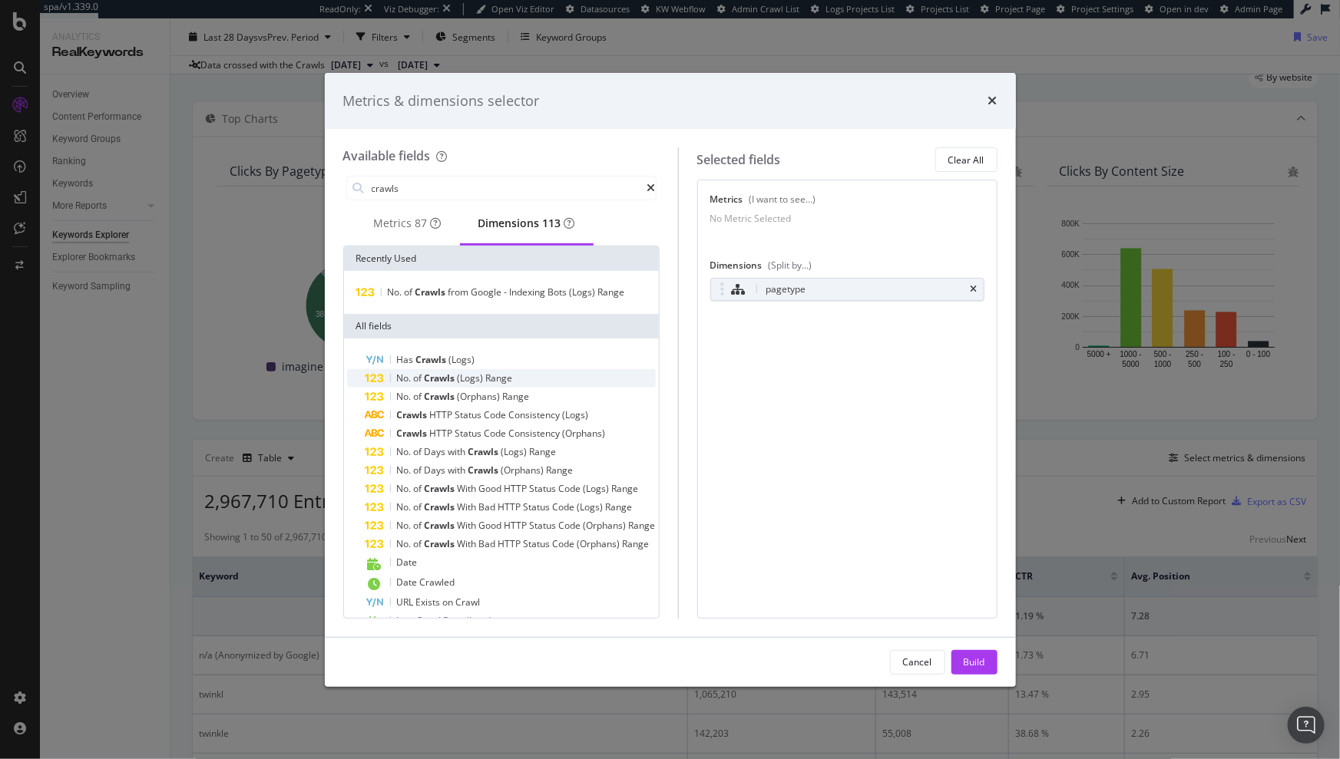
click at [462, 384] on span "(Logs)" at bounding box center [472, 378] width 28 height 13
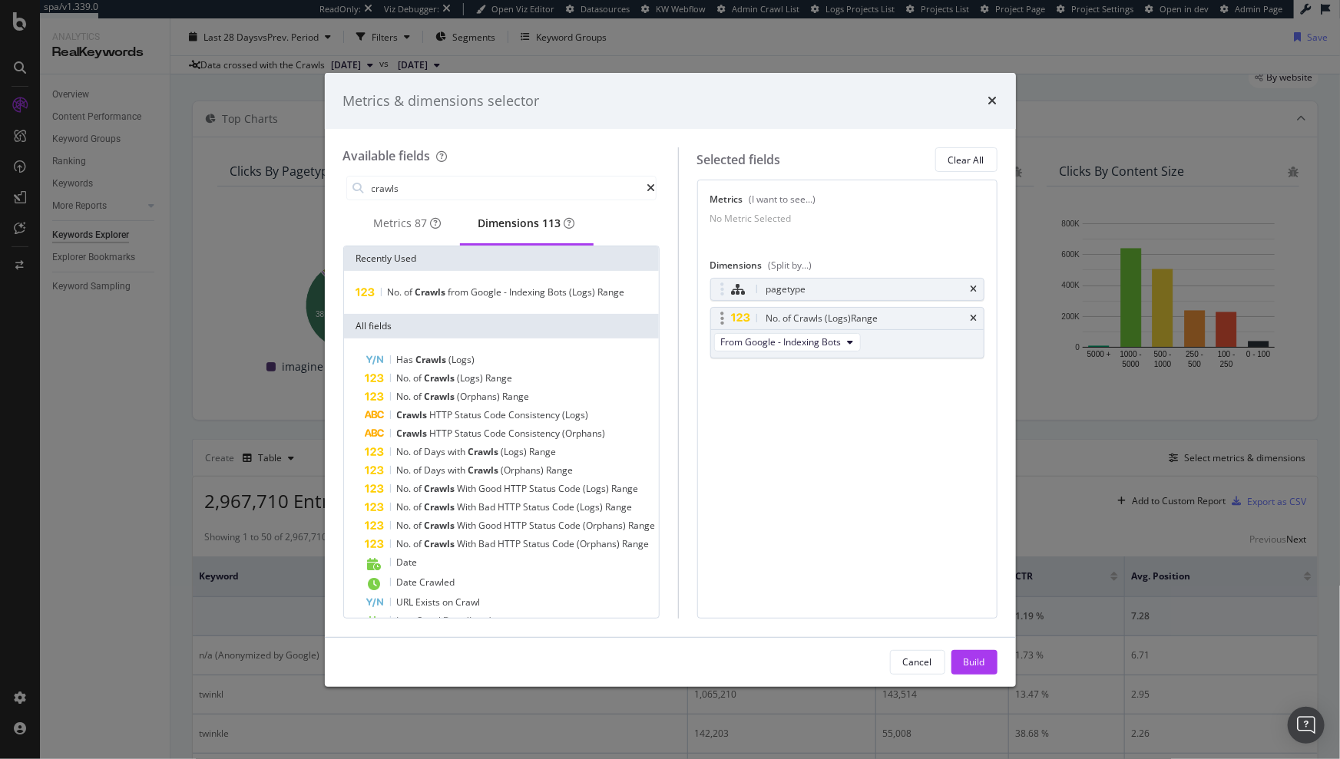
click at [967, 322] on div "No. of Crawls (Logs) Range" at bounding box center [847, 318] width 273 height 21
click at [971, 323] on icon "times" at bounding box center [974, 318] width 7 height 9
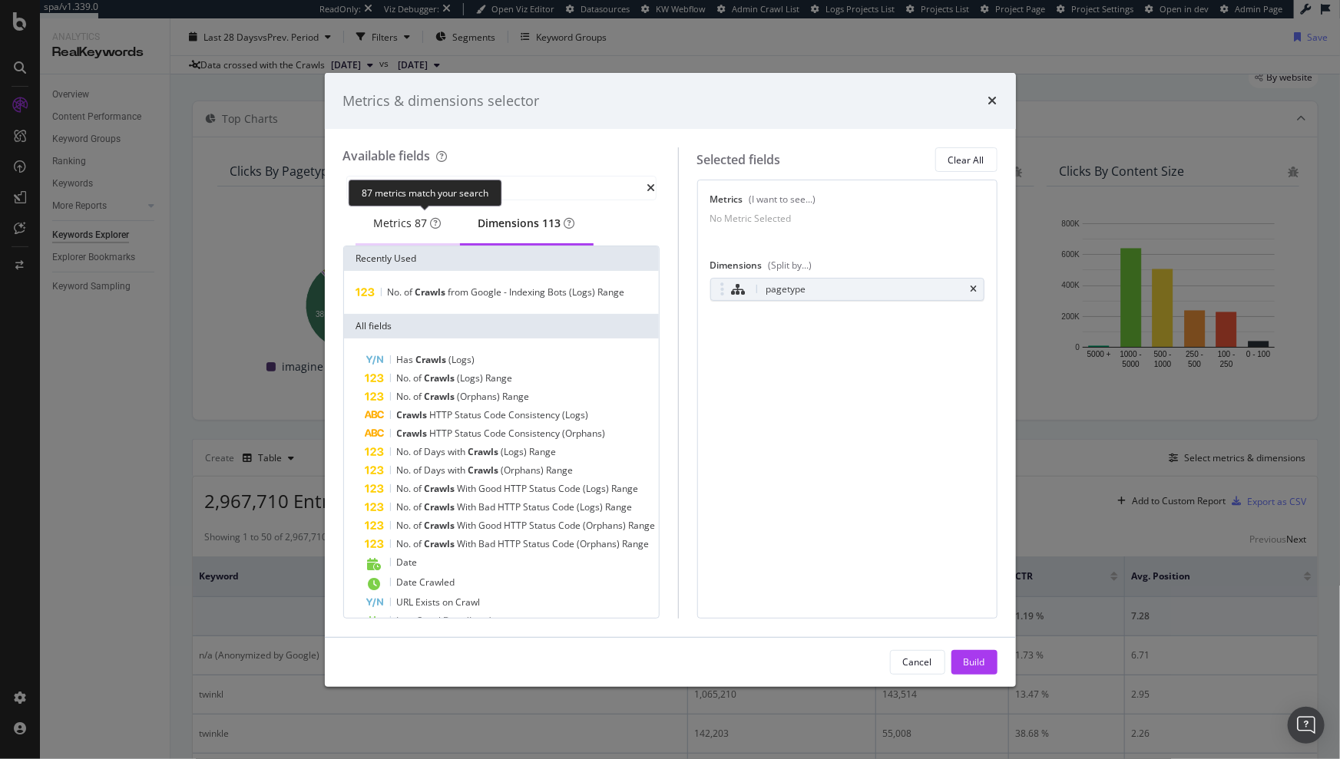
click at [395, 230] on div "Metrics 87" at bounding box center [408, 223] width 68 height 15
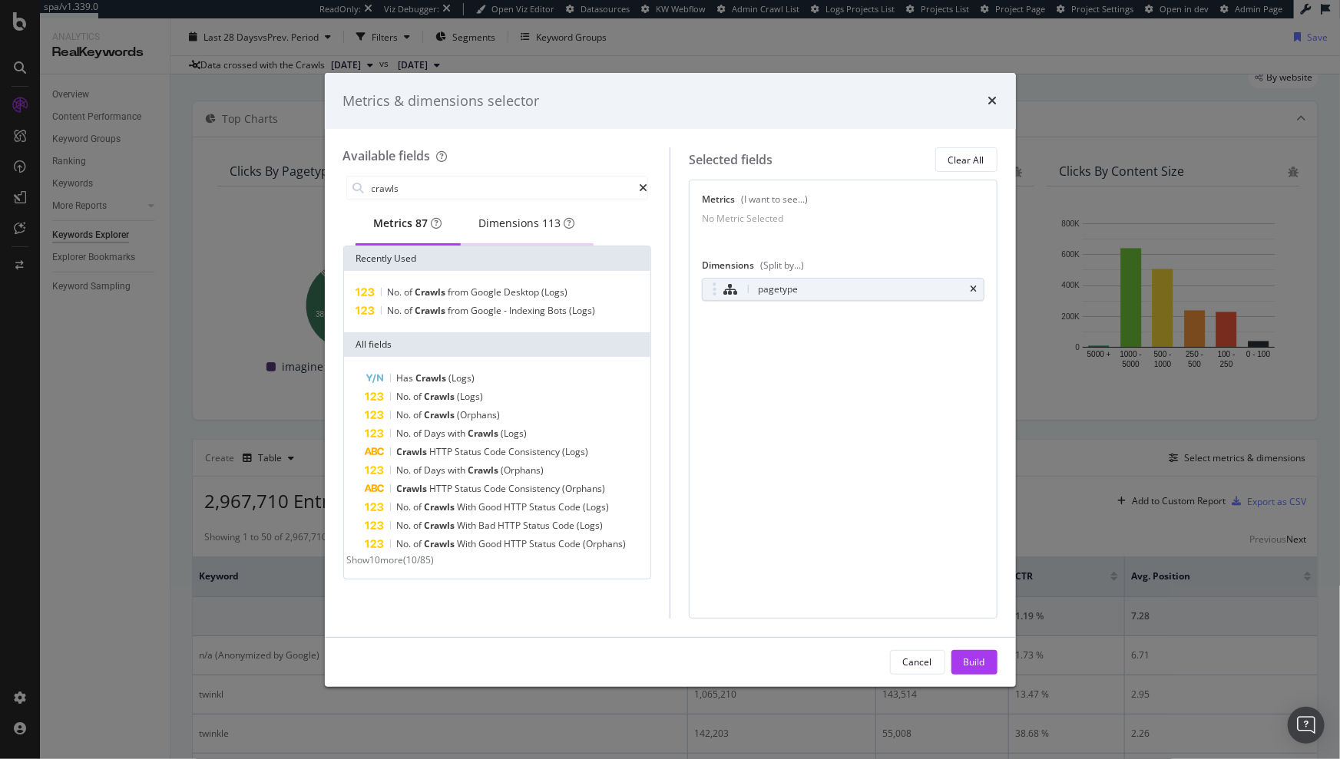
click at [520, 223] on div "Dimensions 113" at bounding box center [527, 223] width 96 height 15
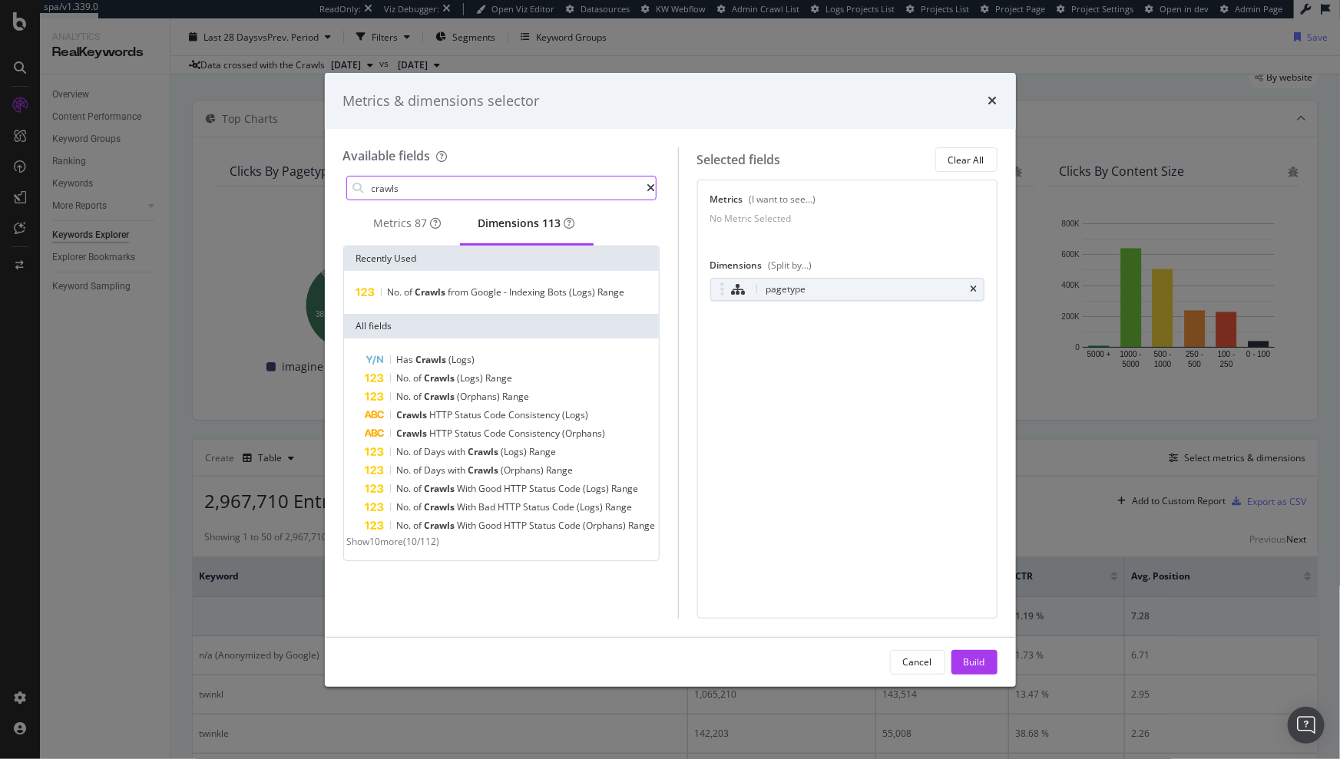
click at [491, 190] on input "crawls" at bounding box center [508, 188] width 277 height 23
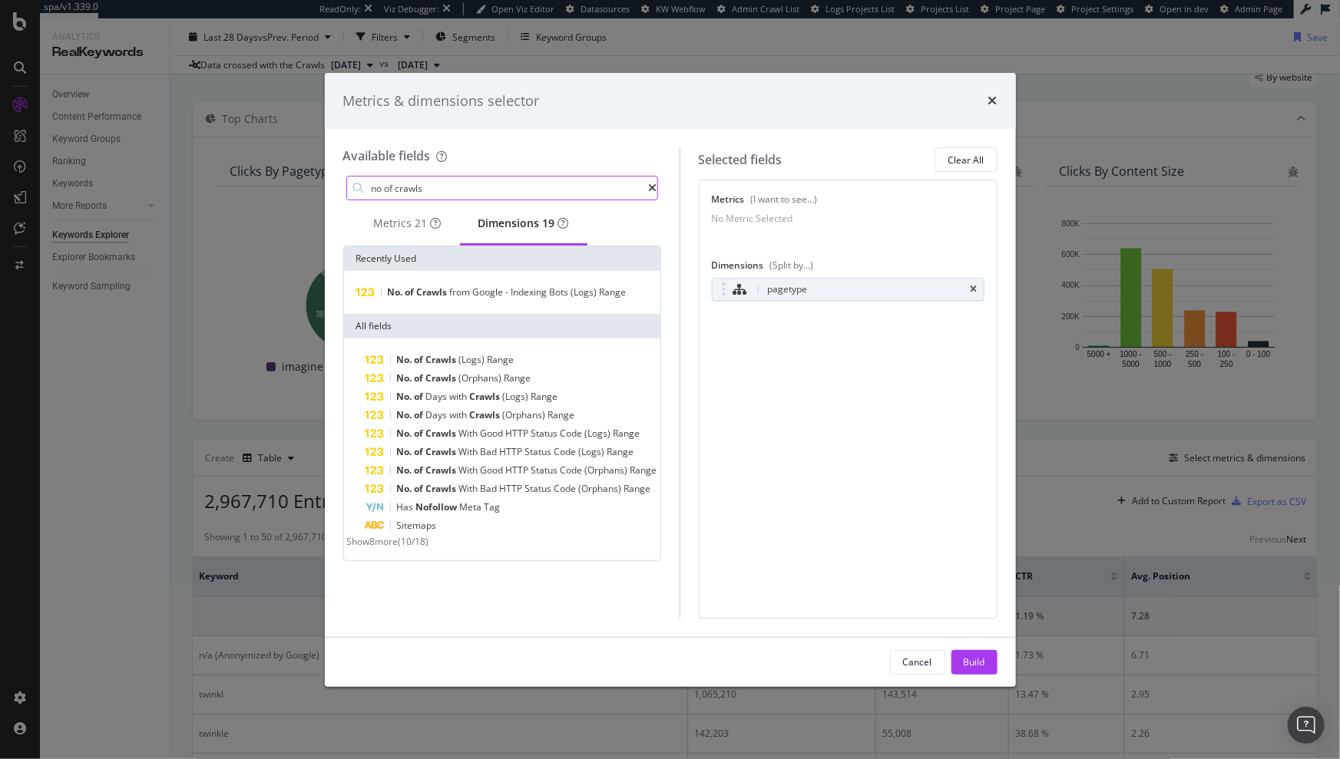
type input "no of crawls"
click at [379, 548] on span "Show 8 more" at bounding box center [372, 541] width 51 height 13
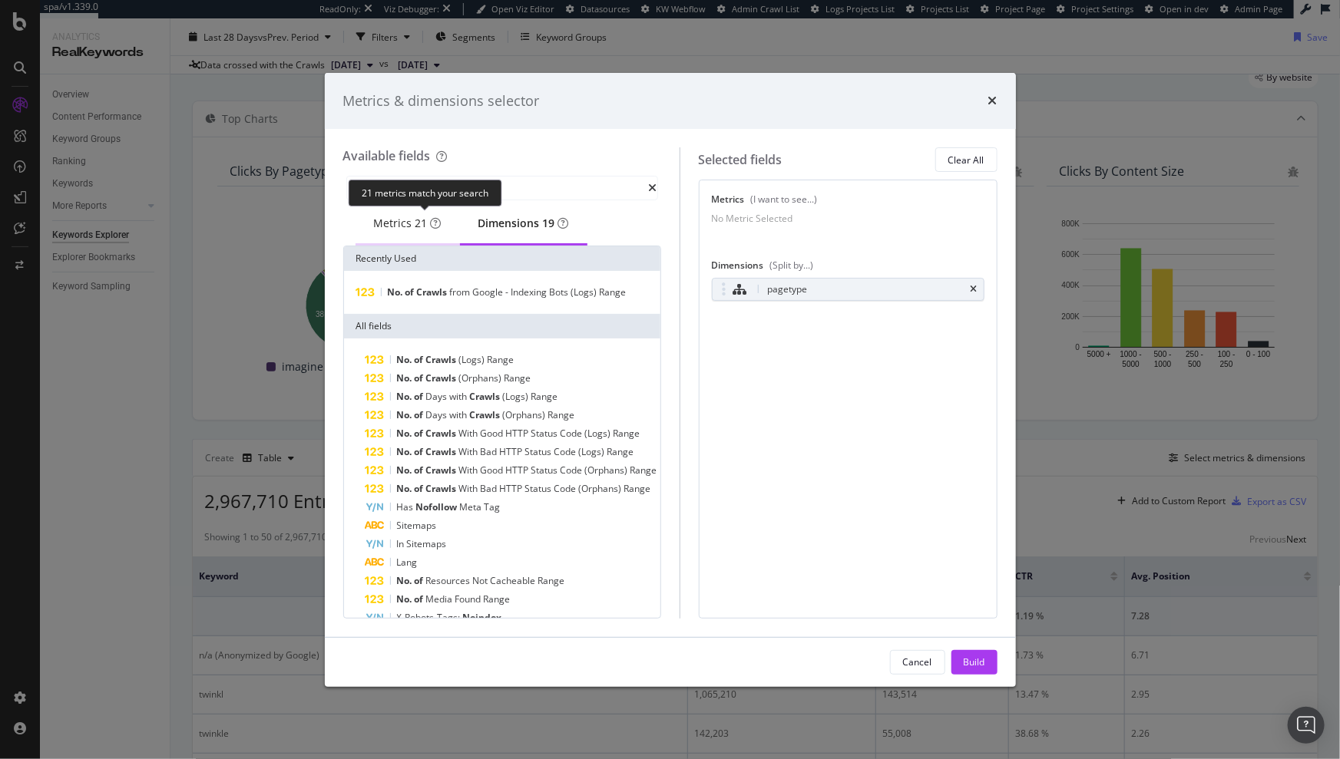
click at [415, 230] on div "21" at bounding box center [421, 223] width 12 height 15
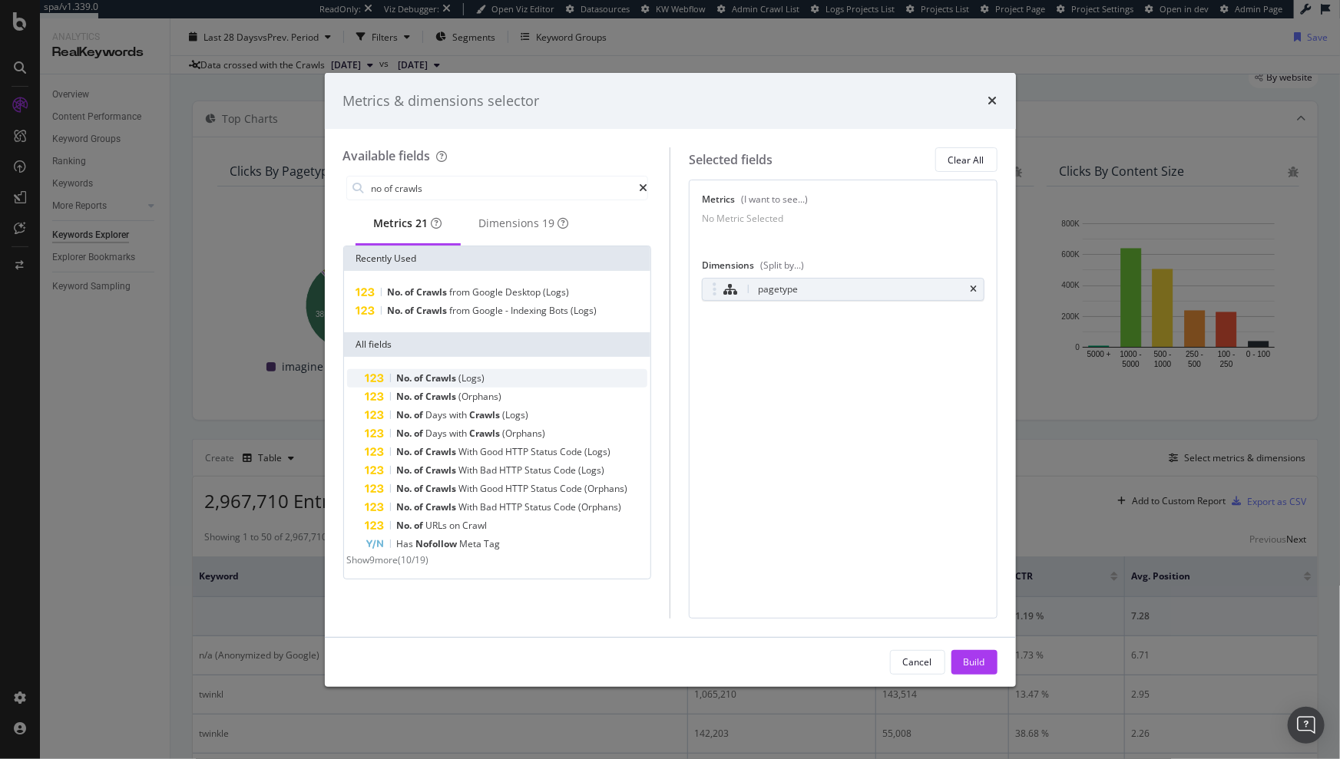
click at [452, 385] on span "Crawls" at bounding box center [442, 378] width 33 height 13
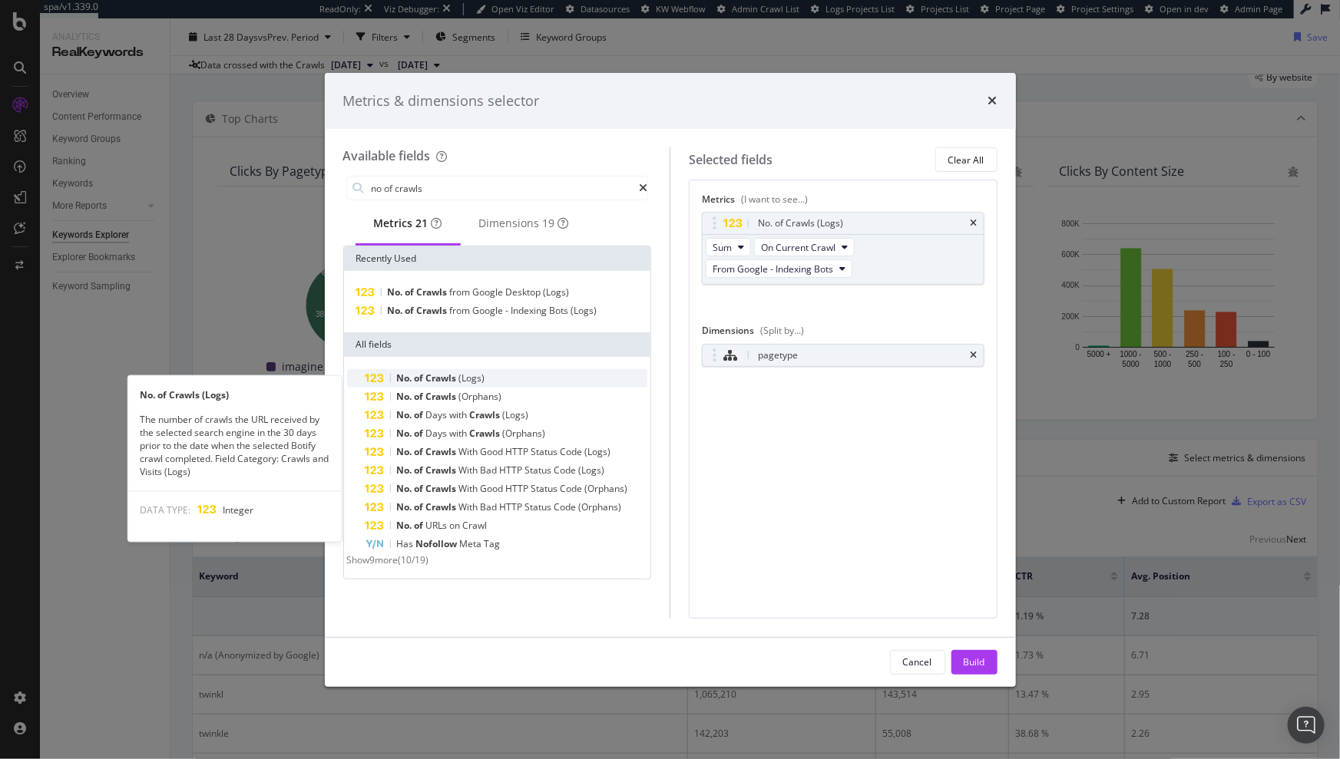
click at [422, 380] on span "of" at bounding box center [421, 378] width 12 height 13
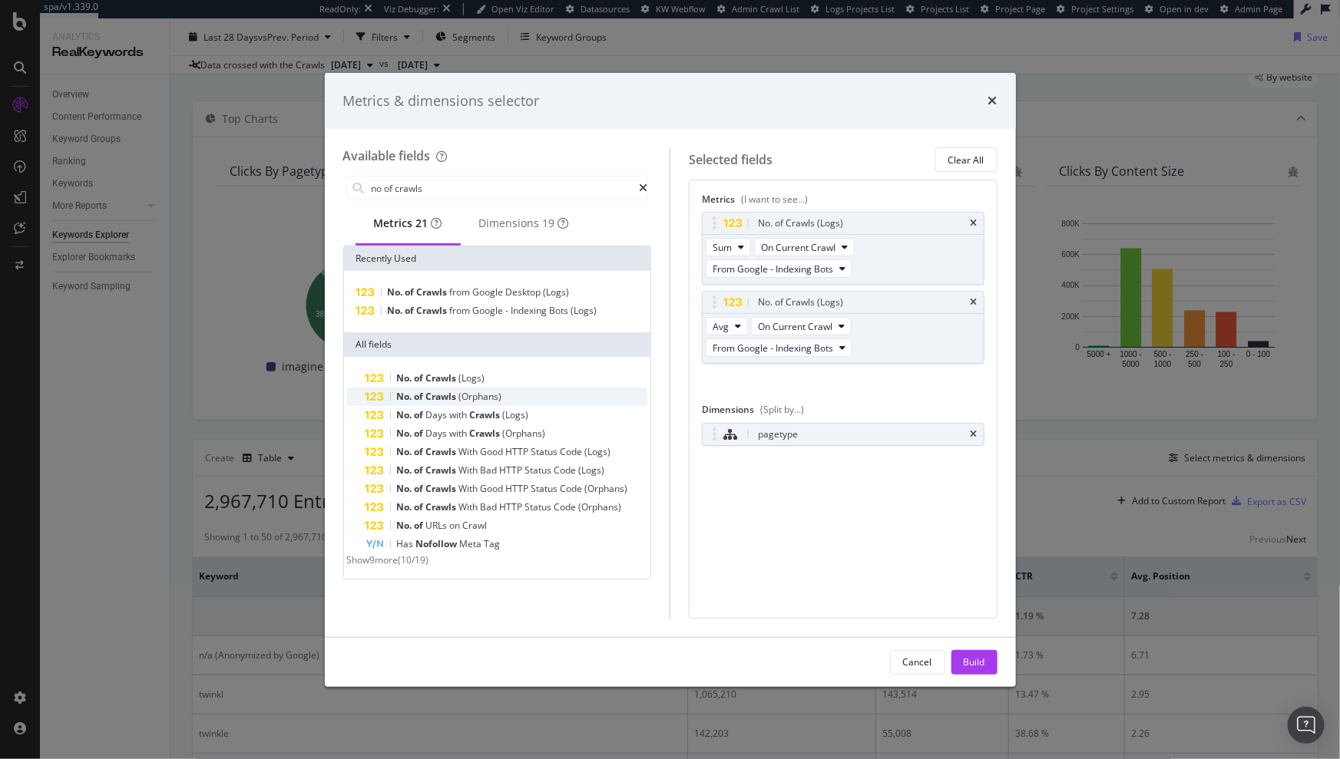
click at [435, 392] on div "No. of Crawls (Orphans)" at bounding box center [506, 397] width 283 height 18
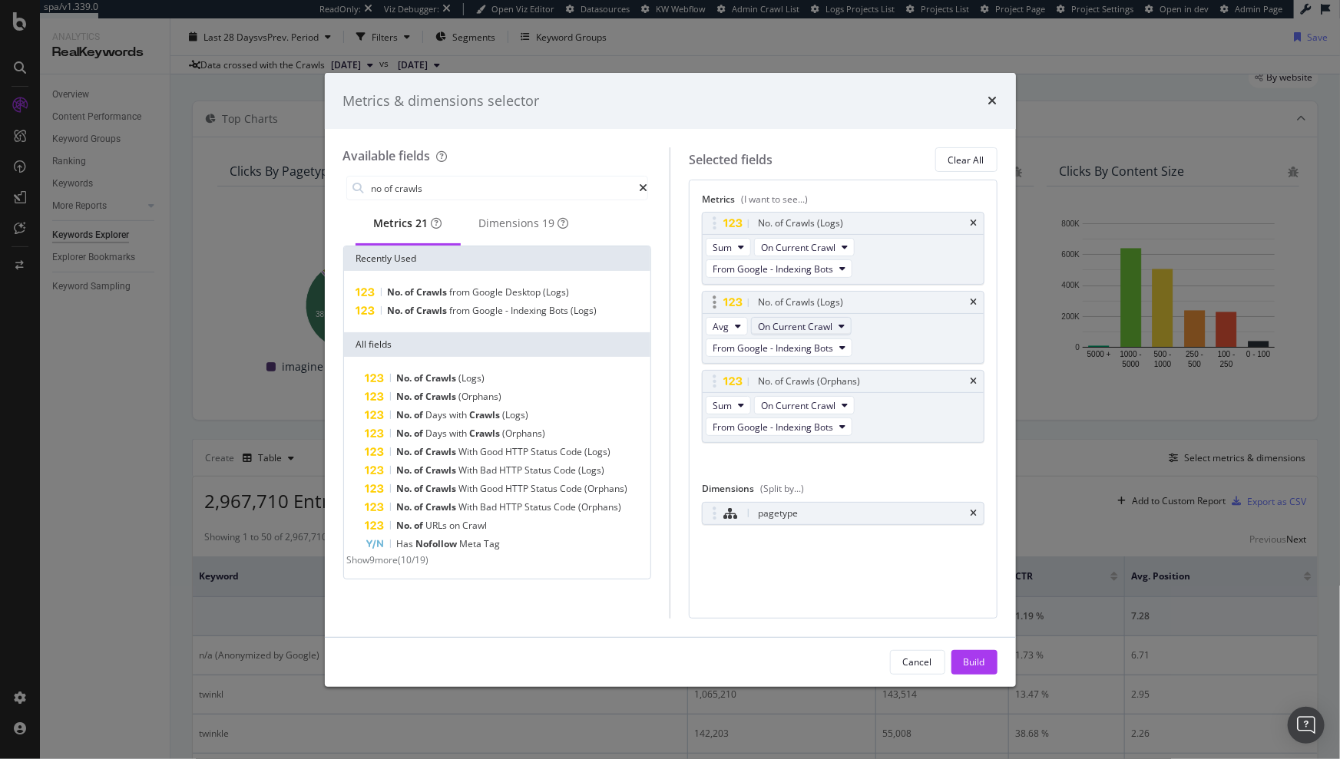
click at [799, 333] on button "On Current Crawl" at bounding box center [801, 326] width 101 height 18
click at [812, 381] on span "On Compared Crawl" at bounding box center [834, 382] width 145 height 14
click at [794, 416] on div "Sum On Current Crawl From Google - Indexing Bots" at bounding box center [843, 417] width 281 height 49
click at [792, 411] on span "On Current Crawl" at bounding box center [798, 405] width 74 height 13
click at [811, 483] on span "Diff. between Crawls - Percentage" at bounding box center [838, 490] width 145 height 14
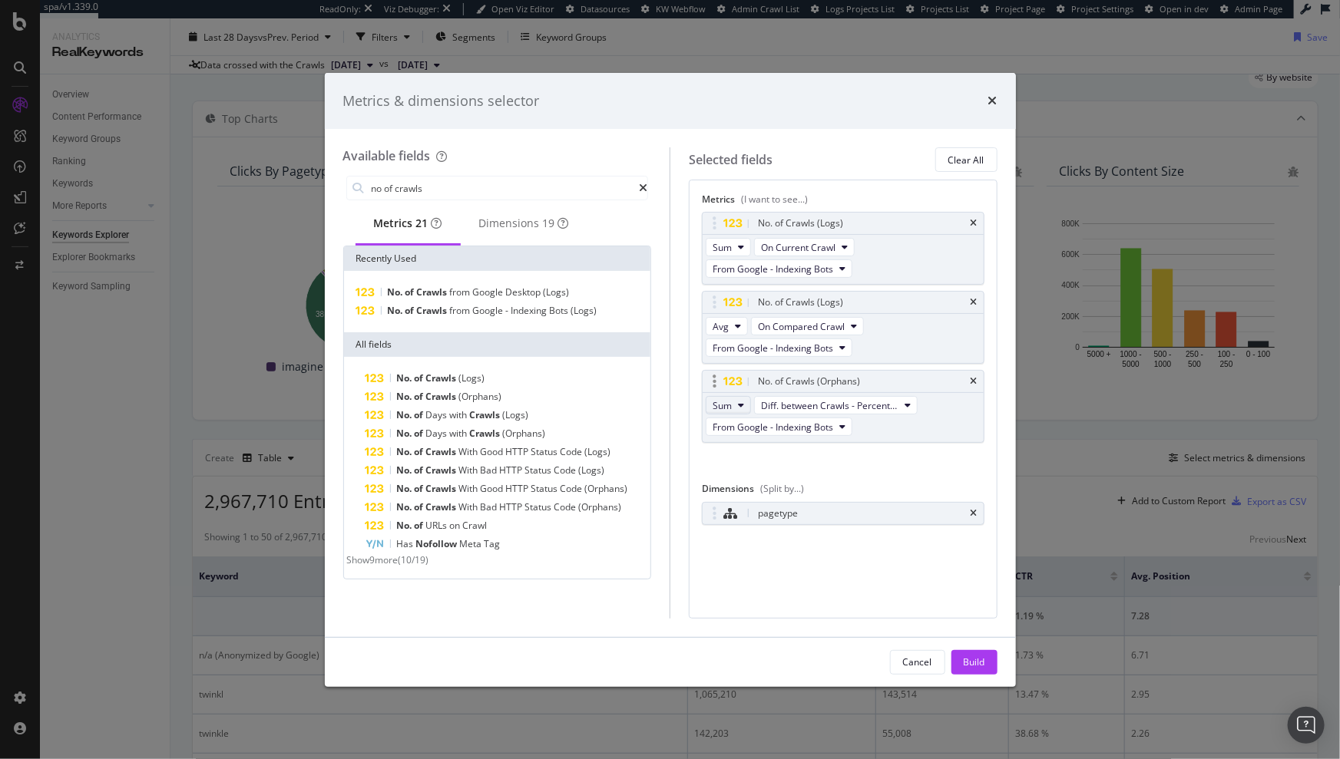
click at [735, 403] on button "Sum" at bounding box center [728, 405] width 45 height 18
click at [733, 455] on span "Avg" at bounding box center [729, 462] width 20 height 14
click at [987, 663] on button "Build" at bounding box center [974, 662] width 46 height 25
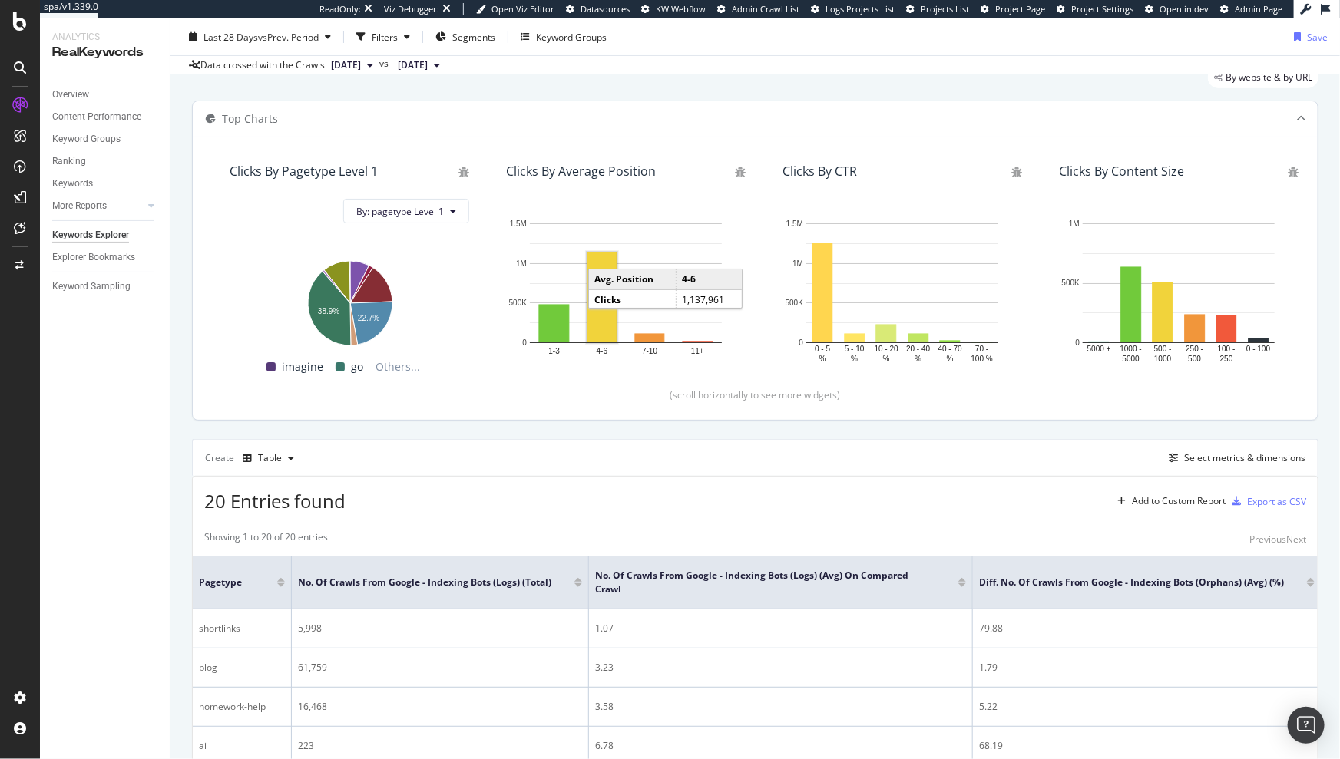
scroll to position [348, 0]
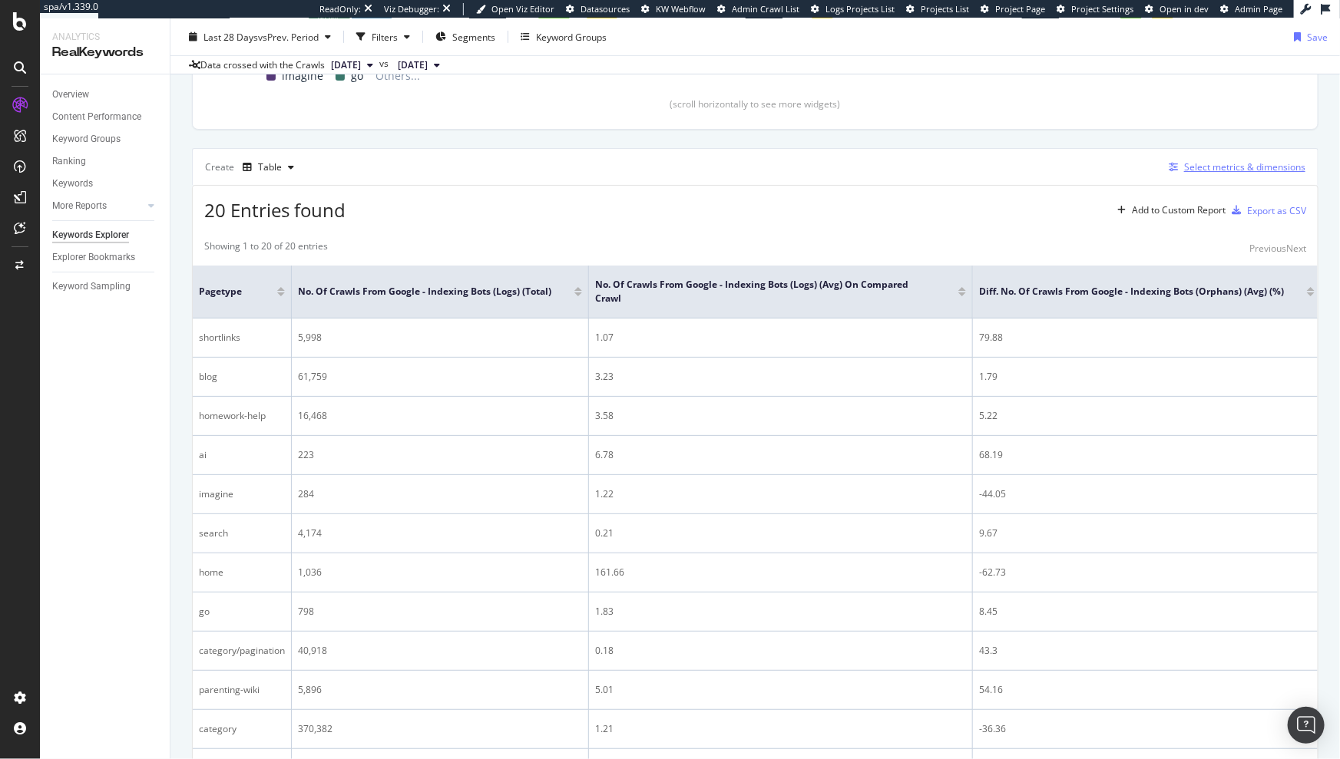
click at [1225, 167] on div "Select metrics & dimensions" at bounding box center [1244, 166] width 121 height 13
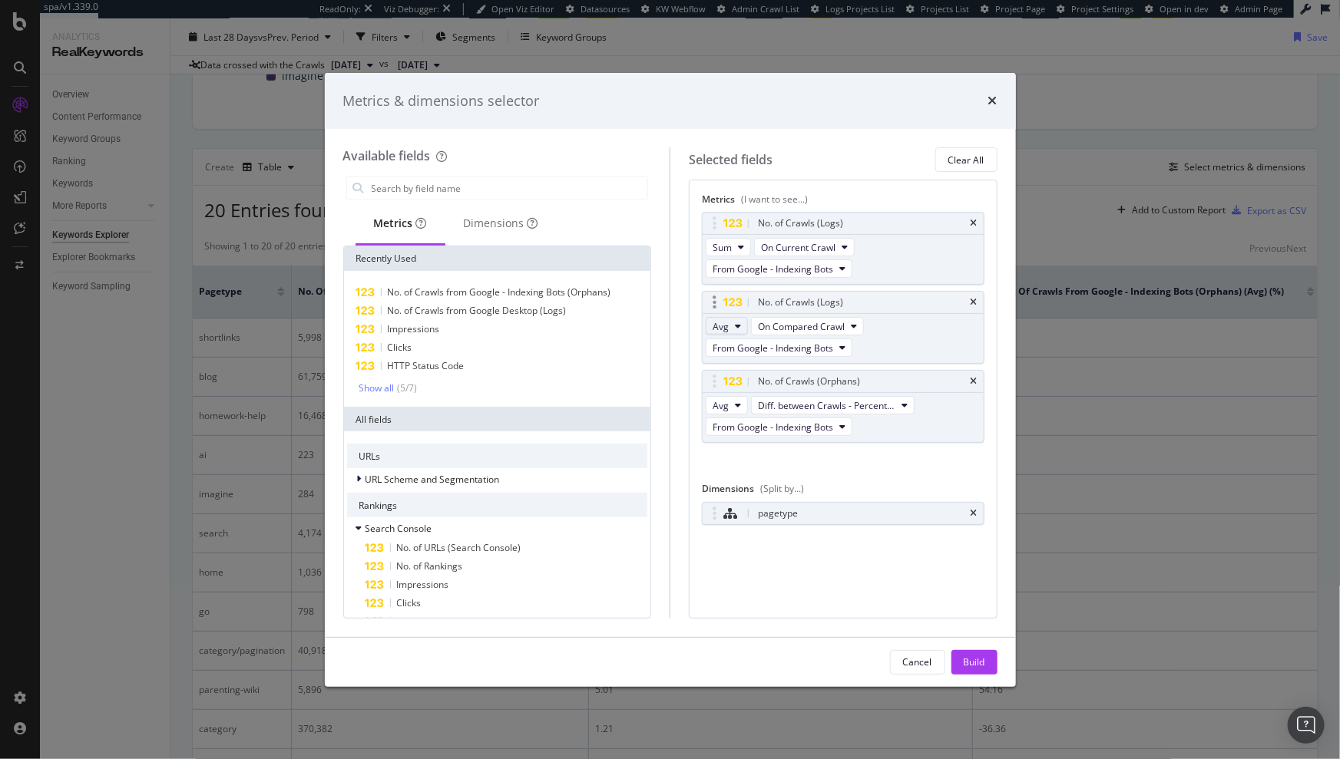
click at [734, 332] on button "Avg" at bounding box center [727, 326] width 42 height 18
click at [736, 361] on div "Sum" at bounding box center [728, 353] width 44 height 22
click at [967, 656] on div "Build" at bounding box center [974, 662] width 21 height 13
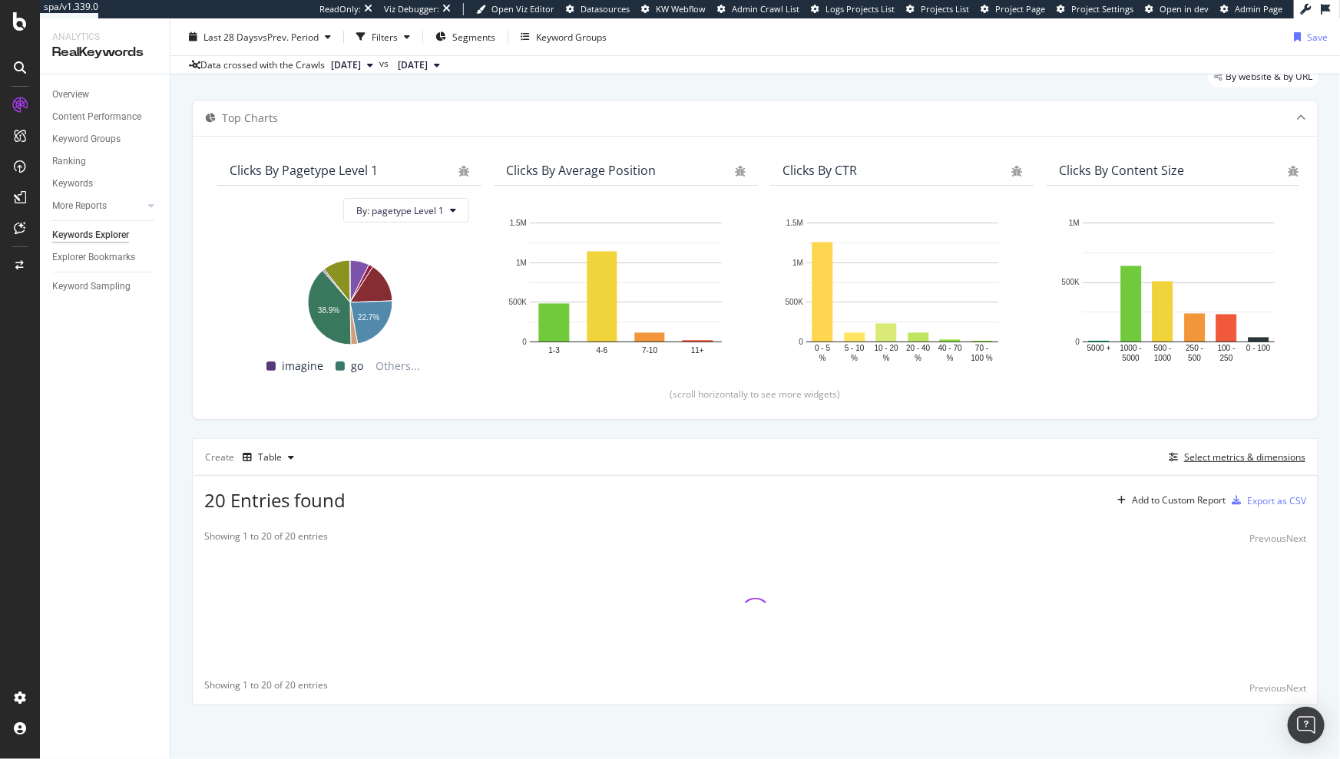
scroll to position [57, 0]
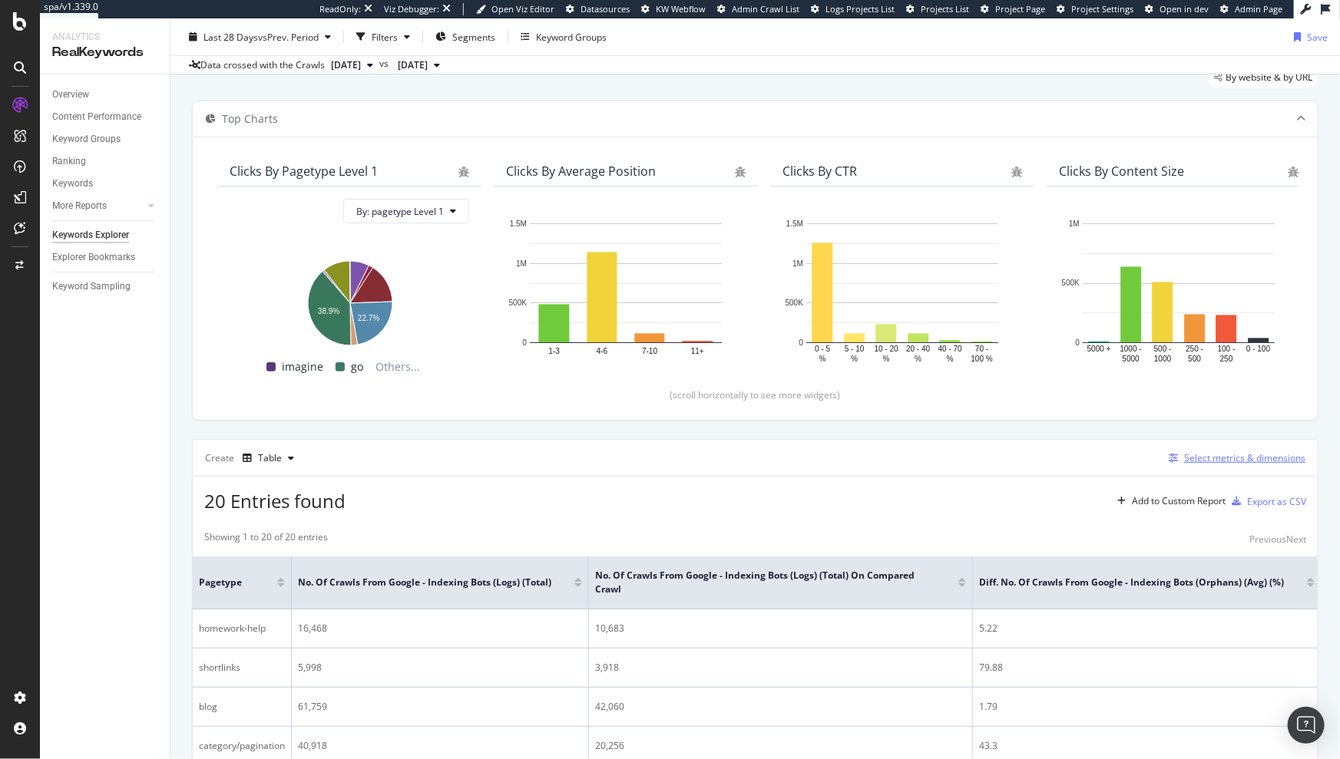
click at [1202, 453] on div "Select metrics & dimensions" at bounding box center [1244, 457] width 121 height 13
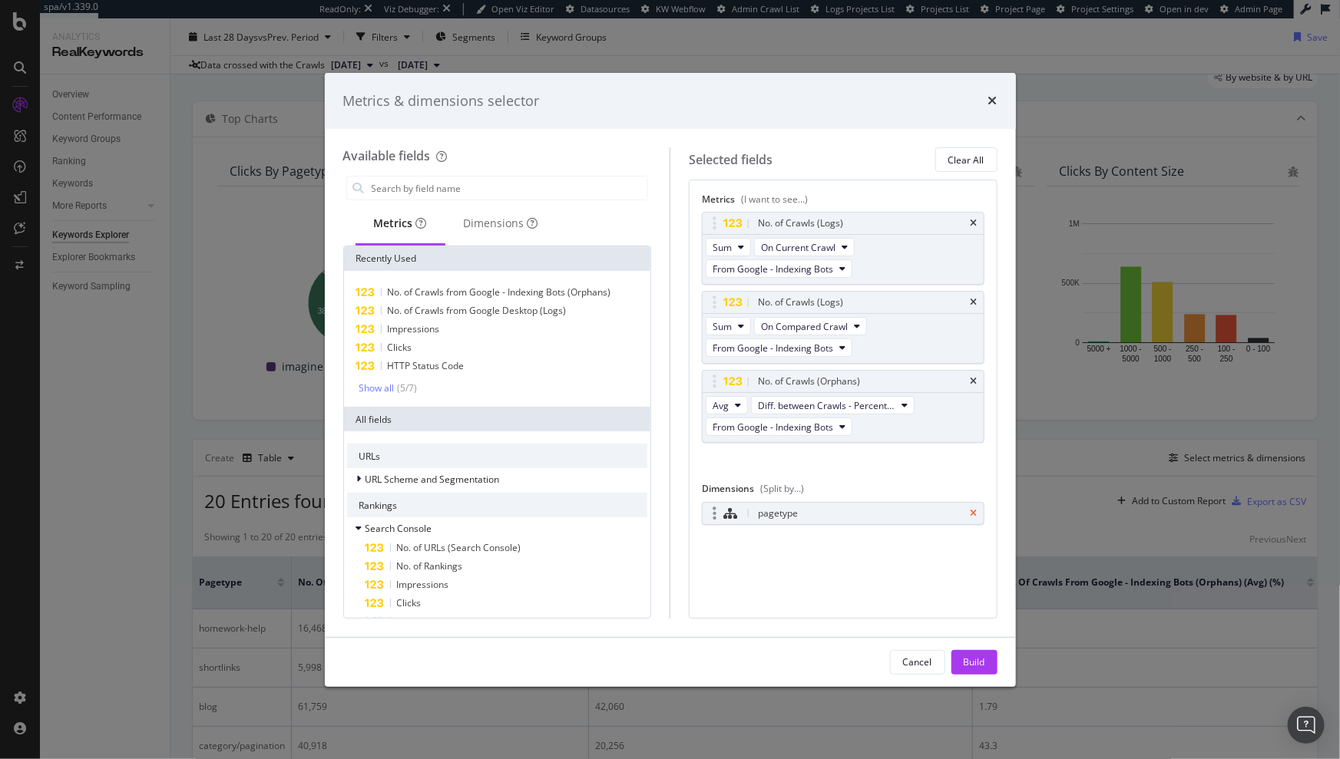
click at [971, 513] on icon "times" at bounding box center [974, 513] width 7 height 9
click at [506, 217] on div "Dimensions" at bounding box center [501, 223] width 74 height 15
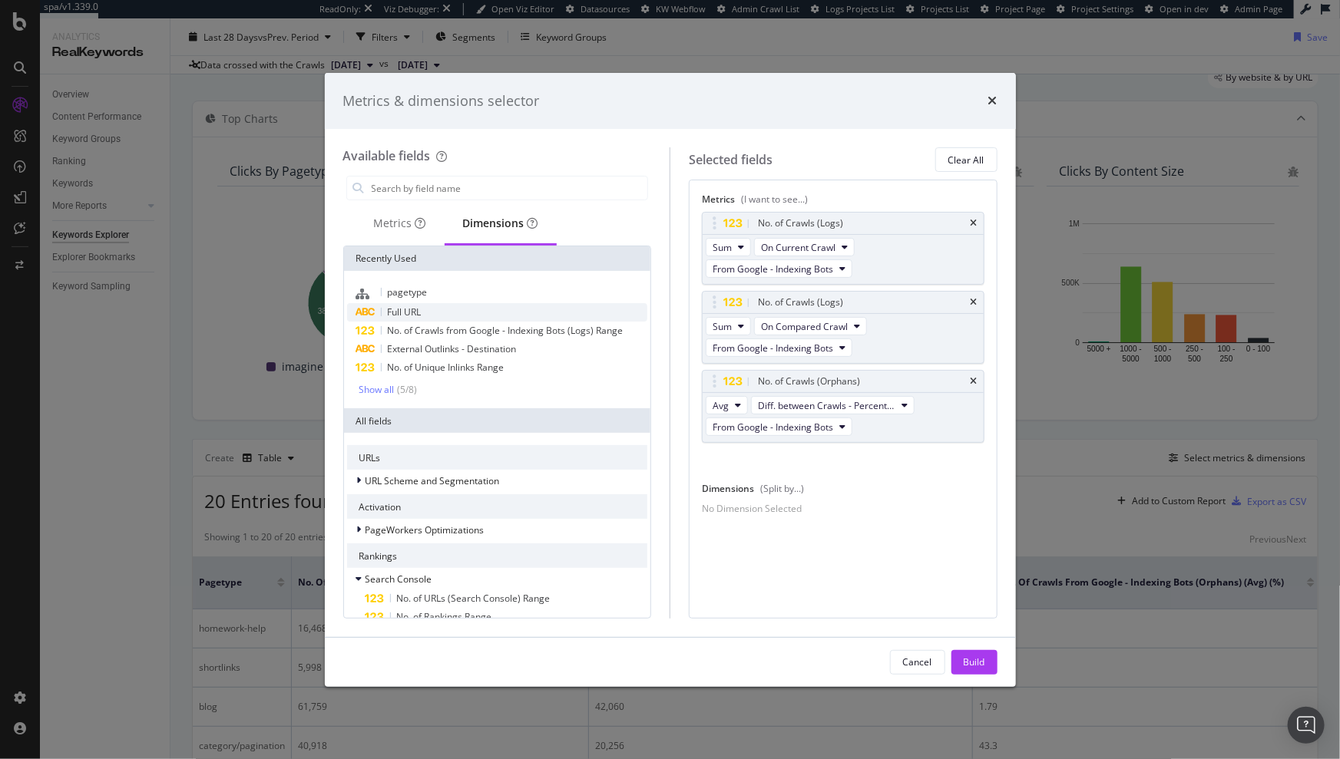
click at [424, 313] on div "Full URL" at bounding box center [497, 312] width 301 height 18
click at [976, 656] on div "Build" at bounding box center [974, 662] width 21 height 13
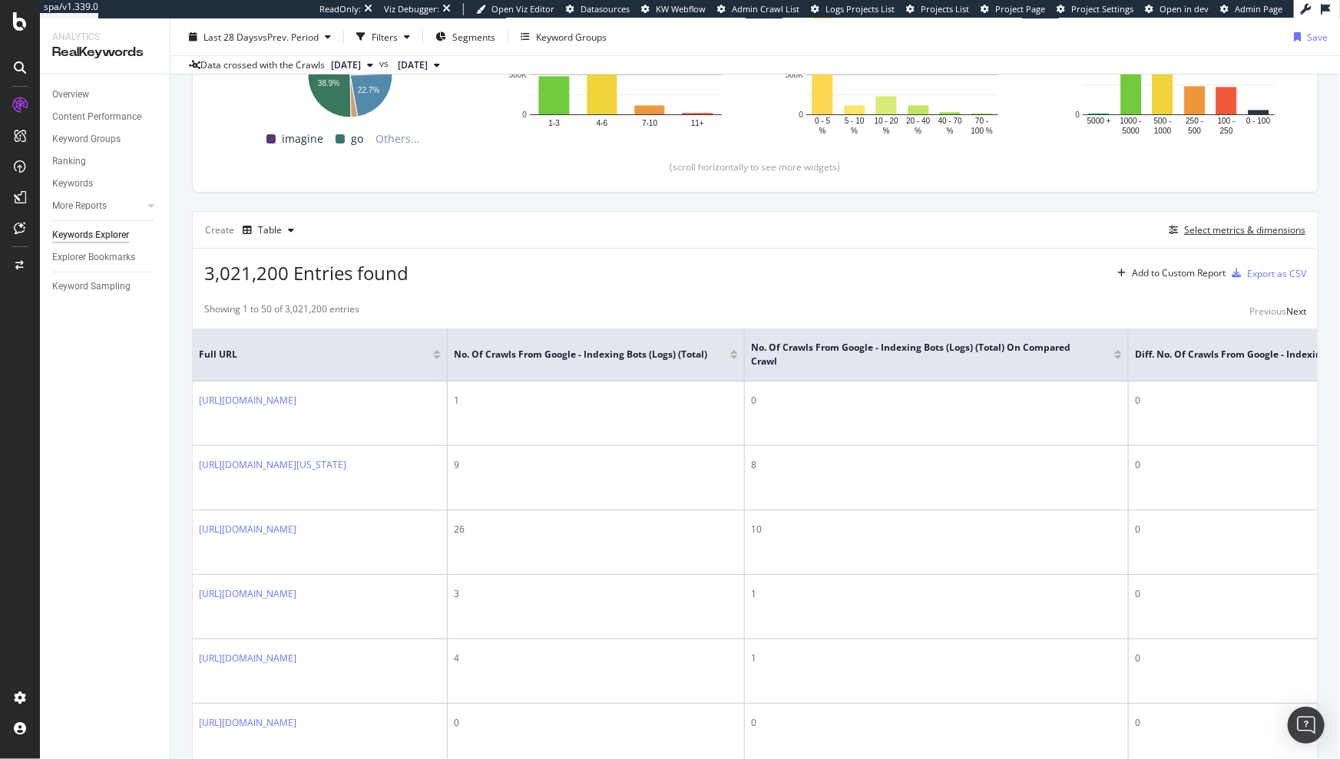
scroll to position [276, 0]
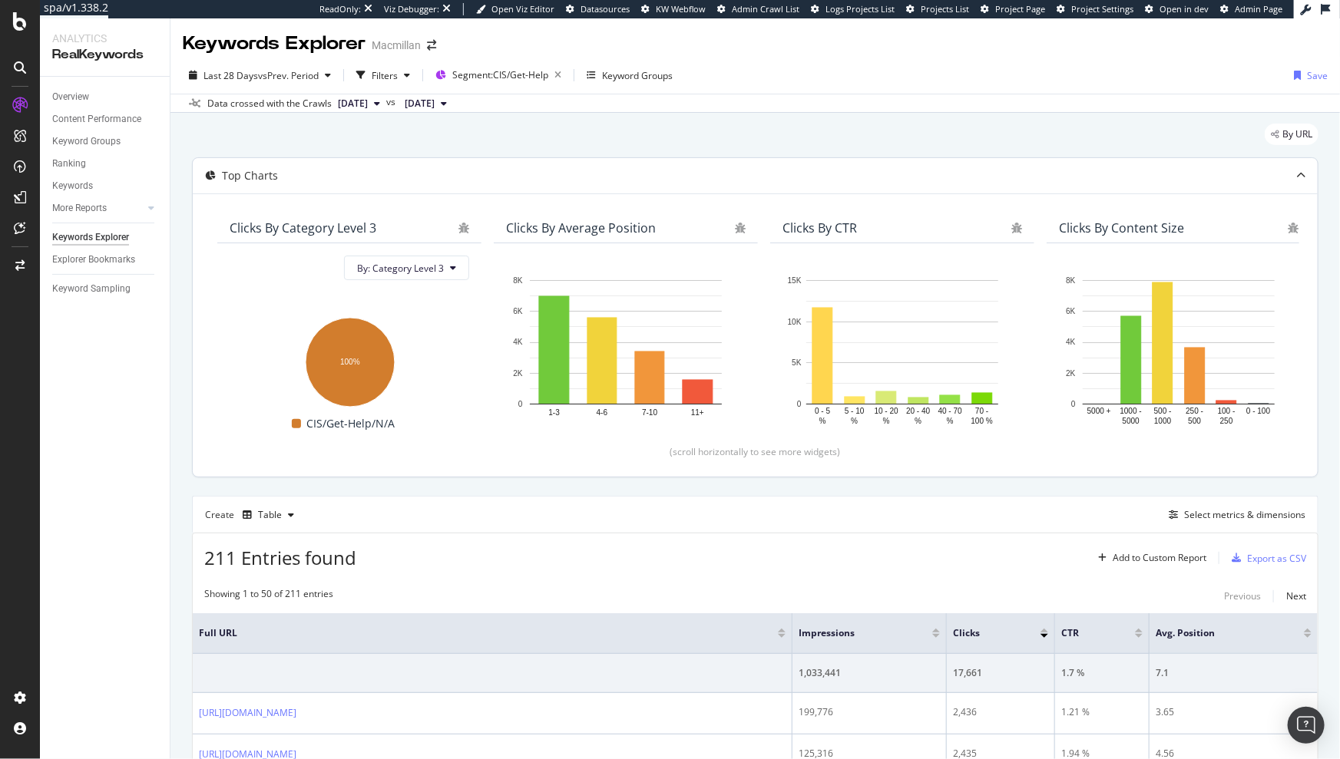
scroll to position [683, 0]
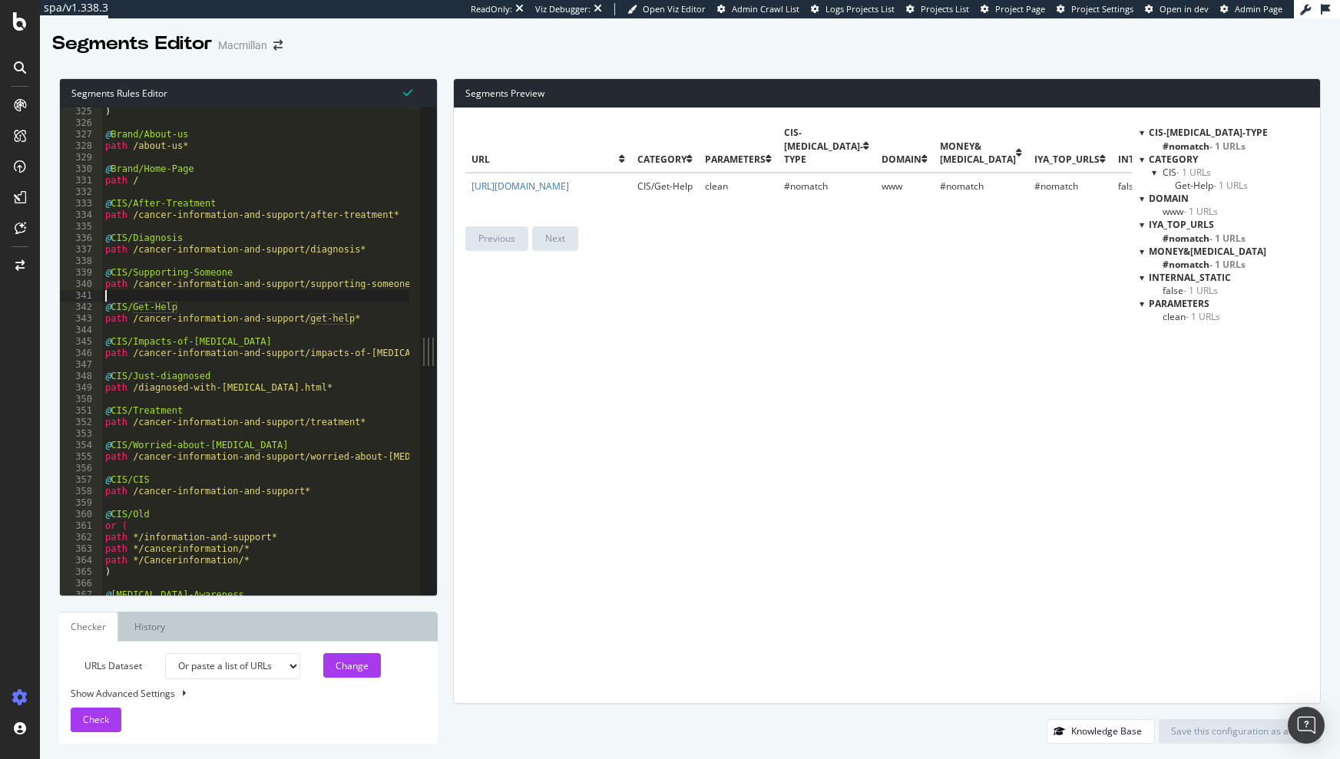
select select "urlList"
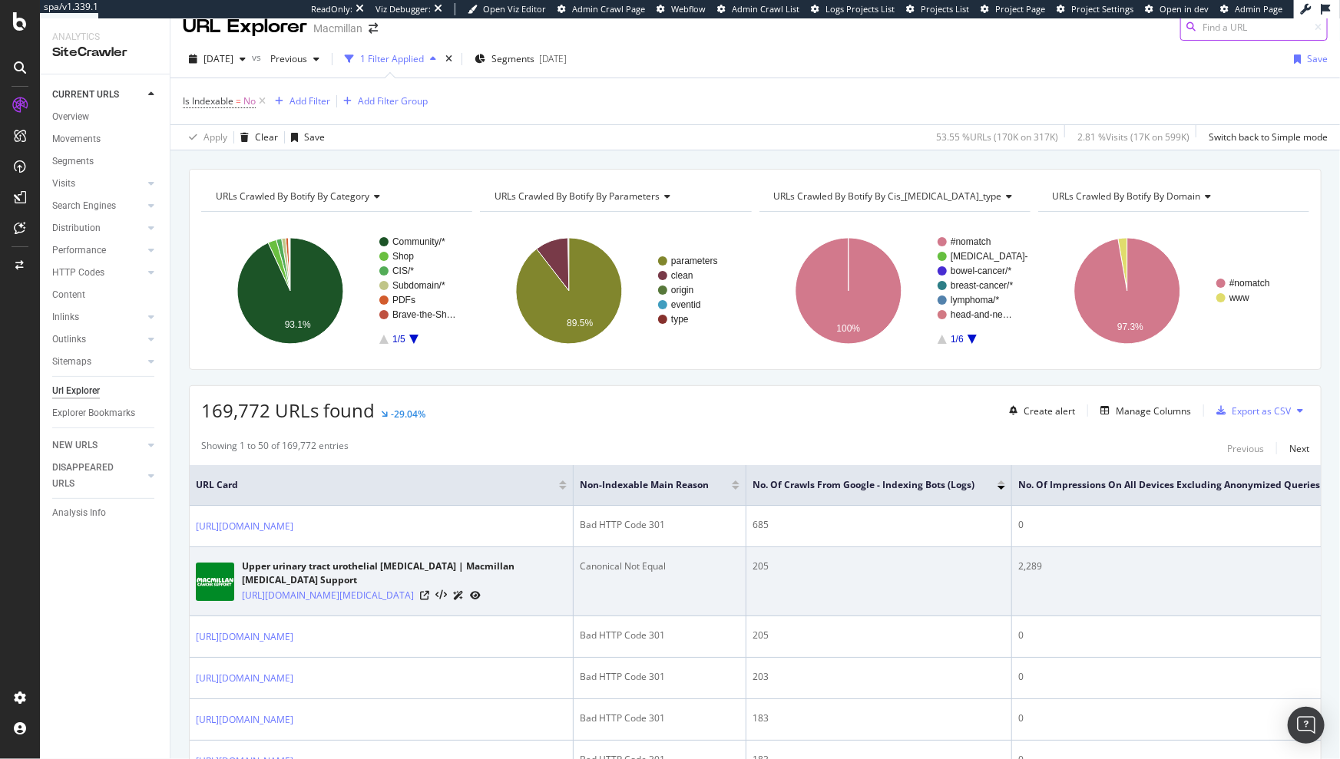
scroll to position [39, 0]
